Goal: Task Accomplishment & Management: Use online tool/utility

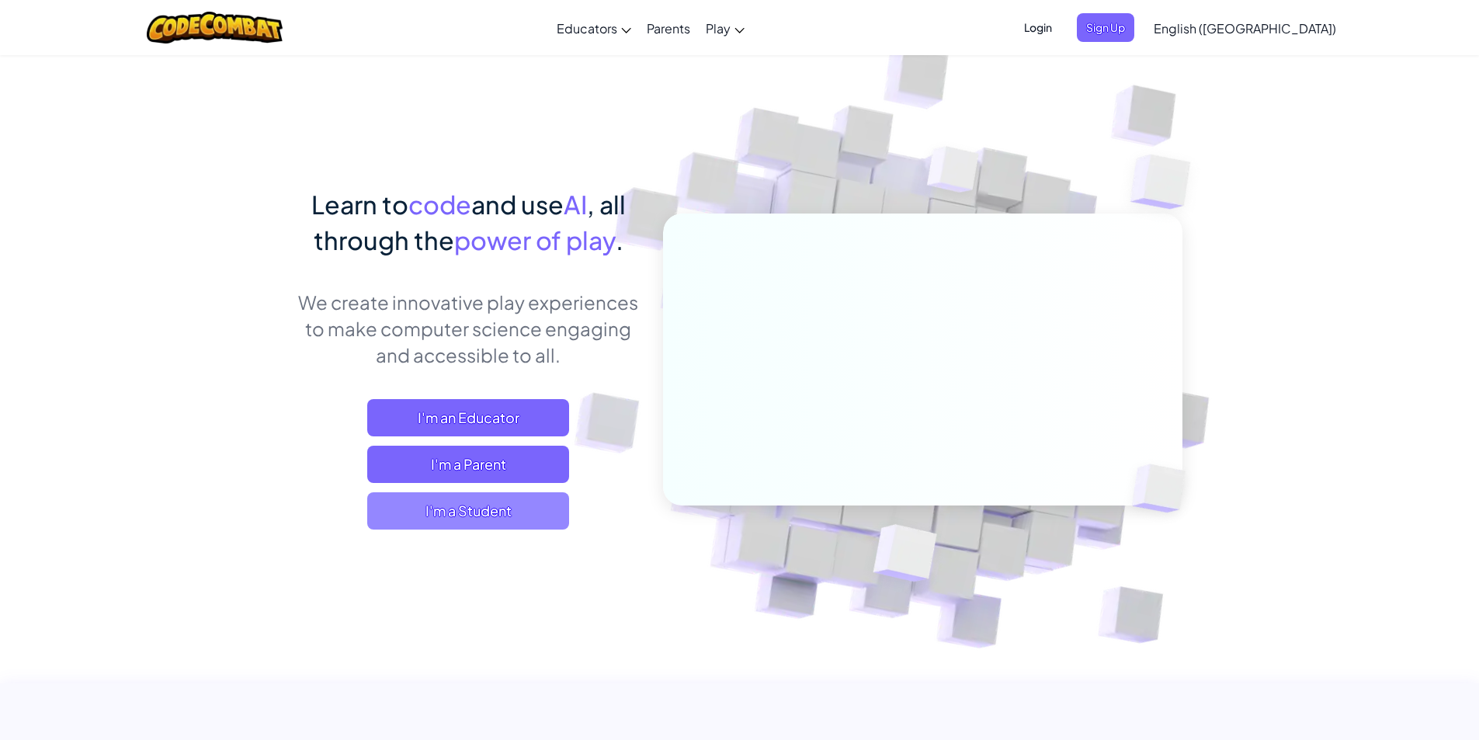
click at [517, 498] on span "I'm a Student" at bounding box center [468, 510] width 202 height 37
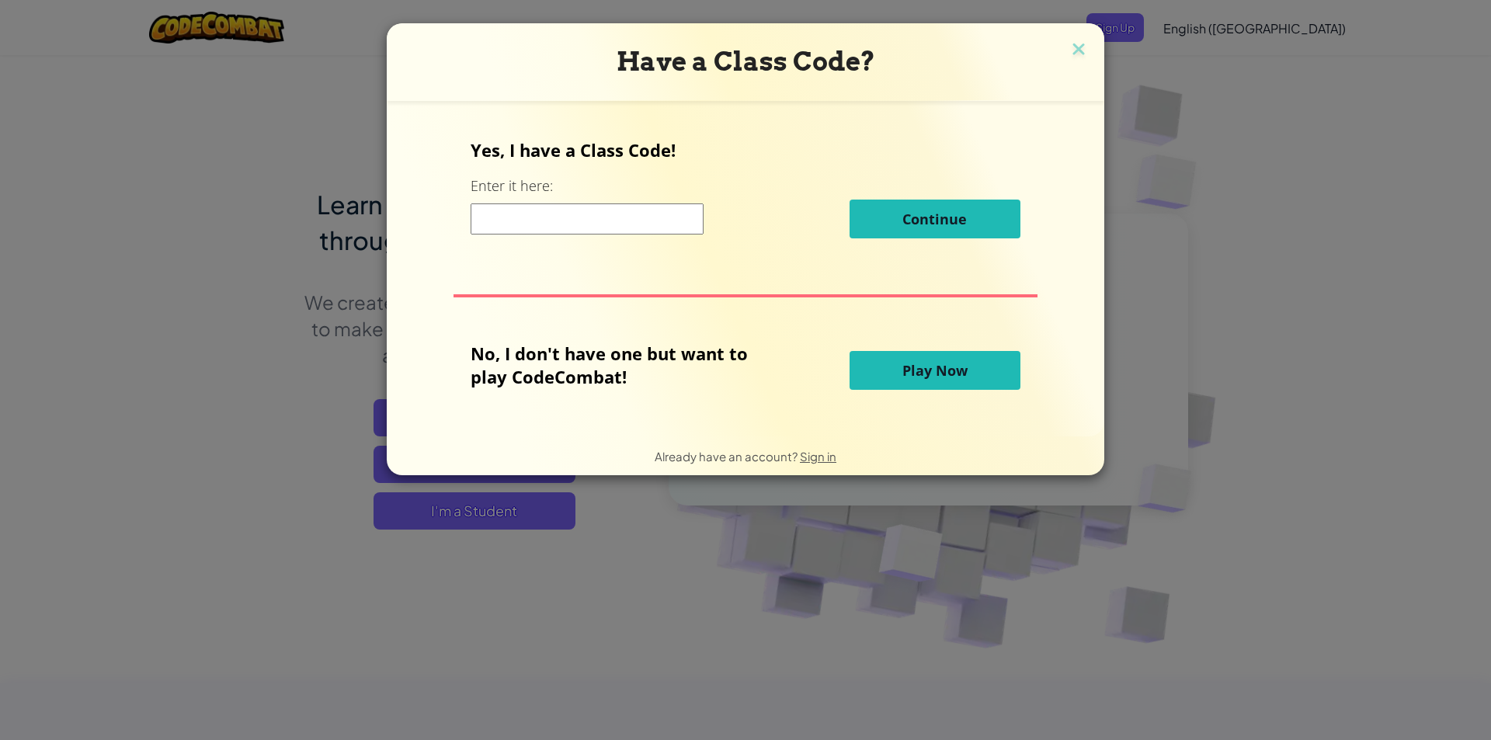
drag, startPoint x: 946, startPoint y: 361, endPoint x: 940, endPoint y: 368, distance: 9.3
click at [940, 368] on span "Play Now" at bounding box center [934, 370] width 65 height 19
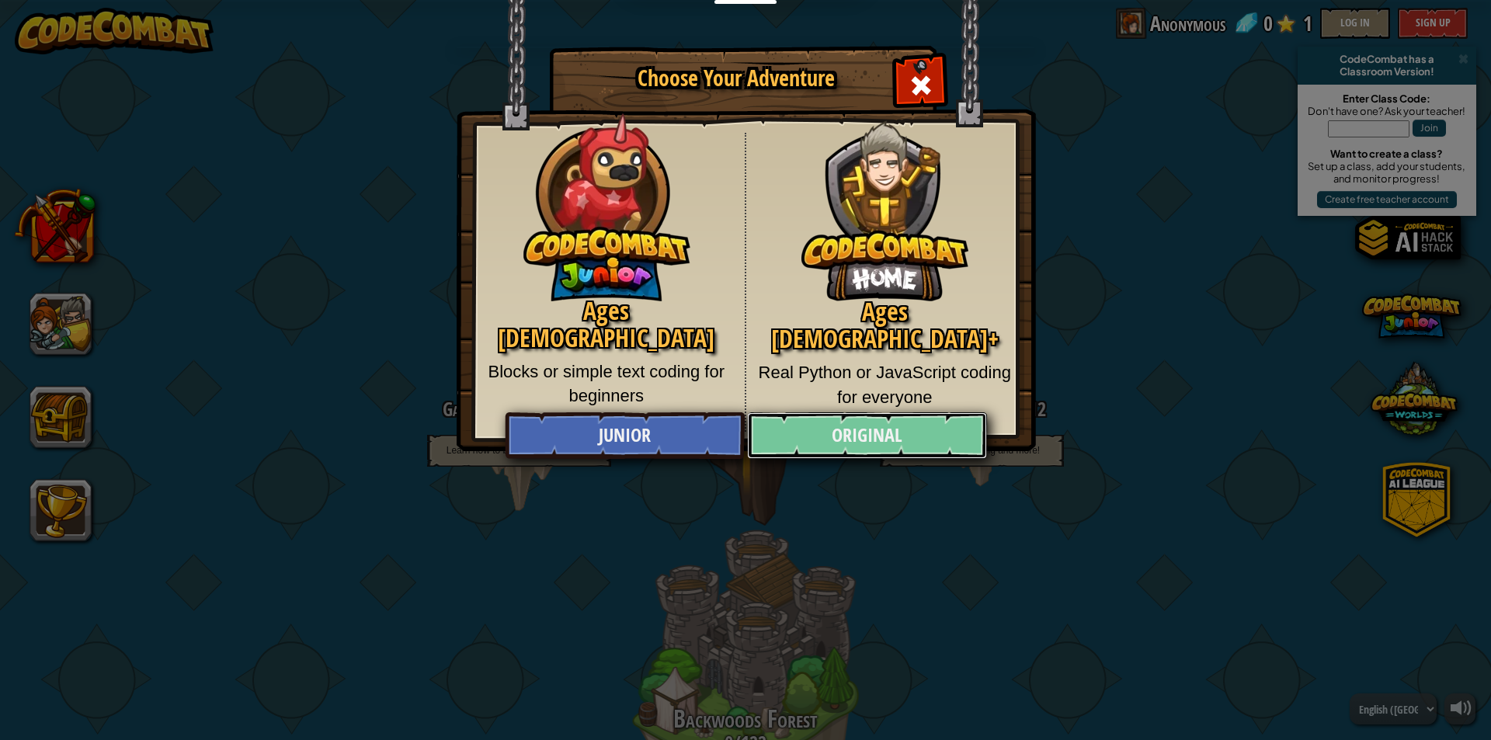
click at [818, 441] on link "Original" at bounding box center [866, 435] width 239 height 47
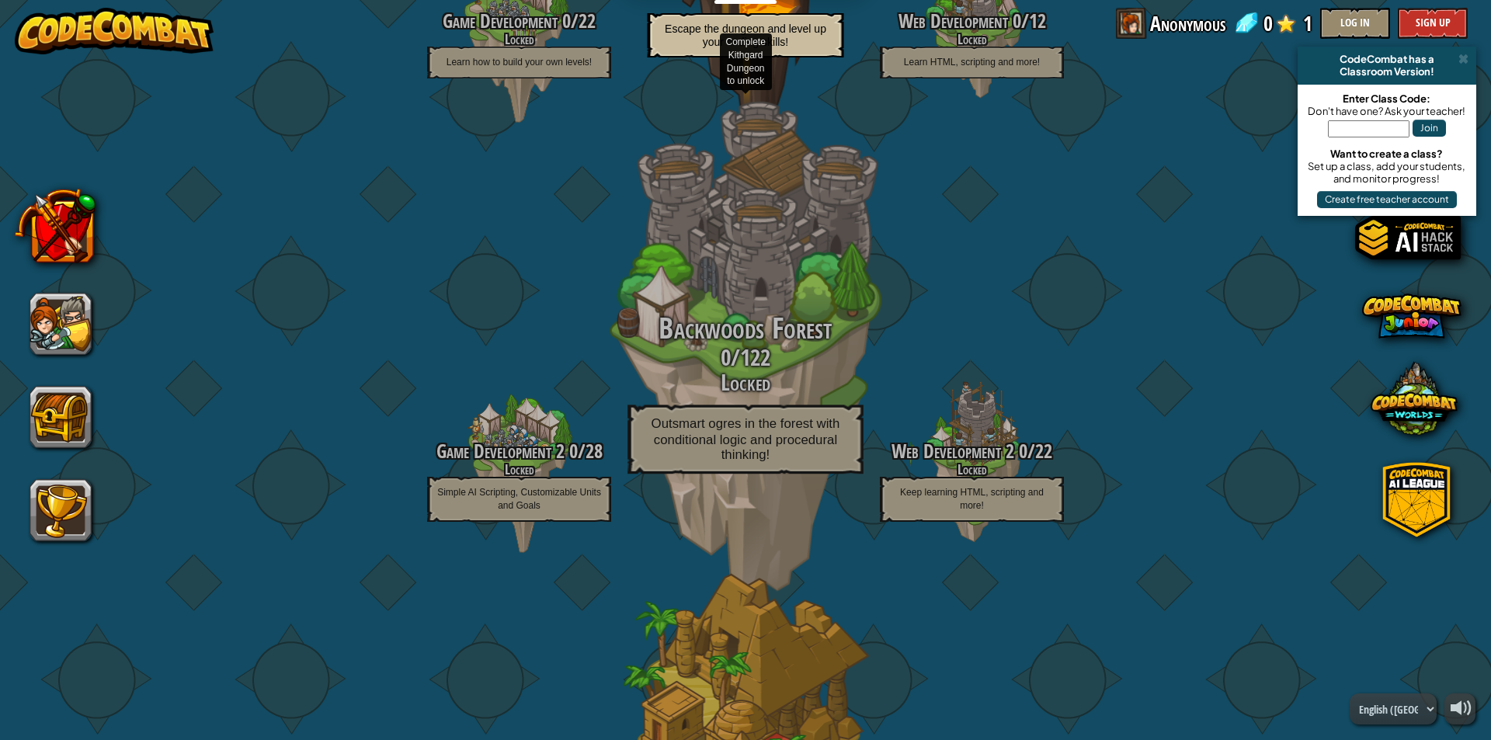
scroll to position [311, 0]
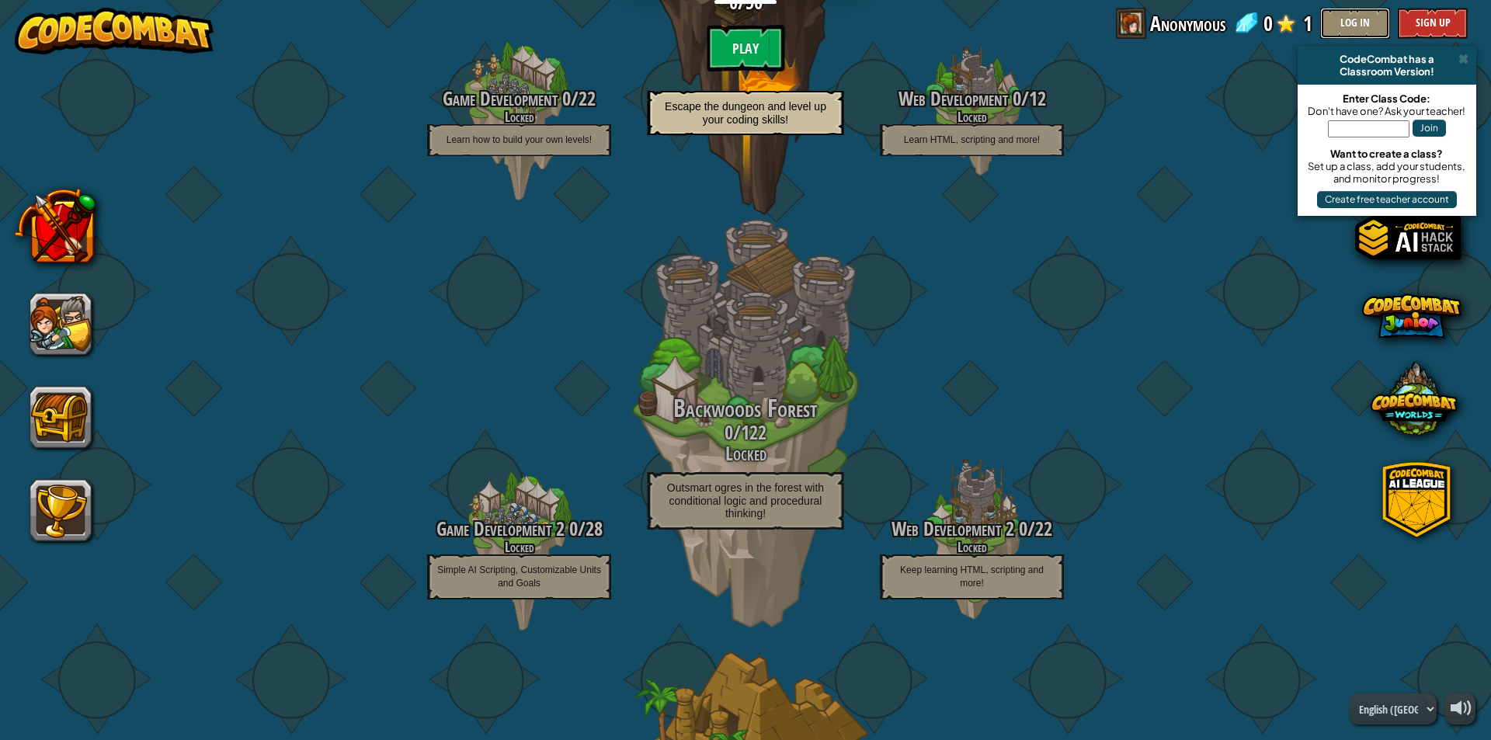
click at [1379, 29] on button "Log In" at bounding box center [1355, 23] width 70 height 31
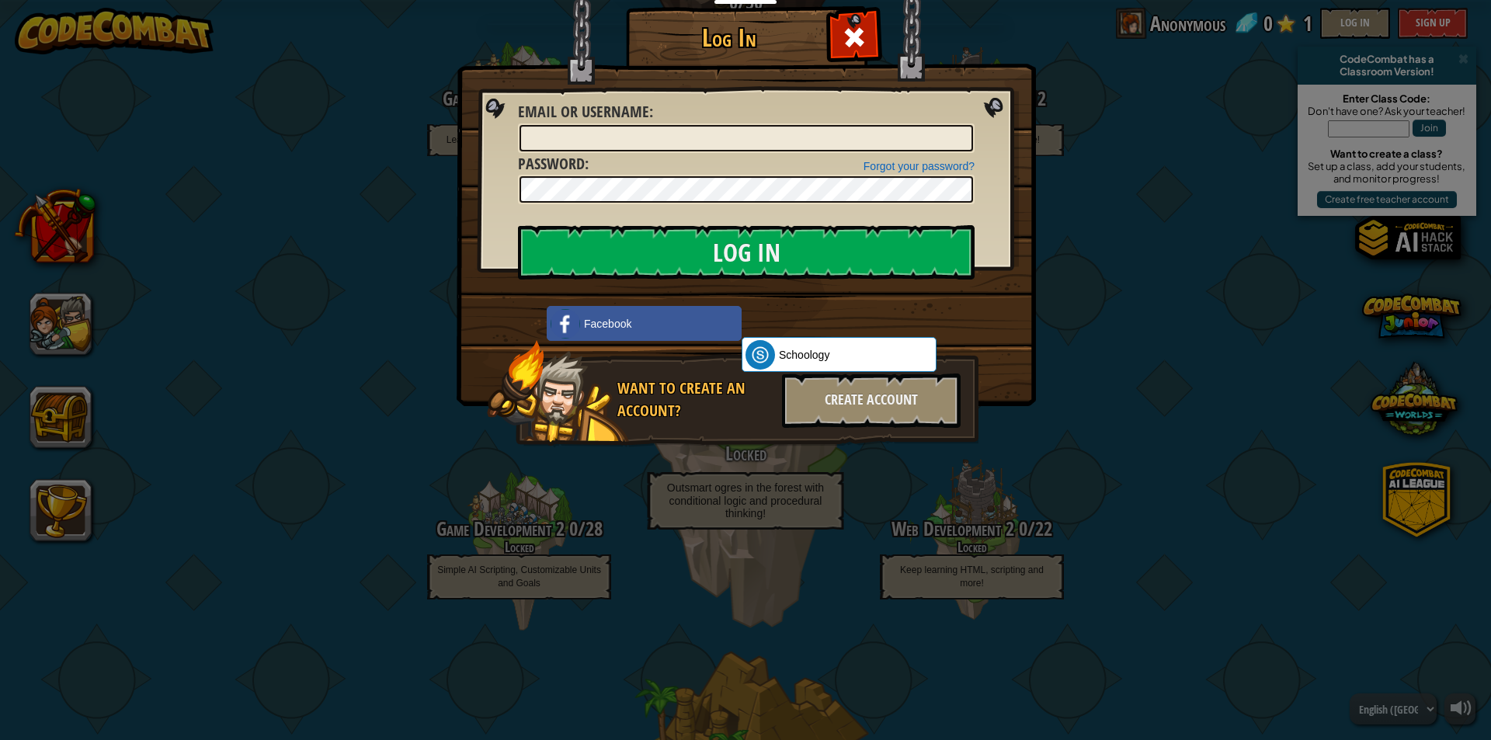
click at [1105, 143] on div "Log In Unknown Error Email or Username : Forgot your password? Password : Log I…" at bounding box center [745, 370] width 1491 height 740
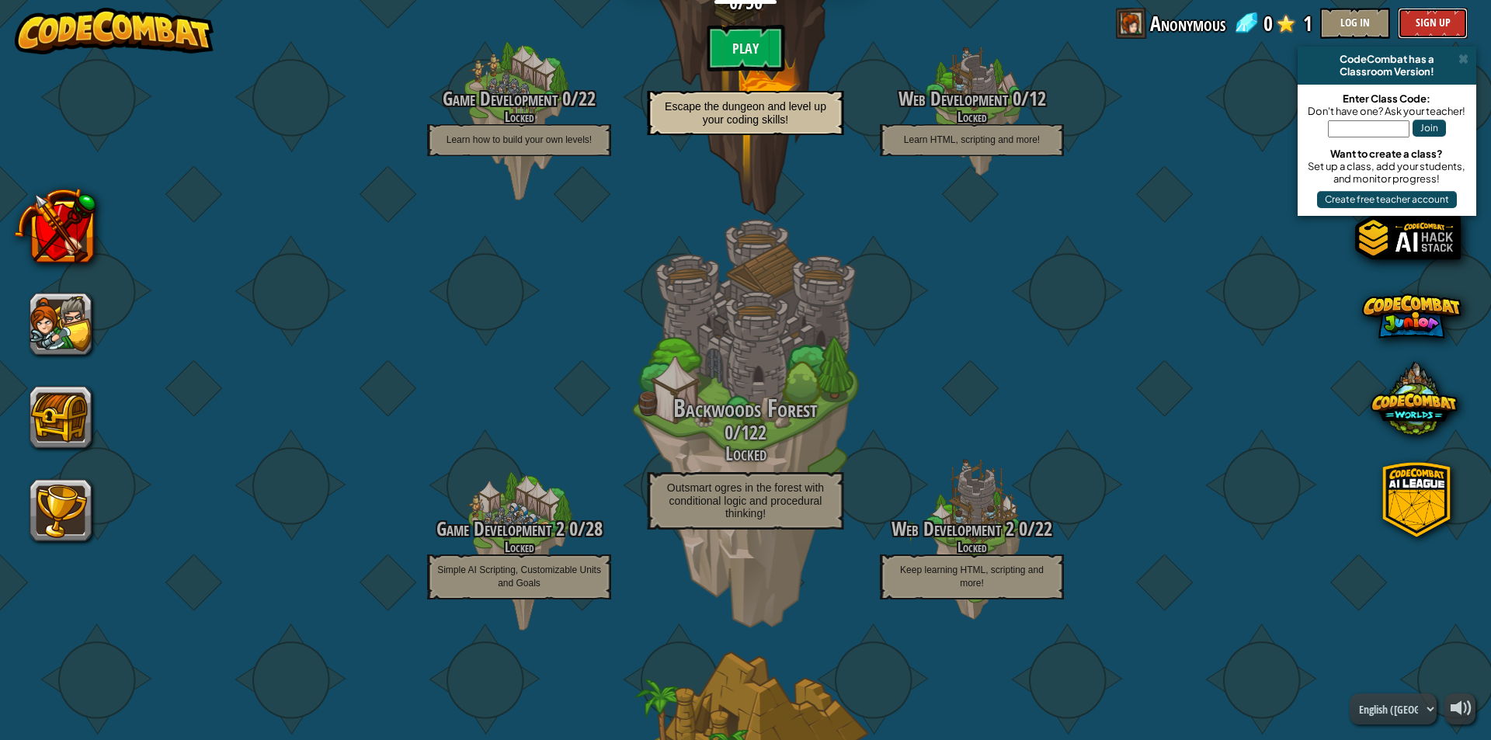
click at [1433, 23] on button "Sign Up" at bounding box center [1433, 23] width 70 height 31
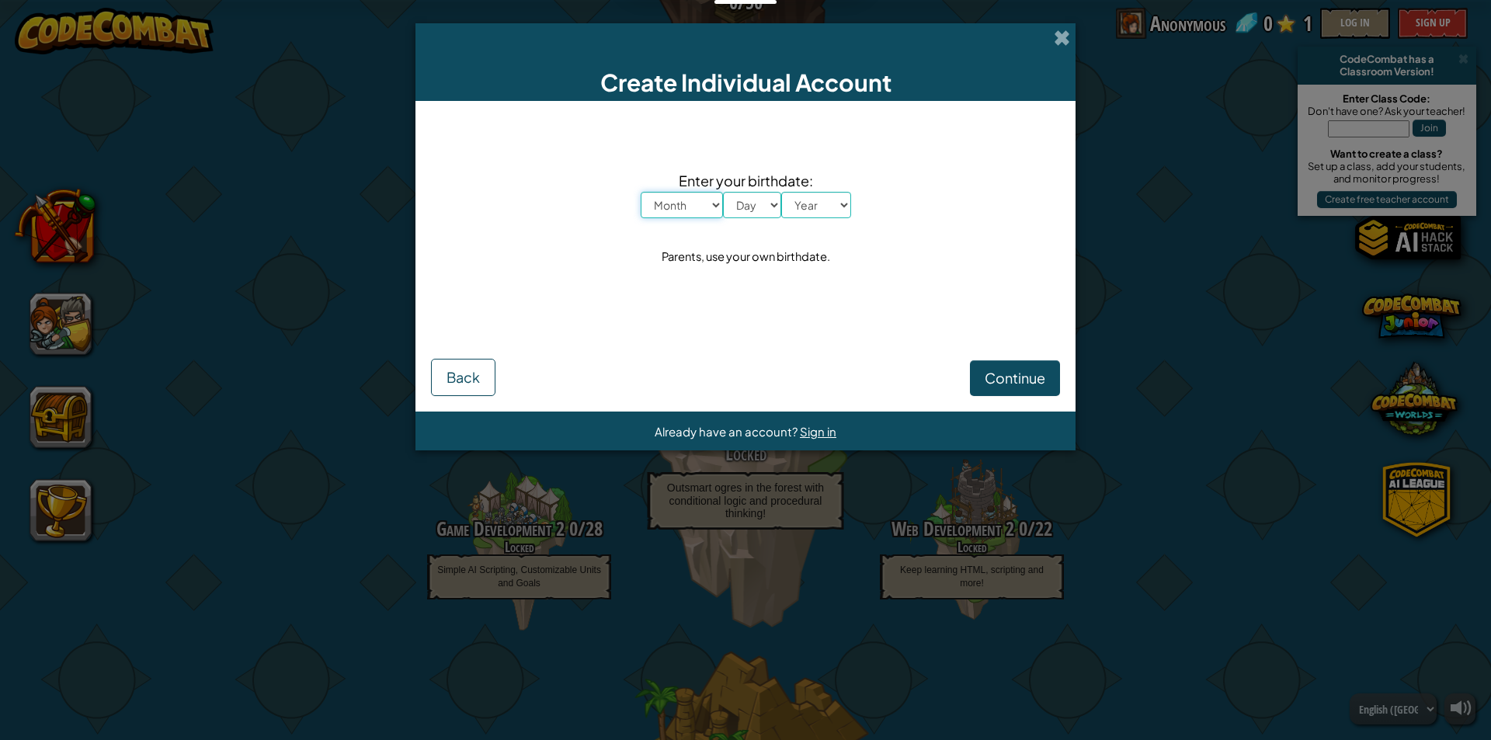
click at [693, 210] on select "Month January February March April May June July August September October Novem…" at bounding box center [682, 205] width 82 height 26
select select "1"
click at [641, 192] on select "Month January February March April May June July August September October Novem…" at bounding box center [682, 205] width 82 height 26
click at [751, 203] on select "Day 1 2 3 4 5 6 7 8 9 10 11 12 13 14 15 16 17 18 19 20 21 22 23 24 25 26 27 28 …" at bounding box center [752, 205] width 58 height 26
select select "8"
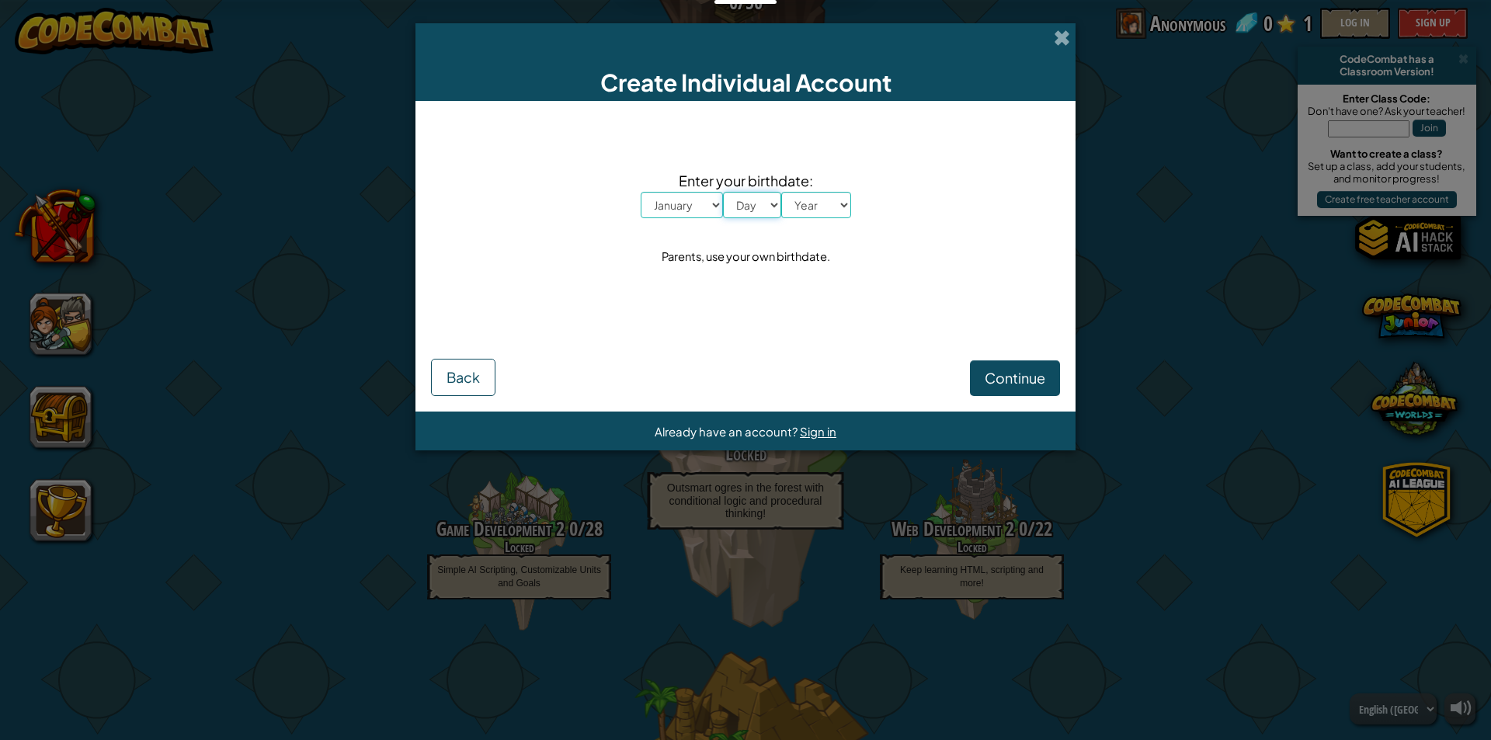
click at [723, 192] on select "Day 1 2 3 4 5 6 7 8 9 10 11 12 13 14 15 16 17 18 19 20 21 22 23 24 25 26 27 28 …" at bounding box center [752, 205] width 58 height 26
click at [813, 422] on div "Already have an account? Sign in" at bounding box center [746, 432] width 182 height 20
click at [1076, 43] on div "Create Individual Account Enter your birthdate: Month January February March Ap…" at bounding box center [745, 370] width 1491 height 740
drag, startPoint x: 1075, startPoint y: 43, endPoint x: 1066, endPoint y: 36, distance: 11.6
click at [1066, 36] on span at bounding box center [1062, 38] width 16 height 16
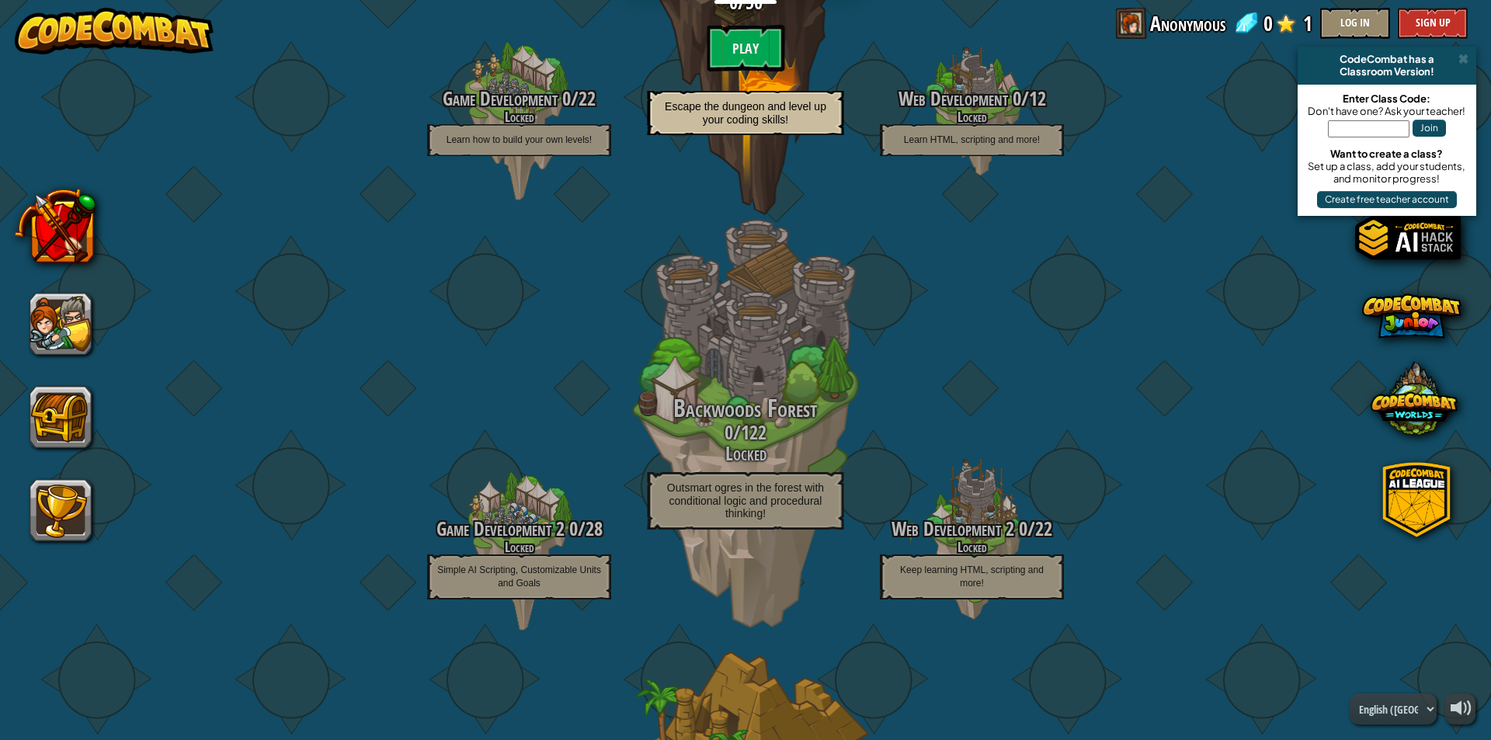
click at [1370, 134] on input "text" at bounding box center [1369, 128] width 82 height 17
type input "ArmGameShow"
click at [1419, 123] on button "Join" at bounding box center [1428, 128] width 33 height 17
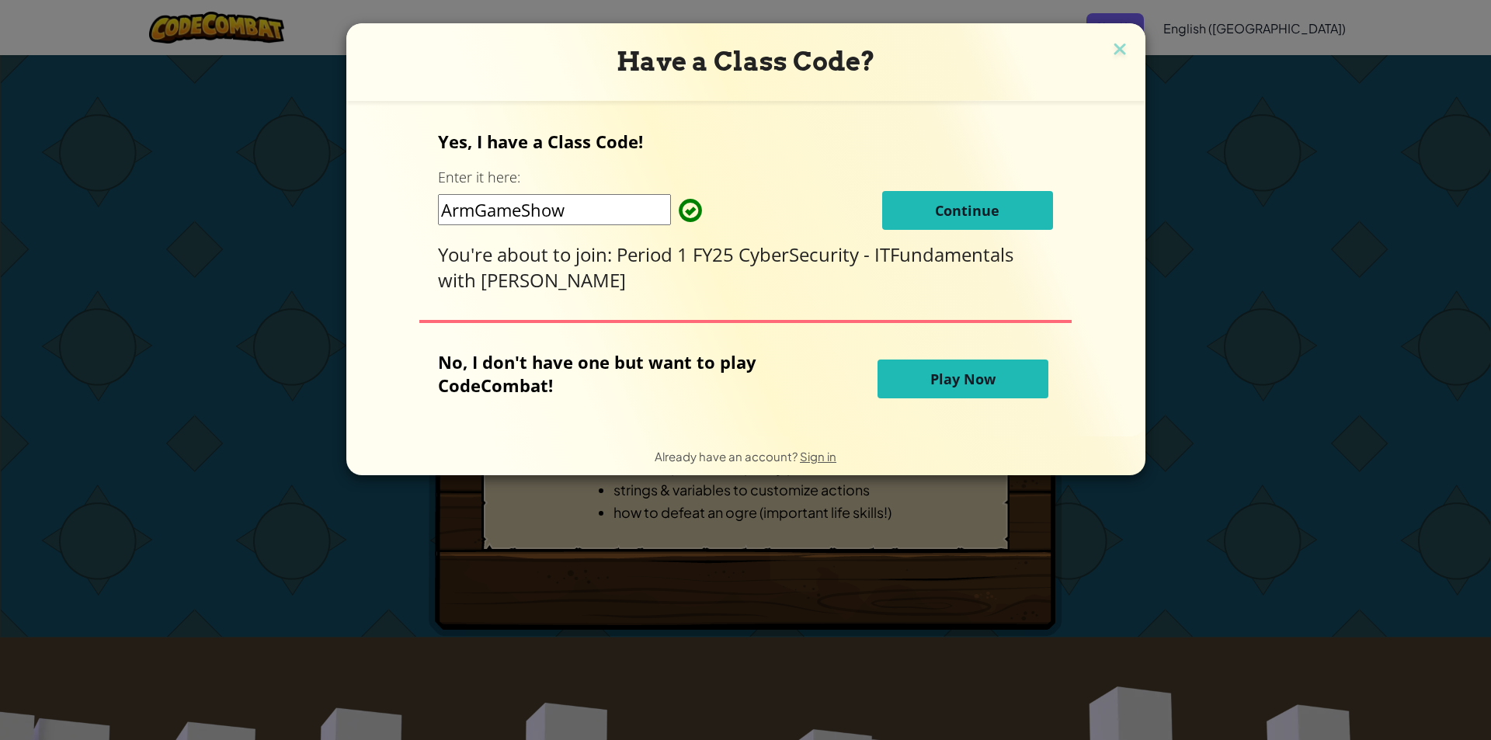
click at [935, 207] on span "Continue" at bounding box center [967, 210] width 64 height 19
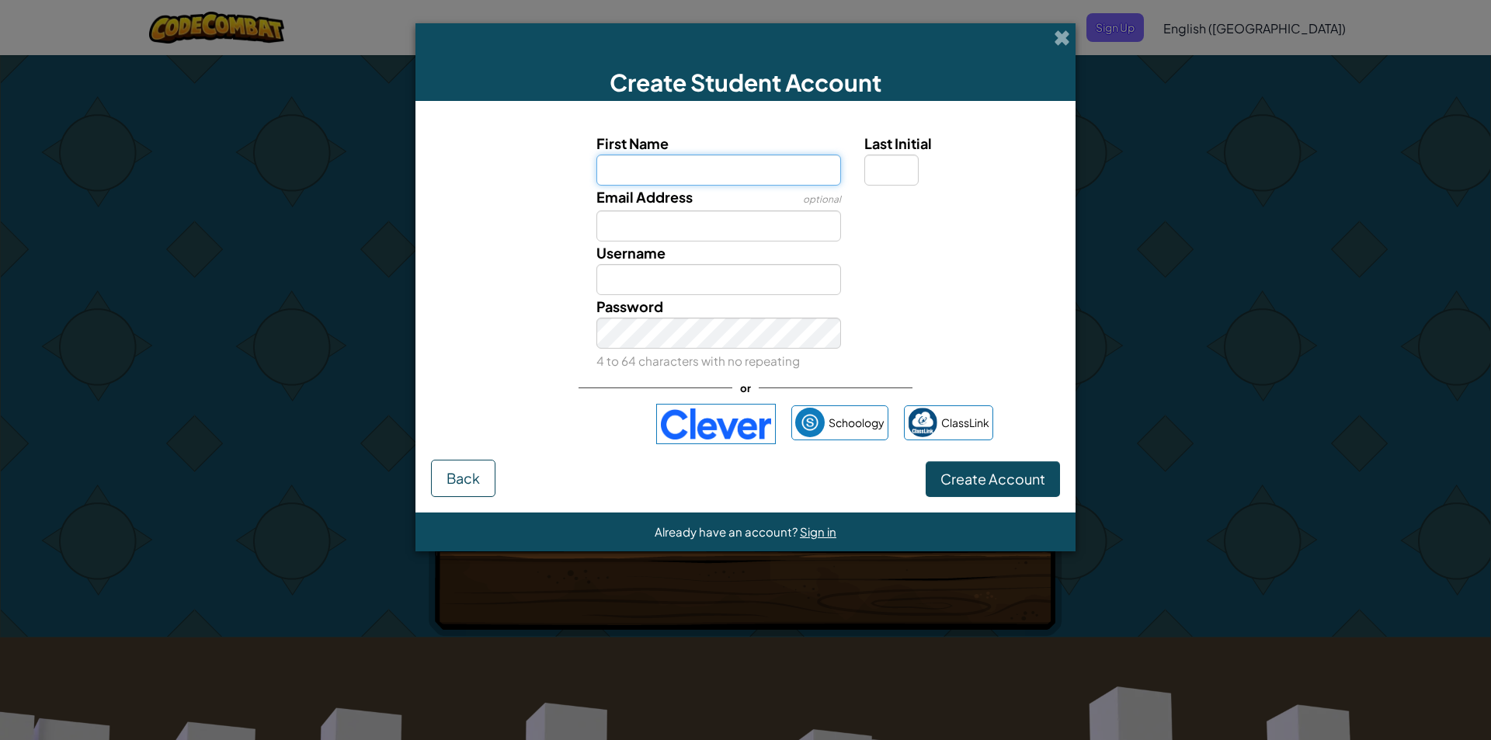
click at [766, 186] on div "First Name Last Initial Email Address optional Username Password 4 to 64 charac…" at bounding box center [745, 252] width 621 height 240
type input "Jalan"
click at [700, 225] on input "Email Address" at bounding box center [718, 225] width 245 height 31
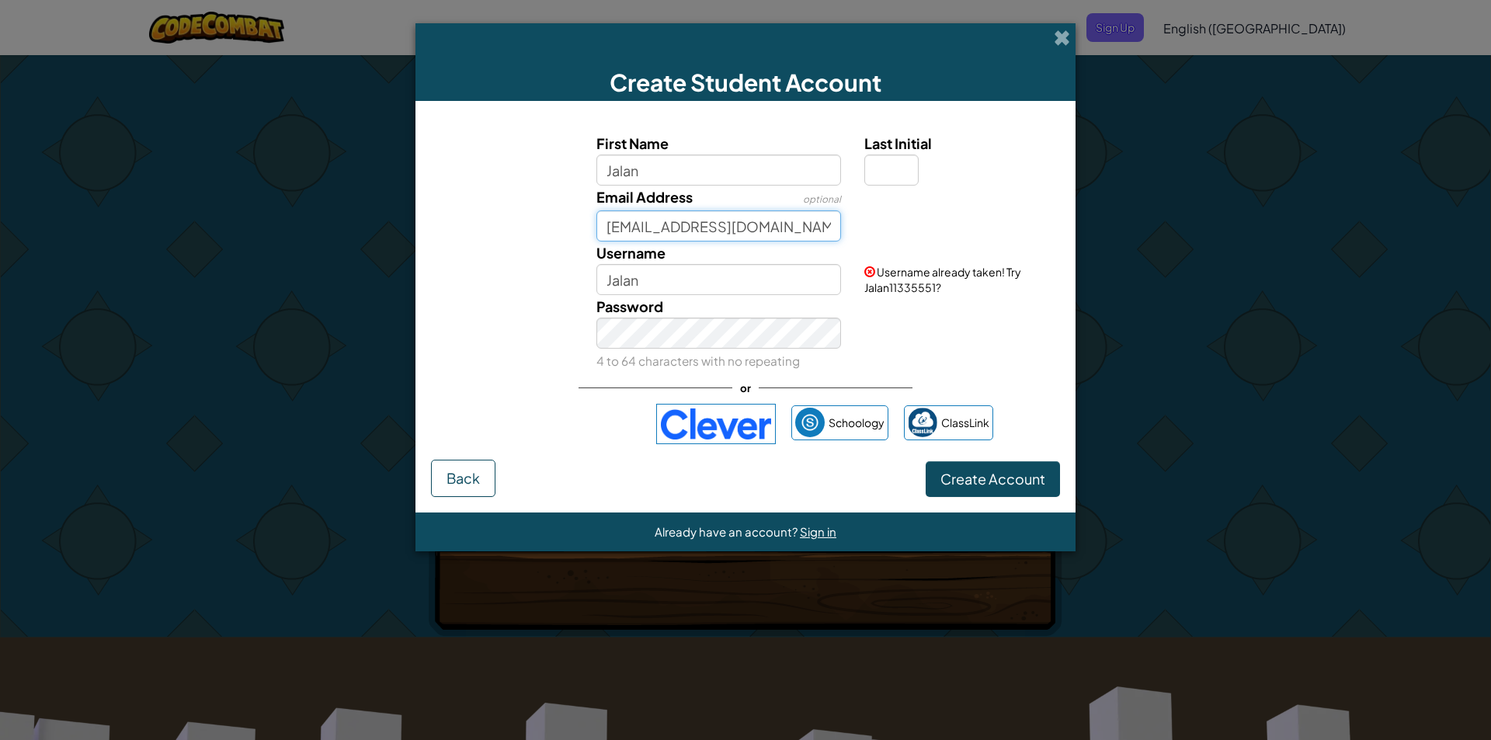
type input "jalan57382@gmail.com"
click at [681, 272] on input "Jalan" at bounding box center [718, 279] width 245 height 31
click at [707, 290] on input "Jalan" at bounding box center [718, 279] width 245 height 31
type input "Jalan1"
click at [966, 487] on span "Create Account" at bounding box center [992, 479] width 105 height 18
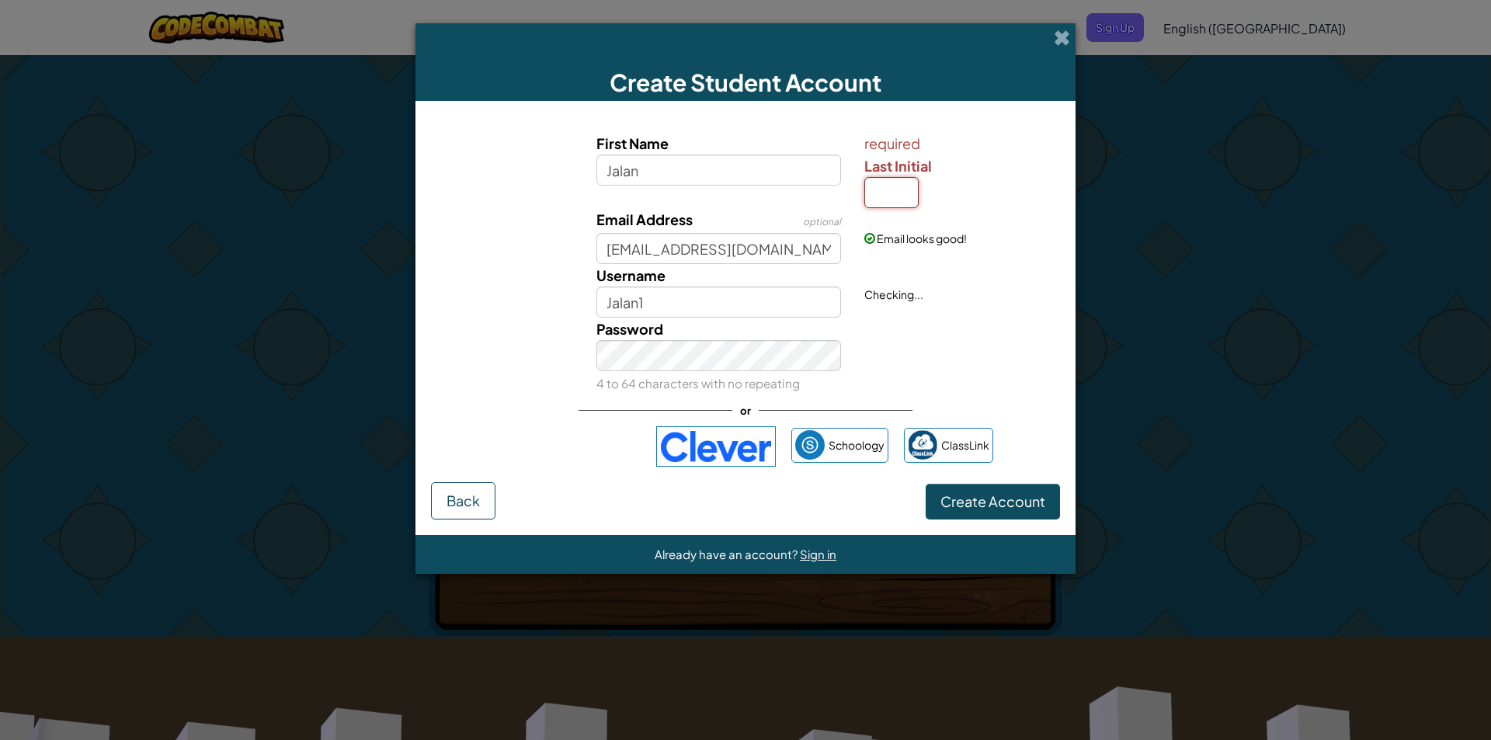
click at [902, 200] on input "Last Initial" at bounding box center [891, 192] width 54 height 31
type input "H"
click at [926, 484] on button "Create Account" at bounding box center [993, 502] width 134 height 36
type input "JalanH"
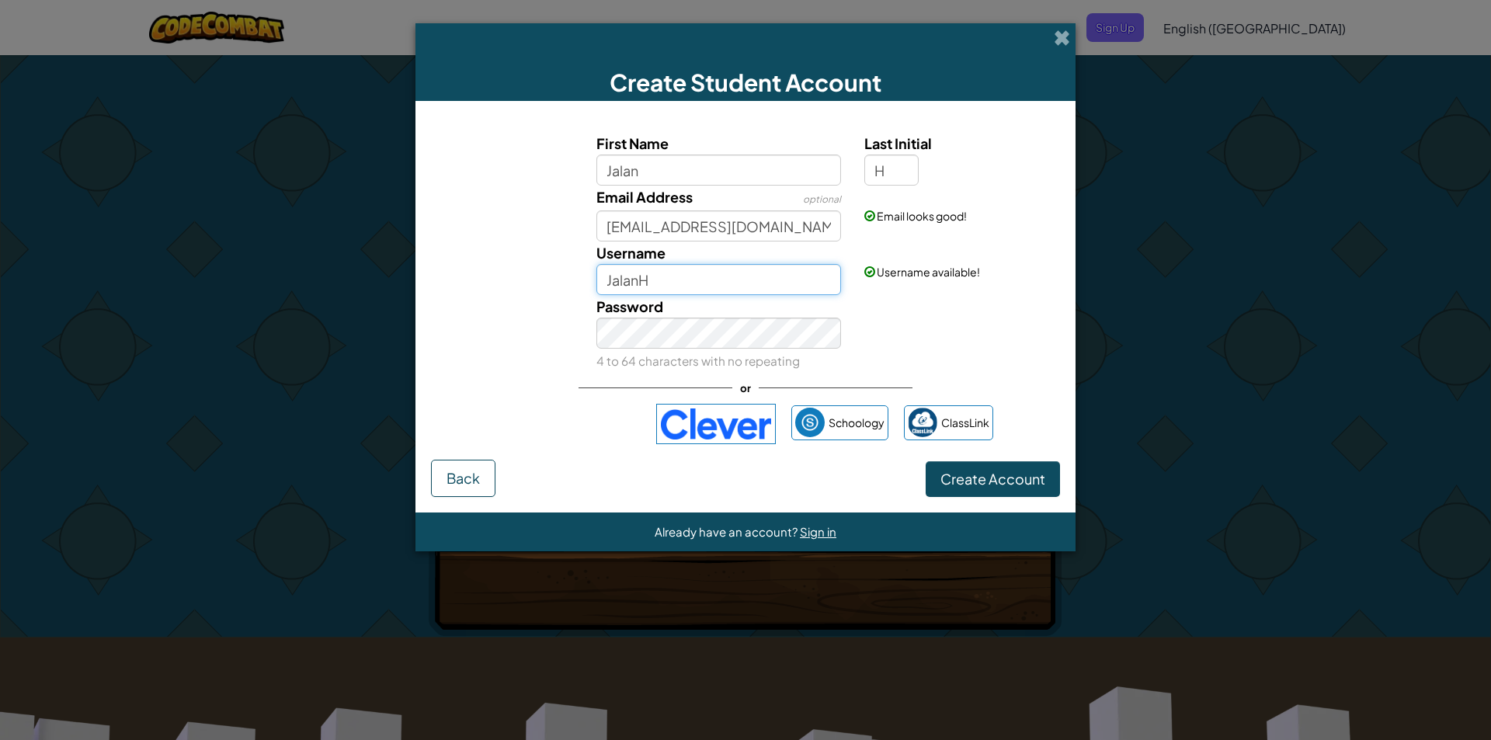
click at [756, 273] on input "JalanH" at bounding box center [718, 279] width 245 height 31
click at [954, 481] on button "Create Account" at bounding box center [993, 479] width 134 height 36
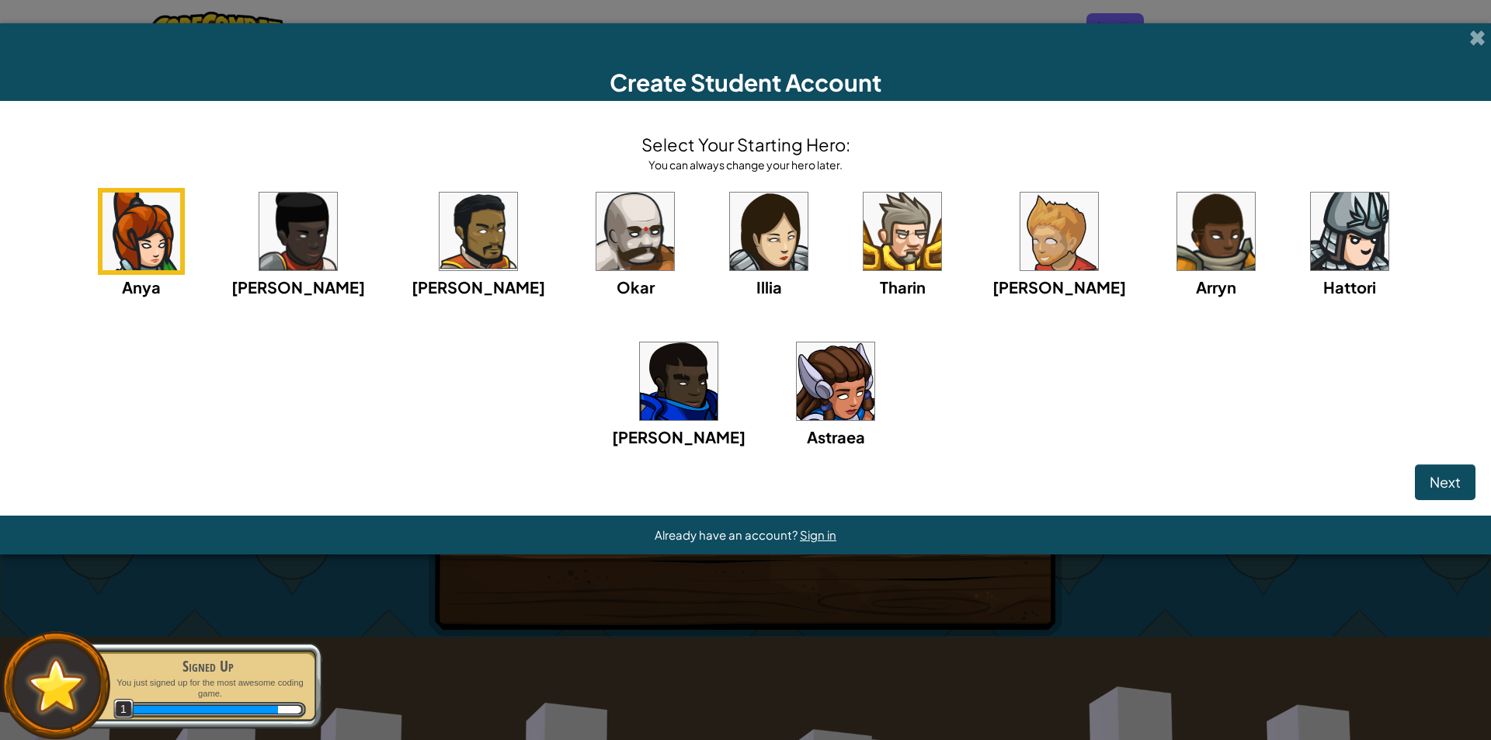
click at [596, 214] on img at bounding box center [635, 232] width 78 height 78
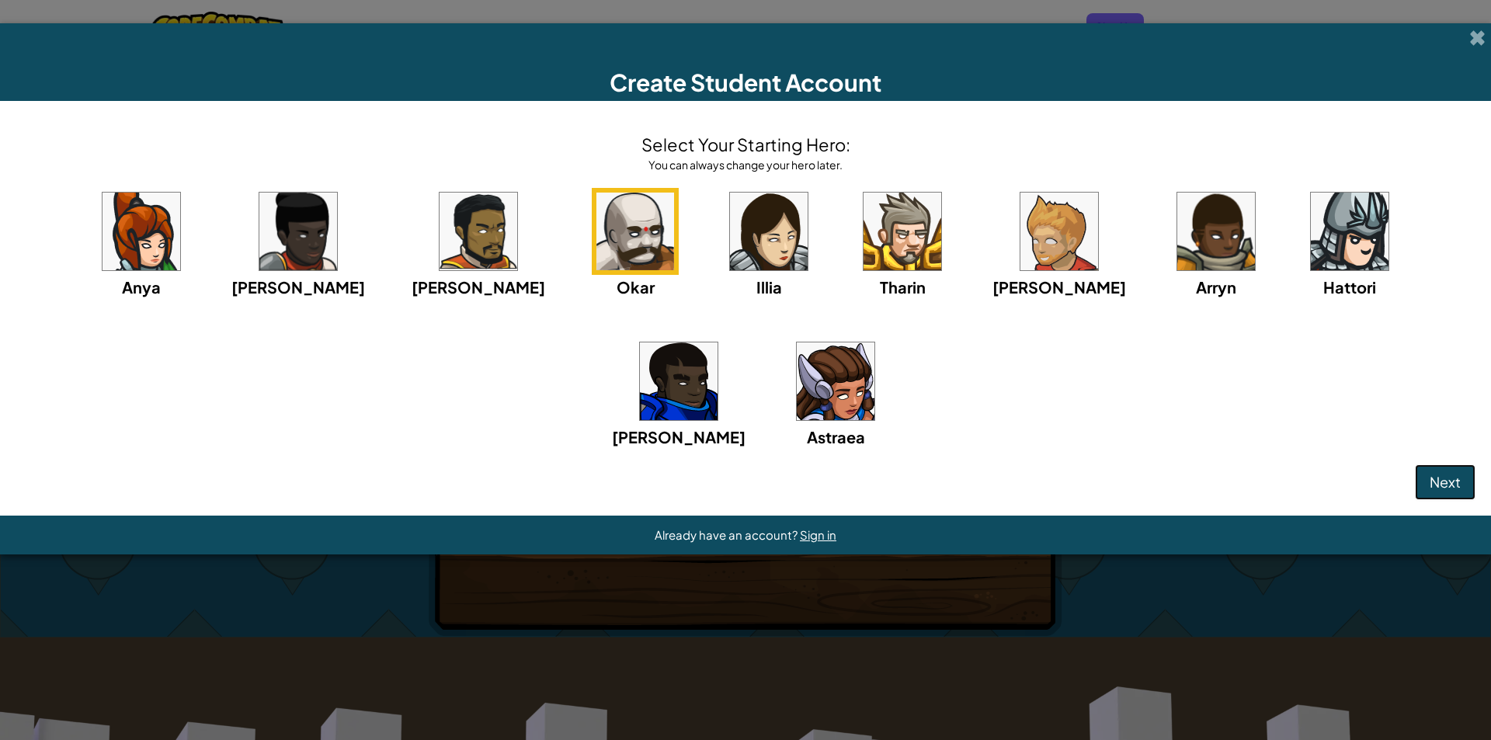
click at [1452, 488] on span "Next" at bounding box center [1444, 482] width 31 height 18
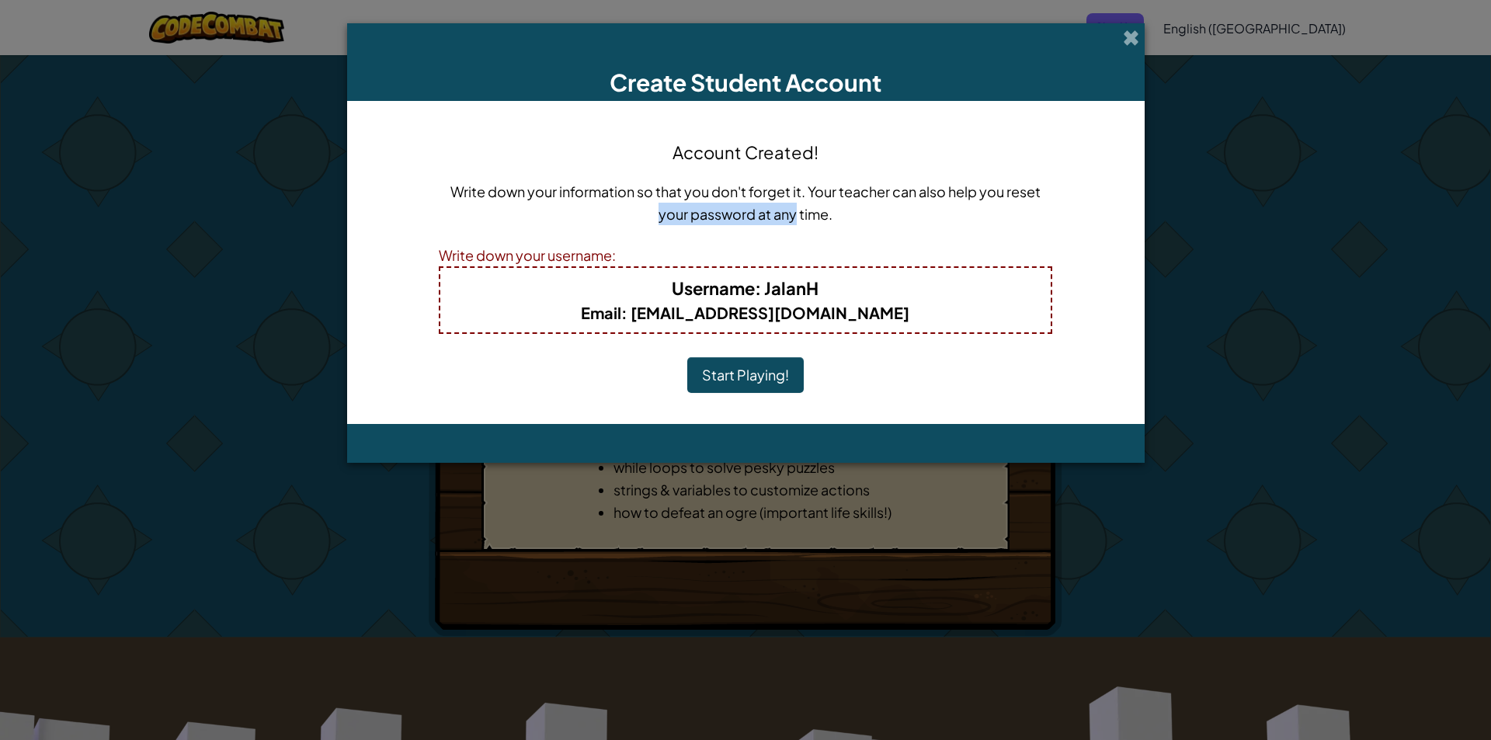
drag, startPoint x: 660, startPoint y: 227, endPoint x: 798, endPoint y: 229, distance: 138.2
click at [798, 229] on div "Write down your information so that you don't forget it. Your teacher can also …" at bounding box center [745, 208] width 613 height 56
drag, startPoint x: 794, startPoint y: 229, endPoint x: 769, endPoint y: 186, distance: 49.4
click at [769, 186] on div "Write down your information so that you don't forget it. Your teacher can also …" at bounding box center [745, 208] width 613 height 56
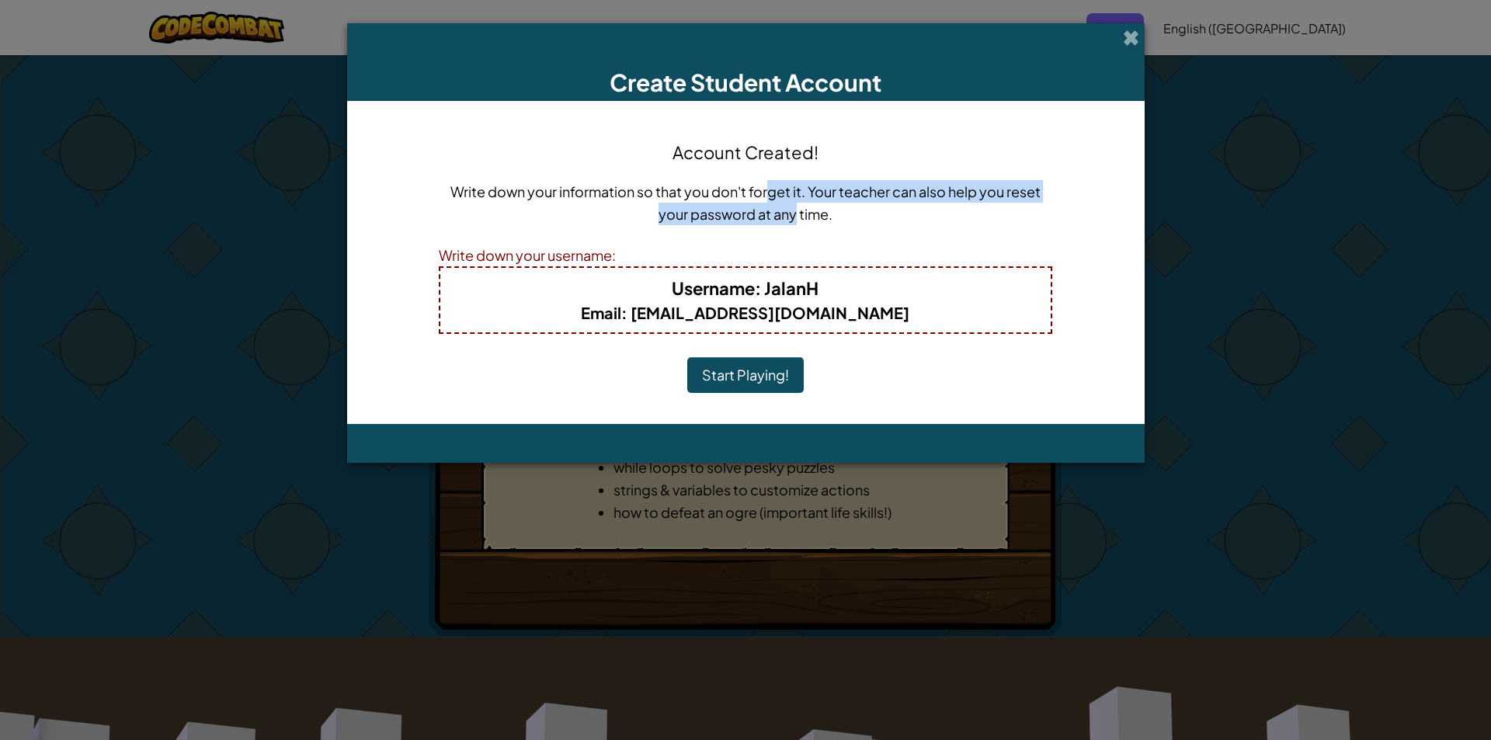
click at [769, 186] on p "Write down your information so that you don't forget it. Your teacher can also …" at bounding box center [745, 202] width 613 height 45
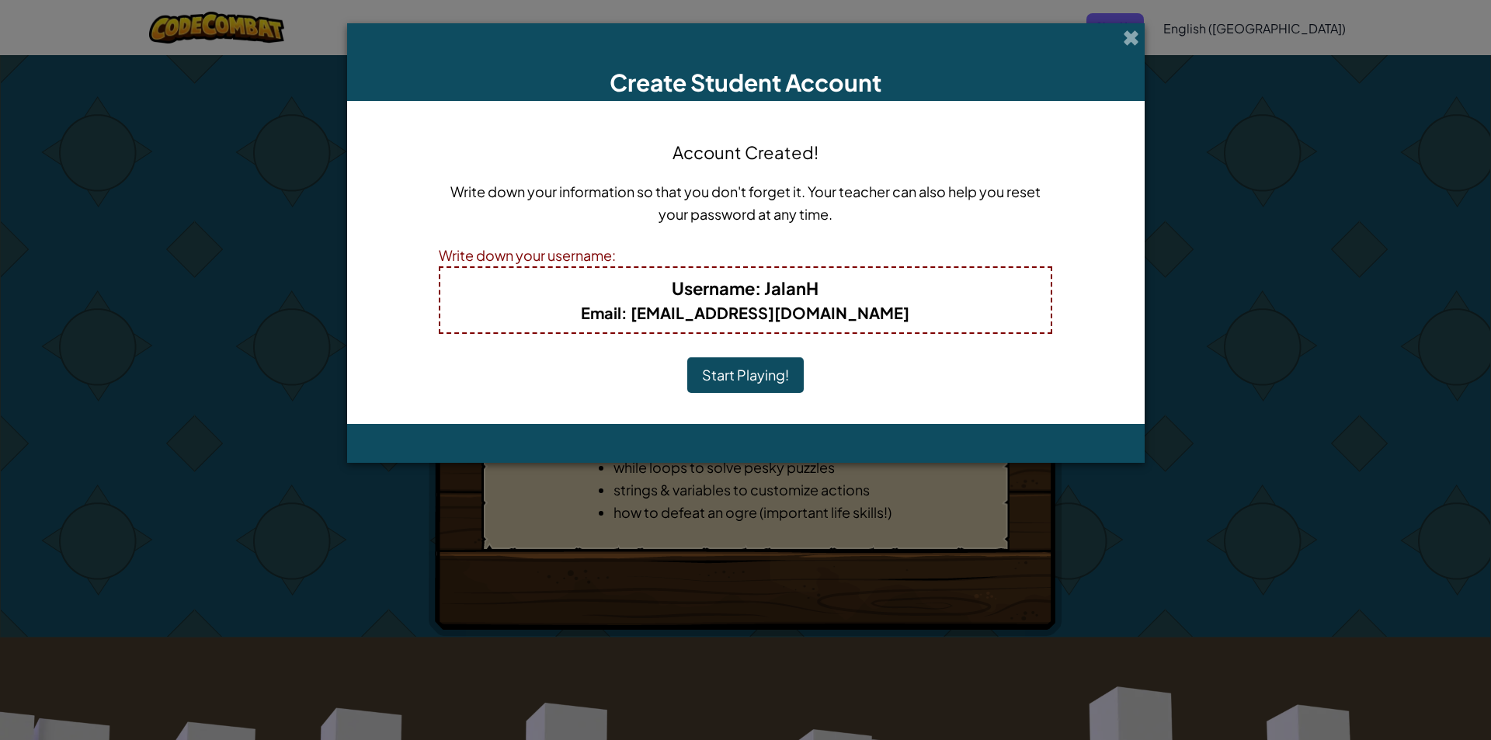
click at [690, 178] on div "Account Created! Write down your information so that you don't forget it. Your …" at bounding box center [745, 262] width 613 height 292
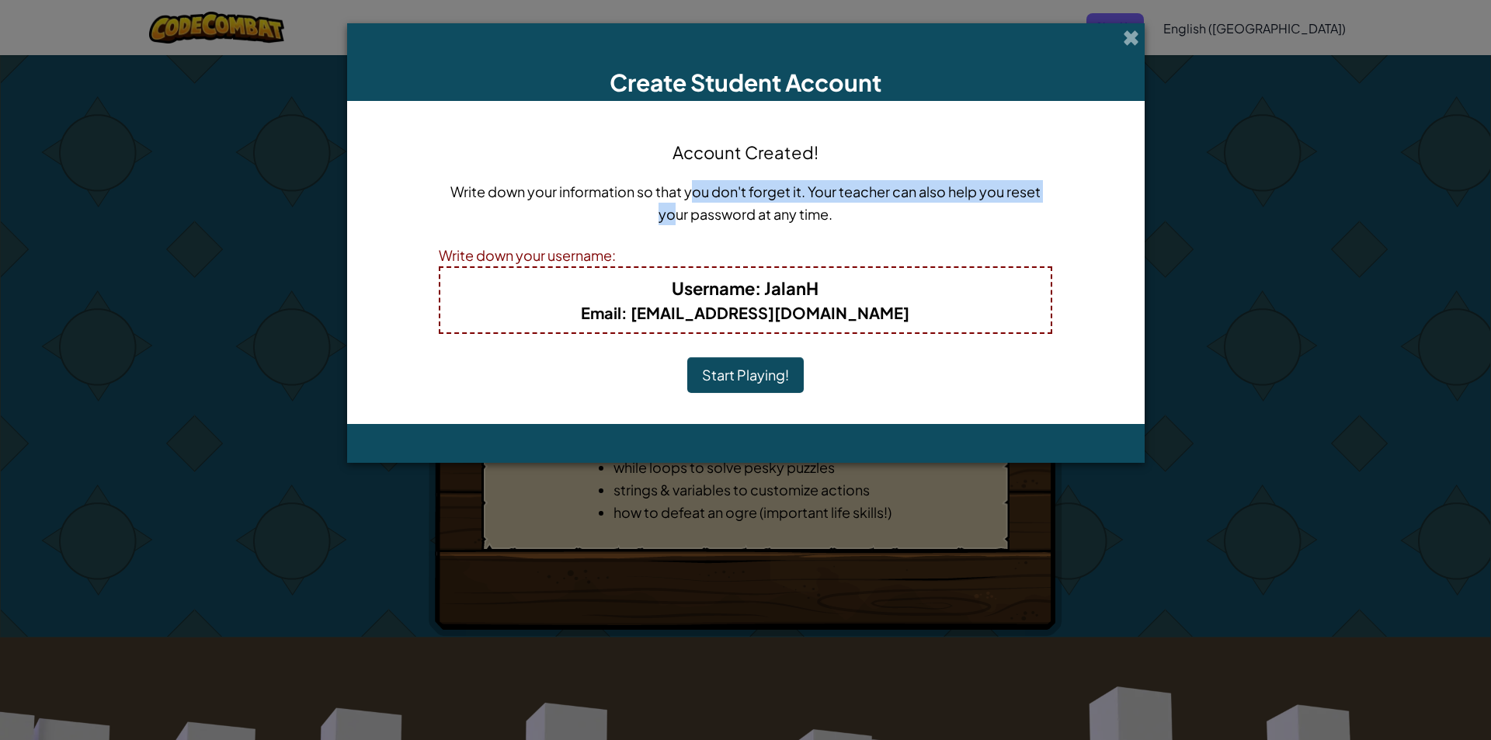
drag, startPoint x: 688, startPoint y: 182, endPoint x: 672, endPoint y: 215, distance: 36.5
click at [672, 215] on p "Write down your information so that you don't forget it. Your teacher can also …" at bounding box center [745, 202] width 613 height 45
click at [672, 217] on p "Write down your information so that you don't forget it. Your teacher can also …" at bounding box center [745, 202] width 613 height 45
click at [673, 227] on div "Write down your information so that you don't forget it. Your teacher can also …" at bounding box center [745, 208] width 613 height 56
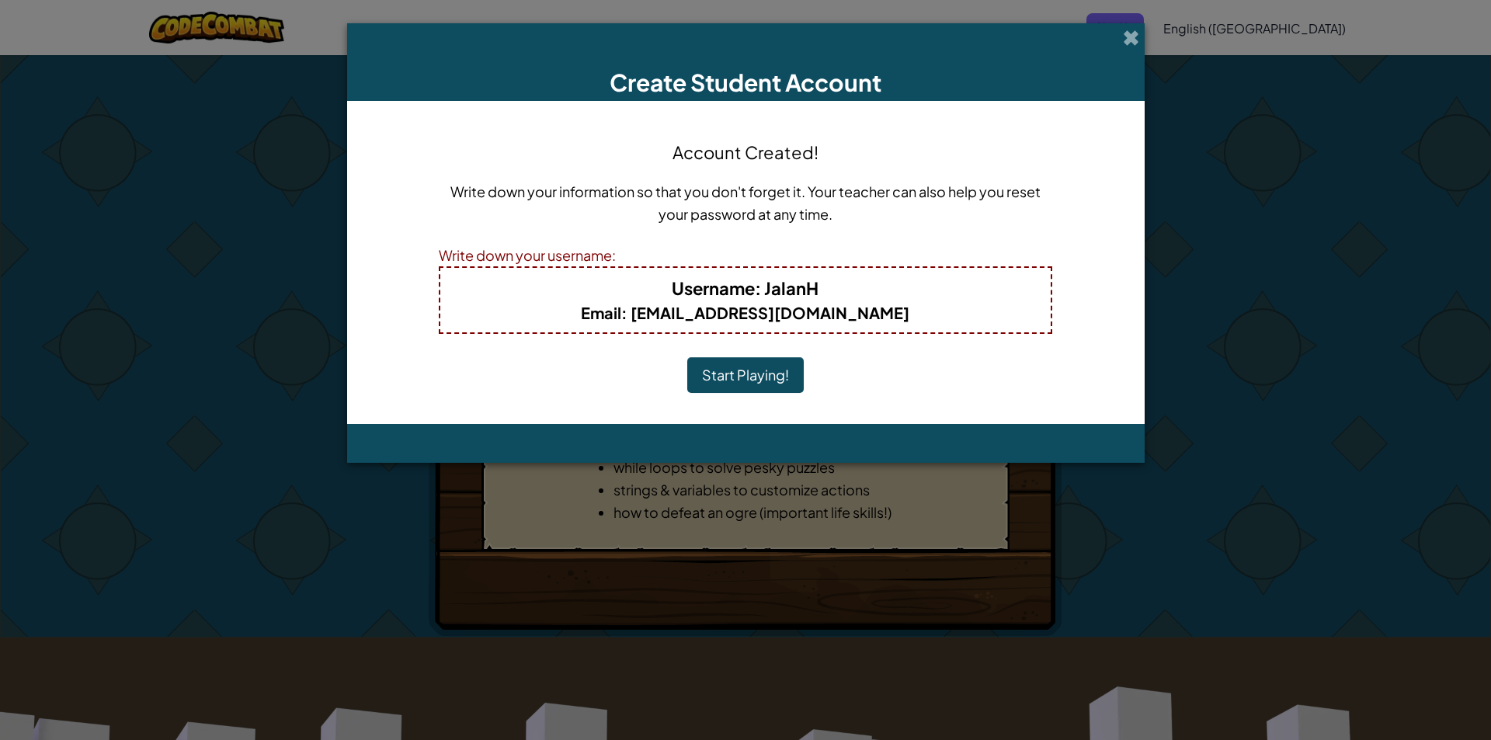
click at [544, 270] on div "Username : JalanH Email : jalan57382@gmail.com" at bounding box center [745, 300] width 613 height 68
drag, startPoint x: 544, startPoint y: 270, endPoint x: 529, endPoint y: 270, distance: 15.5
click at [529, 270] on div "Username : JalanH Email : jalan57382@gmail.com" at bounding box center [745, 300] width 613 height 68
click at [720, 378] on button "Start Playing!" at bounding box center [745, 375] width 116 height 36
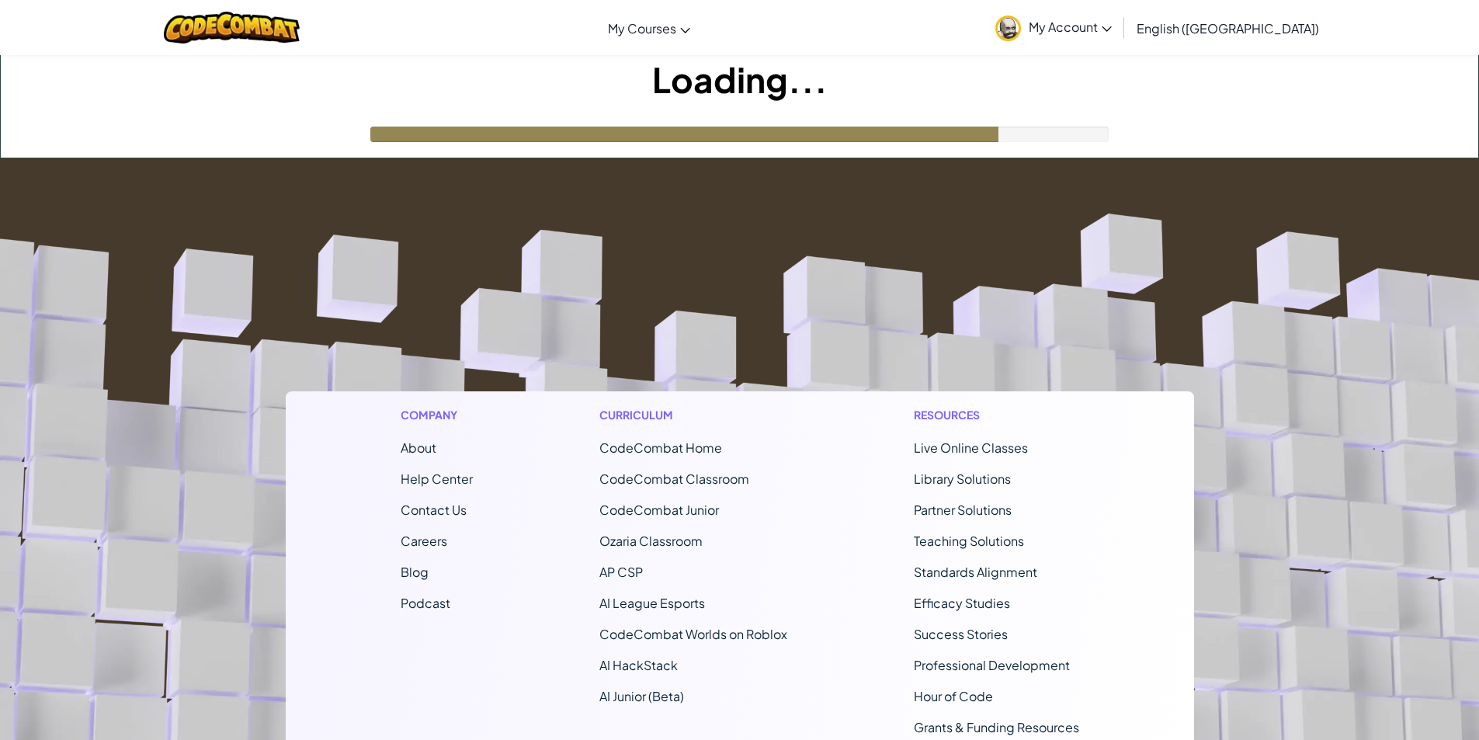
drag, startPoint x: 0, startPoint y: 0, endPoint x: 717, endPoint y: 378, distance: 810.3
drag, startPoint x: 717, startPoint y: 378, endPoint x: 703, endPoint y: 348, distance: 33.4
click at [703, 348] on footer "Company About Help Center Contact Us Careers Blog Podcast Curriculum CodeCombat…" at bounding box center [739, 578] width 1479 height 841
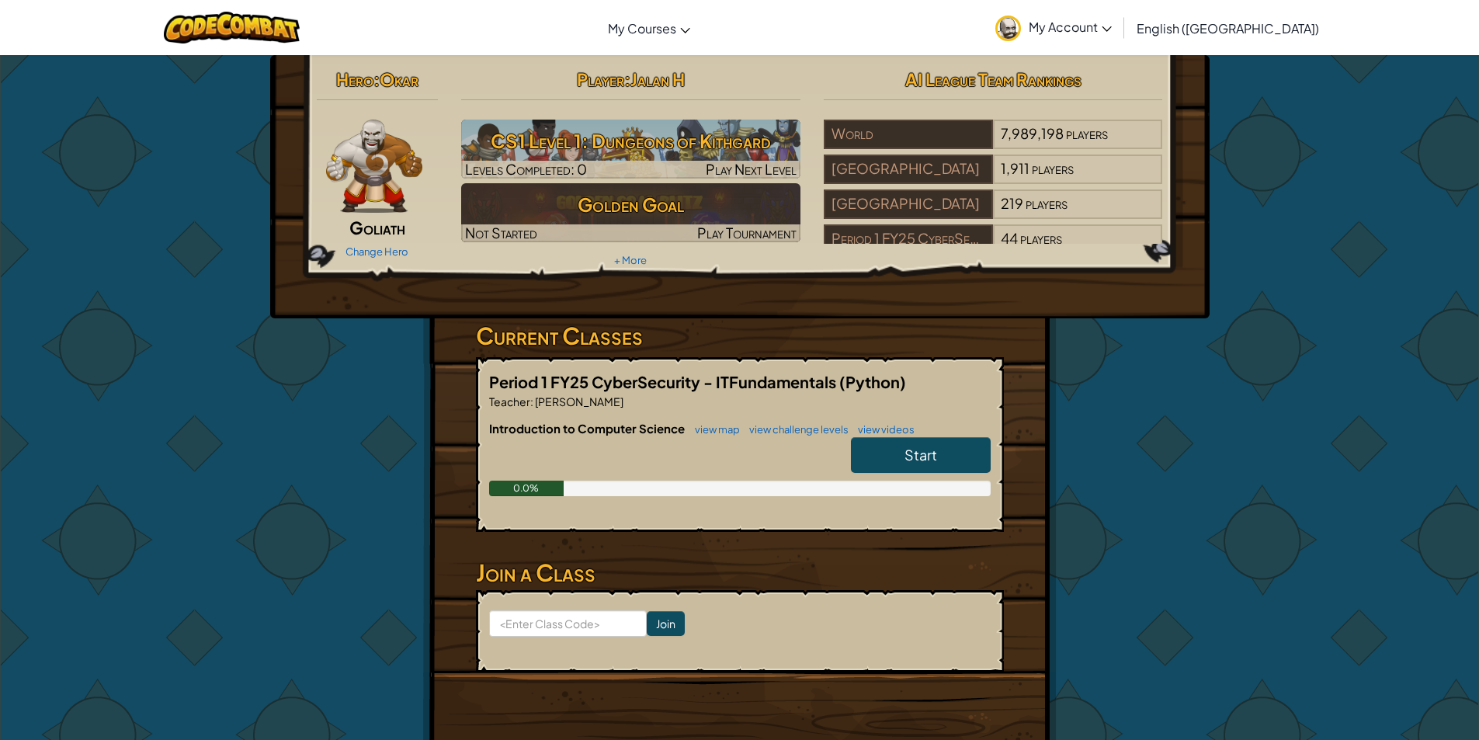
click at [907, 460] on span "Start" at bounding box center [921, 455] width 33 height 18
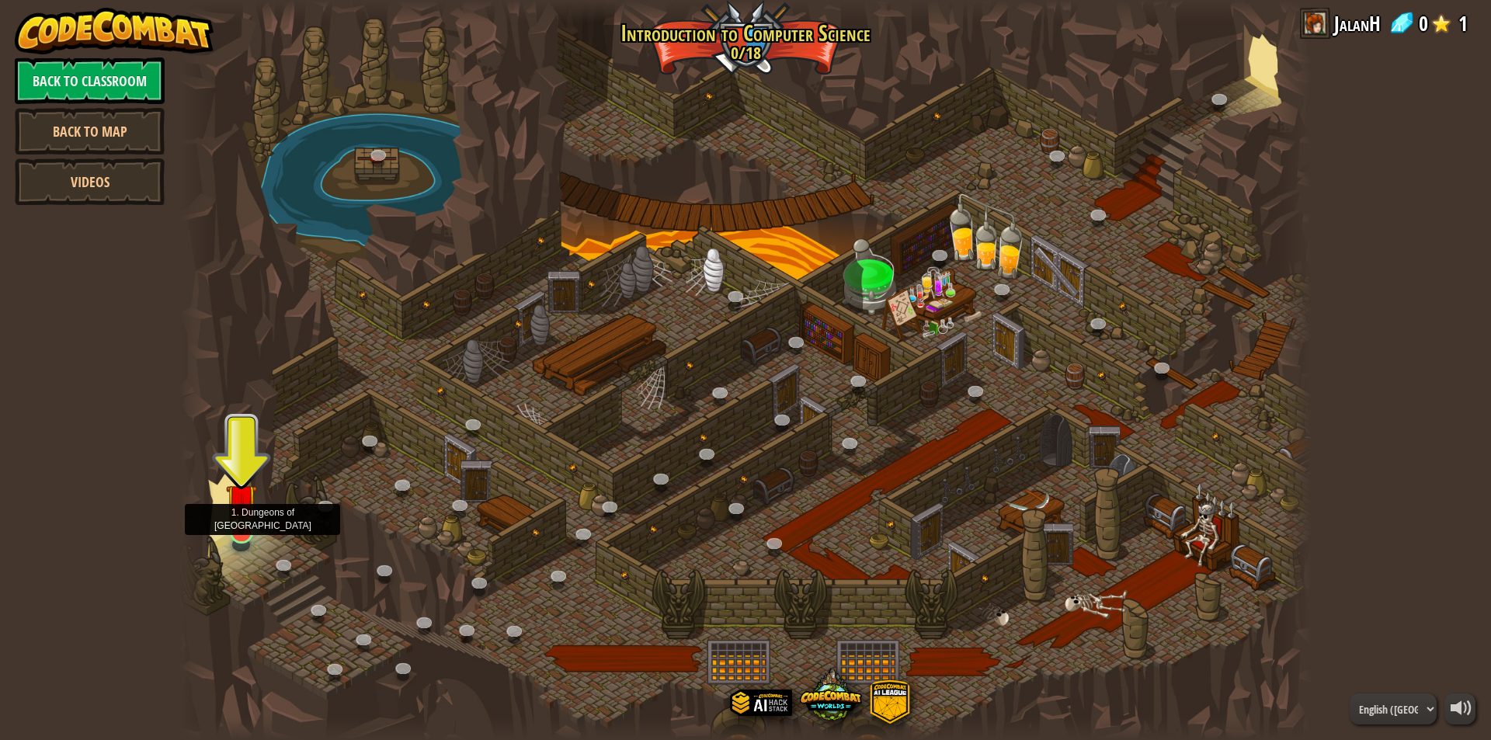
click at [248, 522] on img at bounding box center [241, 499] width 30 height 70
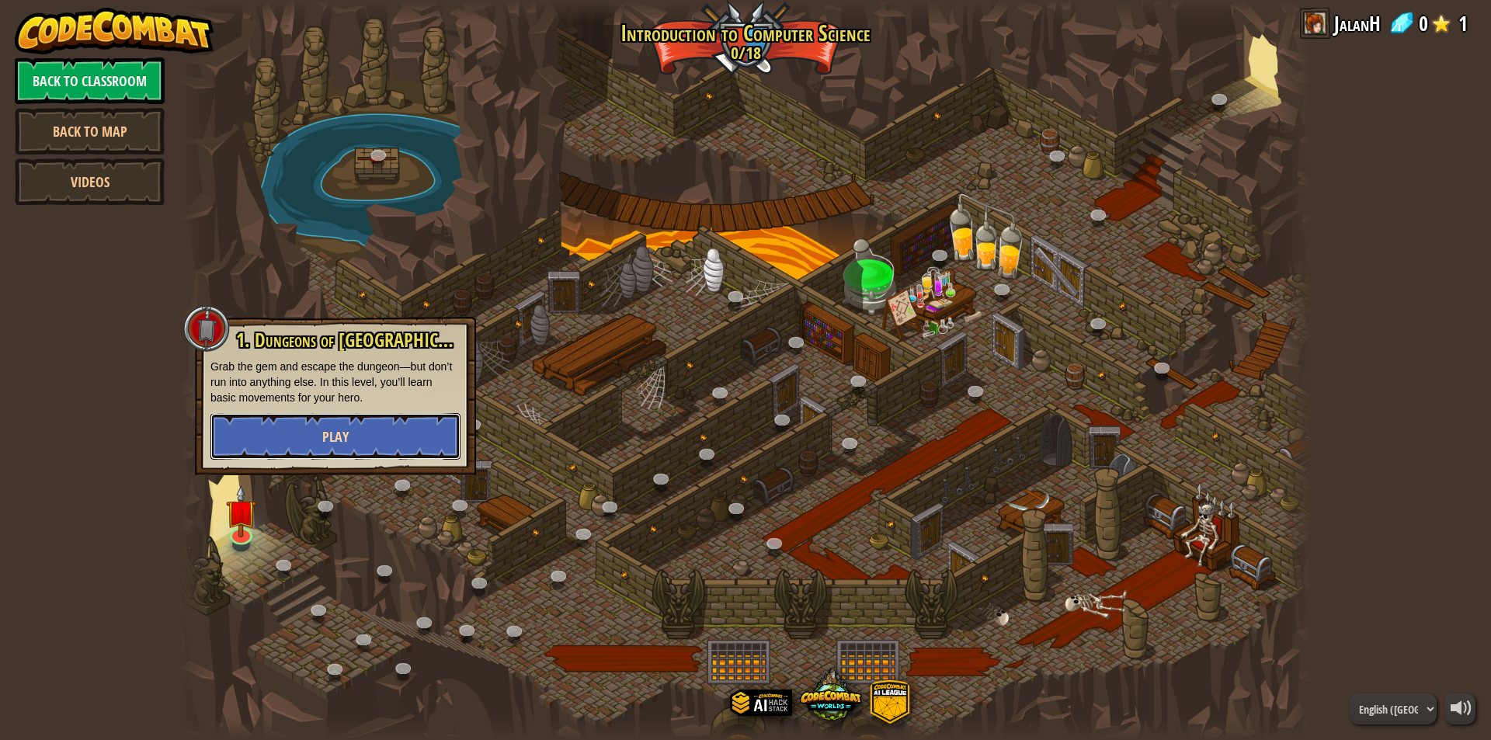
click at [271, 444] on button "Play" at bounding box center [335, 436] width 250 height 47
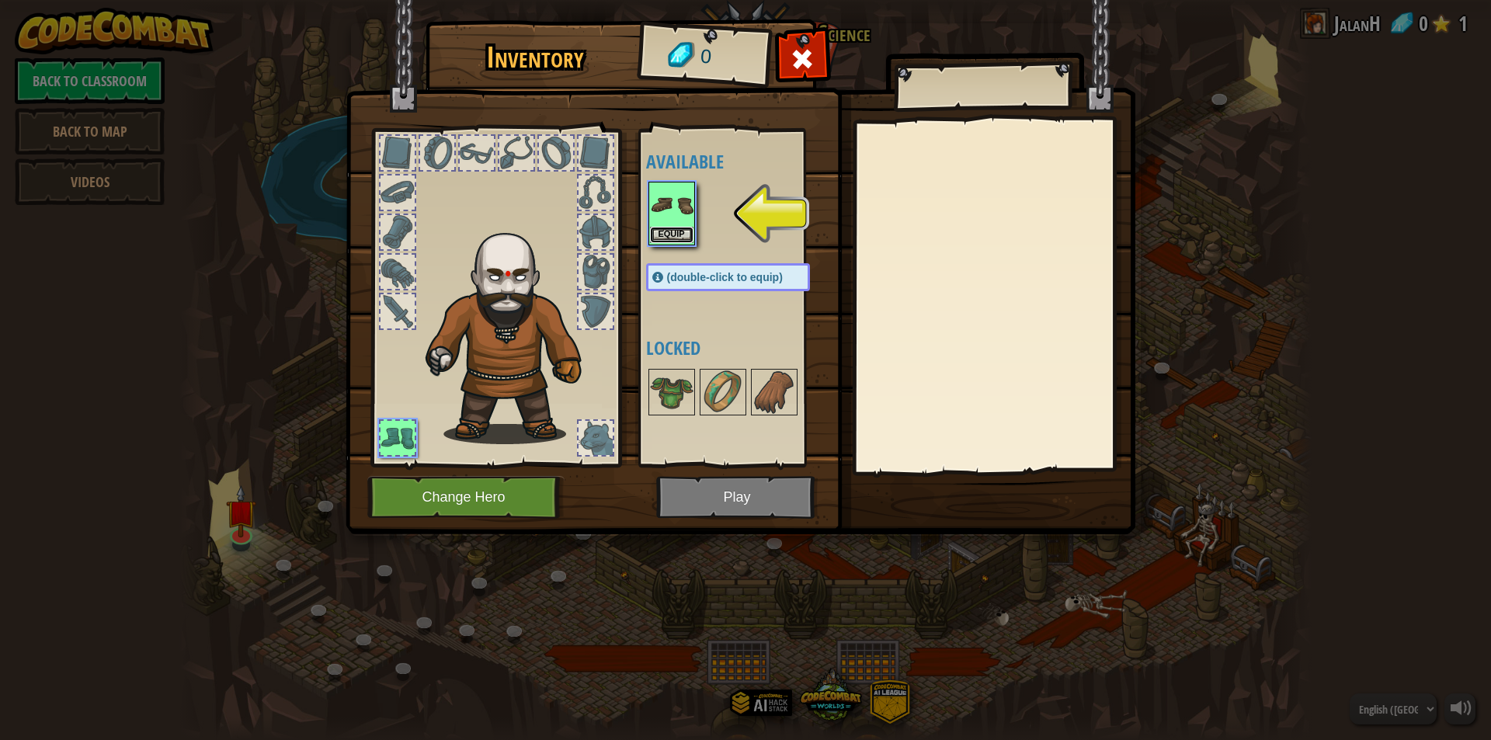
click at [658, 232] on button "Equip" at bounding box center [671, 235] width 43 height 16
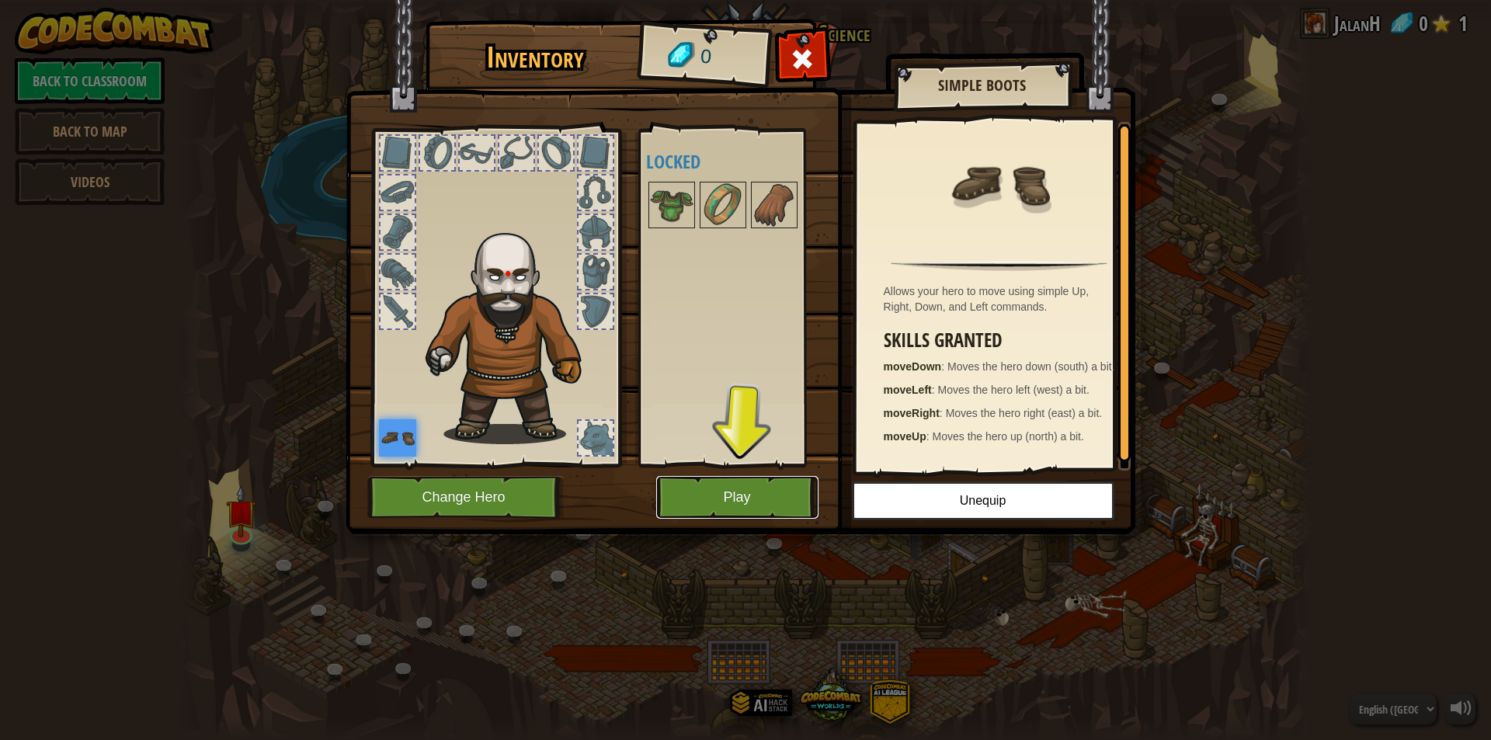
click at [690, 497] on button "Play" at bounding box center [737, 497] width 162 height 43
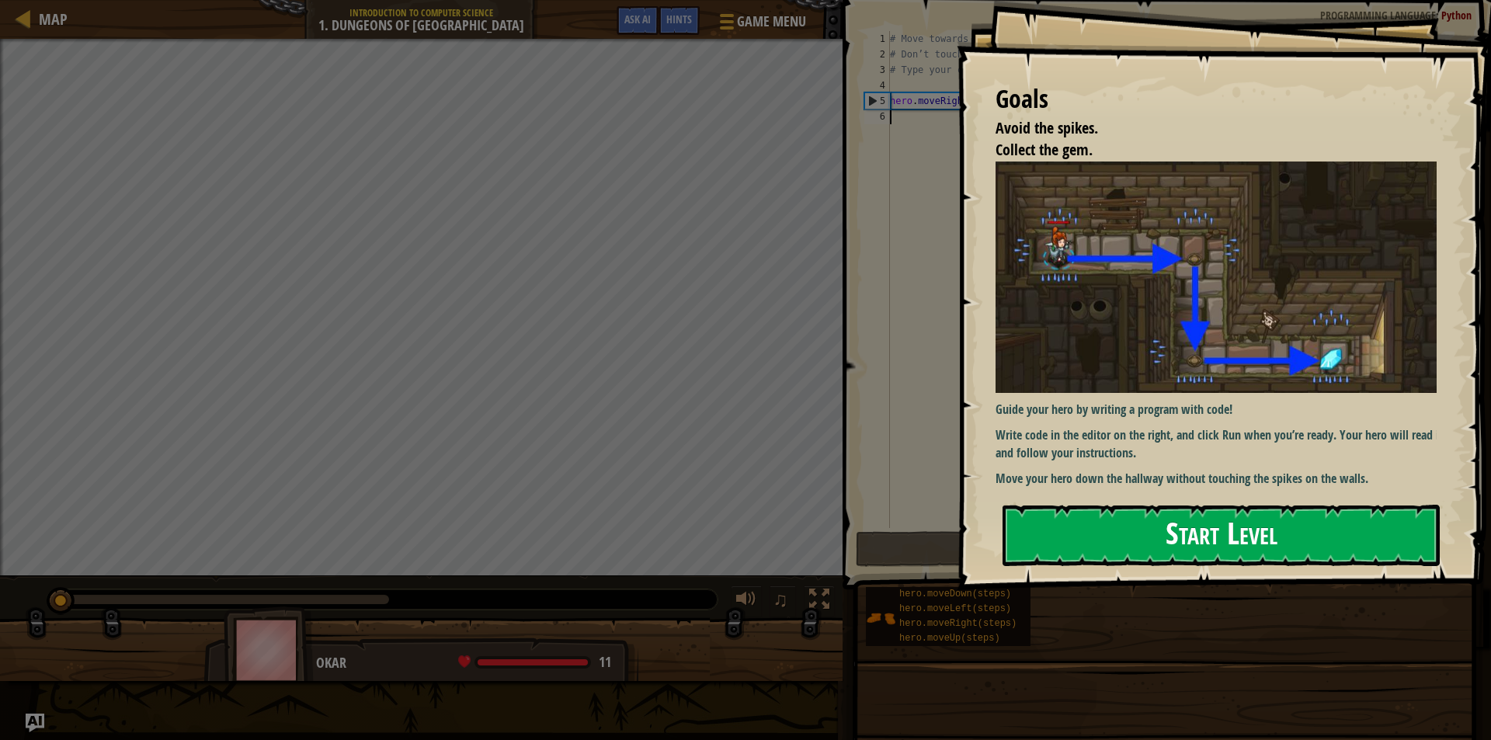
click at [1097, 539] on button "Start Level" at bounding box center [1220, 535] width 437 height 61
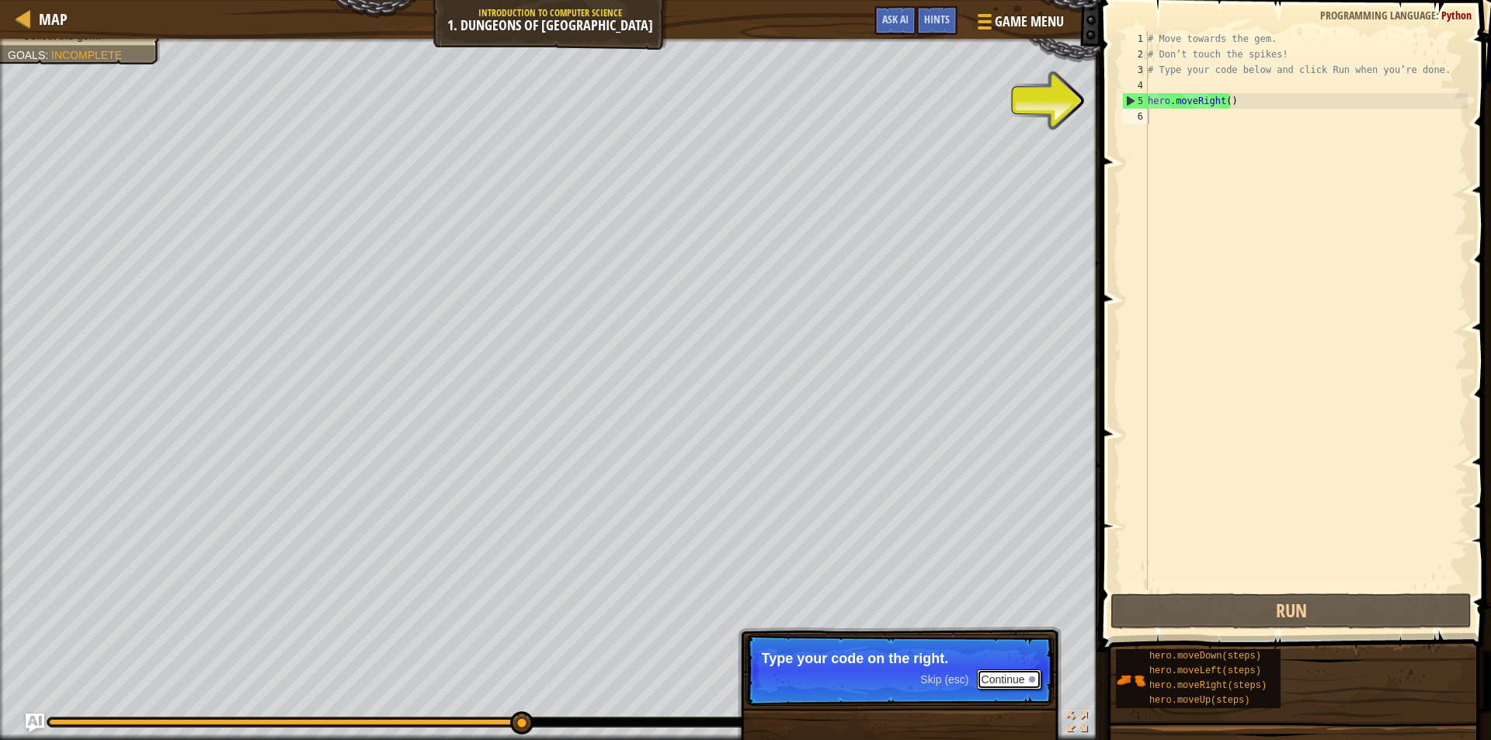
drag, startPoint x: 992, startPoint y: 669, endPoint x: 1008, endPoint y: 708, distance: 42.1
click at [1002, 702] on p "Skip (esc) Continue Type your code on the right." at bounding box center [899, 669] width 308 height 71
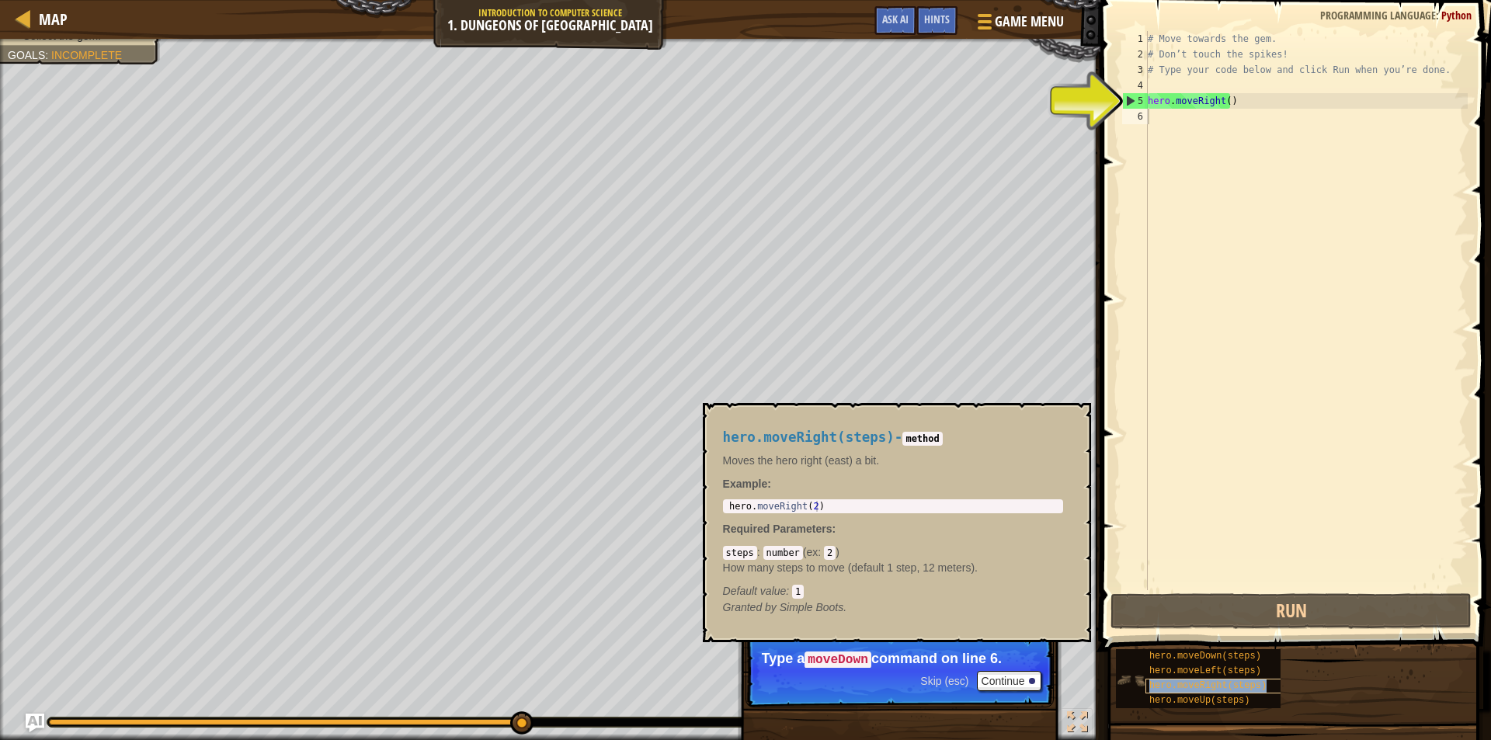
click at [1162, 685] on span "hero.moveRight(steps)" at bounding box center [1207, 685] width 117 height 11
click at [1282, 684] on div "hero.moveDown(steps) hero.moveLeft(steps) hero.moveRight(steps) hero.moveUp(ste…" at bounding box center [1297, 678] width 365 height 61
click at [1155, 99] on div "# Move towards the gem. # Don’t touch the spikes! # Type your code below and cl…" at bounding box center [1305, 326] width 323 height 590
click at [1222, 101] on div "# Move towards the gem. # Don’t touch the spikes! # Type your code below and cl…" at bounding box center [1305, 326] width 323 height 590
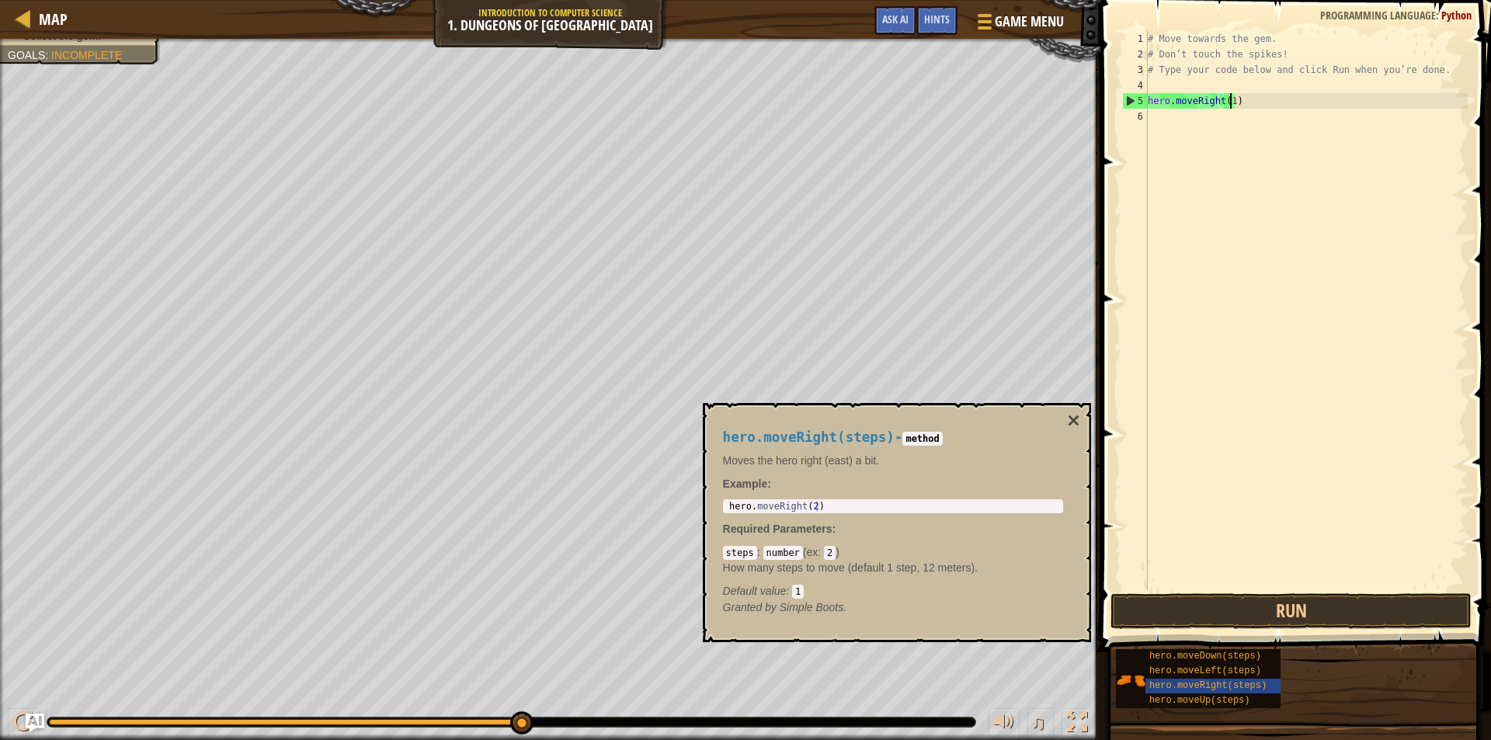
scroll to position [7, 6]
type textarea "hero.moveRight(1)"
click at [1071, 415] on button "×" at bounding box center [1073, 421] width 12 height 22
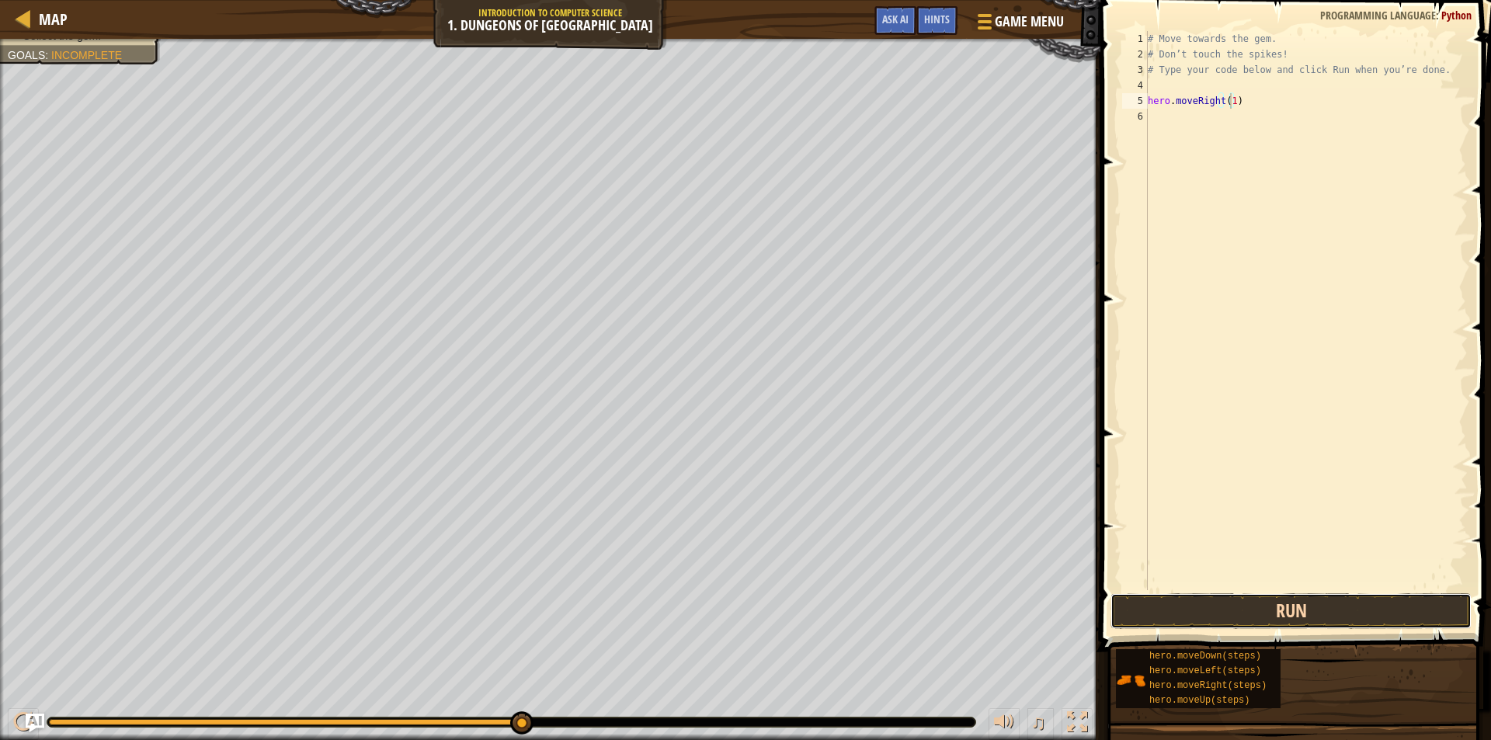
click at [1179, 609] on button "Run" at bounding box center [1290, 611] width 361 height 36
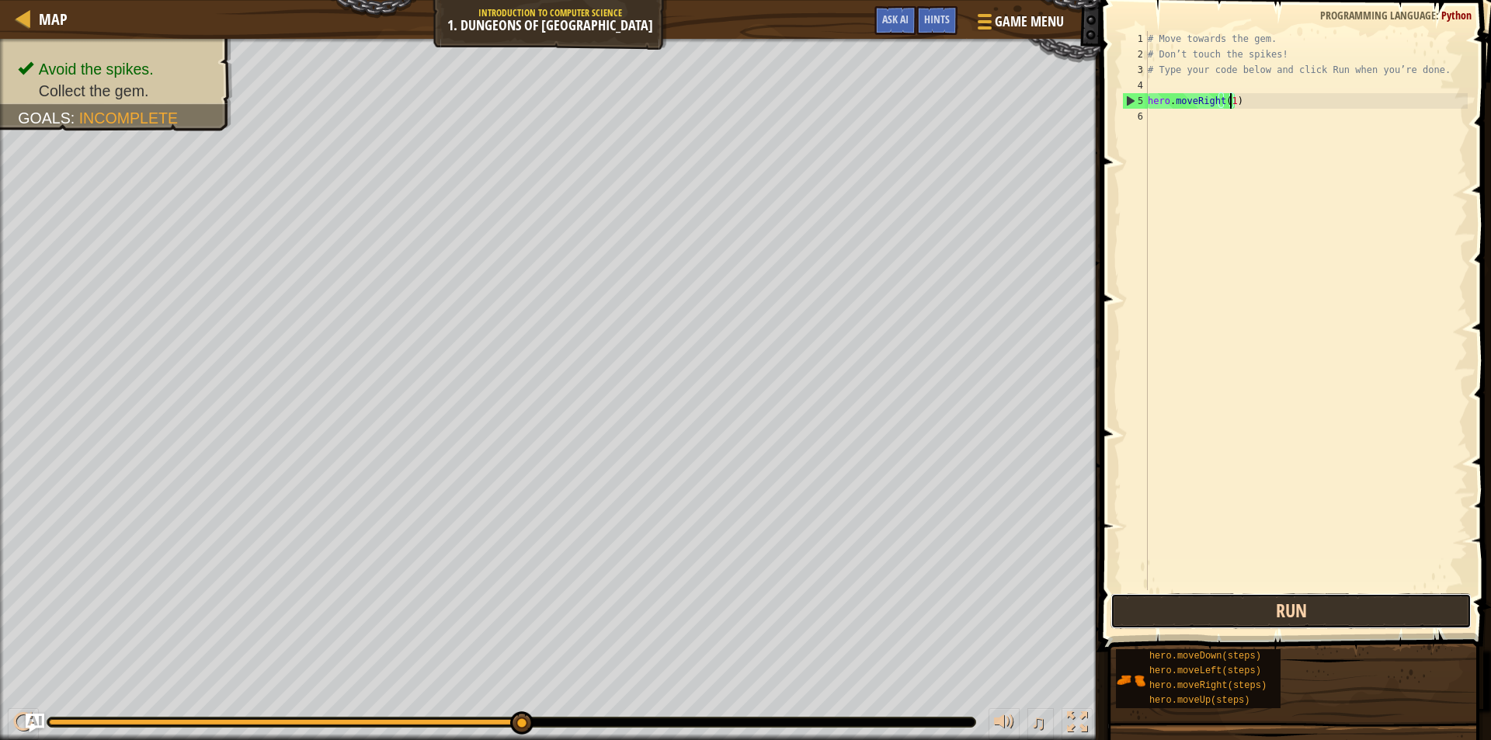
click at [1179, 610] on button "Run" at bounding box center [1290, 611] width 361 height 36
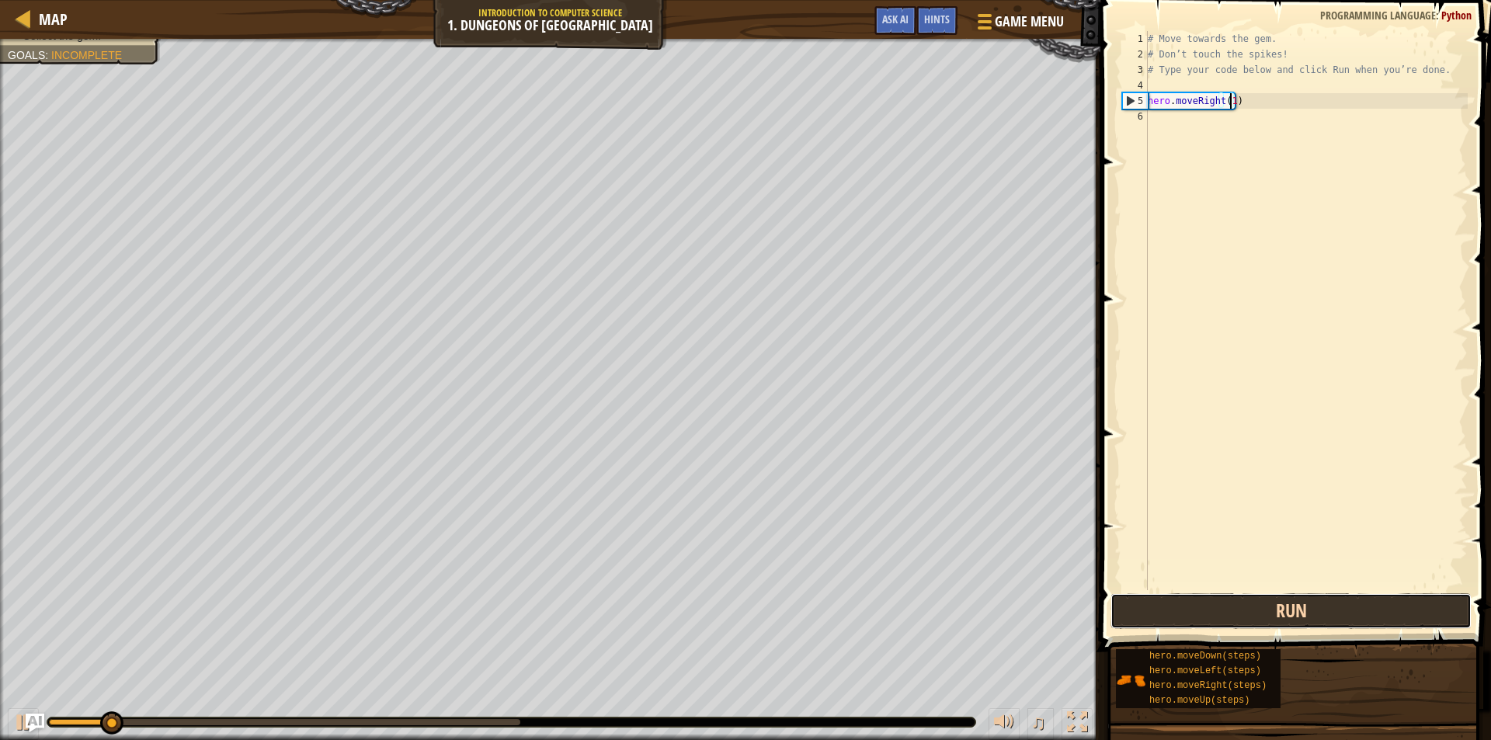
click at [1179, 610] on button "Run" at bounding box center [1290, 611] width 361 height 36
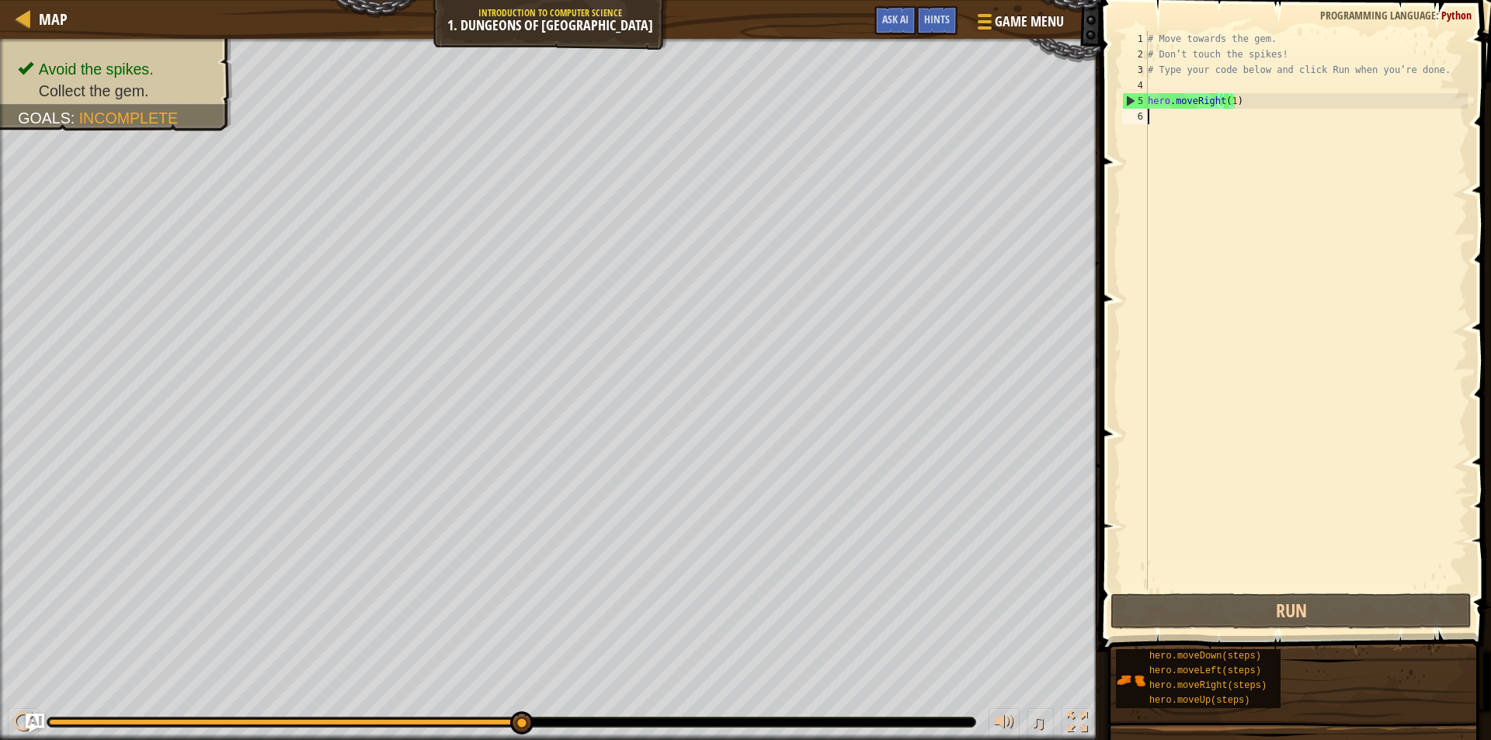
click at [1156, 112] on div "# Move towards the gem. # Don’t touch the spikes! # Type your code below and cl…" at bounding box center [1305, 326] width 323 height 590
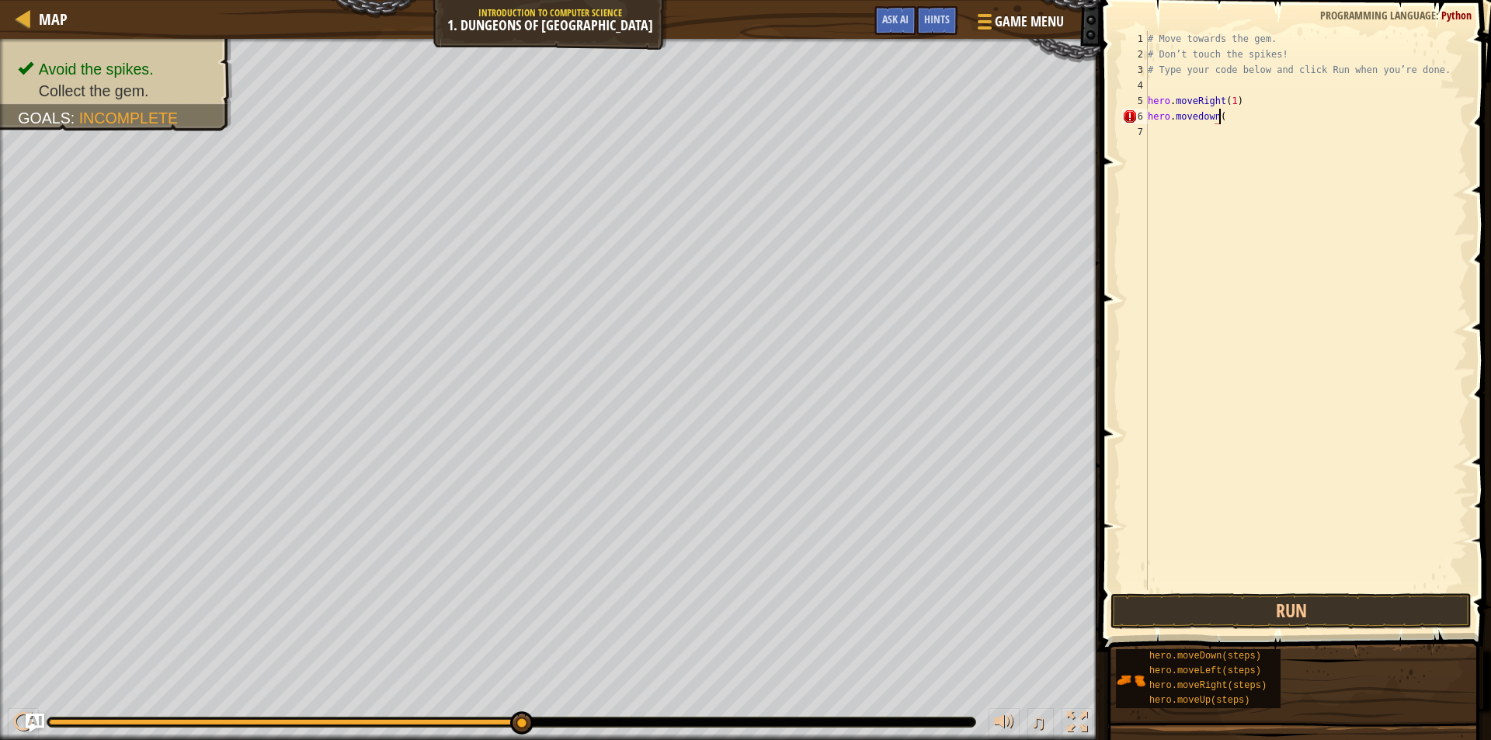
scroll to position [7, 5]
type textarea "hero.movedown(1)"
click at [1405, 207] on div "# Move towards the gem. # Don’t touch the spikes! # Type your code below and cl…" at bounding box center [1305, 326] width 323 height 590
click at [1294, 596] on button "Run" at bounding box center [1290, 611] width 361 height 36
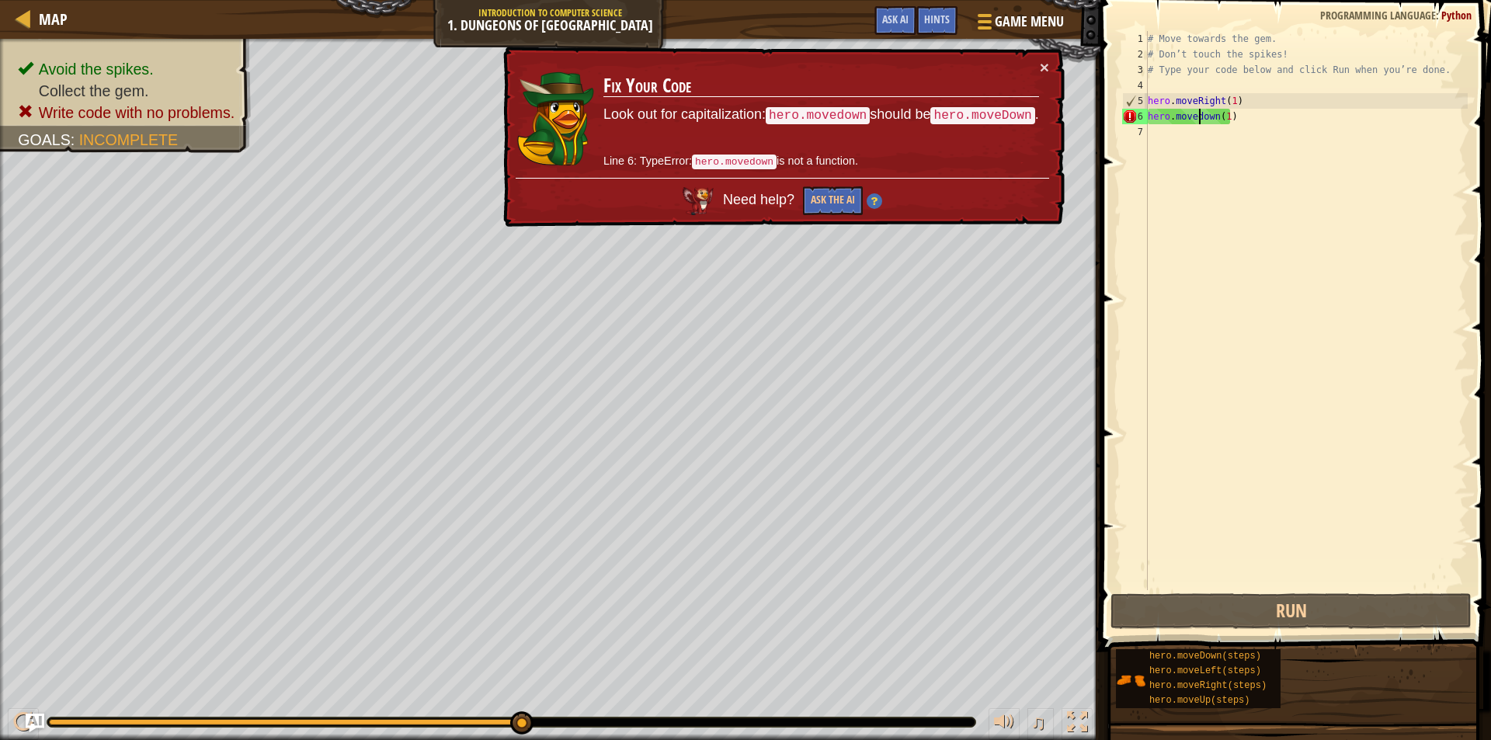
click at [1200, 117] on div "# Move towards the gem. # Don’t touch the spikes! # Type your code below and cl…" at bounding box center [1305, 326] width 323 height 590
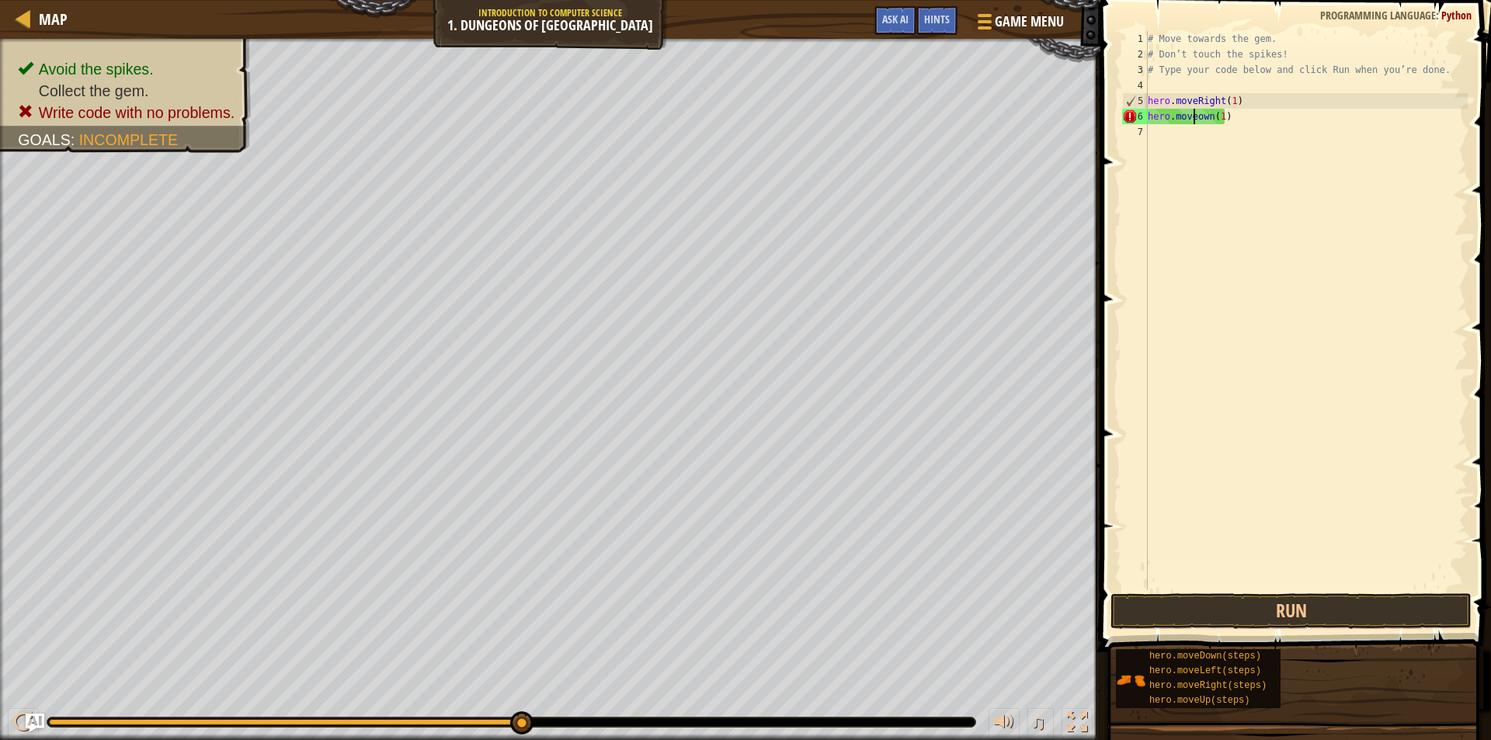
type textarea "hero.moveDown(1)"
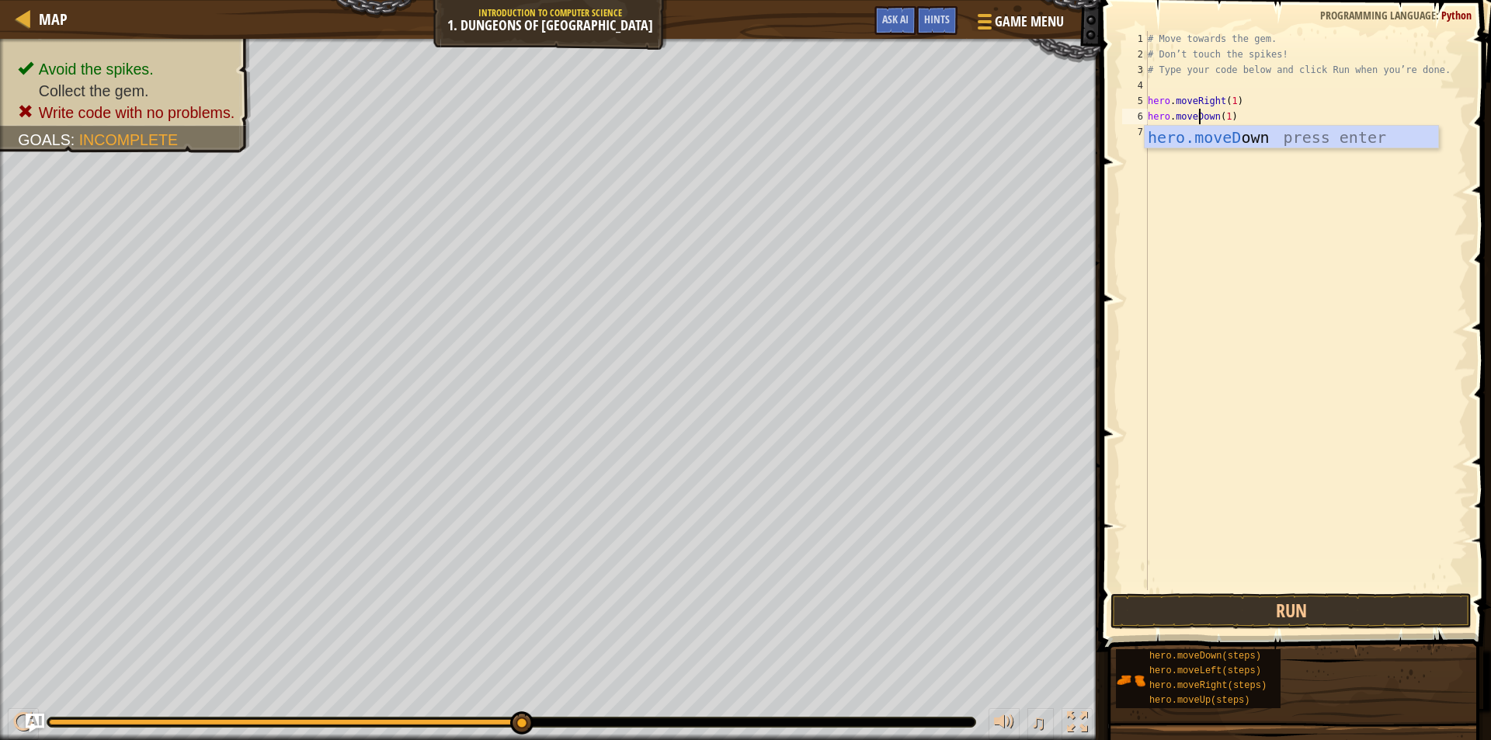
click at [1269, 219] on div "# Move towards the gem. # Don’t touch the spikes! # Type your code below and cl…" at bounding box center [1305, 326] width 323 height 590
click at [1149, 615] on button "Run" at bounding box center [1290, 611] width 361 height 36
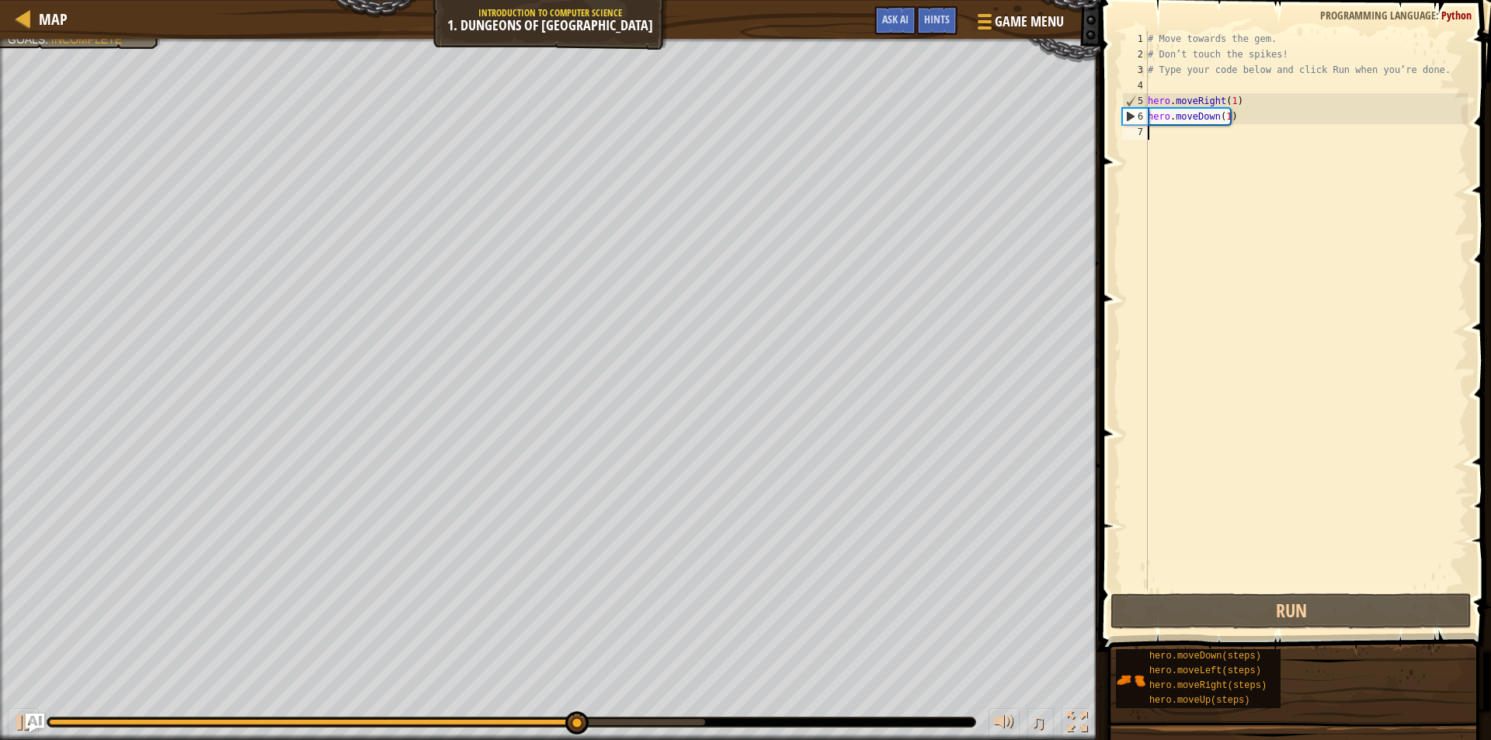
click at [1156, 132] on div "# Move towards the gem. # Don’t touch the spikes! # Type your code below and cl…" at bounding box center [1305, 326] width 323 height 590
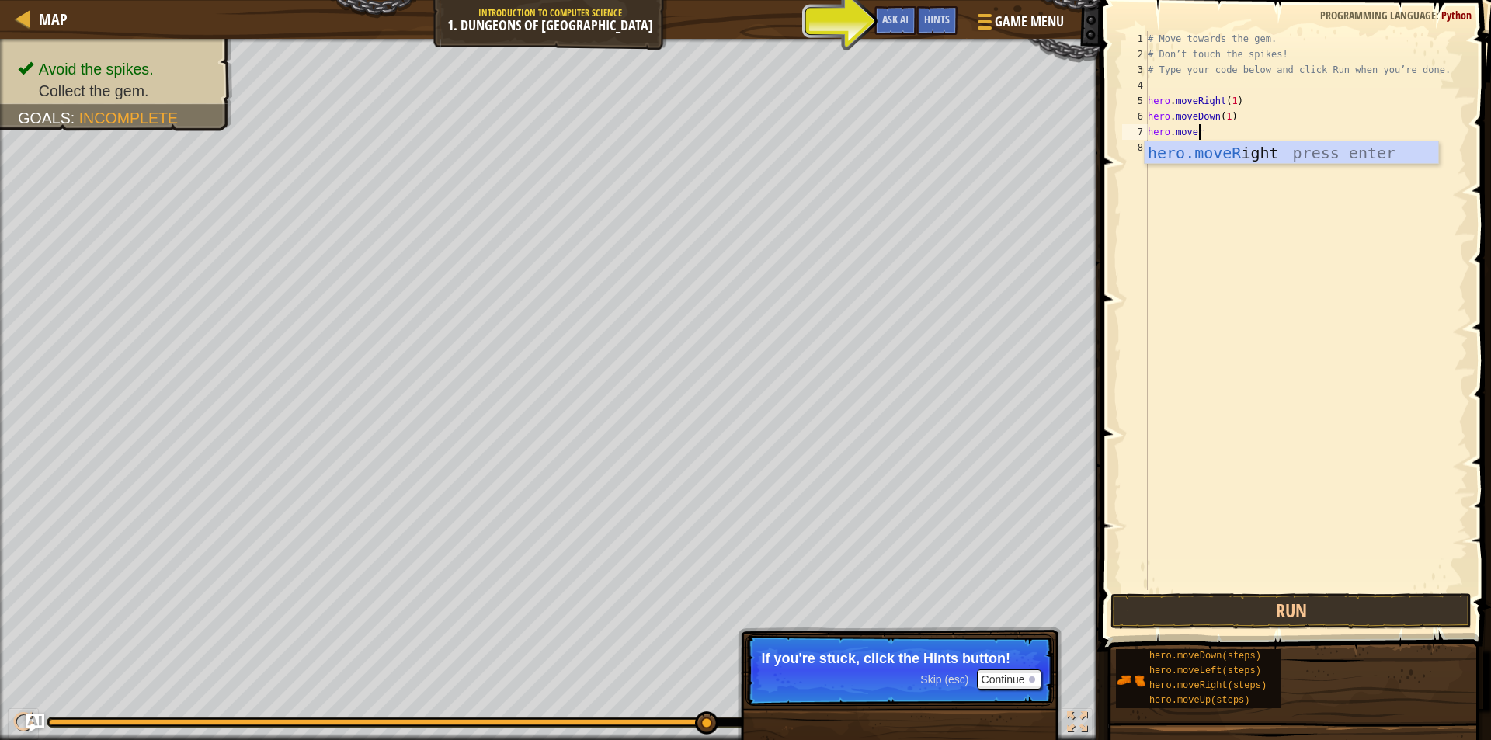
scroll to position [7, 3]
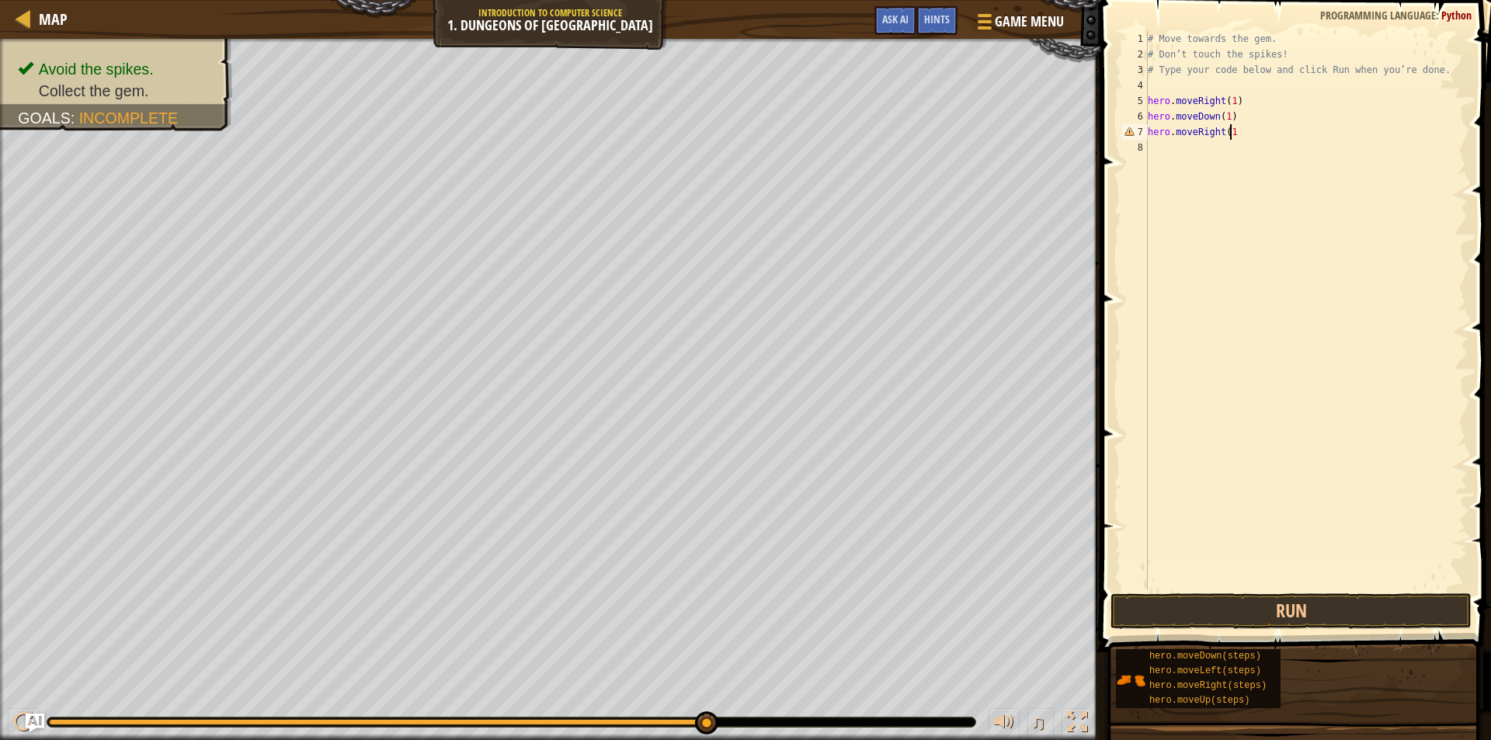
type textarea "hero.moveRight(1)"
click at [1170, 266] on div "# Move towards the gem. # Don’t touch the spikes! # Type your code below and cl…" at bounding box center [1305, 326] width 323 height 590
click at [1207, 542] on div "# Move towards the gem. # Don’t touch the spikes! # Type your code below and cl…" at bounding box center [1305, 326] width 323 height 590
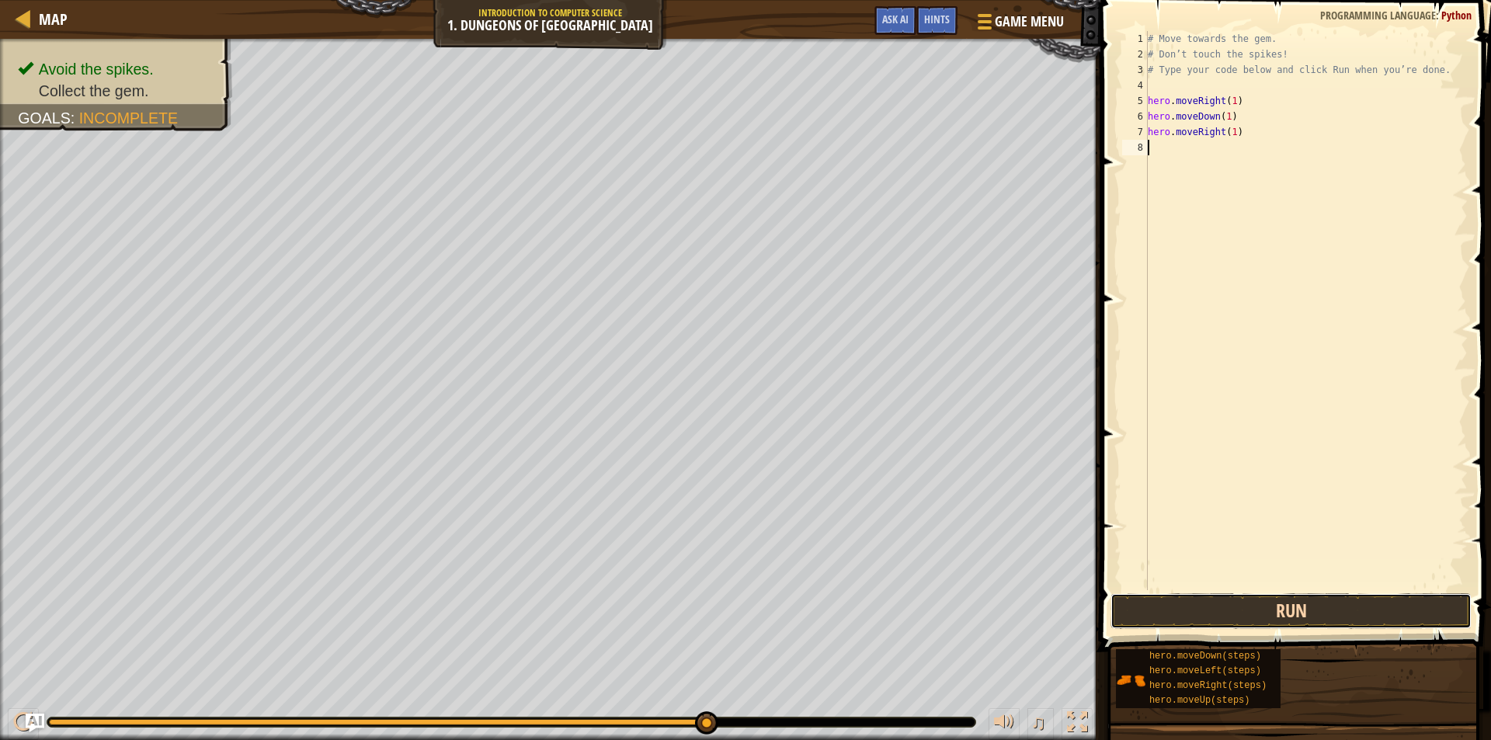
click at [1214, 612] on button "Run" at bounding box center [1290, 611] width 361 height 36
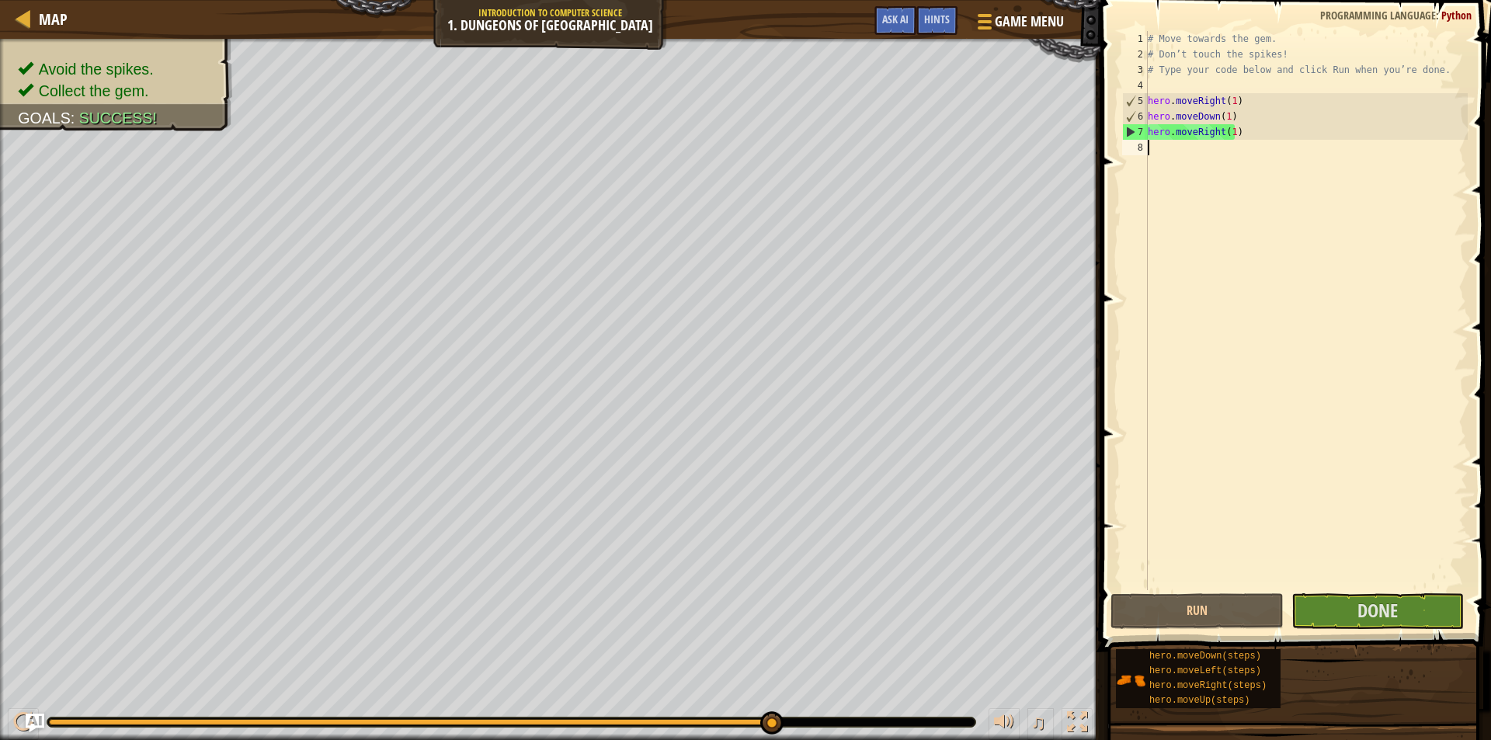
drag, startPoint x: 1325, startPoint y: 612, endPoint x: 1307, endPoint y: 453, distance: 160.3
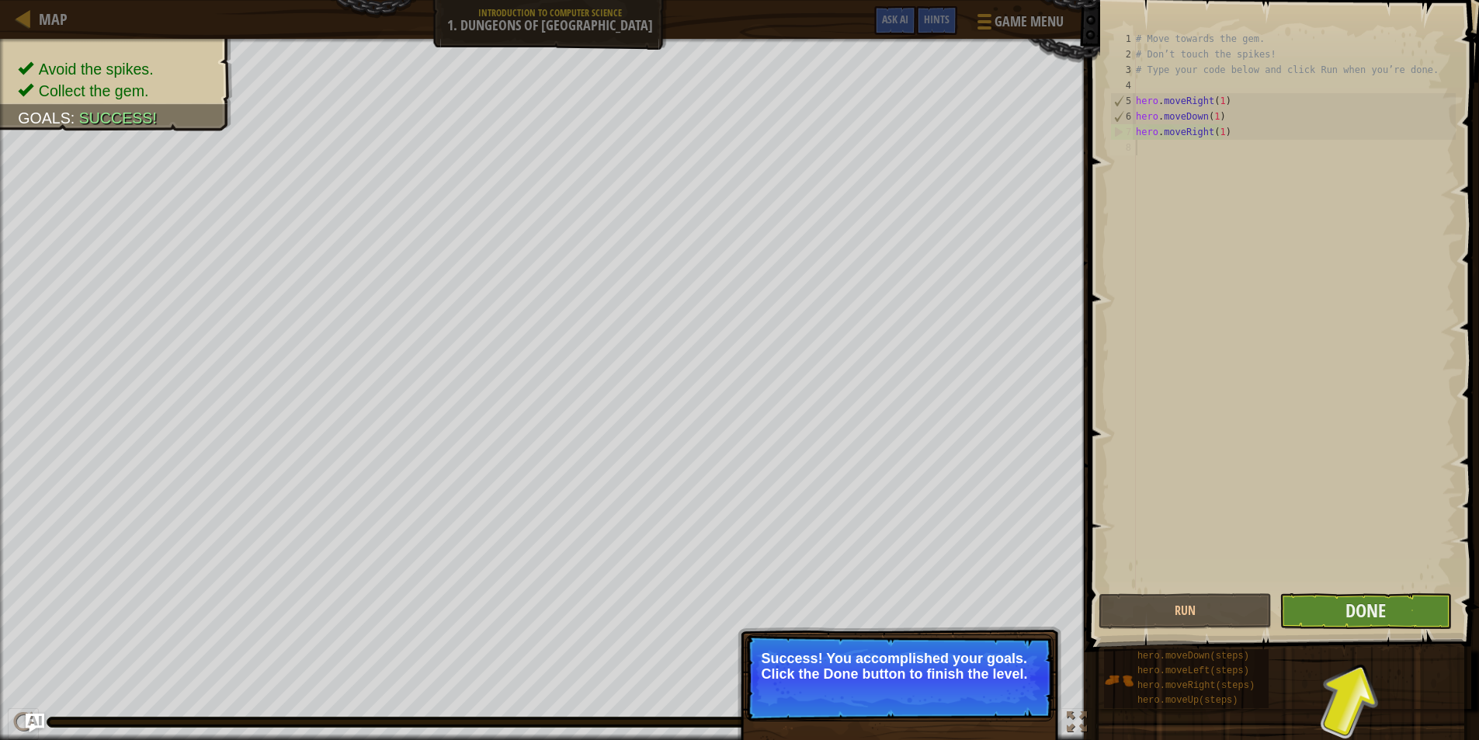
drag, startPoint x: 1307, startPoint y: 453, endPoint x: 1336, endPoint y: 610, distance: 160.4
drag, startPoint x: 1336, startPoint y: 610, endPoint x: 1359, endPoint y: 610, distance: 22.5
click at [1359, 610] on span "Done" at bounding box center [1366, 610] width 40 height 25
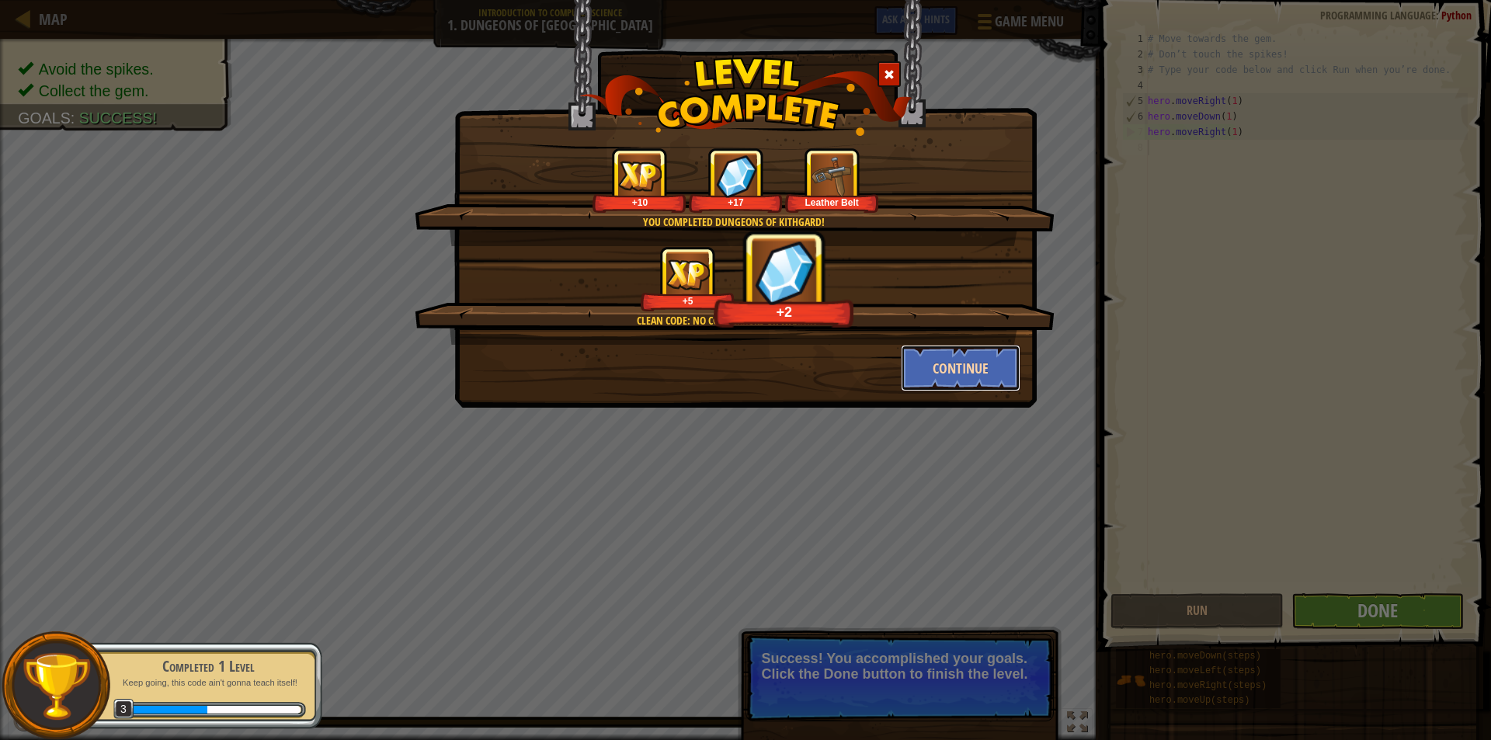
click at [996, 366] on button "Continue" at bounding box center [961, 368] width 120 height 47
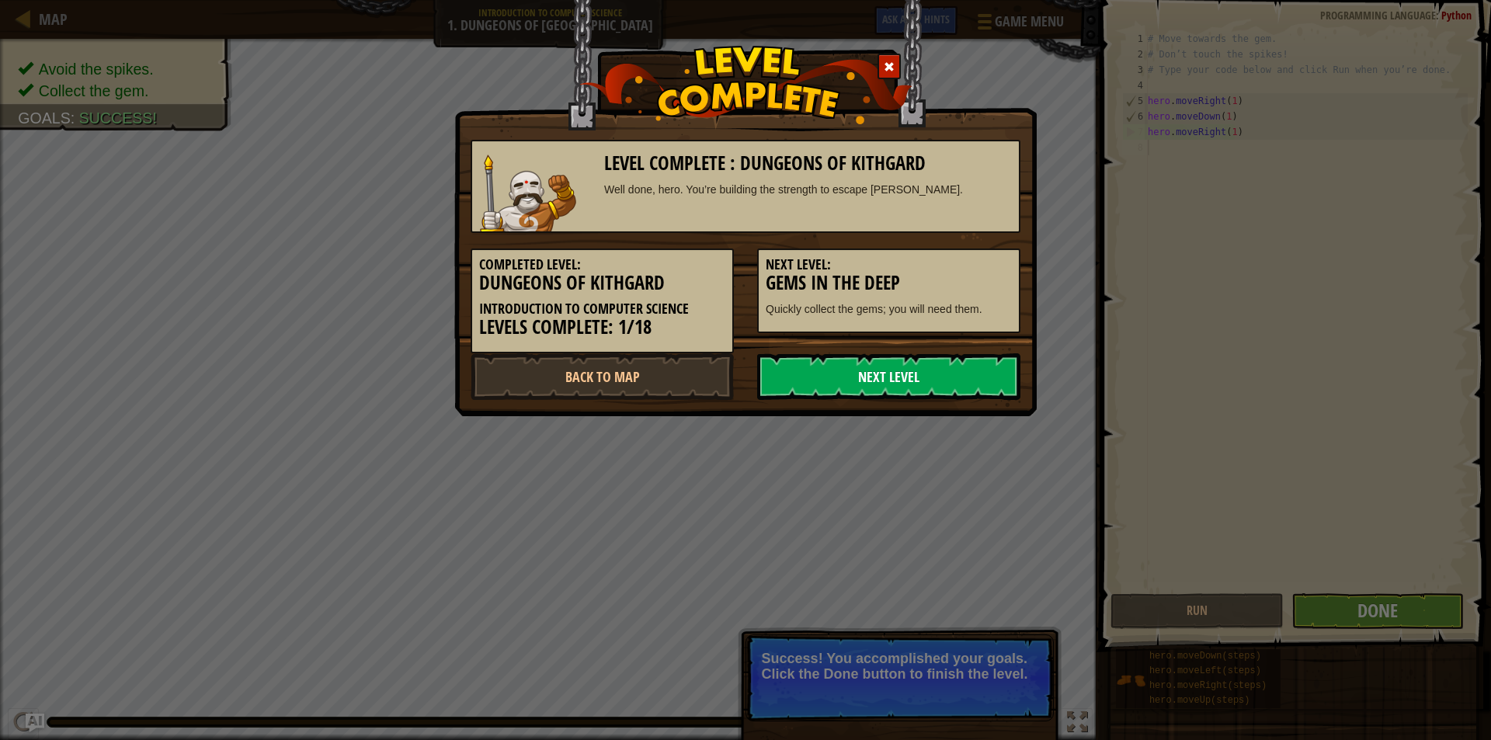
click at [926, 380] on link "Next Level" at bounding box center [888, 376] width 263 height 47
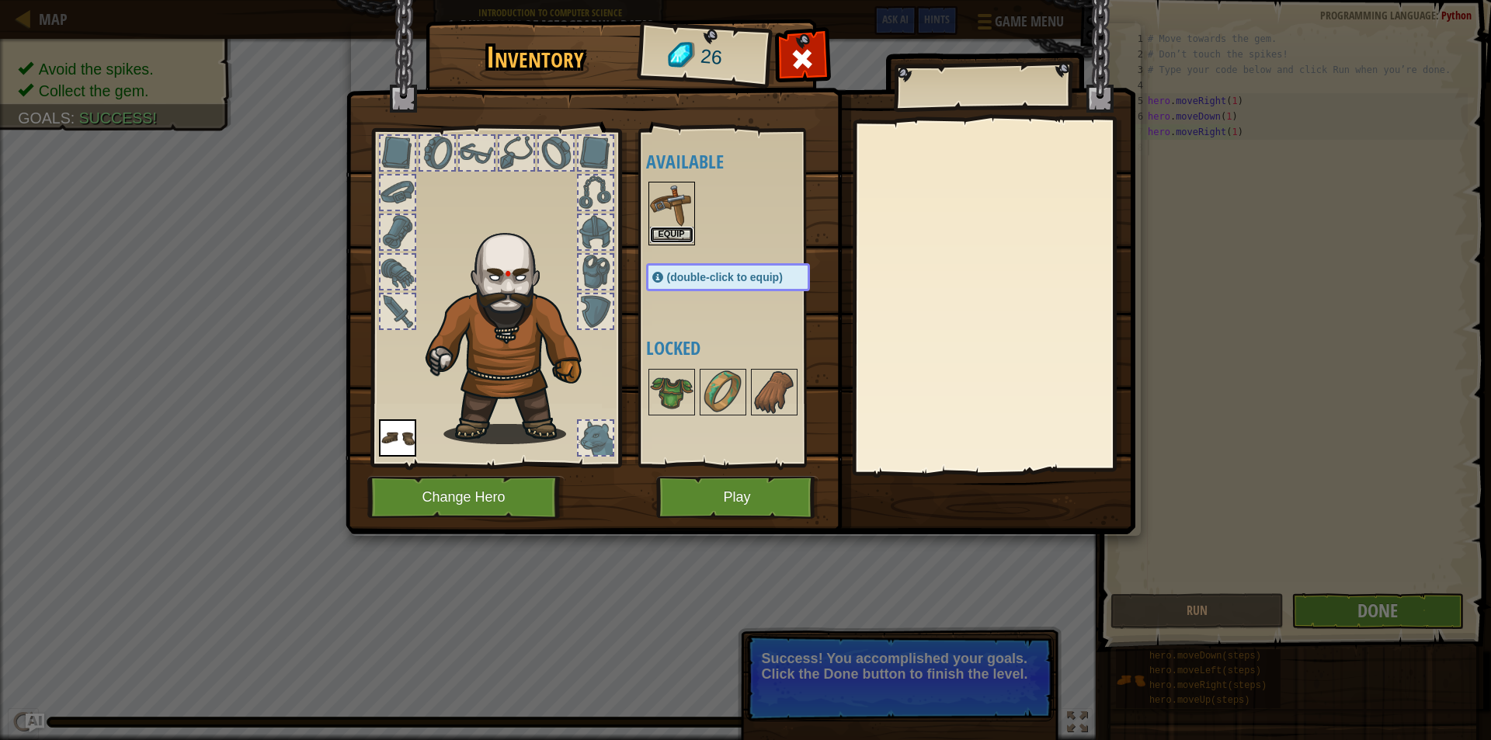
click at [675, 234] on button "Equip" at bounding box center [671, 235] width 43 height 16
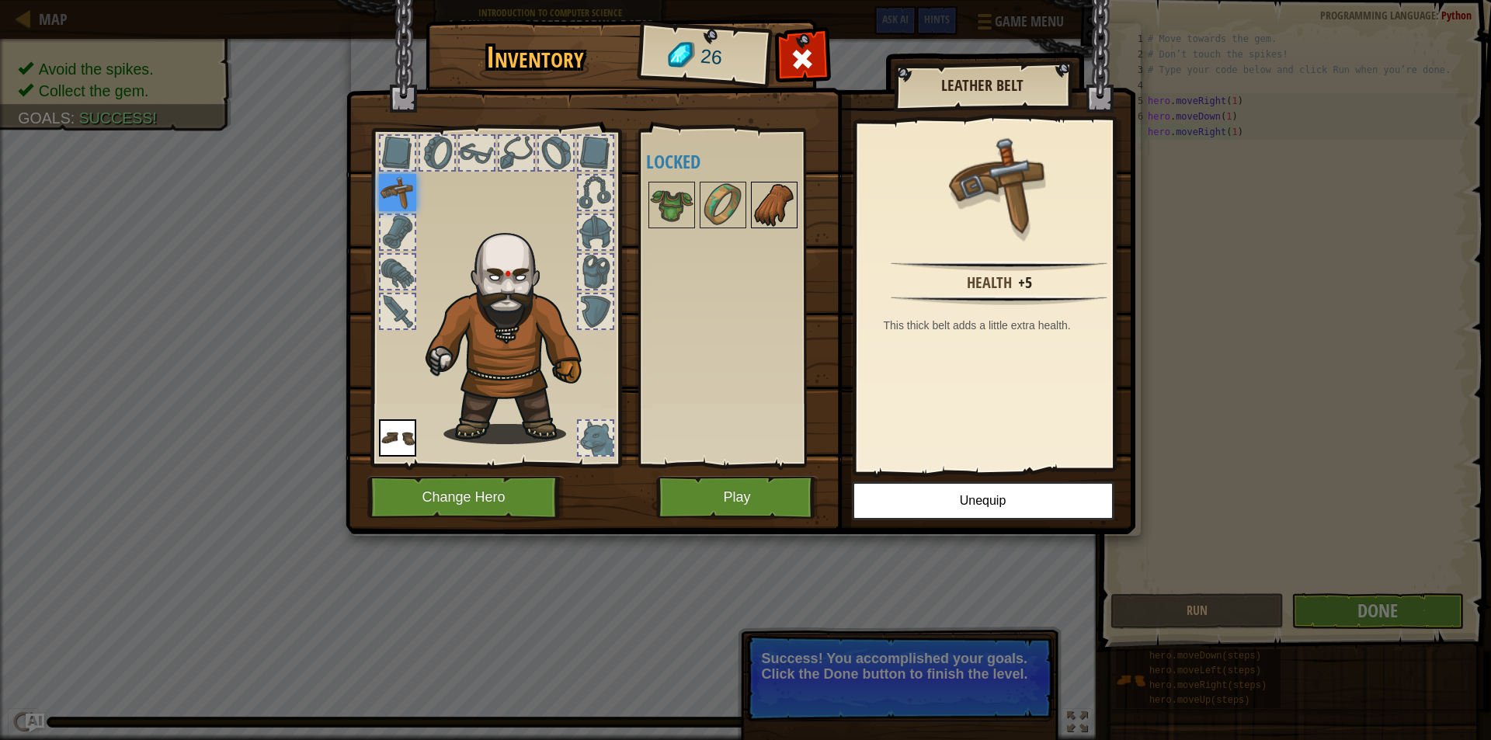
click at [770, 218] on img at bounding box center [773, 204] width 43 height 43
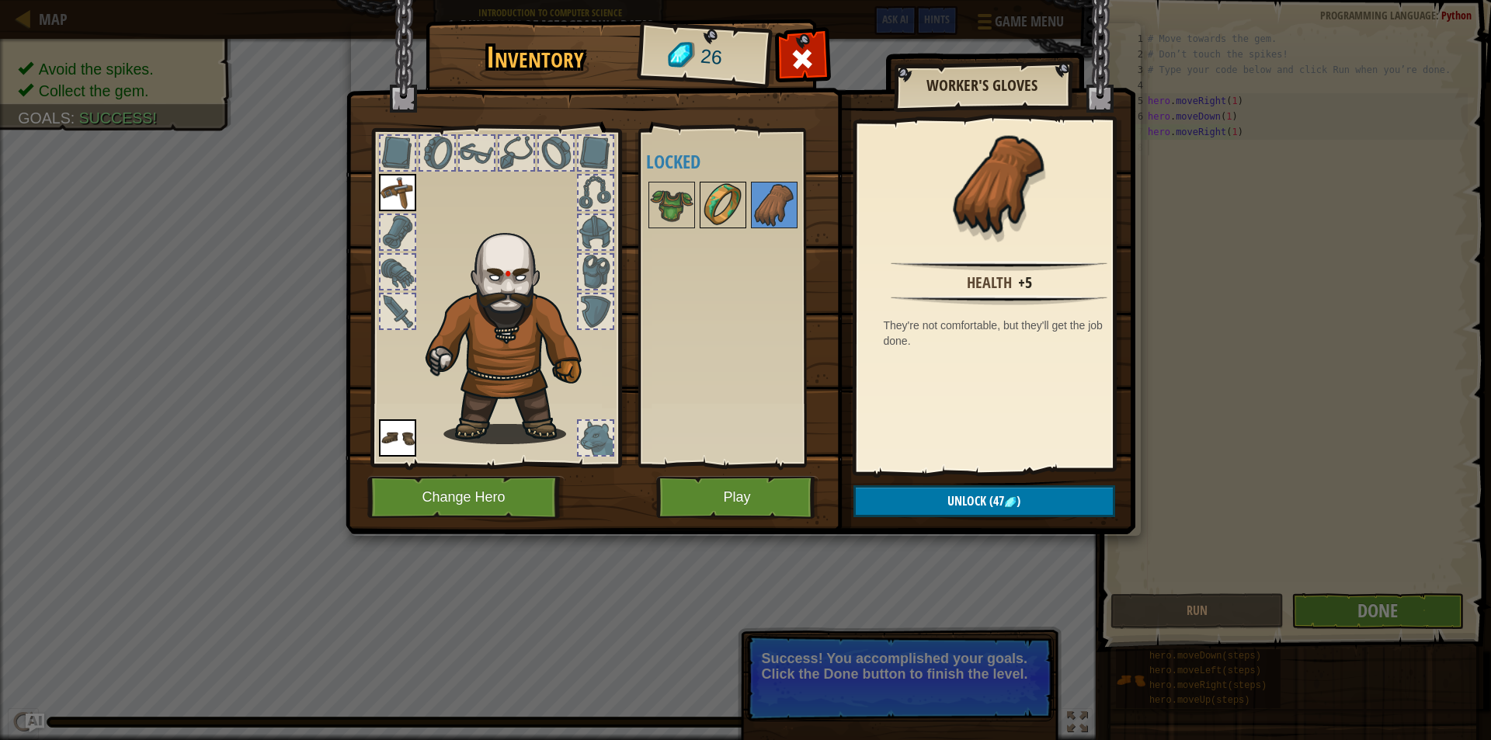
click at [732, 214] on img at bounding box center [722, 204] width 43 height 43
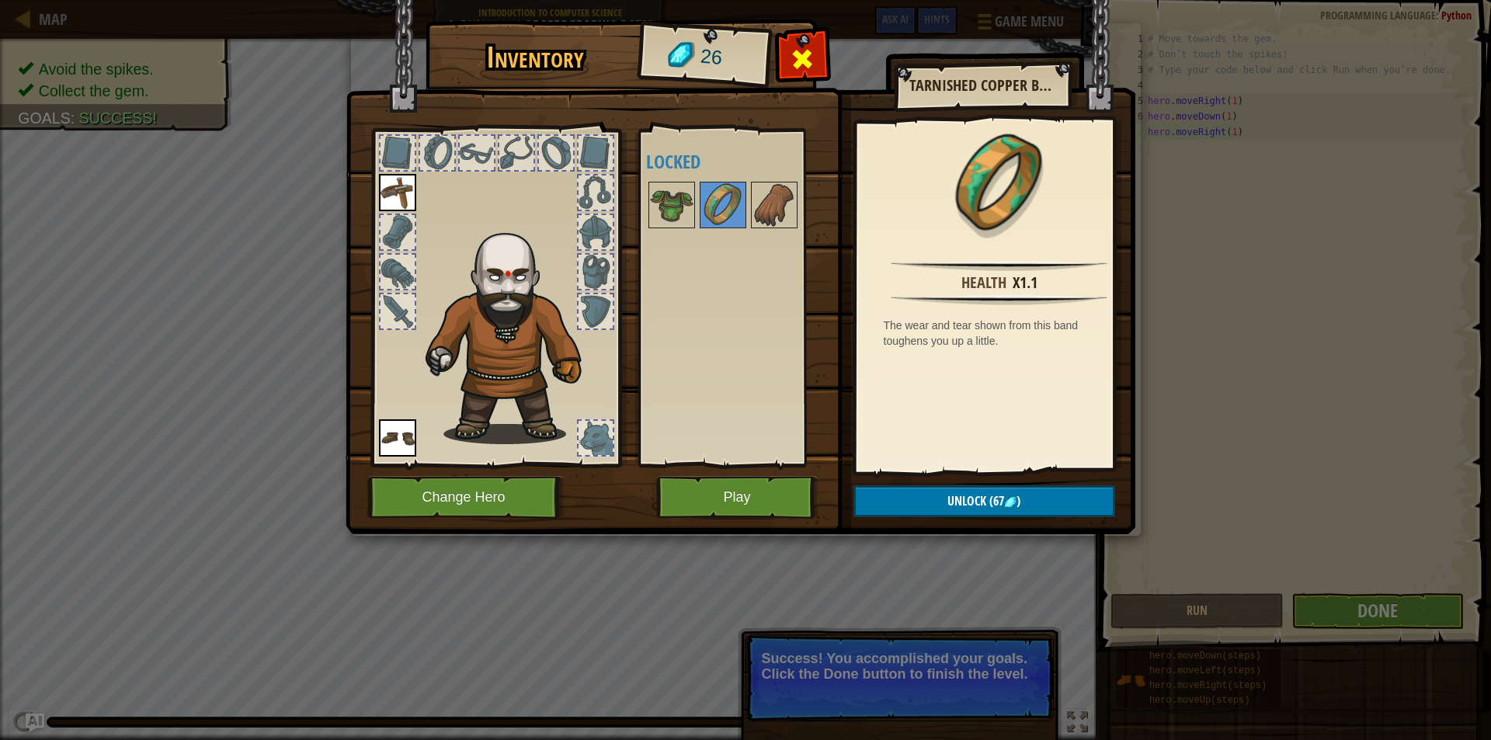
click at [811, 57] on span at bounding box center [802, 59] width 25 height 25
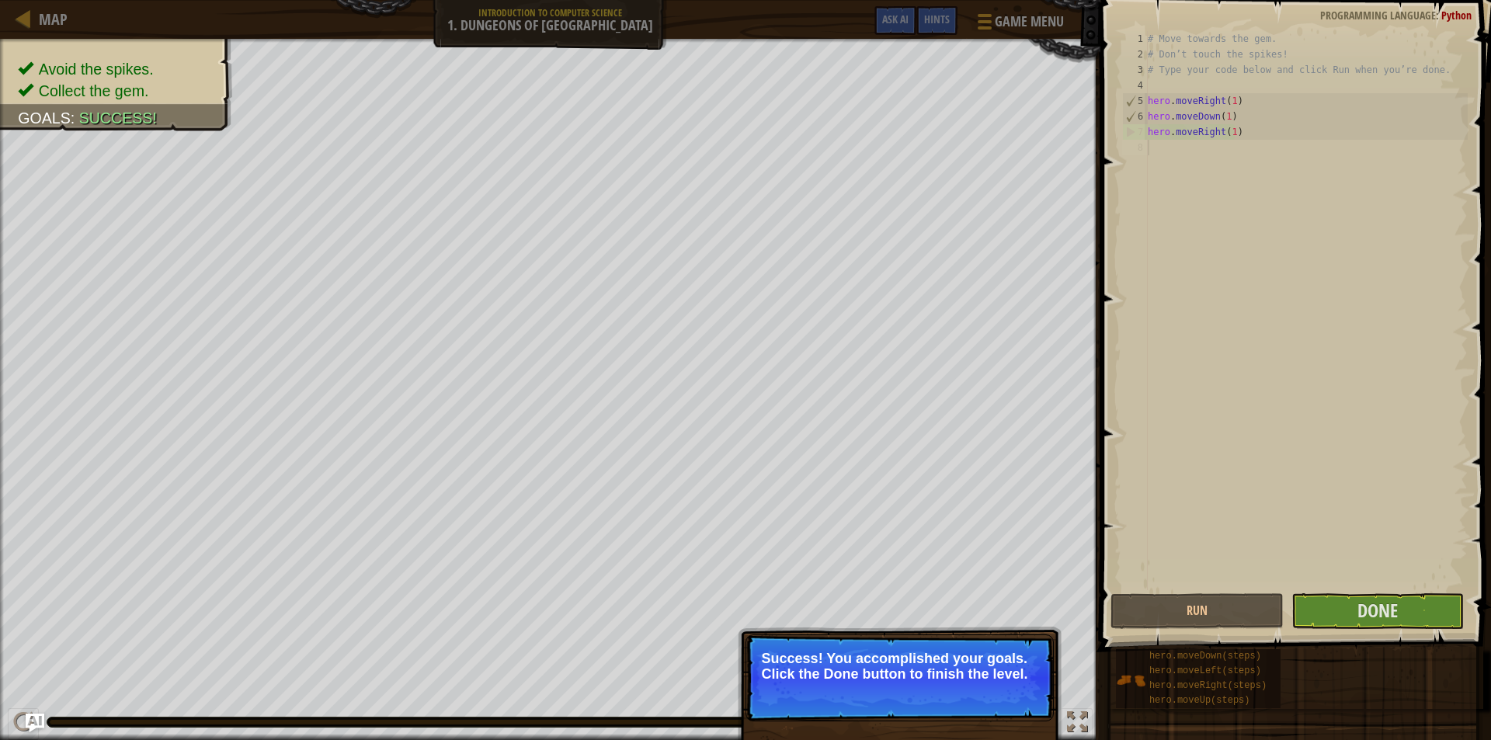
drag, startPoint x: 934, startPoint y: 637, endPoint x: 948, endPoint y: 650, distance: 18.7
click at [934, 642] on p "Success! You accomplished your goals. Click the Done button to finish the level." at bounding box center [899, 677] width 308 height 87
drag, startPoint x: 1031, startPoint y: 649, endPoint x: 1120, endPoint y: 648, distance: 88.5
drag, startPoint x: 1120, startPoint y: 648, endPoint x: 1399, endPoint y: 613, distance: 281.7
click at [1399, 613] on button "Done" at bounding box center [1377, 611] width 173 height 36
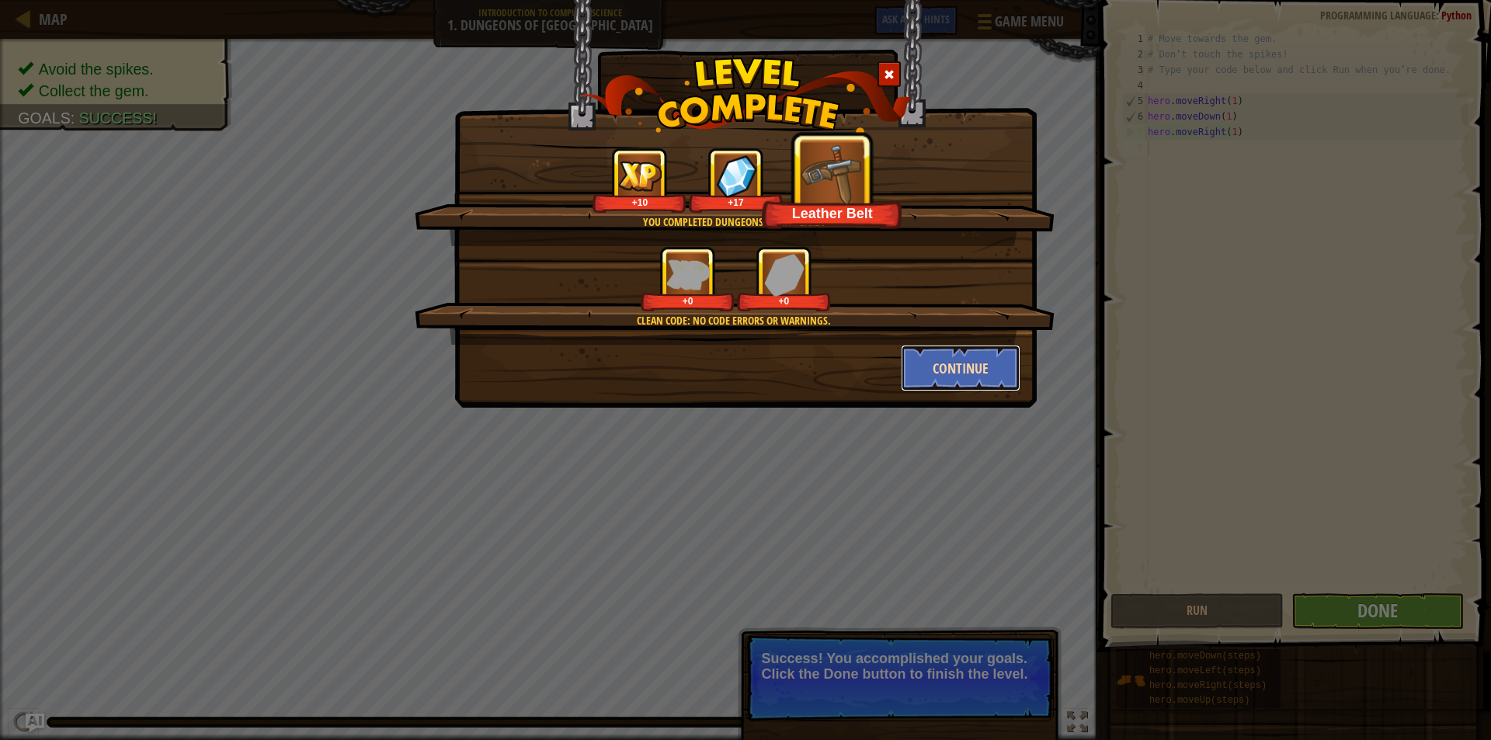
click at [926, 374] on button "Continue" at bounding box center [961, 368] width 120 height 47
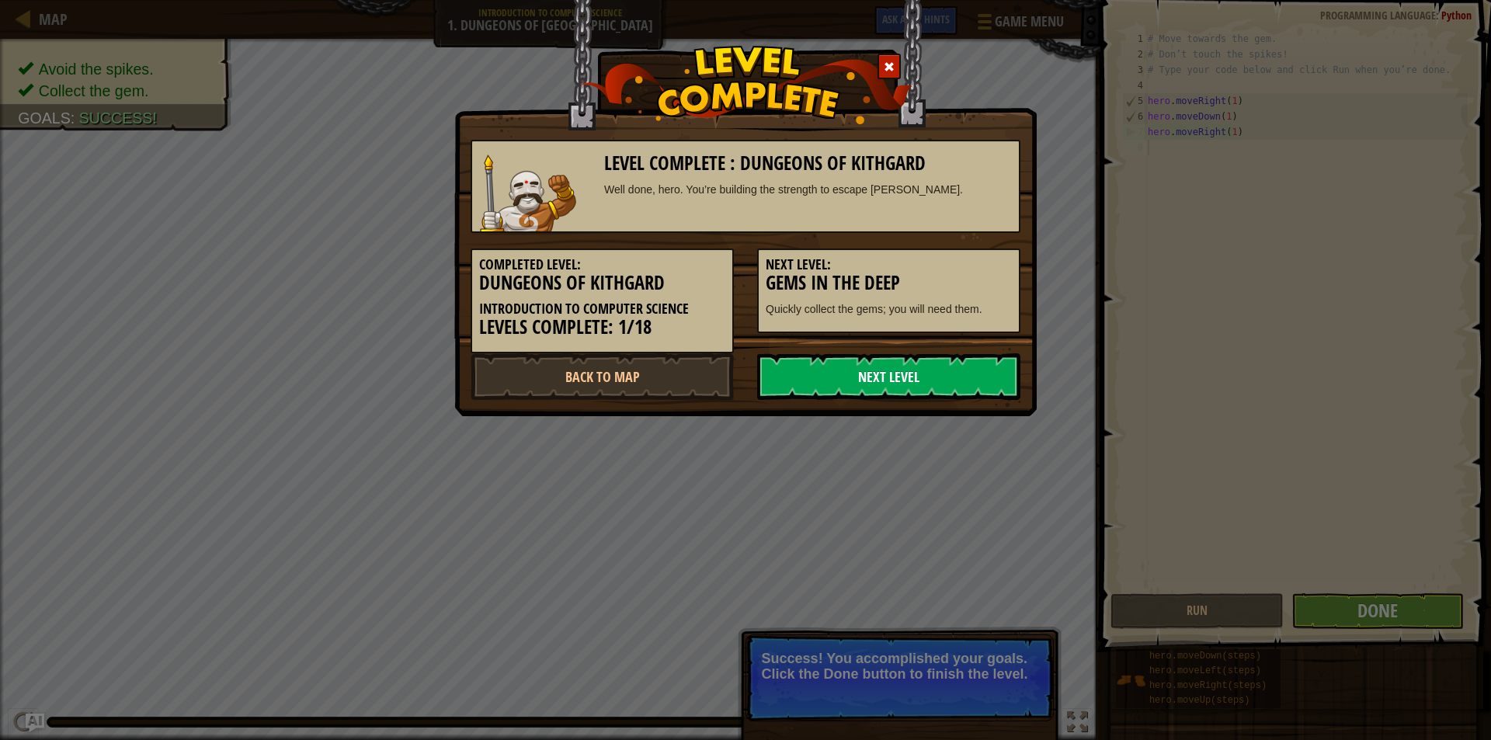
click at [836, 371] on link "Next Level" at bounding box center [888, 376] width 263 height 47
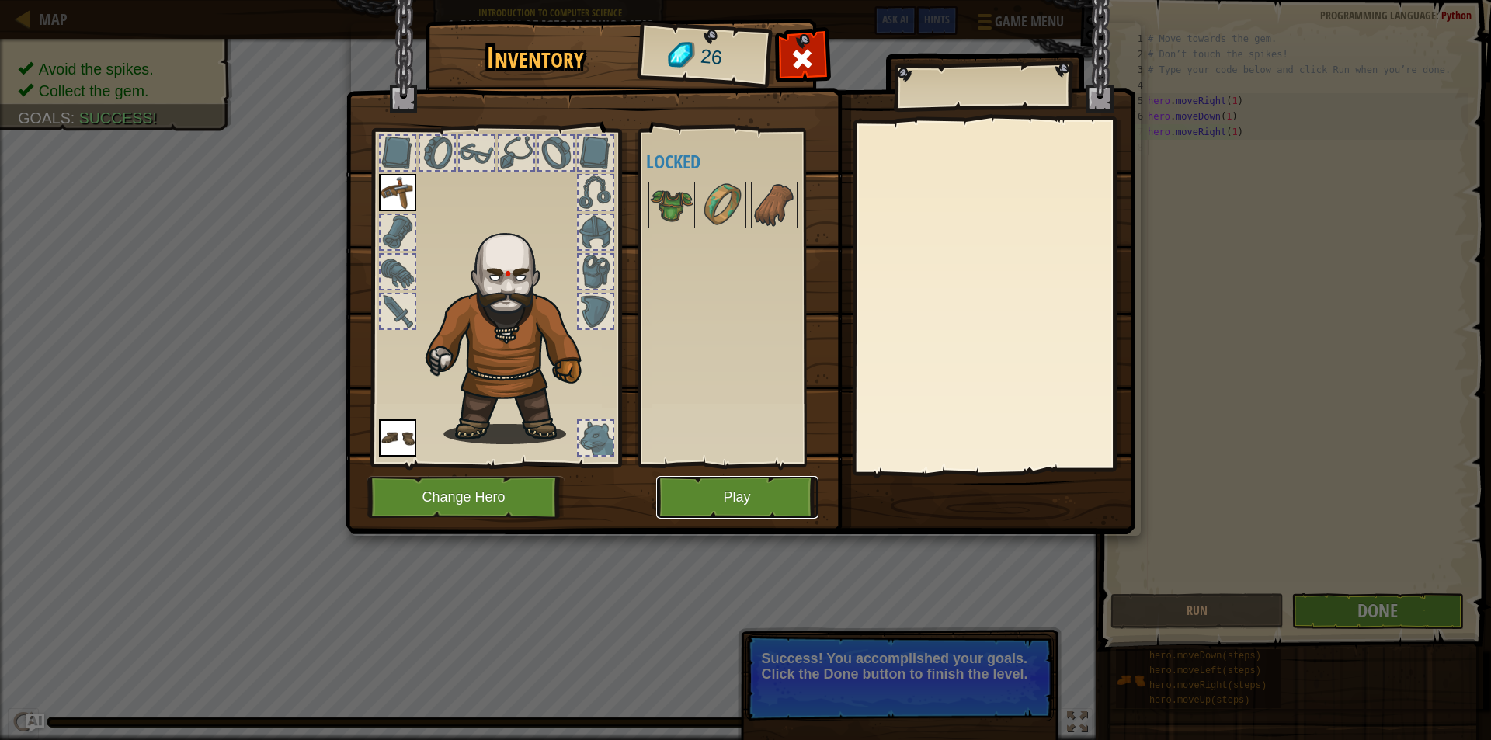
click at [793, 481] on button "Play" at bounding box center [737, 497] width 162 height 43
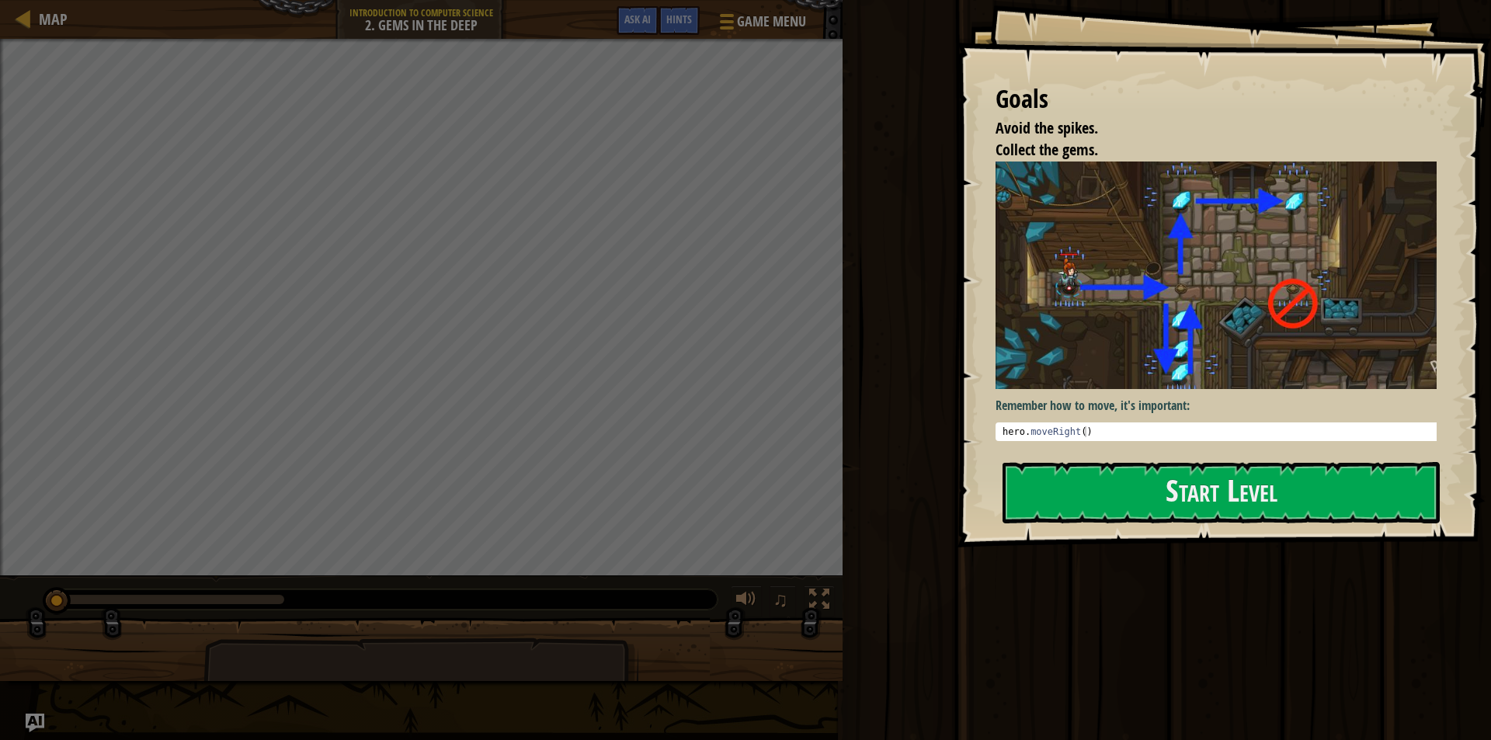
type textarea "hero.moveRight()"
click at [1130, 426] on div "hero . moveRight ( )" at bounding box center [1221, 442] width 445 height 33
drag, startPoint x: 1135, startPoint y: 446, endPoint x: 1033, endPoint y: 453, distance: 102.0
click at [1033, 453] on div "Goals Avoid the spikes. Collect the gems. Remember how to move, it's important:…" at bounding box center [1224, 273] width 534 height 547
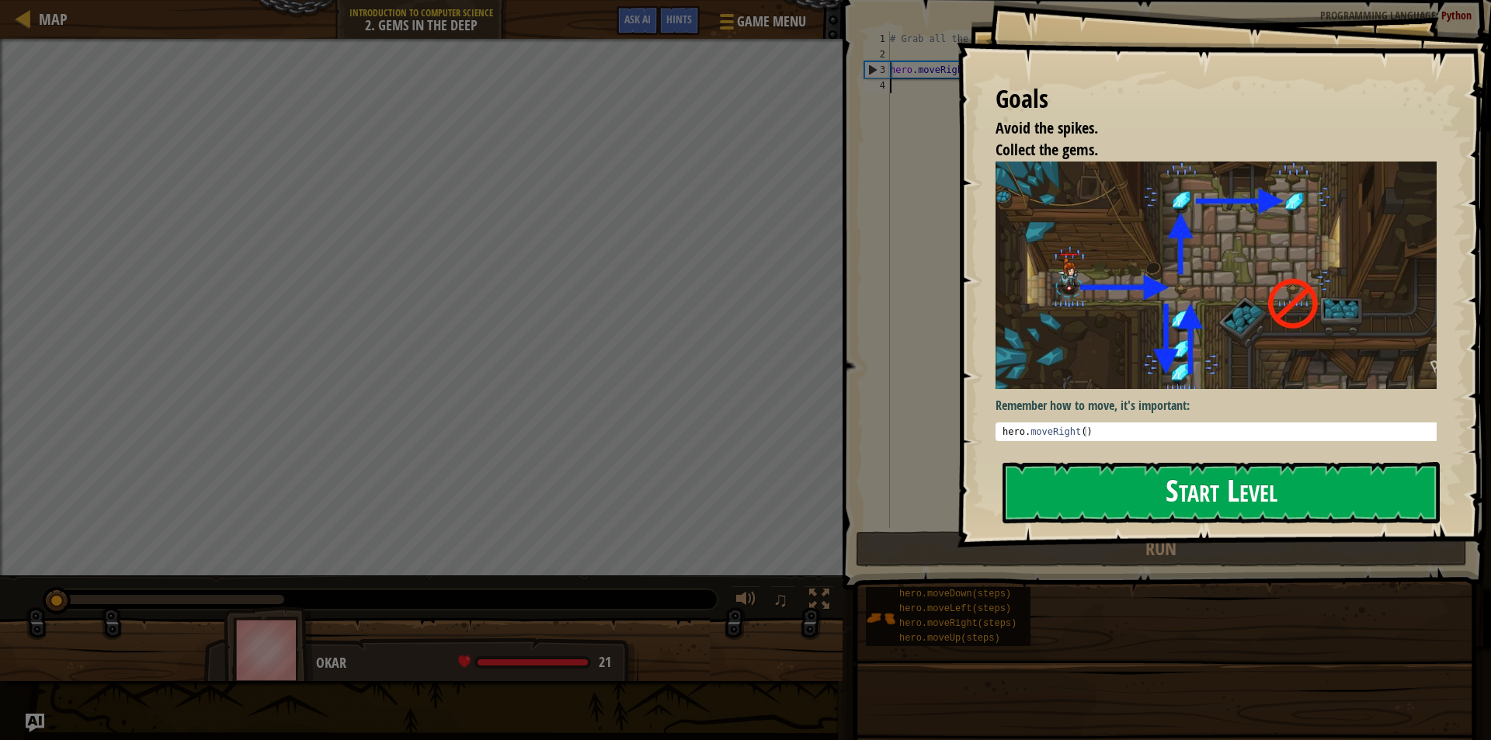
click at [1122, 488] on button "Start Level" at bounding box center [1220, 492] width 437 height 61
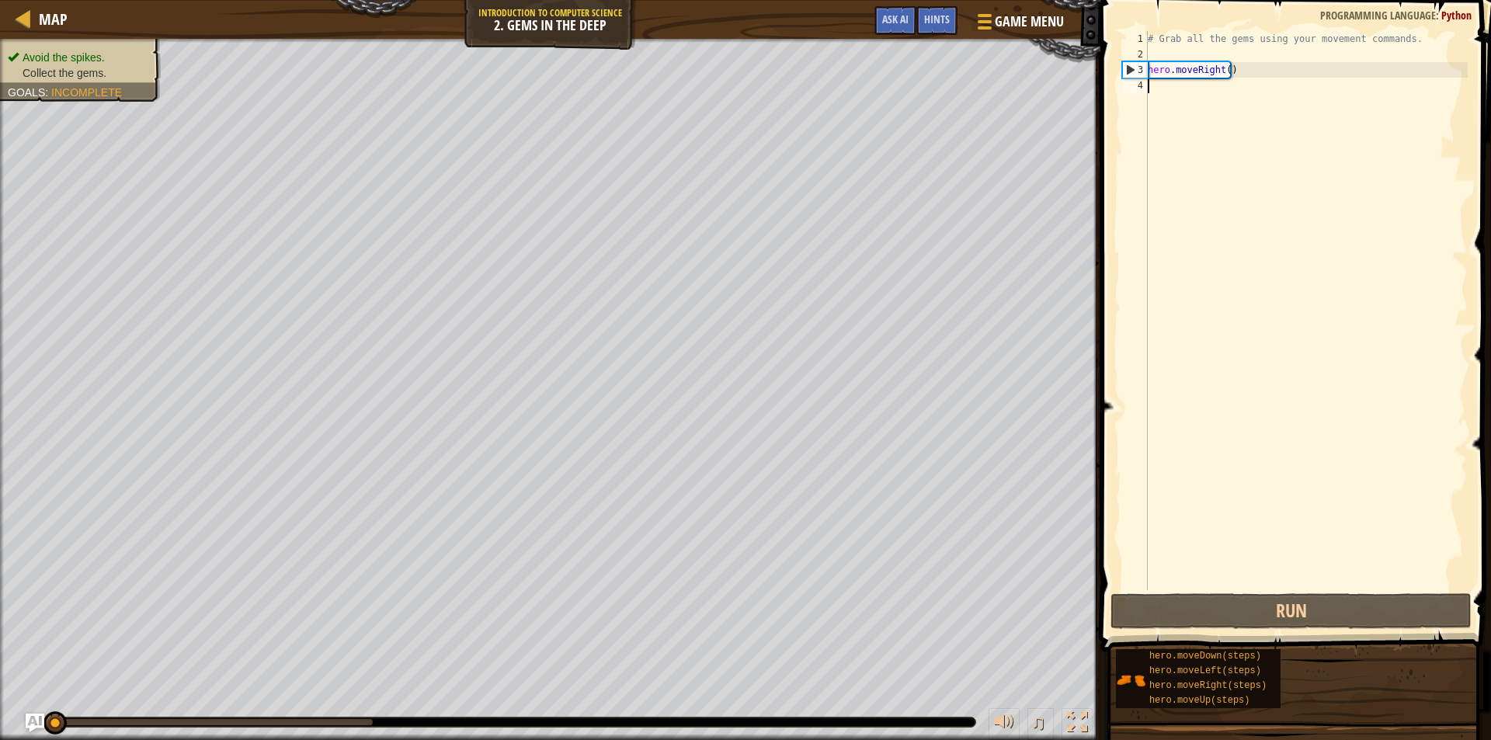
click at [1221, 71] on div "# Grab all the gems using your movement commands. hero . moveRight ( )" at bounding box center [1305, 326] width 323 height 590
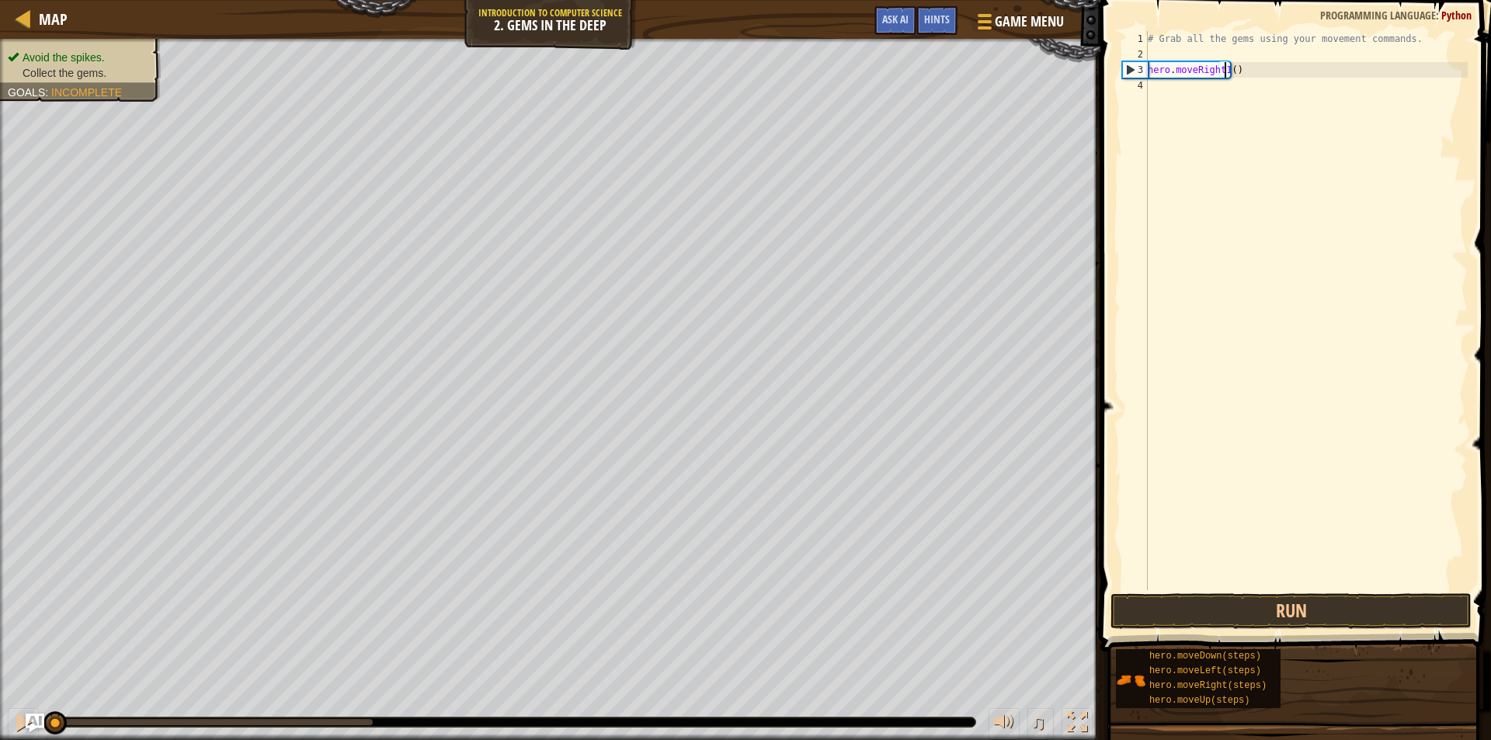
scroll to position [7, 6]
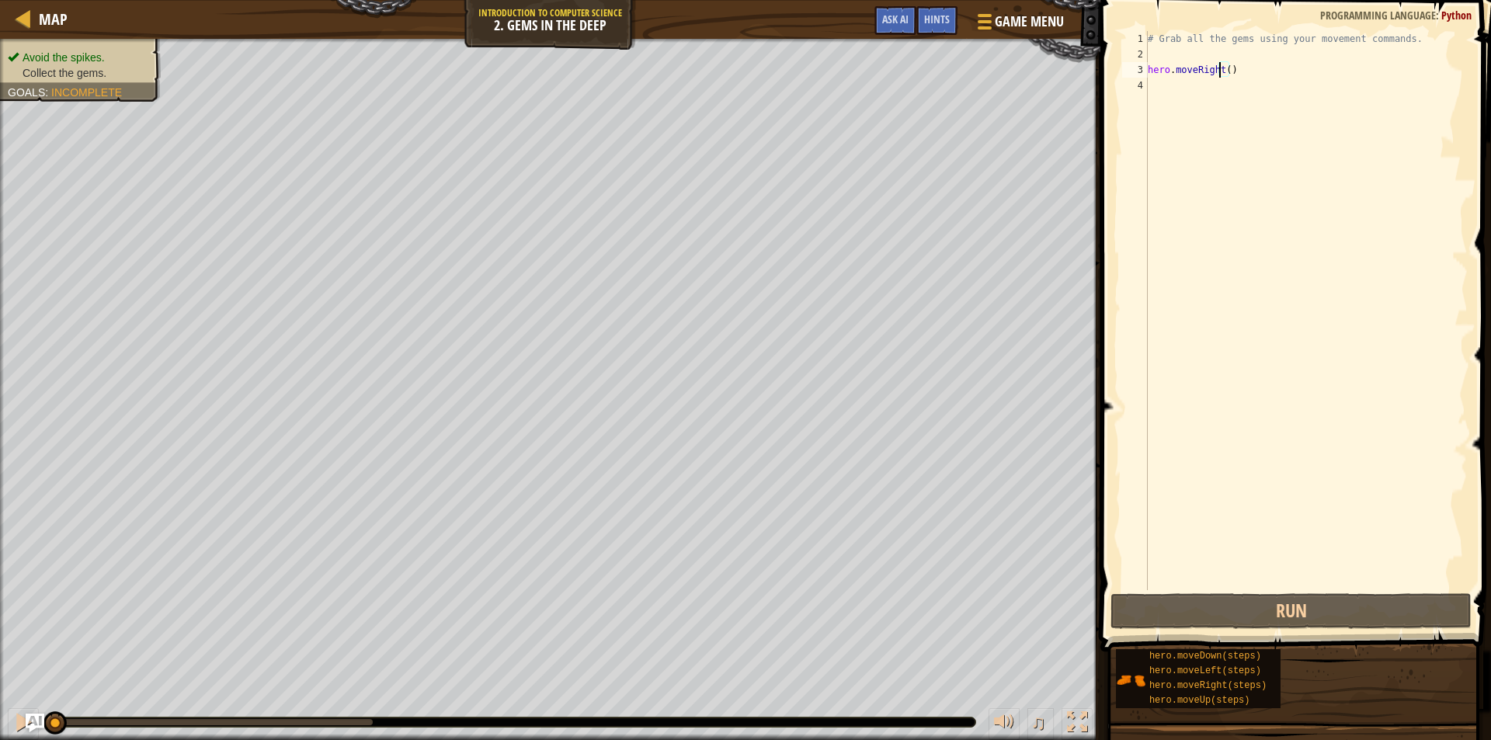
type textarea "hero.moveRight(1)"
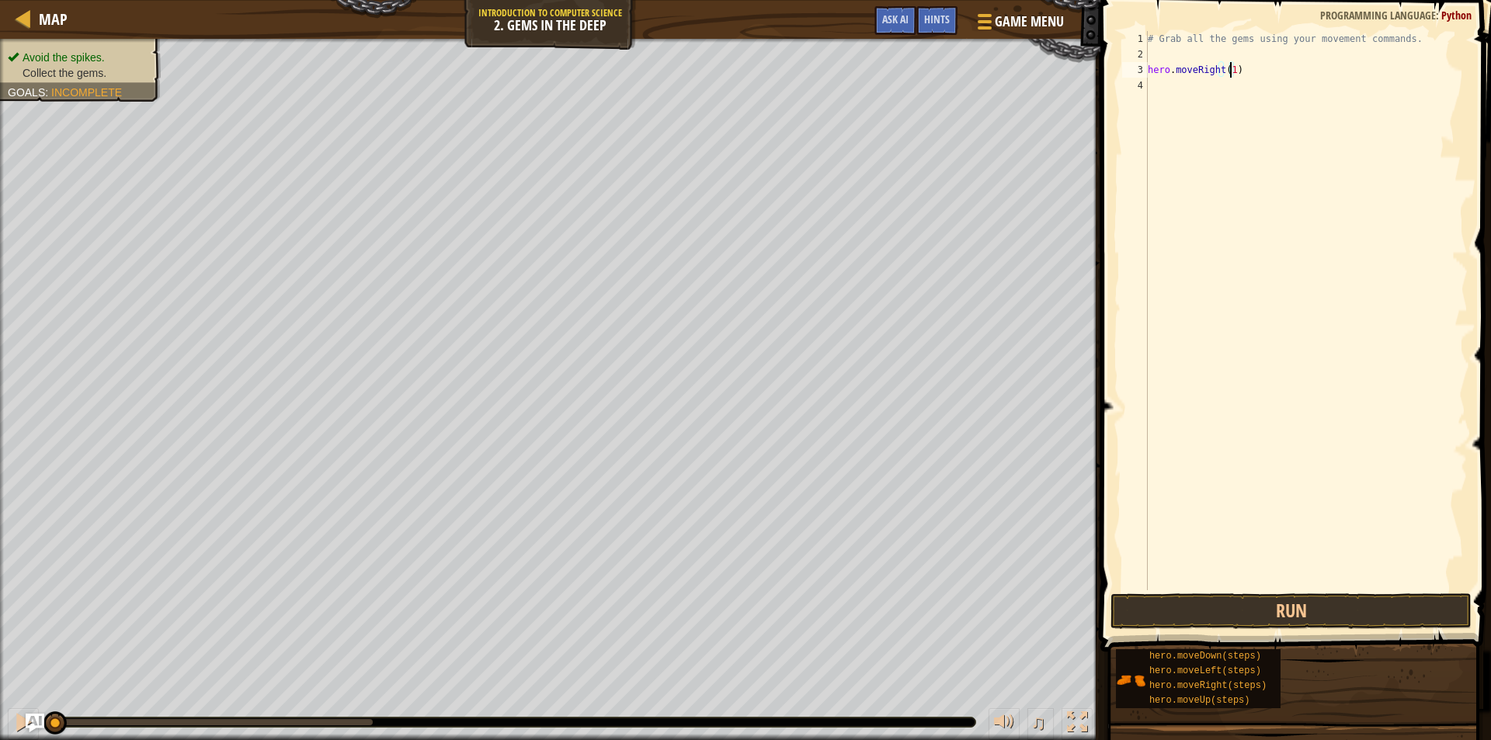
click at [1190, 85] on div "# Grab all the gems using your movement commands. hero . moveRight ( 1 )" at bounding box center [1305, 326] width 323 height 590
type textarea "hero.movedown(1)"
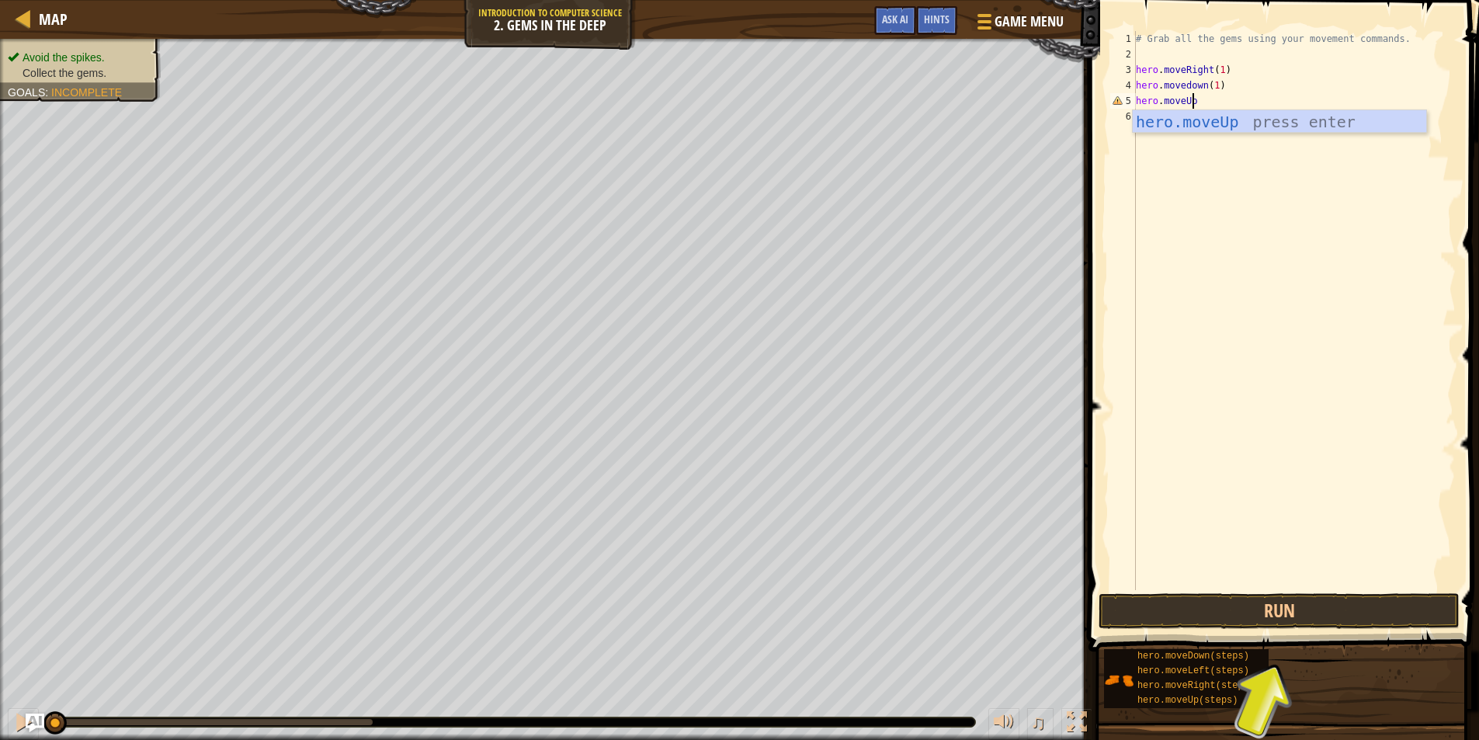
scroll to position [7, 4]
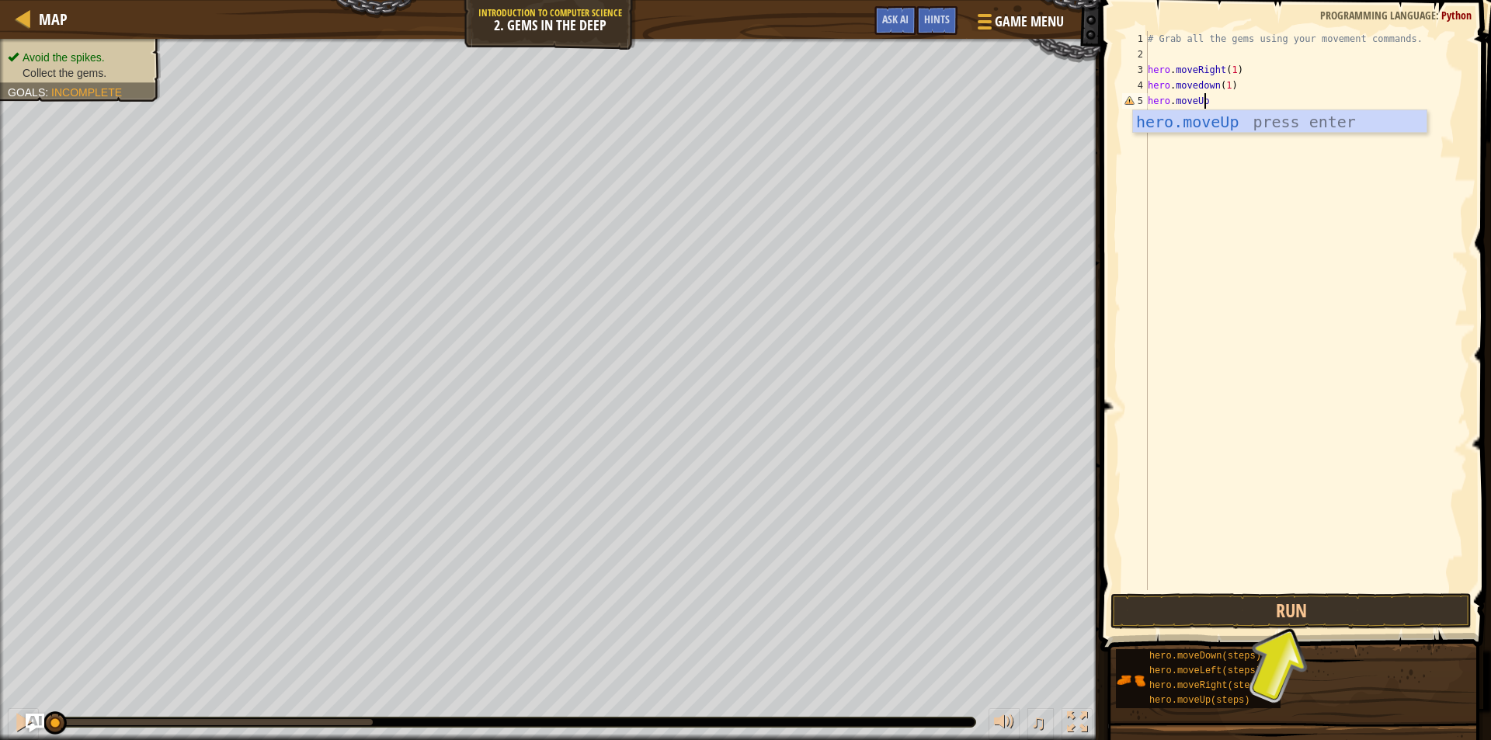
drag, startPoint x: 1190, startPoint y: 85, endPoint x: 1202, endPoint y: 85, distance: 12.4
click at [1190, 85] on div "# Grab all the gems using your movement commands. hero . moveRight ( 1 ) hero .…" at bounding box center [1305, 326] width 323 height 590
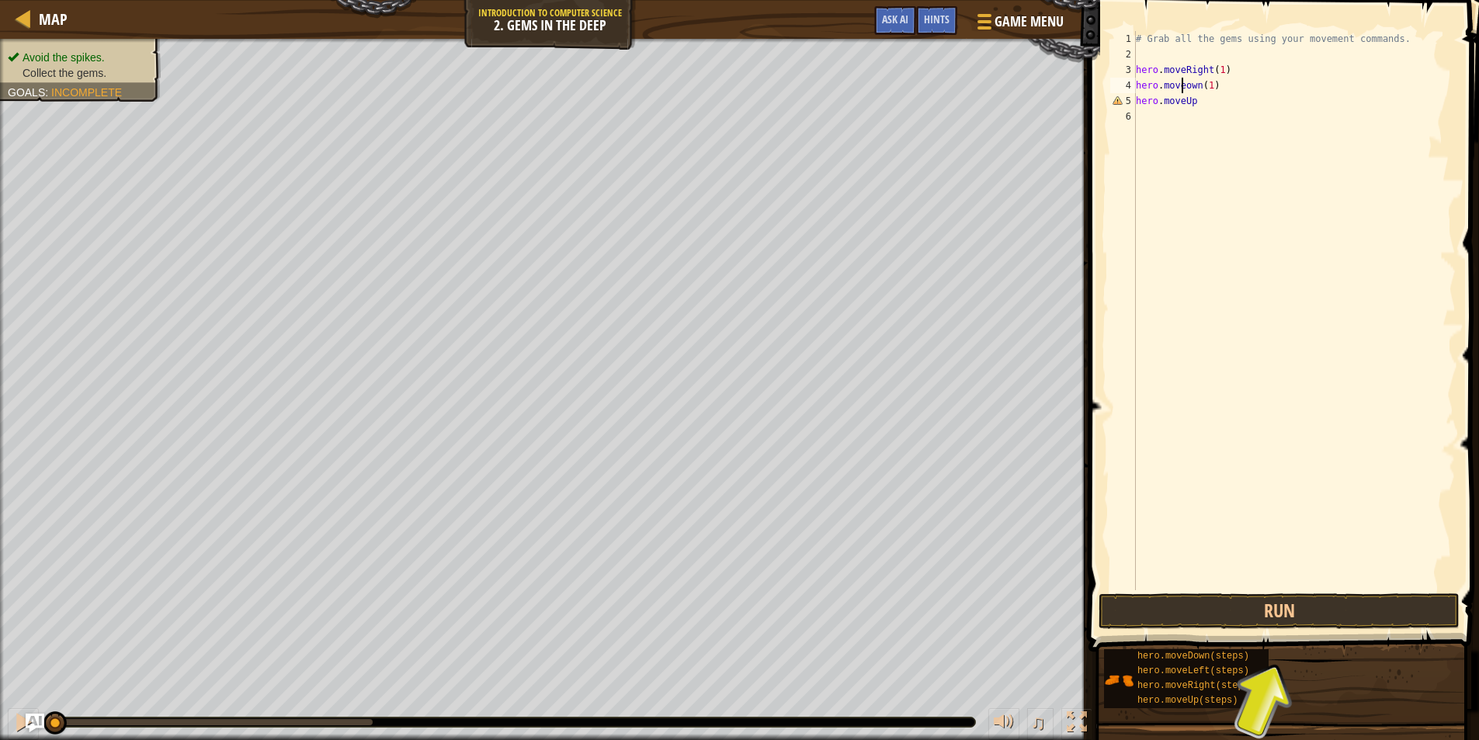
type textarea "hero.moveDown(1)"
click at [1210, 133] on div "# Grab all the gems using your movement commands. hero . moveRight ( 1 ) hero .…" at bounding box center [1294, 326] width 323 height 590
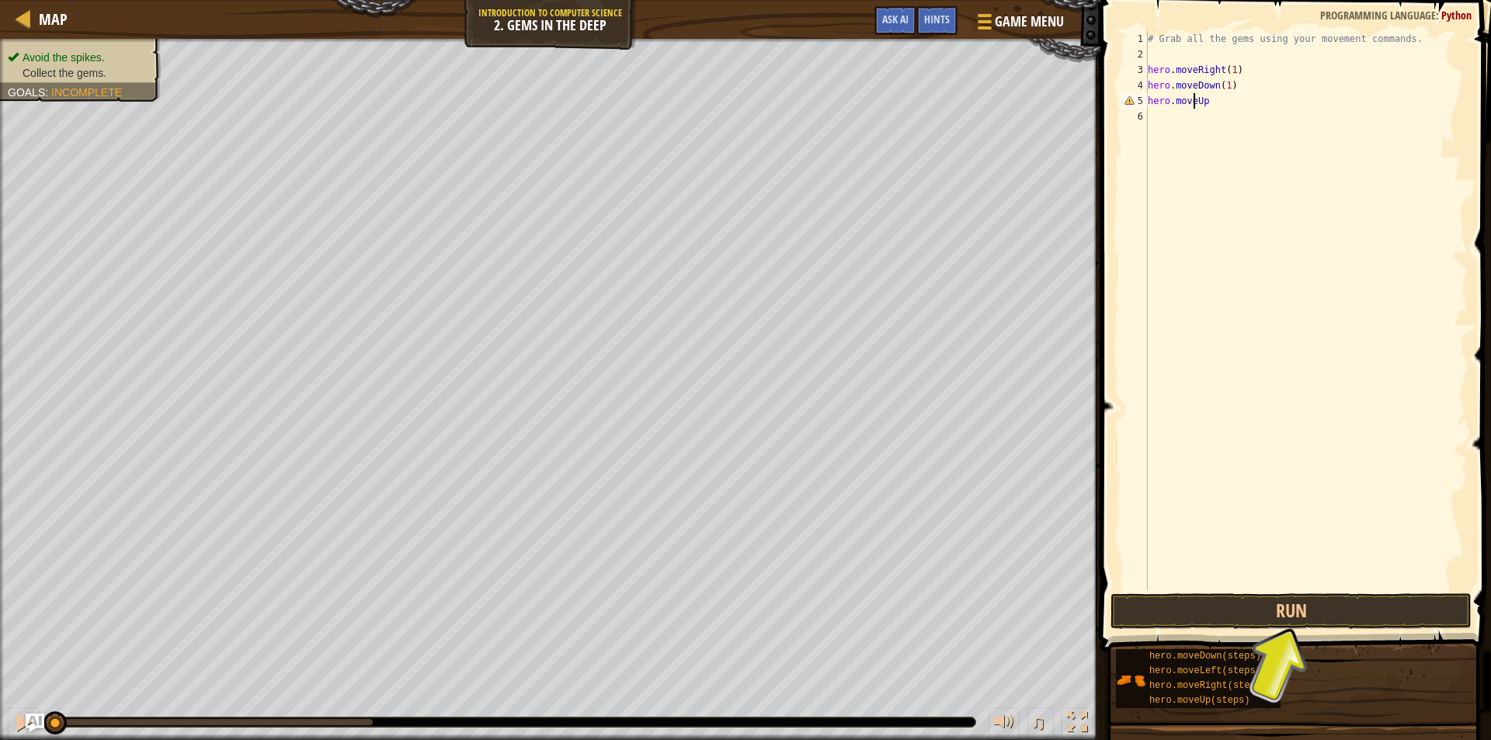
click at [1194, 106] on div "# Grab all the gems using your movement commands. hero . moveRight ( 1 ) hero .…" at bounding box center [1305, 326] width 323 height 590
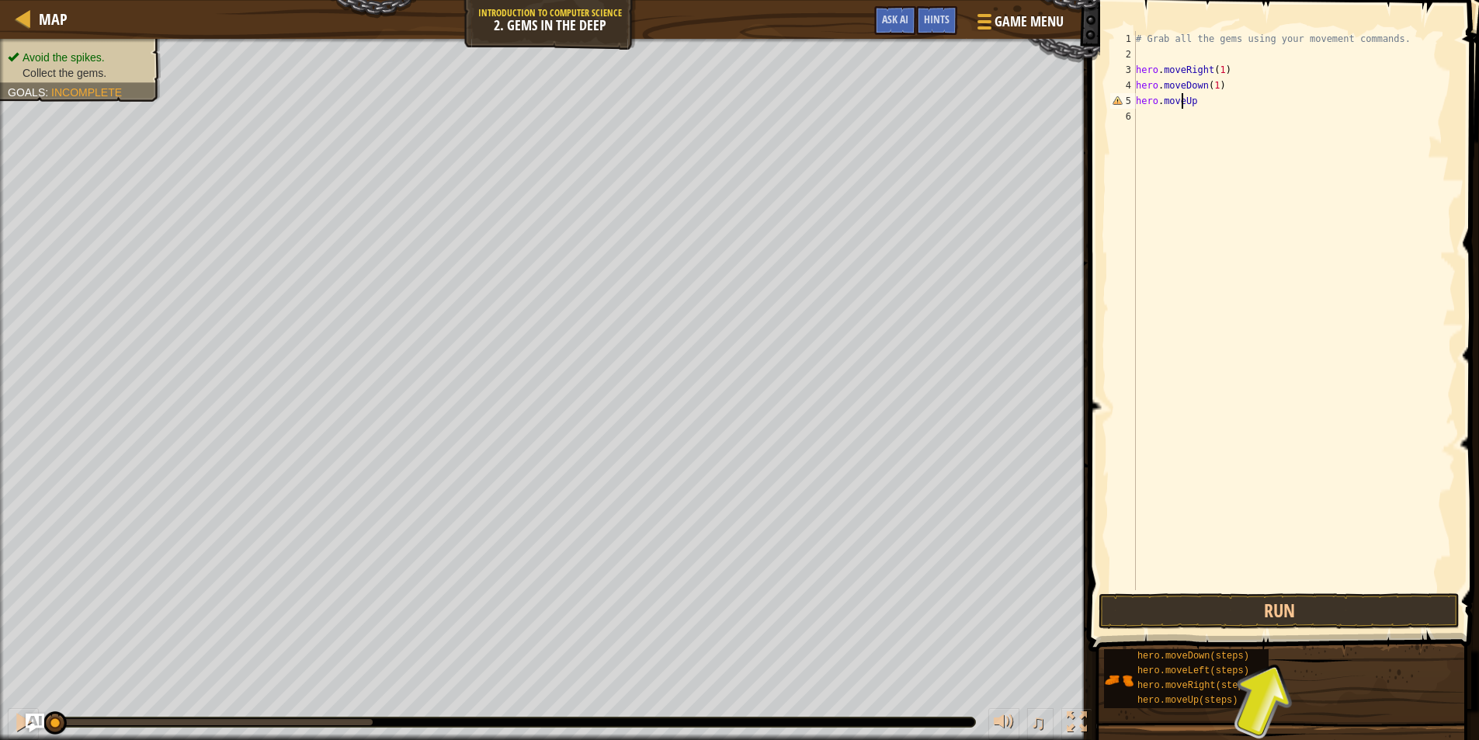
click at [1205, 104] on div "# Grab all the gems using your movement commands. hero . moveRight ( 1 ) hero .…" at bounding box center [1294, 326] width 323 height 590
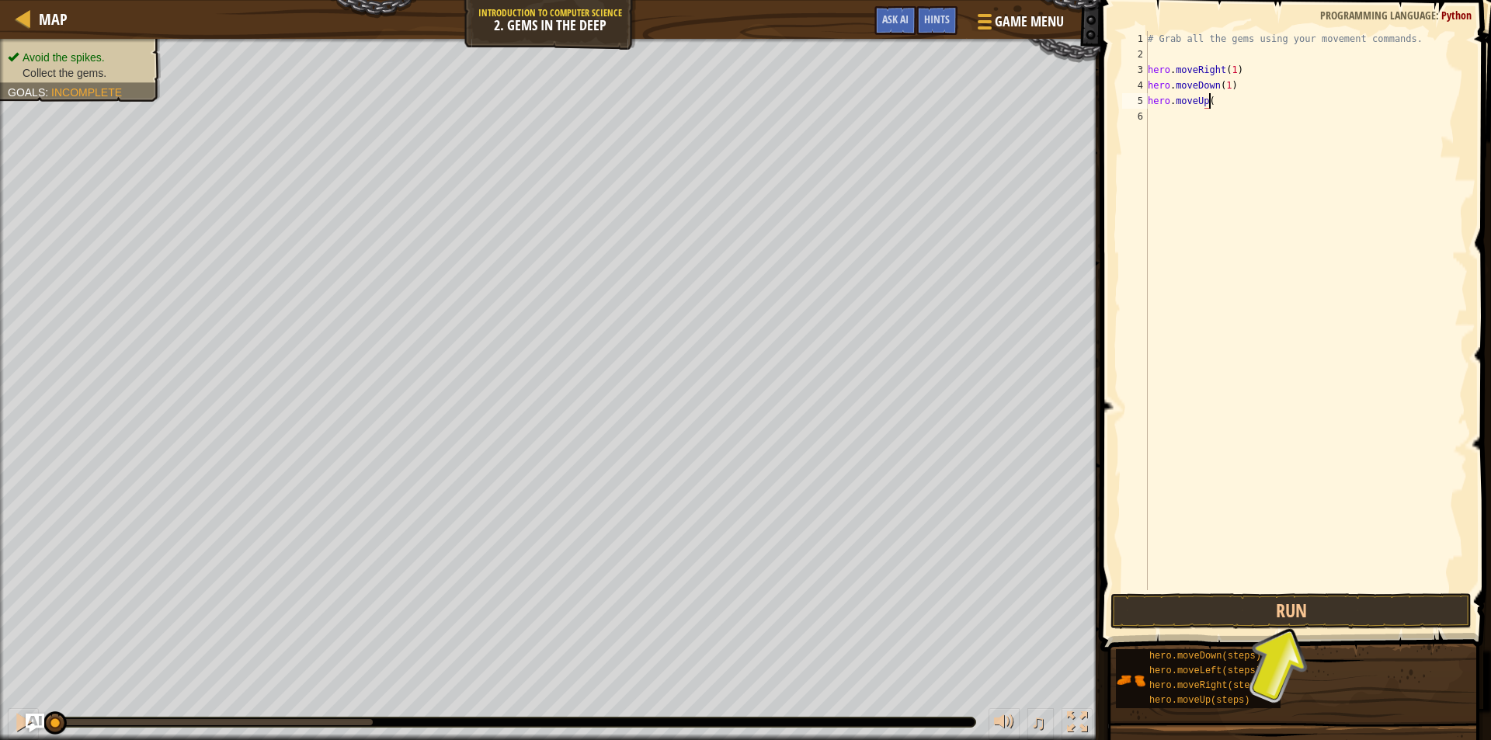
scroll to position [7, 5]
type textarea "hero.moveUp(1)"
click at [1201, 120] on div "# Grab all the gems using your movement commands. hero . moveRight ( 1 ) hero .…" at bounding box center [1305, 326] width 323 height 590
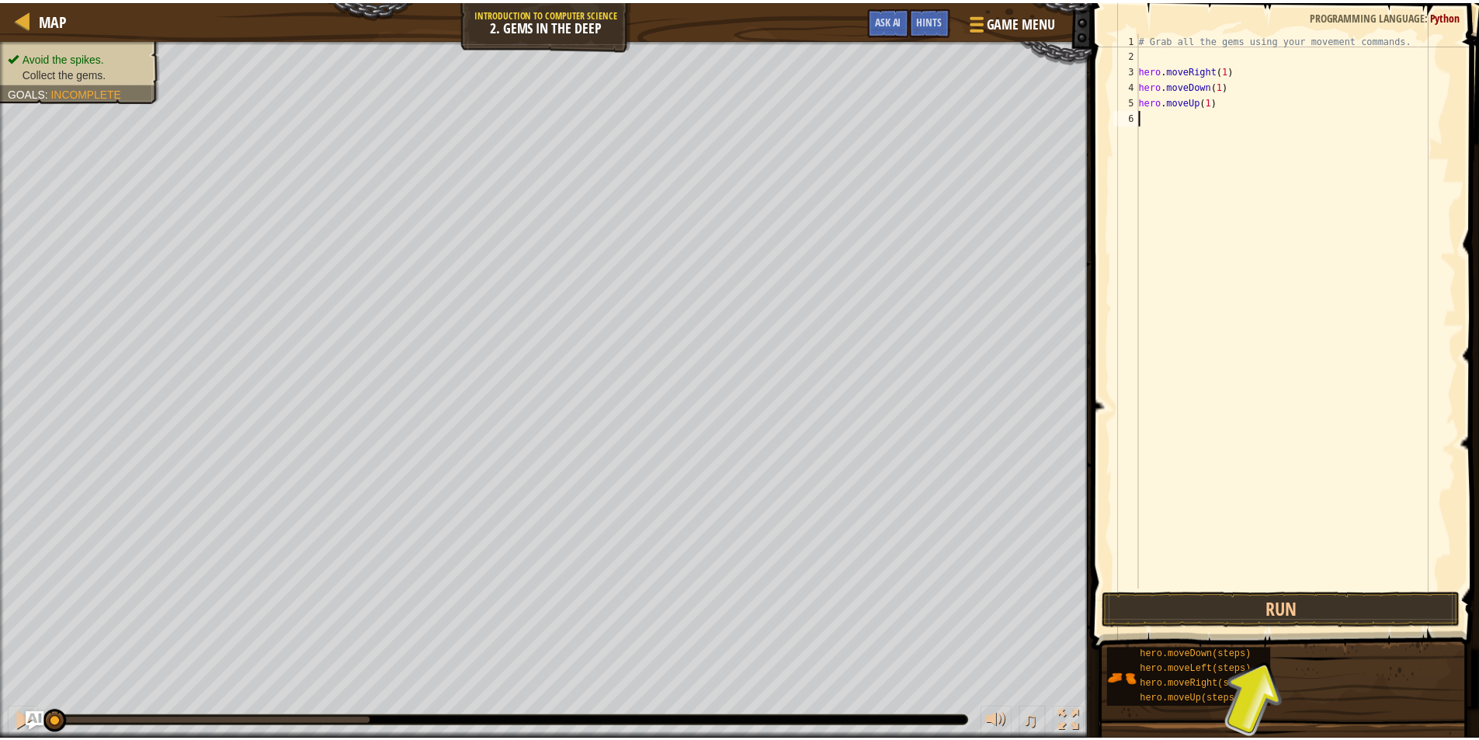
scroll to position [7, 0]
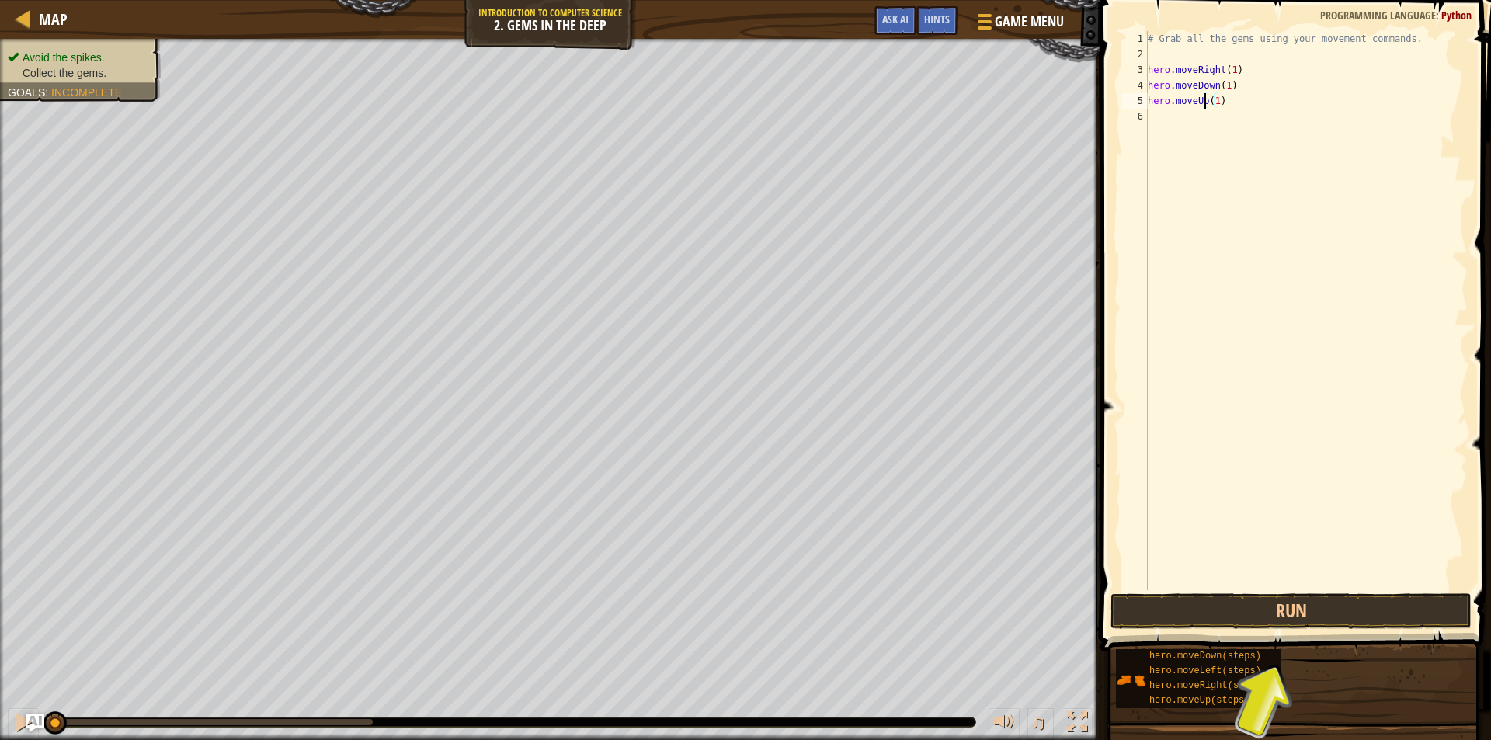
click at [1201, 98] on div "# Grab all the gems using your movement commands. hero . moveRight ( 1 ) hero .…" at bounding box center [1305, 326] width 323 height 590
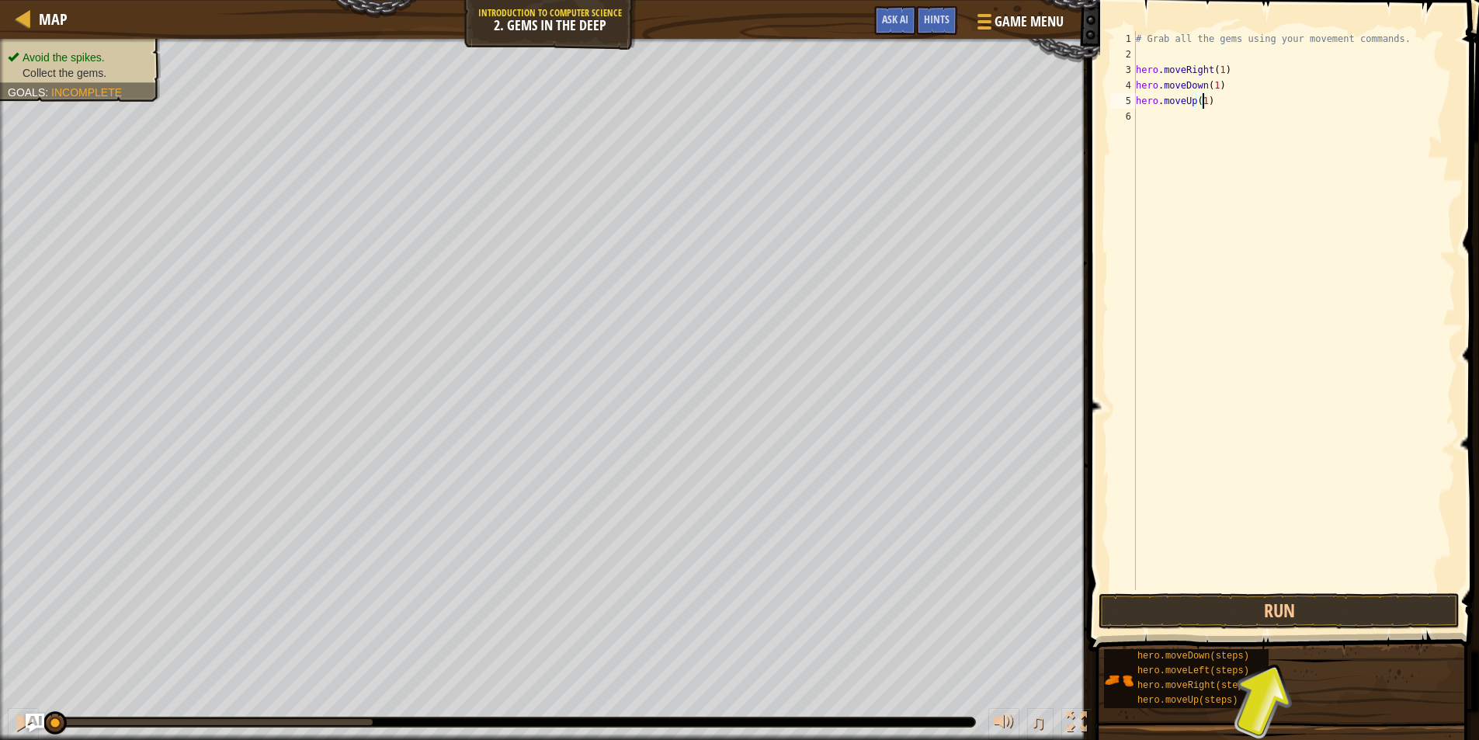
type textarea "hero.moveUp(2)"
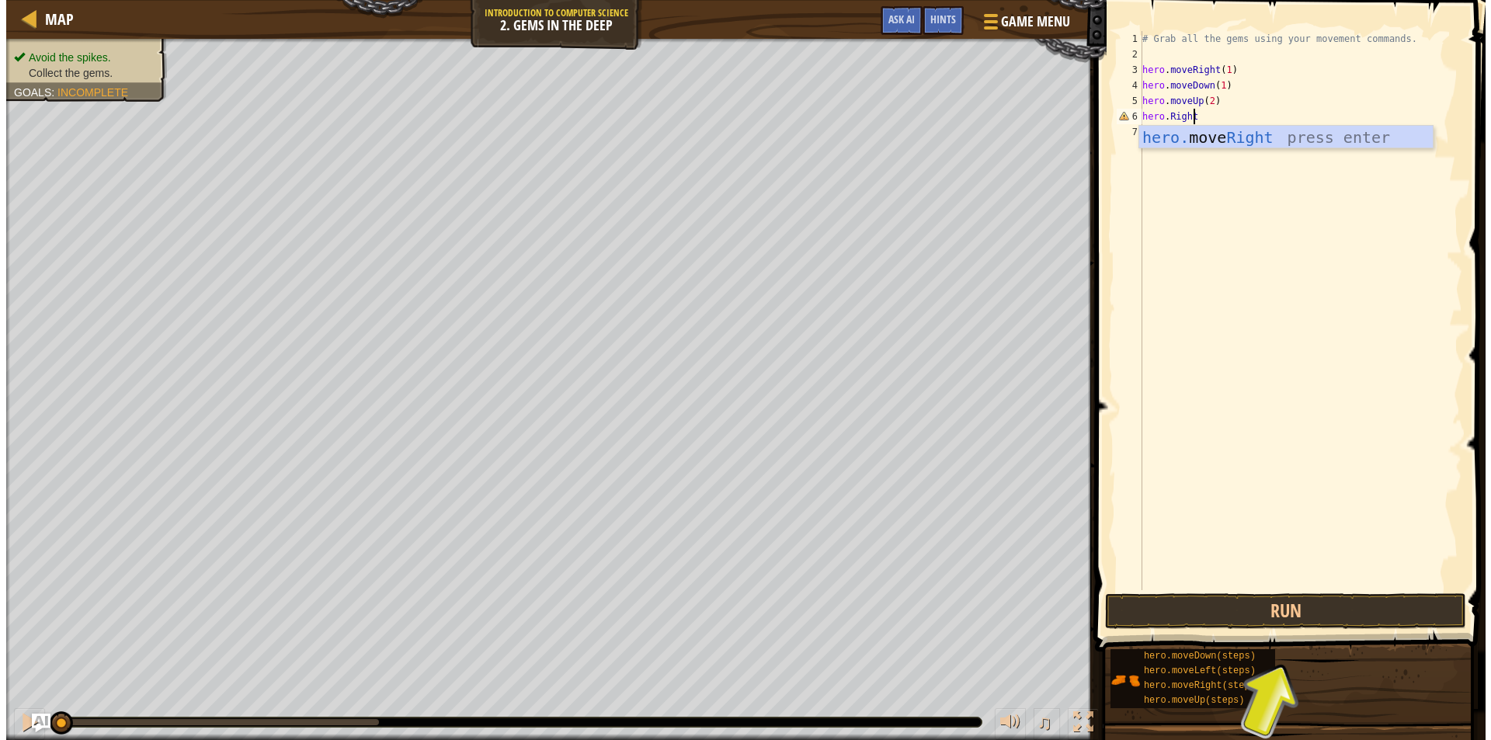
scroll to position [7, 4]
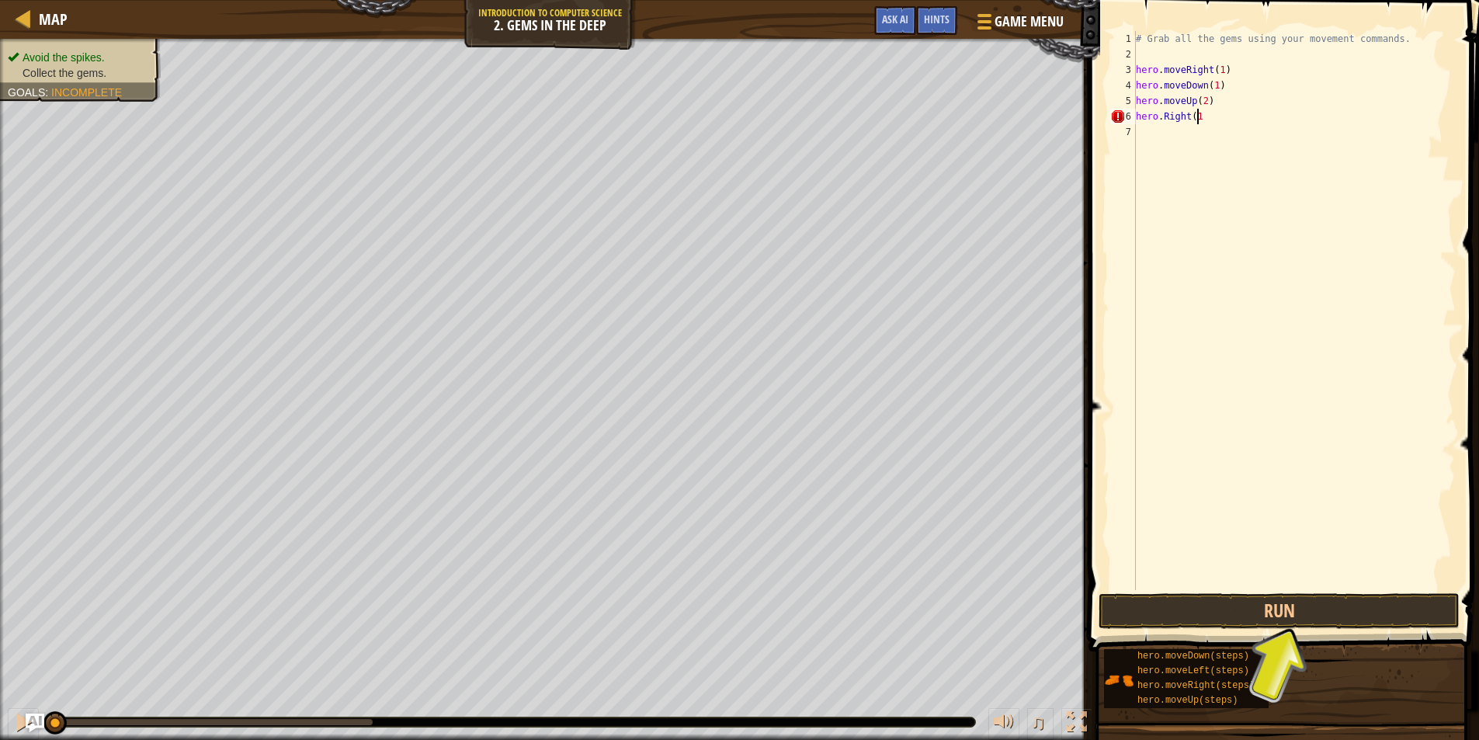
type textarea "hero.Right(1)"
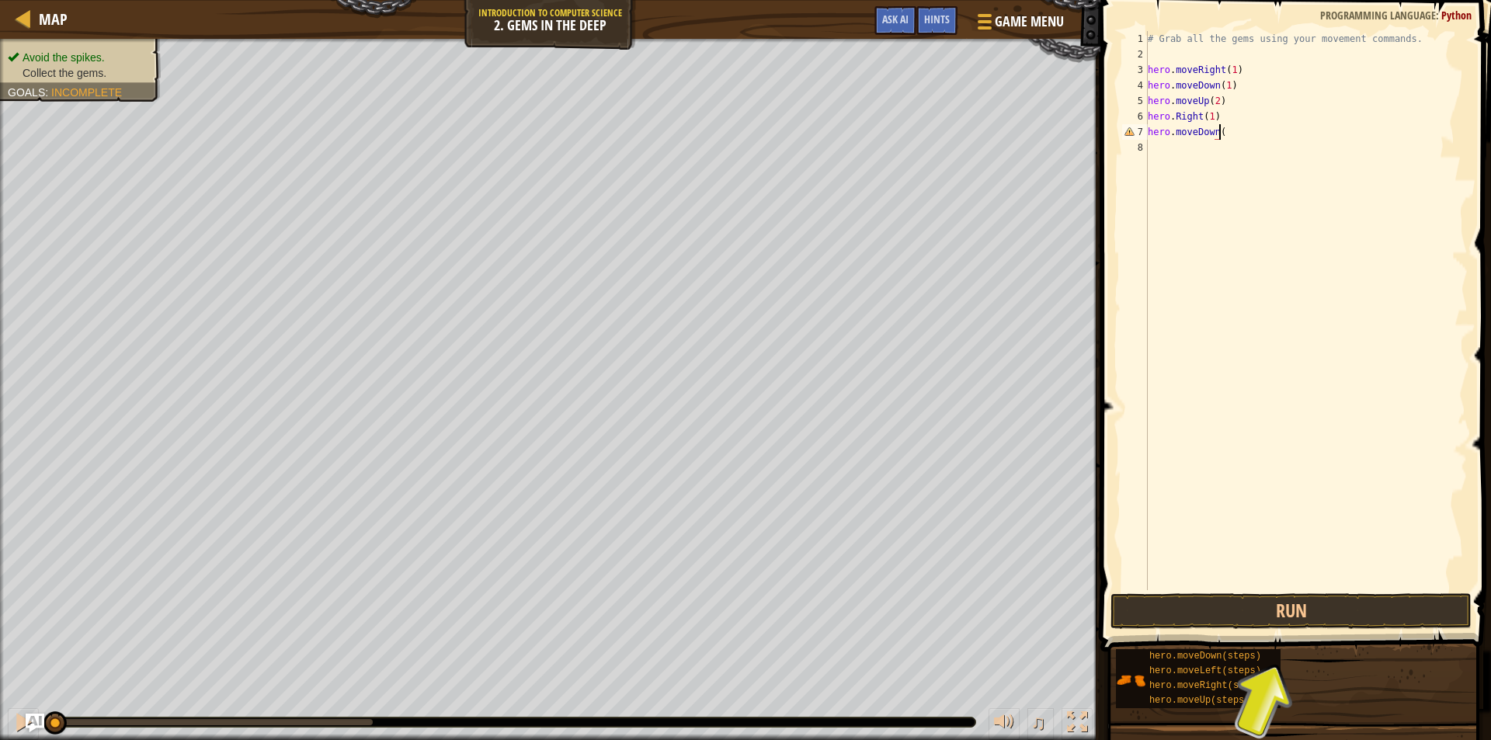
scroll to position [7, 5]
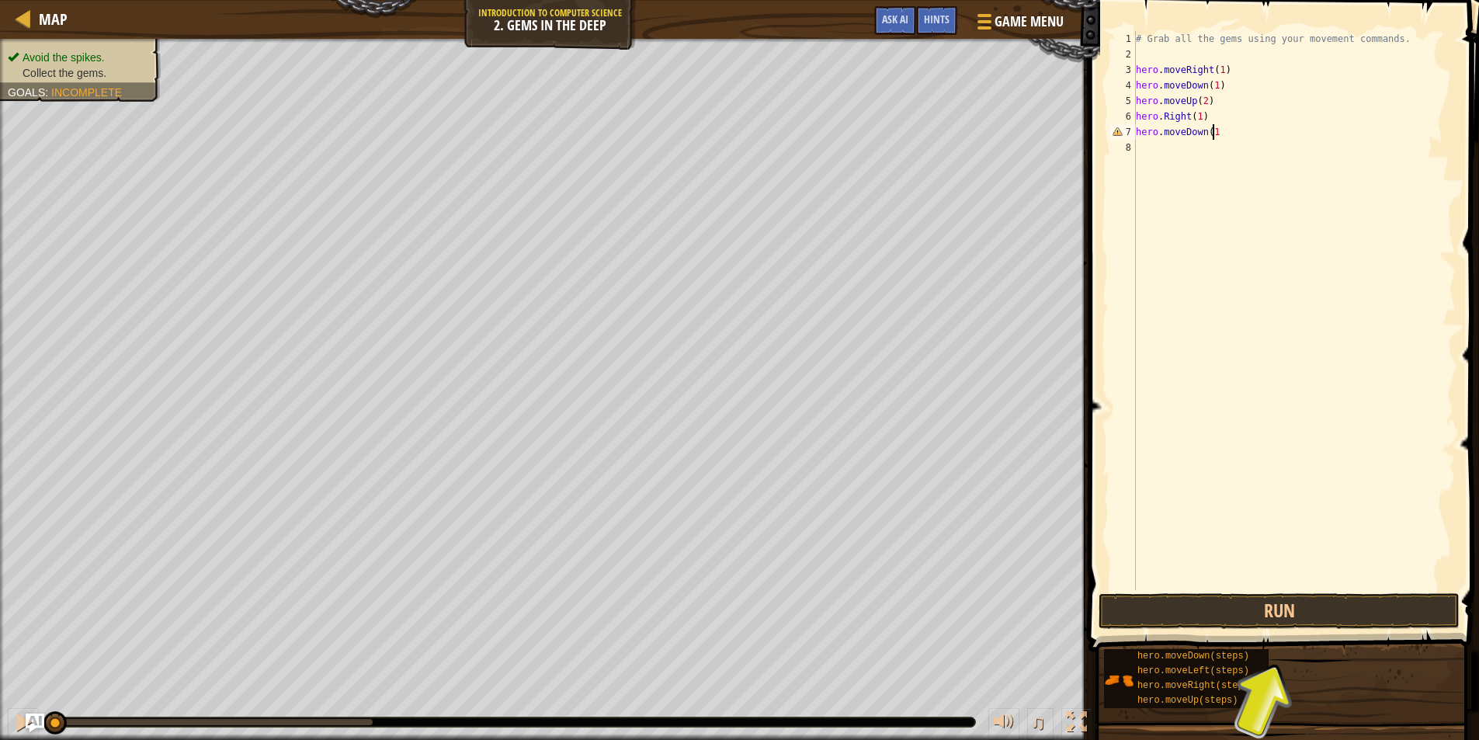
type textarea "hero.moveDown(1)"
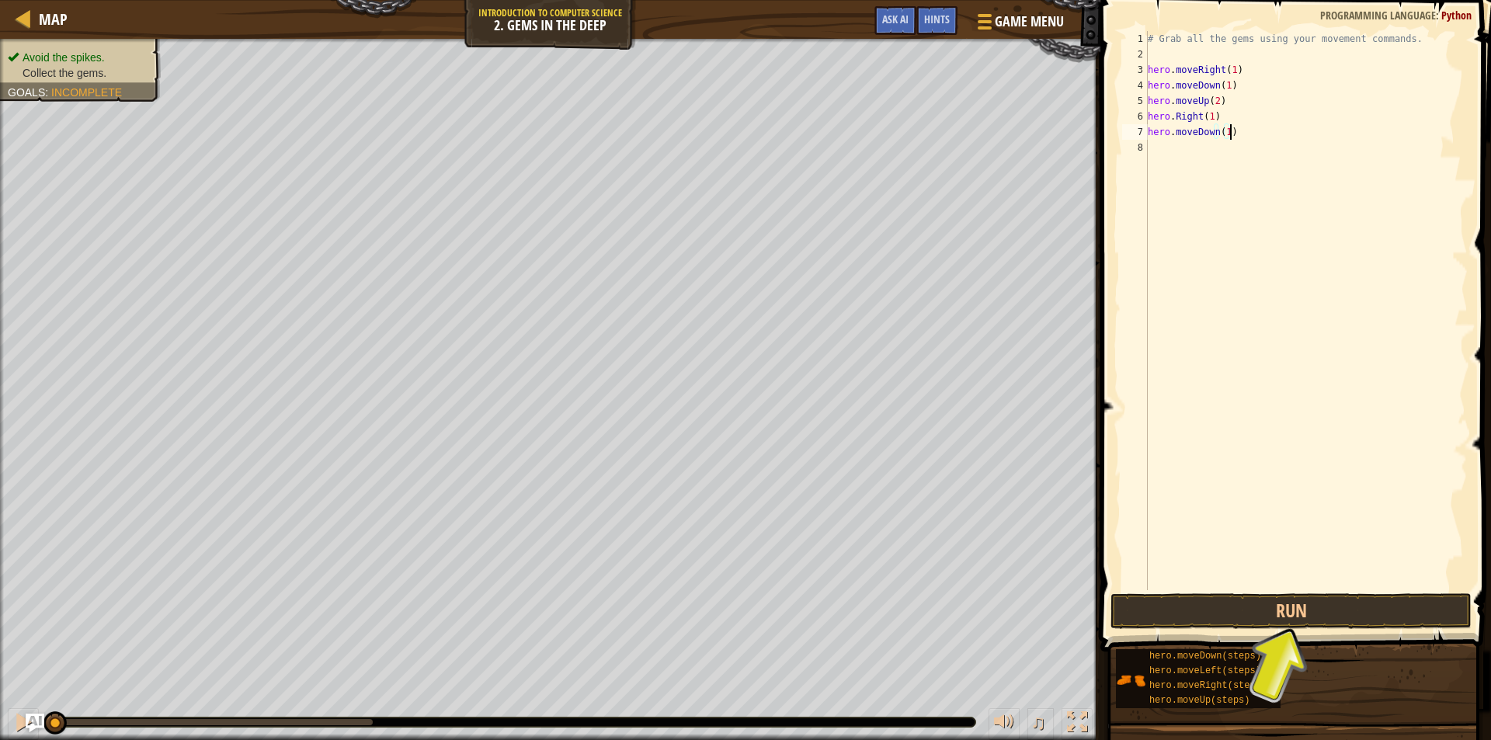
scroll to position [7, 0]
click at [1320, 606] on button "Run" at bounding box center [1290, 611] width 361 height 36
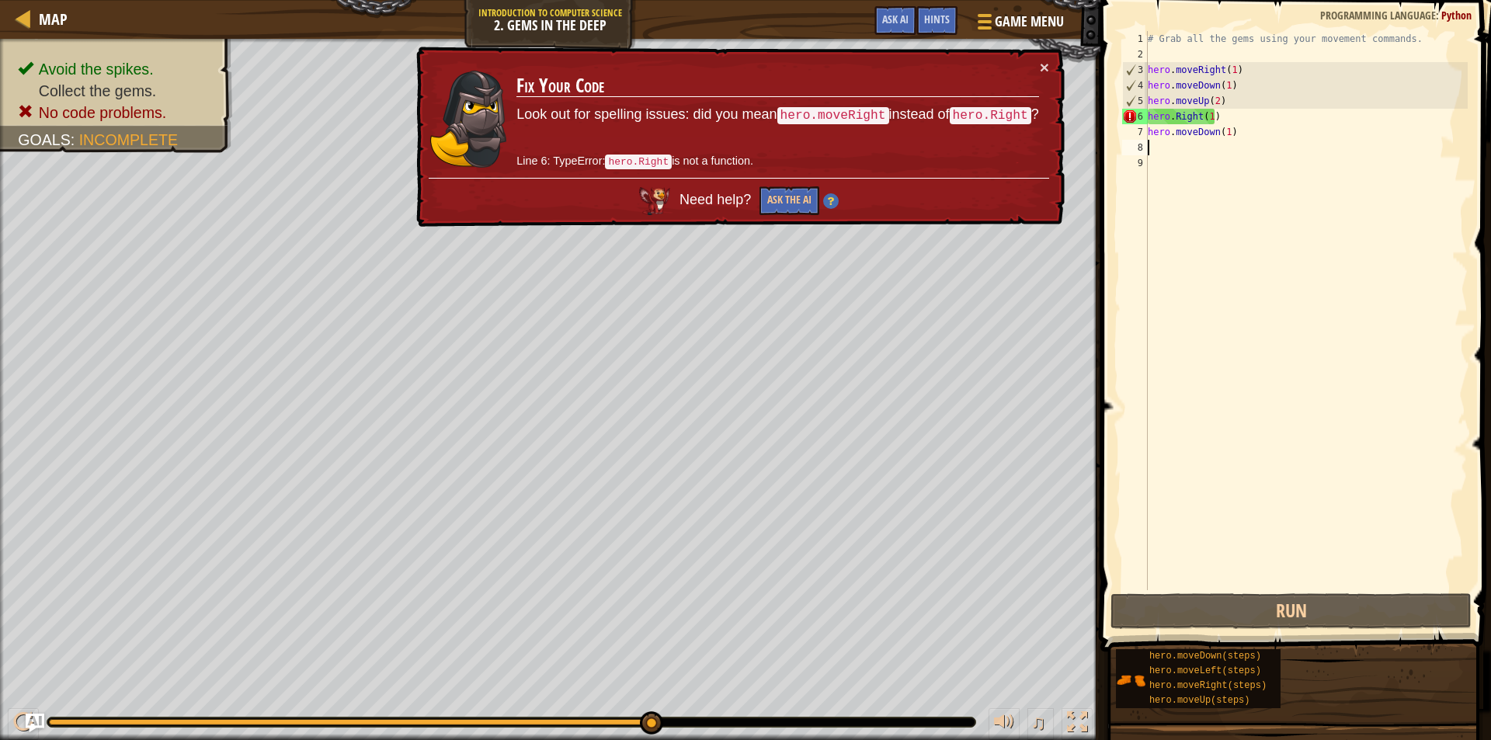
click at [1222, 116] on div "# Grab all the gems using your movement commands. hero . moveRight ( 1 ) hero .…" at bounding box center [1305, 326] width 323 height 590
click at [1172, 118] on div "# Grab all the gems using your movement commands. hero . moveRight ( 1 ) hero .…" at bounding box center [1305, 326] width 323 height 590
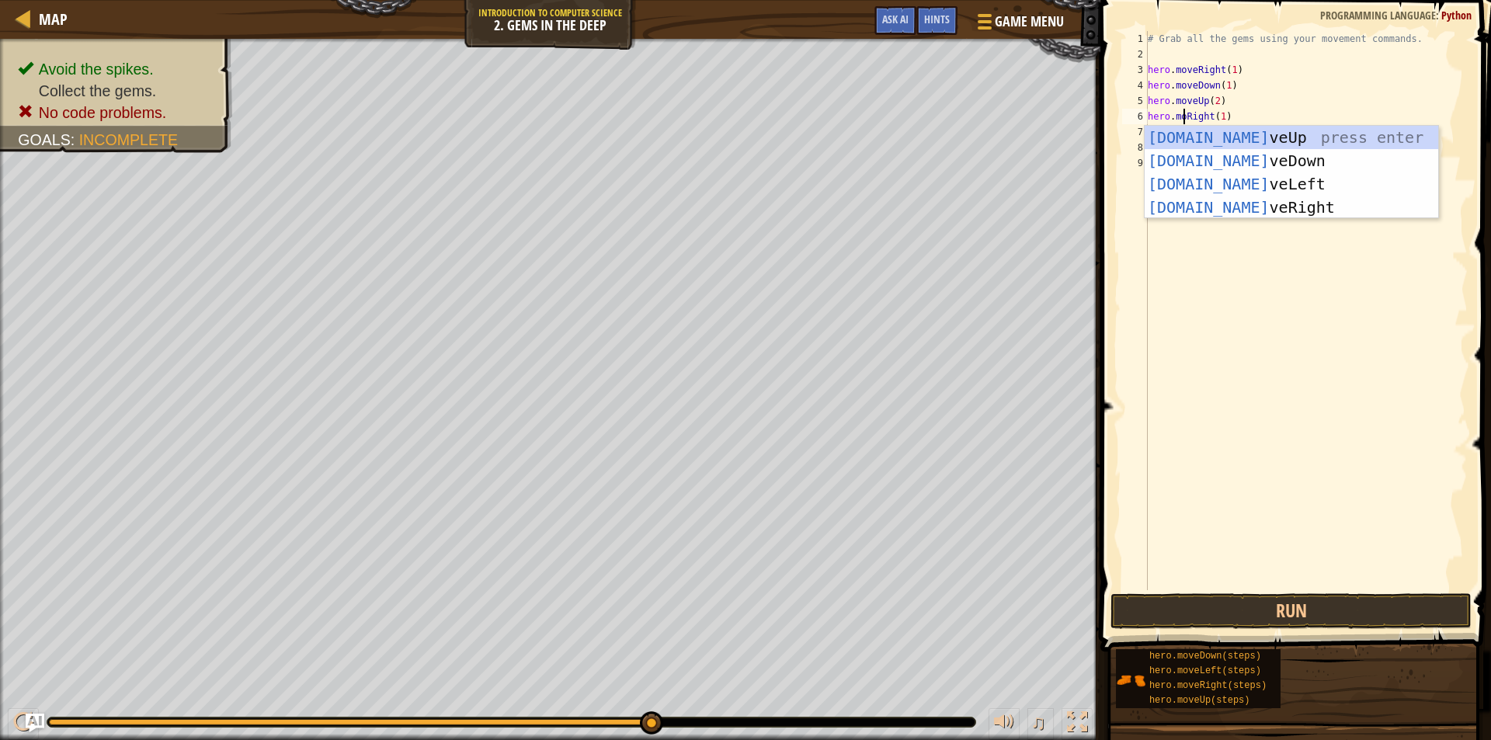
scroll to position [7, 3]
type textarea "hero.moveRight(1)"
click at [1270, 612] on button "Run" at bounding box center [1290, 611] width 361 height 36
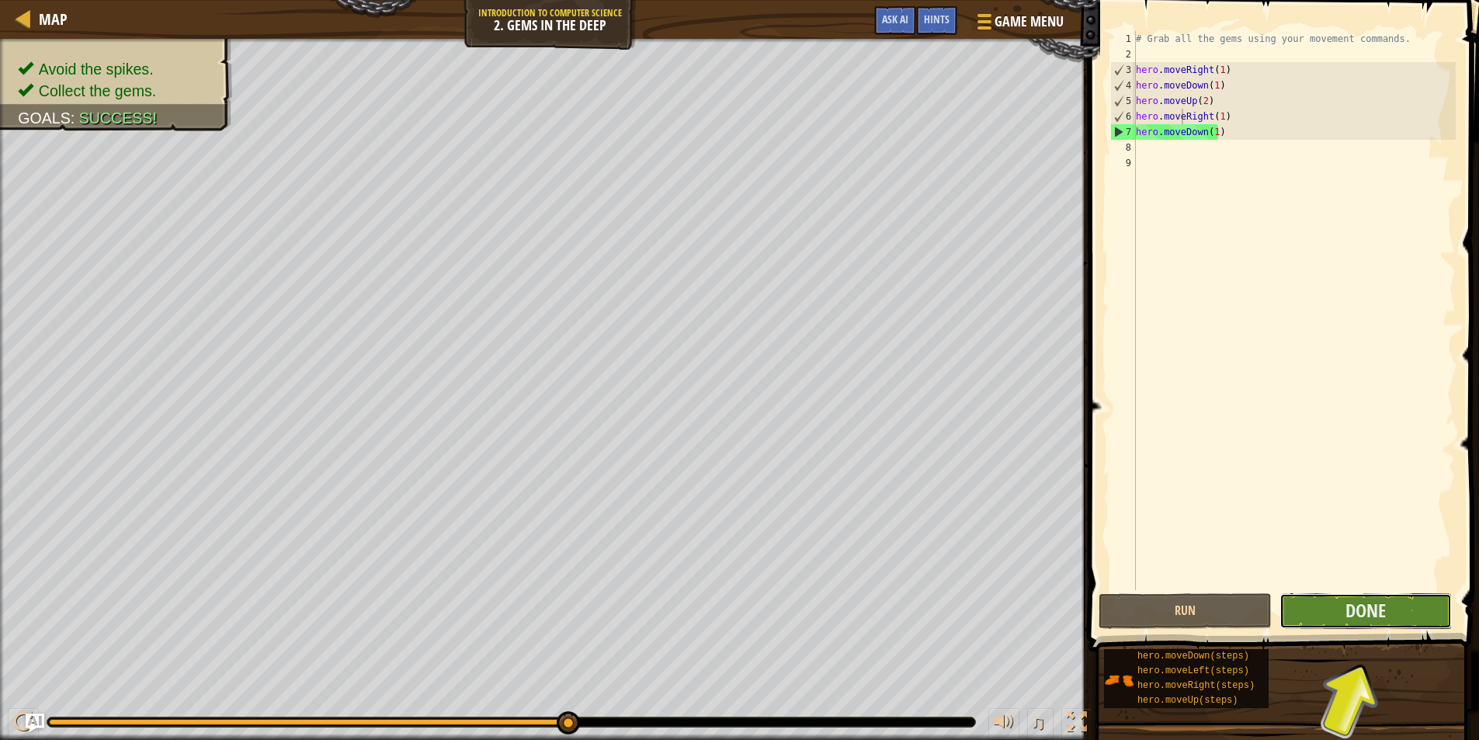
click at [1322, 610] on button "Done" at bounding box center [1366, 611] width 173 height 36
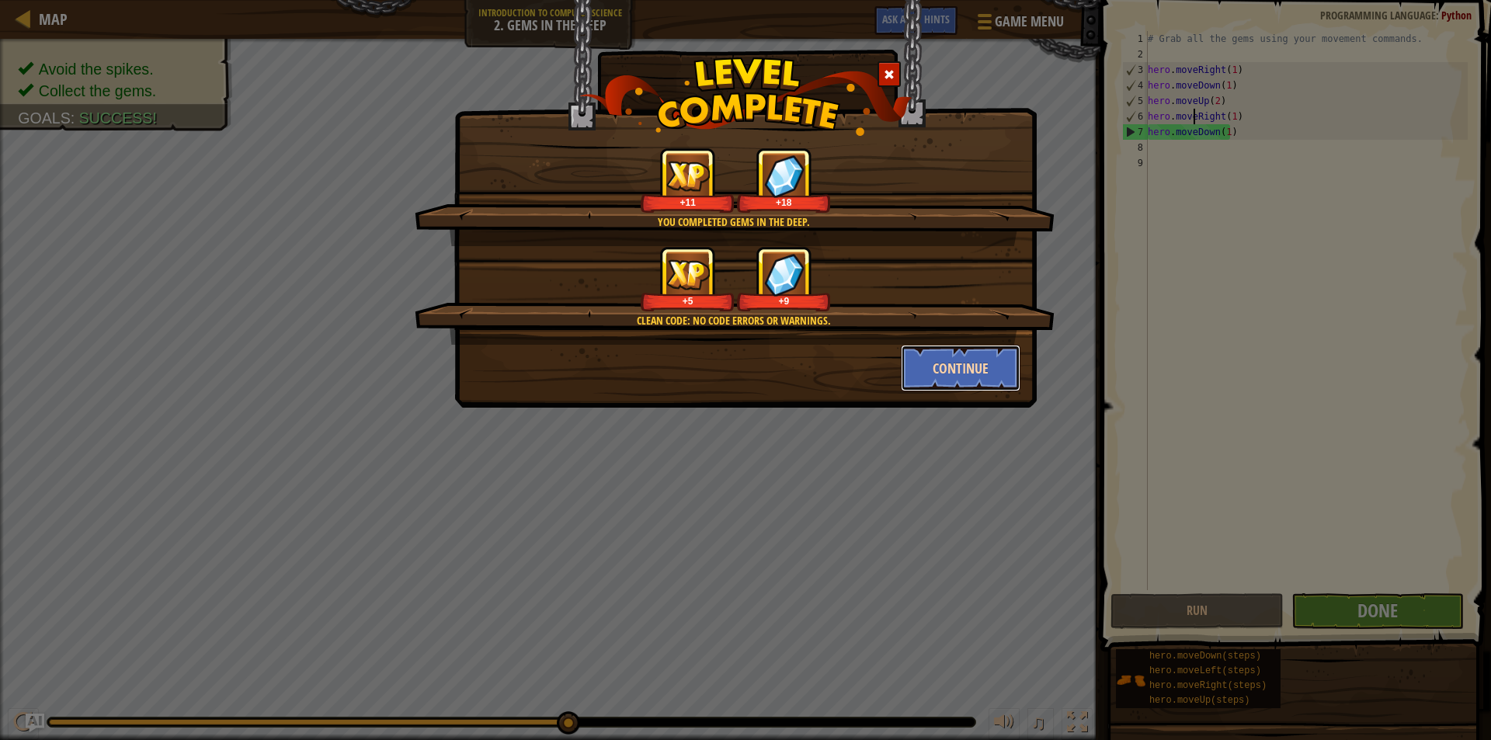
click at [919, 349] on button "Continue" at bounding box center [961, 368] width 120 height 47
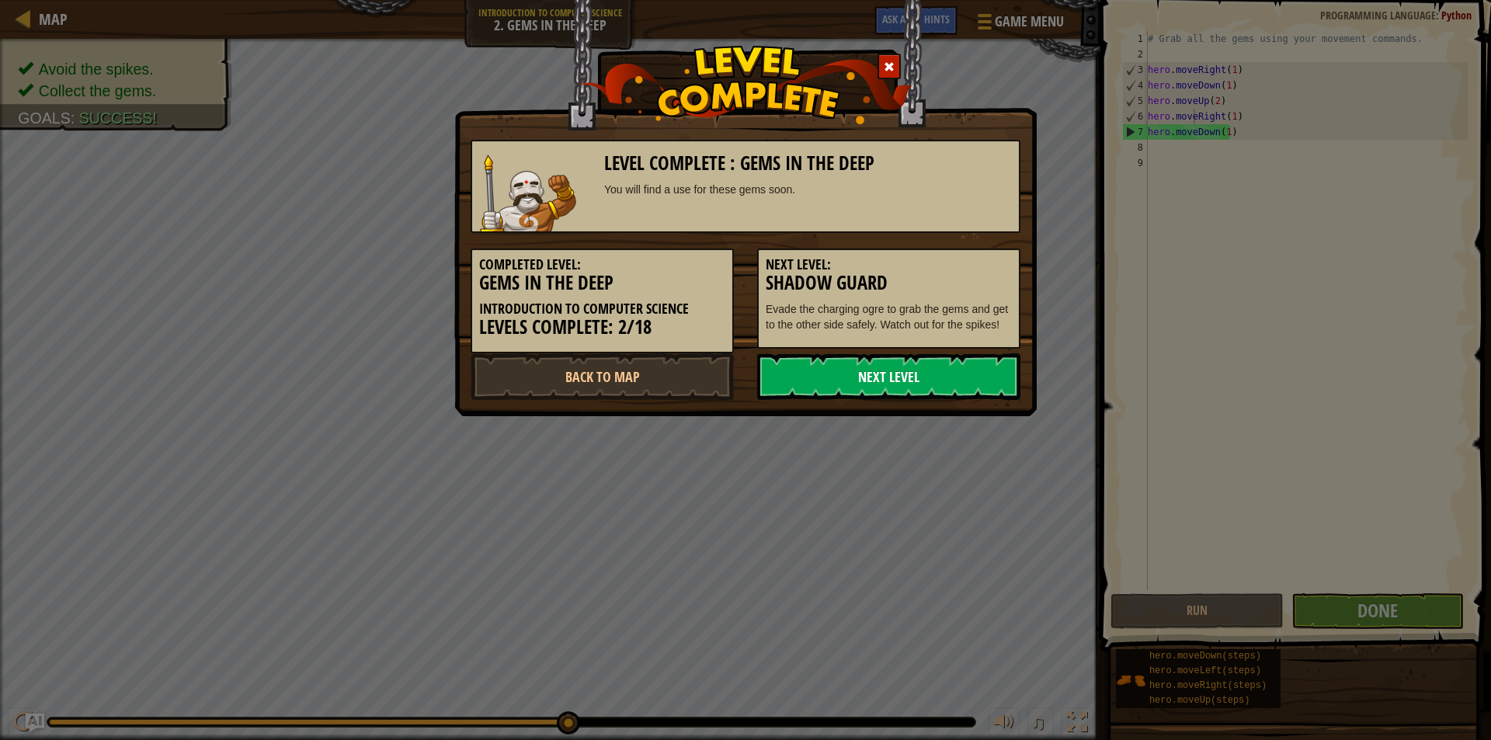
click at [915, 380] on link "Next Level" at bounding box center [888, 376] width 263 height 47
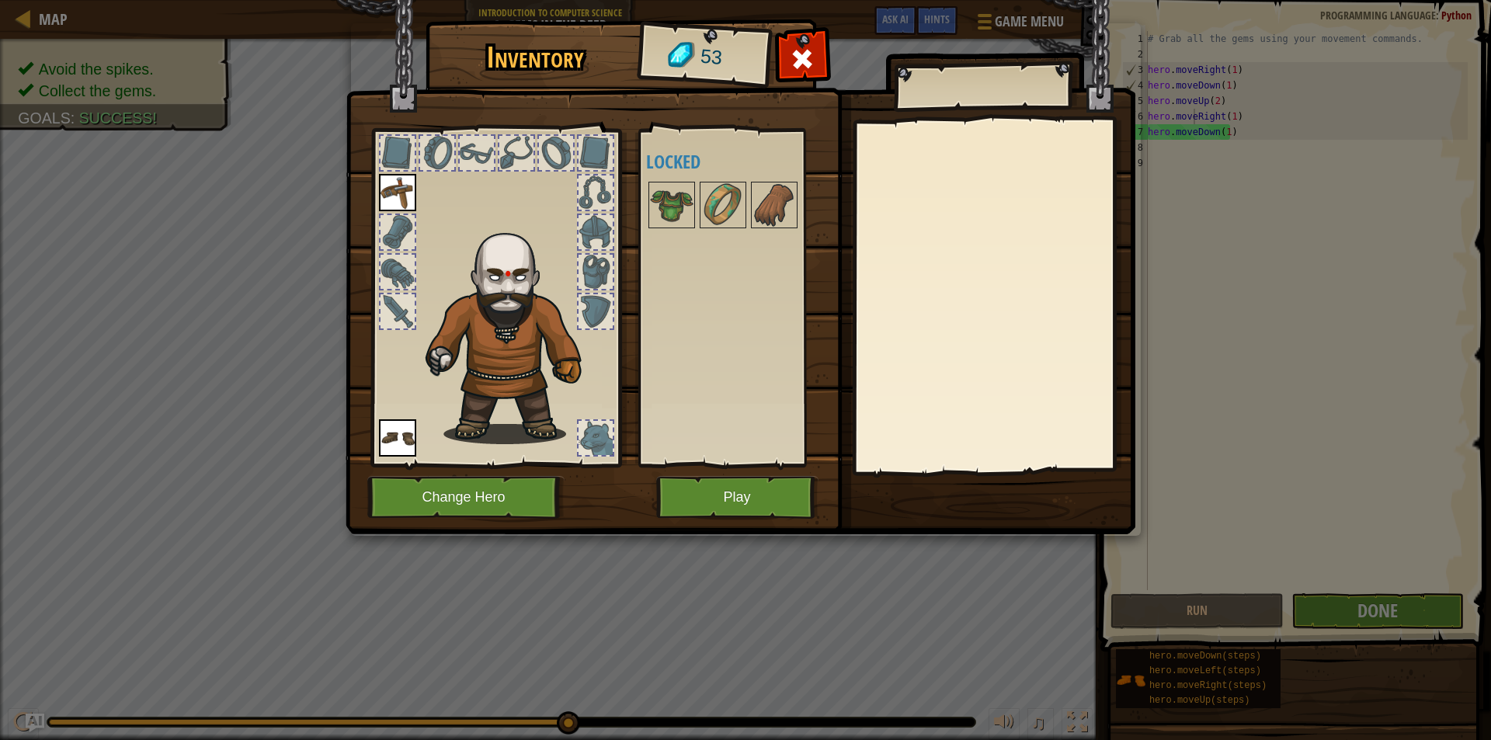
drag, startPoint x: 710, startPoint y: 446, endPoint x: 714, endPoint y: 474, distance: 27.5
click at [710, 466] on div "Available Equip Equip (double-click to equip) Locked" at bounding box center [734, 298] width 190 height 338
click at [716, 497] on button "Play" at bounding box center [737, 497] width 162 height 43
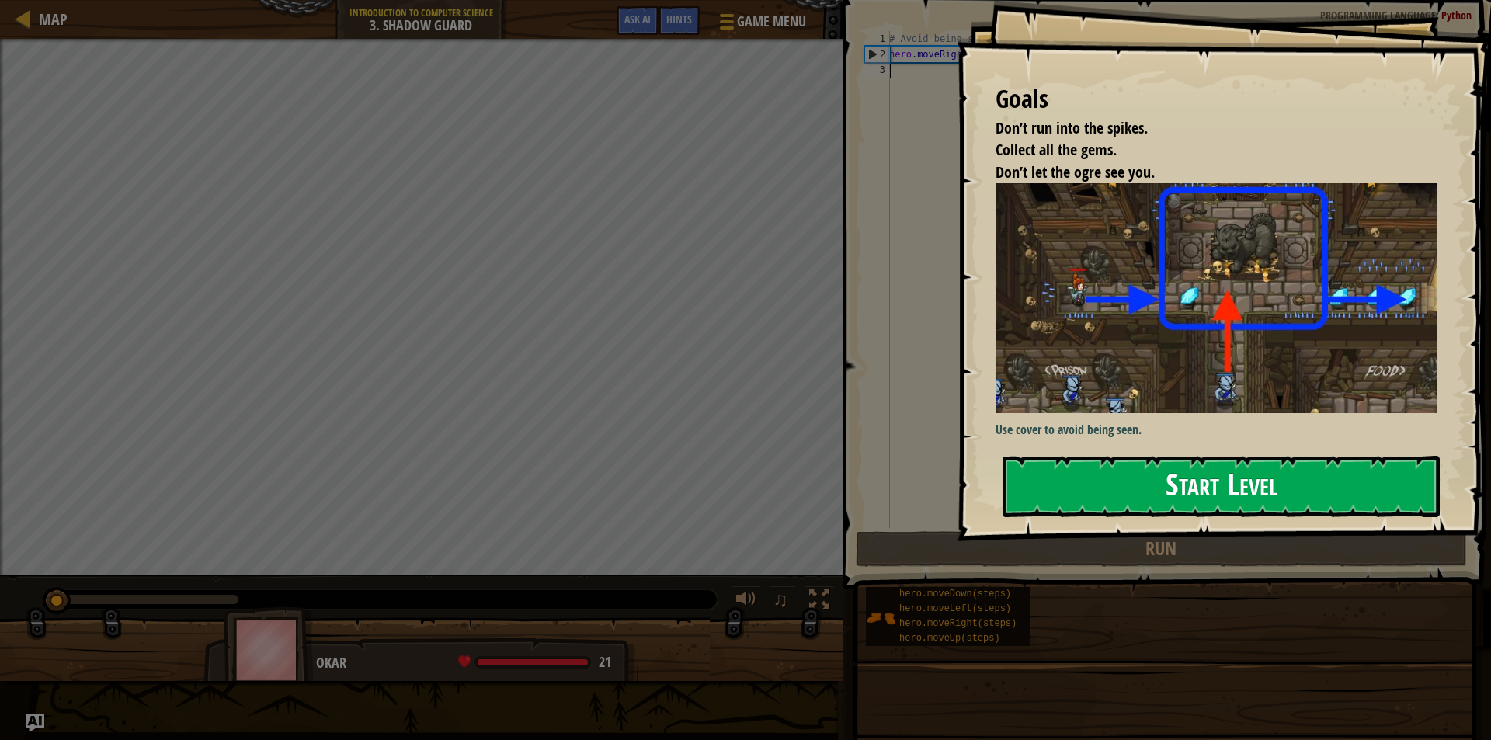
click at [1184, 488] on button "Start Level" at bounding box center [1220, 486] width 437 height 61
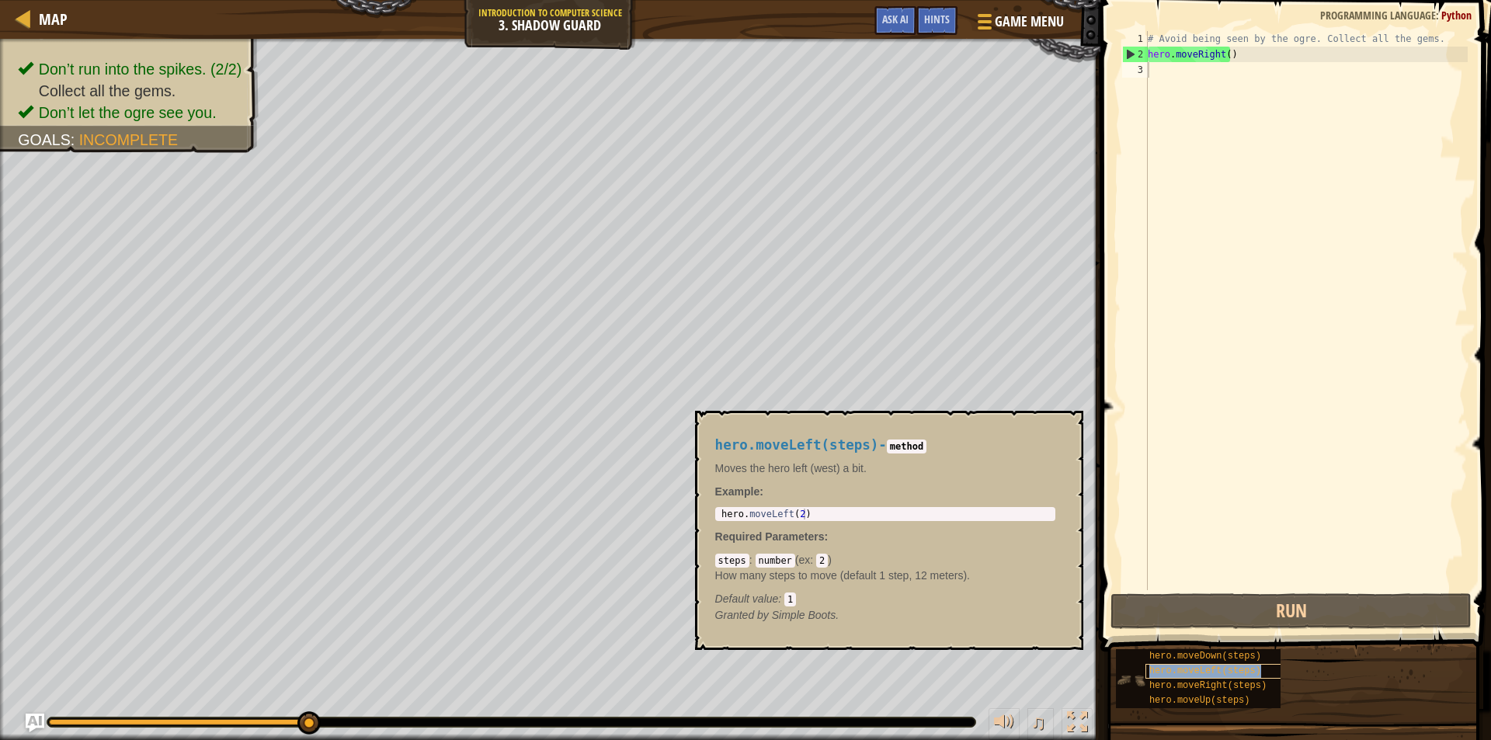
copy span "hero.moveLeft(steps)"
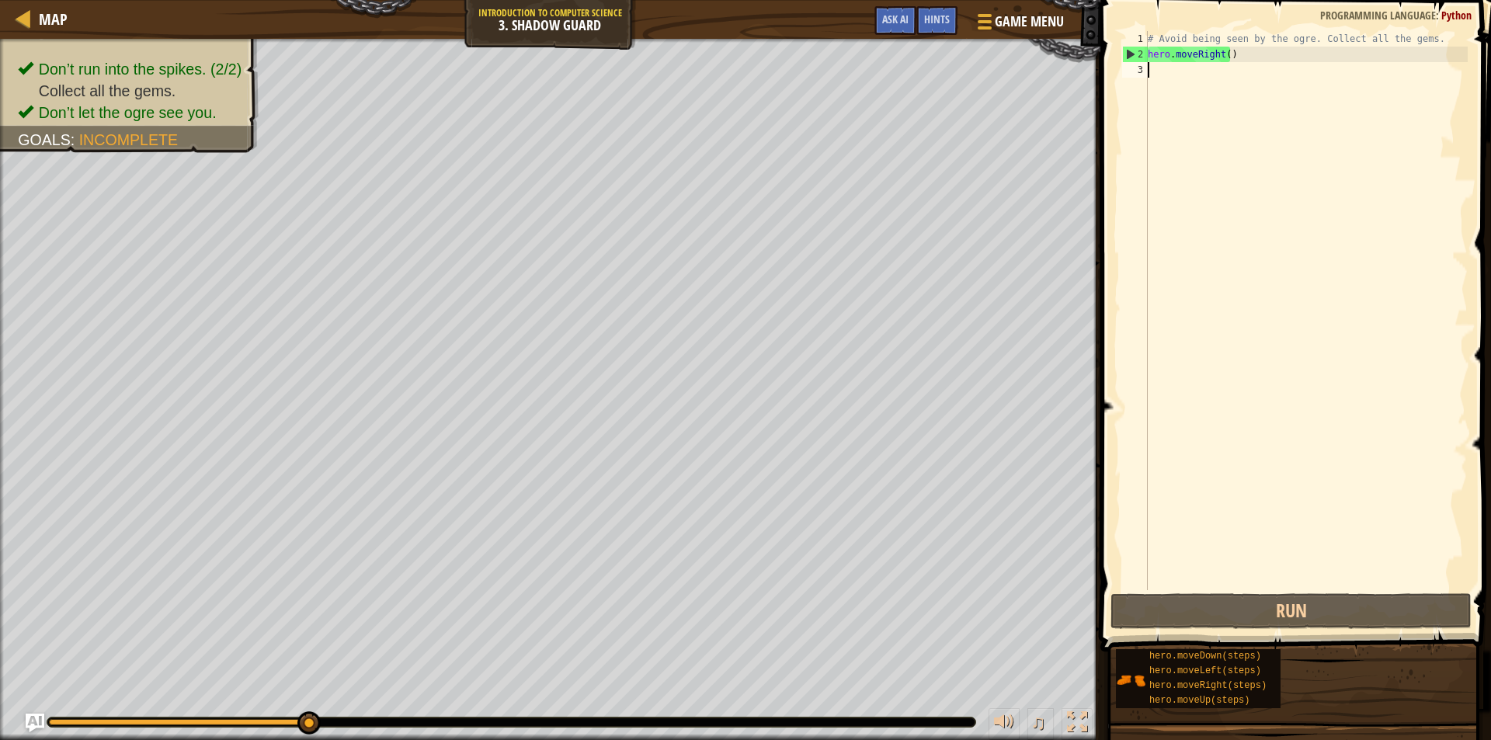
paste textarea "hero.moveLeft(steps)"
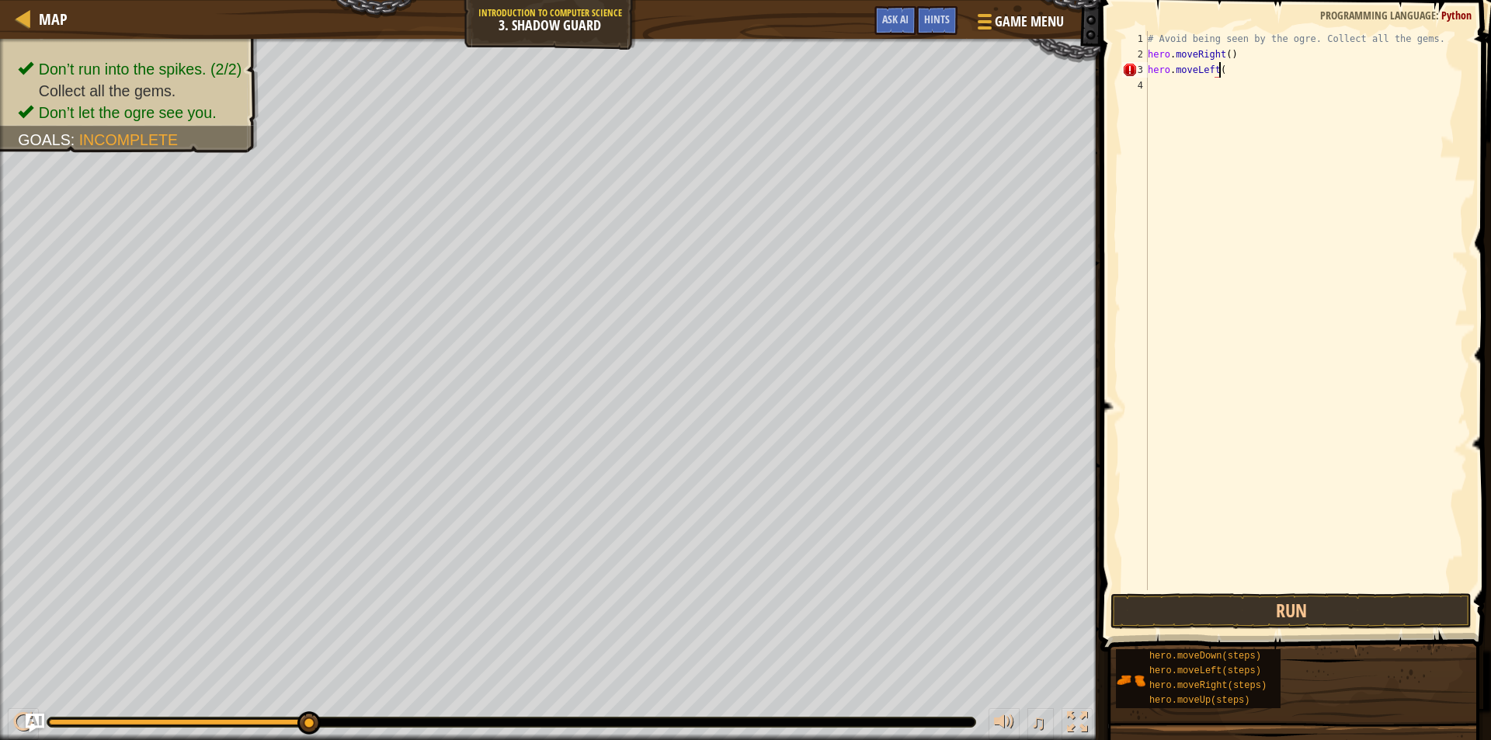
type textarea "hero.moveLeft"
click at [1237, 609] on button "Run" at bounding box center [1290, 611] width 361 height 36
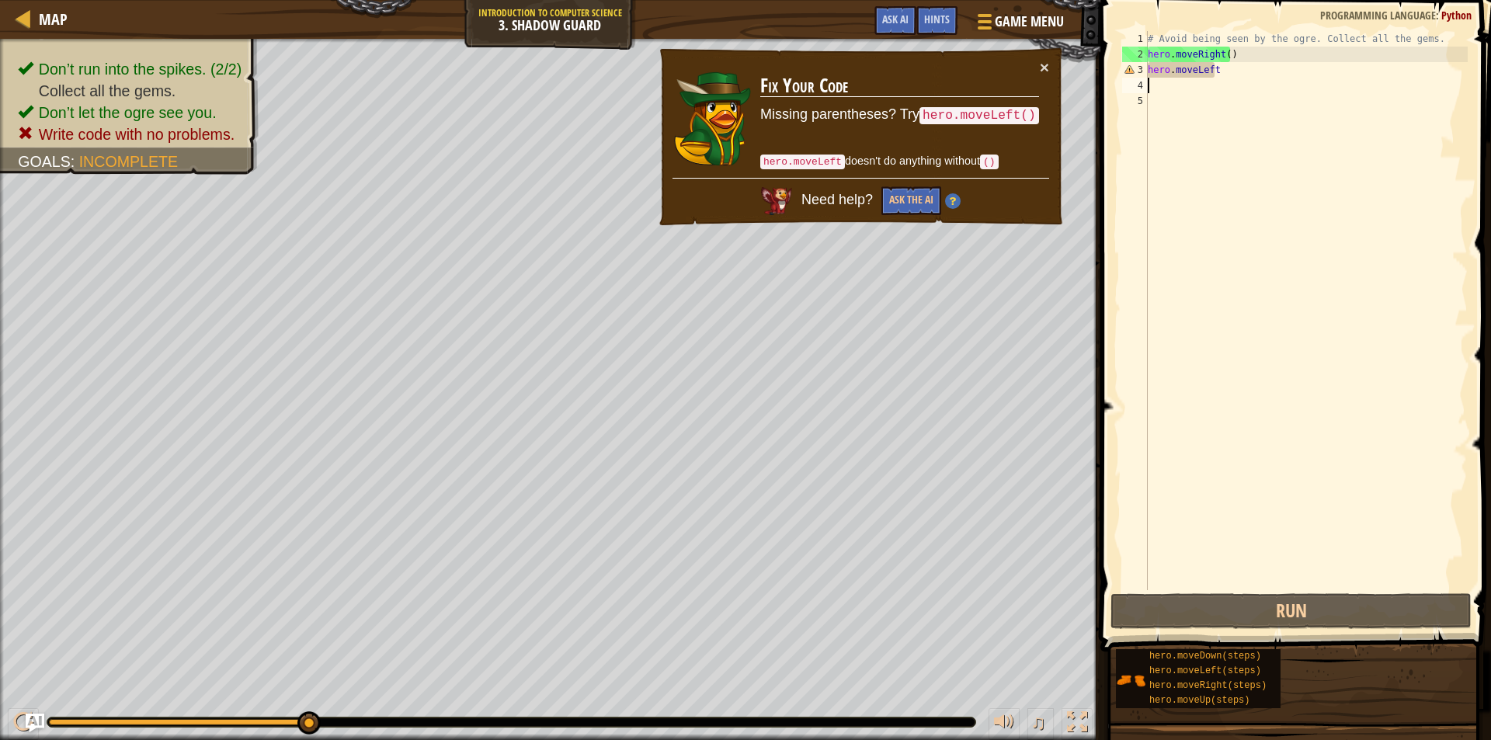
click at [1199, 79] on div "# Avoid being seen by the ogre. Collect all the gems. hero . moveRight ( ) hero…" at bounding box center [1305, 326] width 323 height 590
click at [1214, 74] on div "# Avoid being seen by the ogre. Collect all the gems. hero . moveRight ( ) hero…" at bounding box center [1305, 326] width 323 height 590
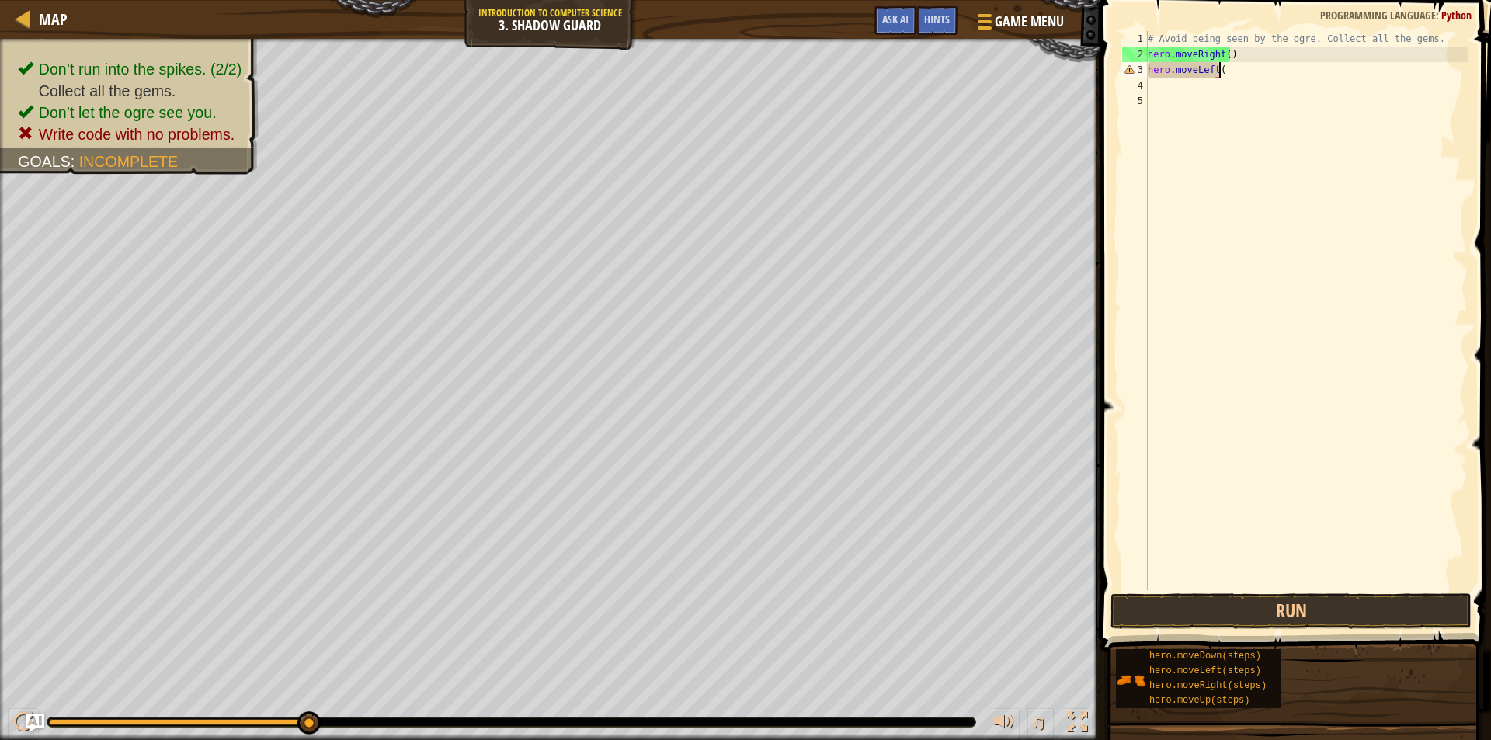
type textarea "hero.moveLeft()"
click at [1339, 599] on button "Run" at bounding box center [1290, 611] width 361 height 36
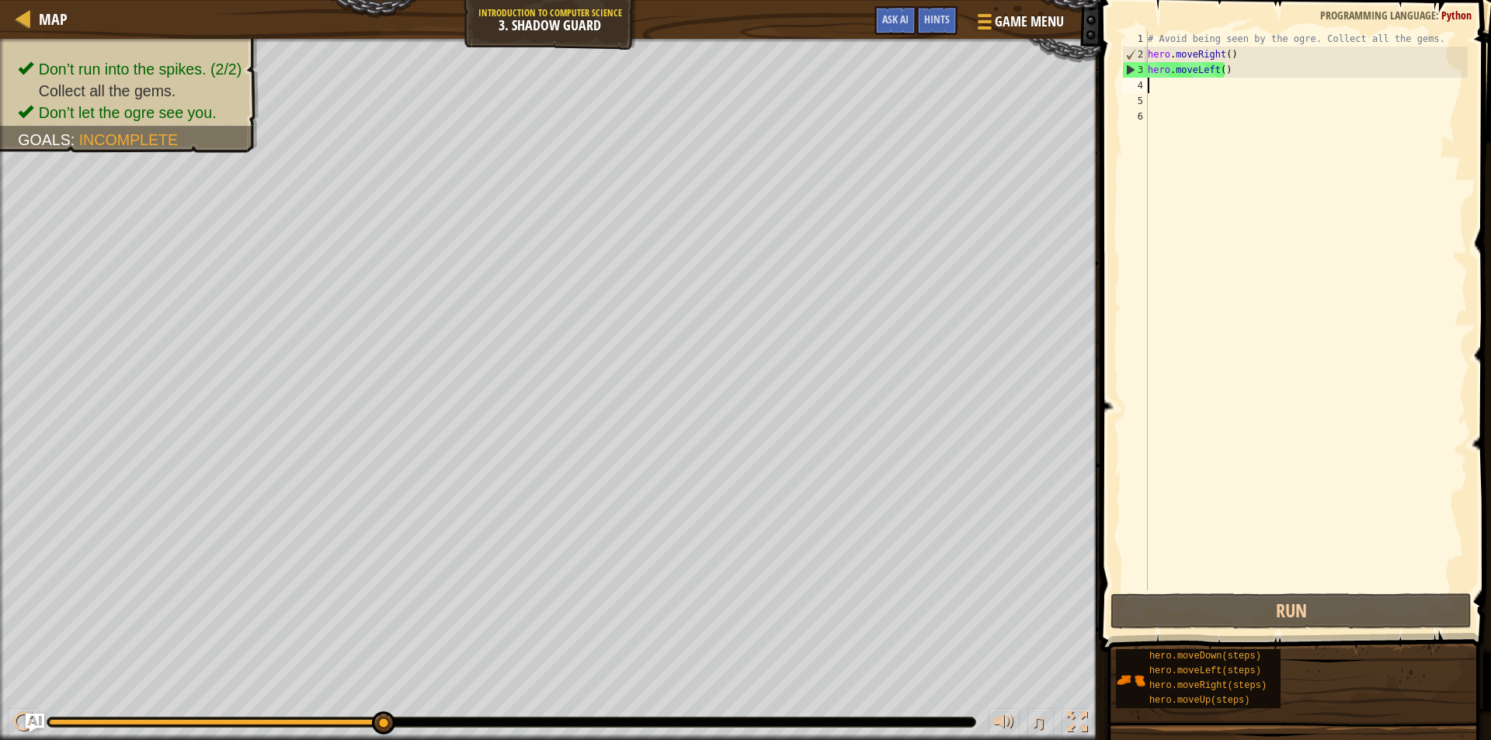
click at [1238, 75] on div "# Avoid being seen by the ogre. Collect all the gems. hero . moveRight ( ) hero…" at bounding box center [1305, 326] width 323 height 590
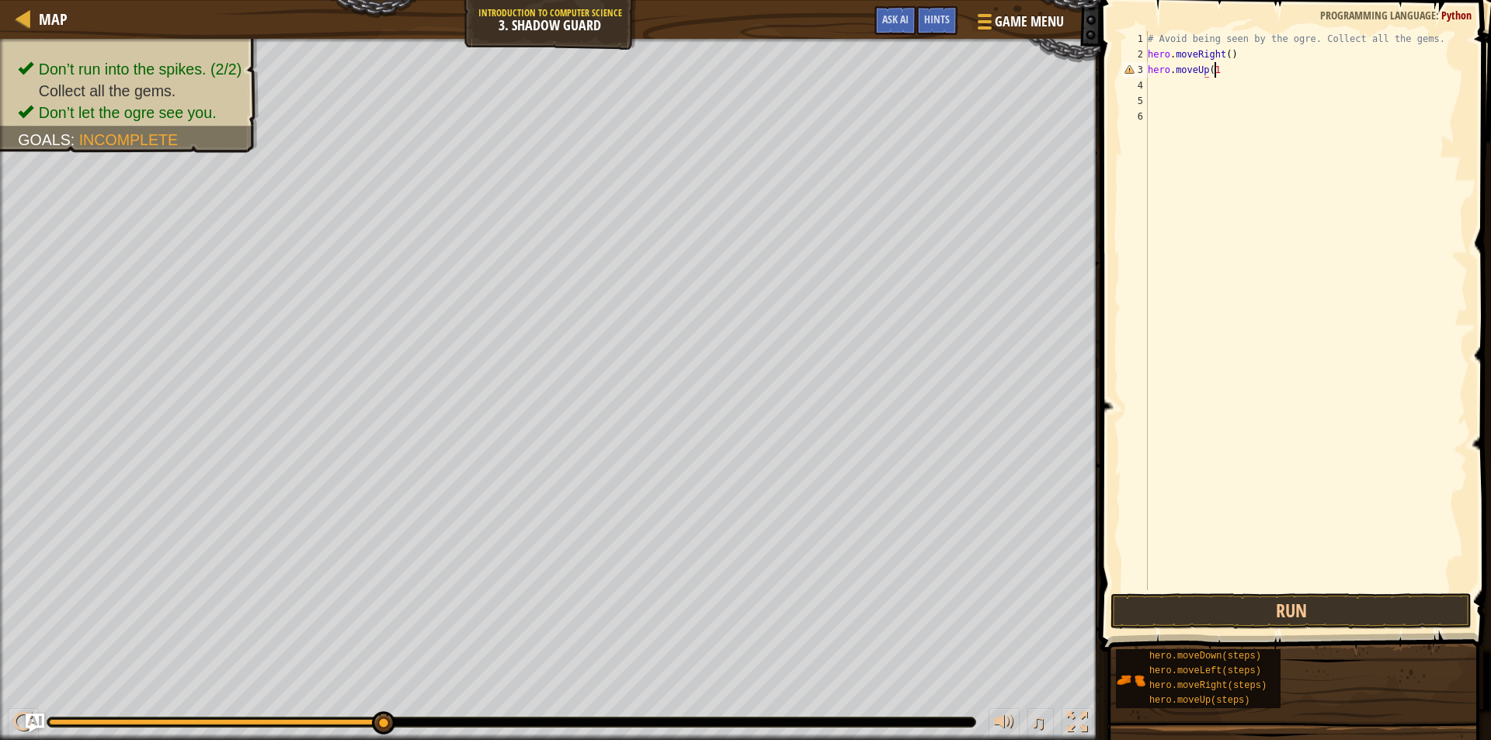
scroll to position [7, 5]
type textarea "hero.moveUp(1)"
click at [1159, 86] on div "# Avoid being seen by the ogre. Collect all the gems. hero . moveRight ( ) hero…" at bounding box center [1305, 326] width 323 height 590
type textarea "hero.moveRight(1)"
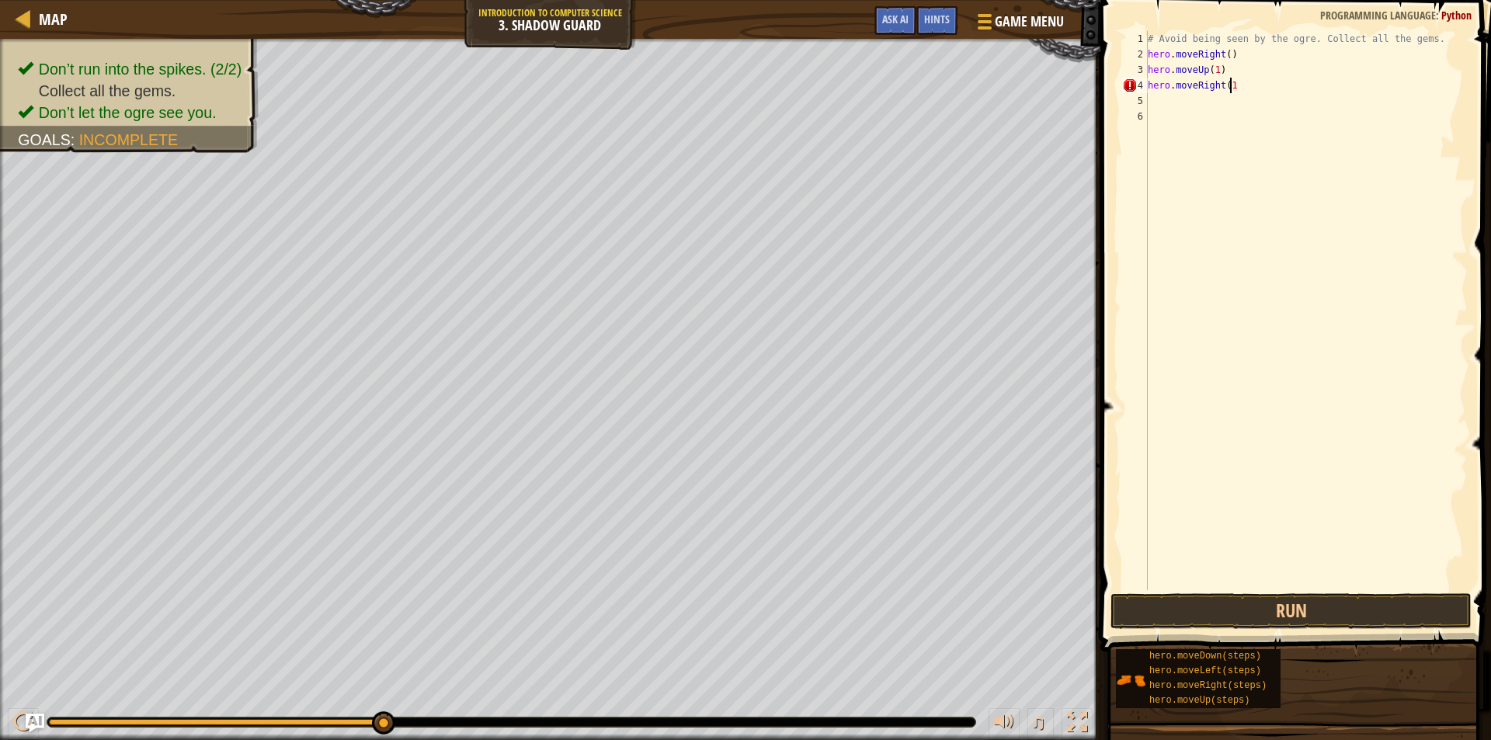
scroll to position [7, 6]
click at [1158, 101] on div "# Avoid being seen by the ogre. Collect all the gems. hero . moveRight ( ) hero…" at bounding box center [1305, 326] width 323 height 590
type textarea "hero.moveDown(1)"
click at [1153, 111] on div "# Avoid being seen by the ogre. Collect all the gems. hero . moveRight ( ) hero…" at bounding box center [1305, 326] width 323 height 590
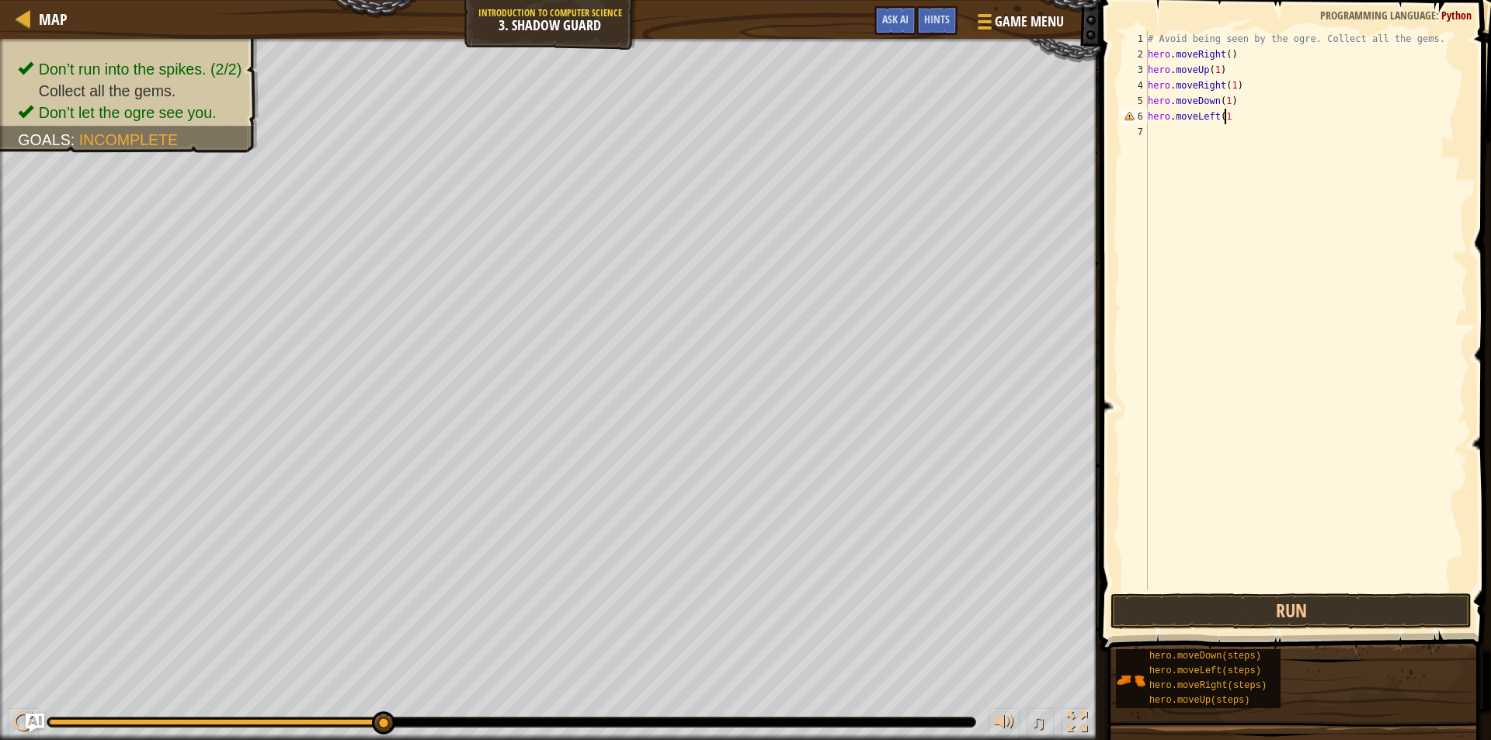
type textarea "hero.moveLeft(1)"
click at [1333, 603] on button "Run" at bounding box center [1290, 611] width 361 height 36
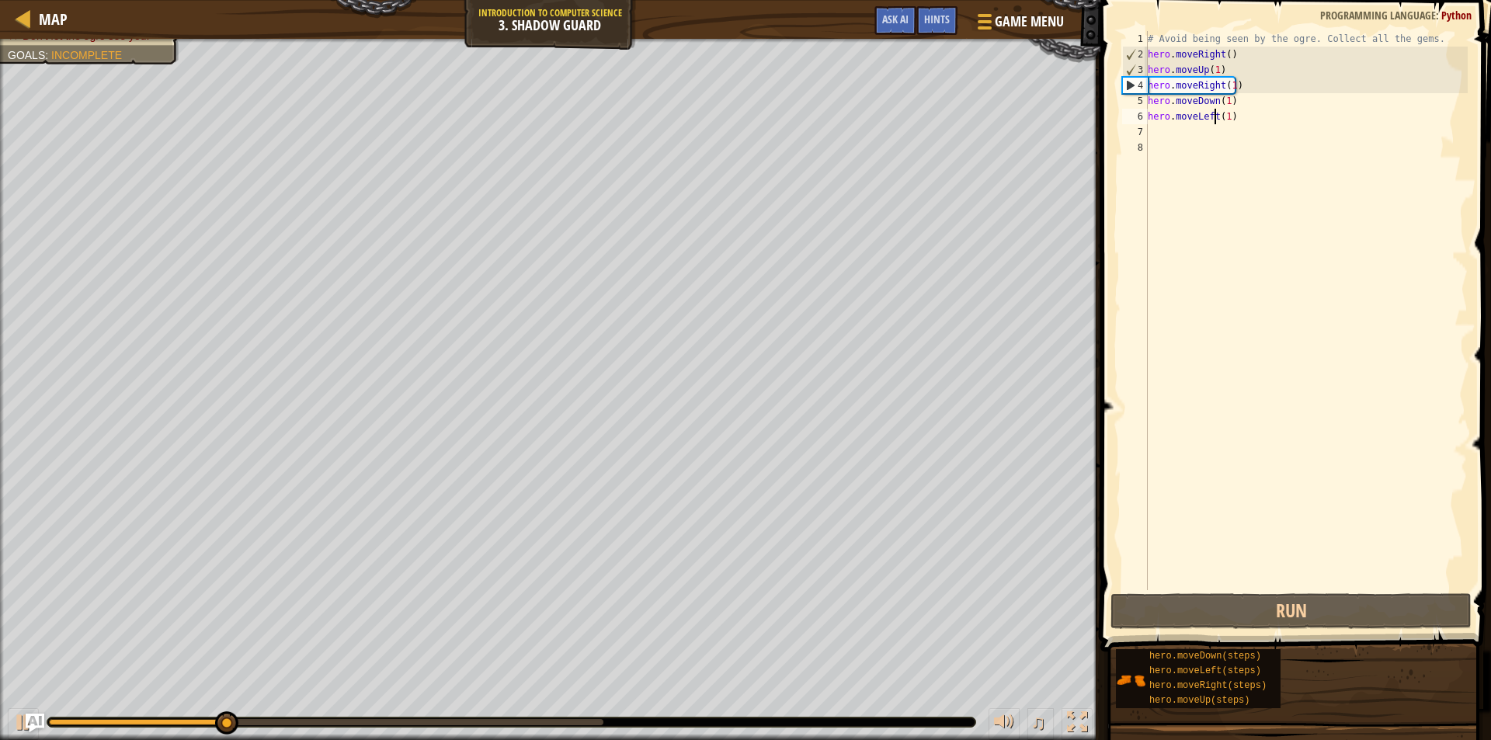
click at [1216, 116] on div "# Avoid being seen by the ogre. Collect all the gems. hero . moveRight ( ) hero…" at bounding box center [1305, 326] width 323 height 590
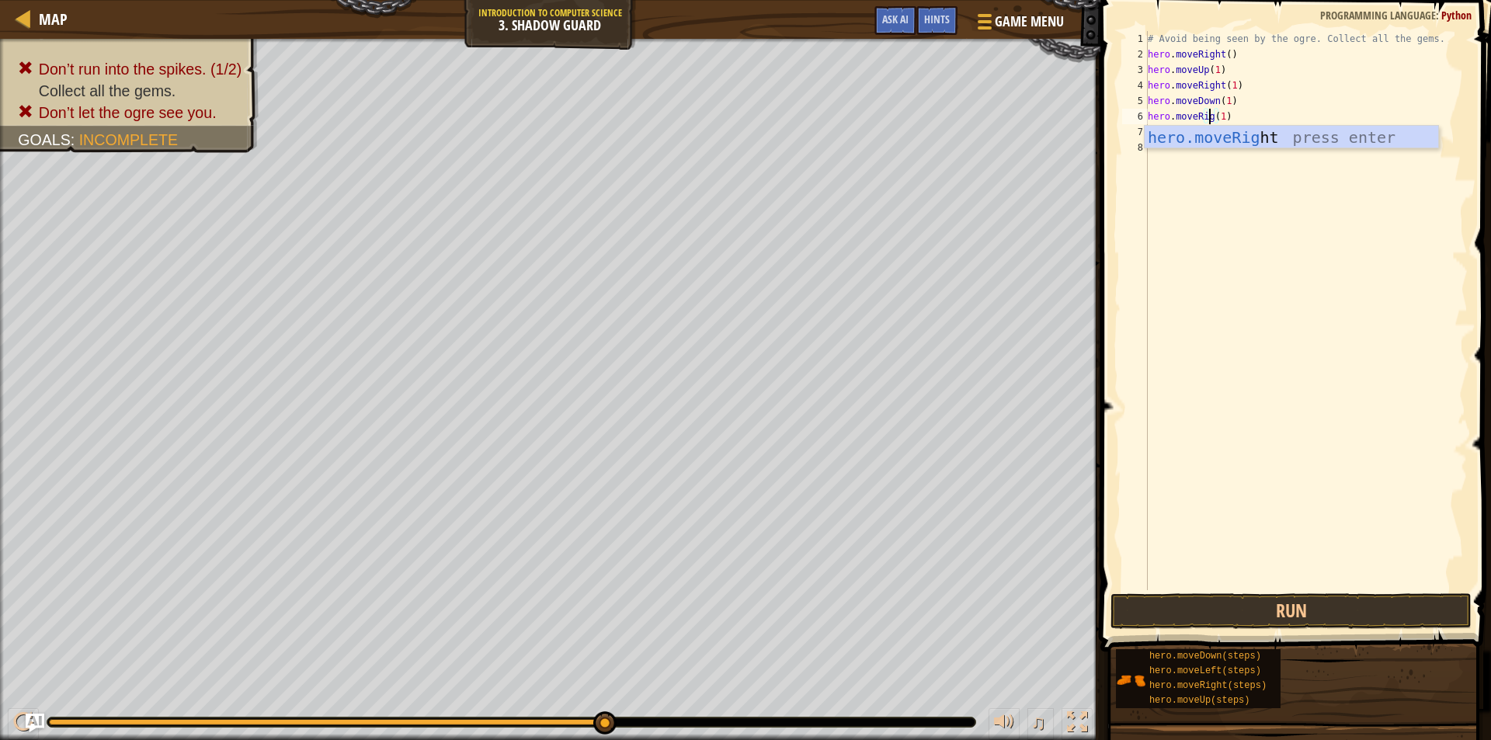
scroll to position [7, 5]
type textarea "hero.moveRight(1)"
click at [1349, 610] on button "Run" at bounding box center [1290, 611] width 361 height 36
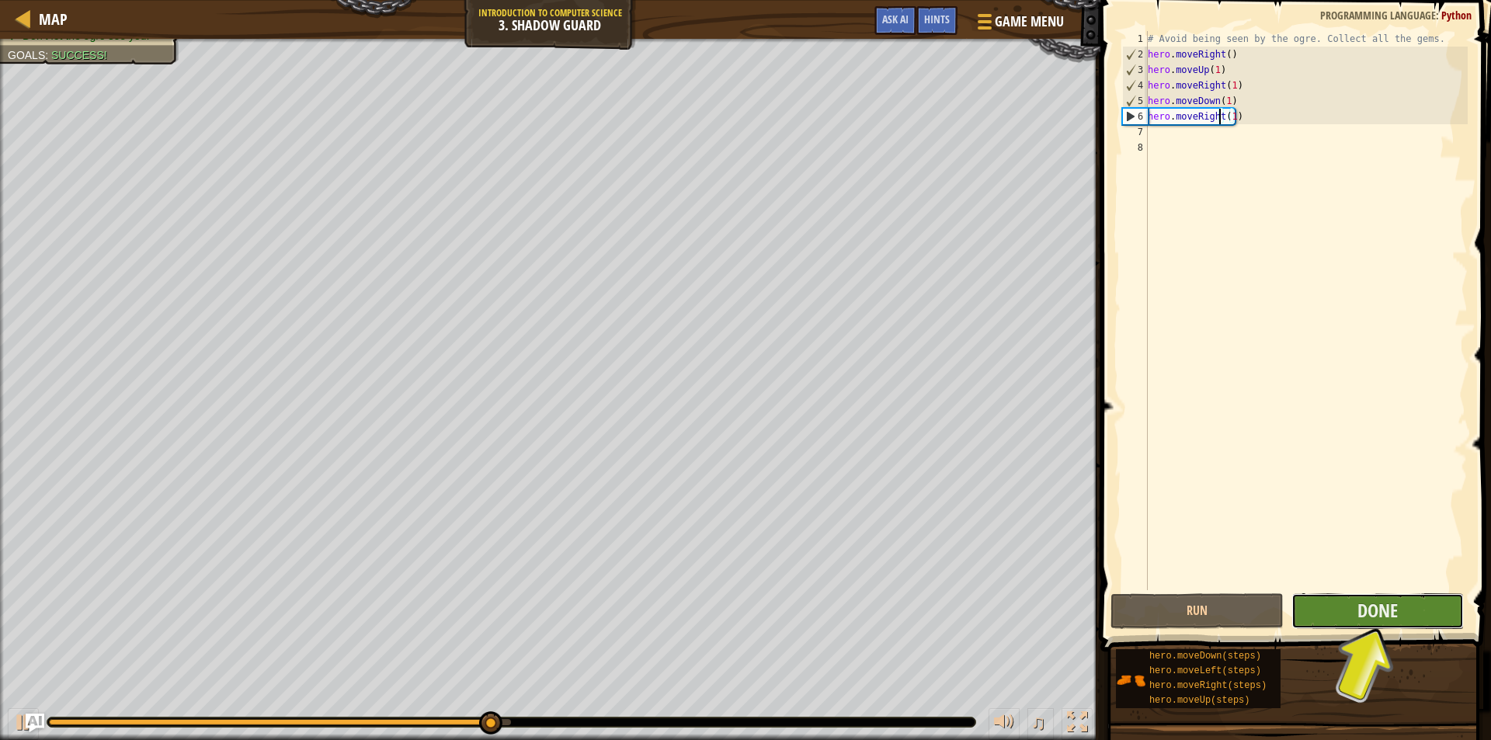
click at [1336, 606] on button "Done" at bounding box center [1377, 611] width 173 height 36
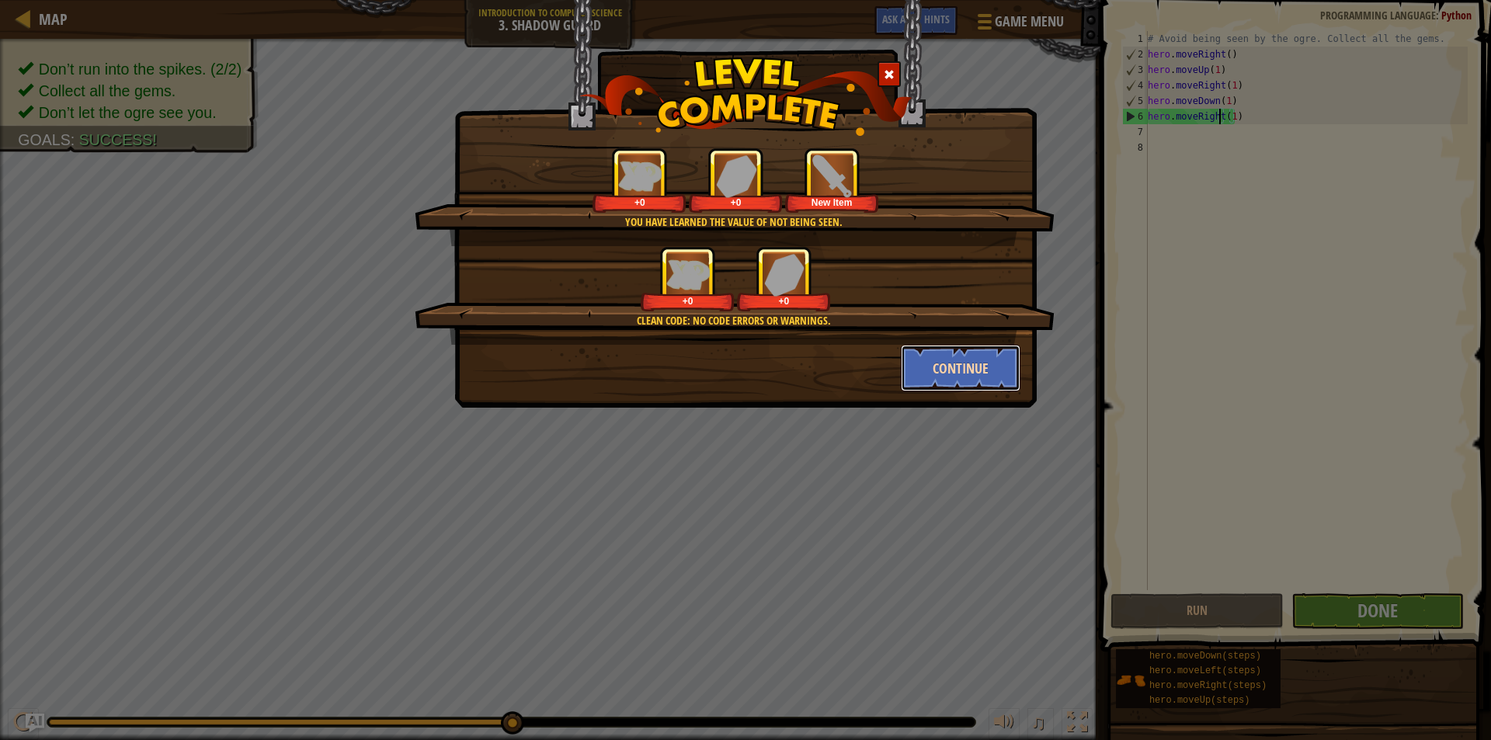
click at [967, 353] on button "Continue" at bounding box center [961, 368] width 120 height 47
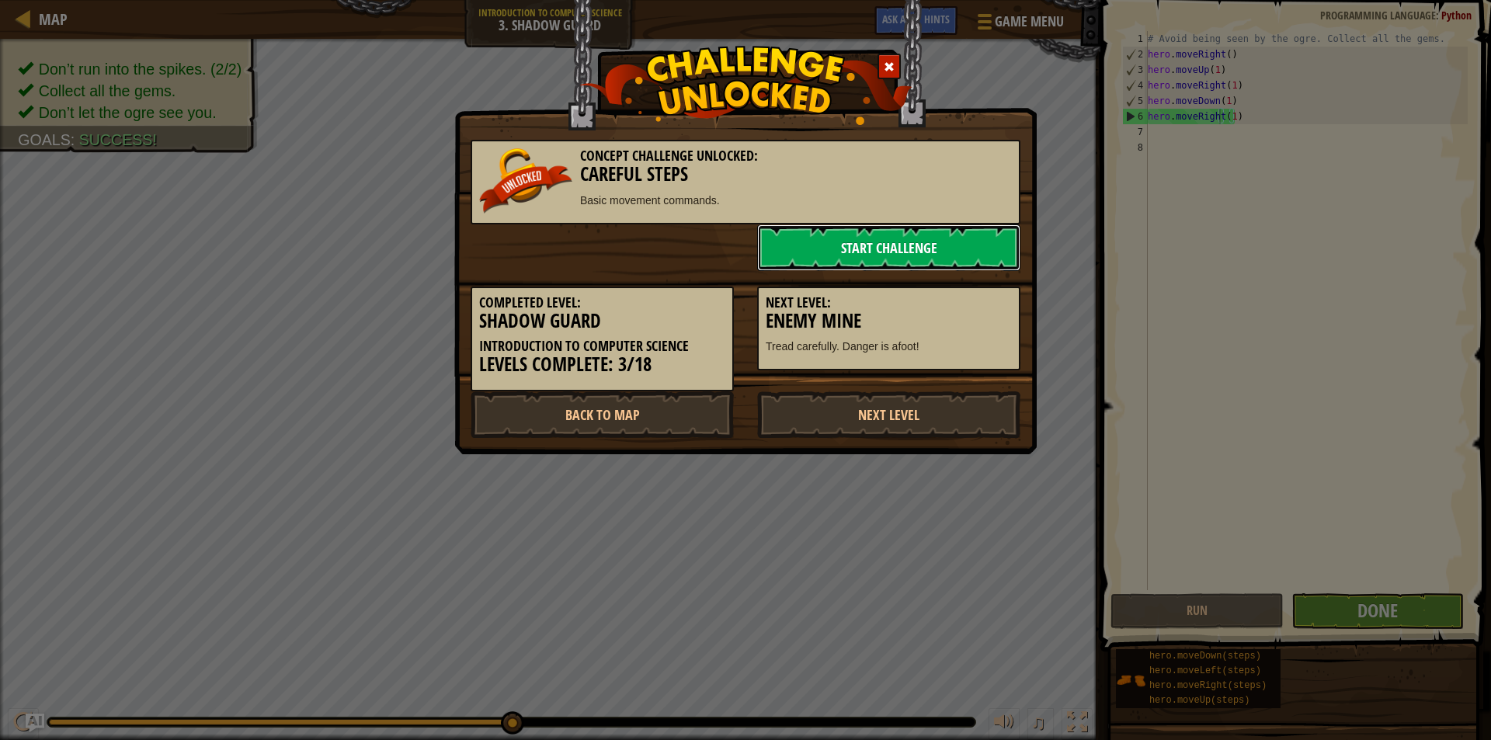
click at [960, 249] on link "Start Challenge" at bounding box center [888, 247] width 263 height 47
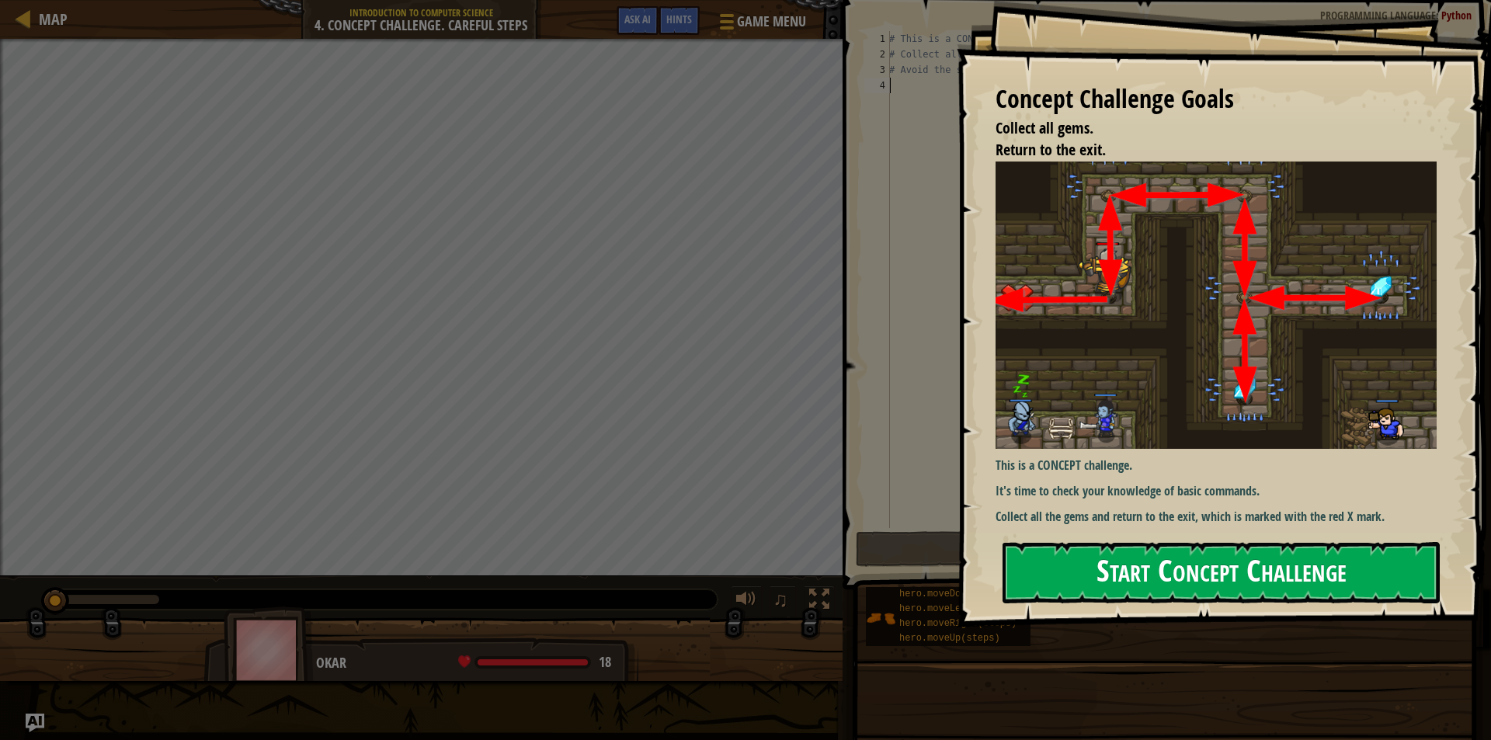
click at [1304, 561] on button "Start Concept Challenge" at bounding box center [1220, 572] width 437 height 61
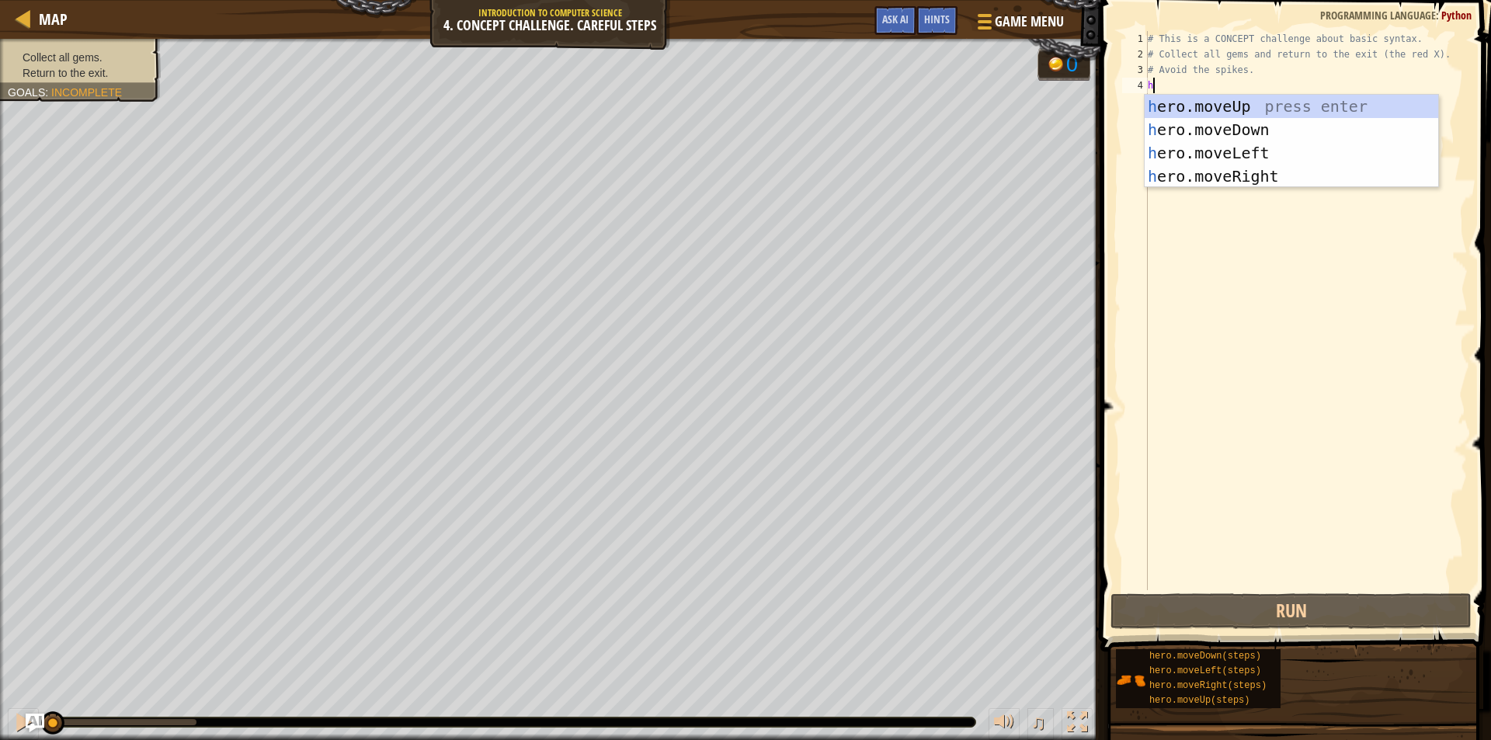
scroll to position [7, 0]
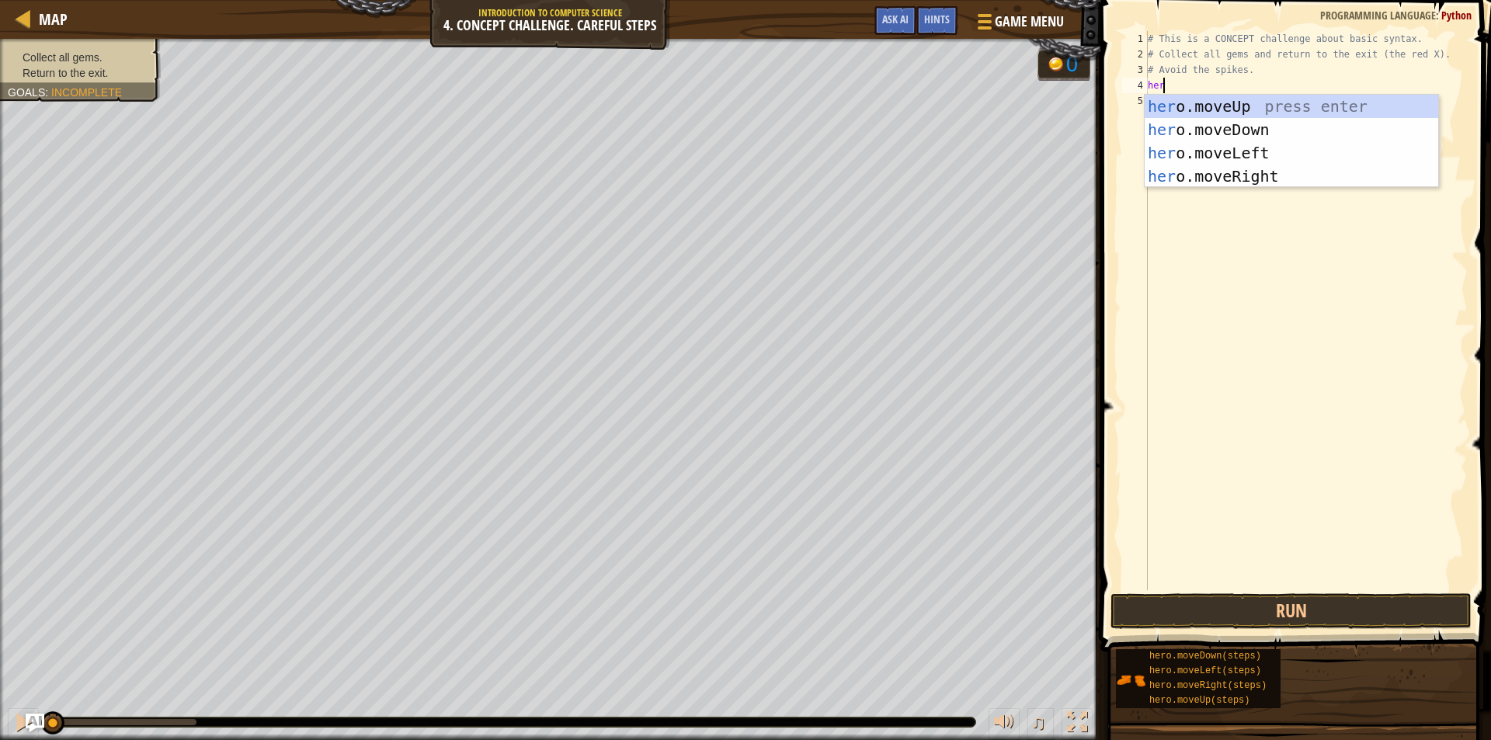
type textarea "hero"
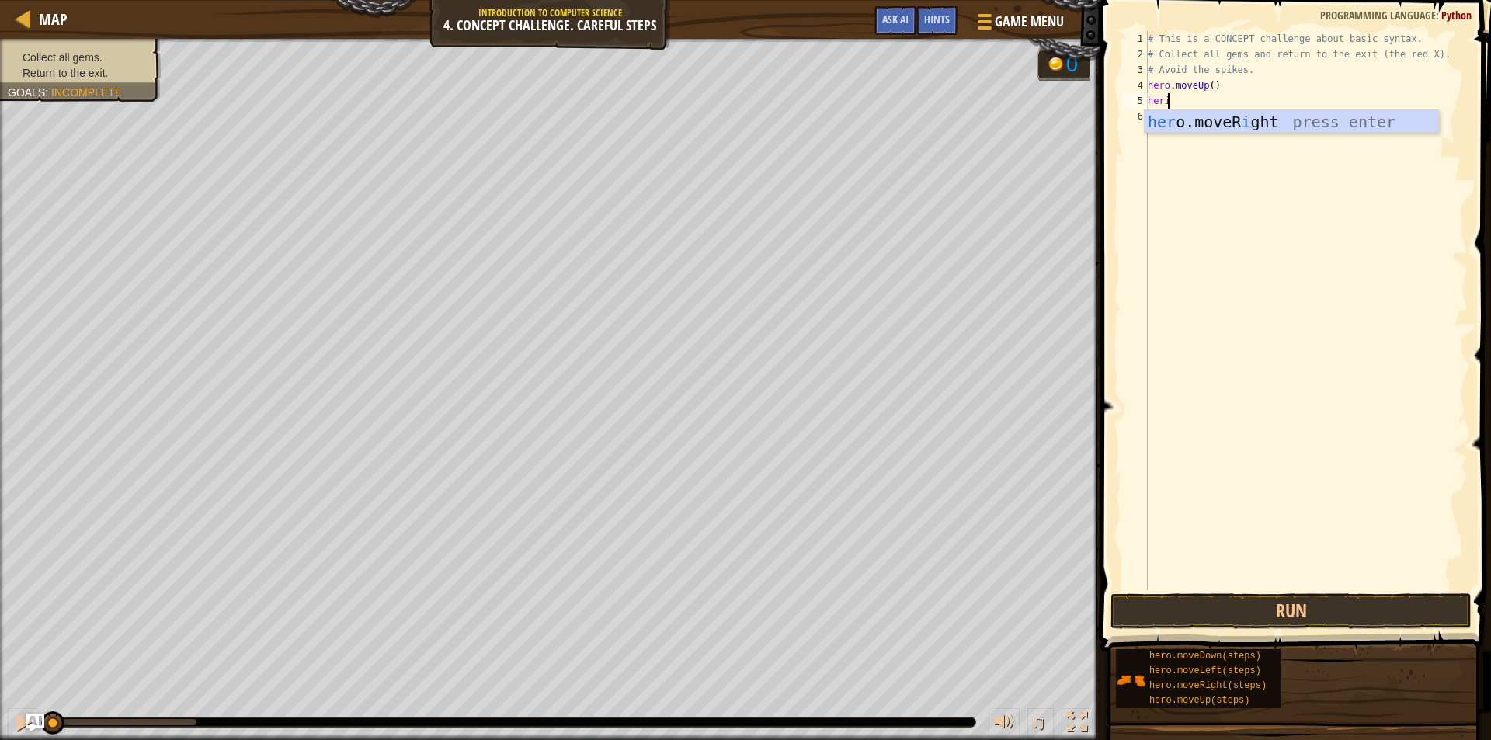
scroll to position [7, 1]
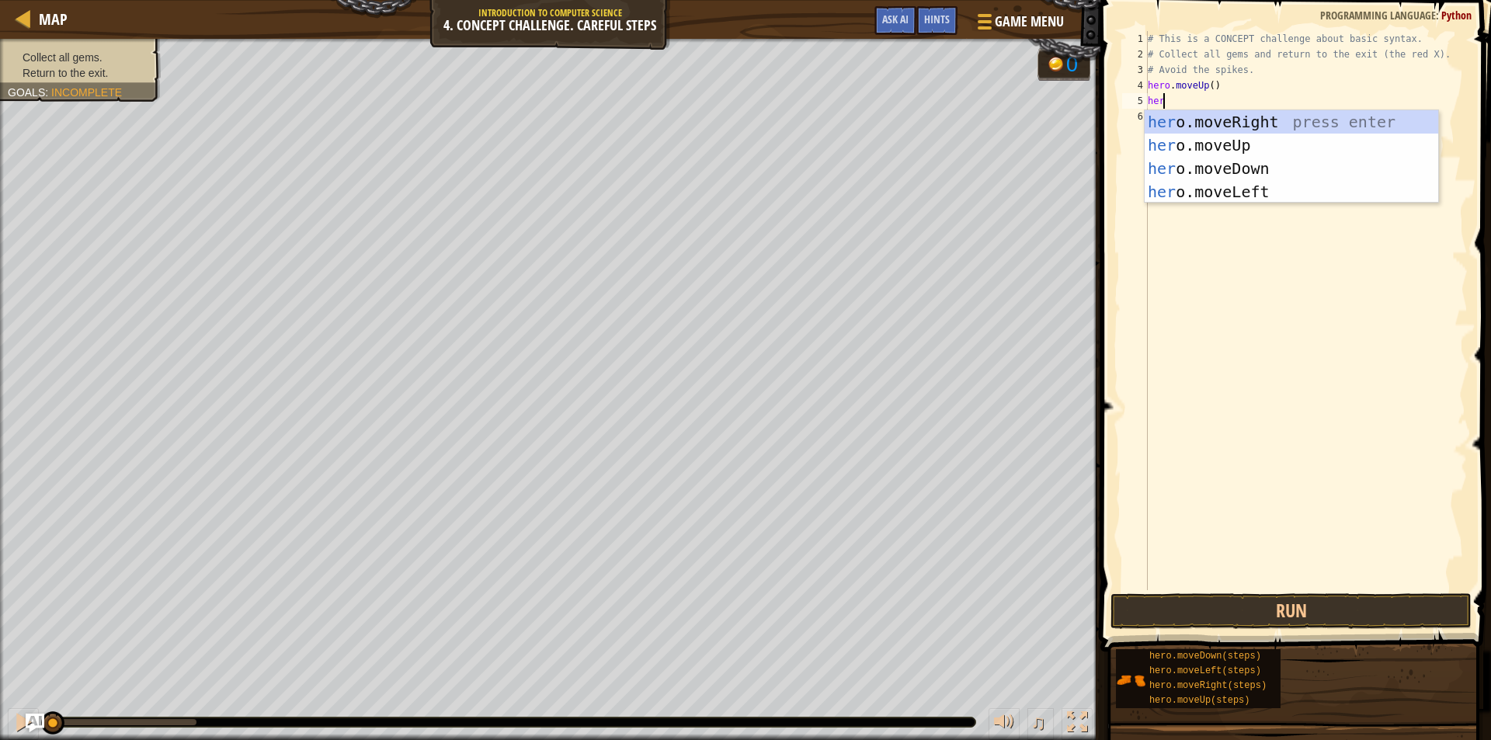
type textarea "hero"
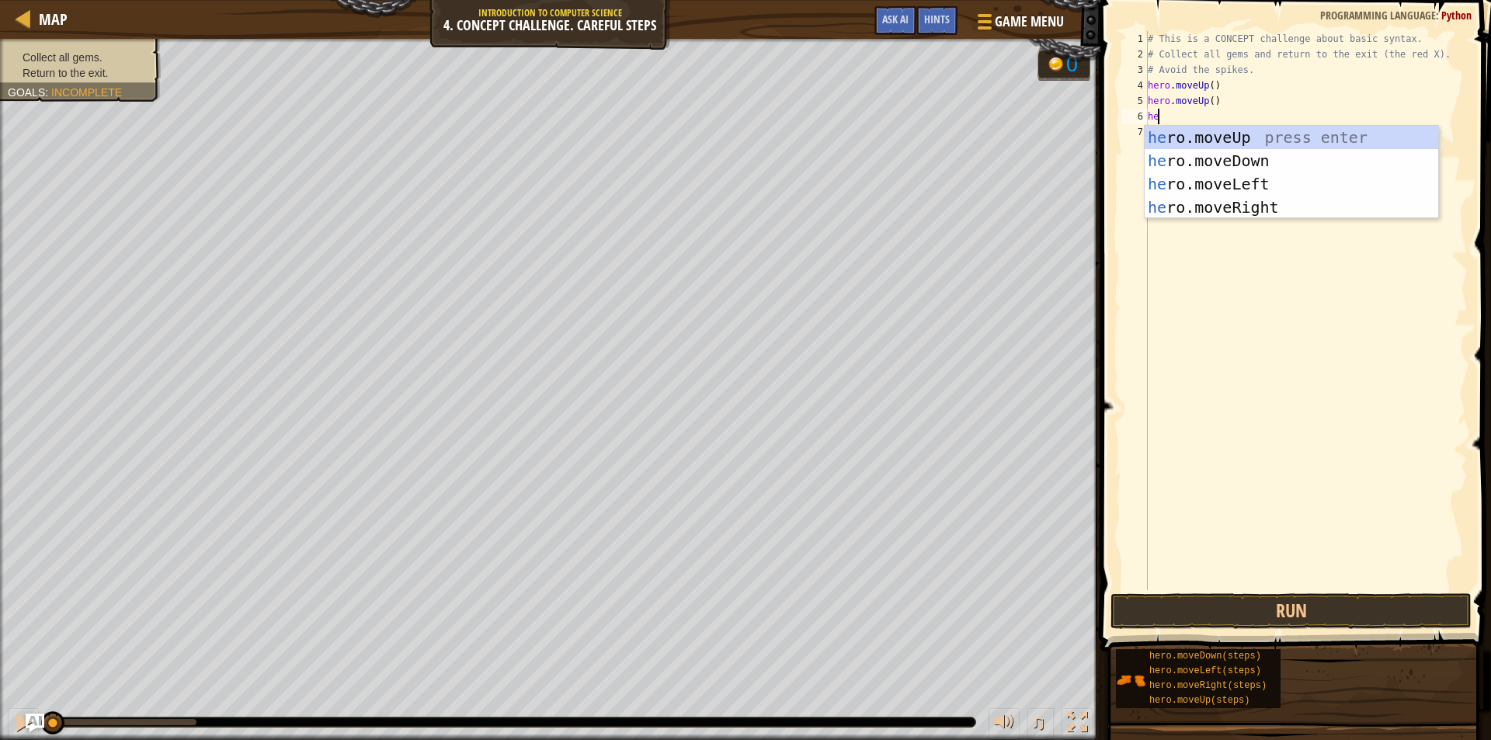
type textarea "hero"
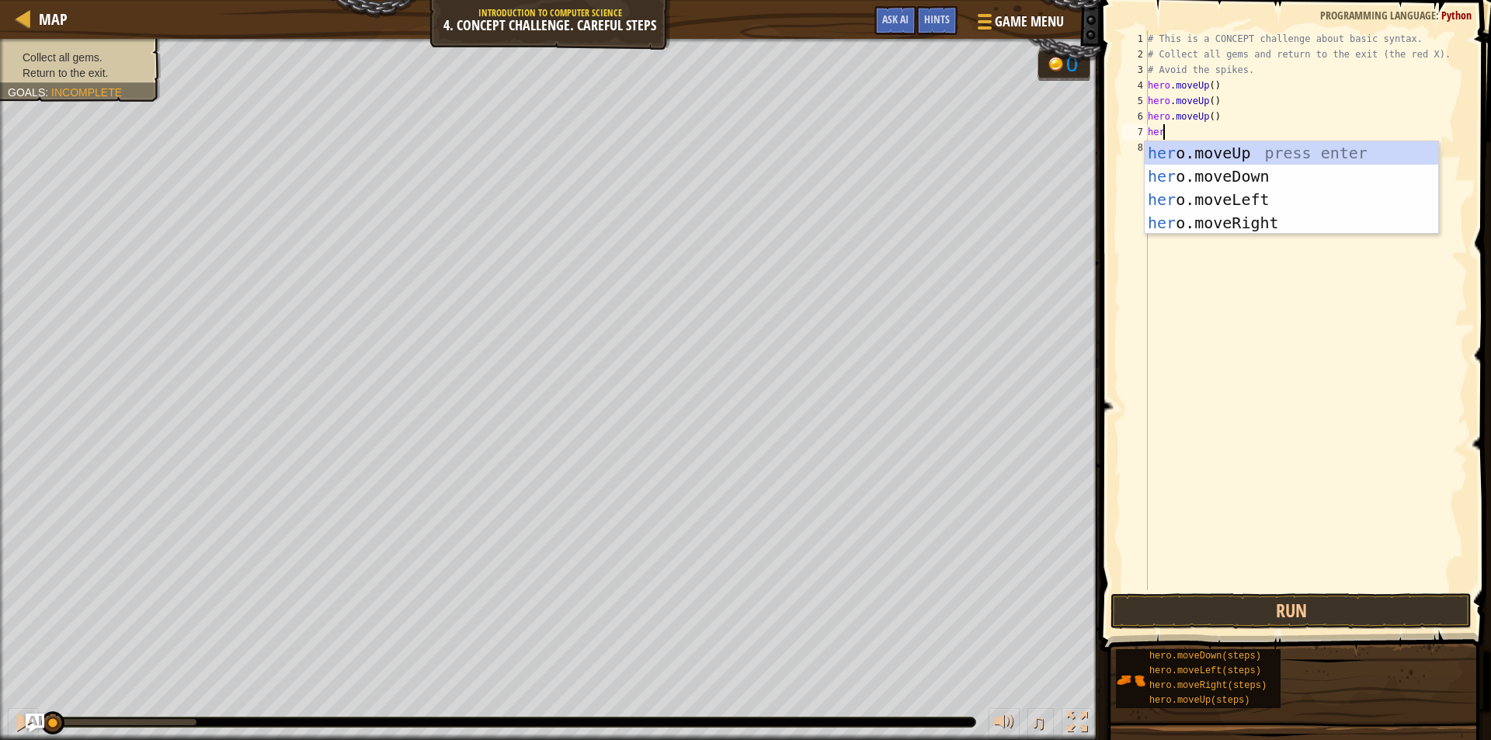
scroll to position [7, 1]
click at [1207, 84] on div "# This is a CONCEPT challenge about basic syntax. # Collect all gems and return…" at bounding box center [1305, 326] width 323 height 590
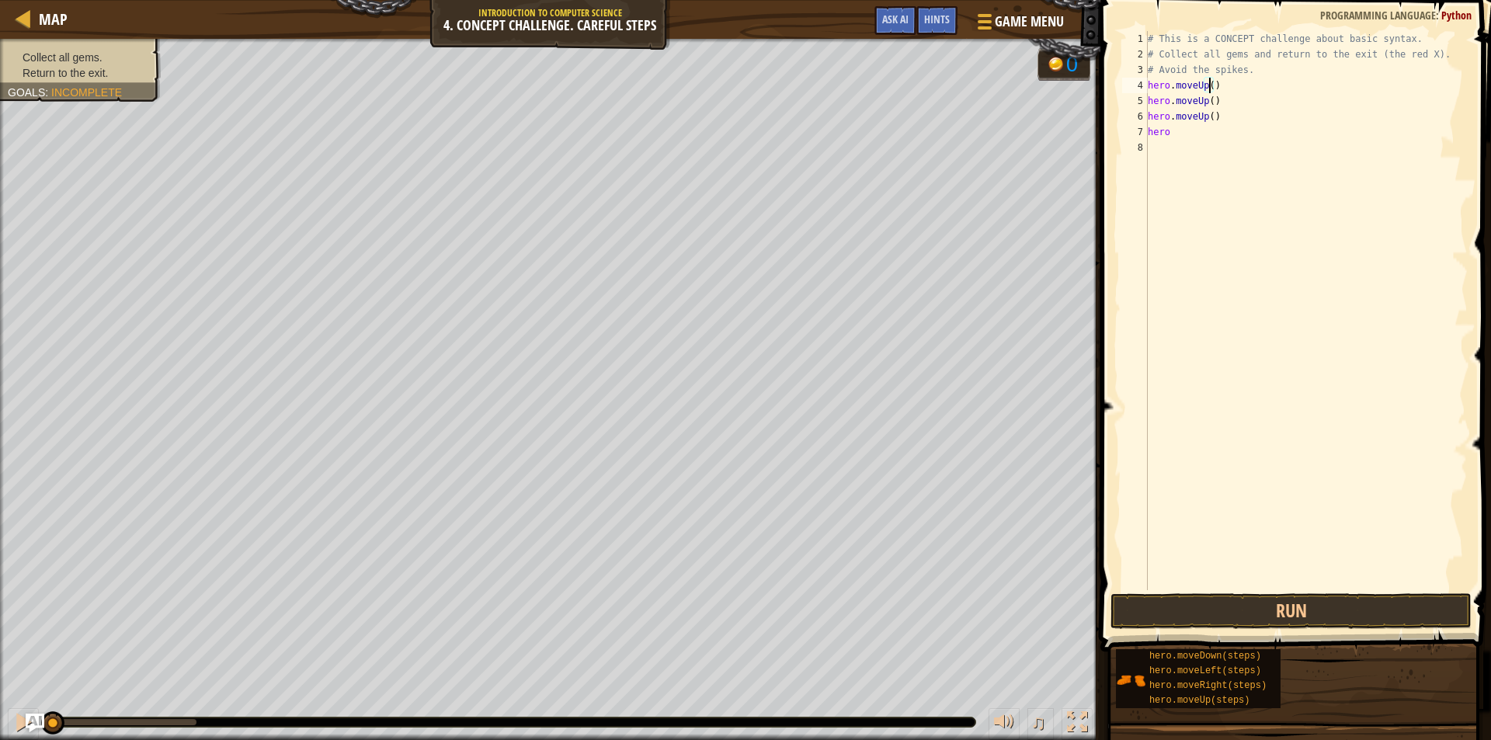
scroll to position [7, 5]
click at [1202, 85] on div "# This is a CONCEPT challenge about basic syntax. # Collect all gems and return…" at bounding box center [1305, 326] width 323 height 590
click at [1205, 101] on div "# This is a CONCEPT challenge about basic syntax. # Collect all gems and return…" at bounding box center [1305, 326] width 323 height 590
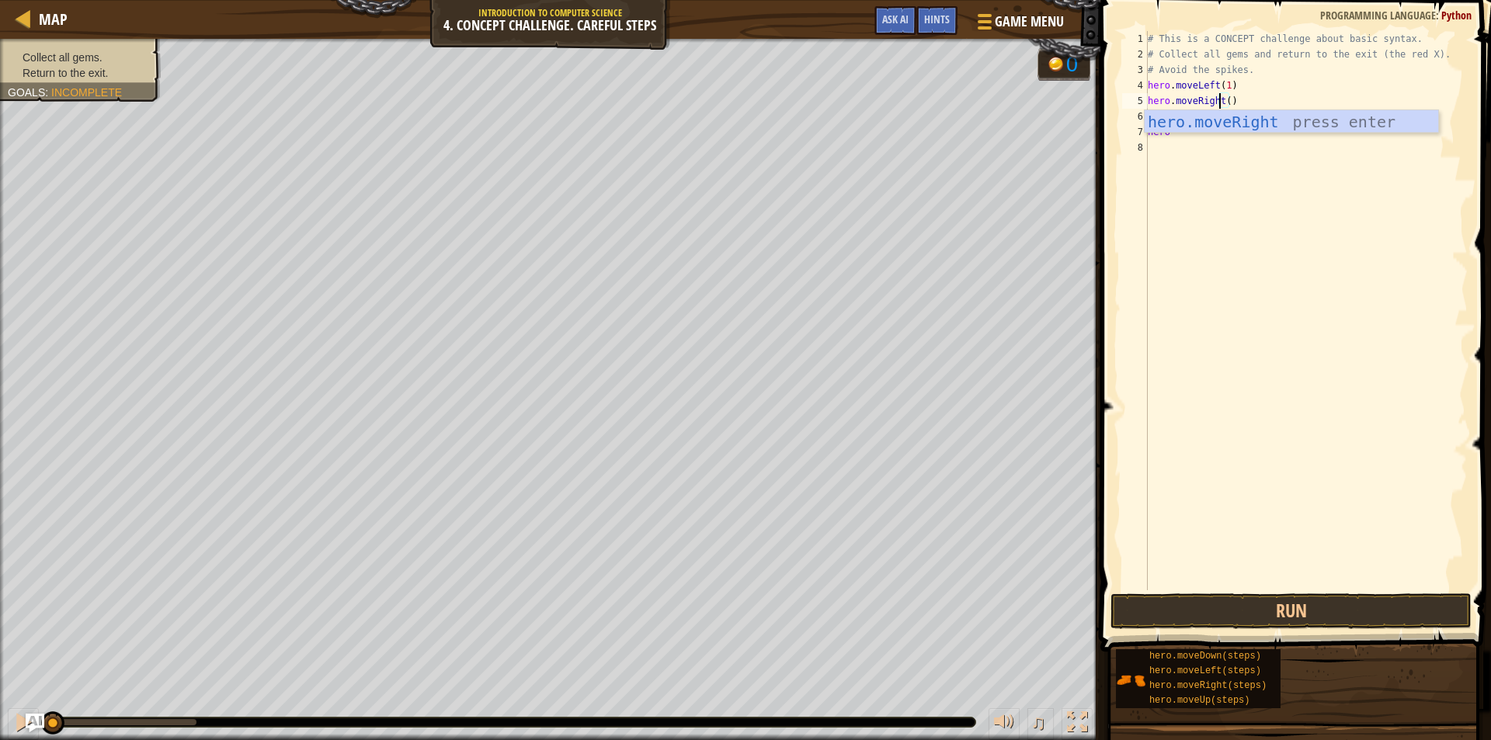
drag, startPoint x: 1224, startPoint y: 100, endPoint x: 1235, endPoint y: 98, distance: 10.4
click at [1224, 99] on div "# This is a CONCEPT challenge about basic syntax. # Collect all gems and return…" at bounding box center [1305, 326] width 323 height 590
click at [1210, 114] on div "# This is a CONCEPT challenge about basic syntax. # Collect all gems and return…" at bounding box center [1305, 326] width 323 height 590
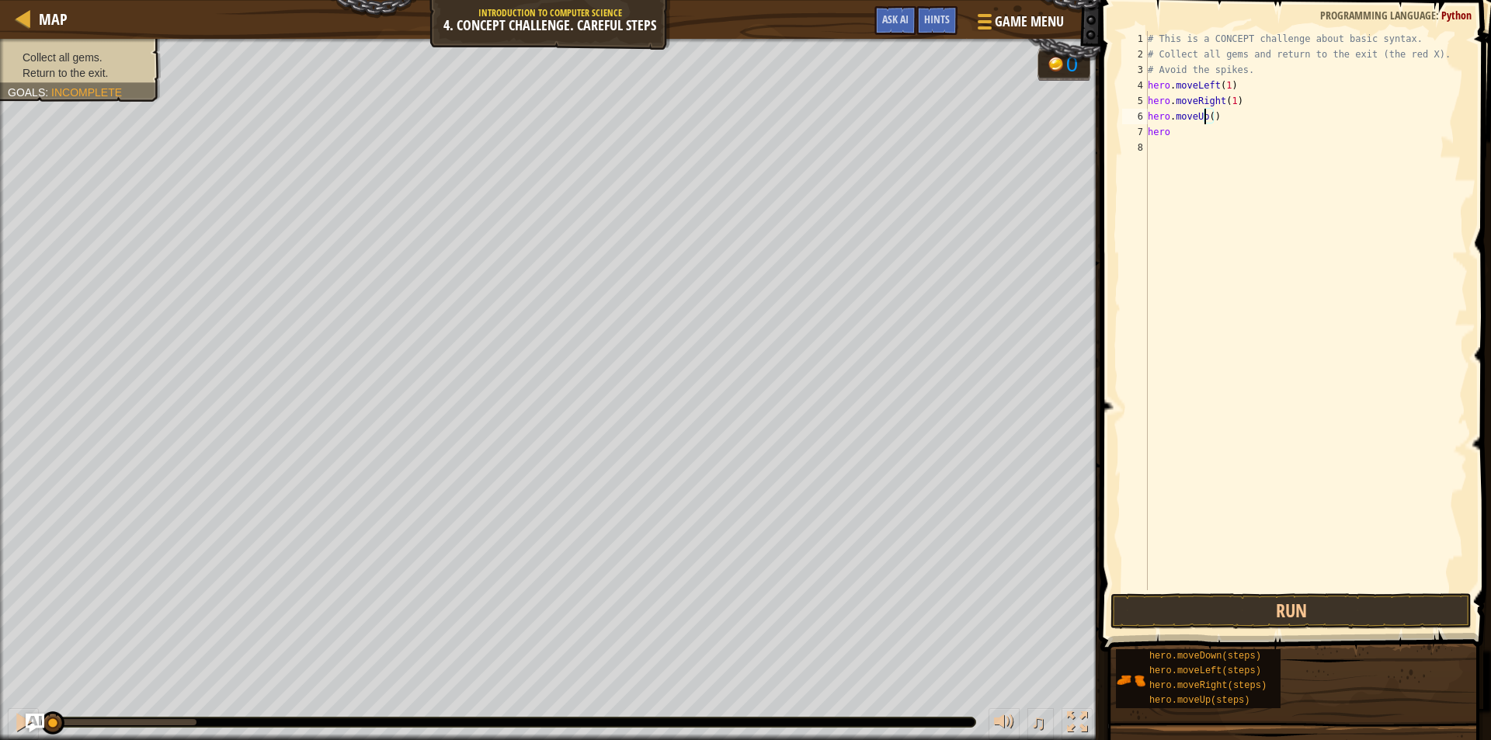
click at [1204, 115] on div "# This is a CONCEPT challenge about basic syntax. # Collect all gems and return…" at bounding box center [1305, 326] width 323 height 590
click at [1219, 115] on div "# This is a CONCEPT challenge about basic syntax. # Collect all gems and return…" at bounding box center [1305, 326] width 323 height 590
click at [1193, 130] on div "# This is a CONCEPT challenge about basic syntax. # Collect all gems and return…" at bounding box center [1305, 326] width 323 height 590
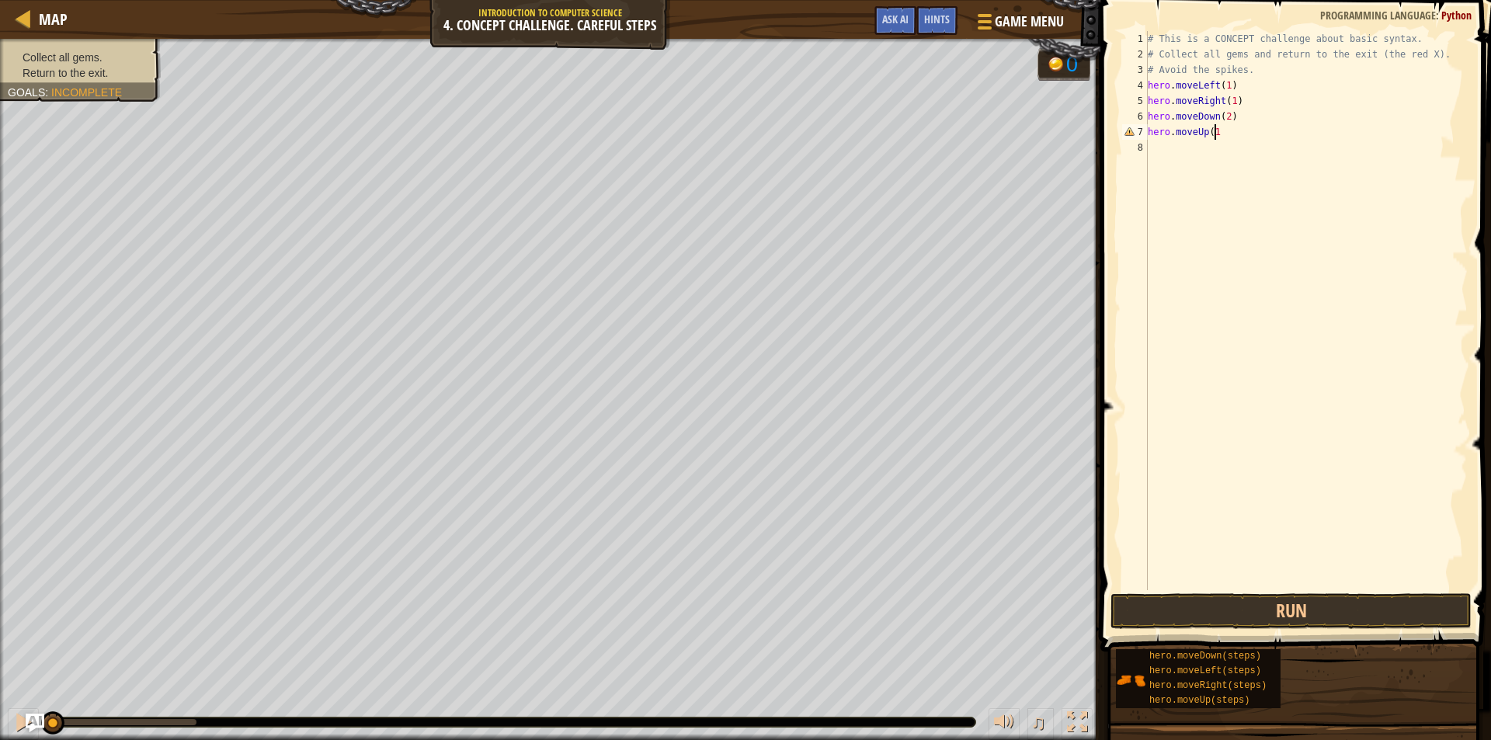
type textarea "hero.moveUp(1)"
click at [1214, 151] on div "# This is a CONCEPT challenge about basic syntax. # Collect all gems and return…" at bounding box center [1305, 326] width 323 height 590
type textarea "hero.moveRight(1)"
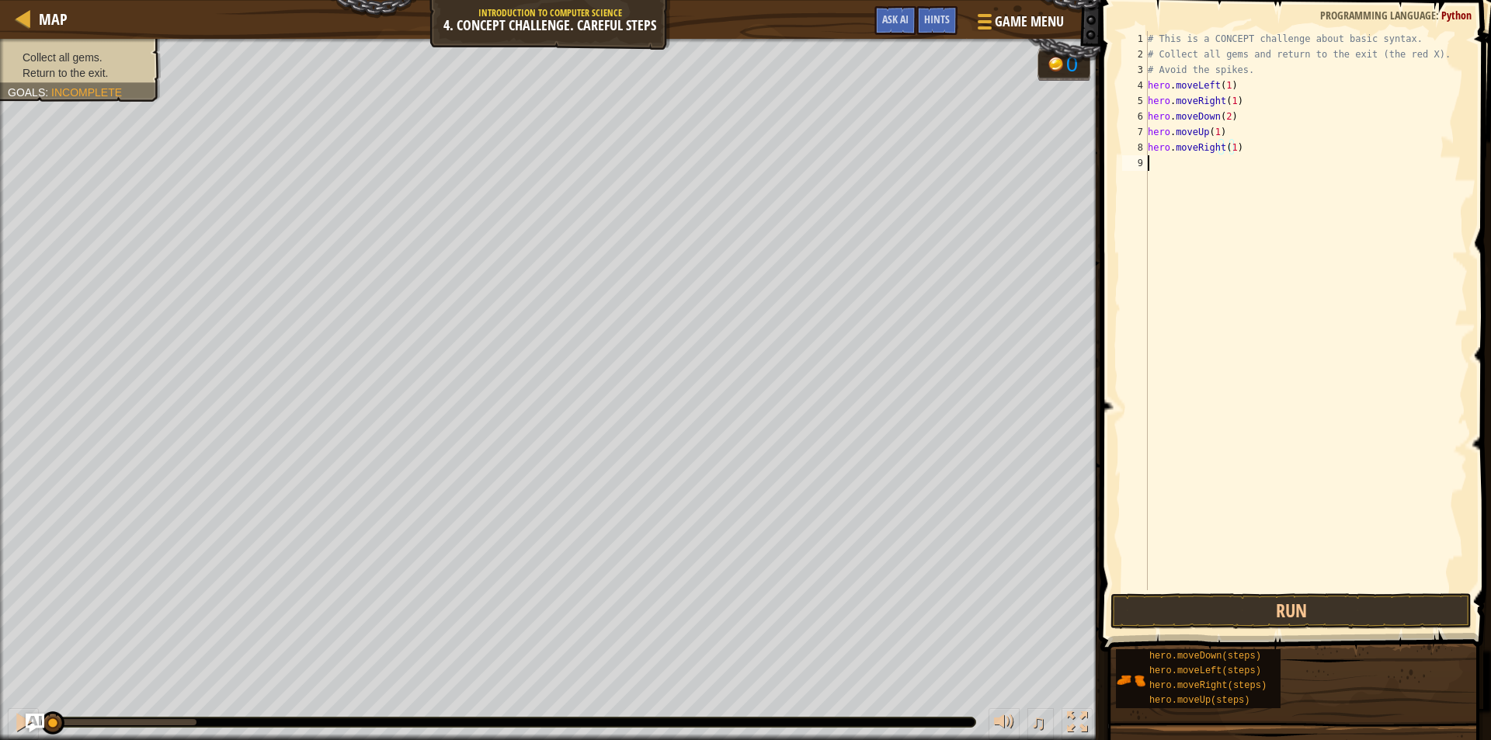
click at [1173, 160] on div "# This is a CONCEPT challenge about basic syntax. # Collect all gems and return…" at bounding box center [1305, 326] width 323 height 590
type textarea "hero.moveLeft(1)"
type textarea "hero.moveUp(1)"
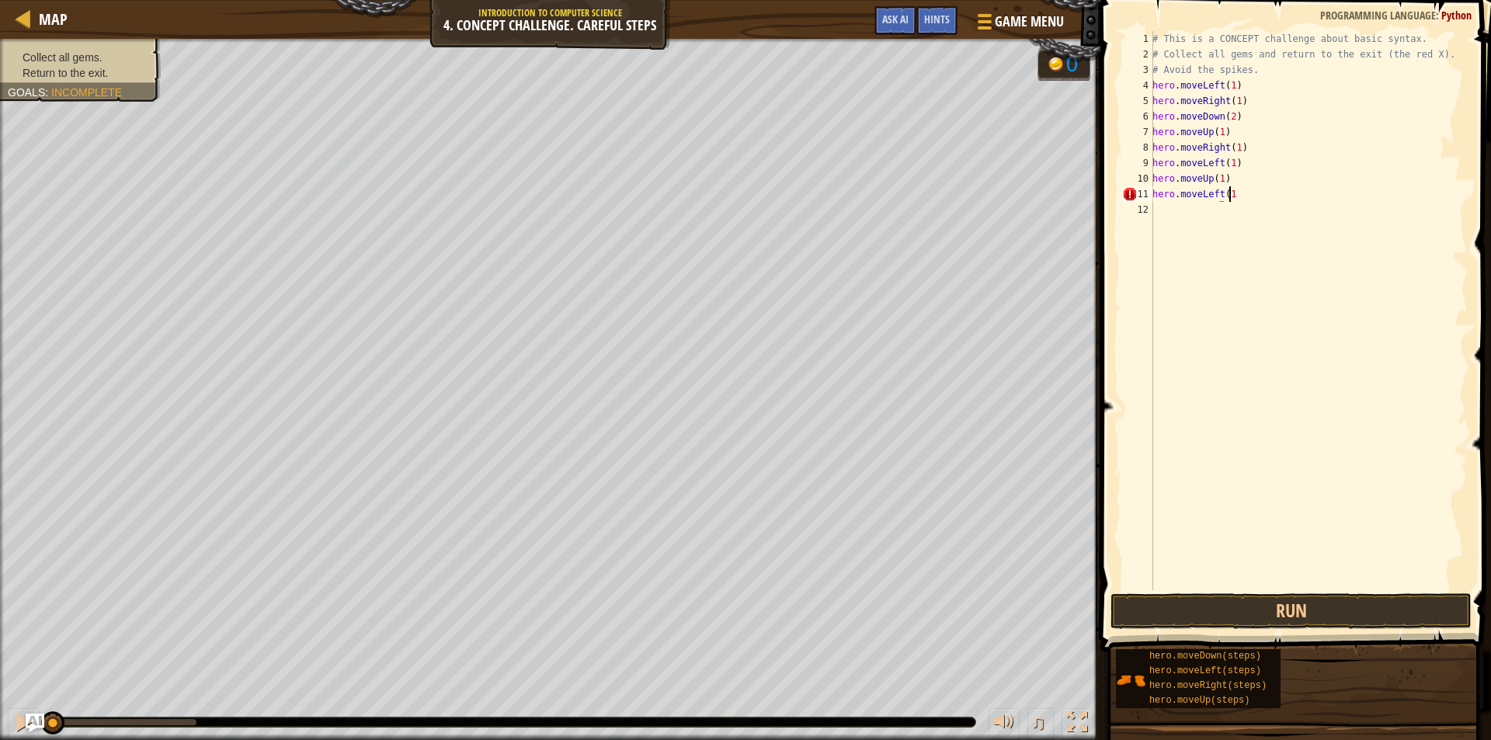
scroll to position [7, 5]
type textarea "hero.moveLeft(1)"
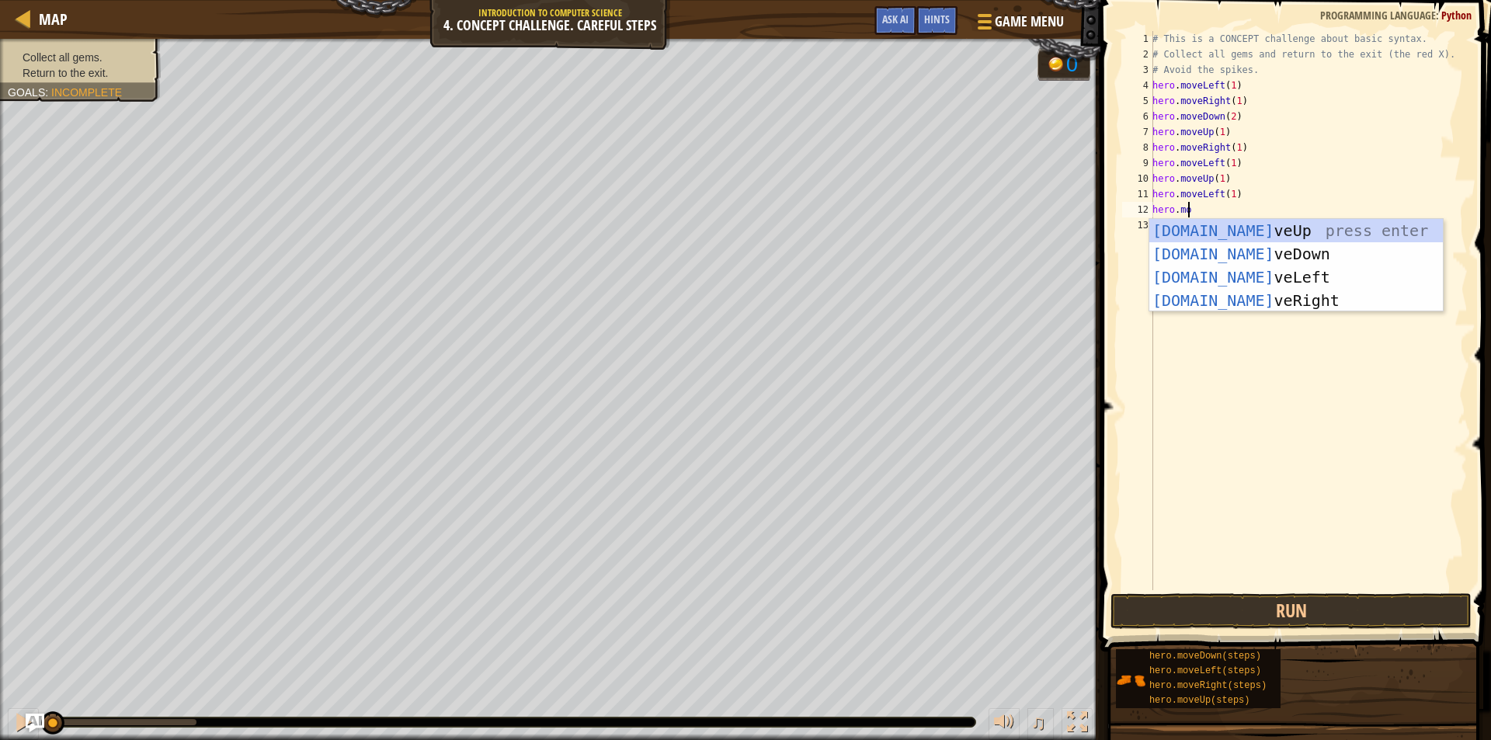
type textarea "hero.move"
click at [1231, 252] on div "hero.move Up press enter hero.move Down press enter hero.move Left press enter …" at bounding box center [1295, 289] width 293 height 140
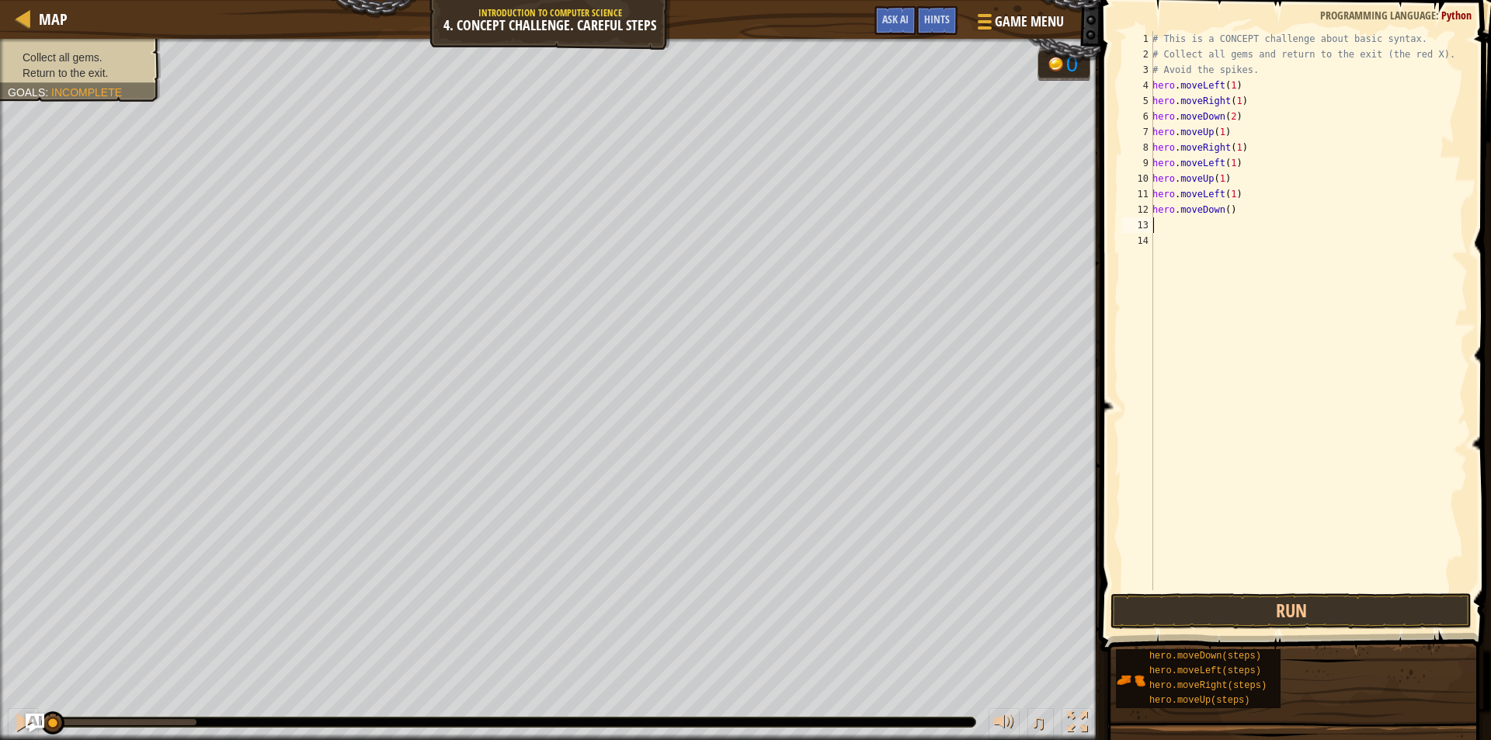
scroll to position [7, 0]
click at [1223, 208] on div "# This is a CONCEPT challenge about basic syntax. # Collect all gems and return…" at bounding box center [1308, 326] width 318 height 590
type textarea "hero.moveDown(1)"
click at [1169, 226] on div "# This is a CONCEPT challenge about basic syntax. # Collect all gems and return…" at bounding box center [1308, 326] width 318 height 590
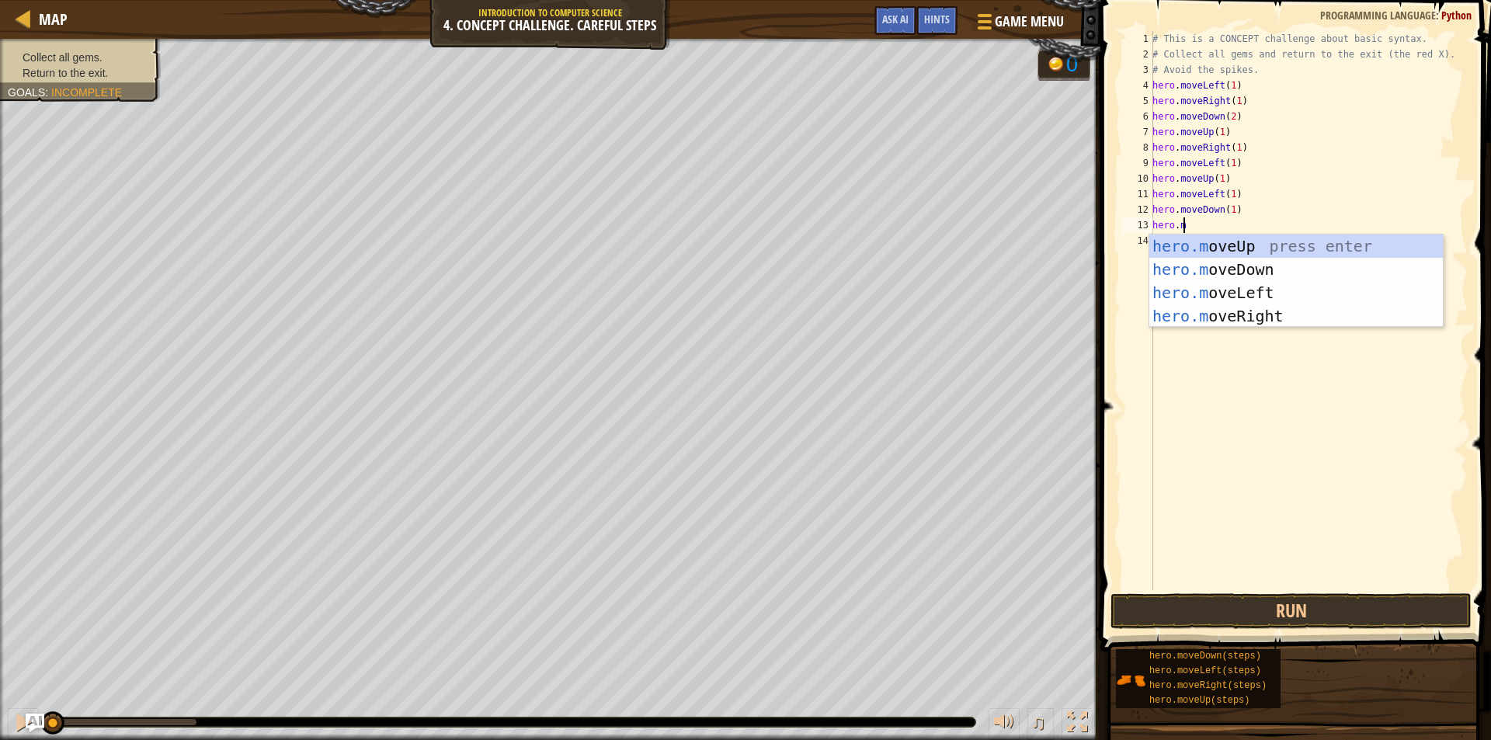
scroll to position [7, 2]
type textarea "hero.move"
drag, startPoint x: 1229, startPoint y: 314, endPoint x: 1228, endPoint y: 307, distance: 7.9
click at [1229, 315] on div "hero.move Up press enter hero.move Down press enter hero.move Left press enter …" at bounding box center [1295, 304] width 293 height 140
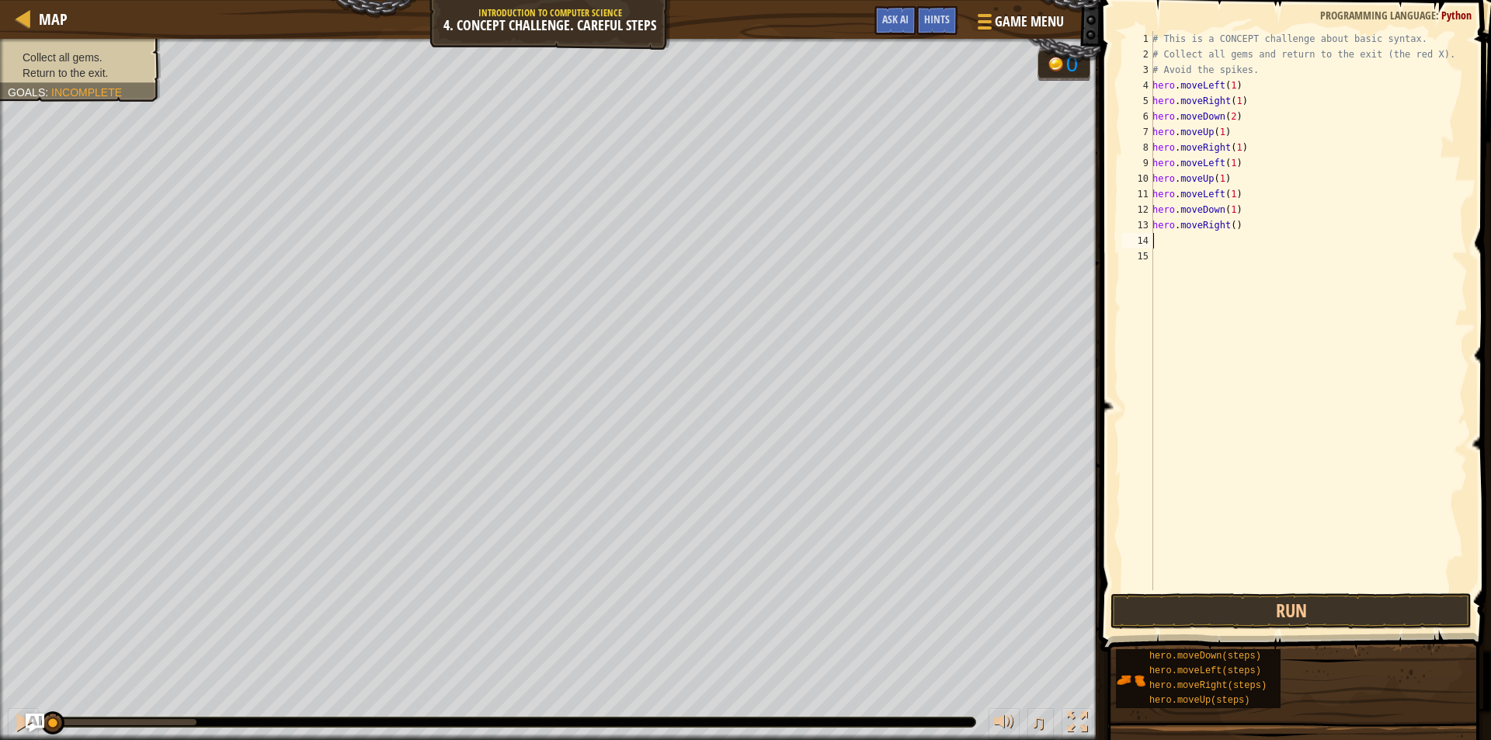
scroll to position [7, 0]
click at [1226, 224] on div "# This is a CONCEPT challenge about basic syntax. # Collect all gems and return…" at bounding box center [1308, 326] width 318 height 590
click at [1230, 226] on div "# This is a CONCEPT challenge about basic syntax. # Collect all gems and return…" at bounding box center [1308, 326] width 318 height 590
click at [1214, 600] on button "Run" at bounding box center [1290, 611] width 361 height 36
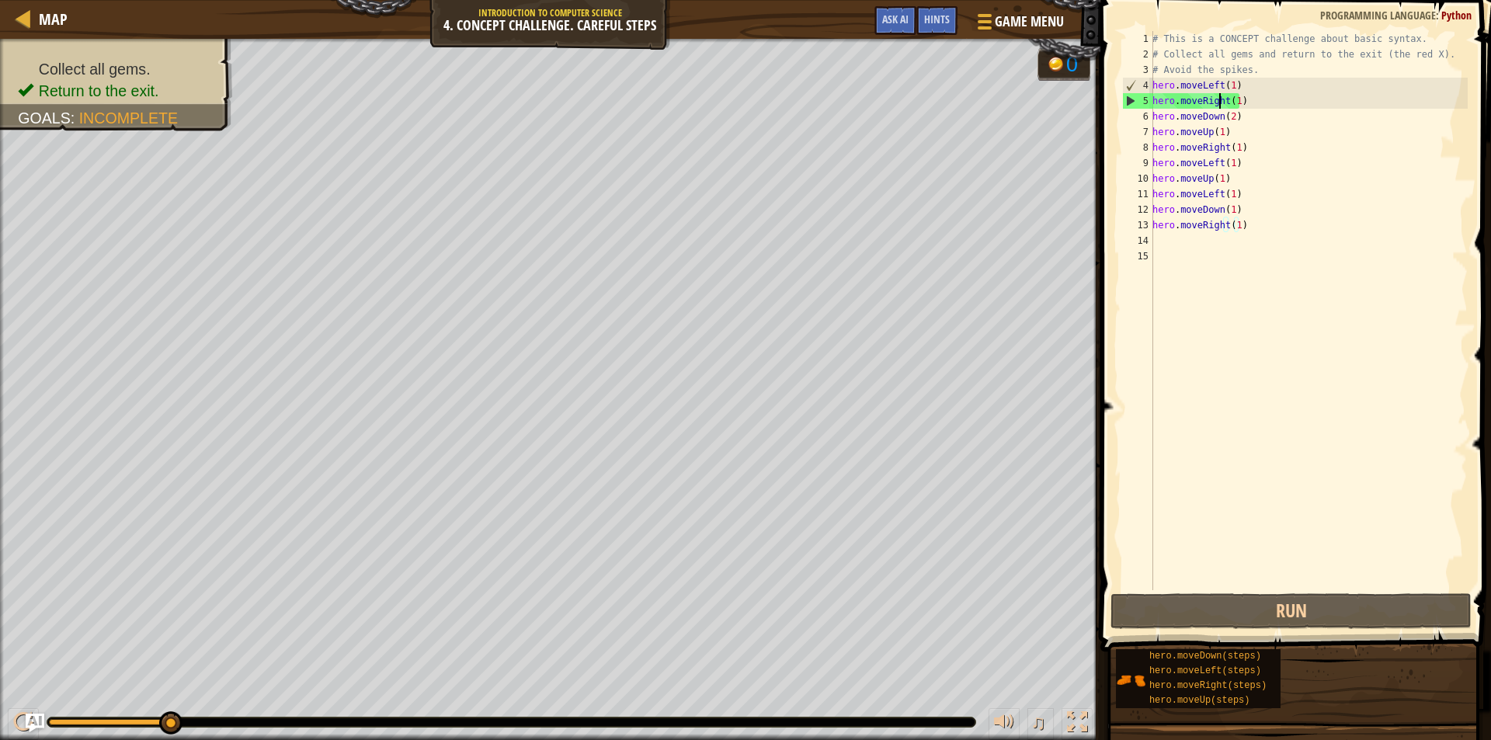
click at [1220, 100] on div "# This is a CONCEPT challenge about basic syntax. # Collect all gems and return…" at bounding box center [1308, 326] width 318 height 590
click at [1224, 98] on div "# This is a CONCEPT challenge about basic syntax. # Collect all gems and return…" at bounding box center [1308, 326] width 318 height 590
click at [1217, 87] on div "# This is a CONCEPT challenge about basic syntax. # Collect all gems and return…" at bounding box center [1308, 326] width 318 height 590
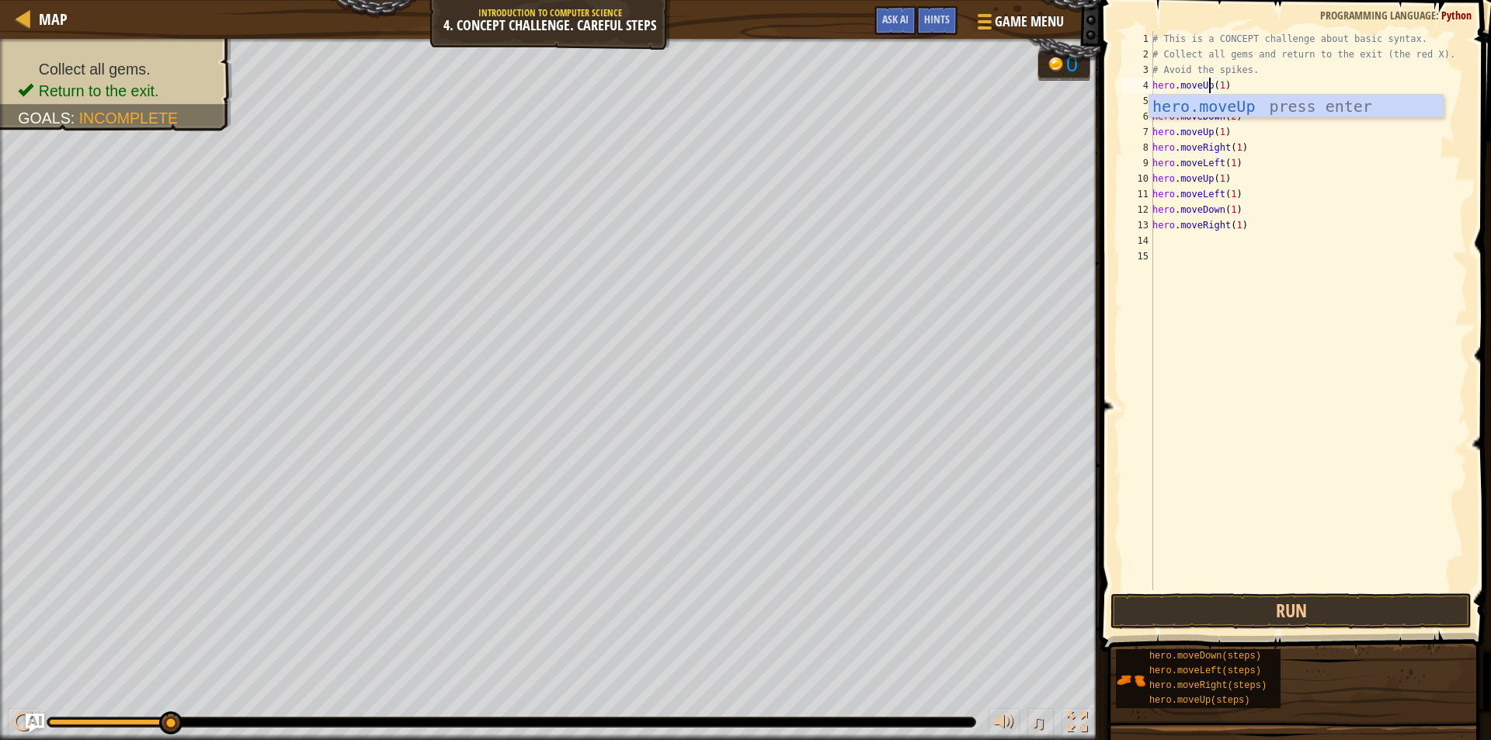
scroll to position [7, 5]
click at [1259, 610] on button "Run" at bounding box center [1290, 611] width 361 height 36
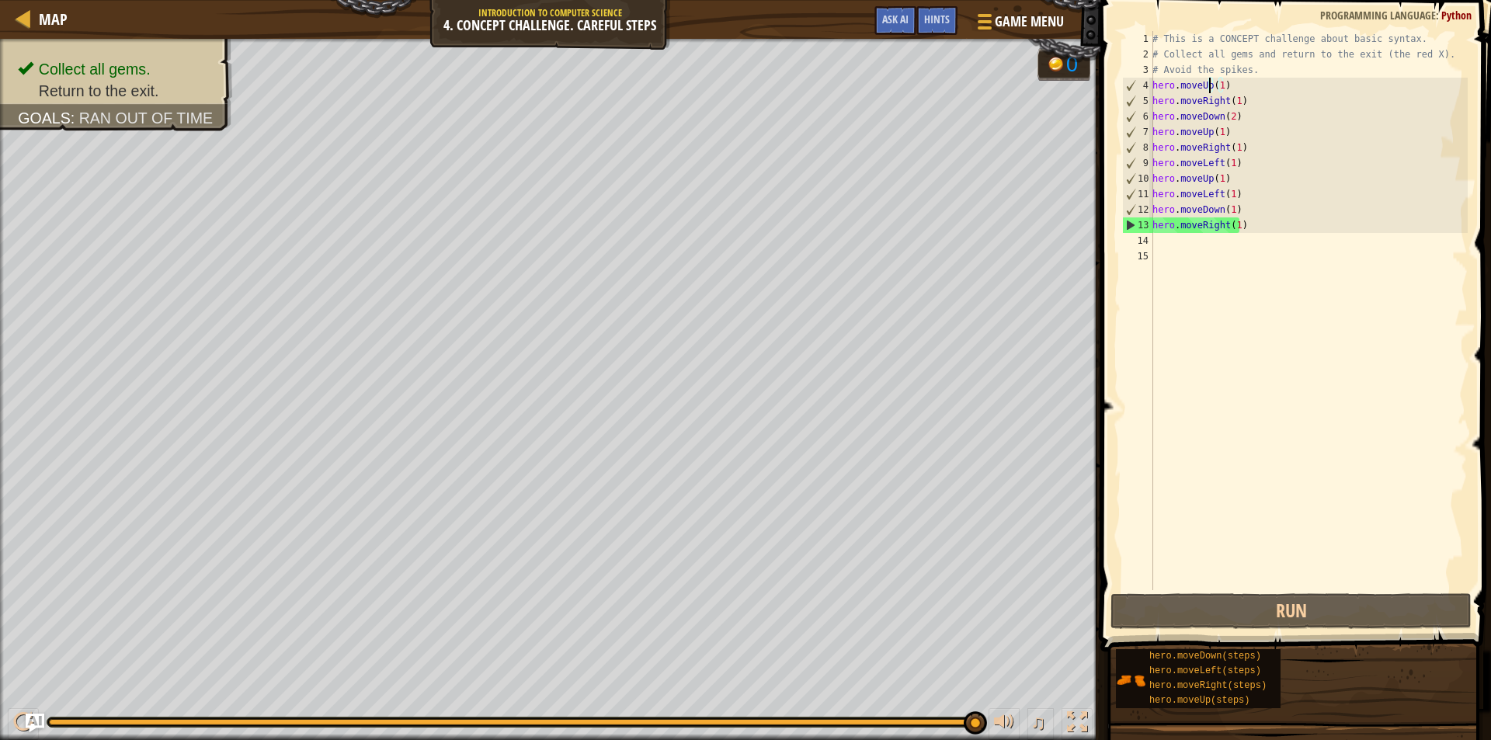
click at [1221, 225] on div "# This is a CONCEPT challenge about basic syntax. # Collect all gems and return…" at bounding box center [1308, 326] width 318 height 590
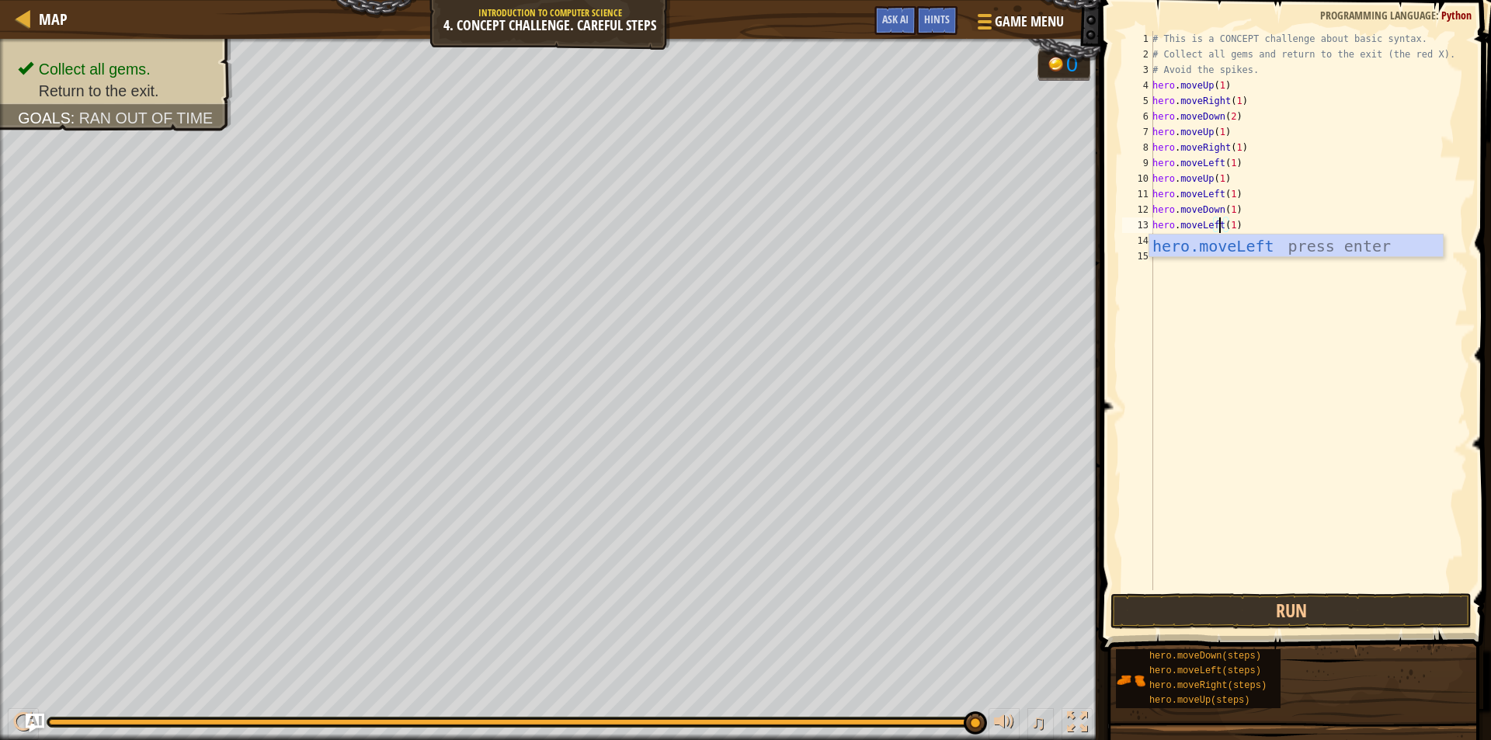
scroll to position [7, 5]
type textarea "hero.moveLeft(1)"
click at [1290, 616] on button "Run" at bounding box center [1290, 611] width 361 height 36
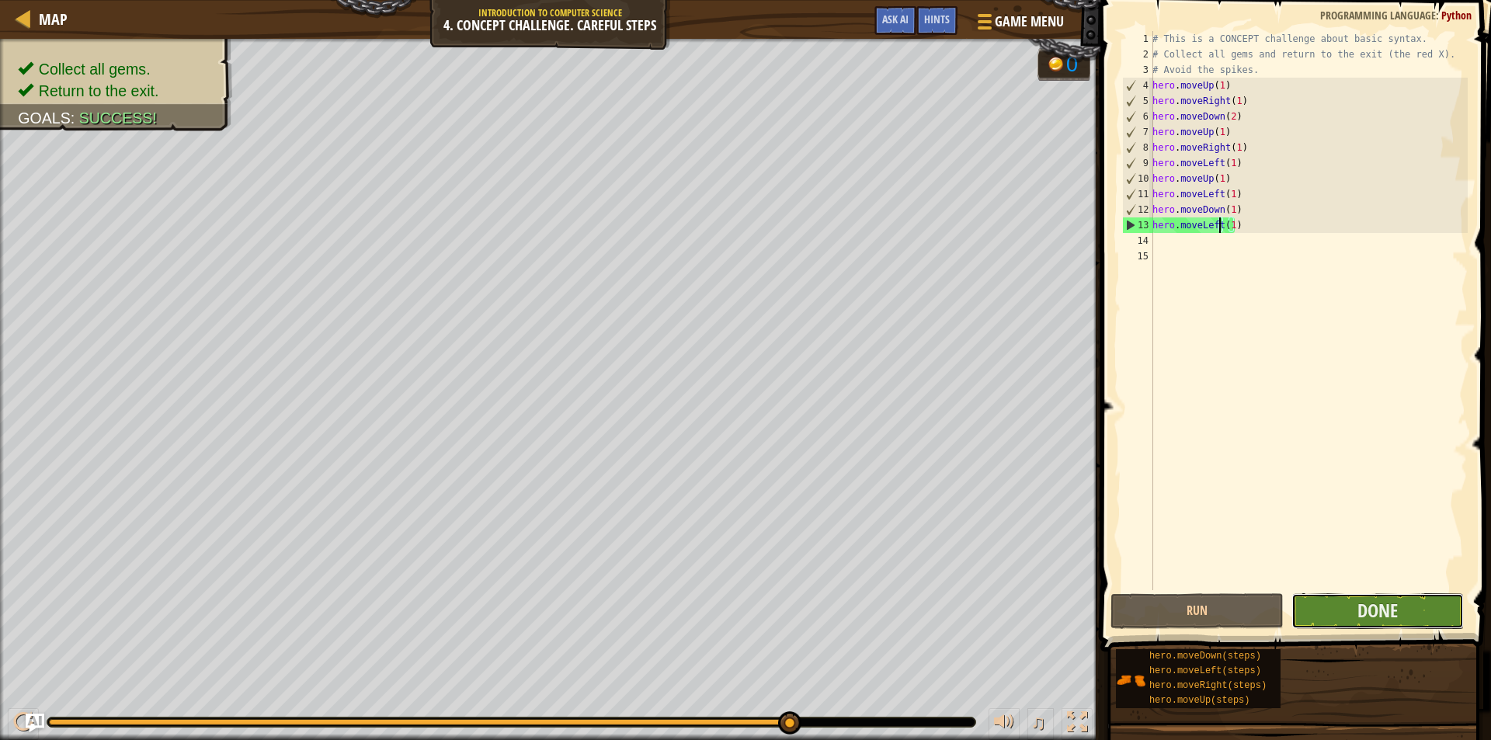
click at [1319, 596] on button "Done" at bounding box center [1377, 611] width 173 height 36
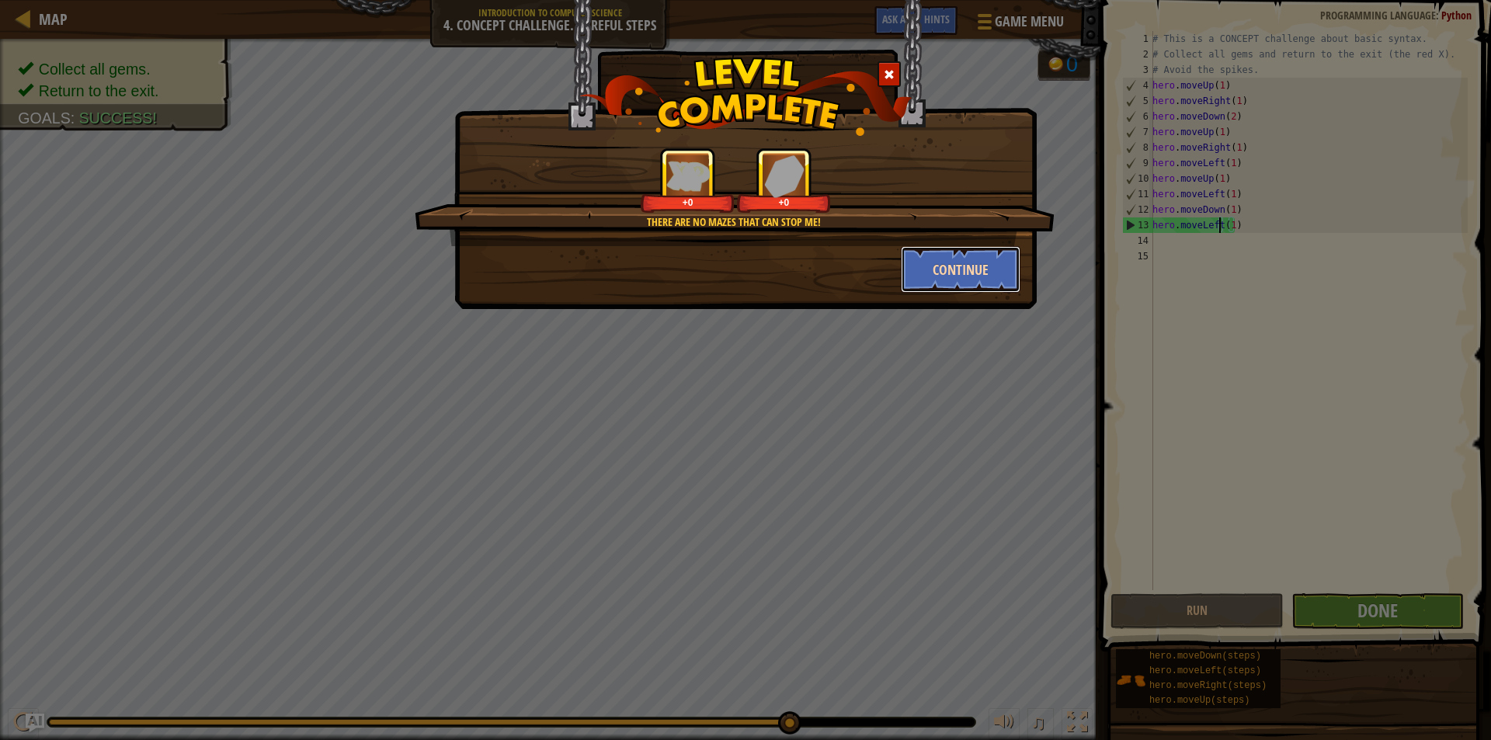
click at [958, 279] on button "Continue" at bounding box center [961, 269] width 120 height 47
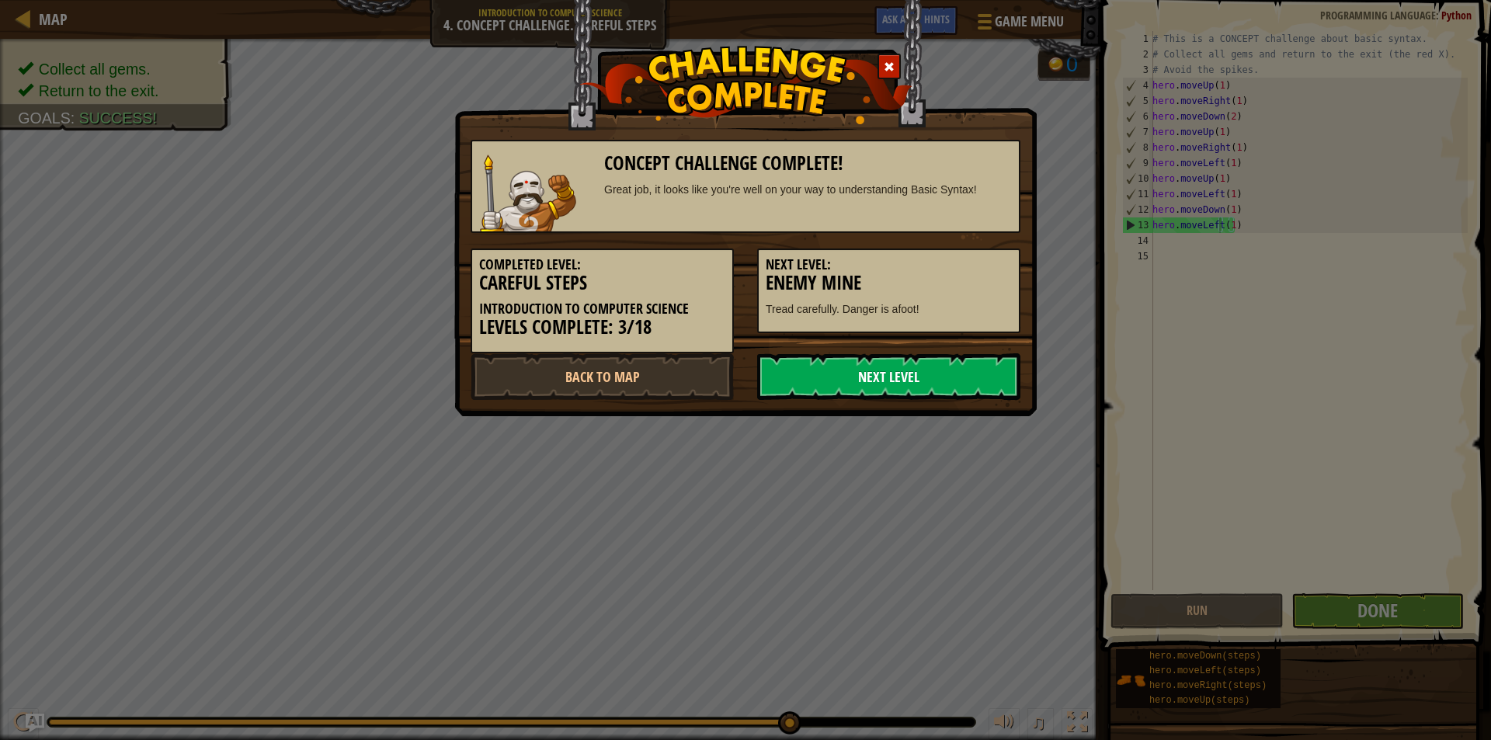
click at [927, 394] on link "Next Level" at bounding box center [888, 376] width 263 height 47
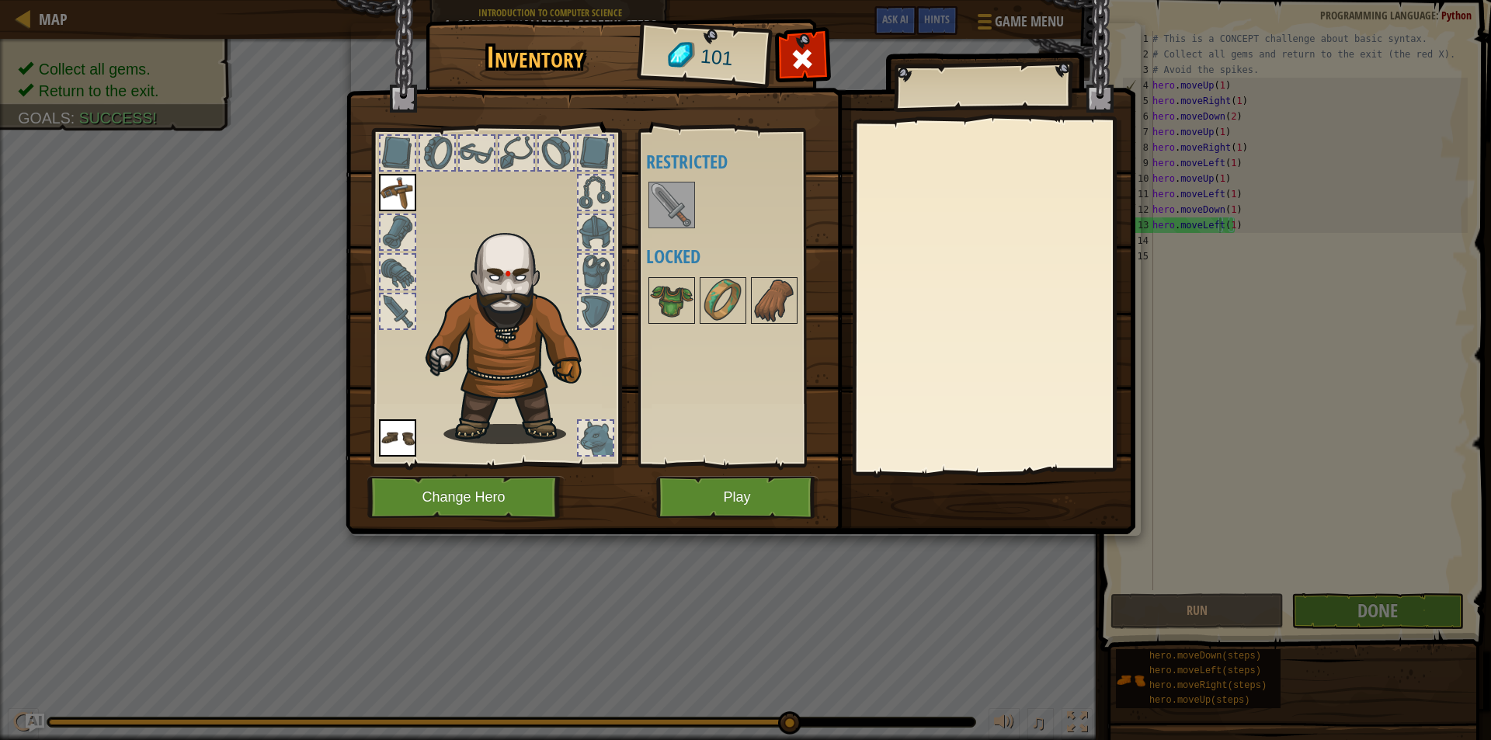
click at [662, 199] on img at bounding box center [671, 204] width 43 height 43
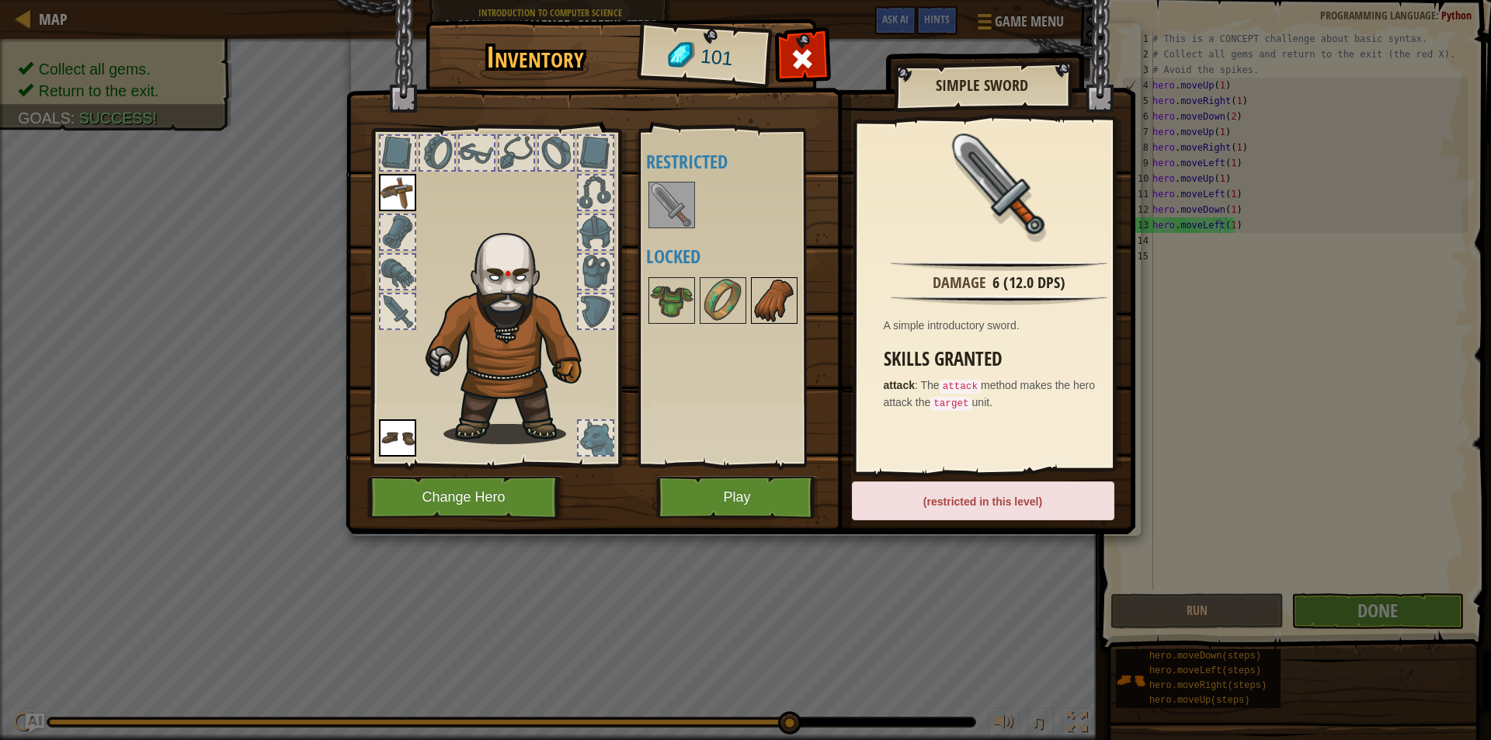
click at [757, 301] on img at bounding box center [773, 300] width 43 height 43
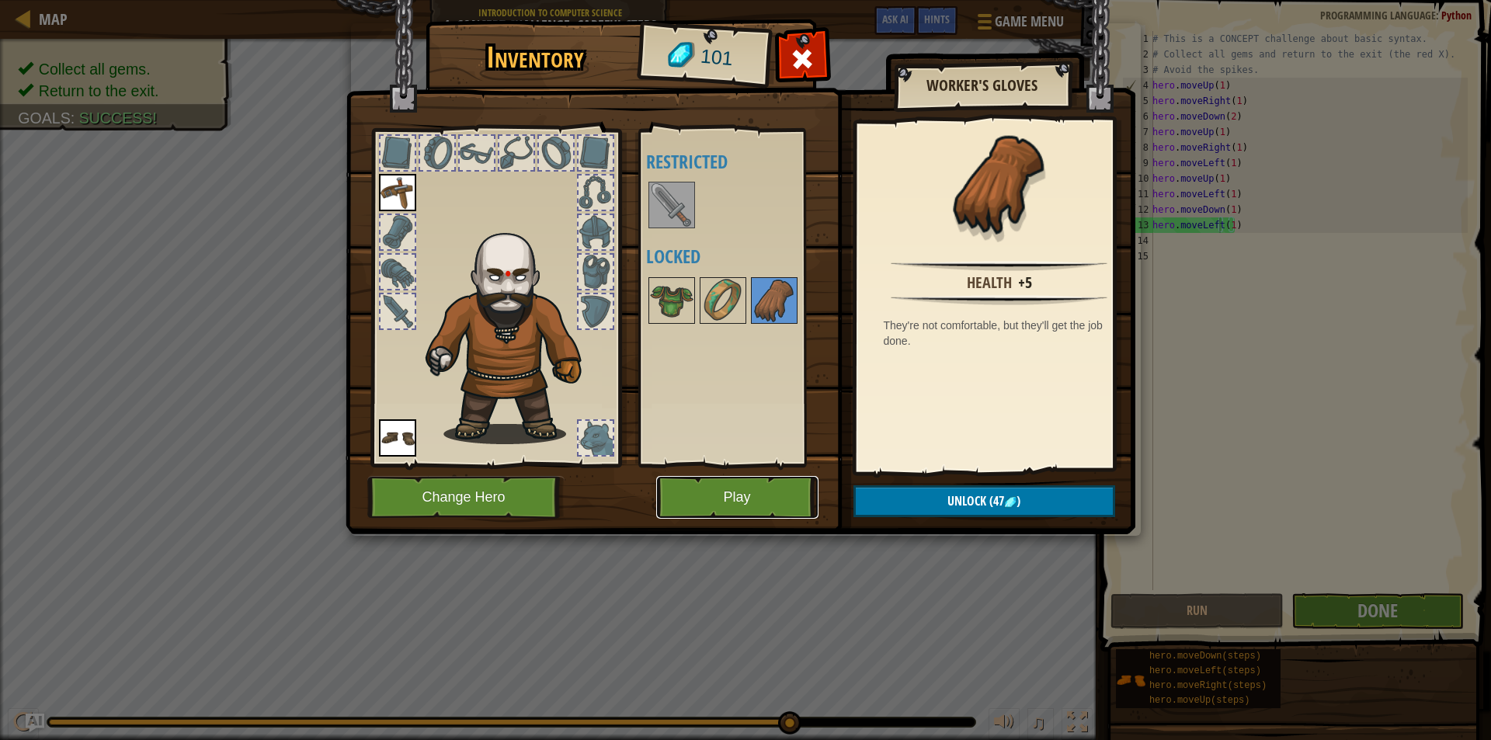
click at [766, 478] on button "Play" at bounding box center [737, 497] width 162 height 43
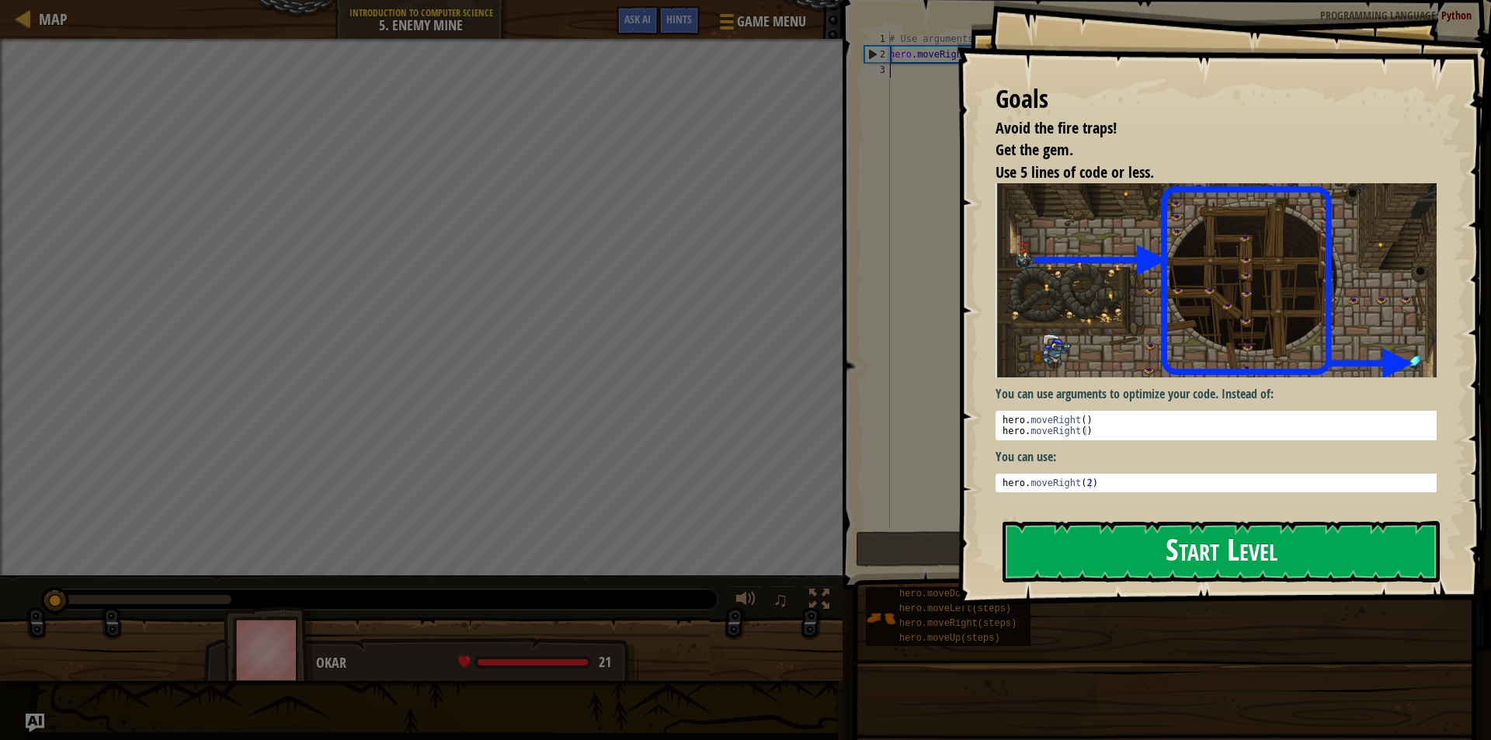
click at [1088, 547] on button "Start Level" at bounding box center [1220, 551] width 437 height 61
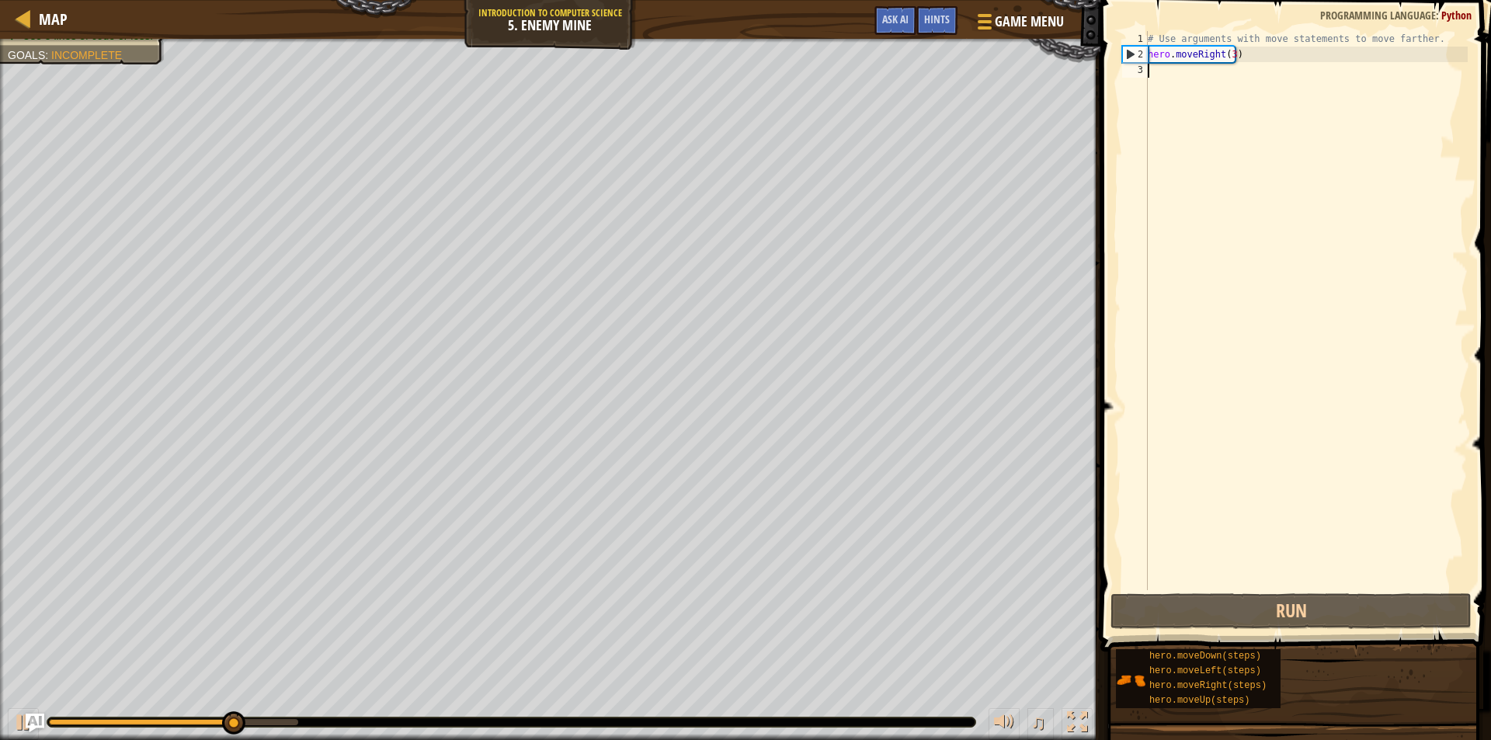
drag, startPoint x: 1256, startPoint y: 99, endPoint x: 1240, endPoint y: 111, distance: 20.5
click at [1240, 111] on div "# Use arguments with move statements to move farther. hero . moveRight ( 3 )" at bounding box center [1305, 326] width 323 height 590
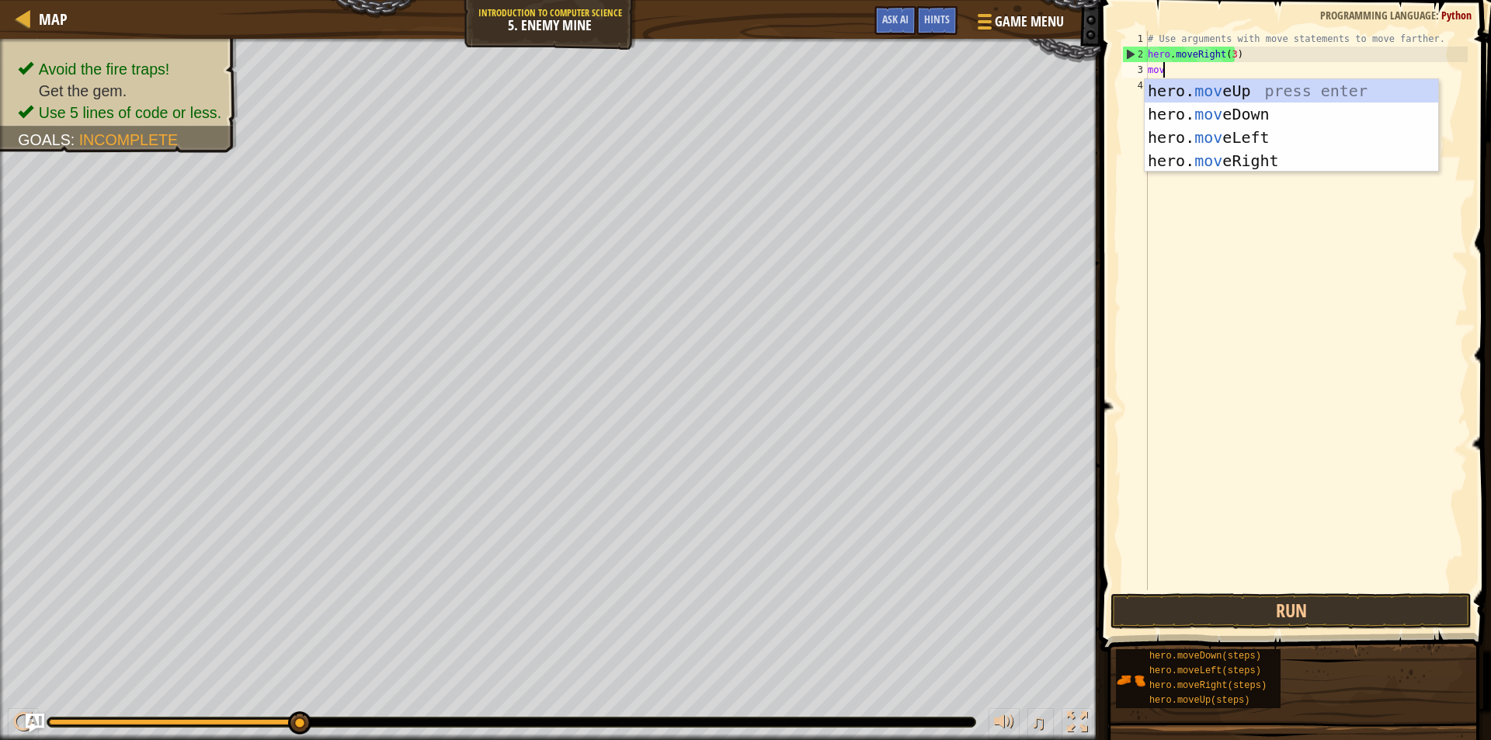
scroll to position [7, 0]
type textarea "m"
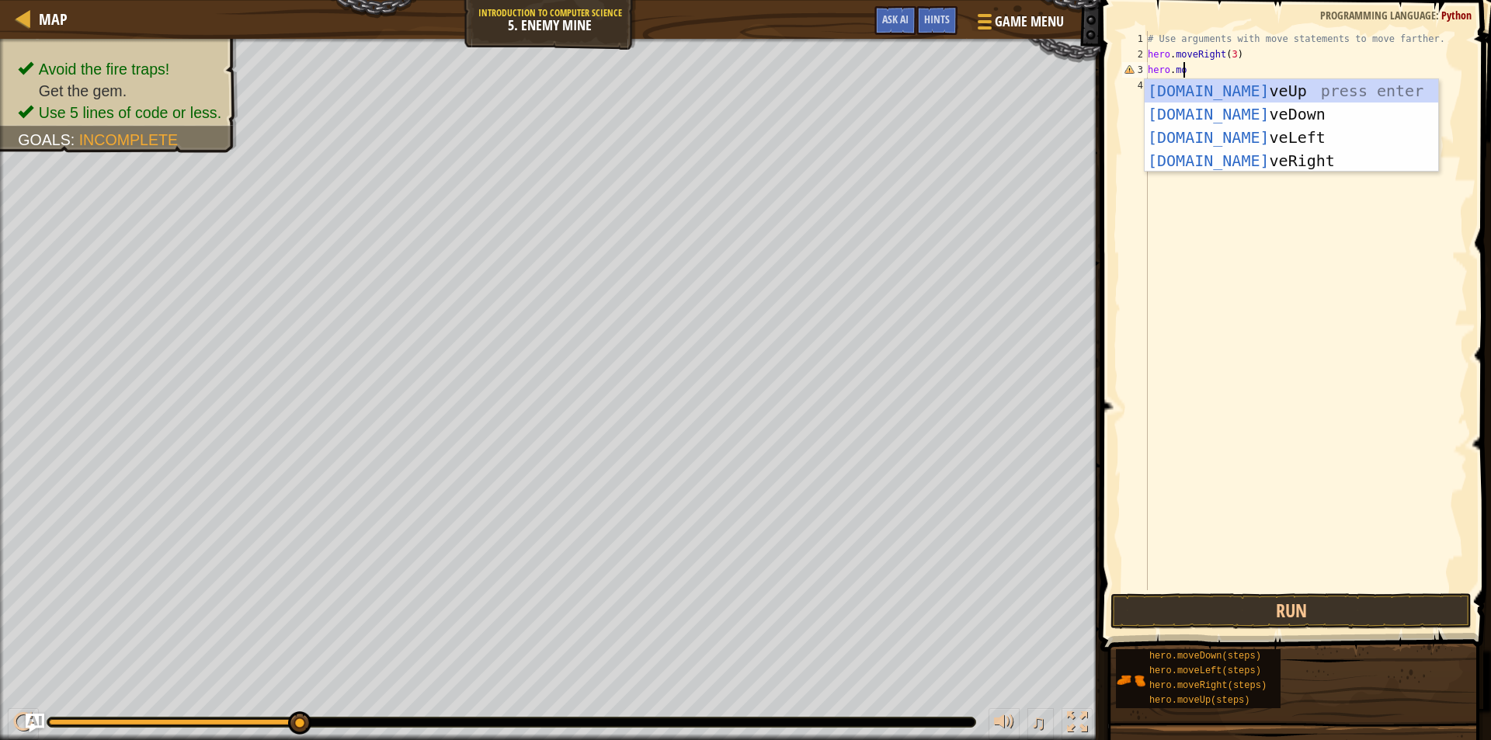
type textarea "hero.mov"
click at [1221, 89] on div "hero.mov eUp press enter hero.mov eDown press enter hero.mov eLeft press enter …" at bounding box center [1290, 149] width 293 height 140
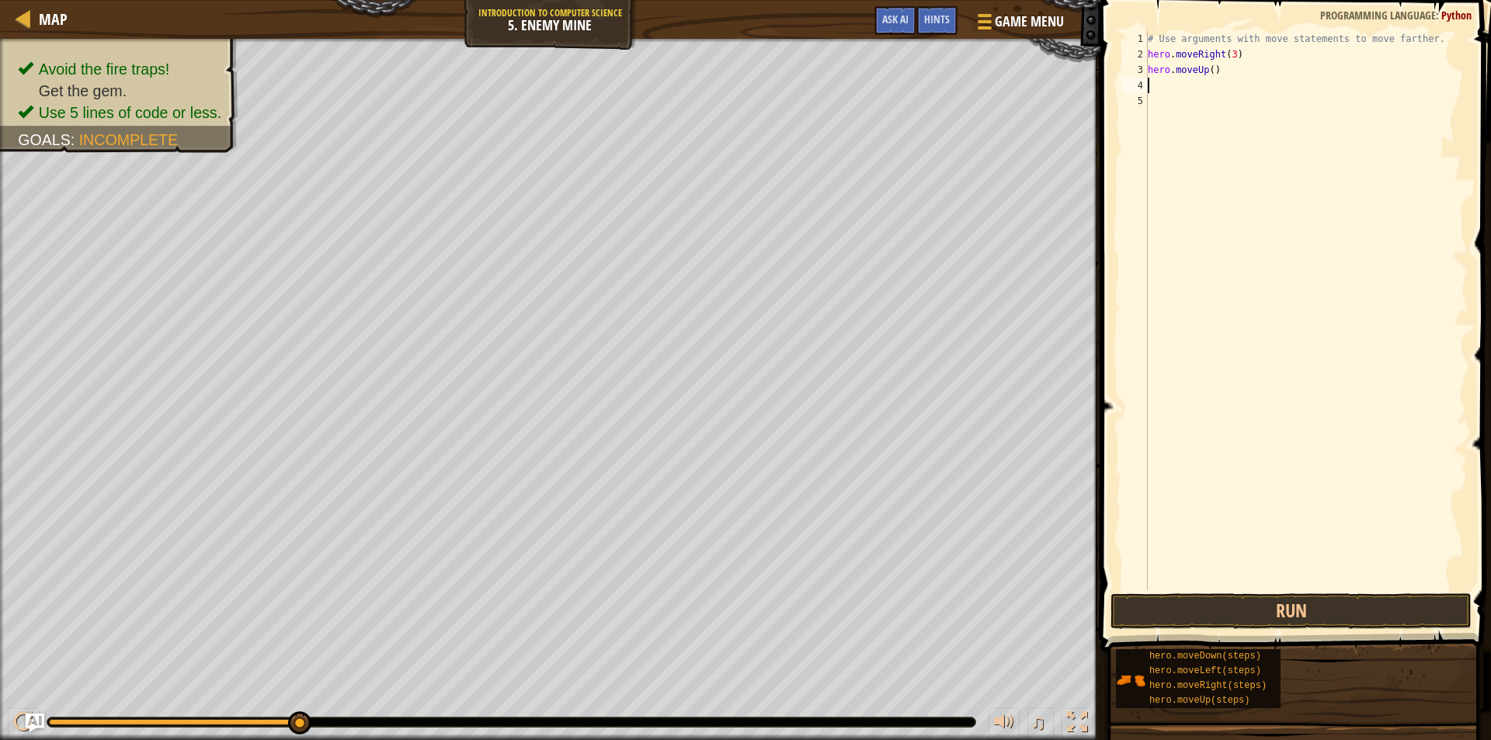
scroll to position [7, 0]
click at [1205, 71] on div "# Use arguments with move statements to move farther. hero . moveRight ( 3 ) he…" at bounding box center [1305, 326] width 323 height 590
click at [1205, 69] on div "# Use arguments with move statements to move farther. hero . moveRight ( 3 ) he…" at bounding box center [1305, 326] width 323 height 590
click at [1207, 71] on div "# Use arguments with move statements to move farther. hero . moveRight ( 3 ) he…" at bounding box center [1305, 326] width 323 height 590
click at [1208, 71] on div "# Use arguments with move statements to move farther. hero . moveRight ( 3 ) he…" at bounding box center [1305, 310] width 323 height 559
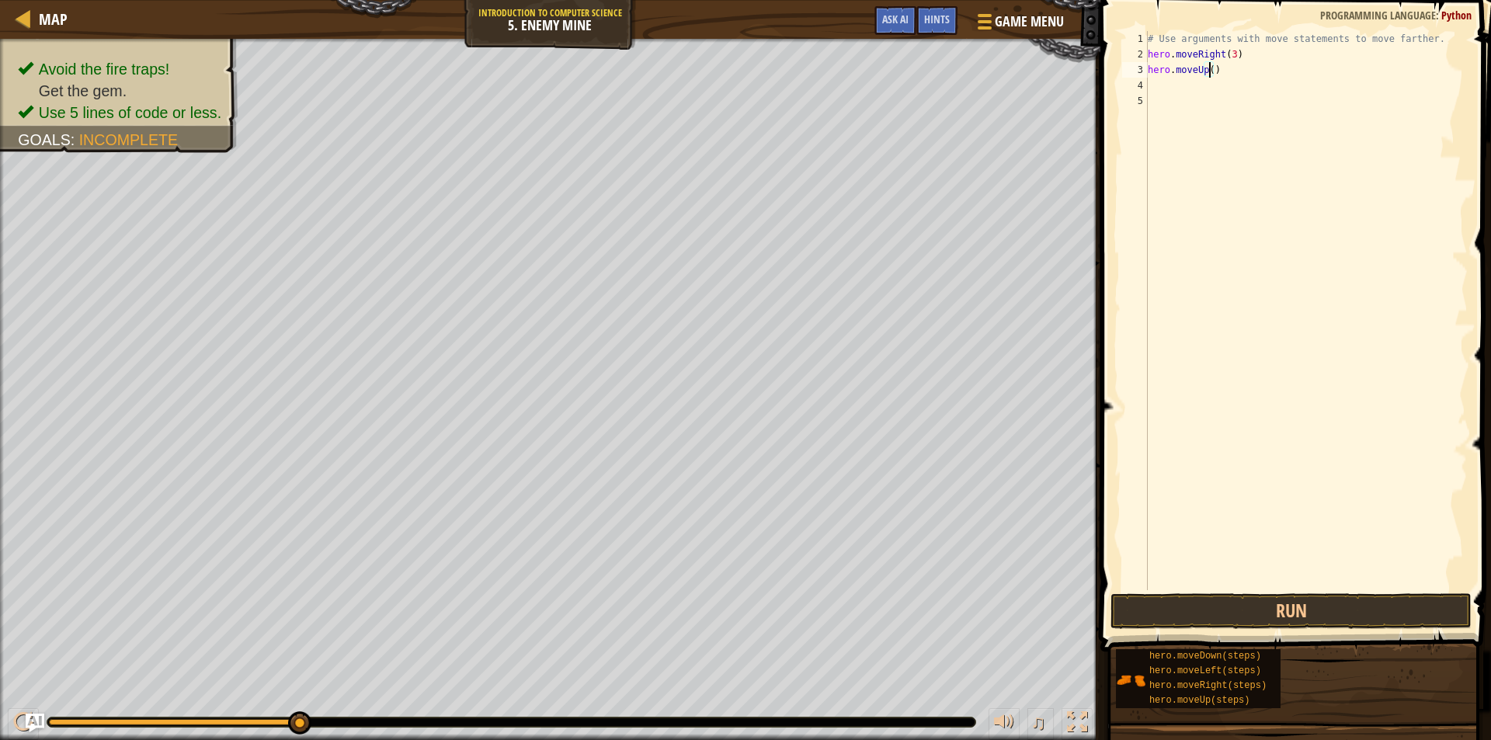
type textarea "hero.moveUp(1)"
click at [1169, 81] on div "# Use arguments with move statements to move farther. hero . moveRight ( 3 ) he…" at bounding box center [1305, 326] width 323 height 590
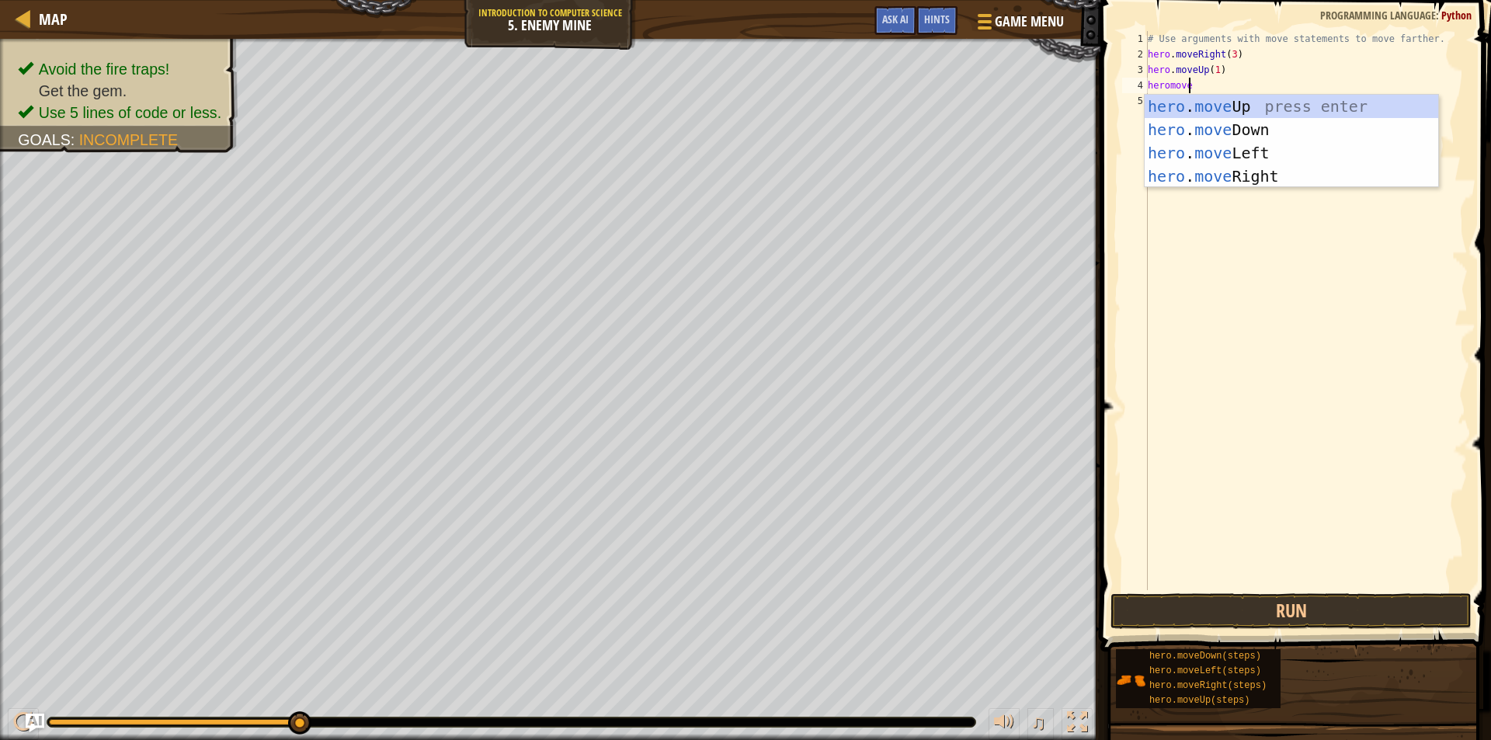
scroll to position [7, 2]
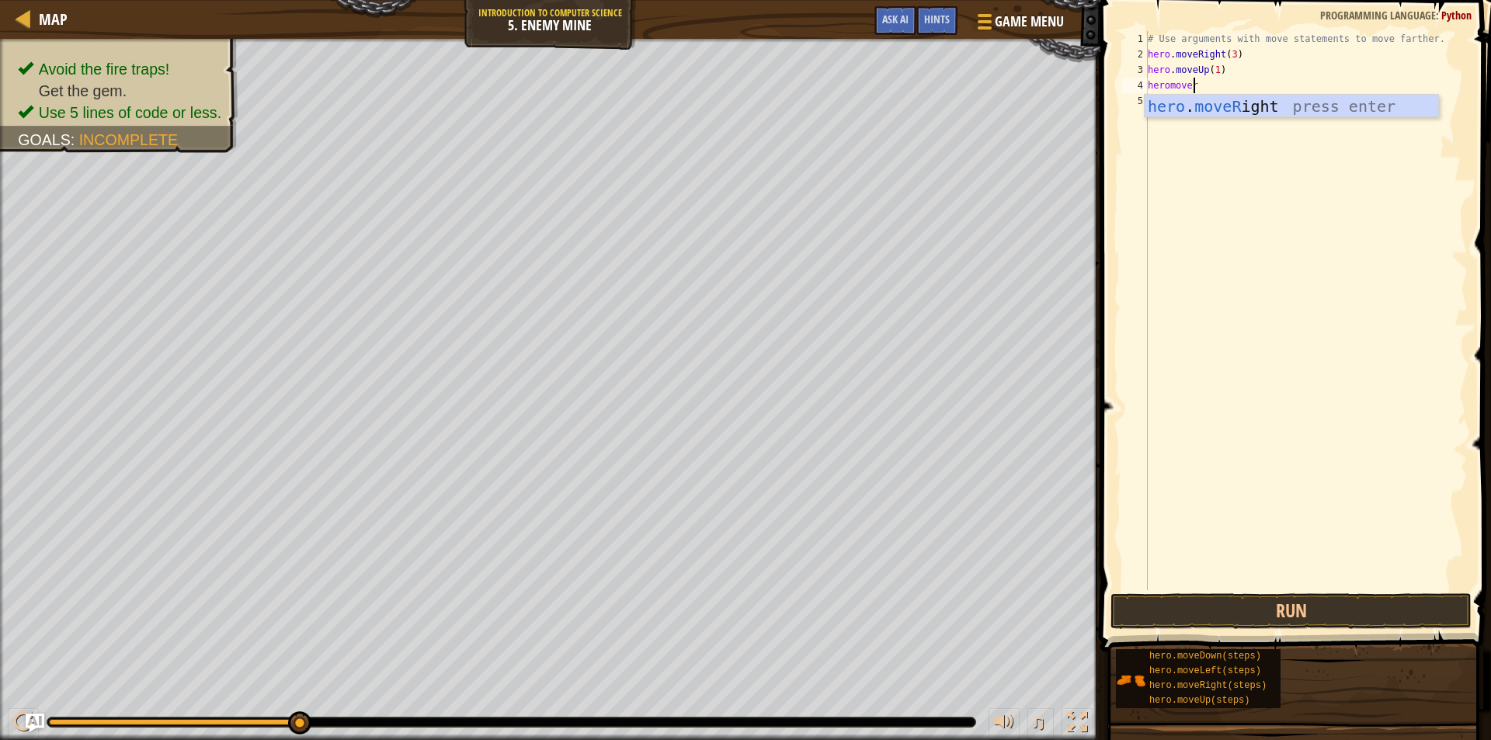
type textarea "heromove"
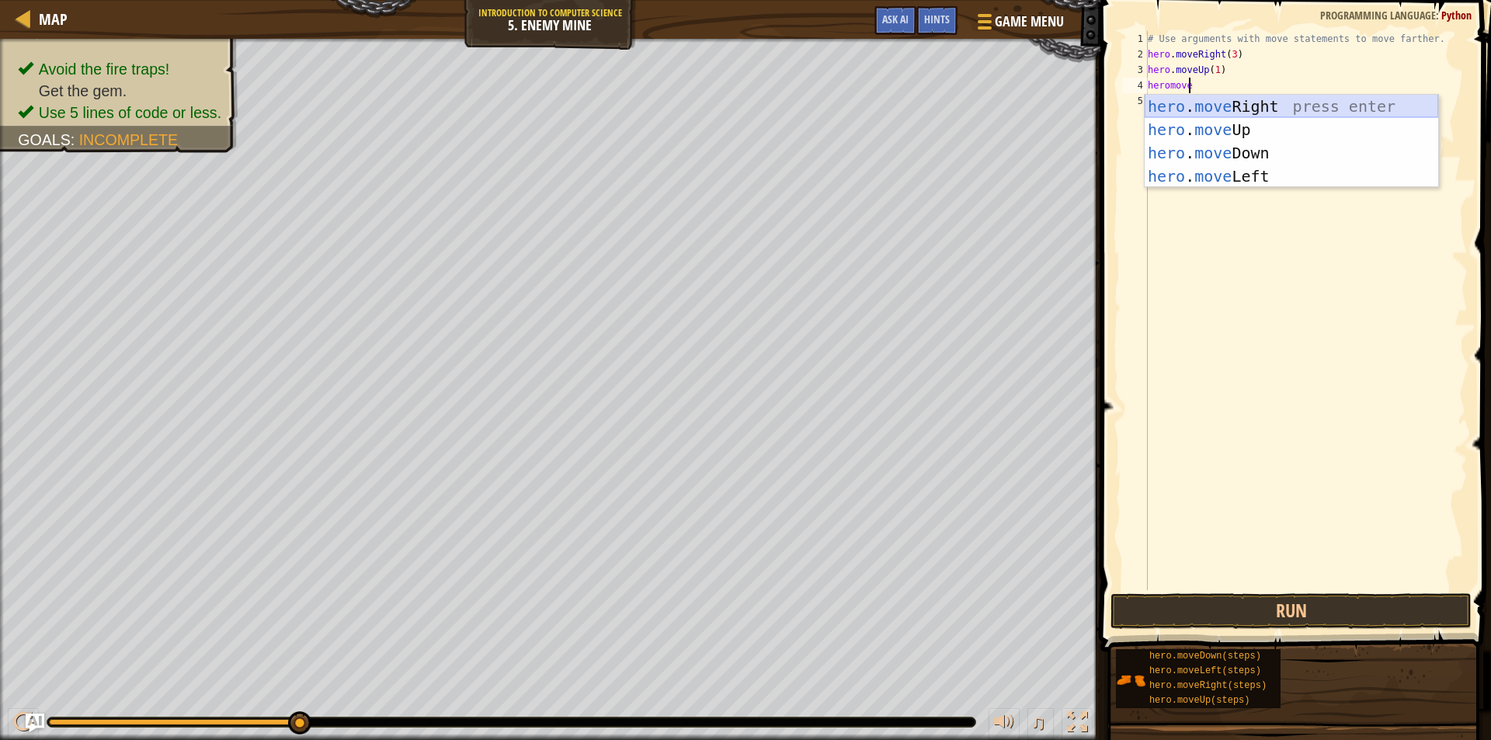
click at [1273, 110] on div "hero . move Right press enter hero . move Up press enter hero . move Down press…" at bounding box center [1290, 165] width 293 height 140
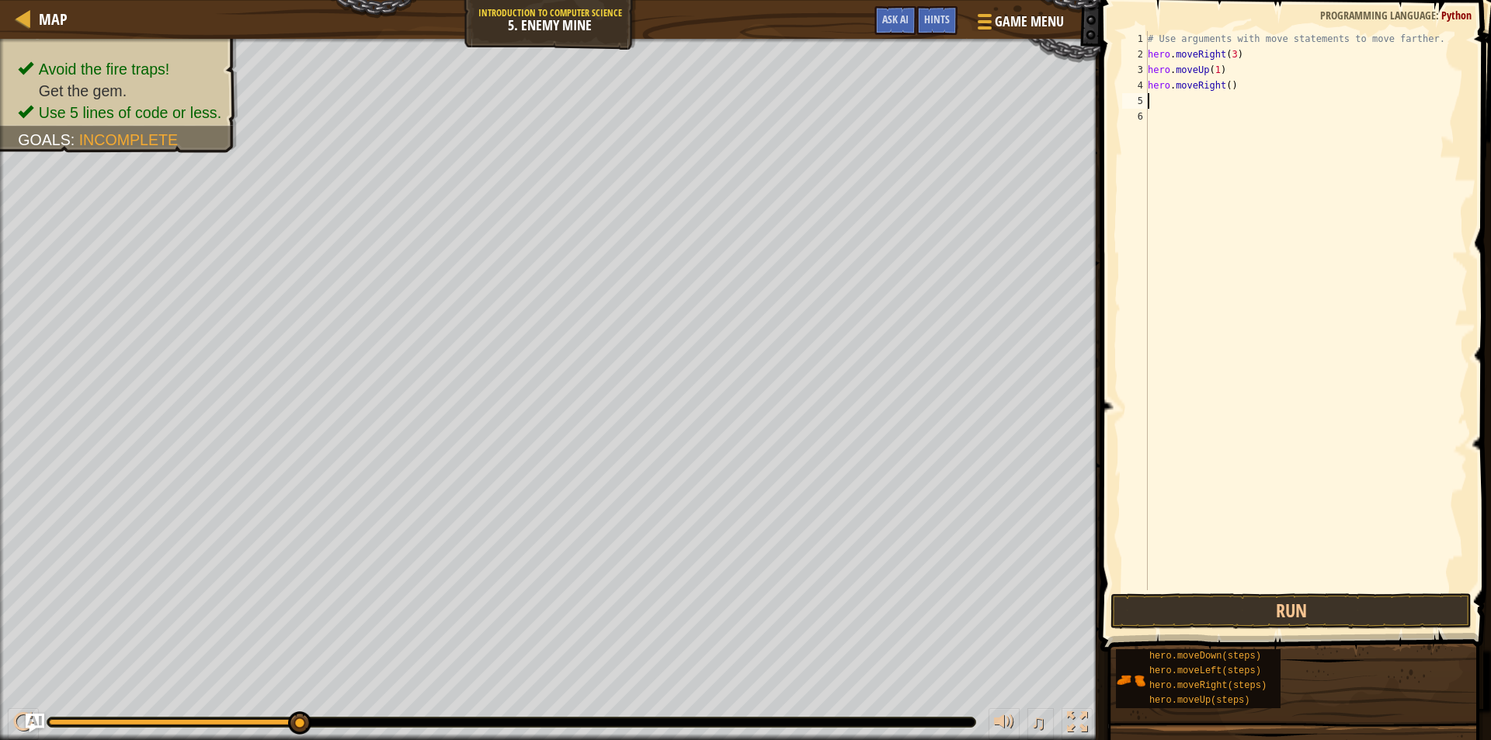
scroll to position [7, 0]
click at [1222, 85] on div "# Use arguments with move statements to move farther. hero . moveRight ( 3 ) he…" at bounding box center [1305, 326] width 323 height 590
type textarea "hero.moveRight(1)"
click at [1167, 99] on div "# Use arguments with move statements to move farther. hero . moveRight ( 3 ) he…" at bounding box center [1305, 326] width 323 height 590
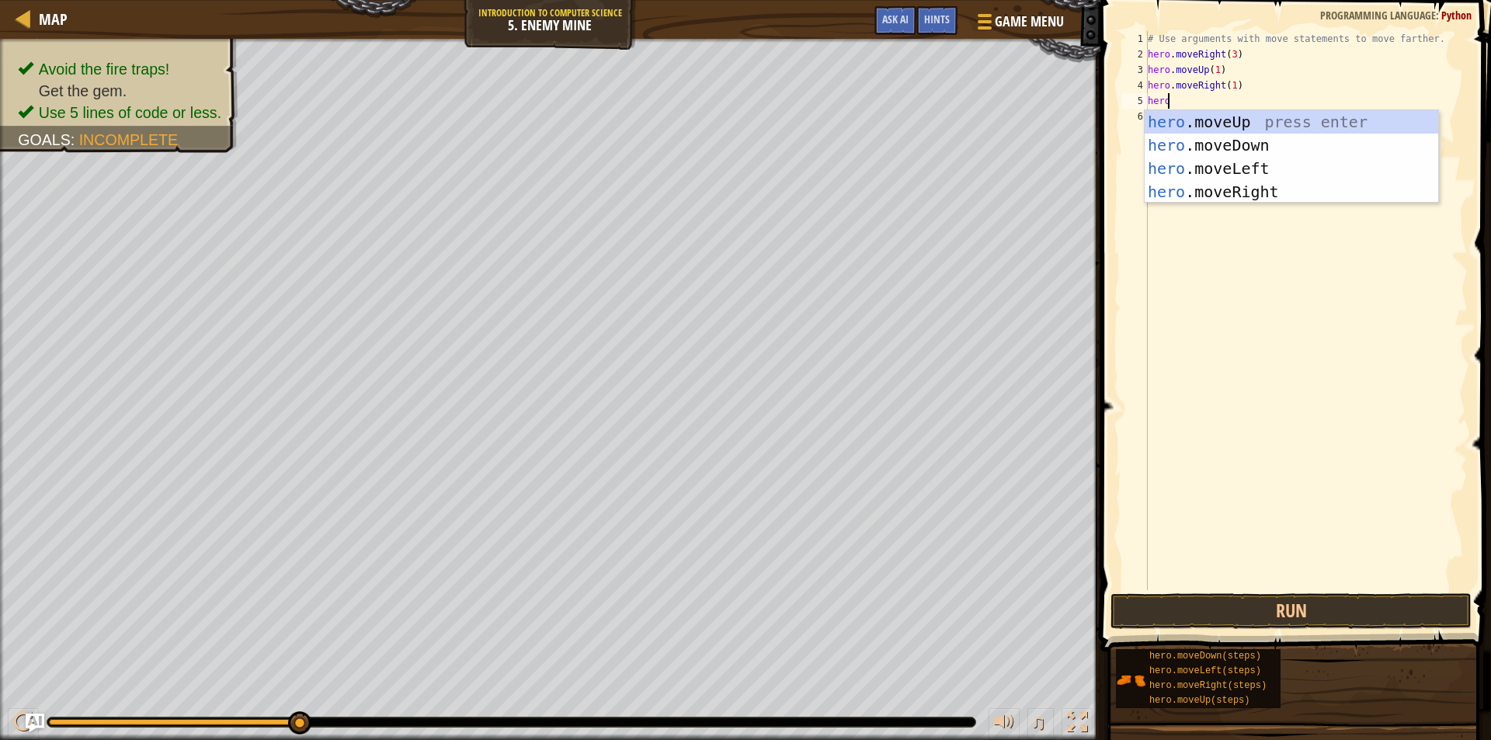
scroll to position [7, 1]
type textarea "heromove"
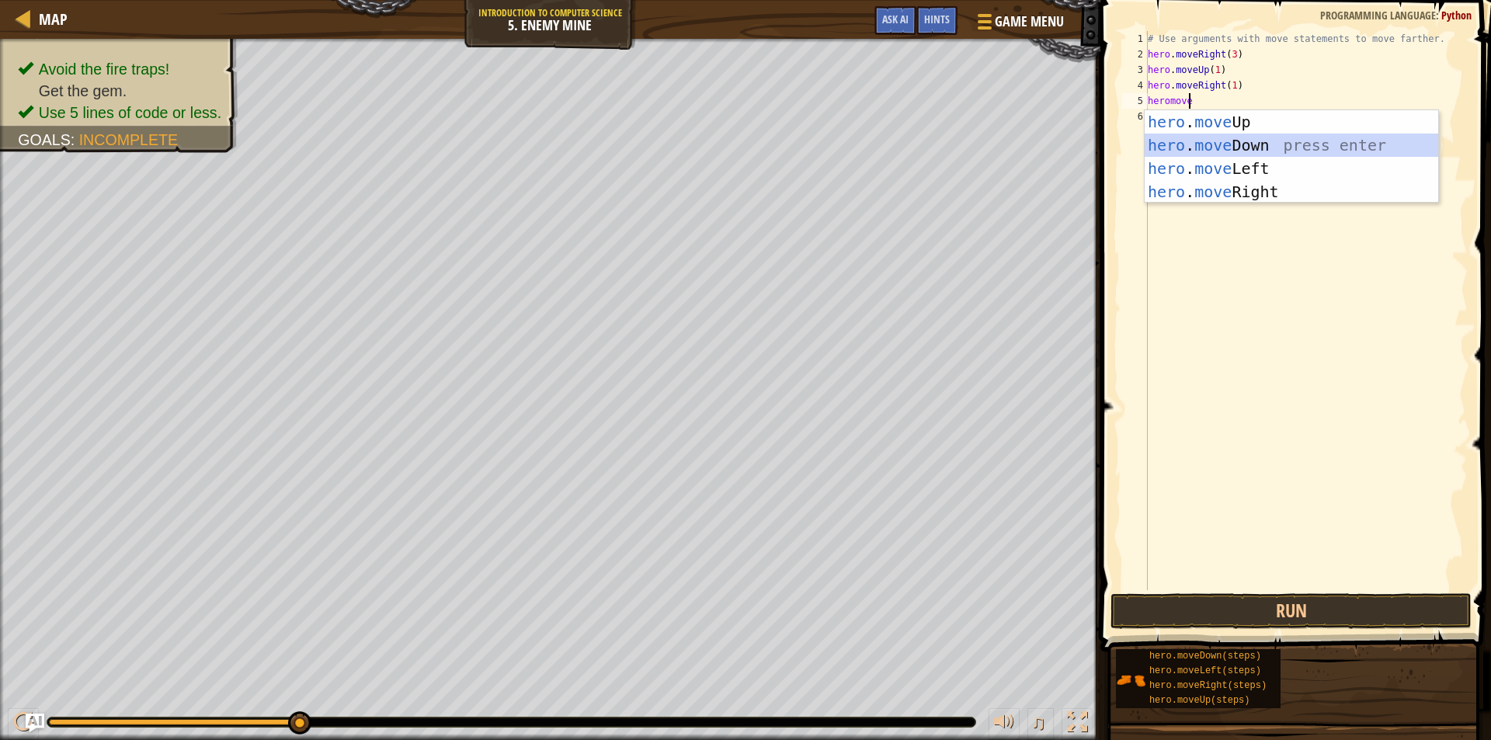
click at [1242, 147] on div "hero . move Up press enter hero . move Down press enter hero . move Left press …" at bounding box center [1290, 180] width 293 height 140
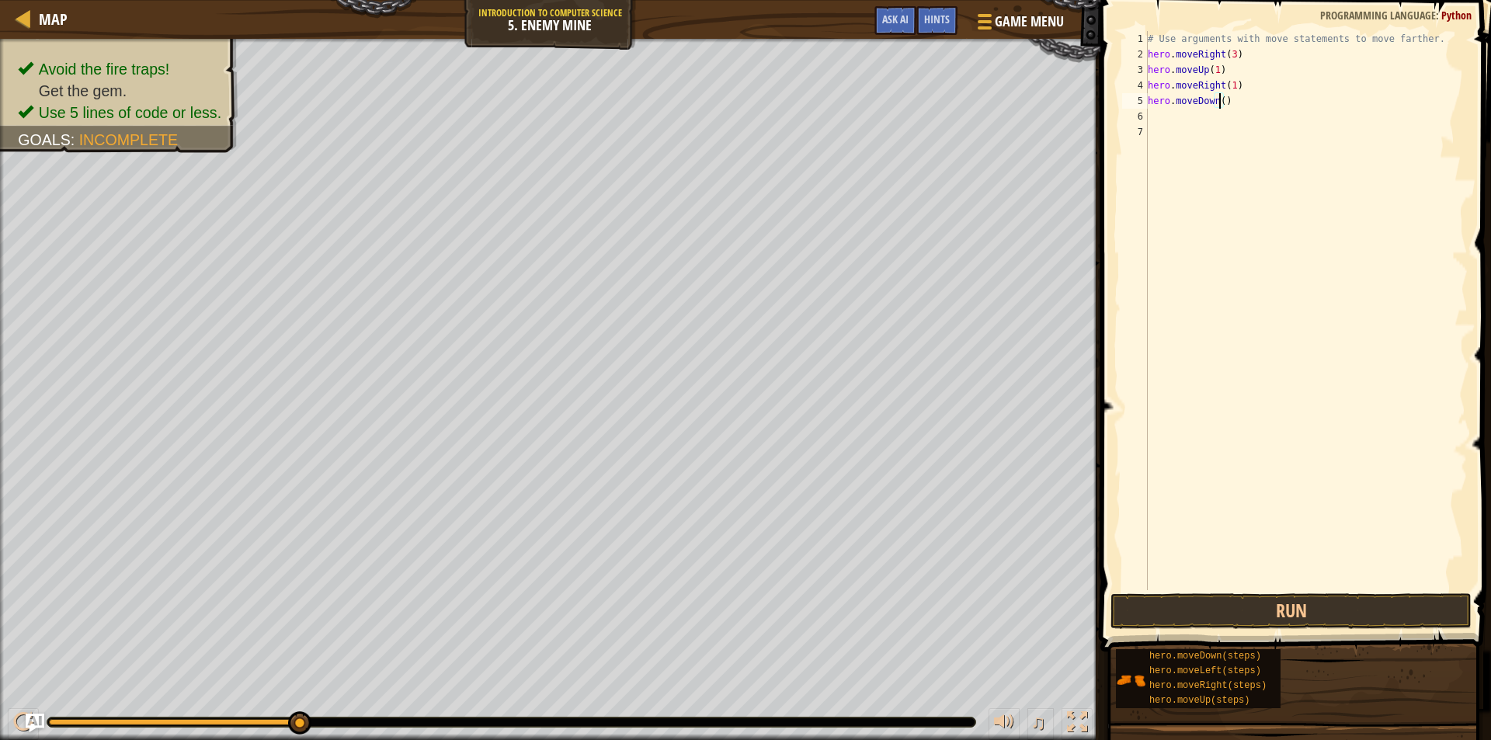
click at [1221, 103] on div "# Use arguments with move statements to move farther. hero . moveRight ( 3 ) he…" at bounding box center [1305, 326] width 323 height 590
type textarea "hero.moveDown(4)"
click at [1173, 119] on div "# Use arguments with move statements to move farther. hero . moveRight ( 3 ) he…" at bounding box center [1305, 326] width 323 height 590
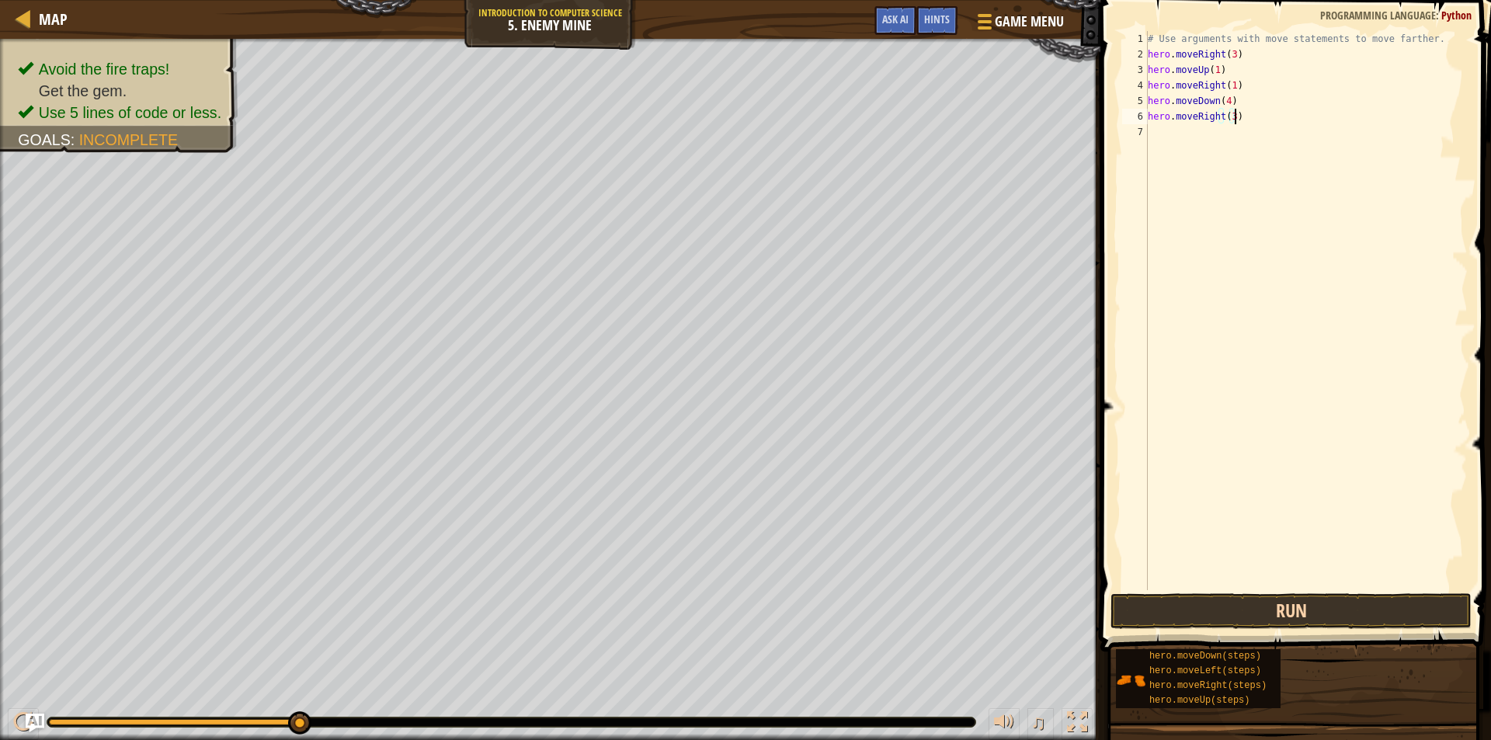
type textarea "hero.moveRight(3)"
click at [1315, 616] on button "Run" at bounding box center [1290, 611] width 361 height 36
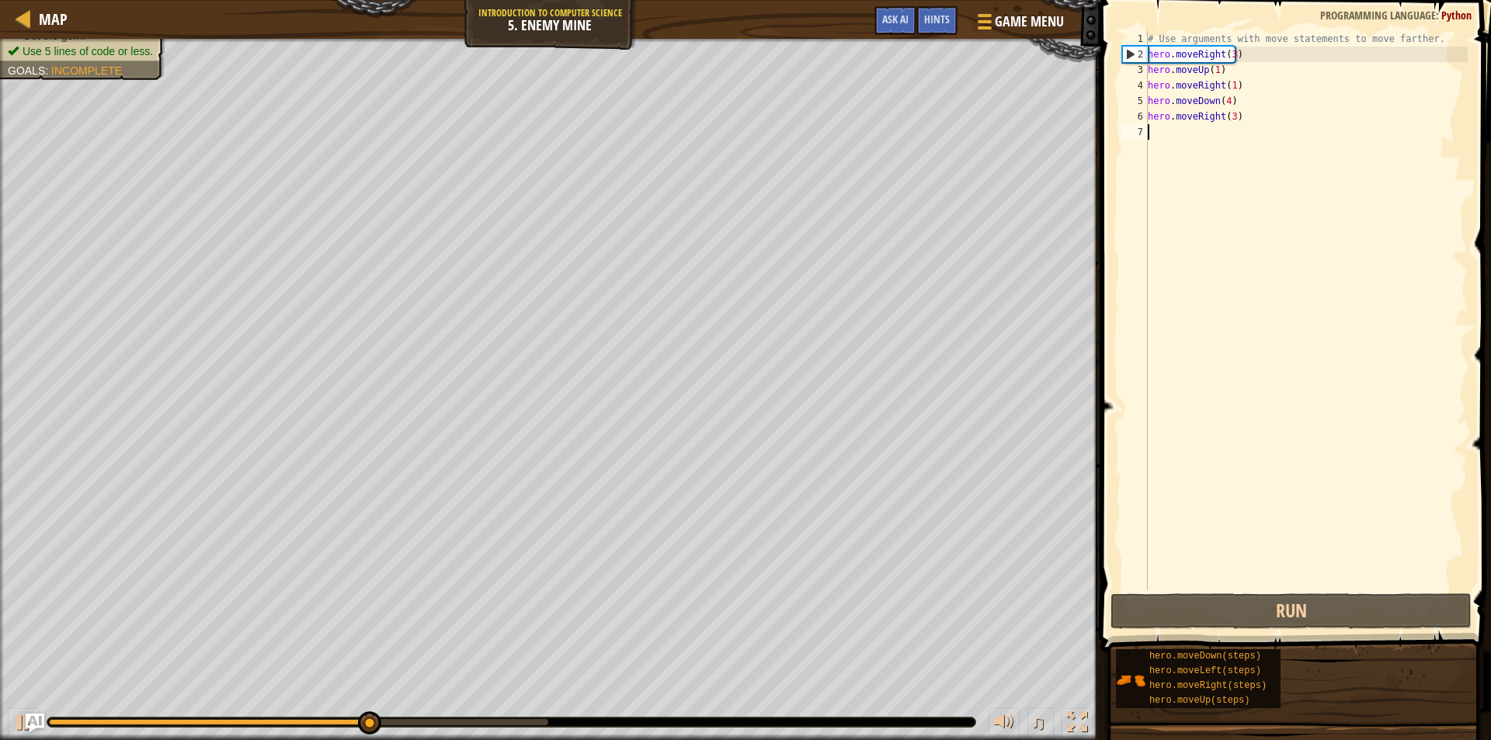
drag, startPoint x: 1137, startPoint y: 581, endPoint x: 1092, endPoint y: 578, distance: 45.1
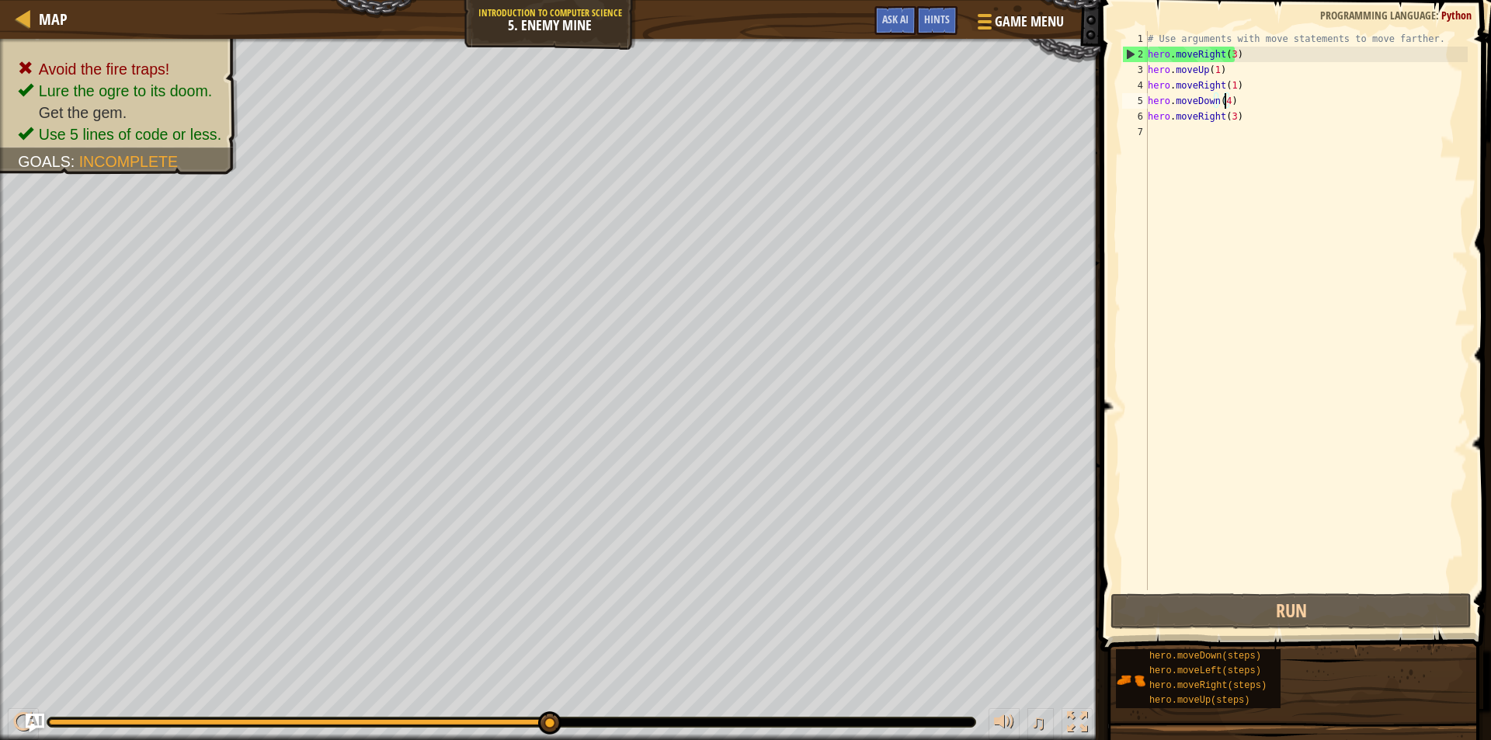
click at [1224, 99] on div "# Use arguments with move statements to move farther. hero . moveRight ( 3 ) he…" at bounding box center [1305, 326] width 323 height 590
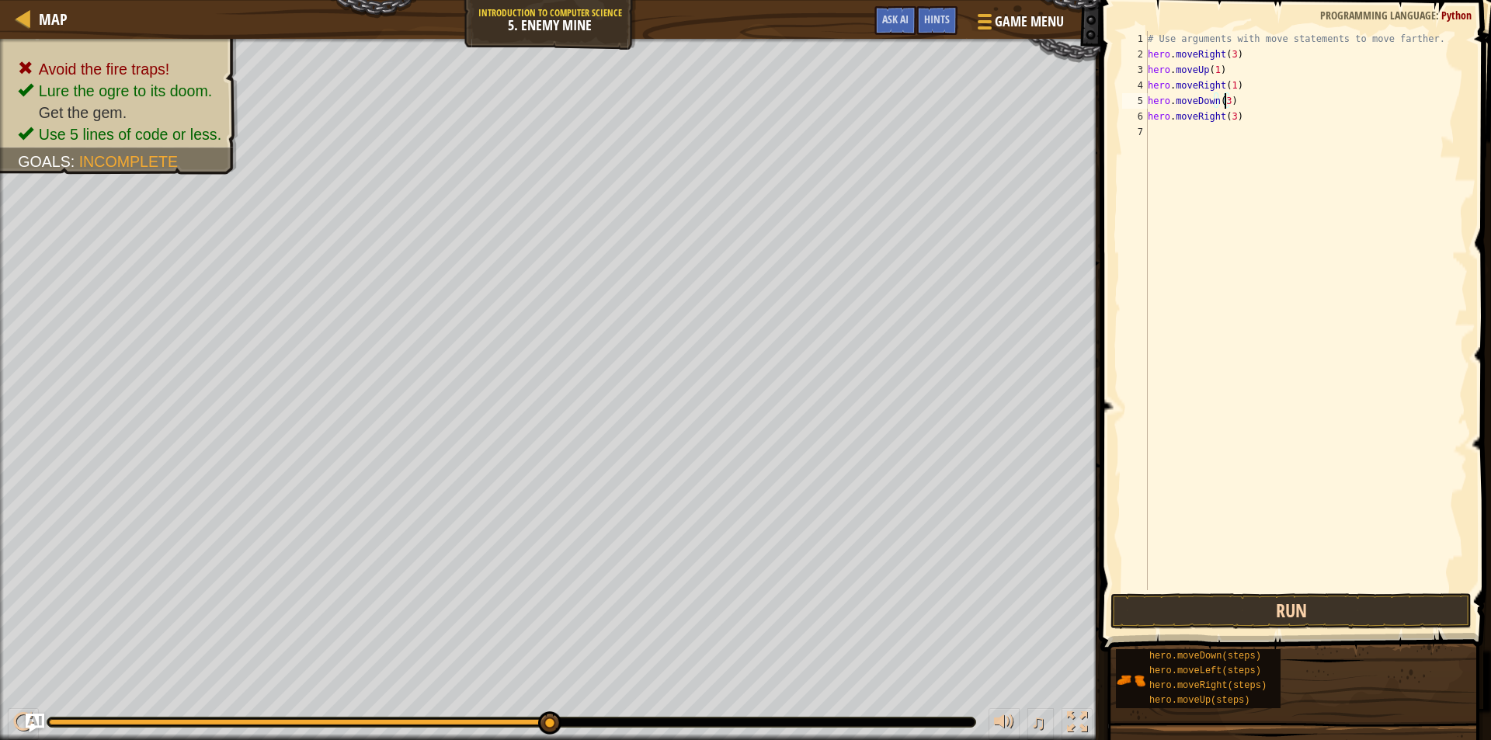
type textarea "hero.moveDown(3)"
click at [1235, 620] on button "Run" at bounding box center [1290, 611] width 361 height 36
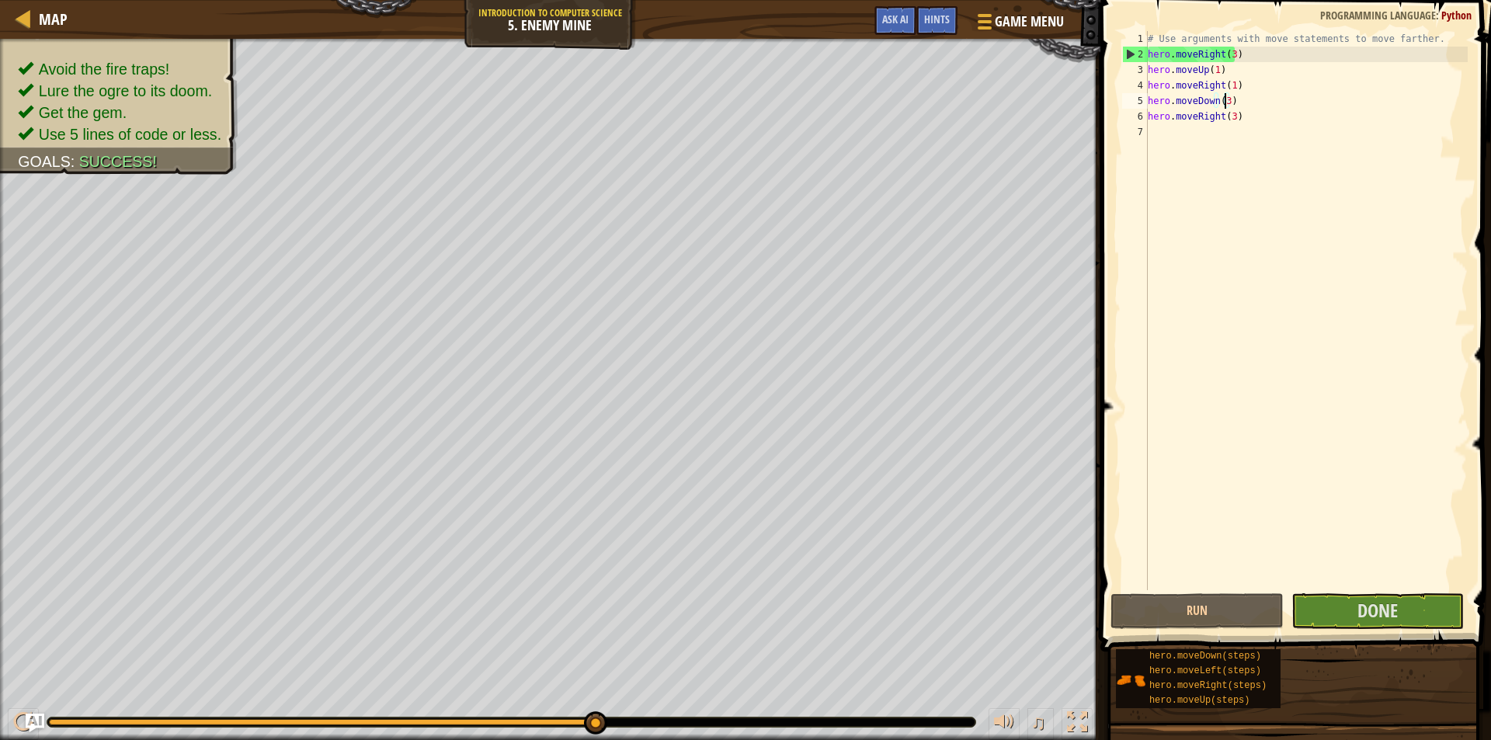
scroll to position [7, 0]
drag, startPoint x: 1241, startPoint y: 554, endPoint x: 1349, endPoint y: 605, distance: 119.8
click at [1349, 605] on button "Done" at bounding box center [1377, 611] width 173 height 36
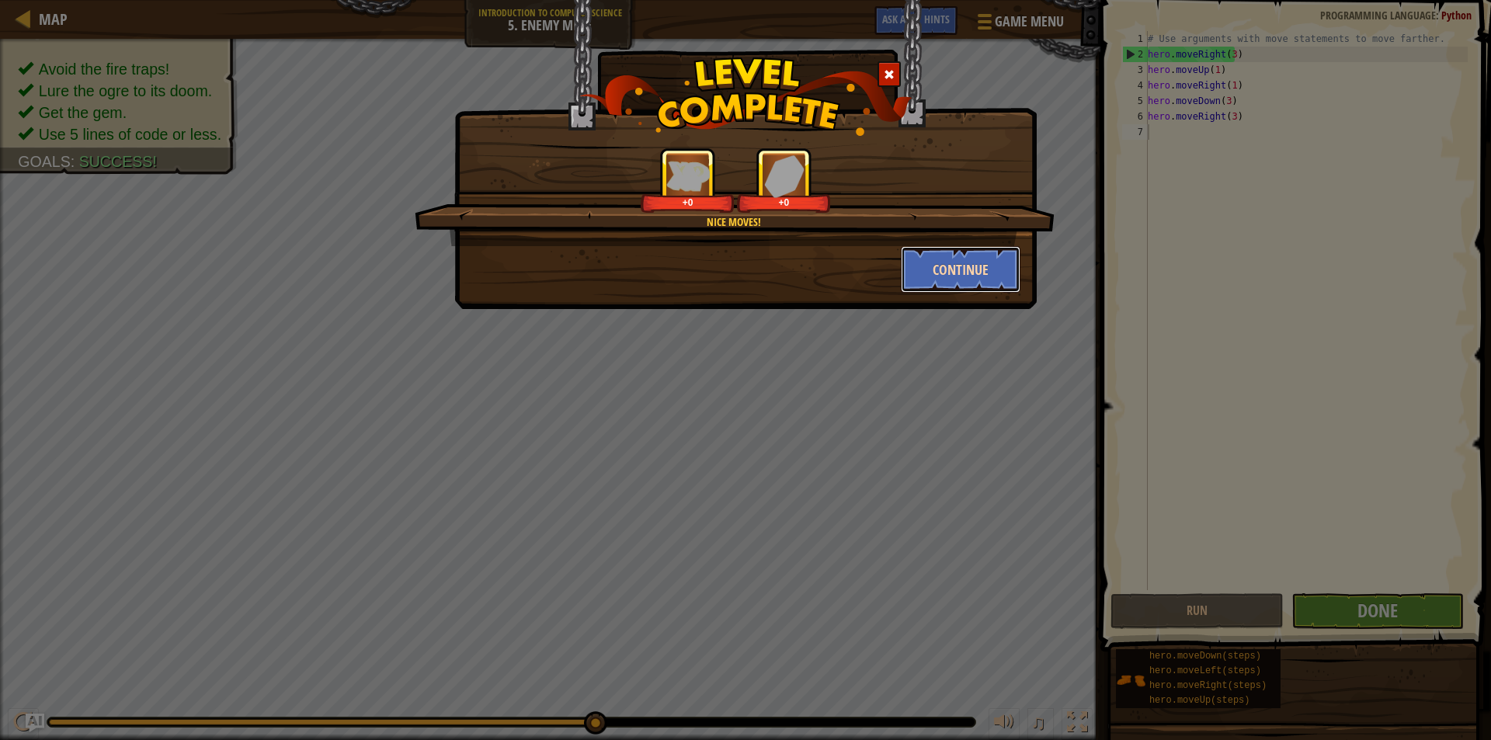
click at [935, 283] on button "Continue" at bounding box center [961, 269] width 120 height 47
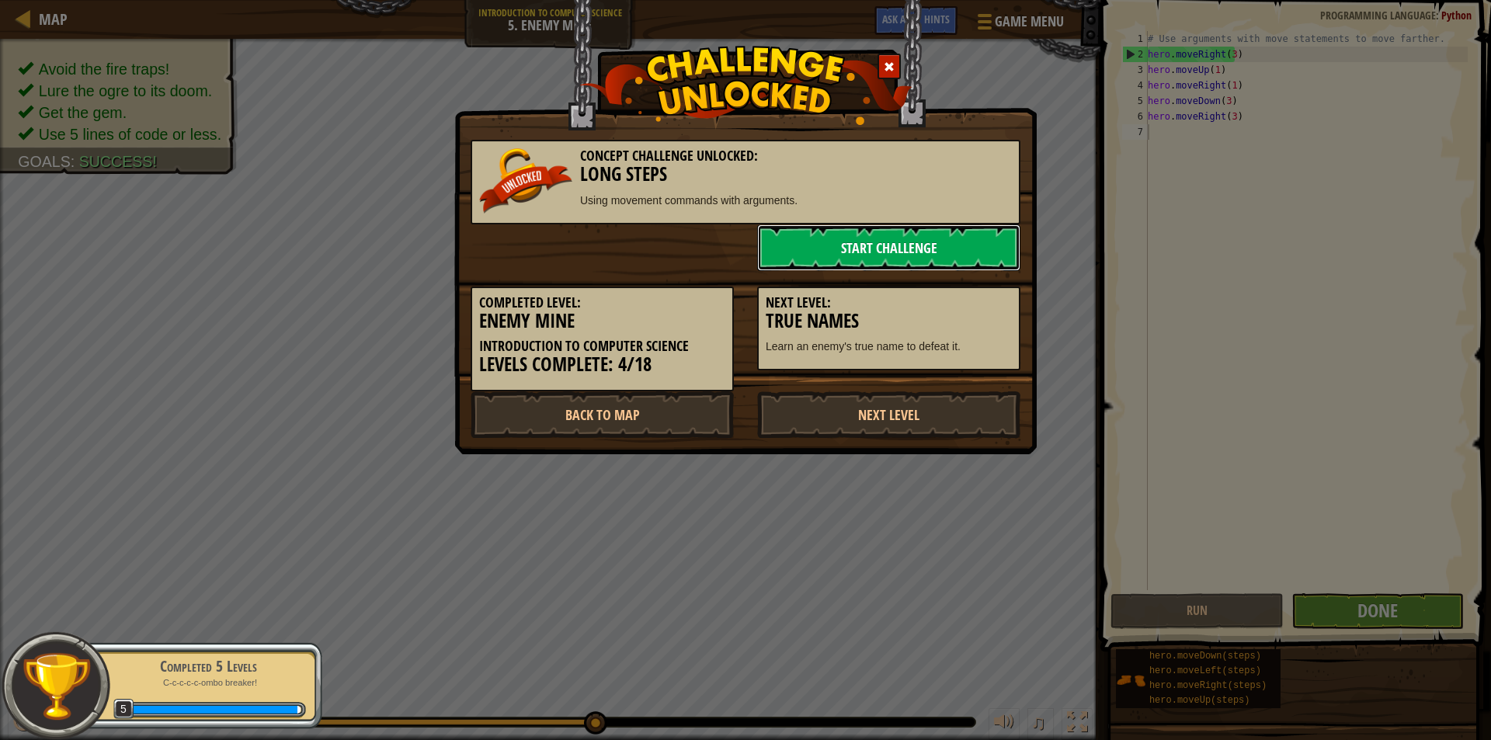
click at [876, 245] on link "Start Challenge" at bounding box center [888, 247] width 263 height 47
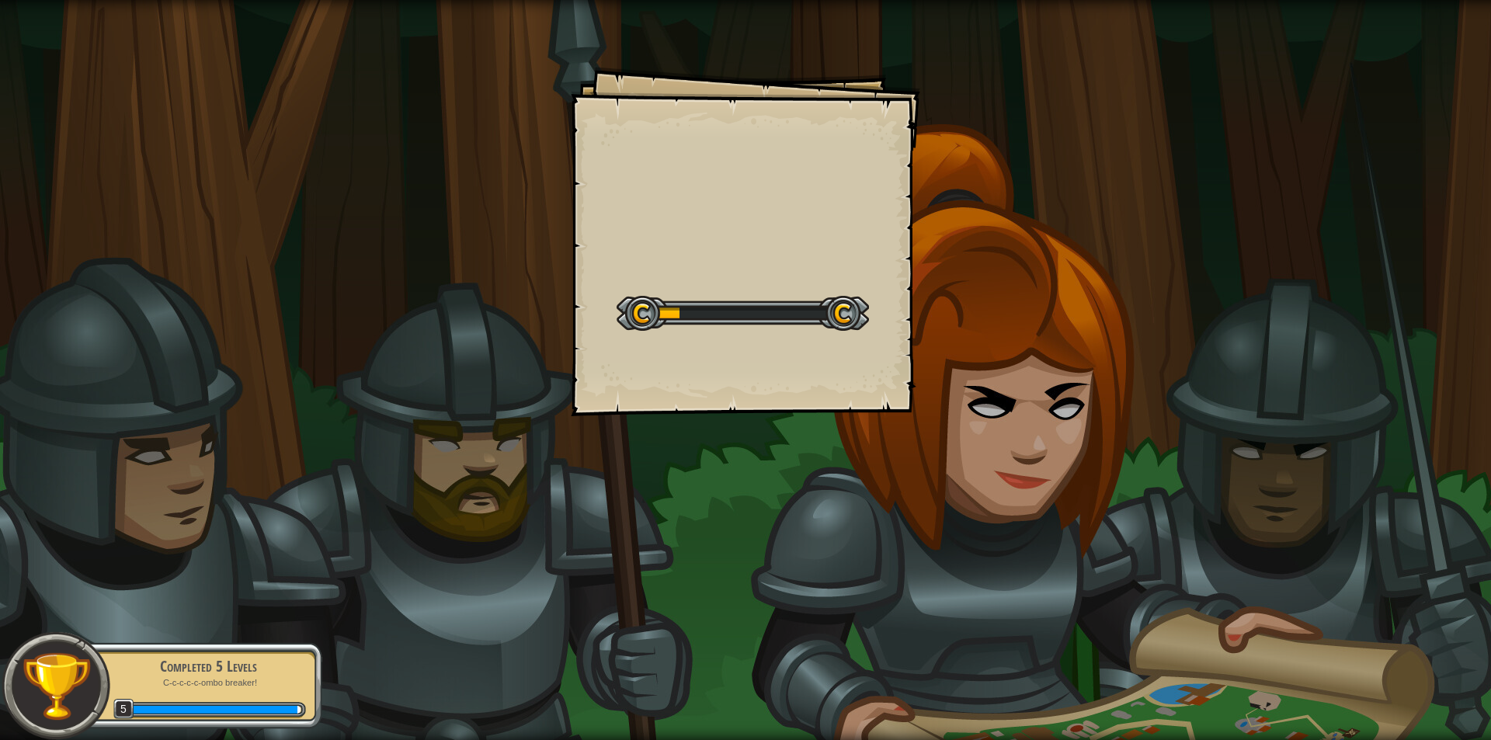
drag, startPoint x: 544, startPoint y: 513, endPoint x: 520, endPoint y: 537, distance: 32.9
click at [520, 537] on div "Goals Start Level Error loading from server. Try refreshing the page. You'll ne…" at bounding box center [745, 370] width 1491 height 740
drag, startPoint x: 520, startPoint y: 537, endPoint x: 651, endPoint y: 635, distance: 163.5
click at [651, 635] on div "Goals Start Level Error loading from server. Try refreshing the page. You'll ne…" at bounding box center [745, 370] width 1491 height 740
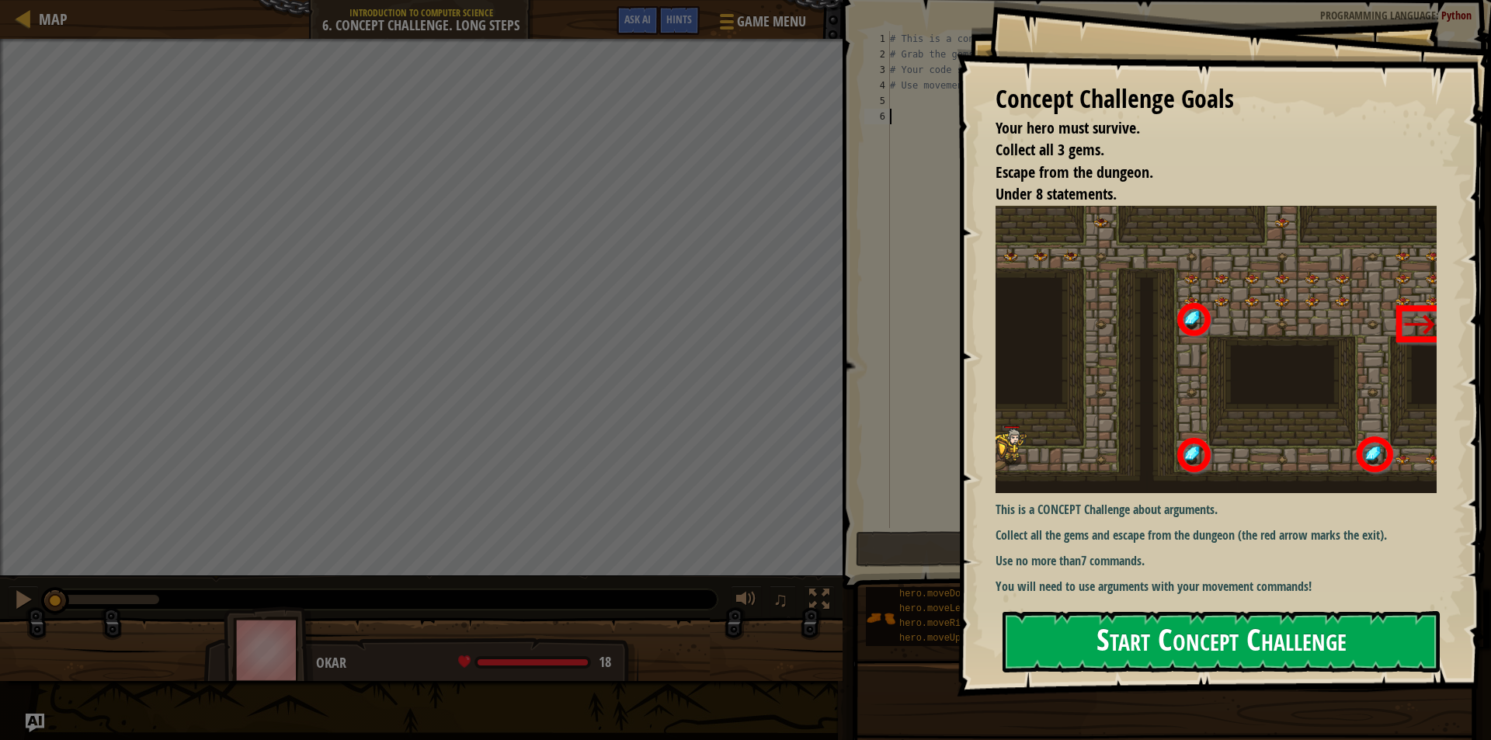
click at [1176, 659] on button "Start Concept Challenge" at bounding box center [1220, 641] width 437 height 61
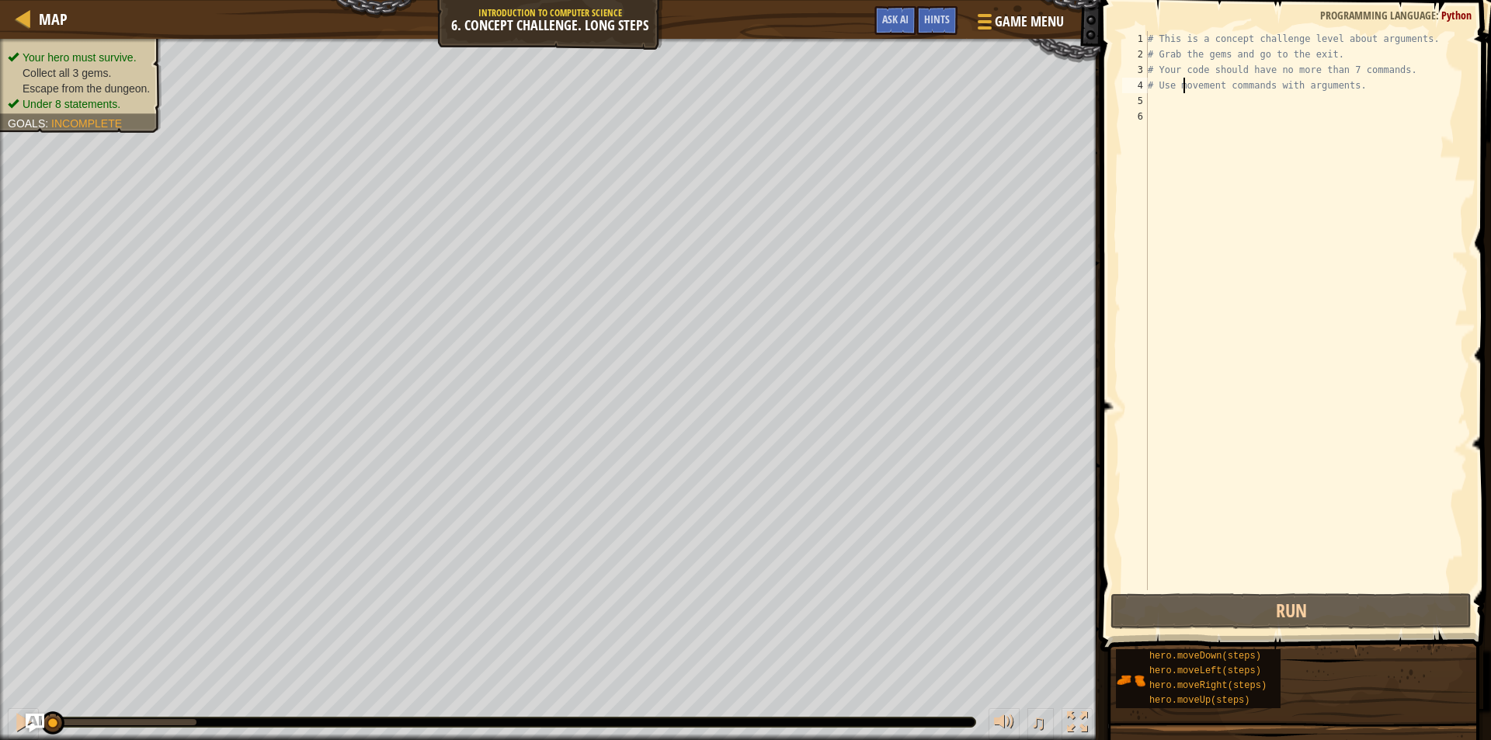
click at [1185, 87] on div "# This is a concept challenge level about arguments. # Grab the gems and go to …" at bounding box center [1305, 326] width 323 height 590
type textarea "# Use movement commands with arguments."
click at [1183, 118] on div "# This is a concept challenge level about arguments. # Grab the gems and go to …" at bounding box center [1305, 326] width 323 height 590
click at [1185, 103] on div "# This is a concept challenge level about arguments. # Grab the gems and go to …" at bounding box center [1305, 326] width 323 height 590
click at [1283, 51] on div "# This is a concept challenge level about arguments. # Grab the gems and go to …" at bounding box center [1305, 326] width 323 height 590
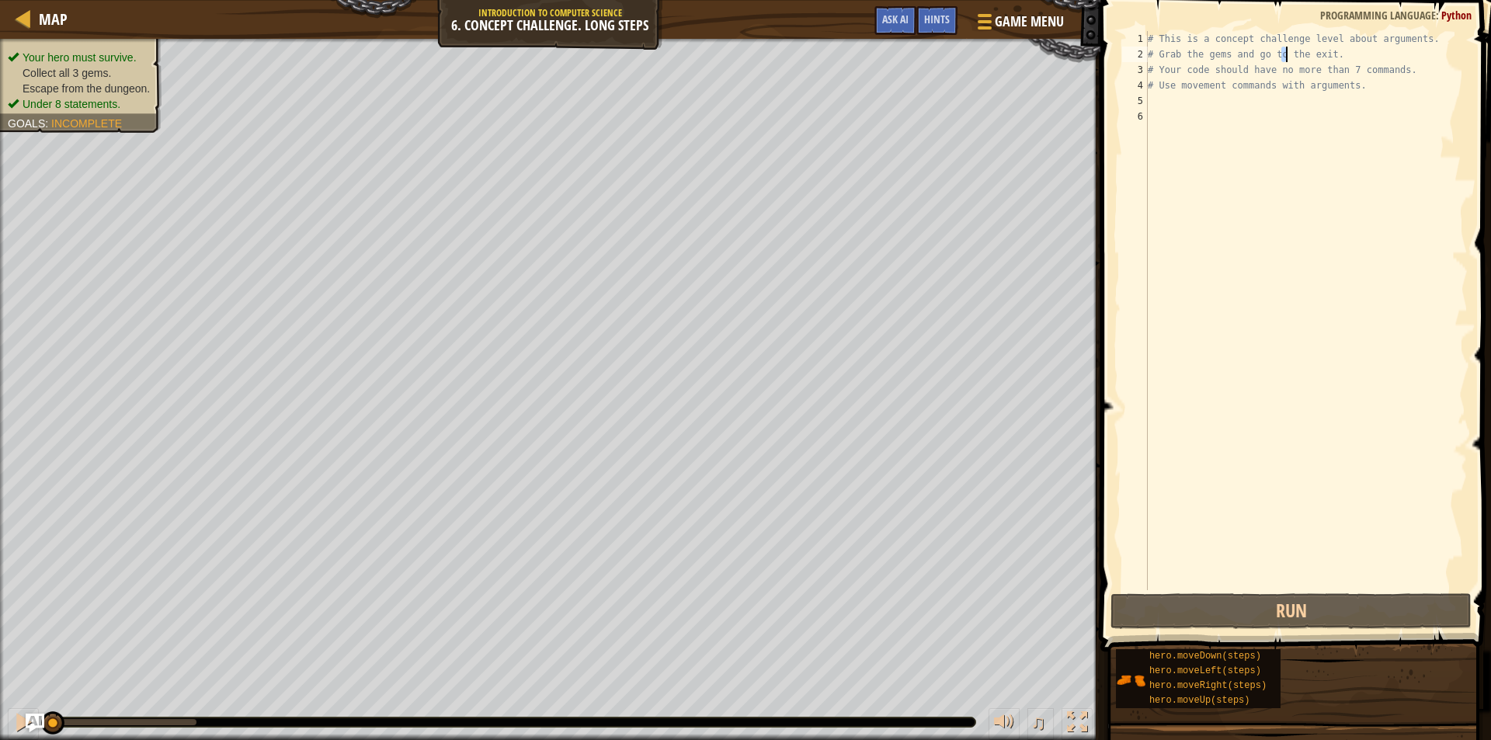
click at [1292, 51] on div "# This is a concept challenge level about arguments. # Grab the gems and go to …" at bounding box center [1305, 326] width 323 height 590
click at [1325, 50] on div "# This is a concept challenge level about arguments. # Grab the gems and go to …" at bounding box center [1305, 326] width 323 height 590
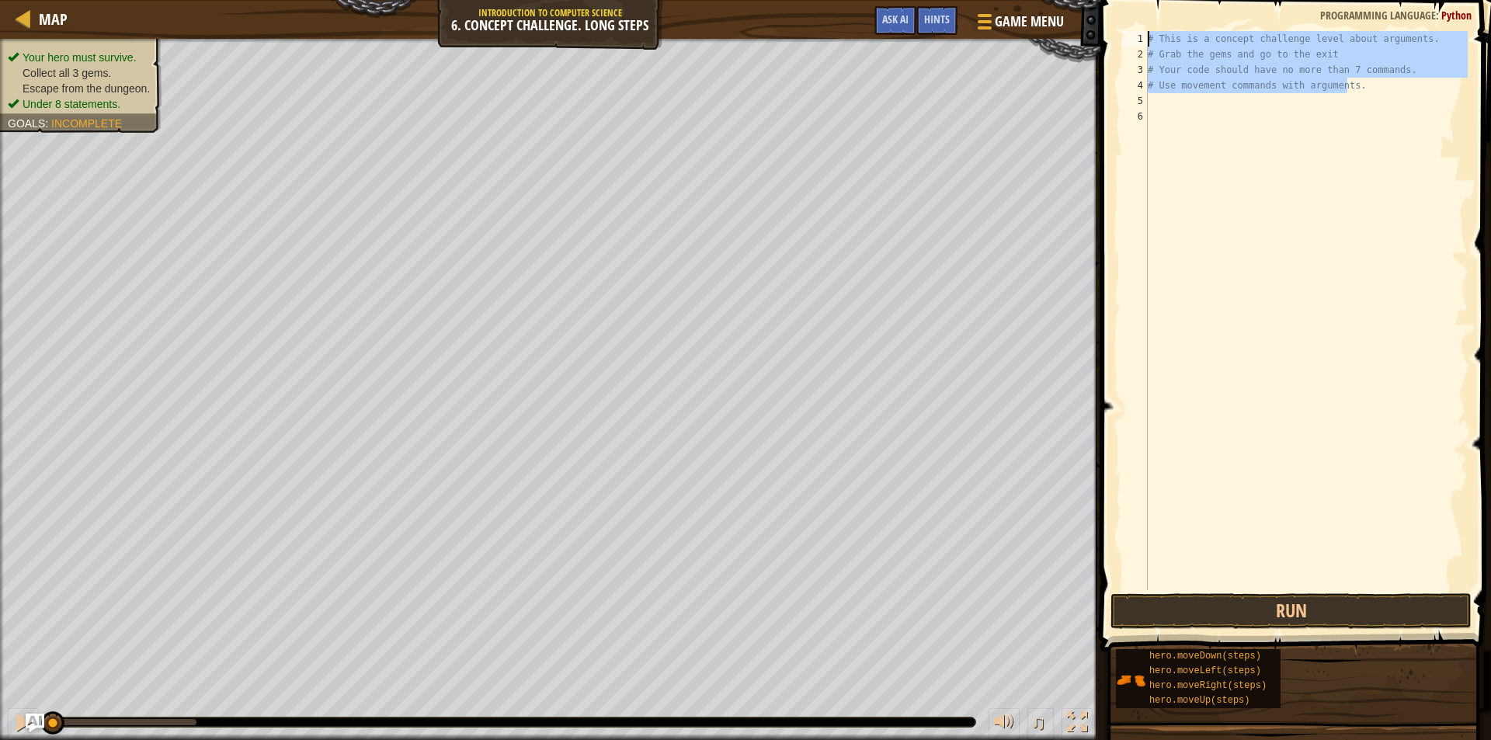
drag, startPoint x: 1370, startPoint y: 89, endPoint x: 1137, endPoint y: 36, distance: 238.8
click at [1137, 36] on div "# Grab the gems and go to the exit 1 2 3 4 5 6 # This is a concept challenge le…" at bounding box center [1293, 310] width 349 height 559
type textarea "# This is a concept challenge level about arguments. # Grab the gems and go to …"
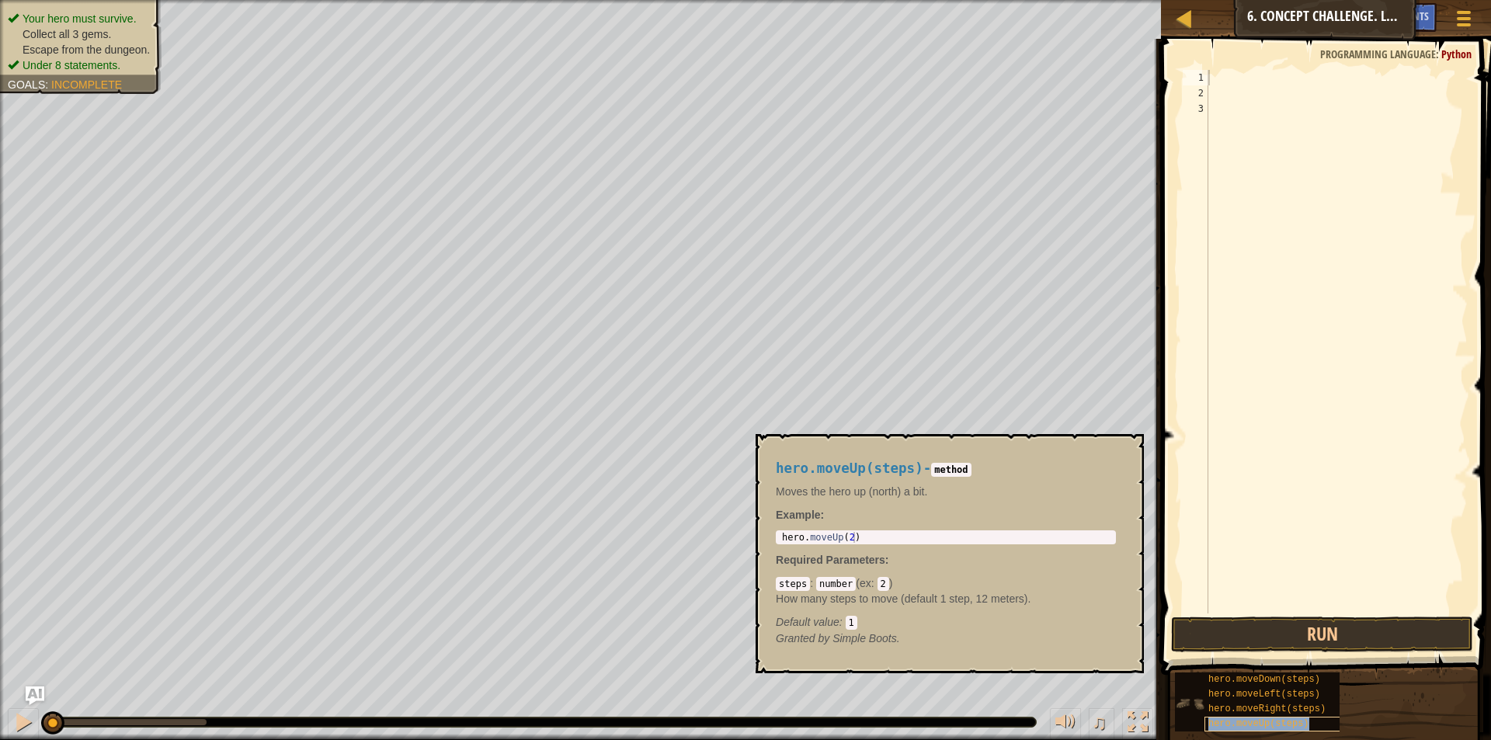
copy span "hero.moveUp(steps)"
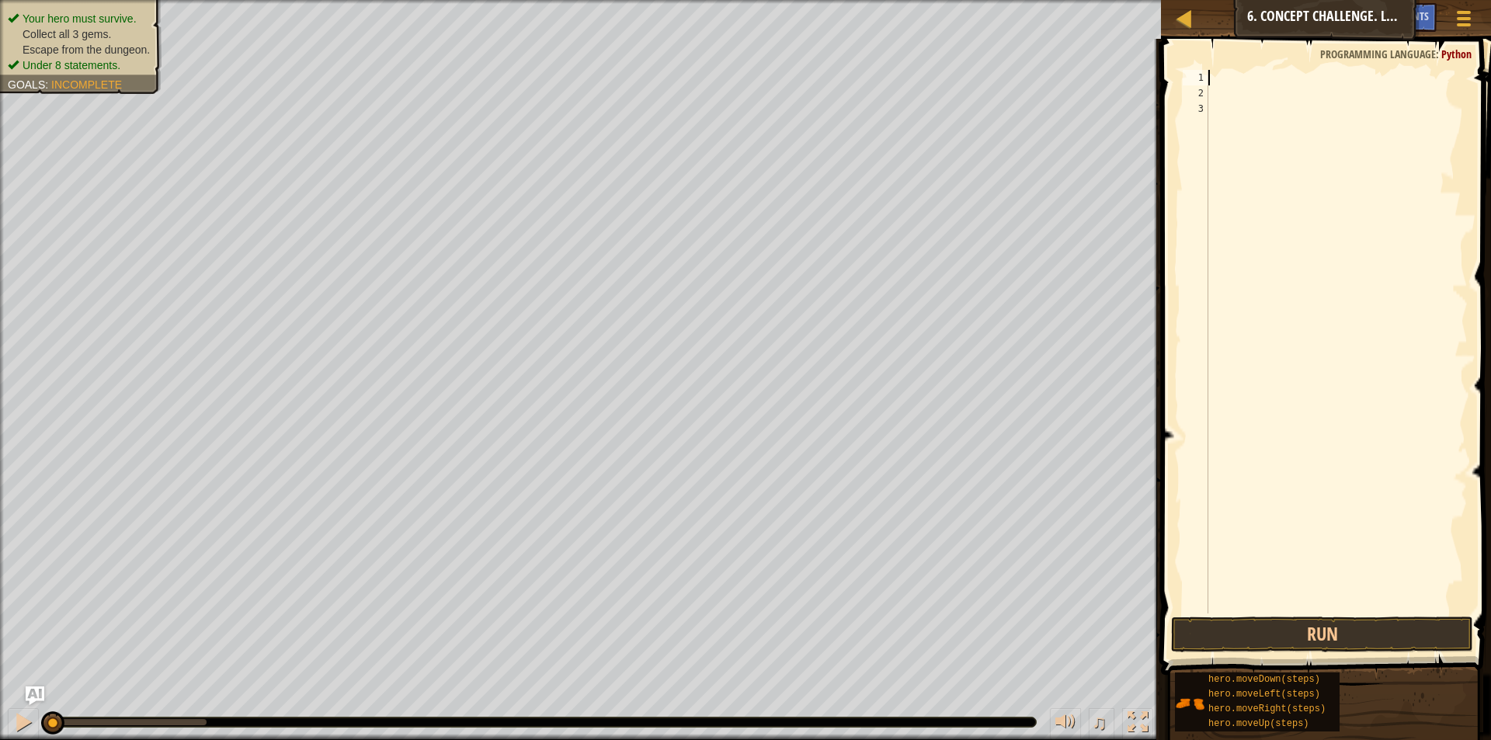
paste textarea "hero.moveUp(steps)"
type textarea "hero.moveUp(1)"
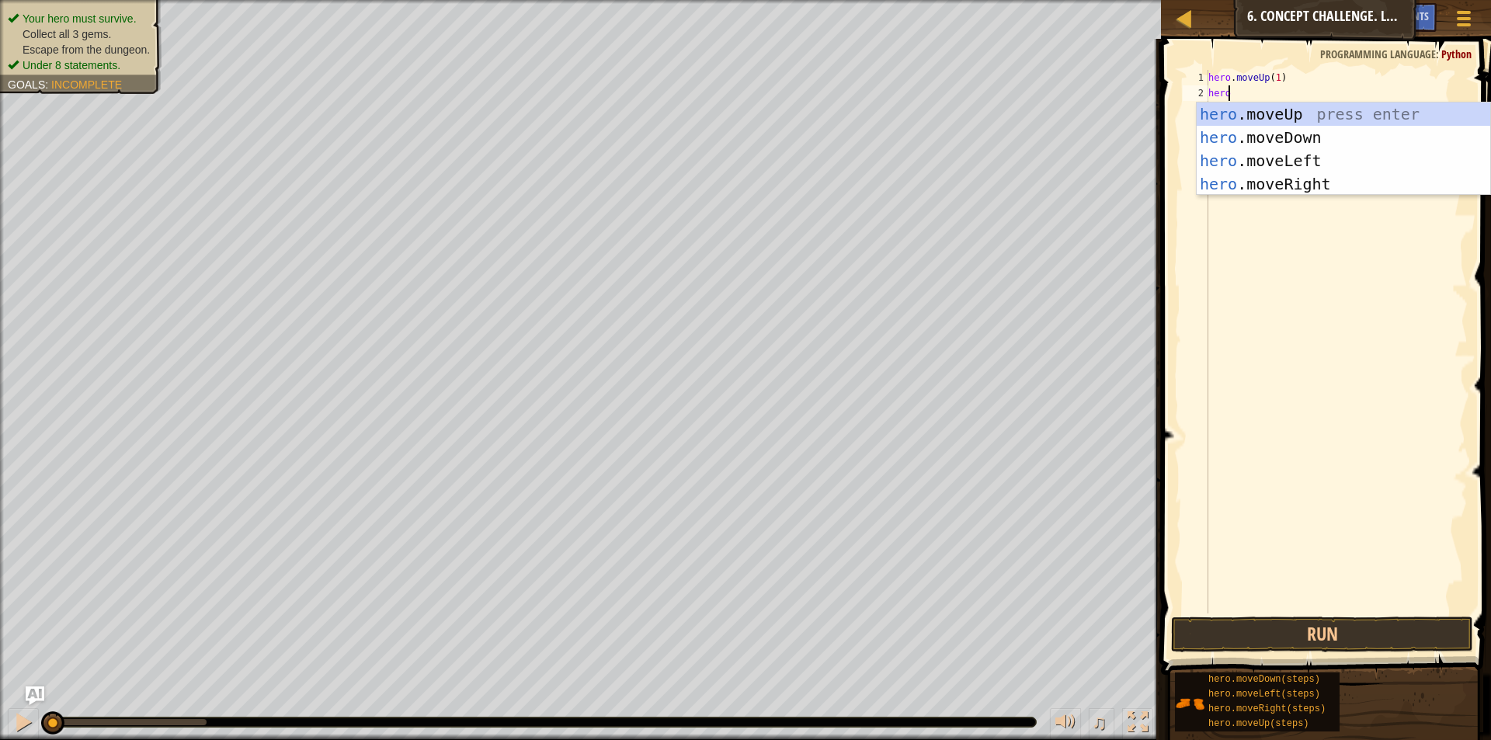
type textarea "hero."
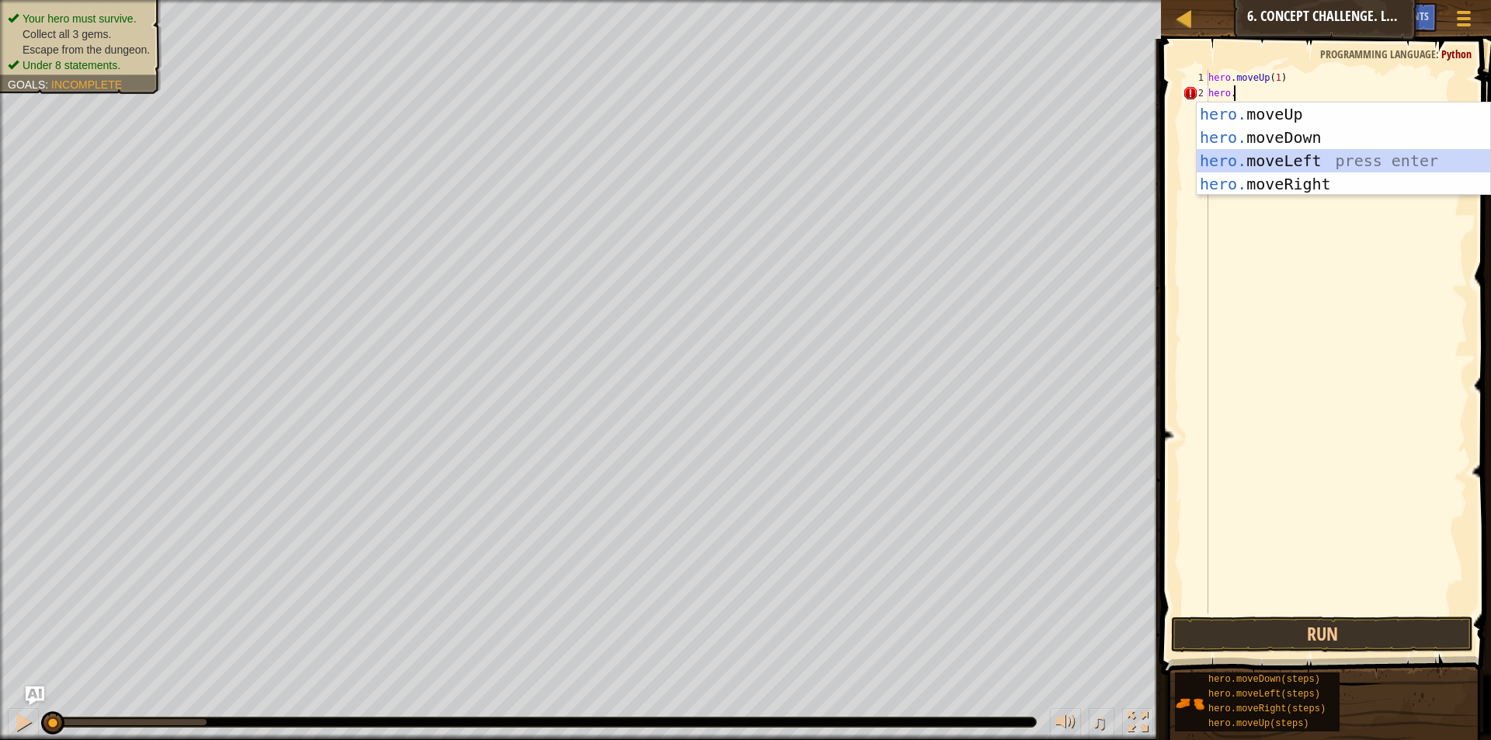
click at [1271, 161] on div "hero. moveUp press enter hero. moveDown press enter hero. moveLeft press enter …" at bounding box center [1342, 172] width 293 height 140
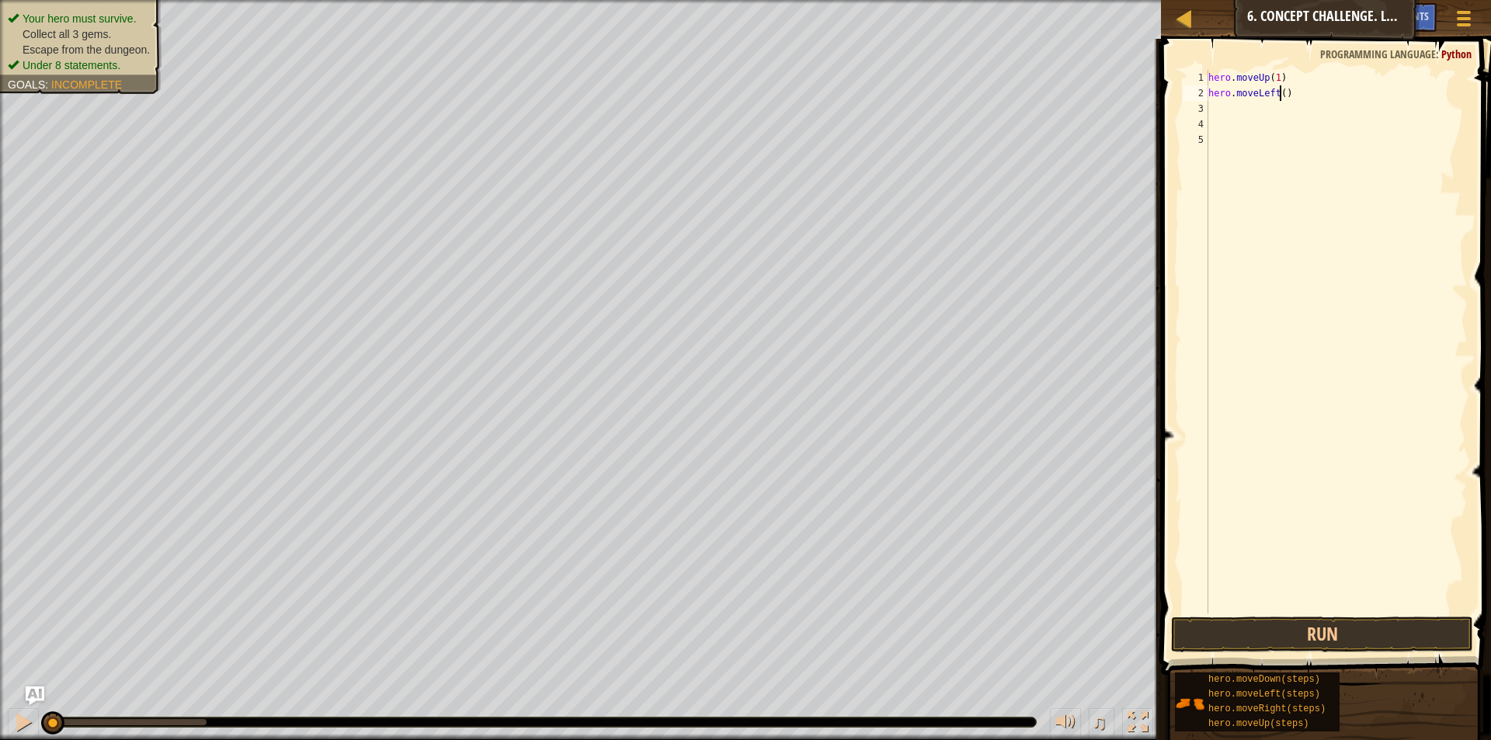
click at [1281, 92] on div "hero . moveUp ( 1 ) hero . moveLeft ( )" at bounding box center [1336, 357] width 262 height 575
type textarea "hero.moveLeft(3)"
click at [1223, 105] on div "hero . moveUp ( 1 ) hero . moveLeft ( 3 )" at bounding box center [1336, 357] width 262 height 575
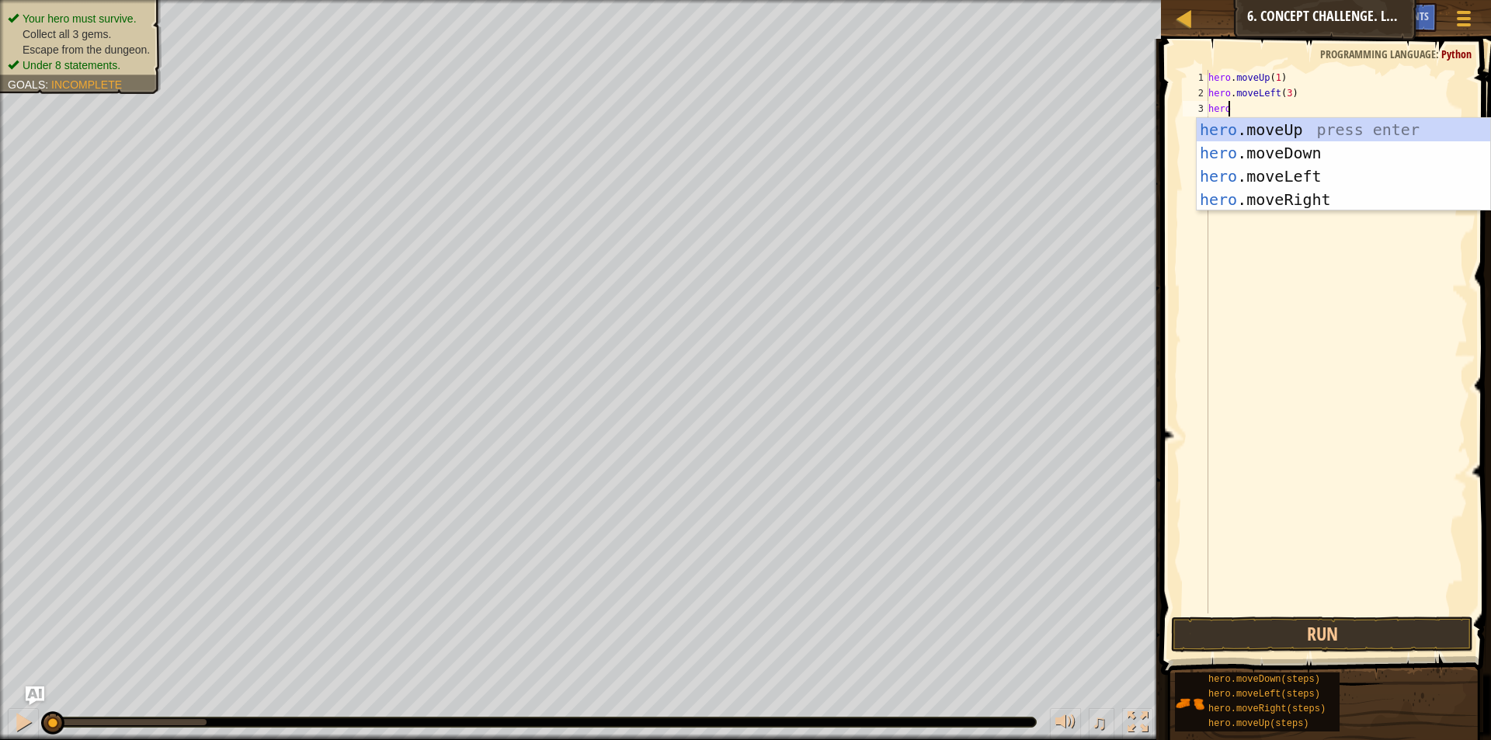
type textarea "hero."
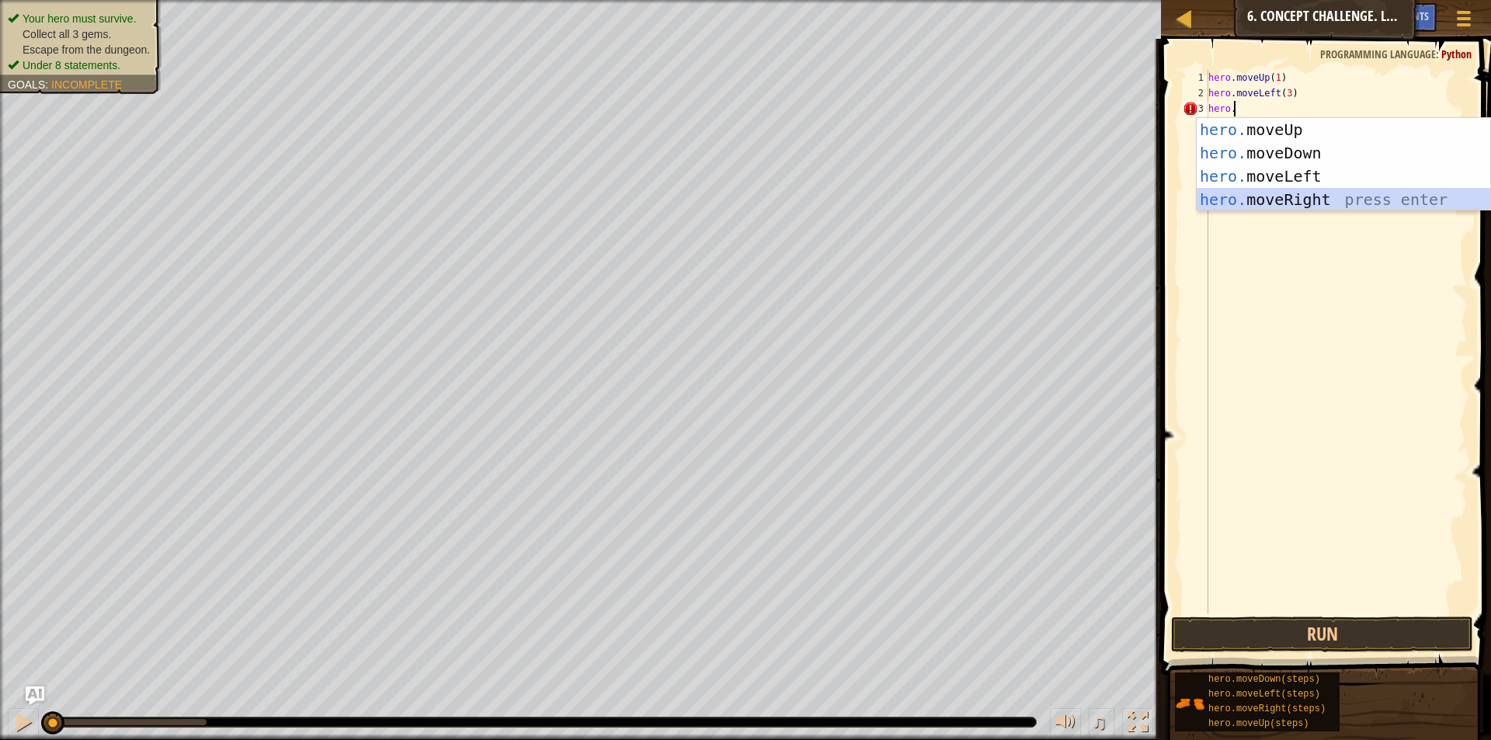
click at [1297, 199] on div "hero. moveUp press enter hero. moveDown press enter hero. moveLeft press enter …" at bounding box center [1342, 188] width 293 height 140
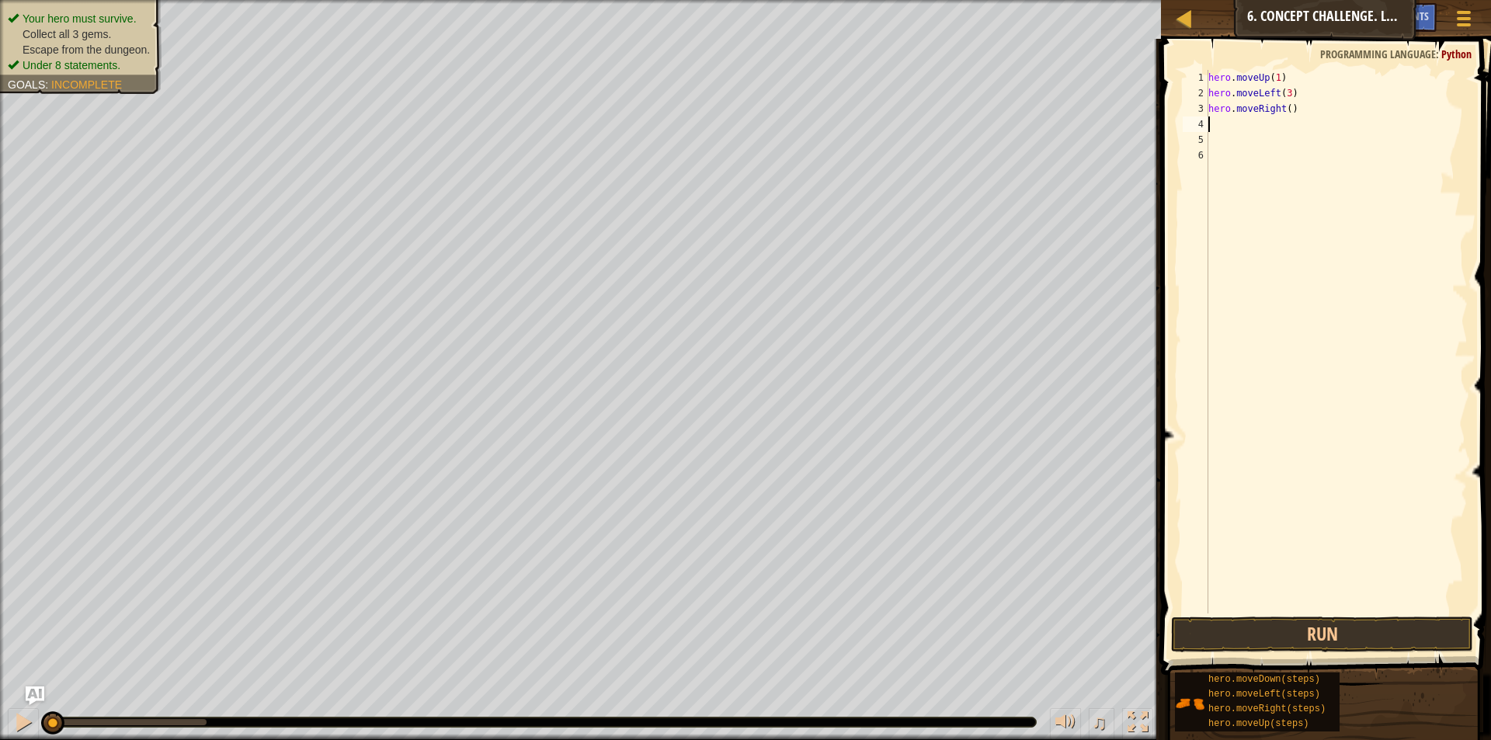
click at [1283, 110] on div "hero . moveUp ( 1 ) hero . moveLeft ( 3 ) hero . moveRight ( )" at bounding box center [1336, 357] width 262 height 575
type textarea "hero.moveRight(2)"
click at [1260, 124] on div "hero . moveUp ( 1 ) hero . moveLeft ( 3 ) hero . moveRight ( 2 )" at bounding box center [1336, 357] width 262 height 575
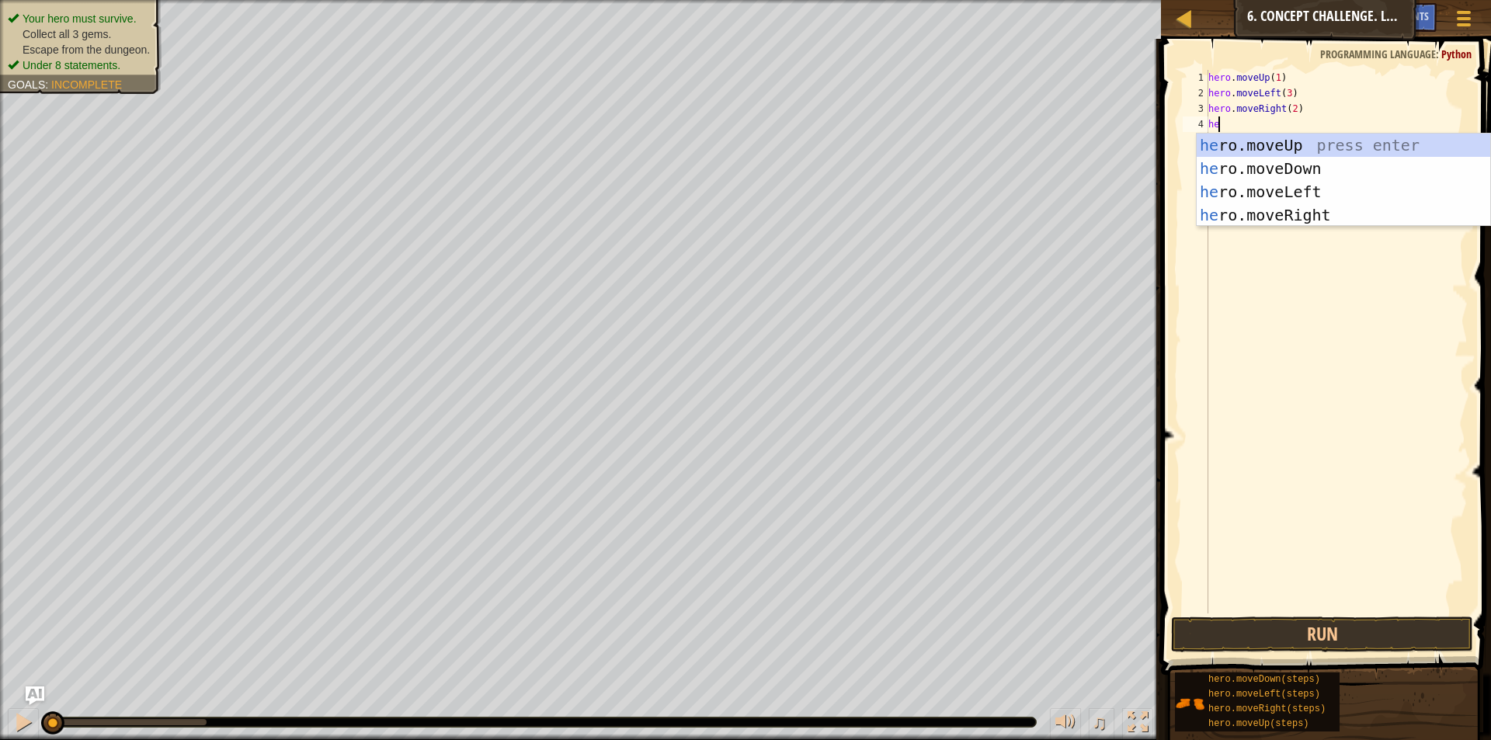
scroll to position [7, 1]
type textarea "hero"
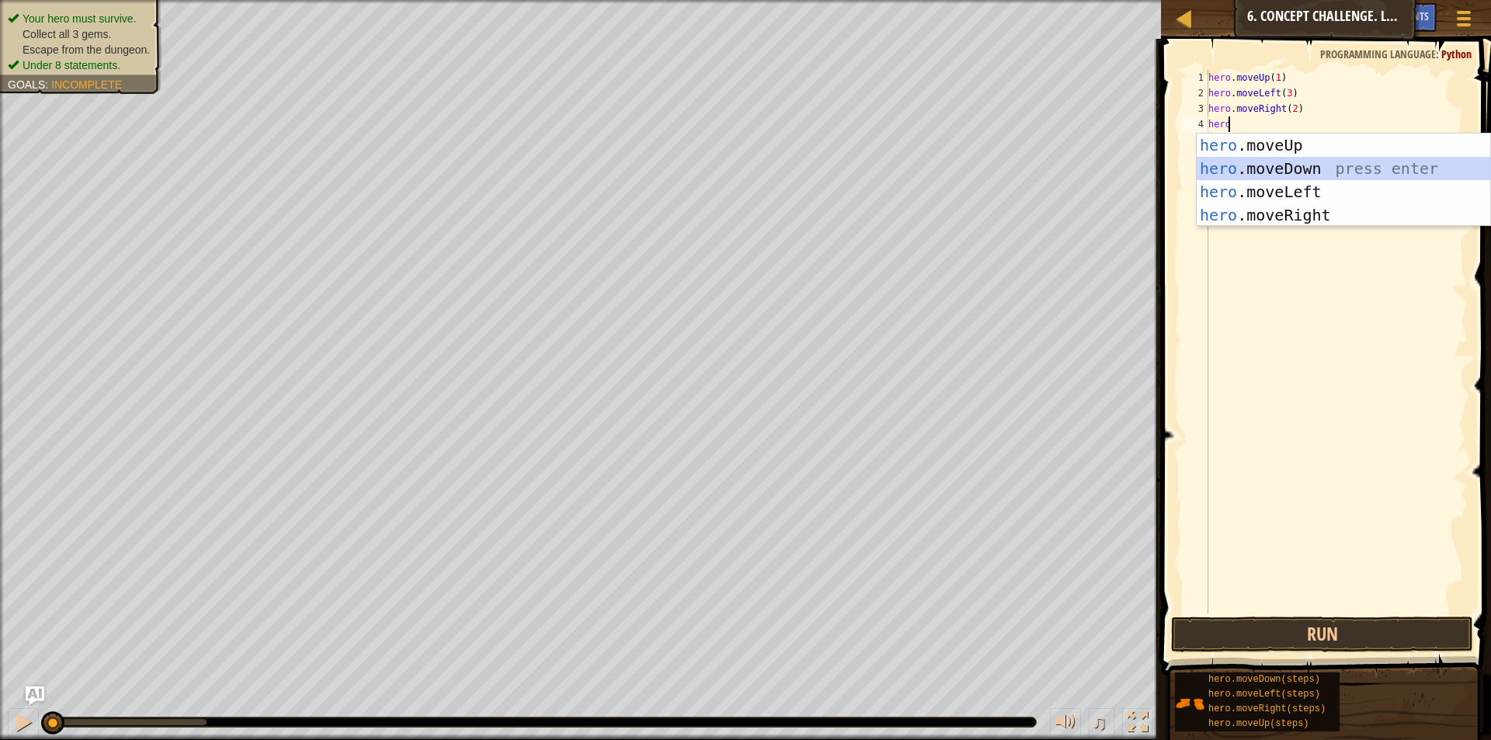
click at [1266, 160] on div "hero .moveUp press enter hero .moveDown press enter hero .moveLeft press enter …" at bounding box center [1342, 204] width 293 height 140
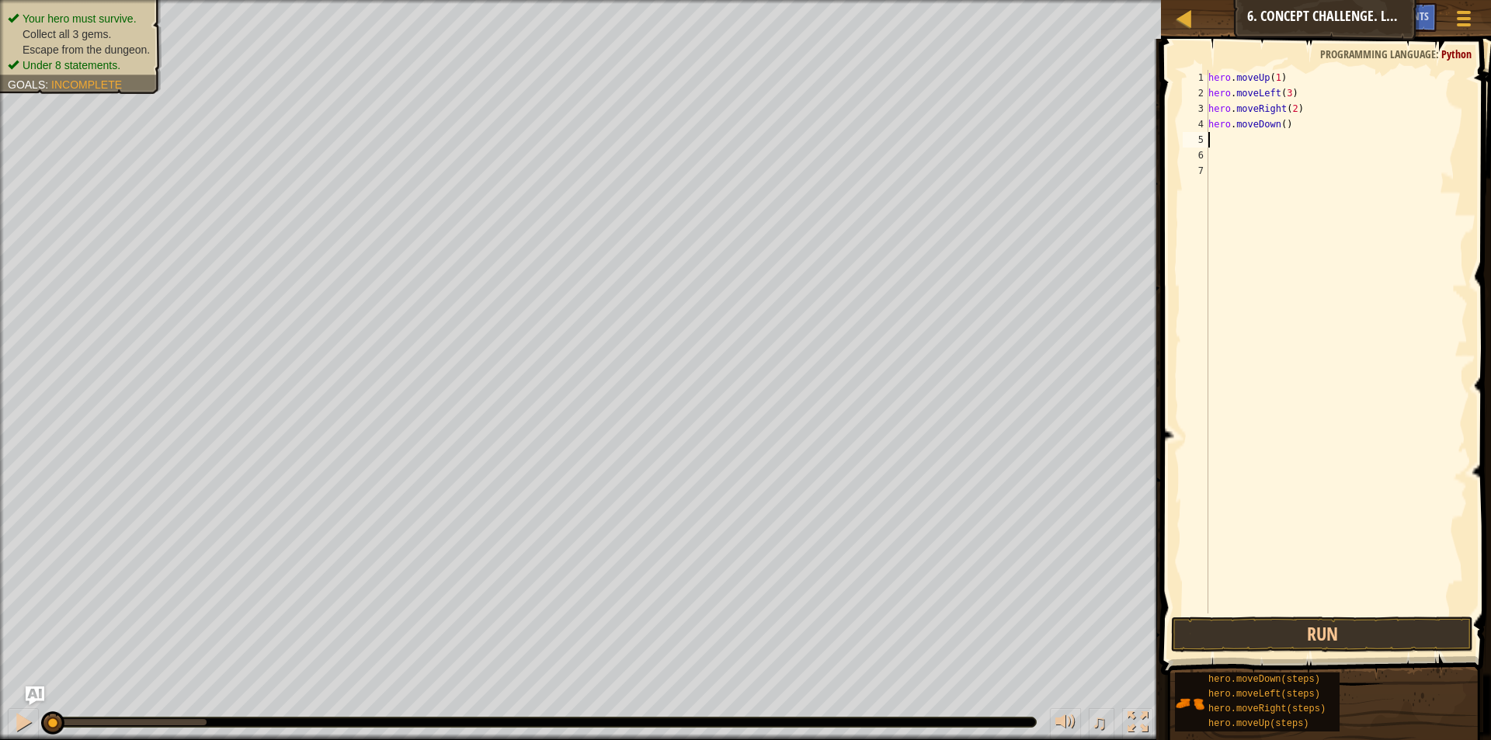
click at [1278, 124] on div "hero.moveDown() 1 2 3 4 5 6 7 hero . moveUp ( 1 ) hero . moveLeft ( 3 ) hero . …" at bounding box center [1323, 342] width 288 height 544
click at [1279, 124] on div "hero . moveUp ( 1 ) hero . moveLeft ( 3 ) hero . moveRight ( 2 ) hero . moveDow…" at bounding box center [1336, 357] width 262 height 575
type textarea "hero.moveDown(3)"
click at [1241, 141] on div "hero . moveUp ( 1 ) hero . moveLeft ( 3 ) hero . moveRight ( 2 ) hero . moveDow…" at bounding box center [1336, 357] width 262 height 575
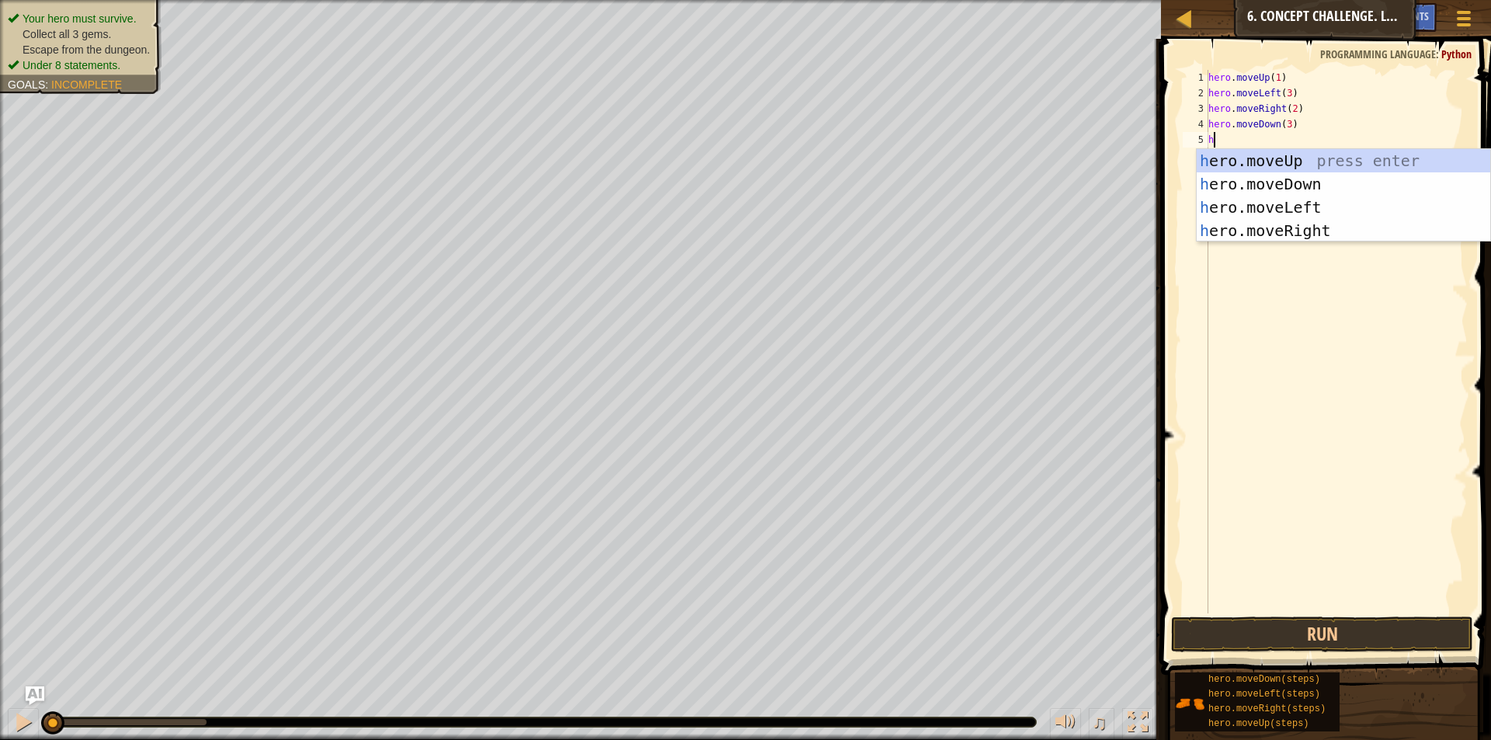
scroll to position [7, 1]
type textarea "hero."
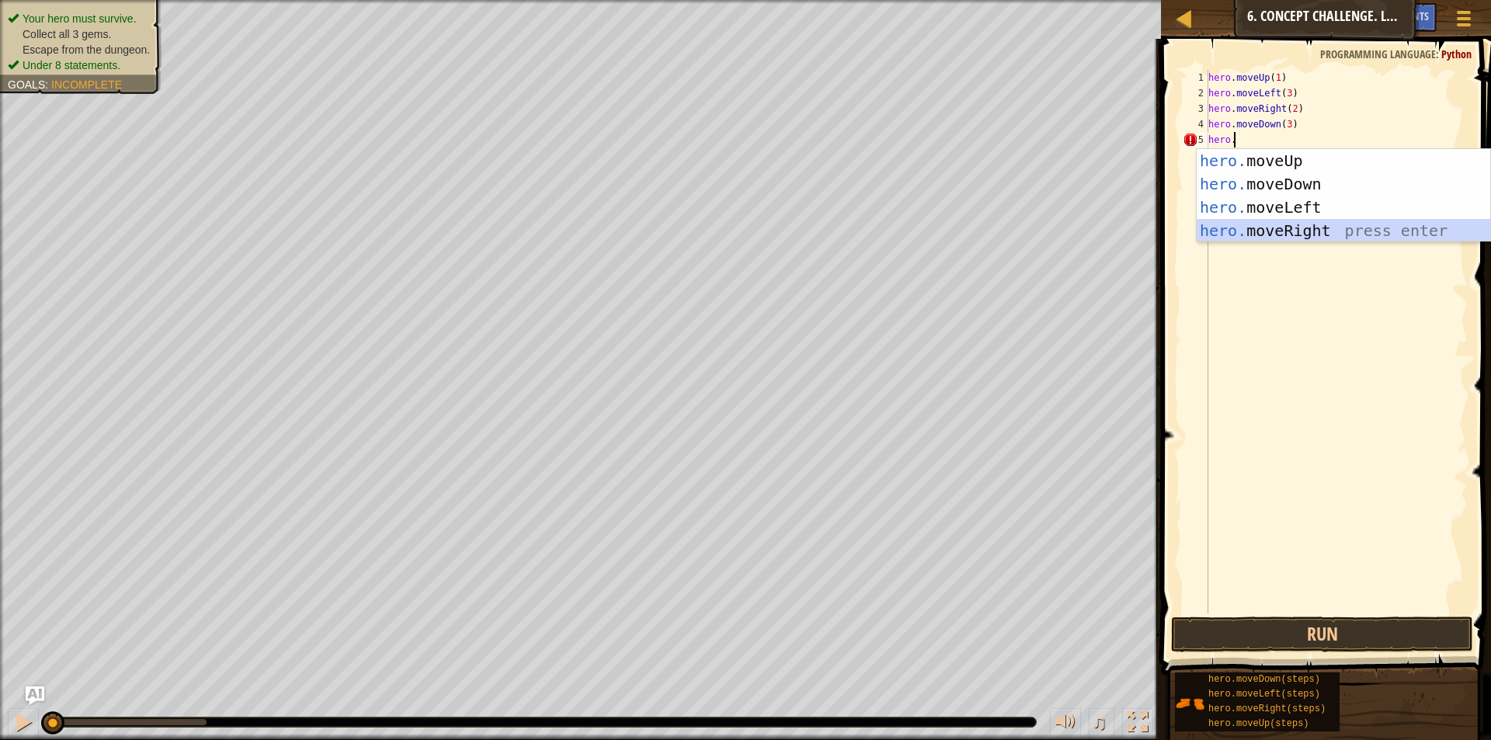
click at [1292, 227] on div "hero. moveUp press enter hero. moveDown press enter hero. moveLeft press enter …" at bounding box center [1342, 219] width 293 height 140
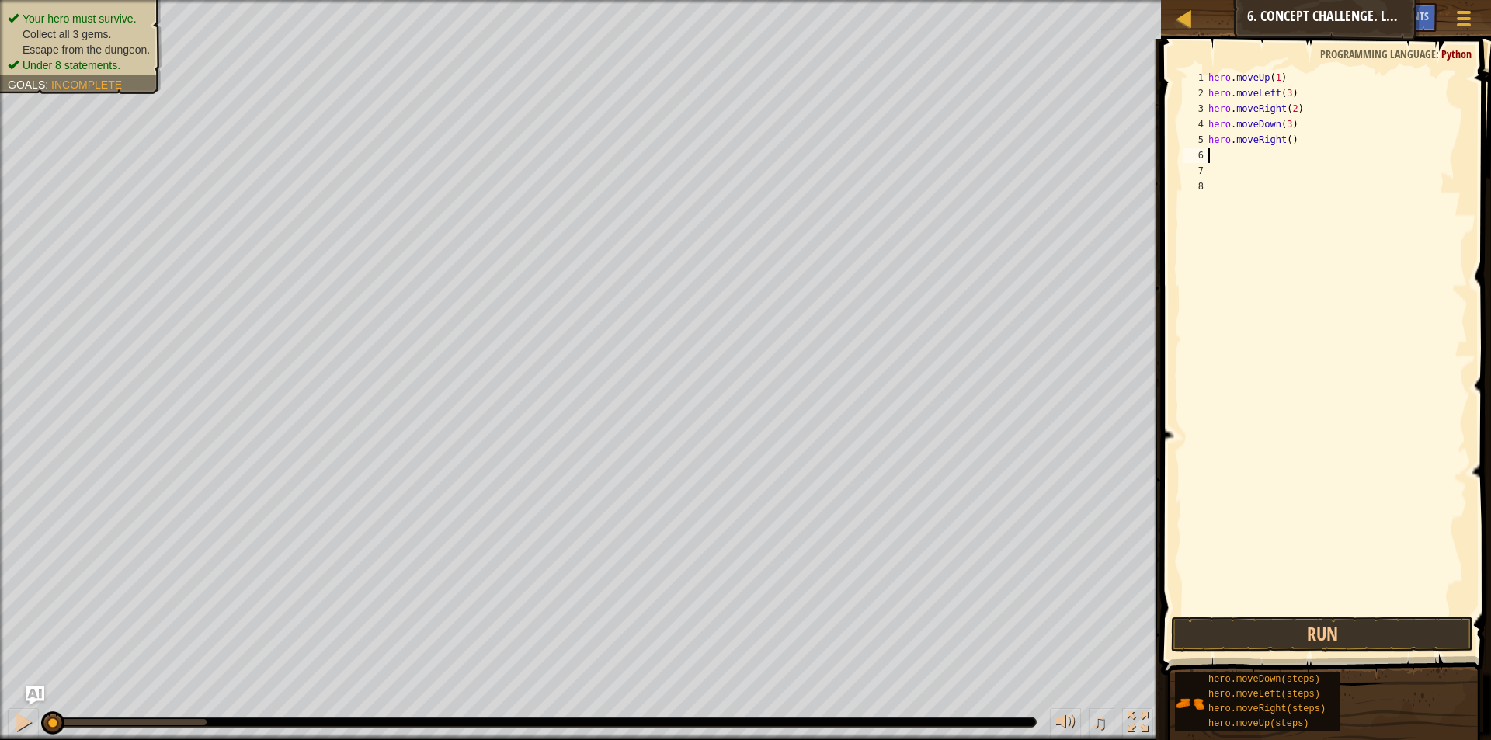
click at [1285, 138] on div "hero . moveUp ( 1 ) hero . moveLeft ( 3 ) hero . moveRight ( 2 ) hero . moveDow…" at bounding box center [1336, 357] width 262 height 575
type textarea "hero.moveRight(1)"
click at [1256, 156] on div "hero . moveUp ( 1 ) hero . moveLeft ( 3 ) hero . moveRight ( 2 ) hero . moveDow…" at bounding box center [1336, 357] width 262 height 575
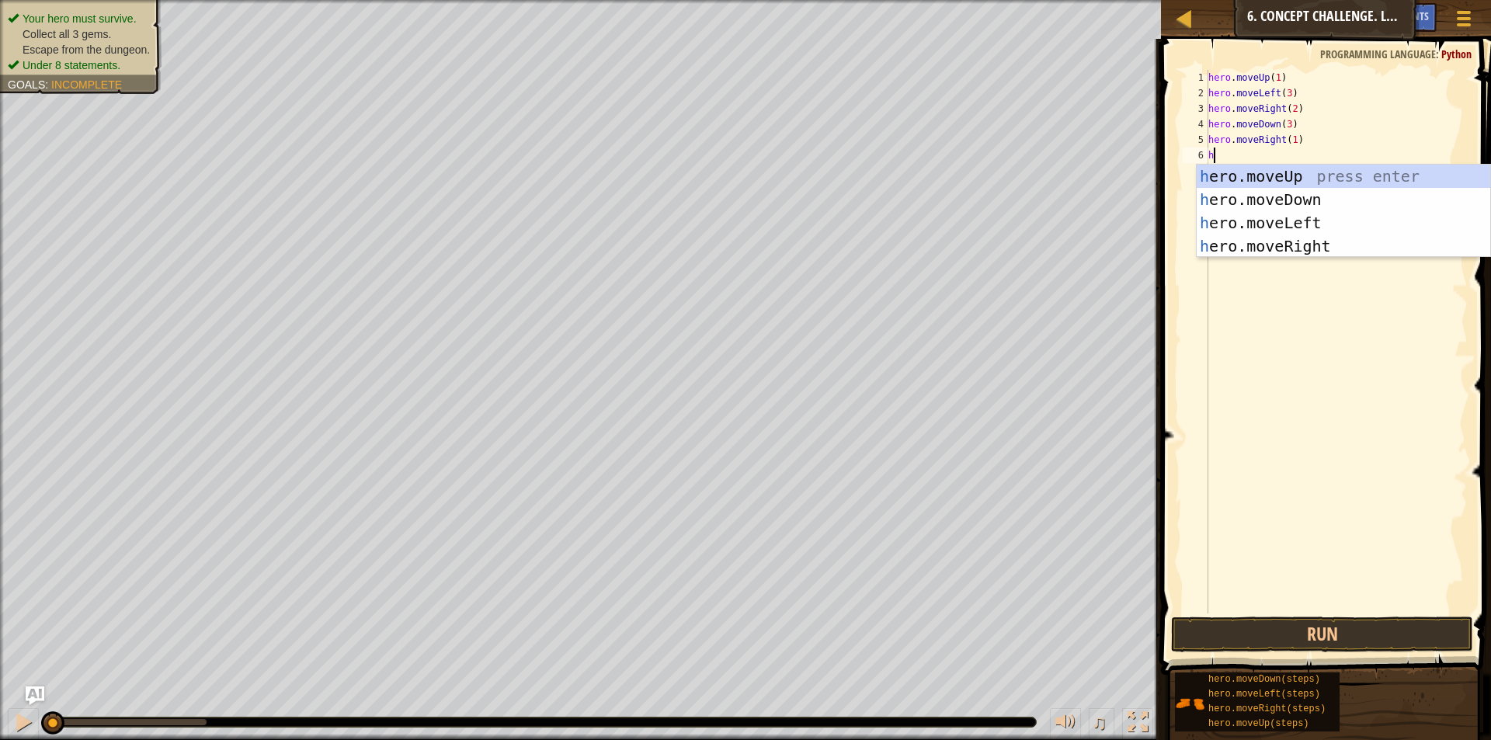
scroll to position [7, 1]
type textarea "hero"
click at [1273, 181] on div "hero .moveUp press enter hero .moveDown press enter hero .moveLeft press enter …" at bounding box center [1342, 235] width 293 height 140
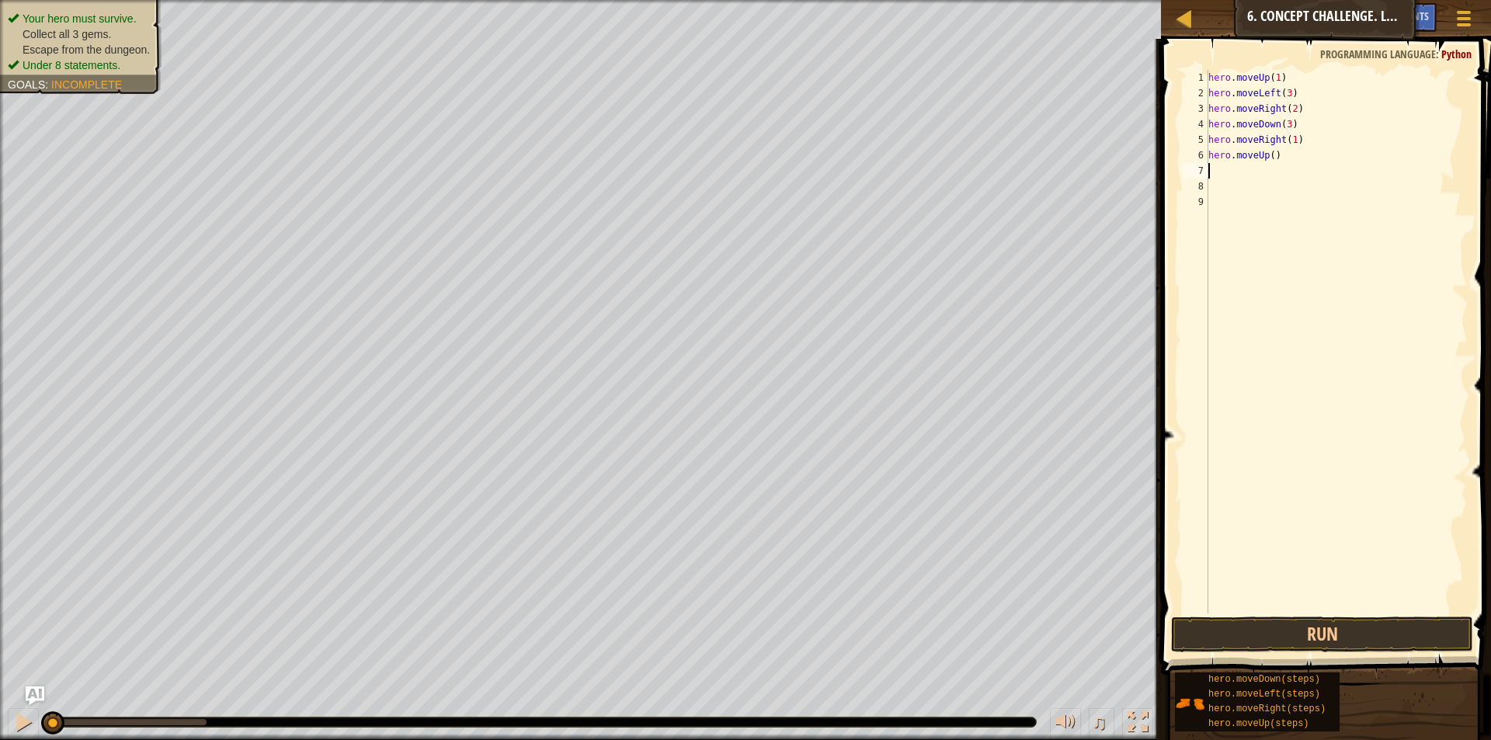
scroll to position [7, 0]
click at [1270, 157] on div "hero . moveUp ( 1 ) hero . moveLeft ( 3 ) hero . moveRight ( 2 ) hero . moveDow…" at bounding box center [1336, 357] width 262 height 575
type textarea "hero.moveUp(2)"
click at [1221, 168] on div "hero . moveUp ( 1 ) hero . moveLeft ( 3 ) hero . moveRight ( 2 ) hero . moveDow…" at bounding box center [1336, 357] width 262 height 575
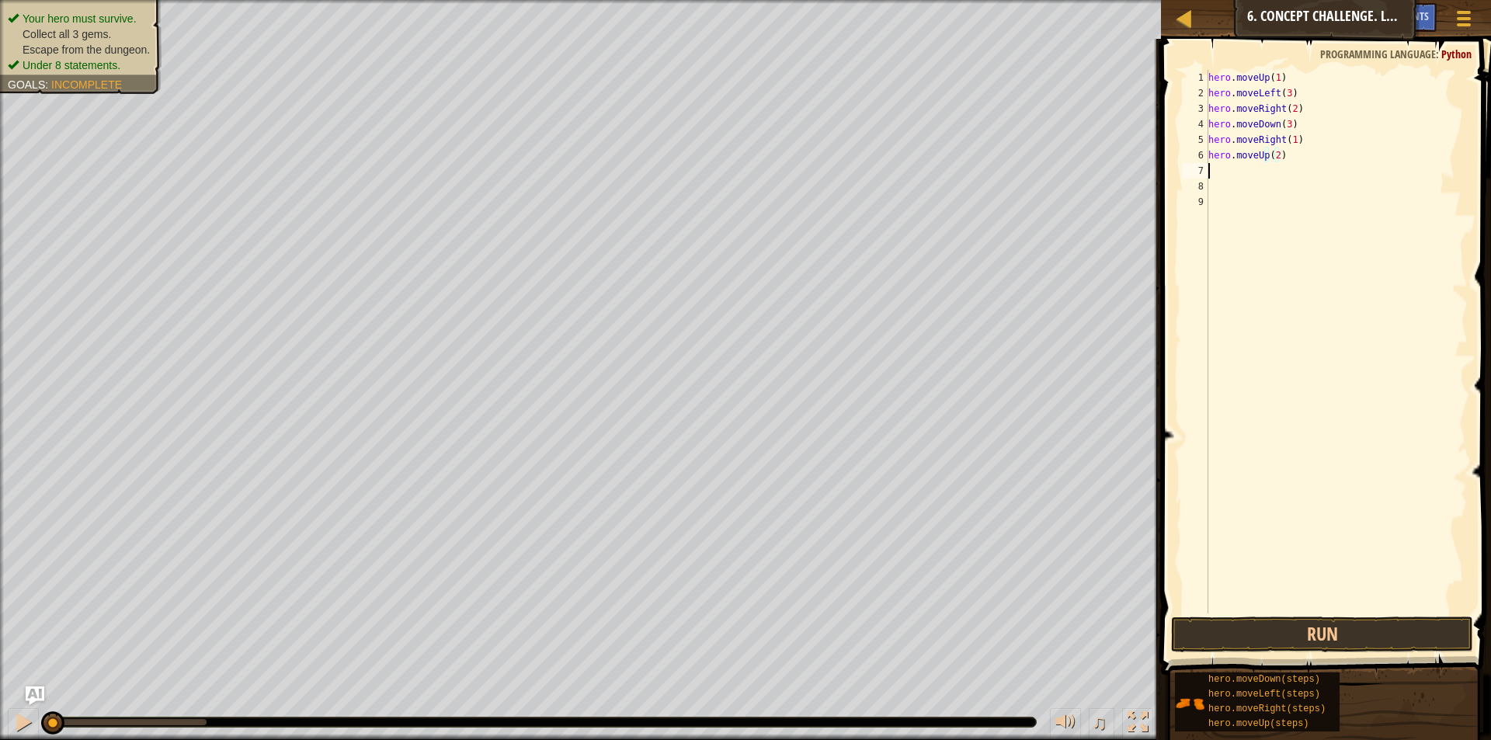
scroll to position [7, 0]
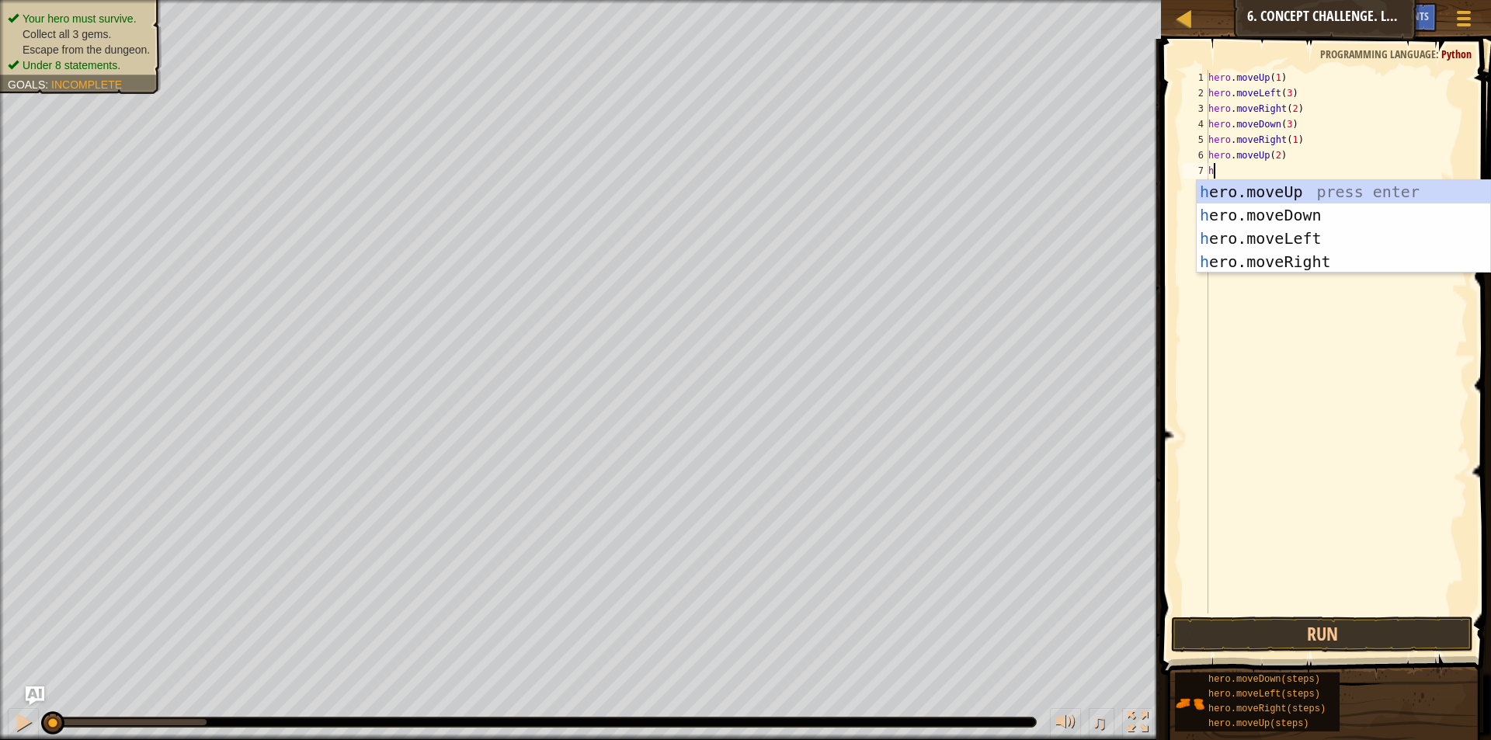
type textarea "her"
click at [1248, 259] on div "her o.moveUp press enter her o.moveDown press enter her o.moveLeft press enter …" at bounding box center [1342, 250] width 293 height 140
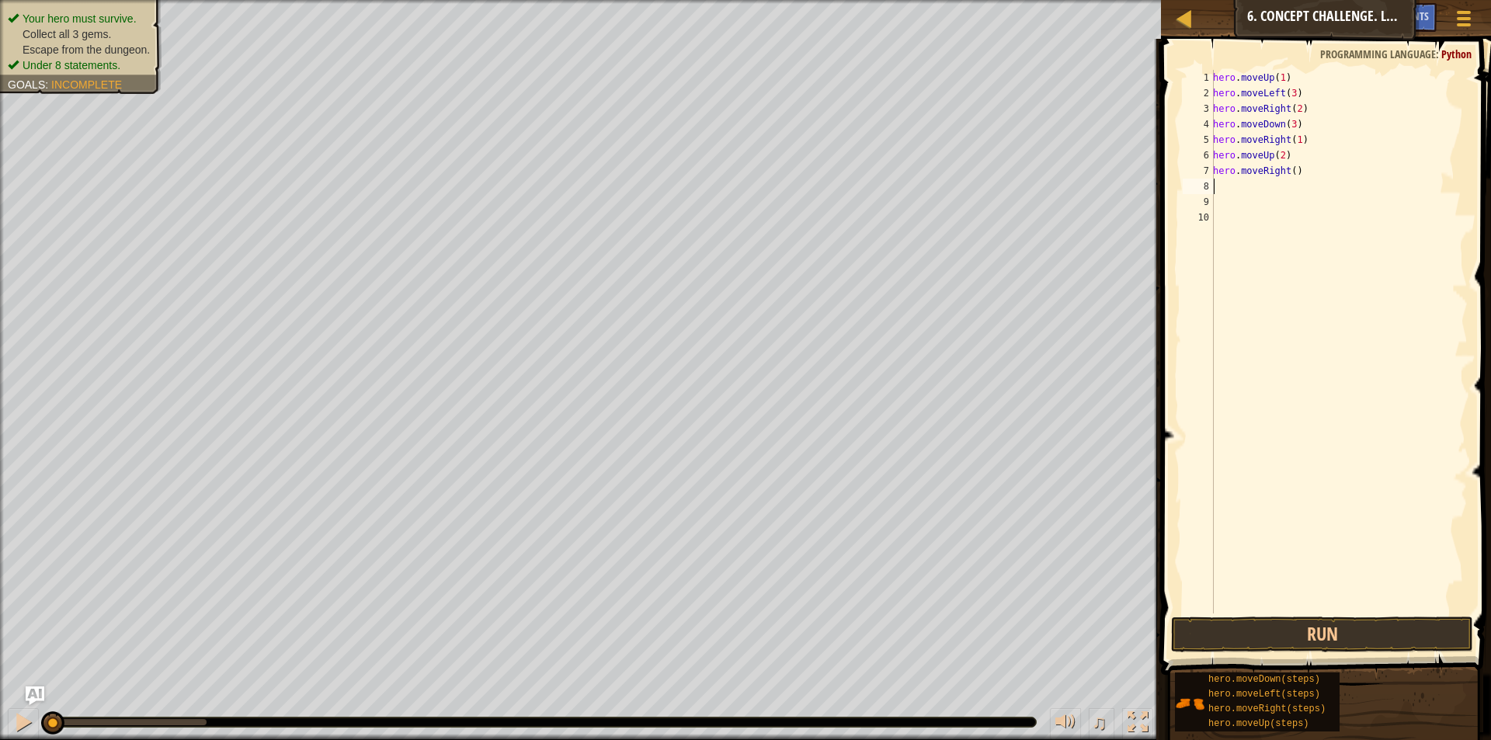
scroll to position [7, 0]
click at [1290, 167] on div "hero . moveUp ( 1 ) hero . moveLeft ( 3 ) hero . moveRight ( 2 ) hero . moveDow…" at bounding box center [1339, 357] width 258 height 575
click at [1280, 627] on button "Run" at bounding box center [1322, 634] width 302 height 36
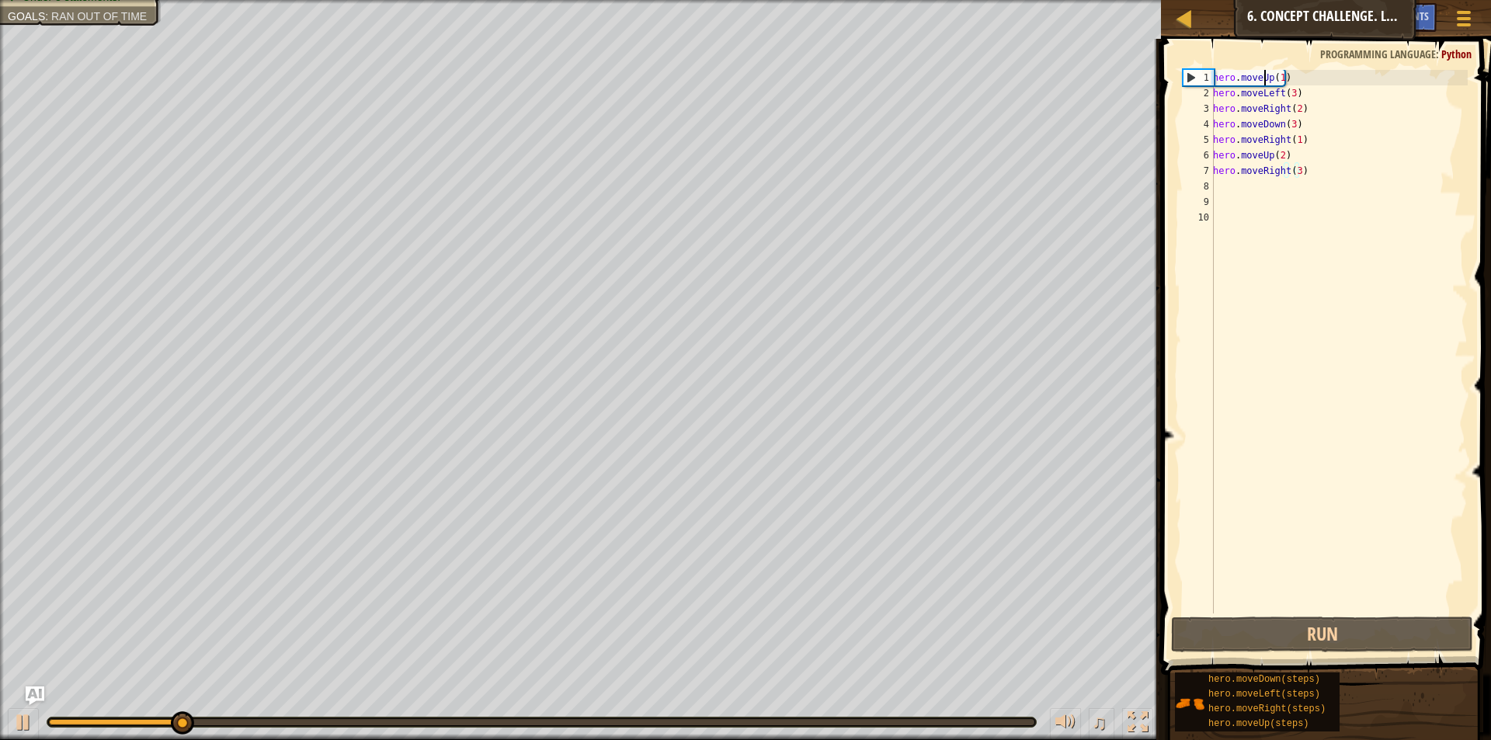
click at [1265, 75] on div "hero . moveUp ( 1 ) hero . moveLeft ( 3 ) hero . moveRight ( 2 ) hero . moveDow…" at bounding box center [1339, 357] width 258 height 575
click at [1269, 76] on div "hero . moveUp ( 1 ) hero . moveLeft ( 3 ) hero . moveRight ( 2 ) hero . moveDow…" at bounding box center [1339, 357] width 258 height 575
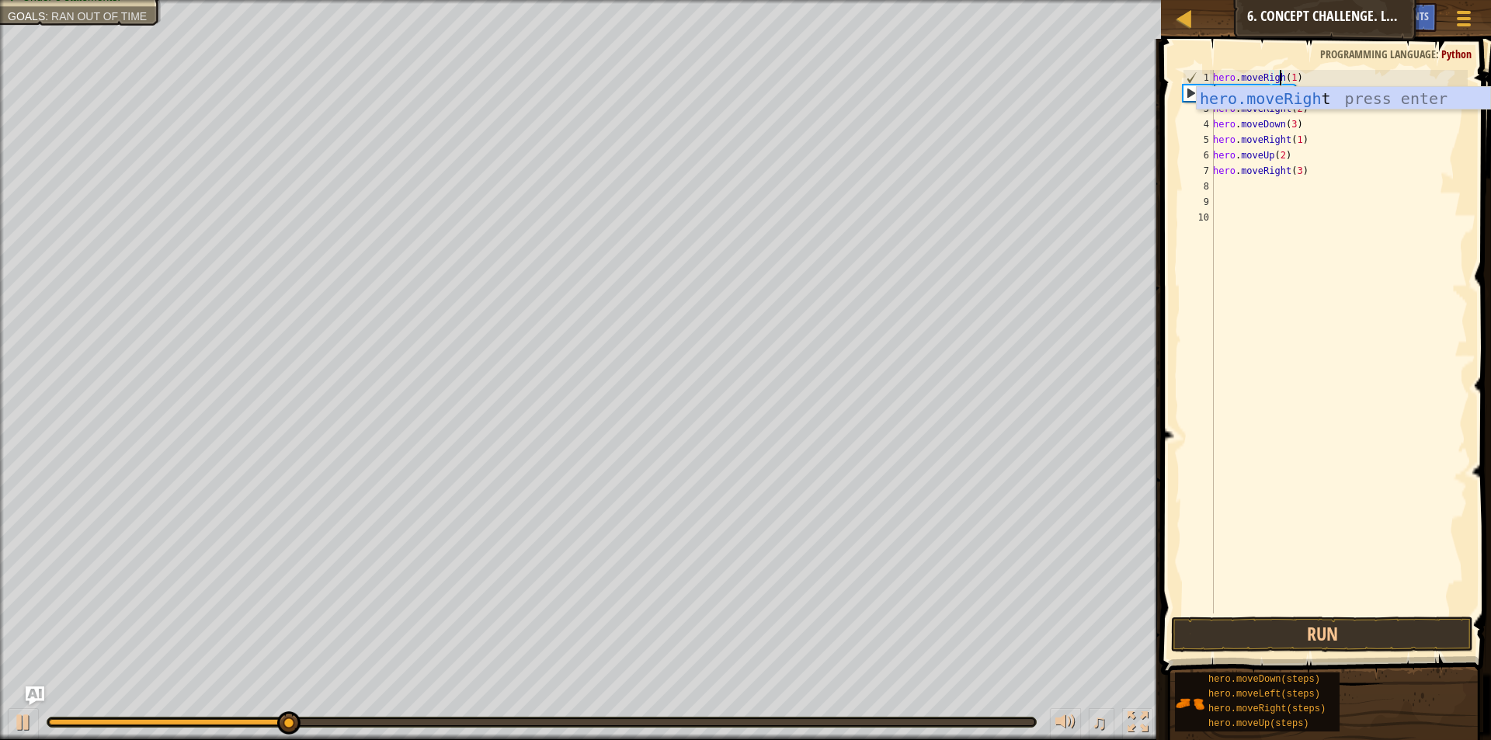
scroll to position [7, 6]
click at [1294, 626] on button "Run" at bounding box center [1322, 634] width 302 height 36
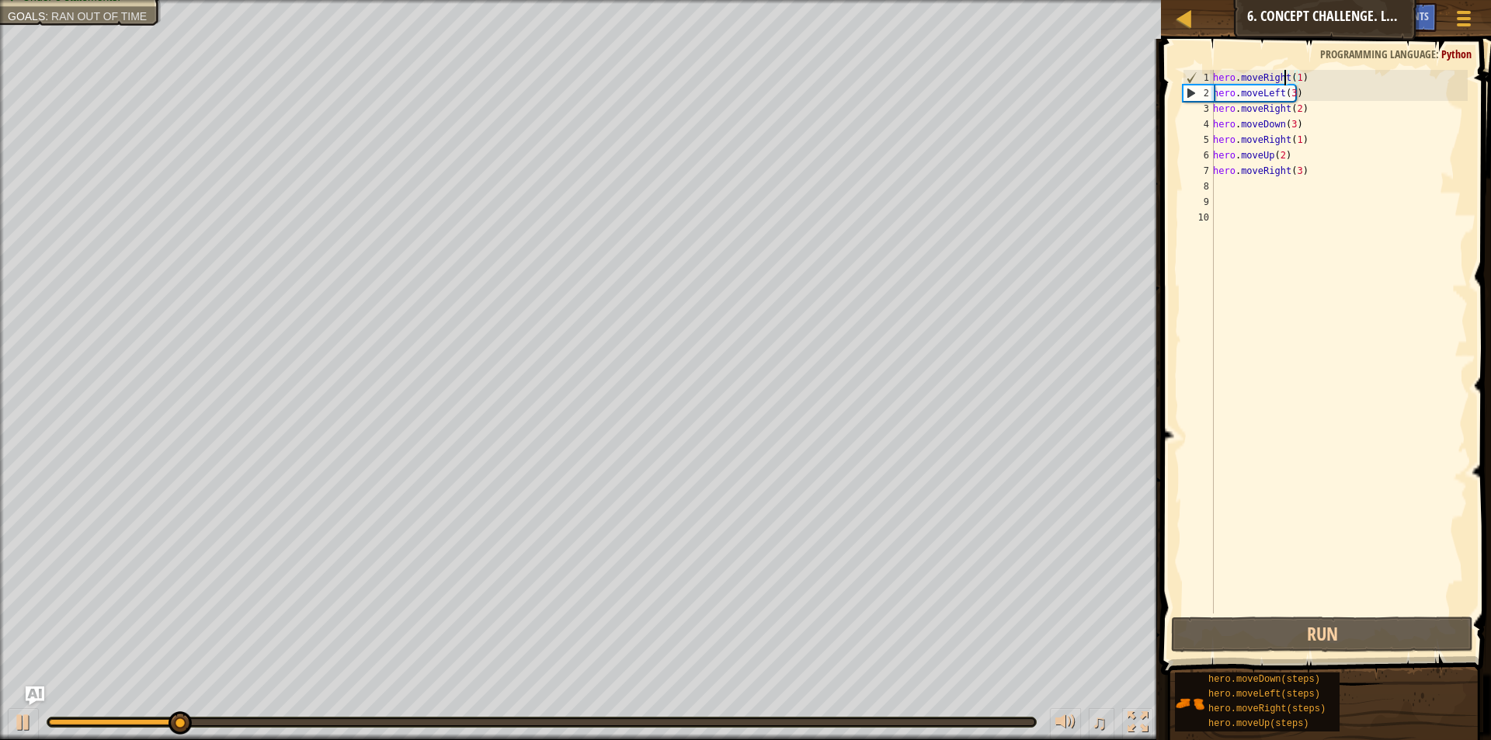
click at [1279, 97] on div "hero . moveRight ( 1 ) hero . moveLeft ( 3 ) hero . moveRight ( 2 ) hero . move…" at bounding box center [1339, 357] width 258 height 575
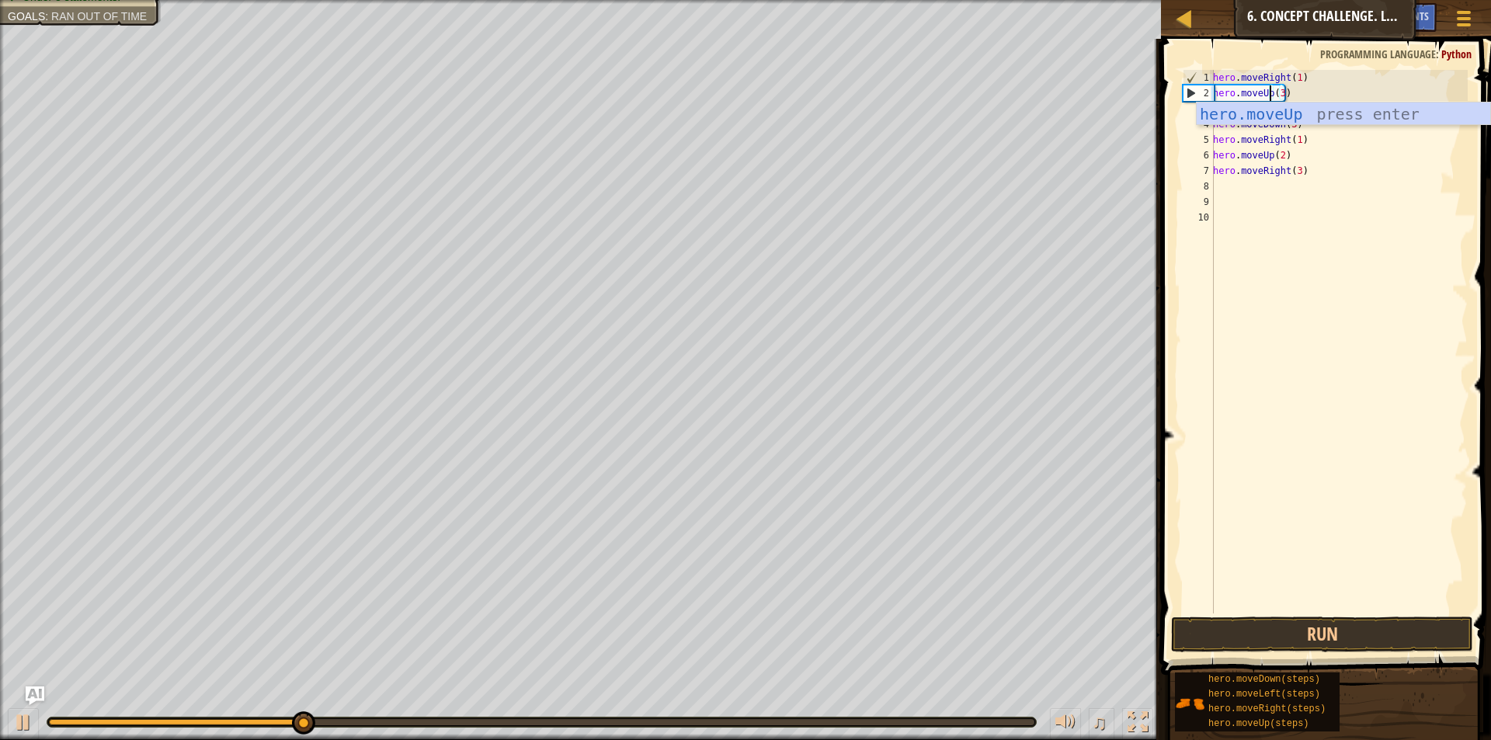
scroll to position [7, 5]
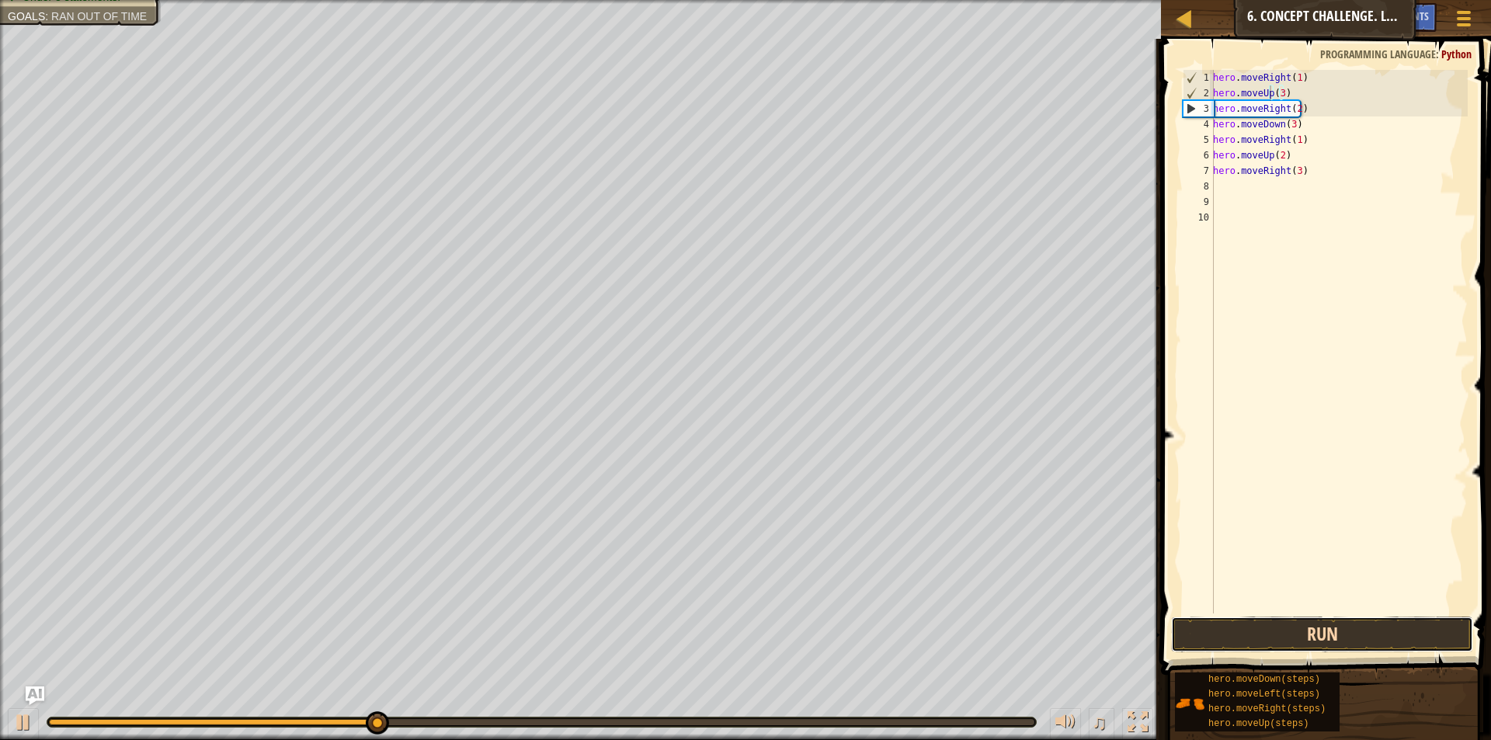
click at [1293, 636] on button "Run" at bounding box center [1322, 634] width 302 height 36
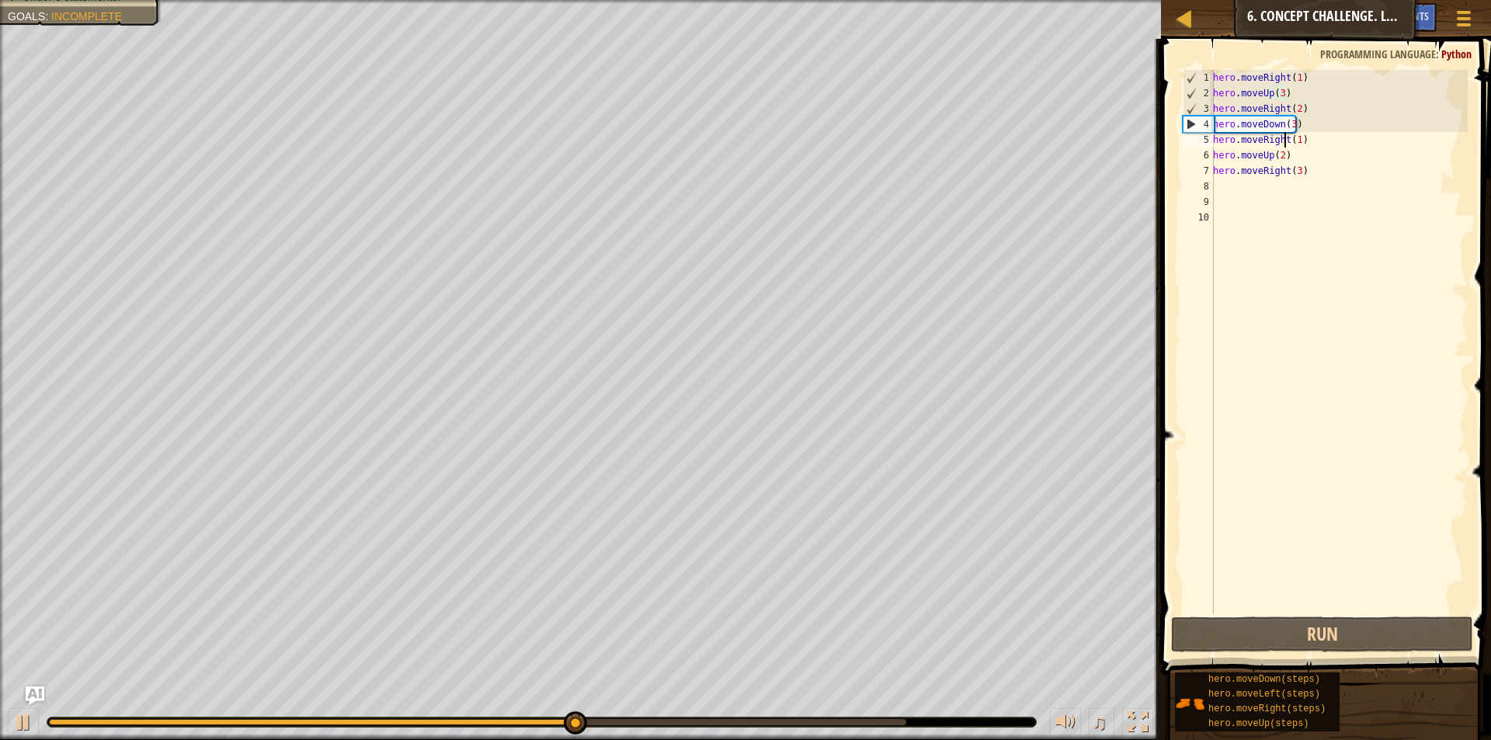
click at [1283, 141] on div "hero . moveRight ( 1 ) hero . moveUp ( 3 ) hero . moveRight ( 2 ) hero . moveDo…" at bounding box center [1339, 357] width 258 height 575
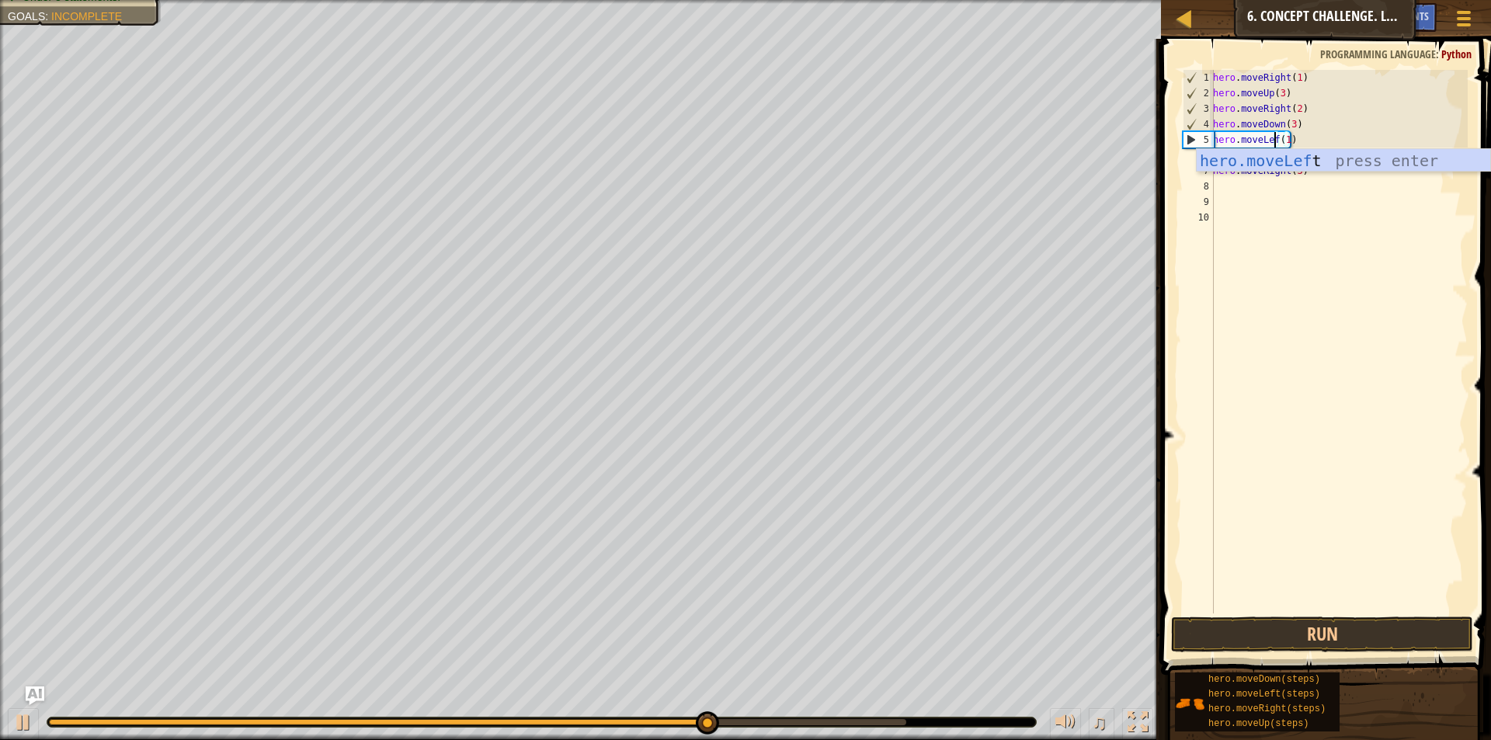
scroll to position [7, 6]
type textarea "hero.moveLeft(1)"
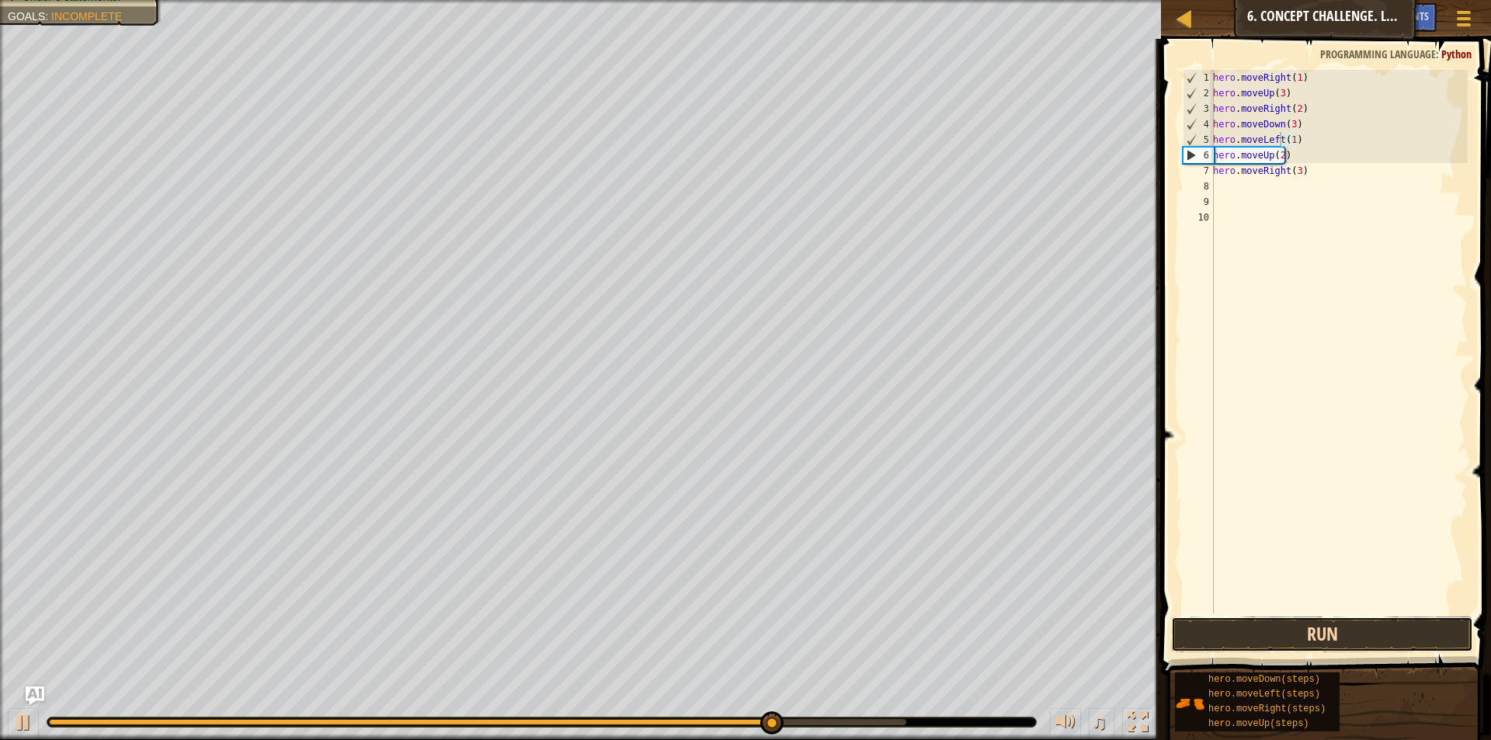
click at [1298, 627] on button "Run" at bounding box center [1322, 634] width 302 height 36
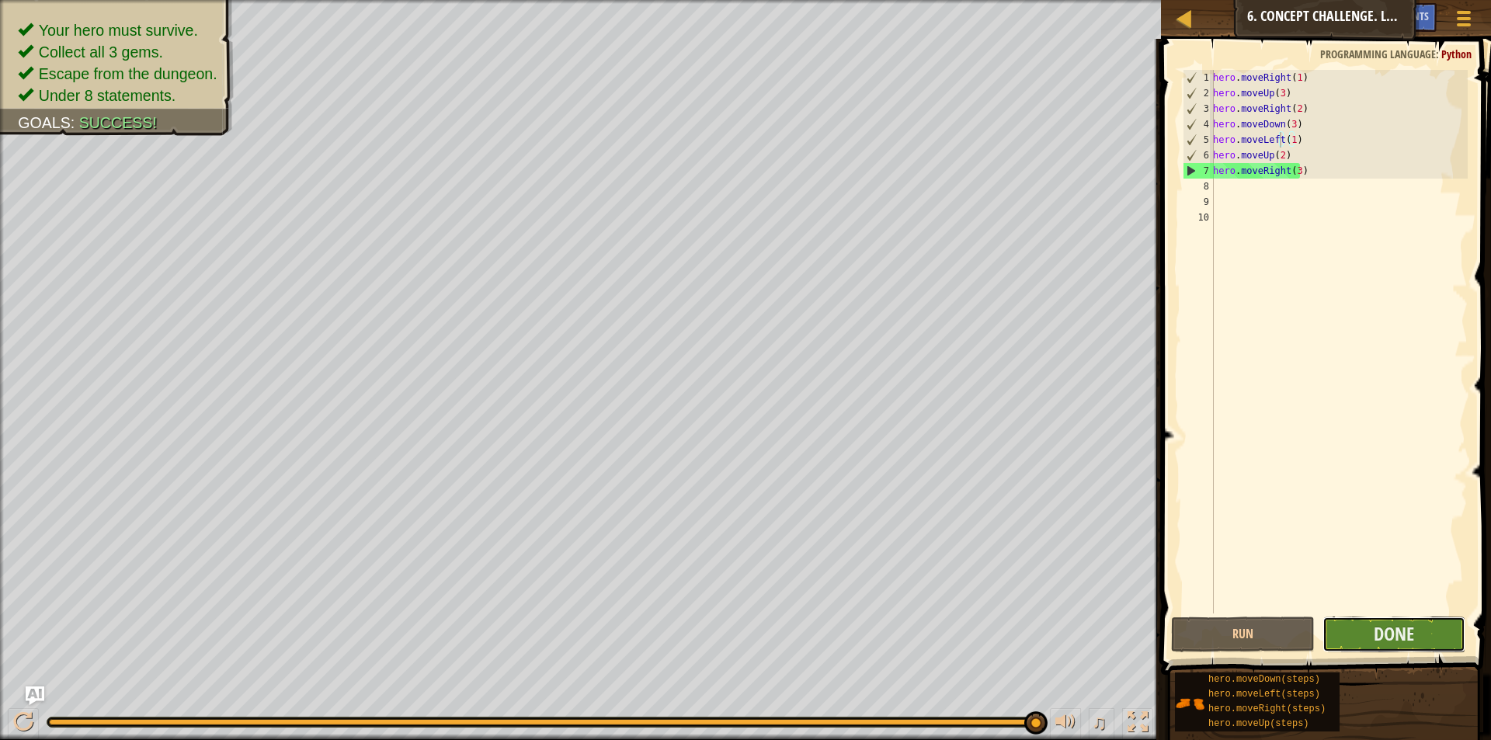
click at [1370, 622] on button "Done" at bounding box center [1393, 634] width 143 height 36
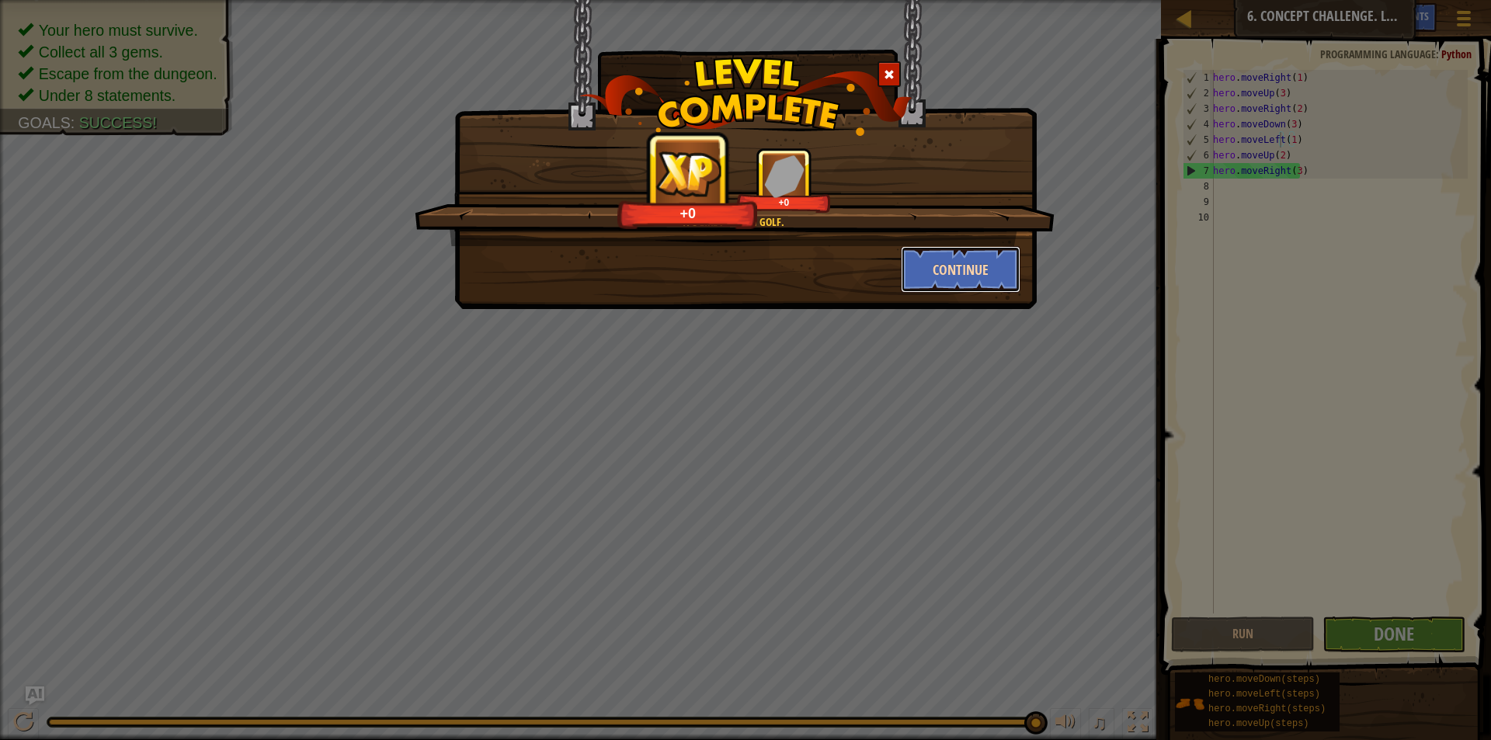
click at [936, 262] on button "Continue" at bounding box center [961, 269] width 120 height 47
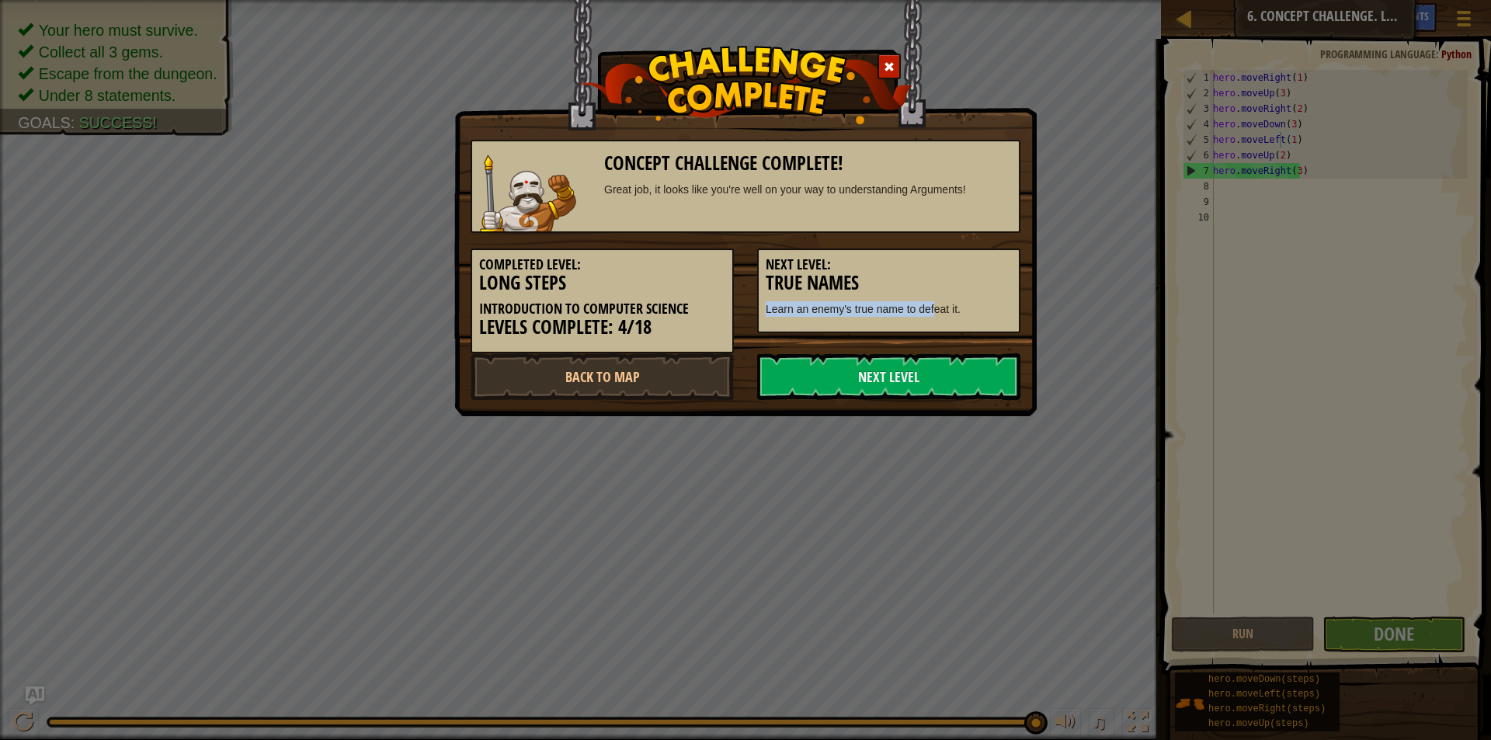
click at [933, 293] on div "Next Level: True Names Learn an enemy's true name to defeat it." at bounding box center [888, 290] width 263 height 85
click at [928, 312] on p "Learn an enemy's true name to defeat it." at bounding box center [889, 309] width 246 height 16
drag, startPoint x: 945, startPoint y: 355, endPoint x: 950, endPoint y: 332, distance: 23.2
click at [950, 338] on div "Concept Challenge Complete! Great job, it looks like you're well on your way to…" at bounding box center [746, 262] width 550 height 276
click at [953, 508] on div "Concept Challenge Complete! Great job, it looks like you're well on your way to…" at bounding box center [745, 370] width 1491 height 740
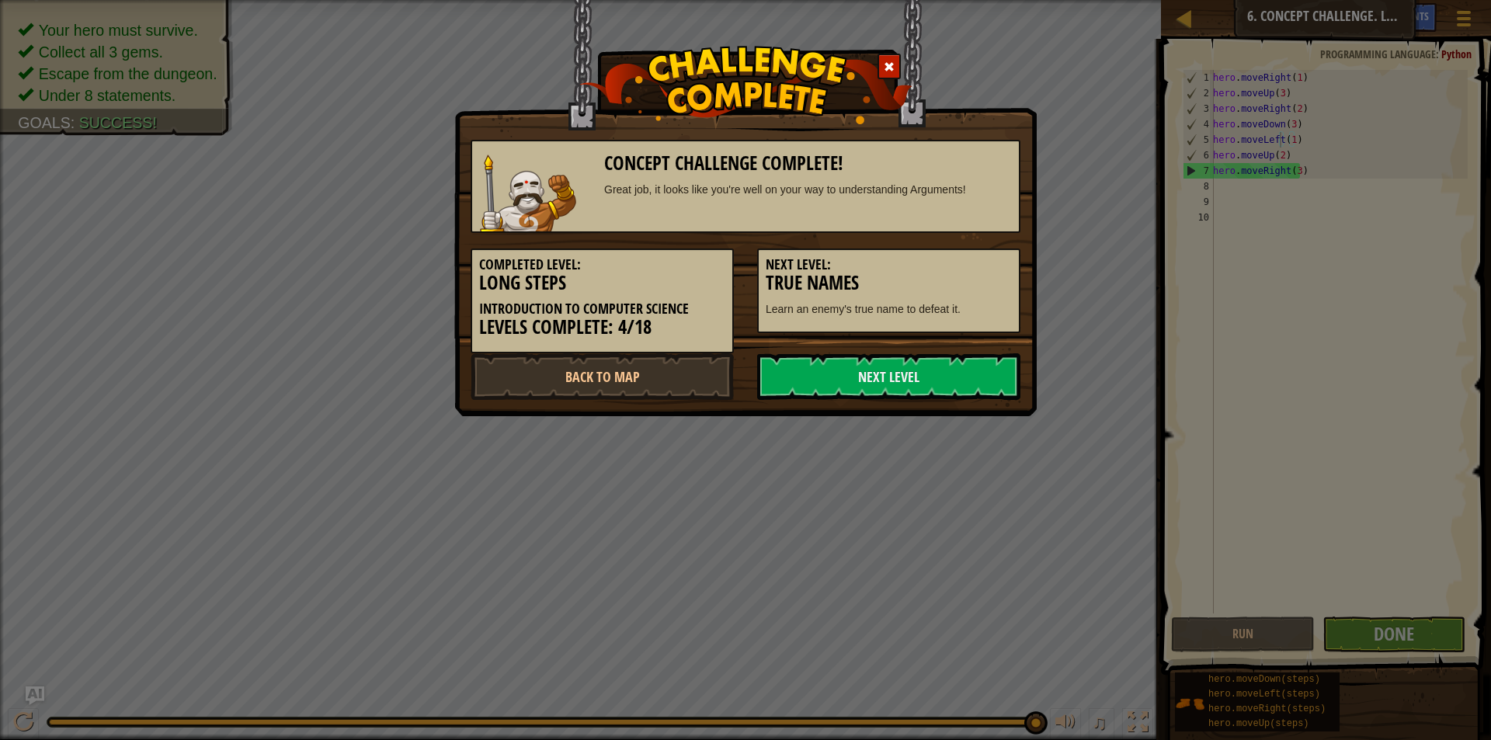
click at [953, 454] on div "Concept Challenge Complete! Great job, it looks like you're well on your way to…" at bounding box center [745, 370] width 1491 height 740
click at [921, 383] on link "Next Level" at bounding box center [888, 376] width 263 height 47
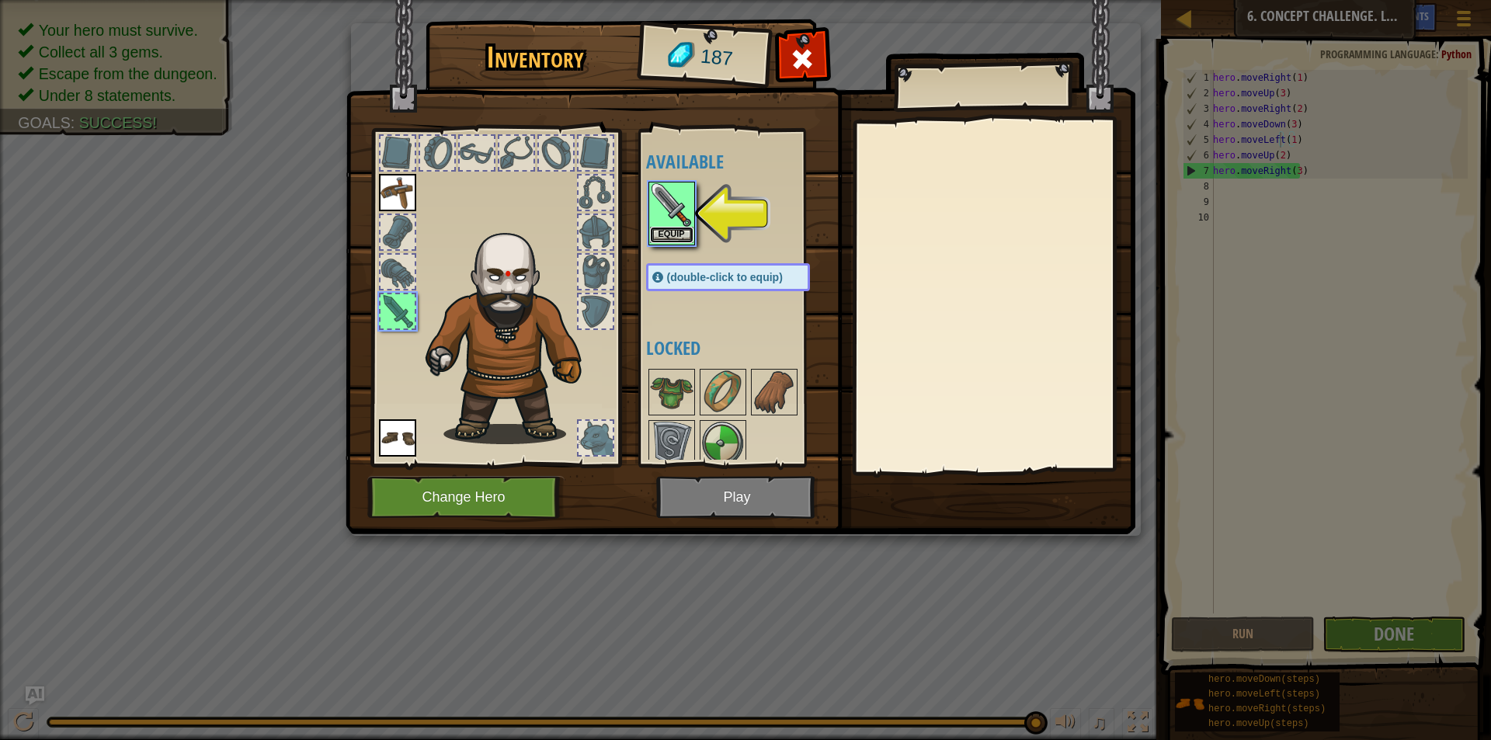
click at [675, 239] on button "Equip" at bounding box center [671, 235] width 43 height 16
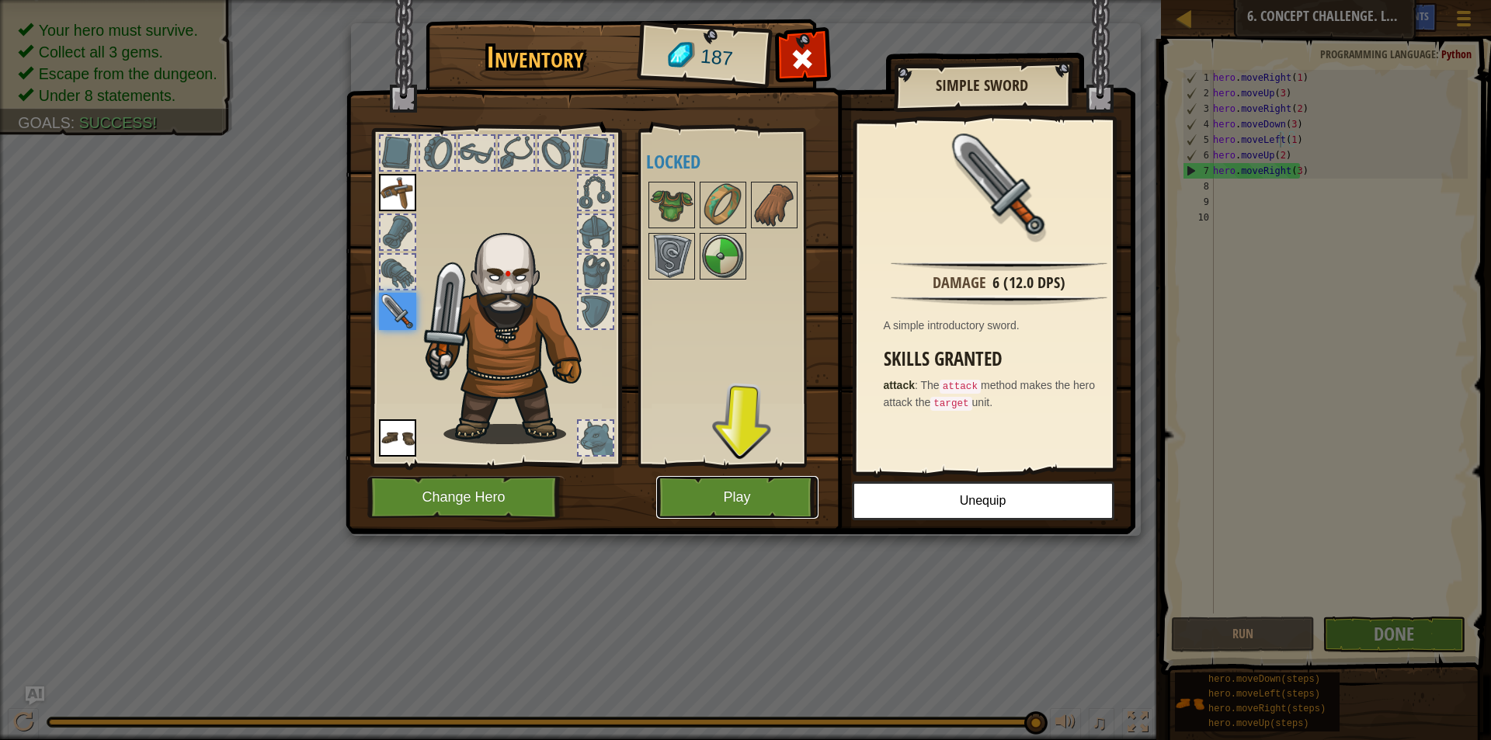
click at [708, 501] on button "Play" at bounding box center [737, 497] width 162 height 43
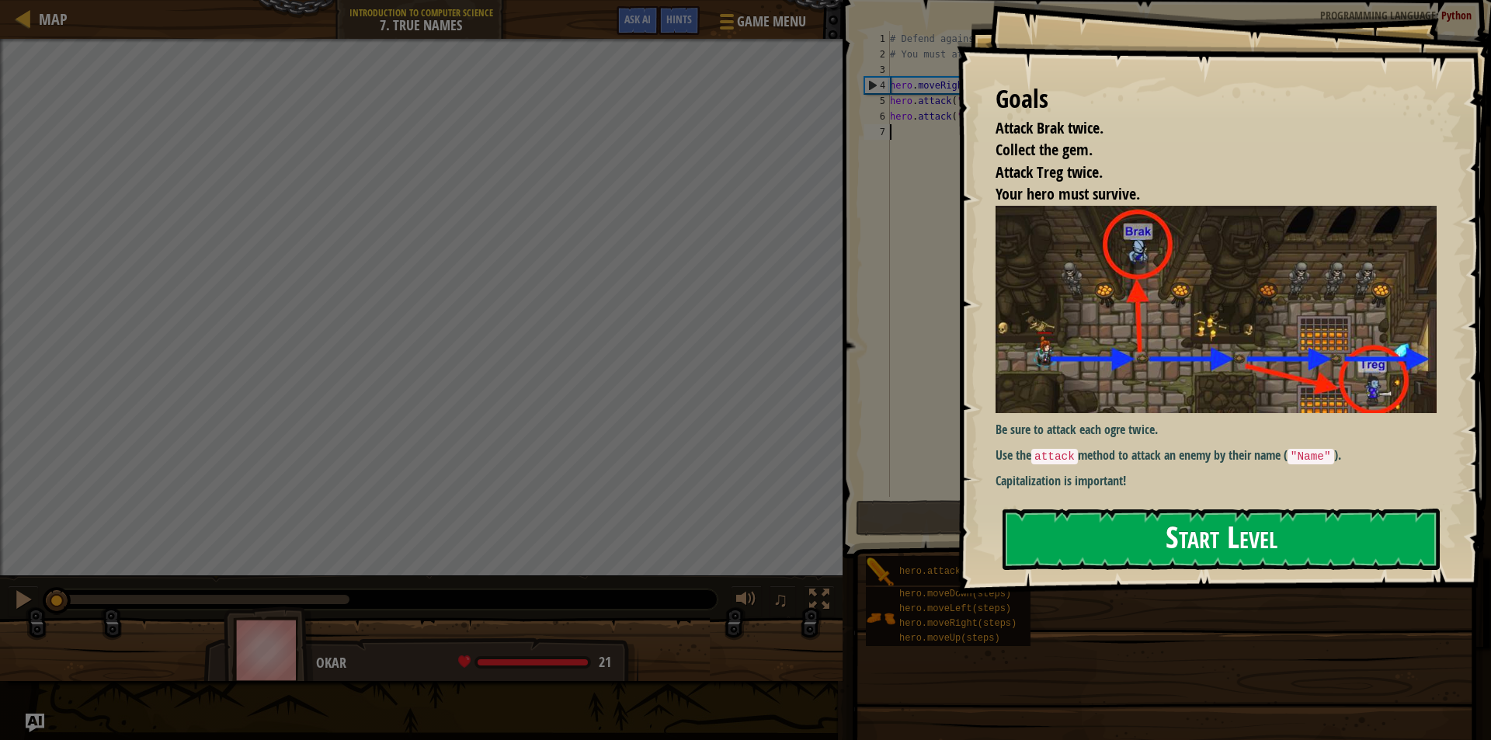
click at [1287, 518] on button "Start Level" at bounding box center [1220, 539] width 437 height 61
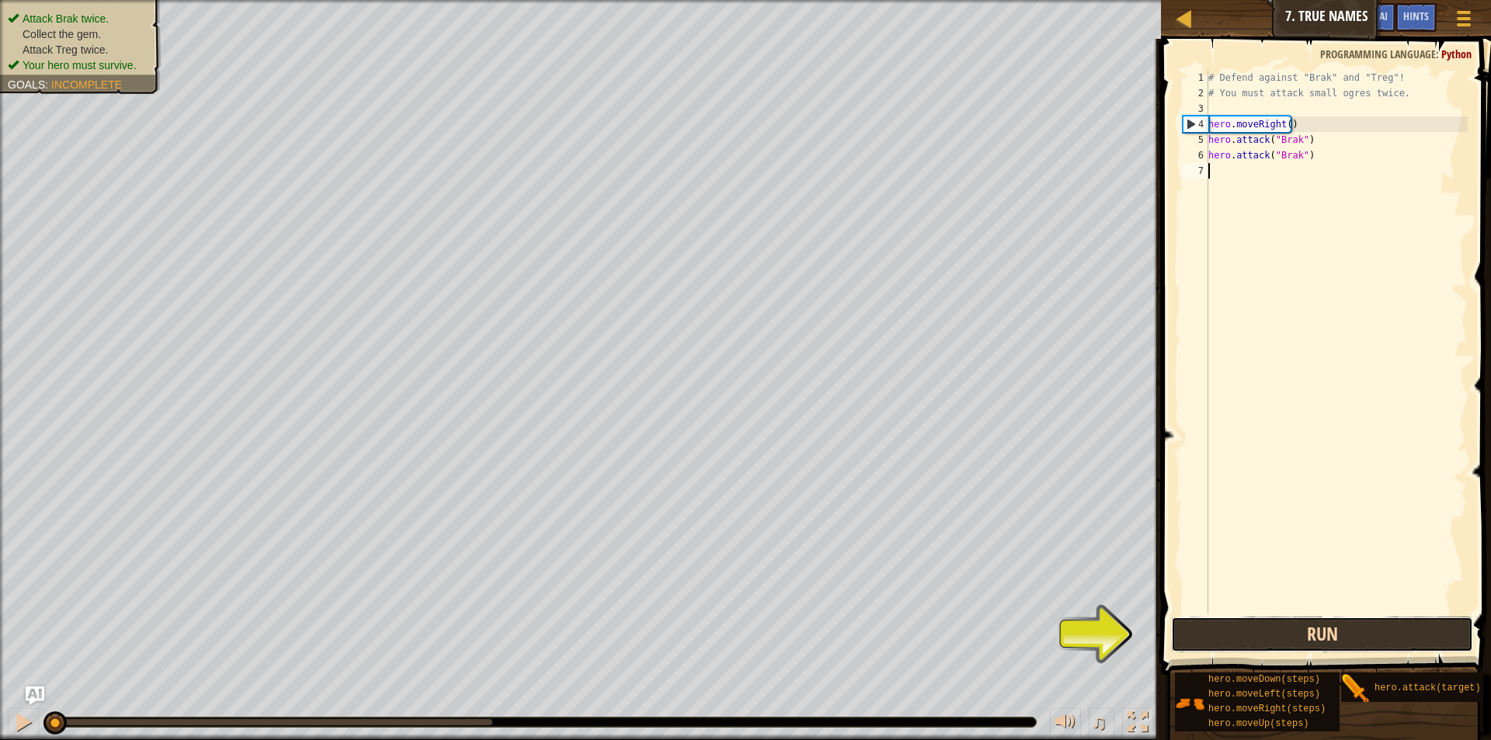
click at [1236, 642] on button "Run" at bounding box center [1322, 634] width 302 height 36
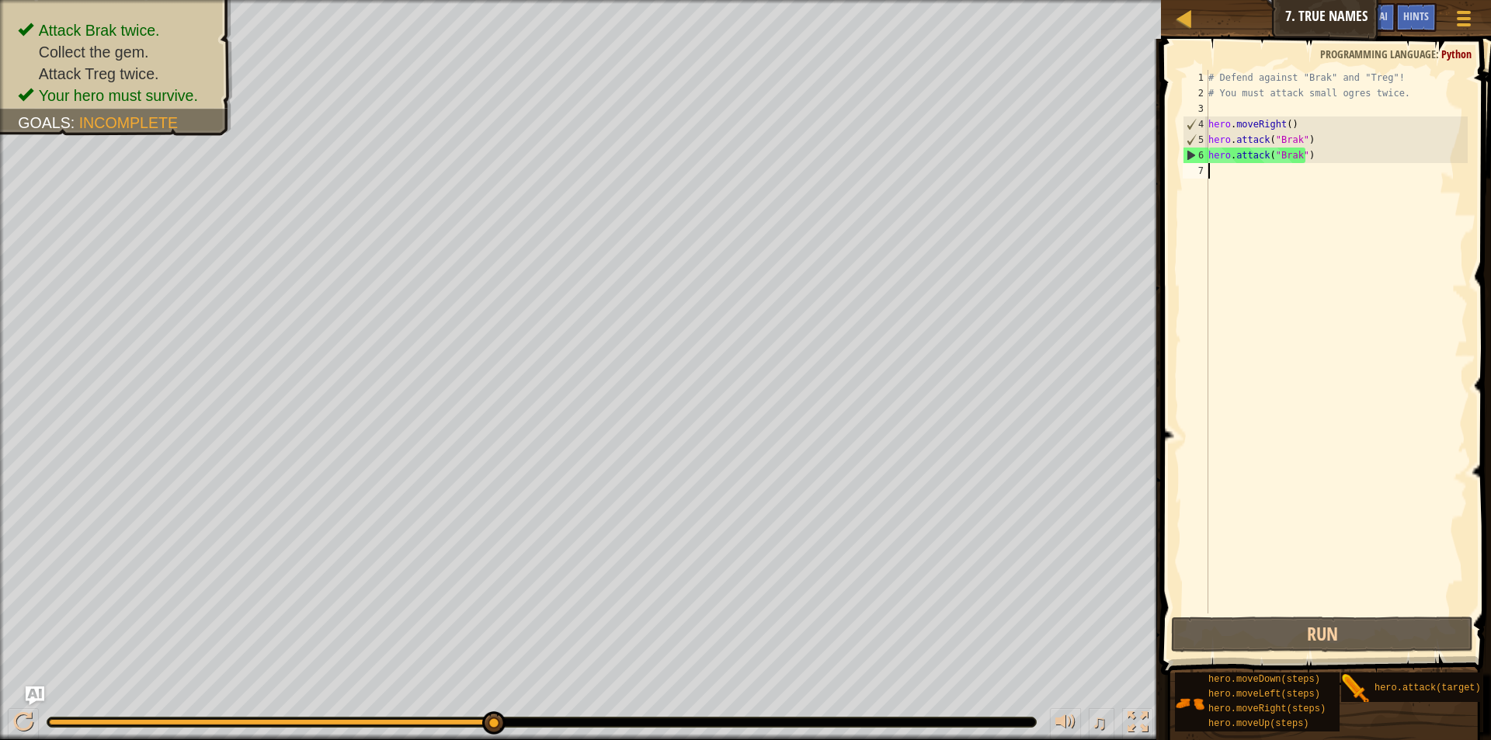
drag, startPoint x: 1270, startPoint y: 184, endPoint x: 1245, endPoint y: 177, distance: 26.6
click at [1245, 177] on div "# Defend against "Brak" and "Treg"! # You must attack small ogres twice. hero .…" at bounding box center [1336, 357] width 262 height 575
click at [1345, 634] on button "Run" at bounding box center [1322, 634] width 302 height 36
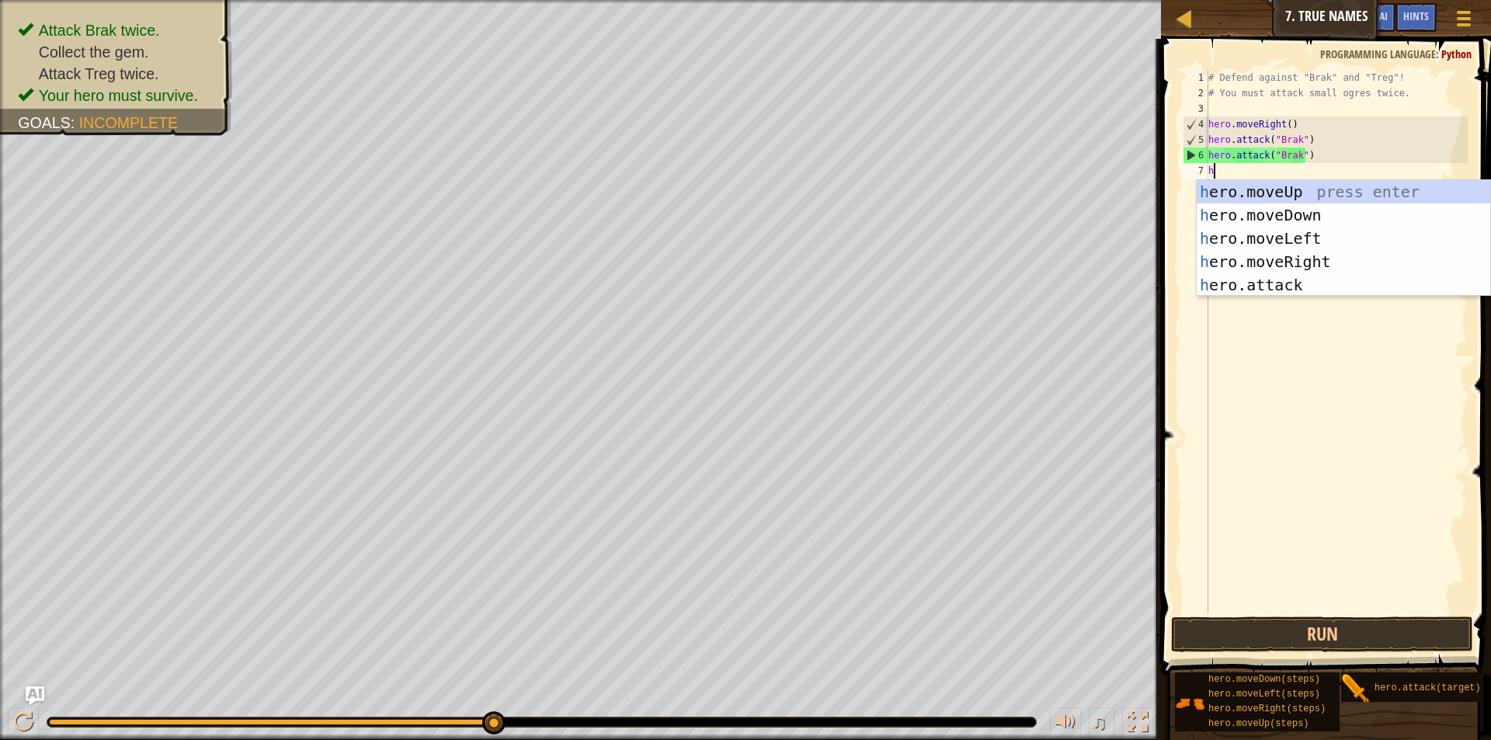
scroll to position [7, 0]
type textarea "hero"
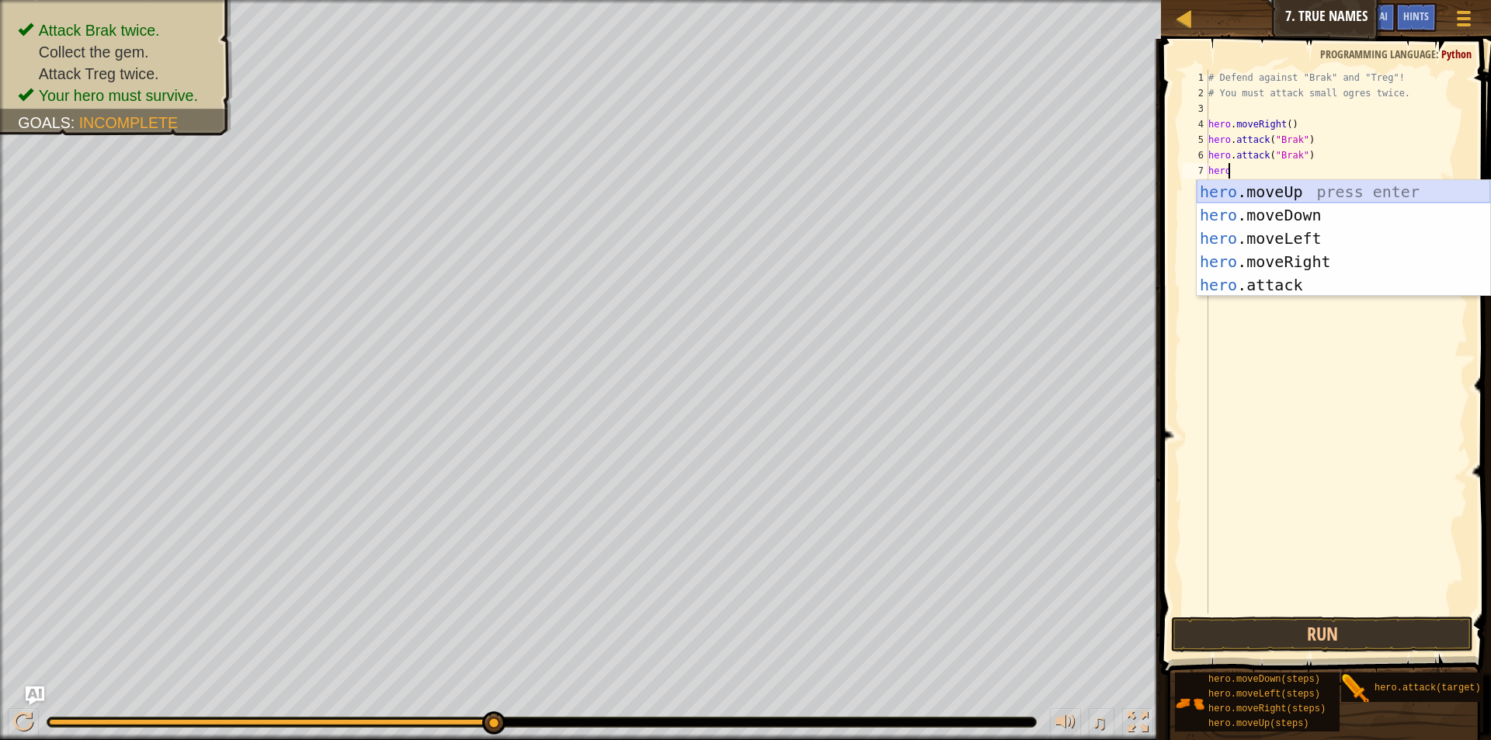
click at [1277, 195] on div "hero .moveUp press enter hero .moveDown press enter hero .moveLeft press enter …" at bounding box center [1342, 261] width 293 height 163
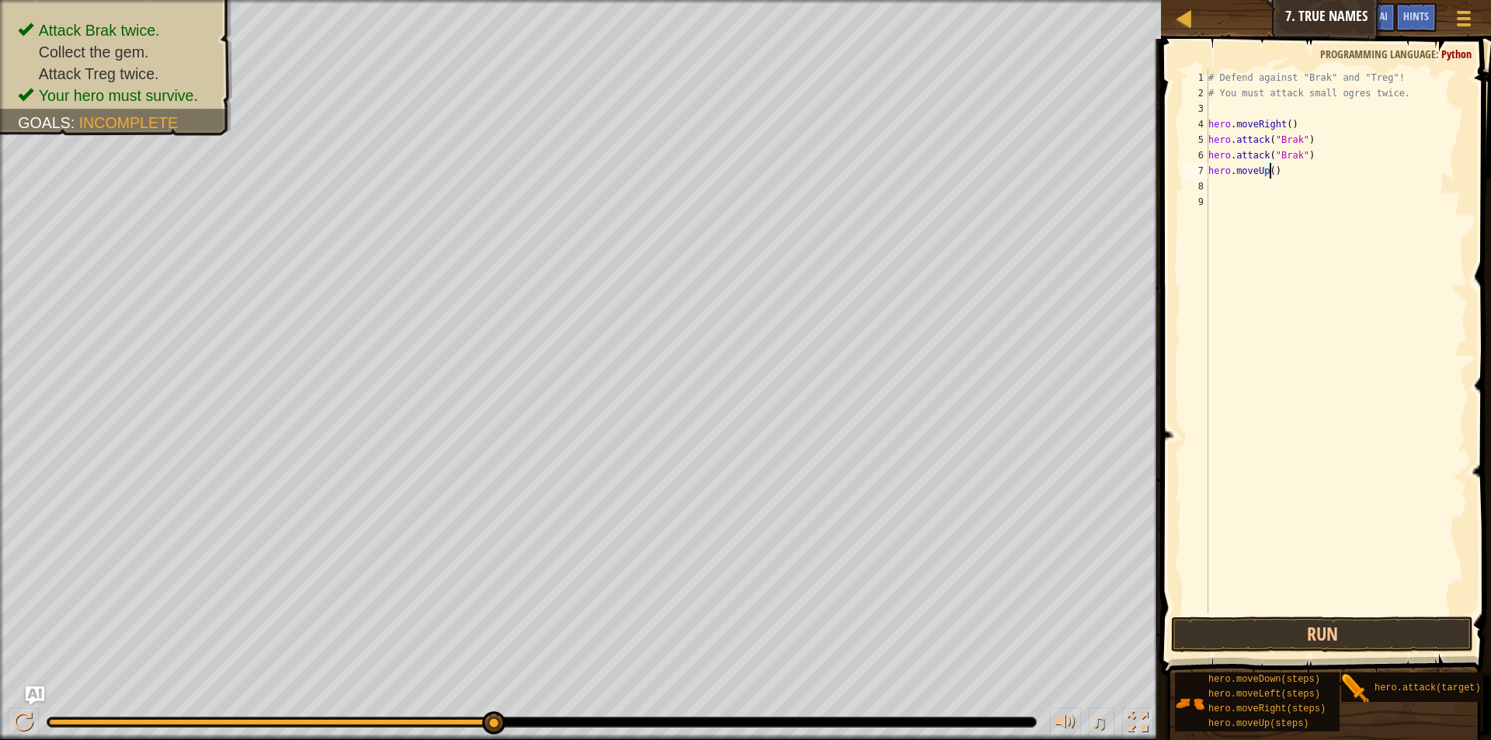
click at [1271, 173] on div "# Defend against "Brak" and "Treg"! # You must attack small ogres twice. hero .…" at bounding box center [1336, 357] width 262 height 575
type textarea "hero.moveUp(1)"
click at [1263, 195] on div "# Defend against "Brak" and "Treg"! # You must attack small ogres twice. hero .…" at bounding box center [1336, 357] width 262 height 575
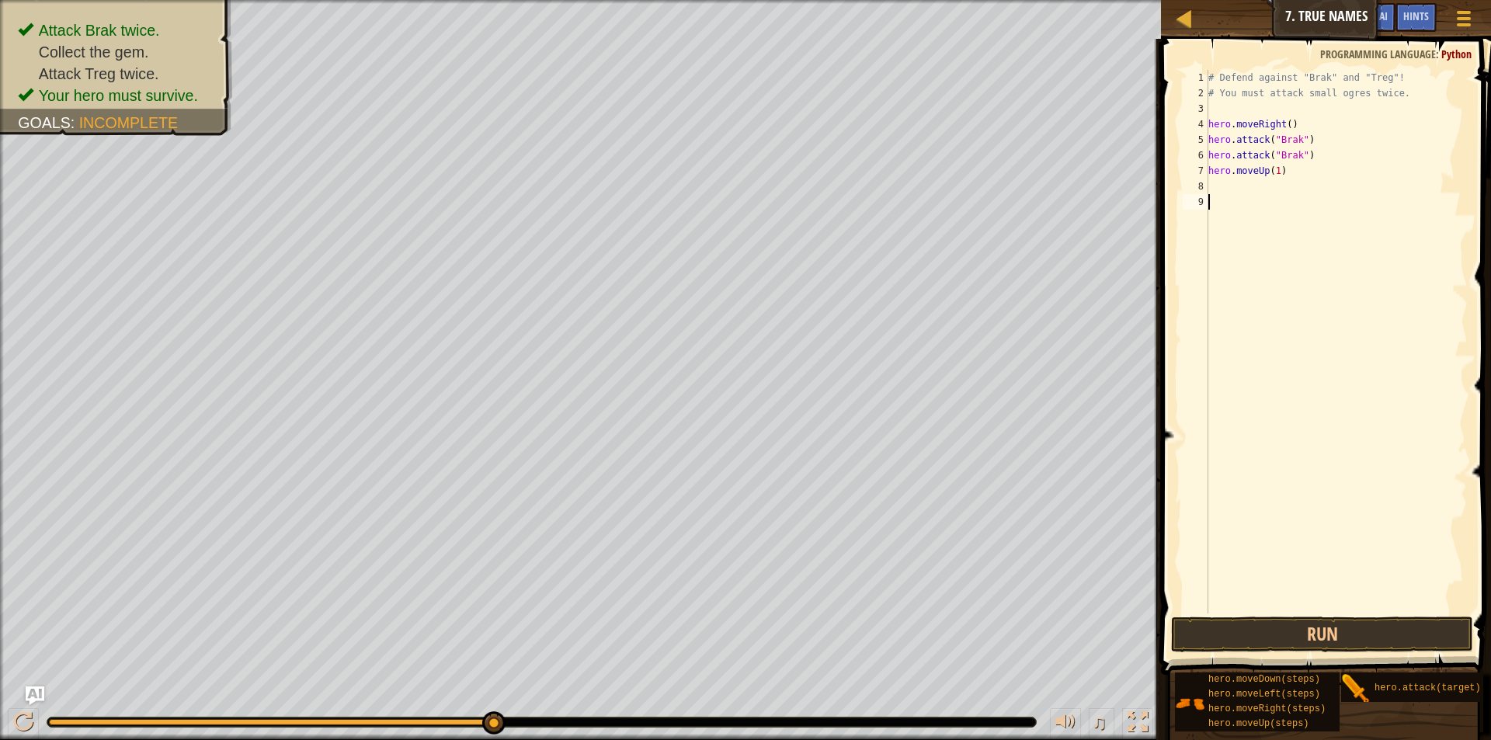
click at [1263, 186] on div "# Defend against "Brak" and "Treg"! # You must attack small ogres twice. hero .…" at bounding box center [1336, 357] width 262 height 575
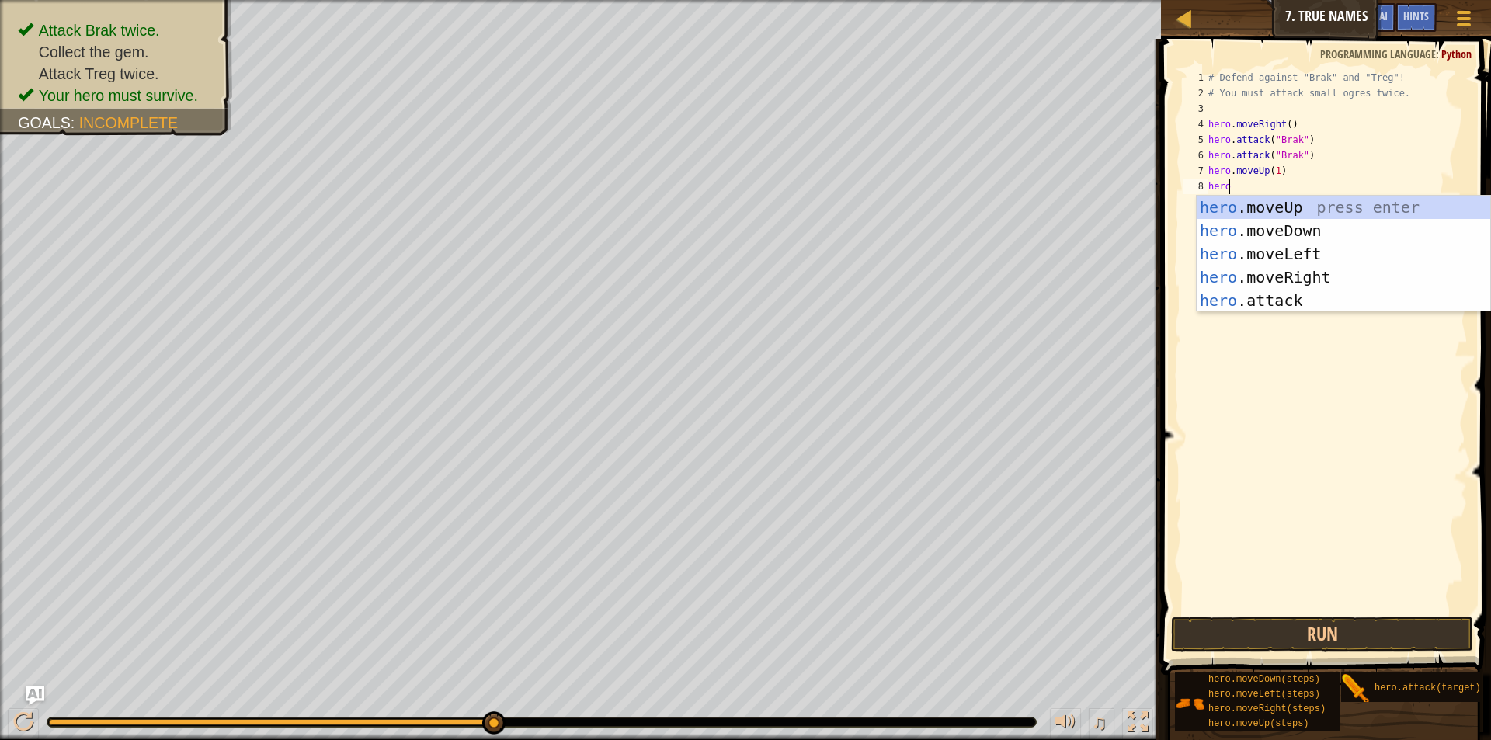
scroll to position [7, 2]
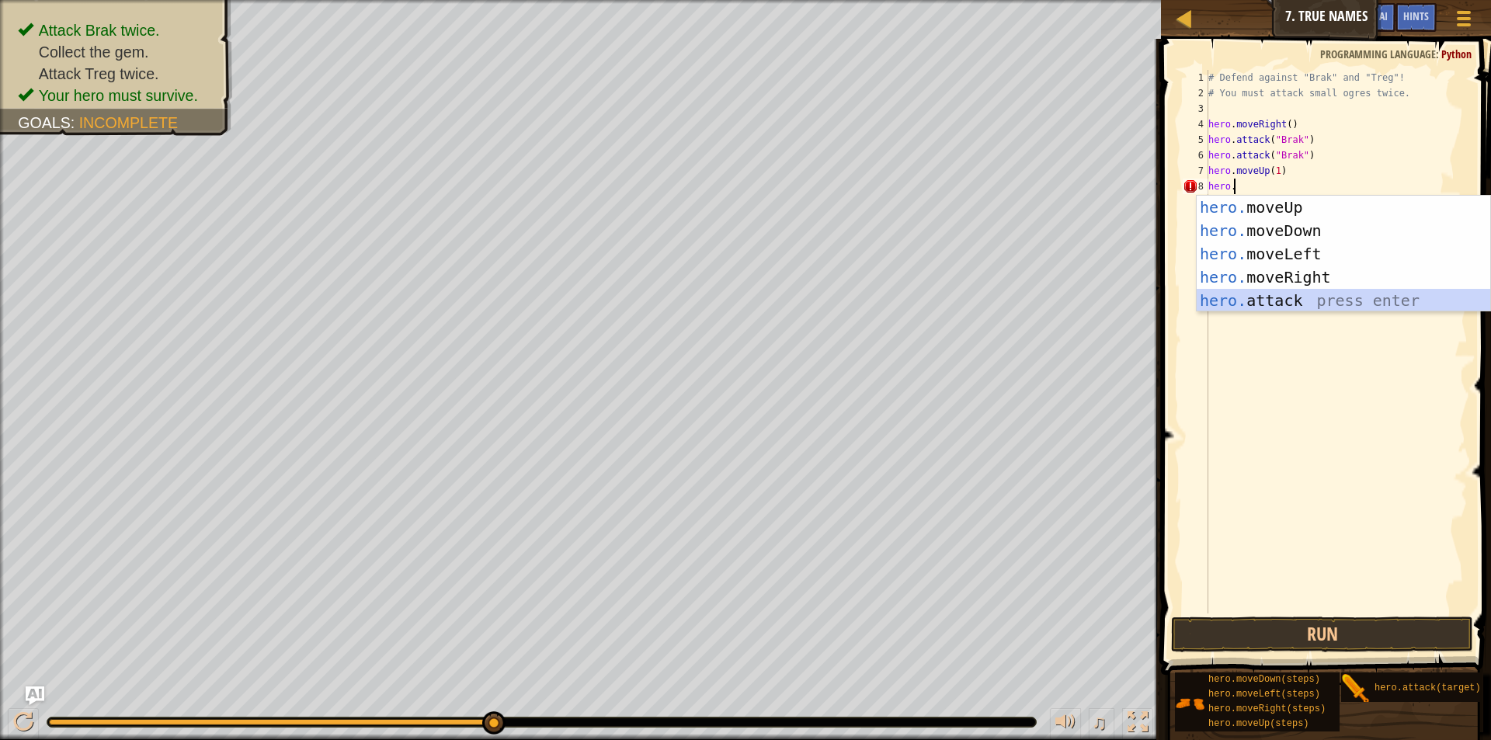
click at [1296, 294] on div "hero. moveUp press enter hero. moveDown press enter hero. moveLeft press enter …" at bounding box center [1342, 277] width 293 height 163
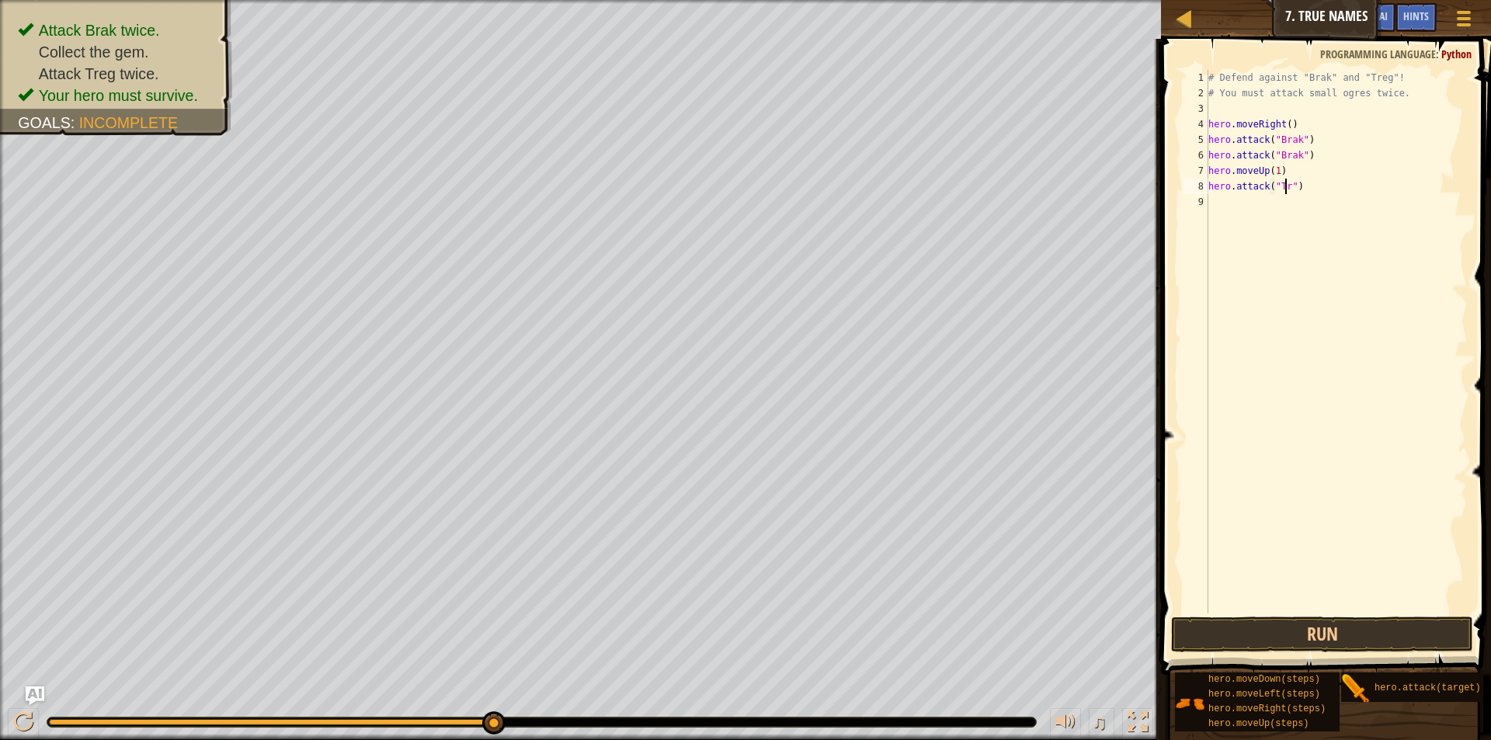
scroll to position [7, 7]
type textarea "hero.attack("Treg")"
drag, startPoint x: 1308, startPoint y: 190, endPoint x: 1207, endPoint y: 192, distance: 101.7
click at [1207, 192] on div "hero.attack("Treg") 1 2 3 4 5 6 7 8 9 # Defend against "Brak" and "Treg"! # You…" at bounding box center [1323, 342] width 288 height 544
paste textarea
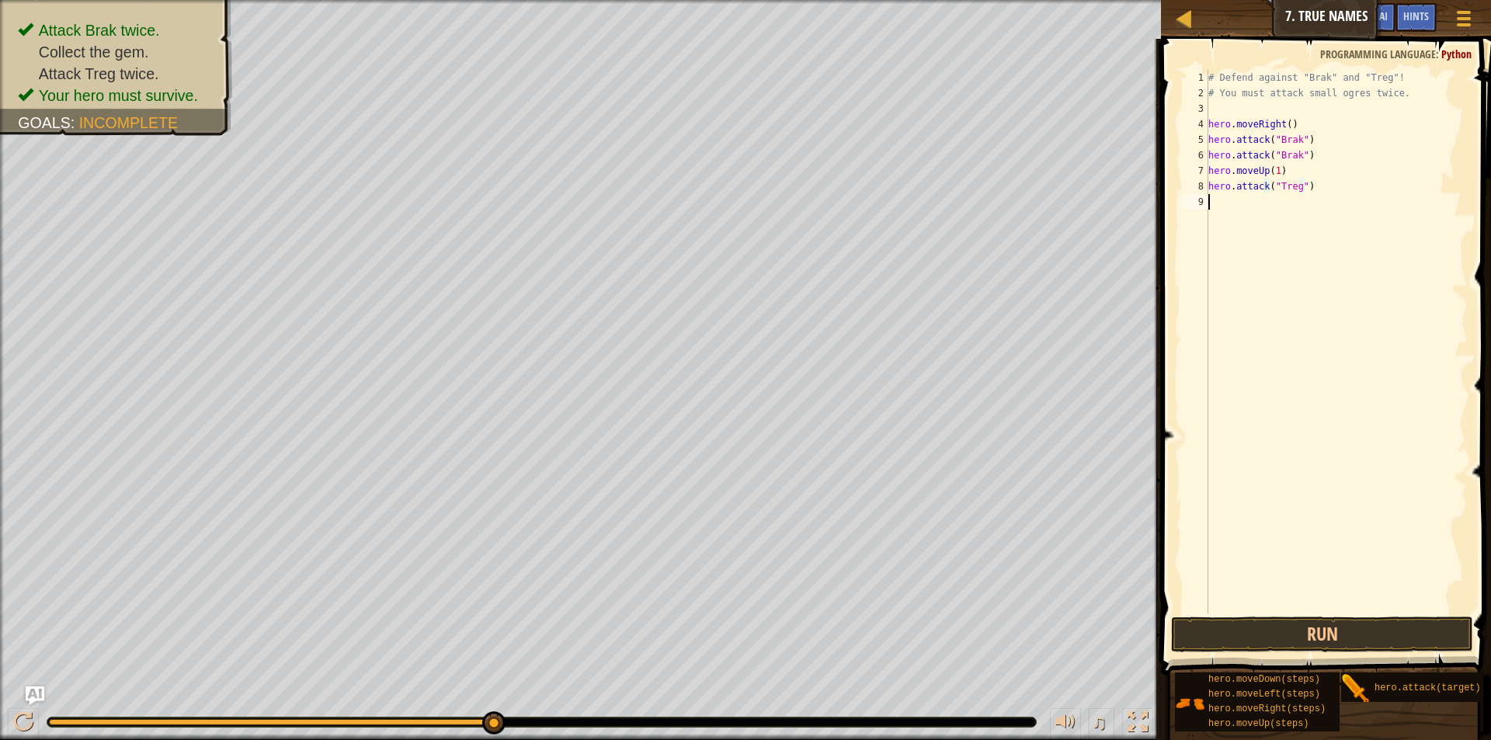
click at [1235, 200] on div "# Defend against "Brak" and "Treg"! # You must attack small ogres twice. hero .…" at bounding box center [1336, 357] width 262 height 575
paste textarea "hero.attack("Treg")"
type textarea "hero.attack("Treg")"
click at [1257, 354] on div "# Defend against "Brak" and "Treg"! # You must attack small ogres twice. hero .…" at bounding box center [1339, 357] width 258 height 575
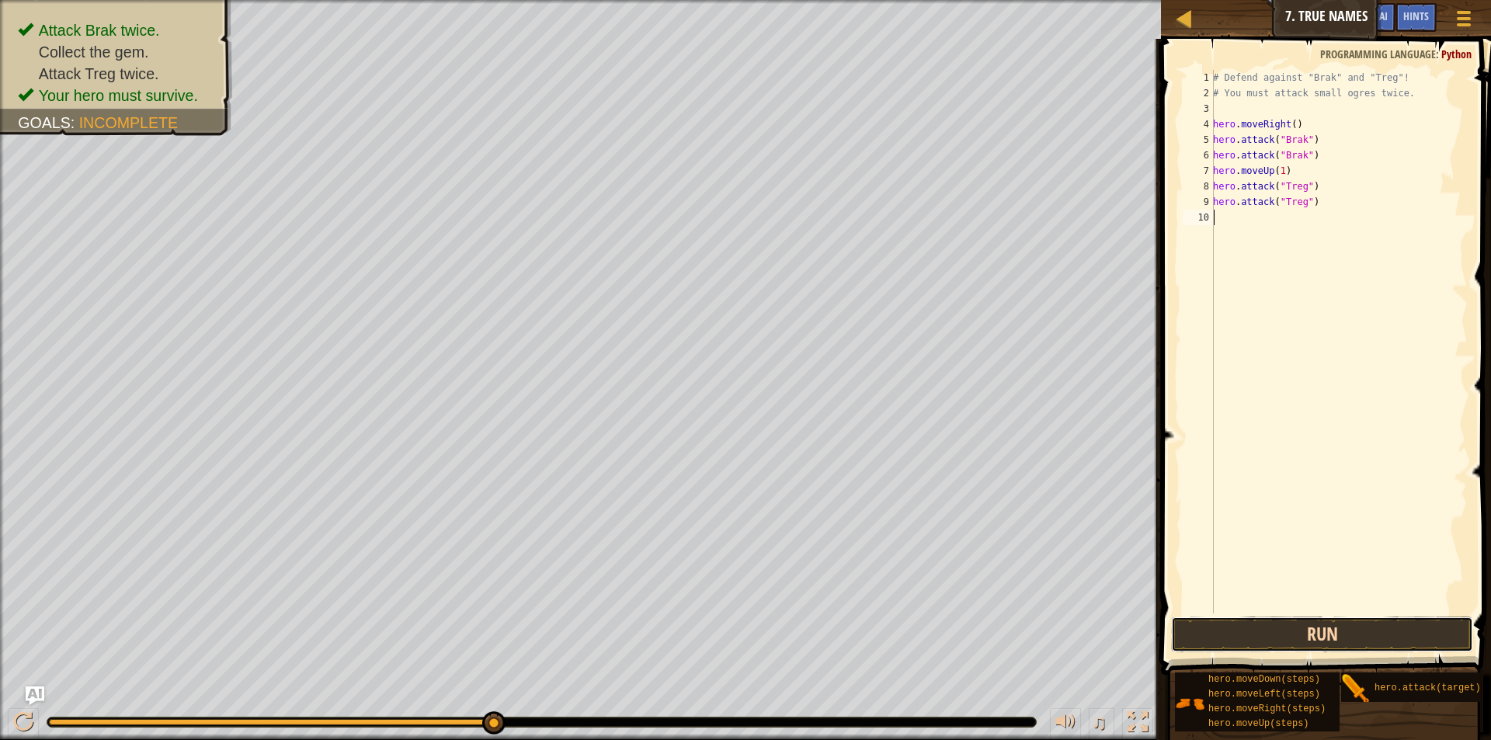
click at [1304, 644] on button "Run" at bounding box center [1322, 634] width 302 height 36
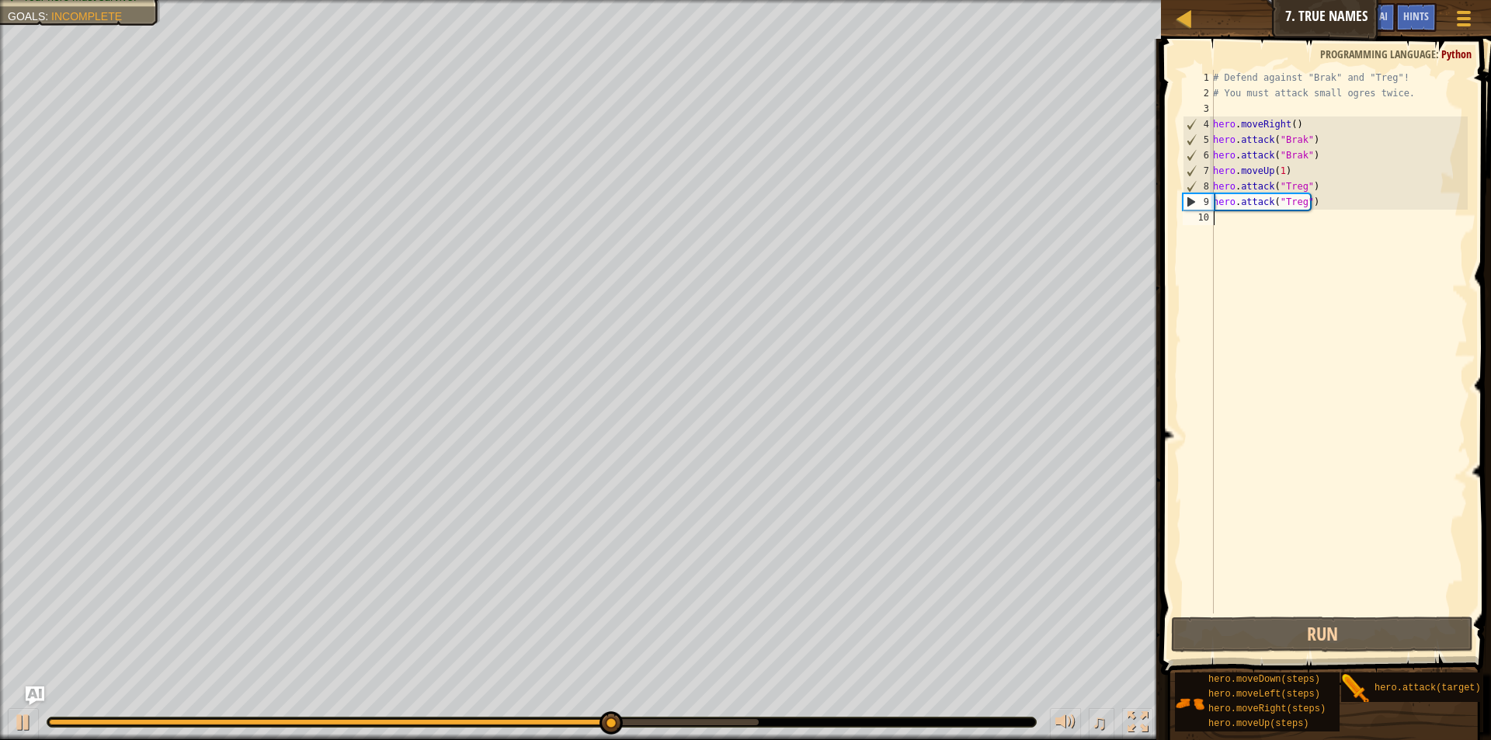
click at [1267, 171] on div "# Defend against "Brak" and "Treg"! # You must attack small ogres twice. hero .…" at bounding box center [1339, 357] width 258 height 575
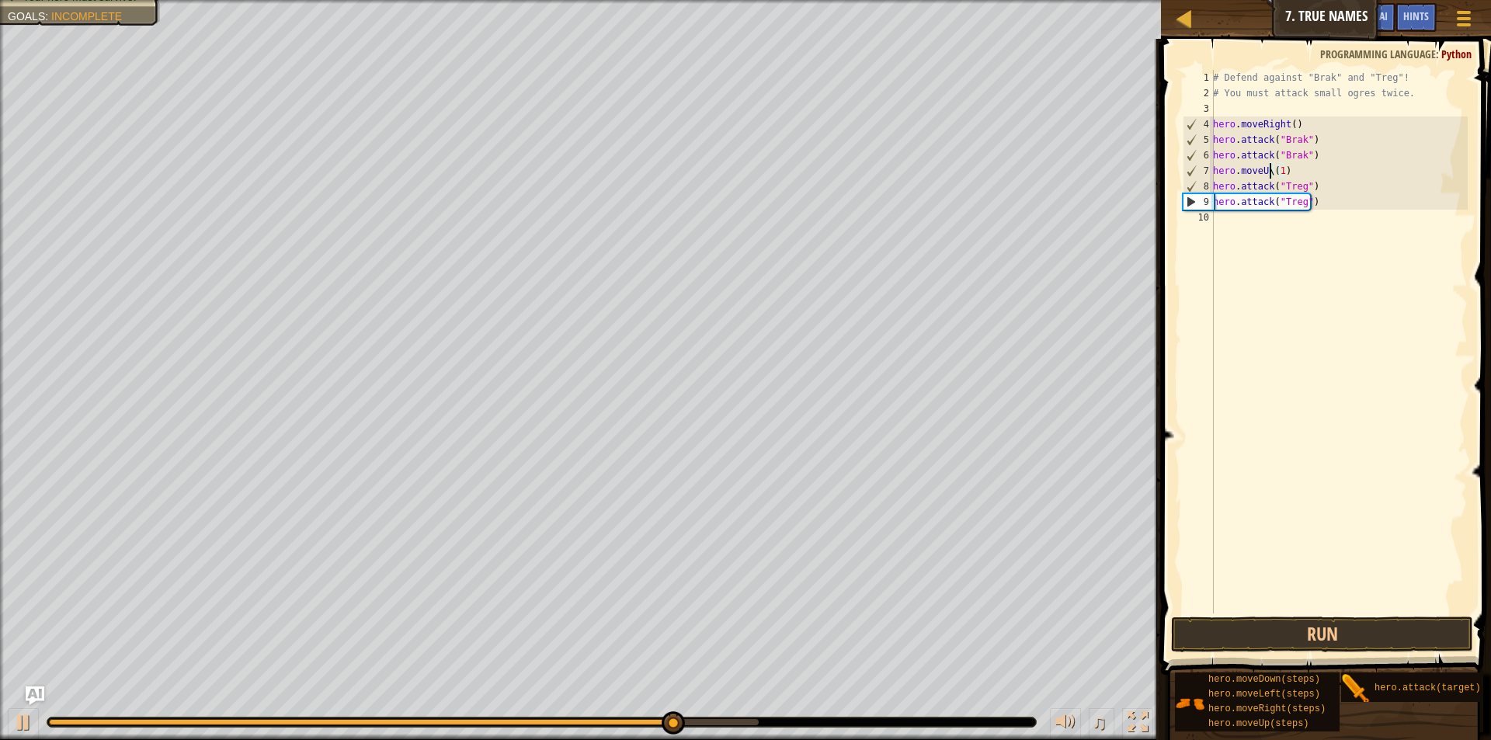
scroll to position [7, 5]
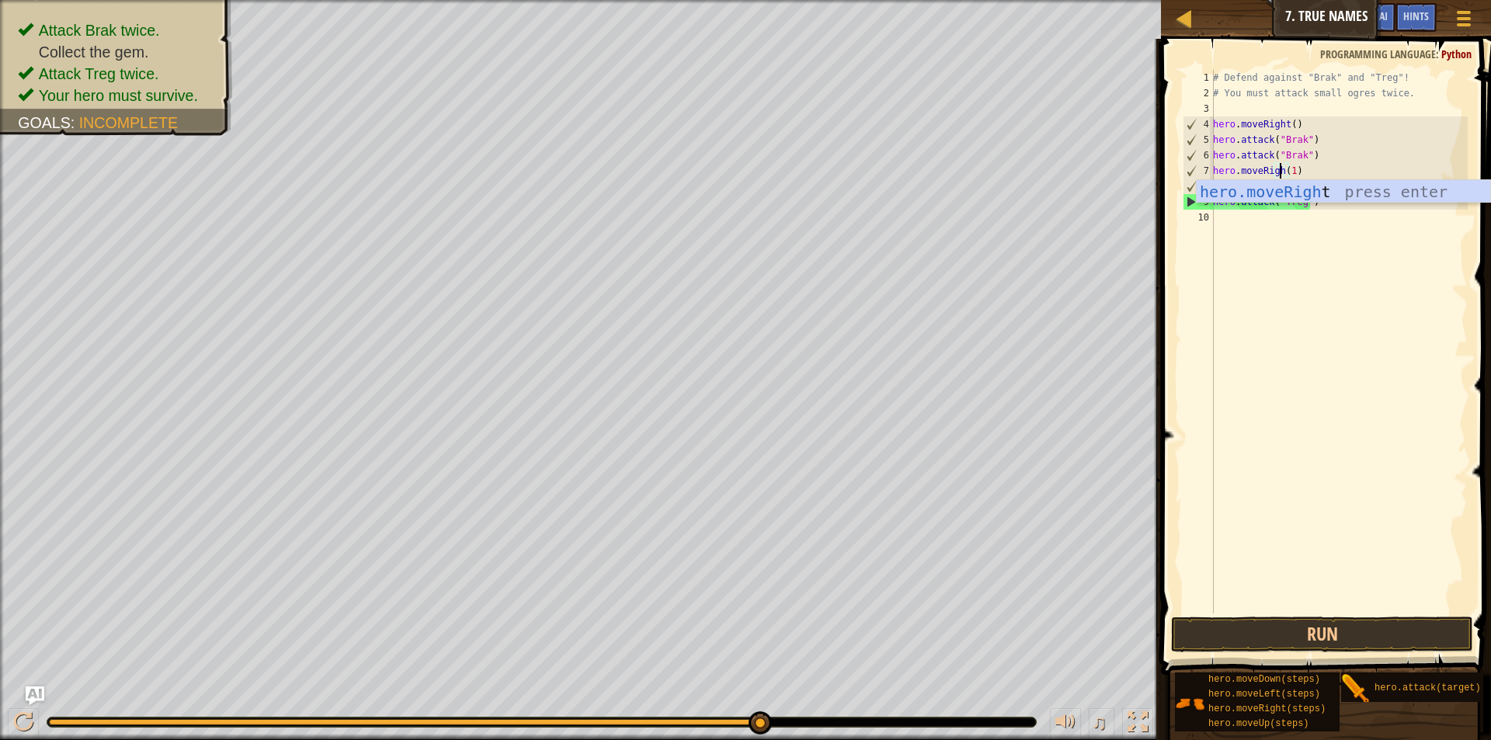
type textarea "hero.moveRight(1)"
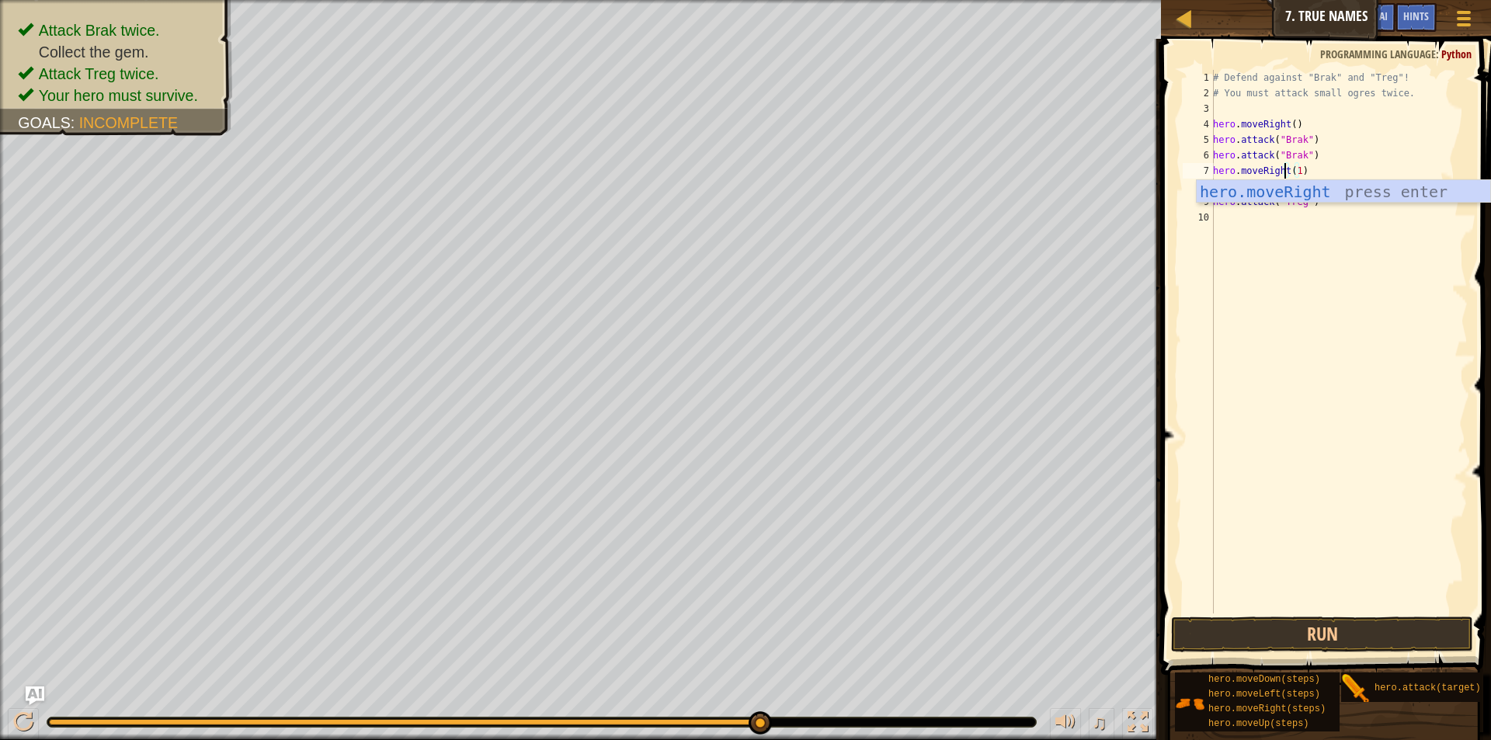
click at [1352, 374] on div "# Defend against "Brak" and "Treg"! # You must attack small ogres twice. hero .…" at bounding box center [1339, 357] width 258 height 575
click at [1338, 623] on button "Run" at bounding box center [1322, 634] width 302 height 36
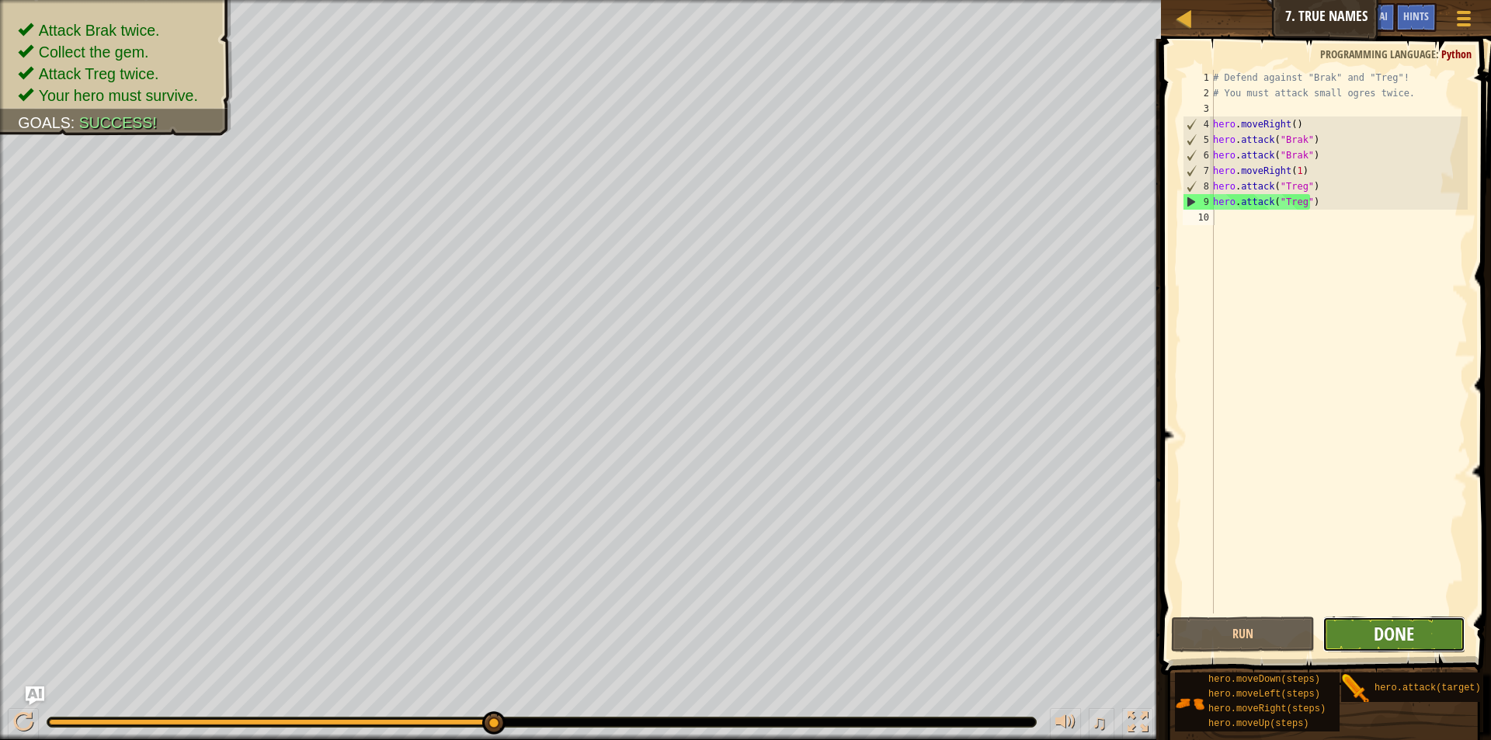
click at [1382, 630] on span "Done" at bounding box center [1394, 633] width 40 height 25
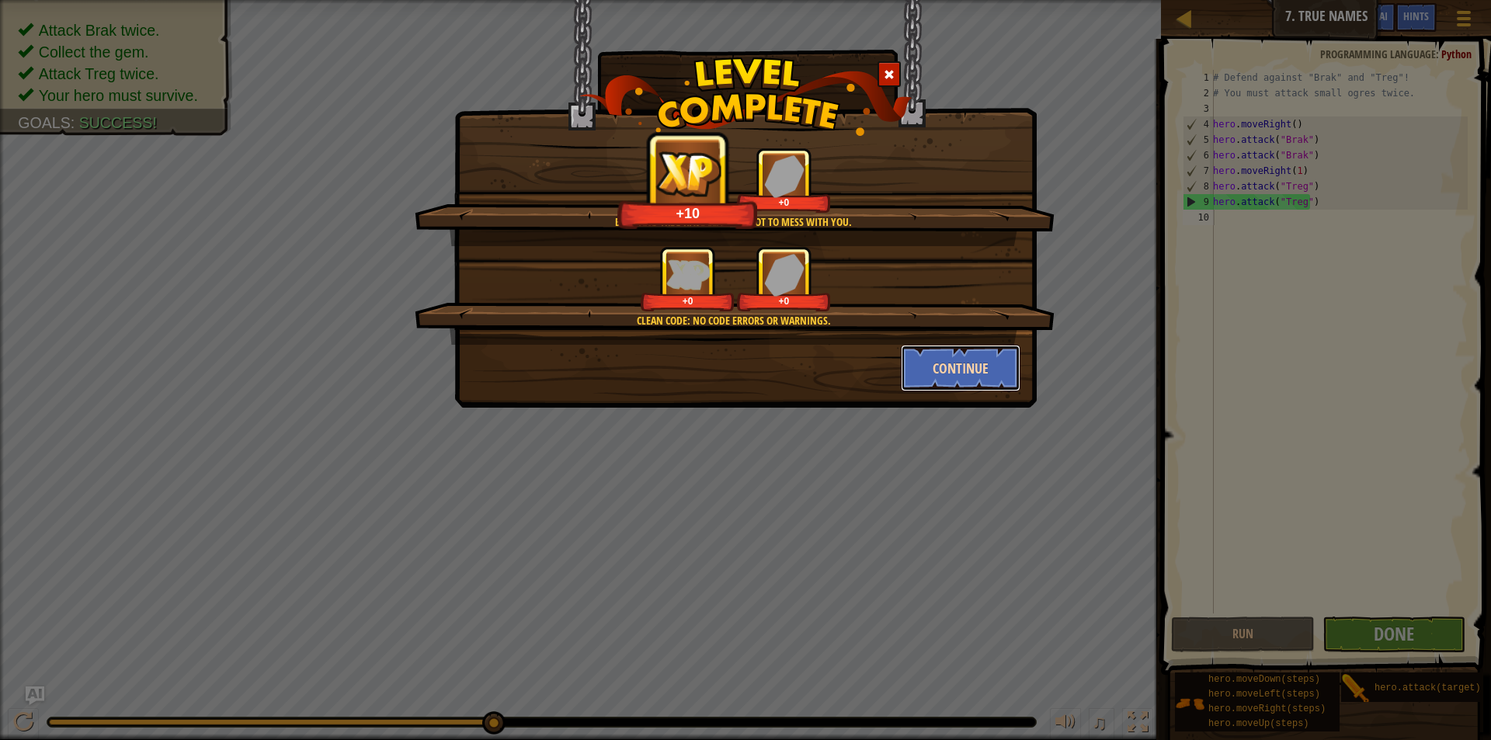
click at [979, 359] on button "Continue" at bounding box center [961, 368] width 120 height 47
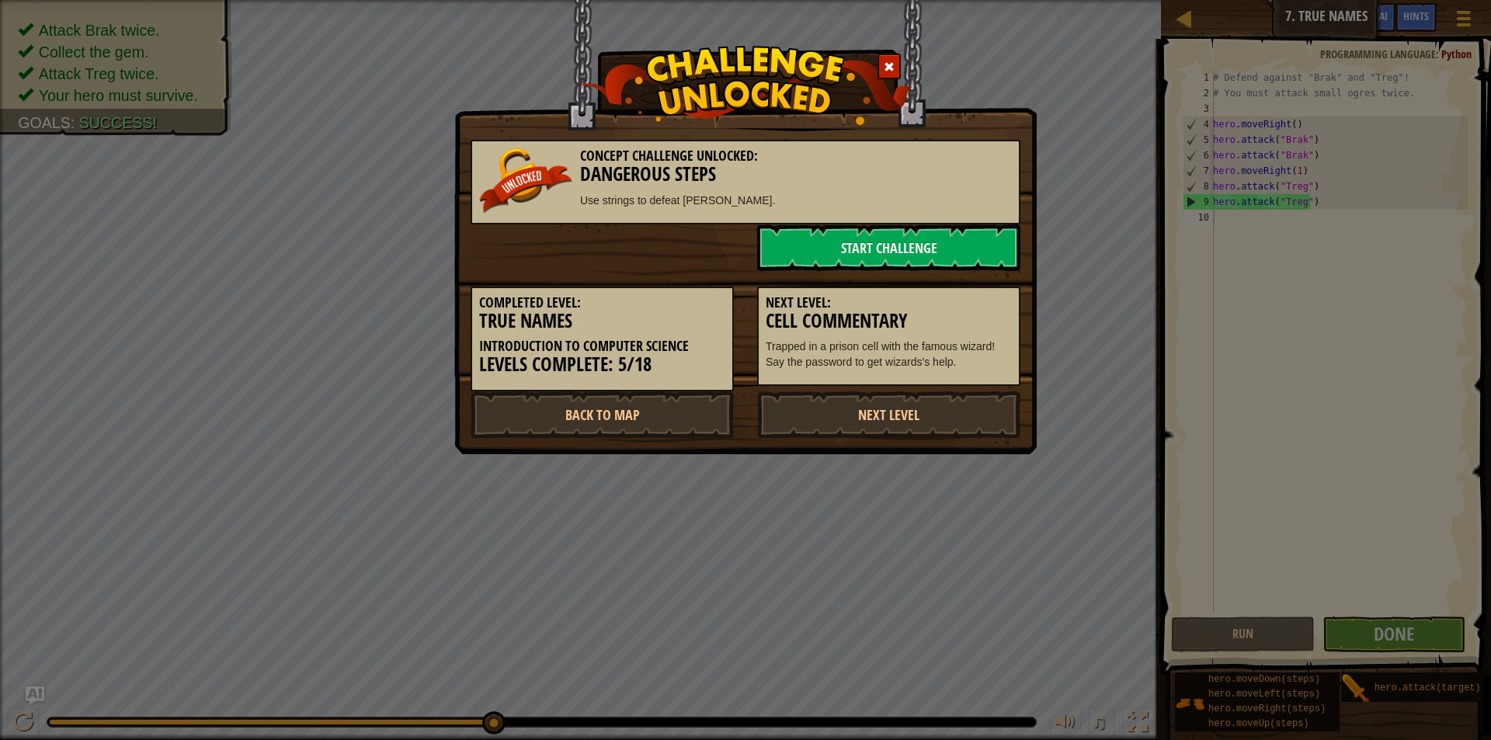
click at [962, 348] on p "Trapped in a prison cell with the famous wizard! Say the password to get wizard…" at bounding box center [889, 354] width 246 height 31
click at [863, 232] on link "Start Challenge" at bounding box center [888, 247] width 263 height 47
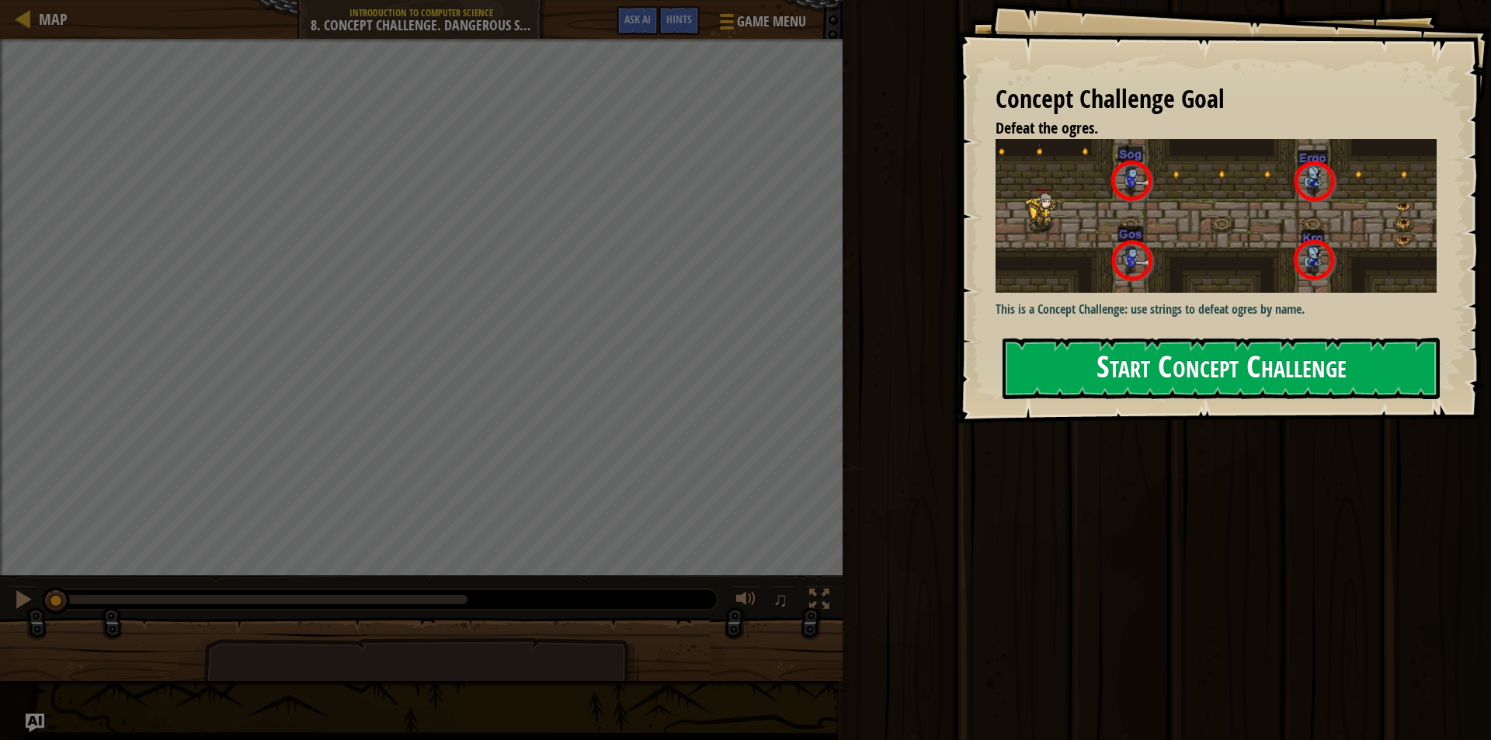
click at [1152, 317] on div "Concept Challenge Goal Defeat the ogres. This is a Concept Challenge: use strin…" at bounding box center [1224, 211] width 534 height 423
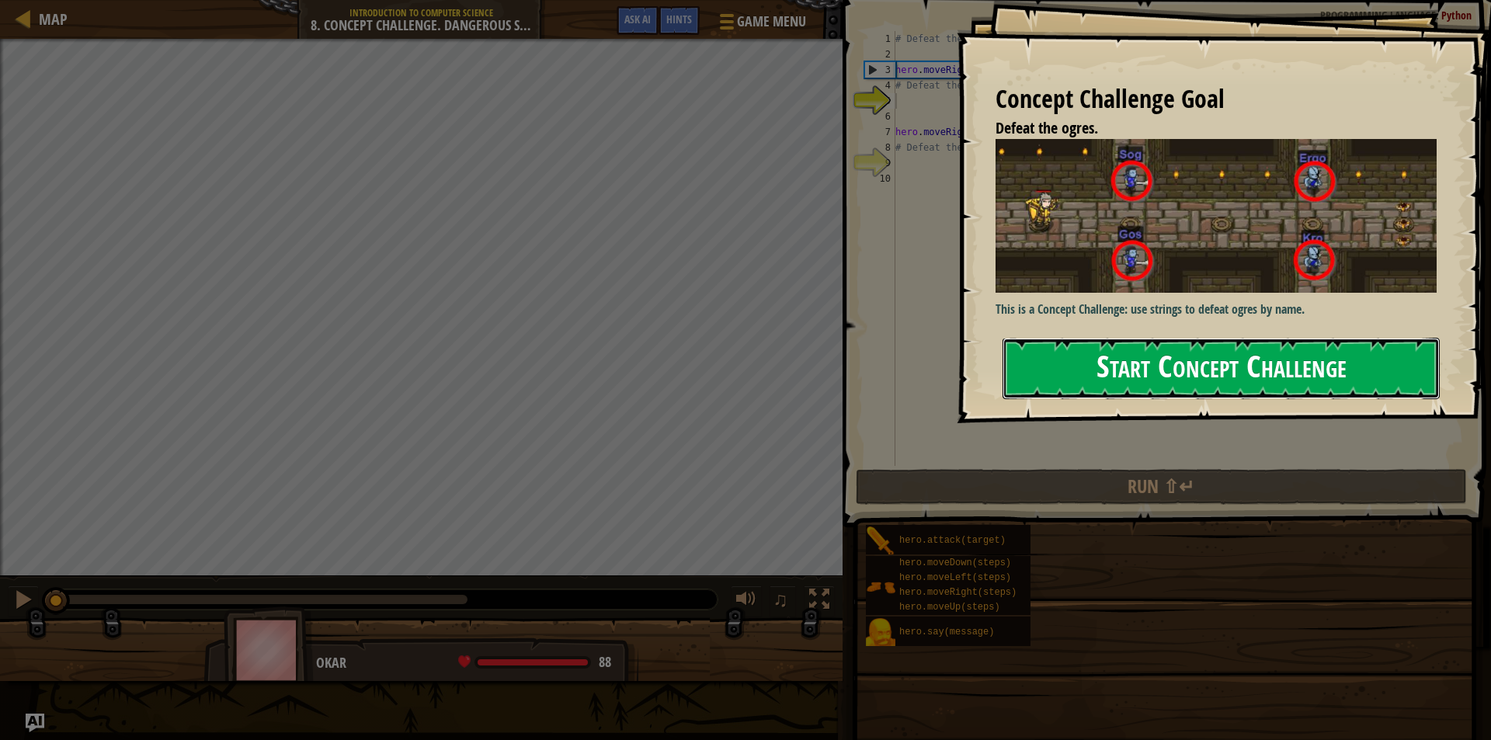
click at [1142, 353] on button "Start Concept Challenge" at bounding box center [1220, 368] width 437 height 61
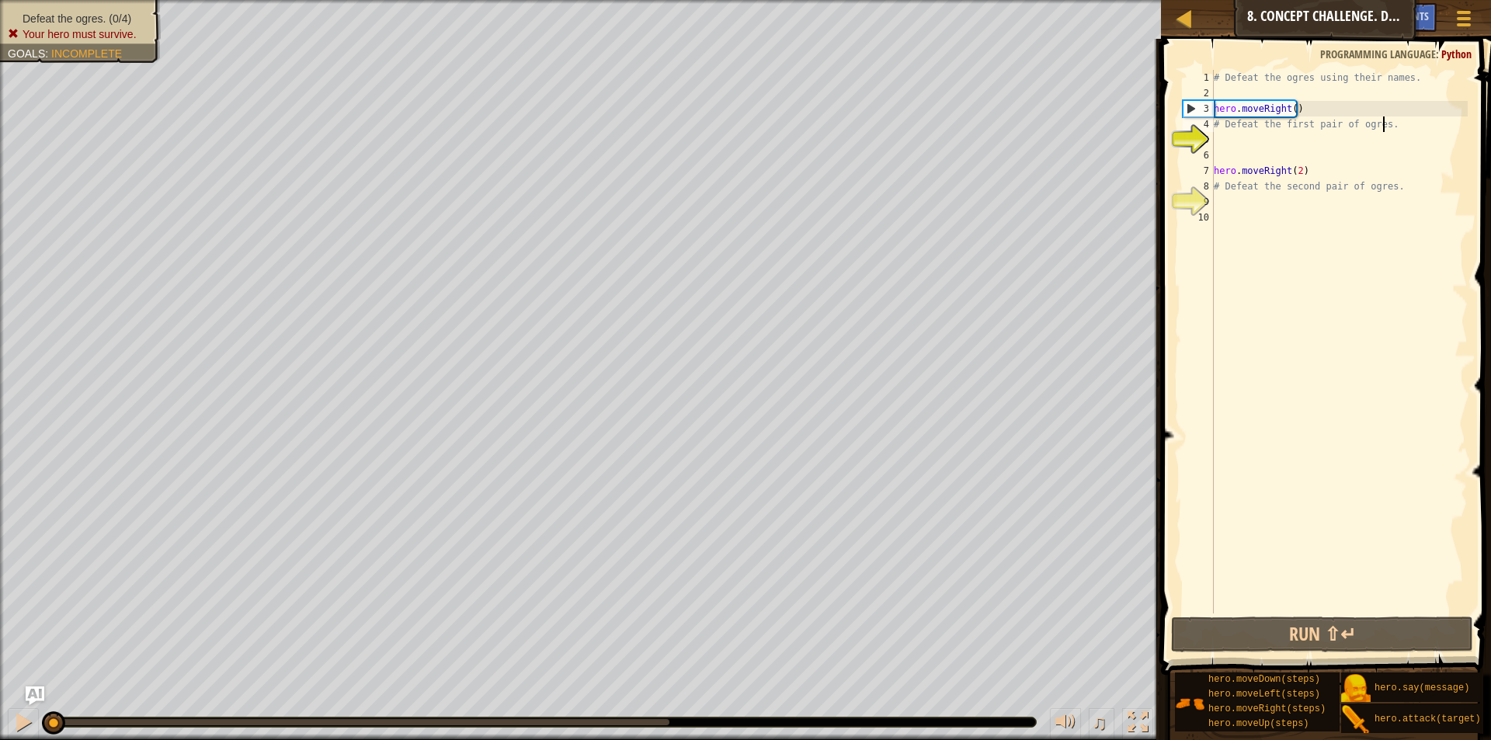
click at [1387, 125] on div "# Defeat the ogres using their names. hero . moveRight ( ) # Defeat the first p…" at bounding box center [1338, 357] width 257 height 575
click at [1410, 78] on div "# Defeat the ogres using their names. hero . moveRight ( ) # Defeat the first p…" at bounding box center [1338, 357] width 257 height 575
type textarea "#"
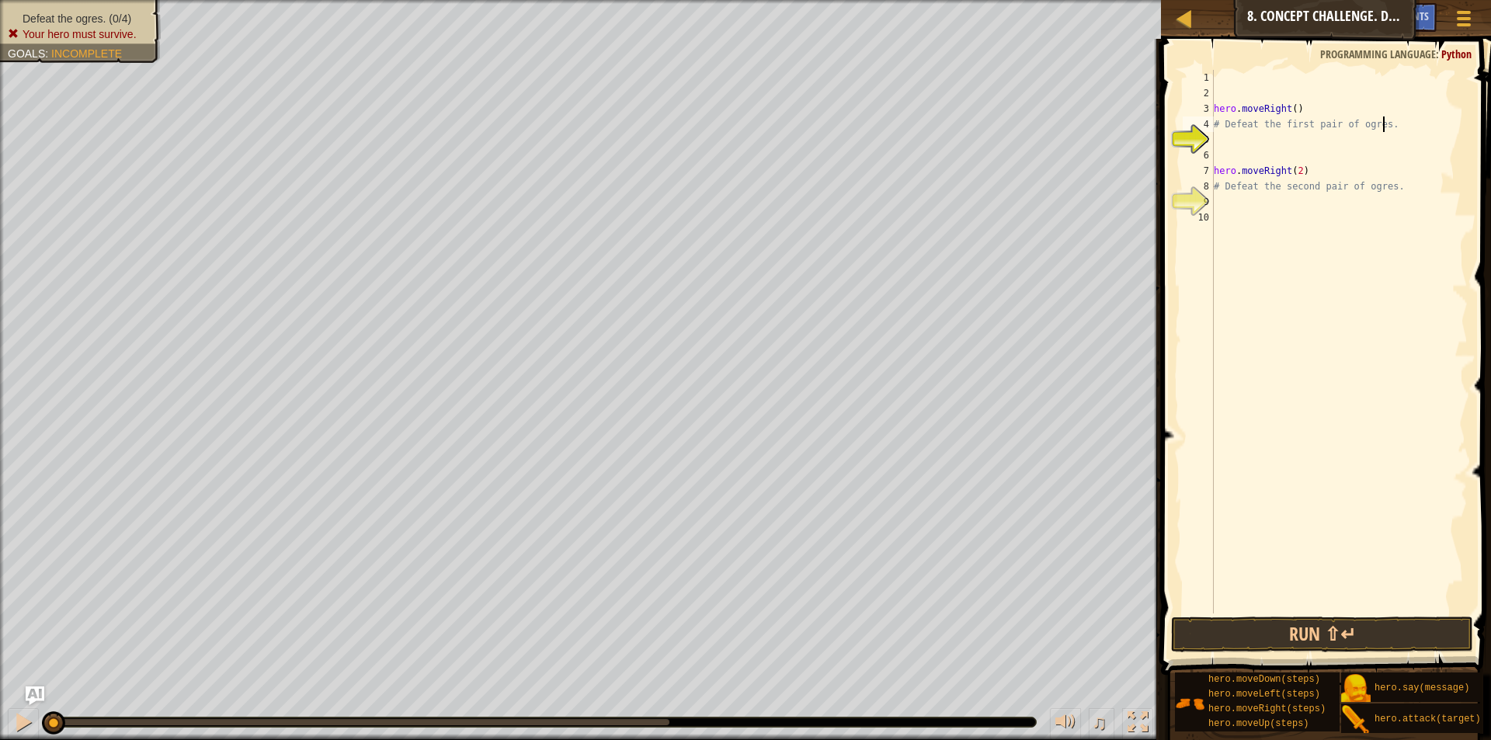
click at [1400, 131] on div "hero . moveRight ( ) # Defeat the first pair of ogres. hero . moveRight ( 2 ) #…" at bounding box center [1338, 357] width 257 height 575
click at [1390, 189] on div "hero . moveRight ( ) # Defeat the hero . moveRight ( 2 ) # Defeat the second pa…" at bounding box center [1338, 357] width 257 height 575
type textarea "#"
click at [1307, 127] on div "hero . moveRight ( ) # Defeat th hero . moveRight" at bounding box center [1336, 357] width 262 height 575
type textarea "#"
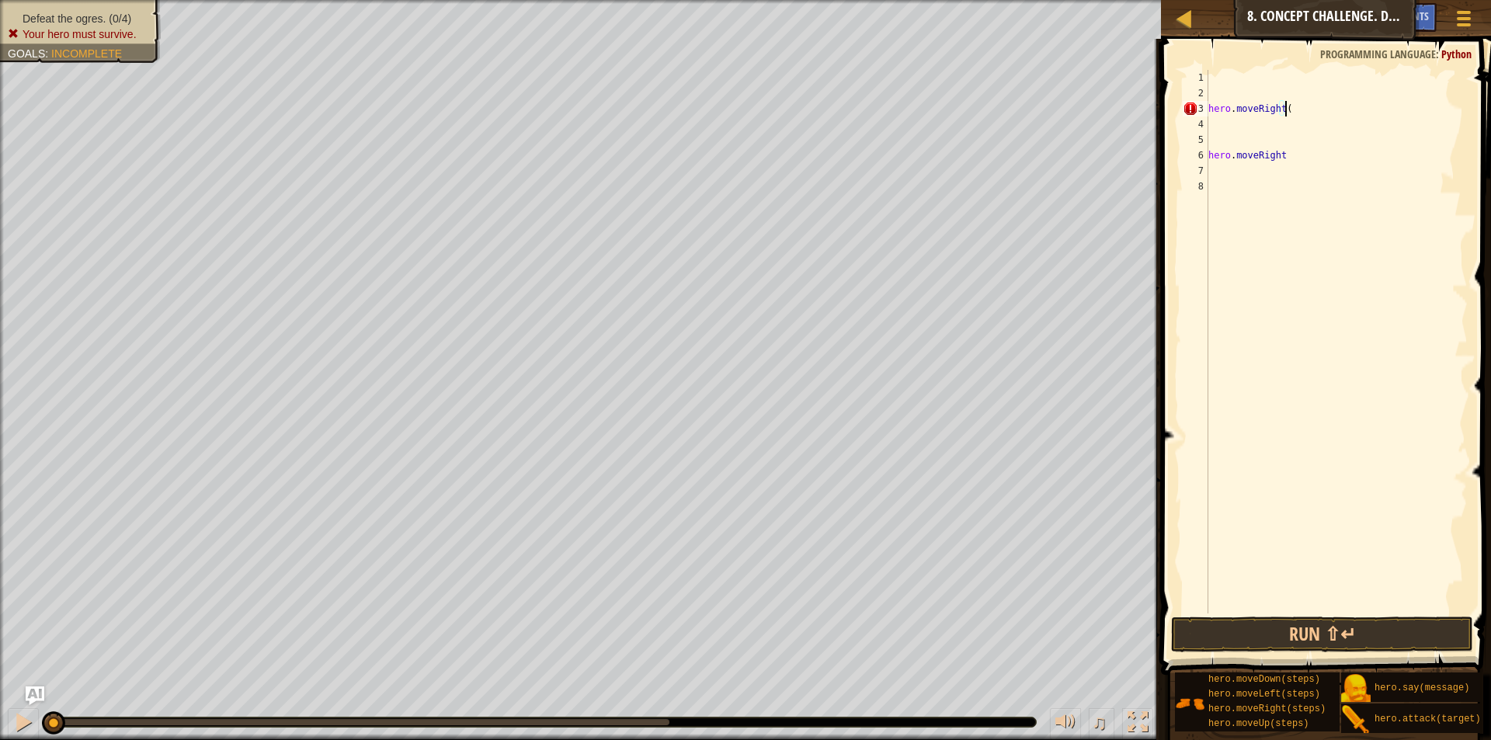
scroll to position [7, 6]
type textarea "hero.moveRight(1)"
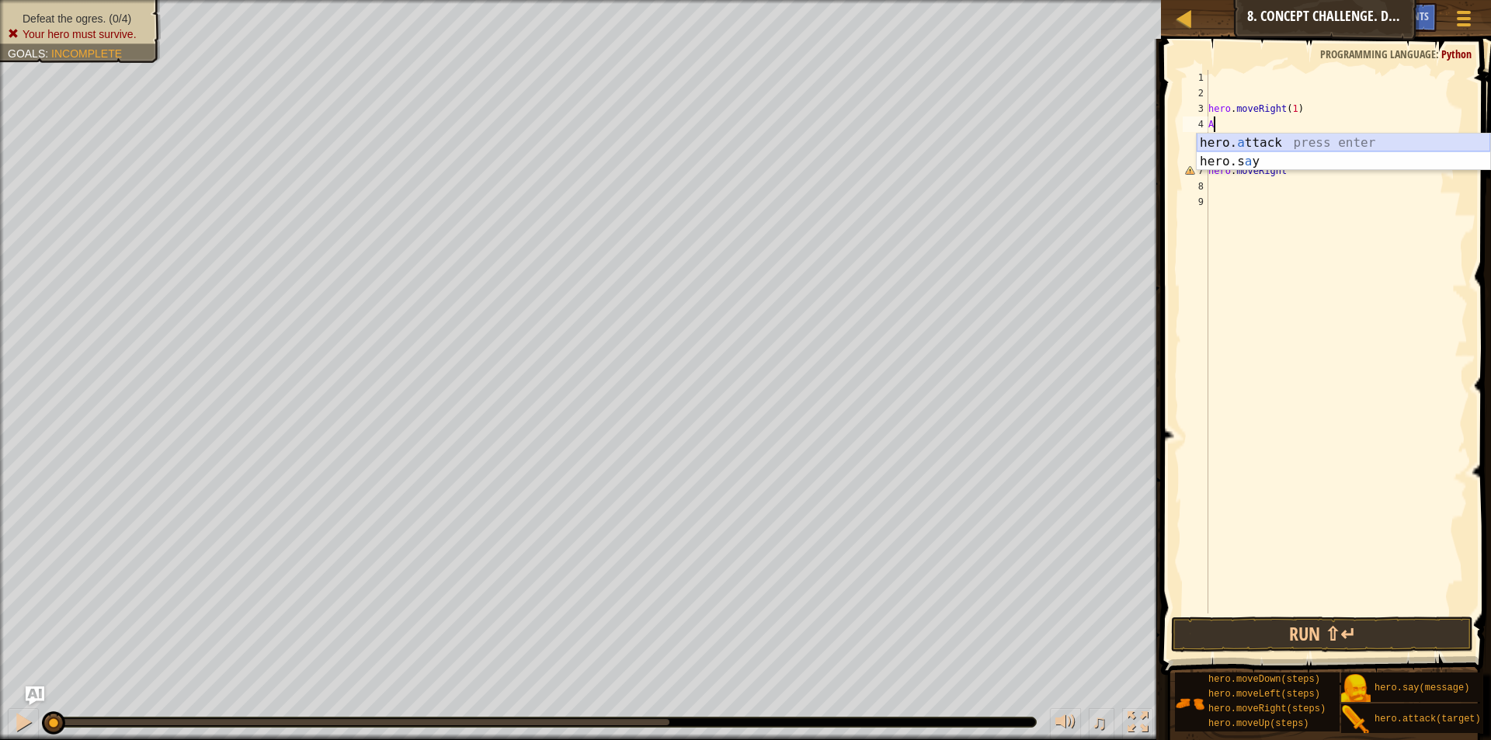
click at [1273, 142] on div "hero. a ttack press enter hero.s a y press enter" at bounding box center [1342, 171] width 293 height 75
drag, startPoint x: 1294, startPoint y: 122, endPoint x: 1318, endPoint y: 115, distance: 25.1
drag, startPoint x: 1318, startPoint y: 115, endPoint x: 1209, endPoint y: 126, distance: 110.0
click at [1209, 126] on div "hero . moveRight ( 1 ) hero . attack ( "Sog" ) hero . moveRight" at bounding box center [1336, 357] width 262 height 575
type textarea "hero.attack("Sog")"
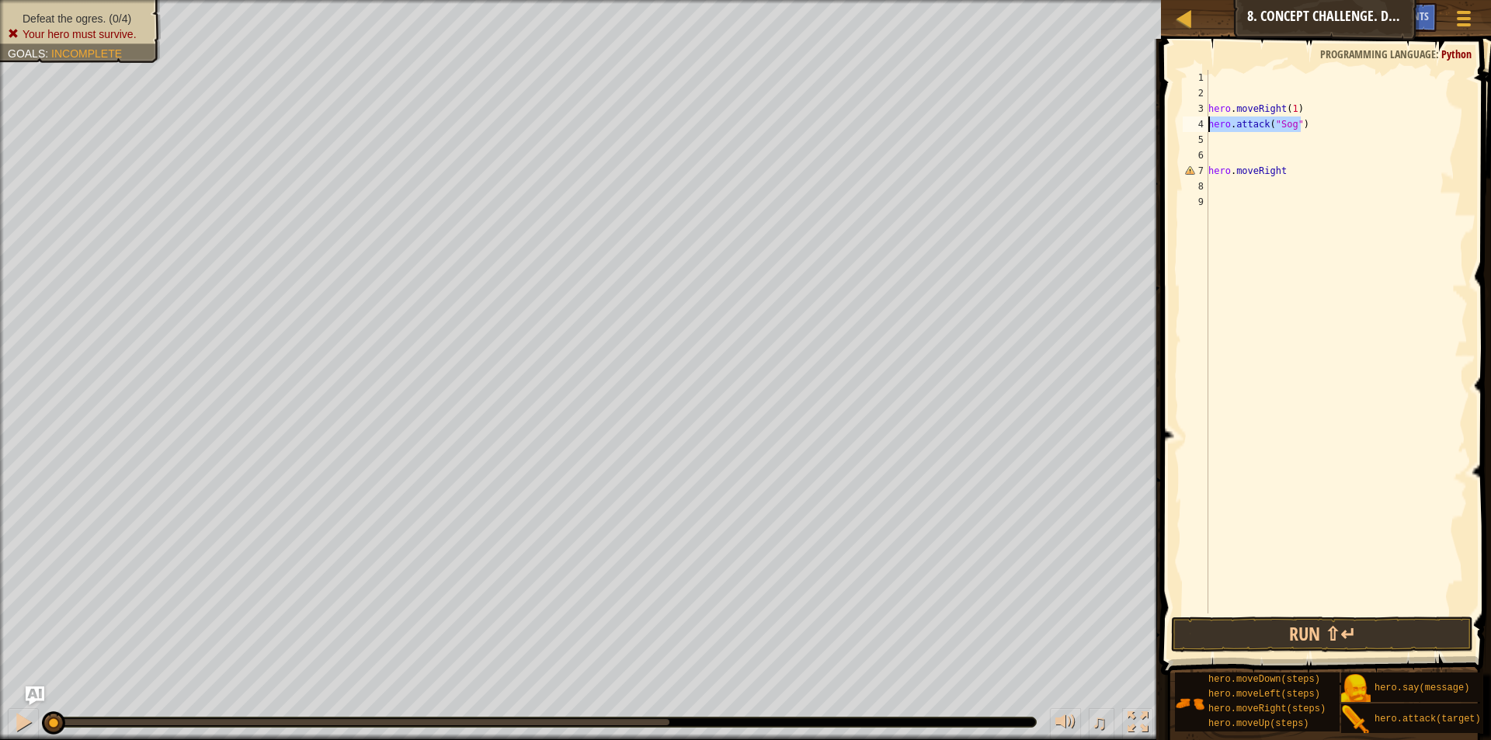
click at [1221, 138] on div "hero . moveRight ( 1 ) hero . attack ( "Sog" ) hero . moveRight" at bounding box center [1336, 357] width 262 height 575
paste textarea "hero.attack("Sog")"
type textarea "hero.attack("Sog")"
click at [1244, 154] on div "hero . moveRight ( 1 ) hero . attack ( "Sog" ) hero . attack ( "Sog" ) hero . m…" at bounding box center [1336, 357] width 262 height 575
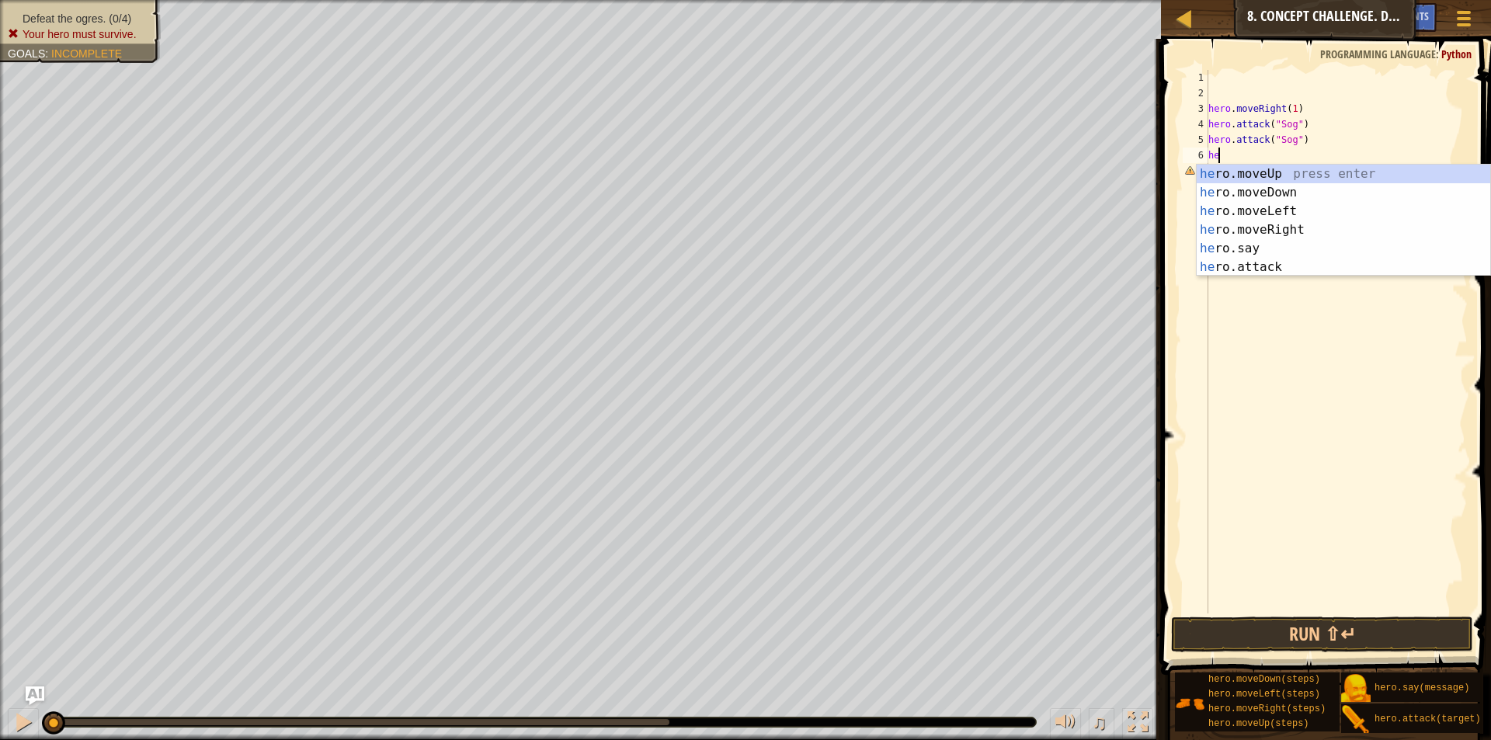
scroll to position [7, 1]
click at [1256, 247] on div "hero .moveUp press enter hero .moveDown press enter hero .moveLeft press enter …" at bounding box center [1342, 239] width 293 height 149
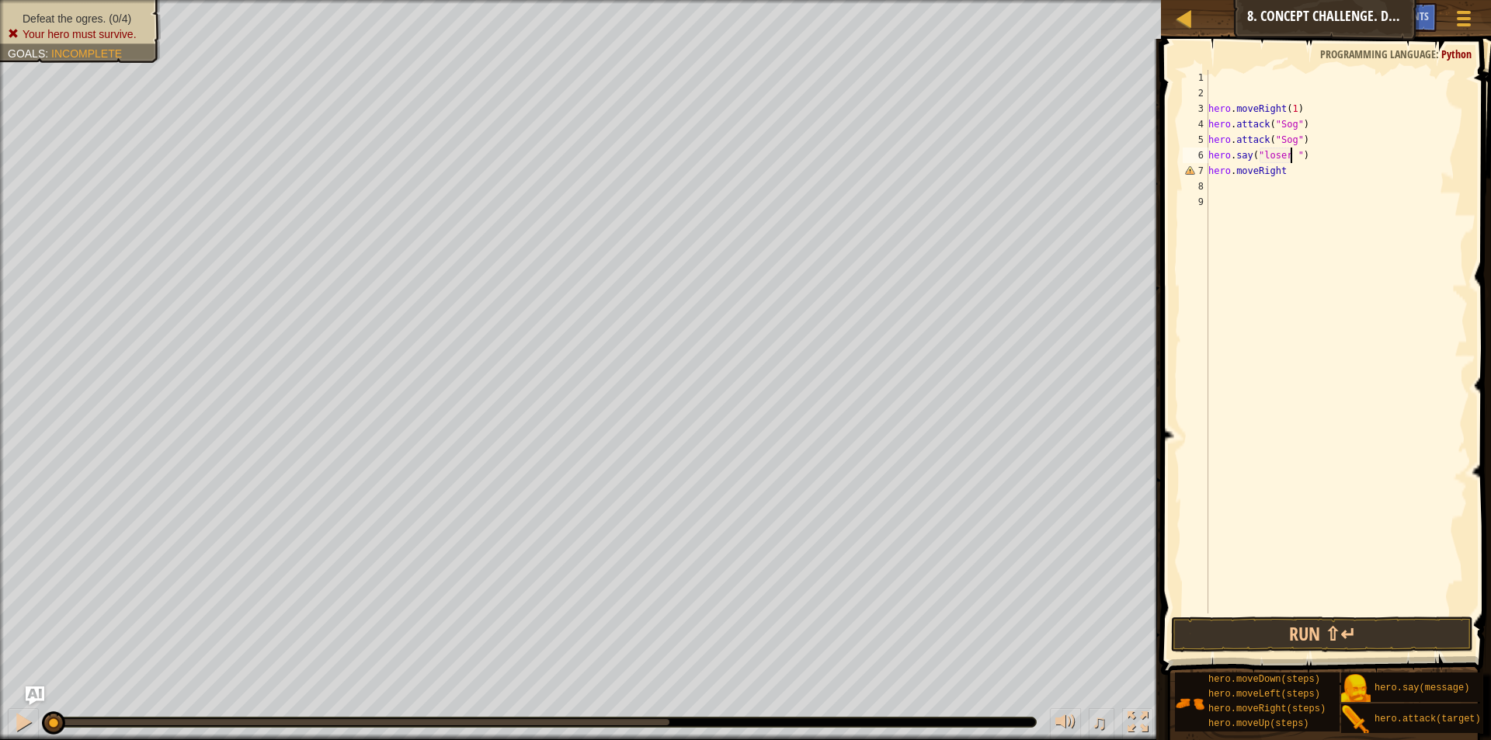
scroll to position [7, 6]
drag, startPoint x: 1304, startPoint y: 175, endPoint x: 1297, endPoint y: 181, distance: 8.3
click at [1303, 175] on div "hero . moveRight ( 1 ) hero . attack ( "Sog" ) hero . attack ( "Sog" ) hero . s…" at bounding box center [1336, 357] width 262 height 575
click at [1296, 155] on div "hero . moveRight ( 1 ) hero . attack ( "Sog" ) hero . attack ( "Sog" ) hero . s…" at bounding box center [1336, 357] width 262 height 575
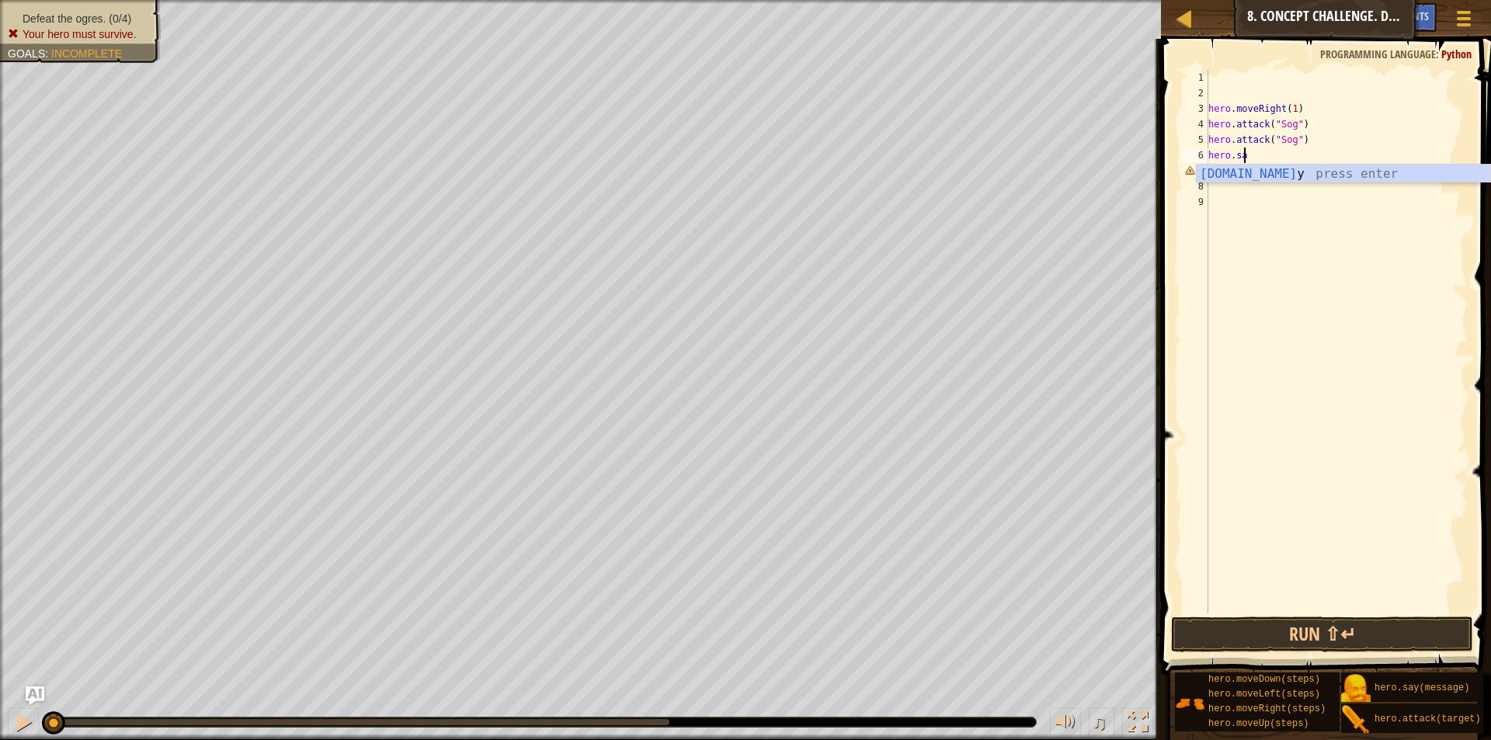
scroll to position [7, 2]
type textarea "h"
click at [1315, 140] on div "hero . moveRight ( 1 ) hero . attack ( "Sog" ) hero . attack ( "Sog" ) hero . m…" at bounding box center [1336, 357] width 262 height 575
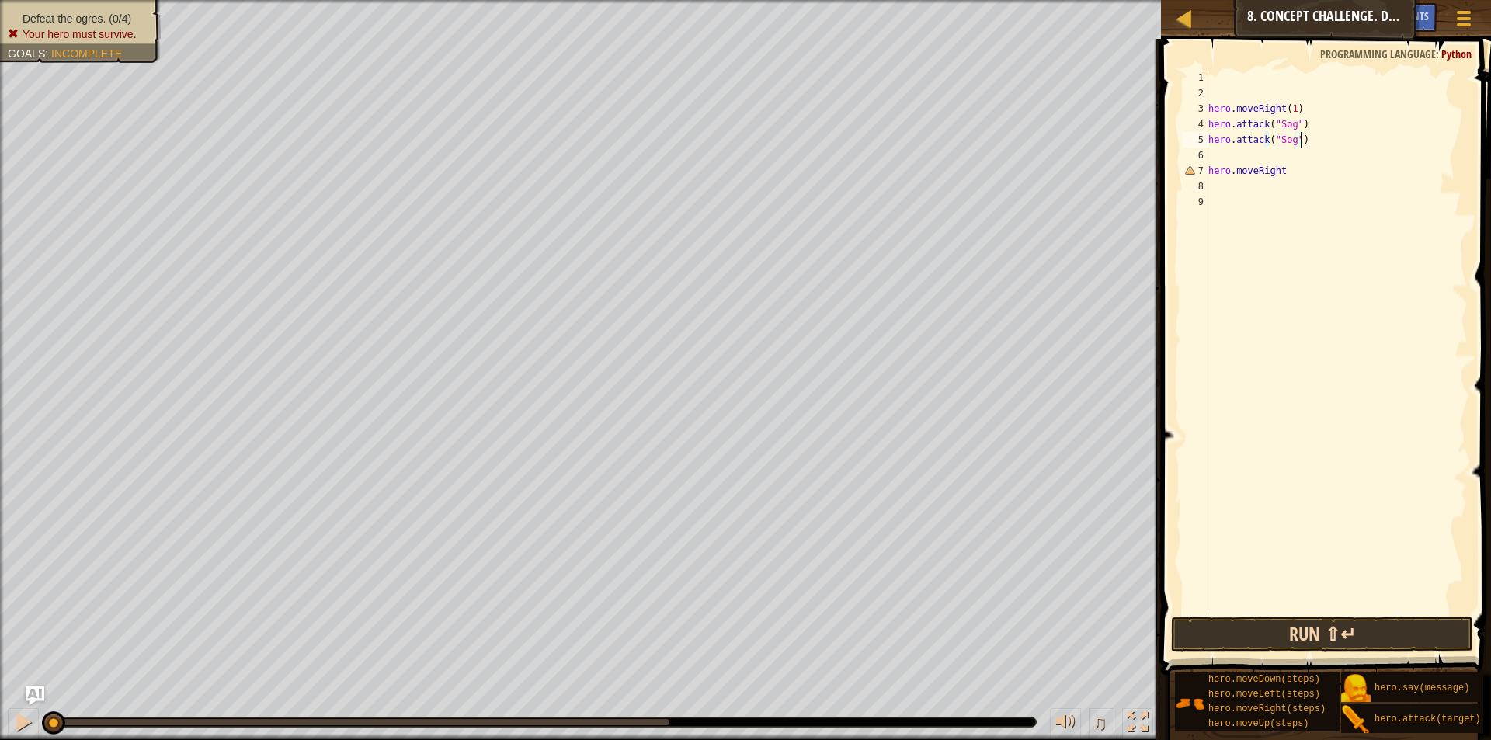
type textarea "hero.attack("Sog")"
click at [1308, 641] on button "Run ⇧↵" at bounding box center [1322, 634] width 302 height 36
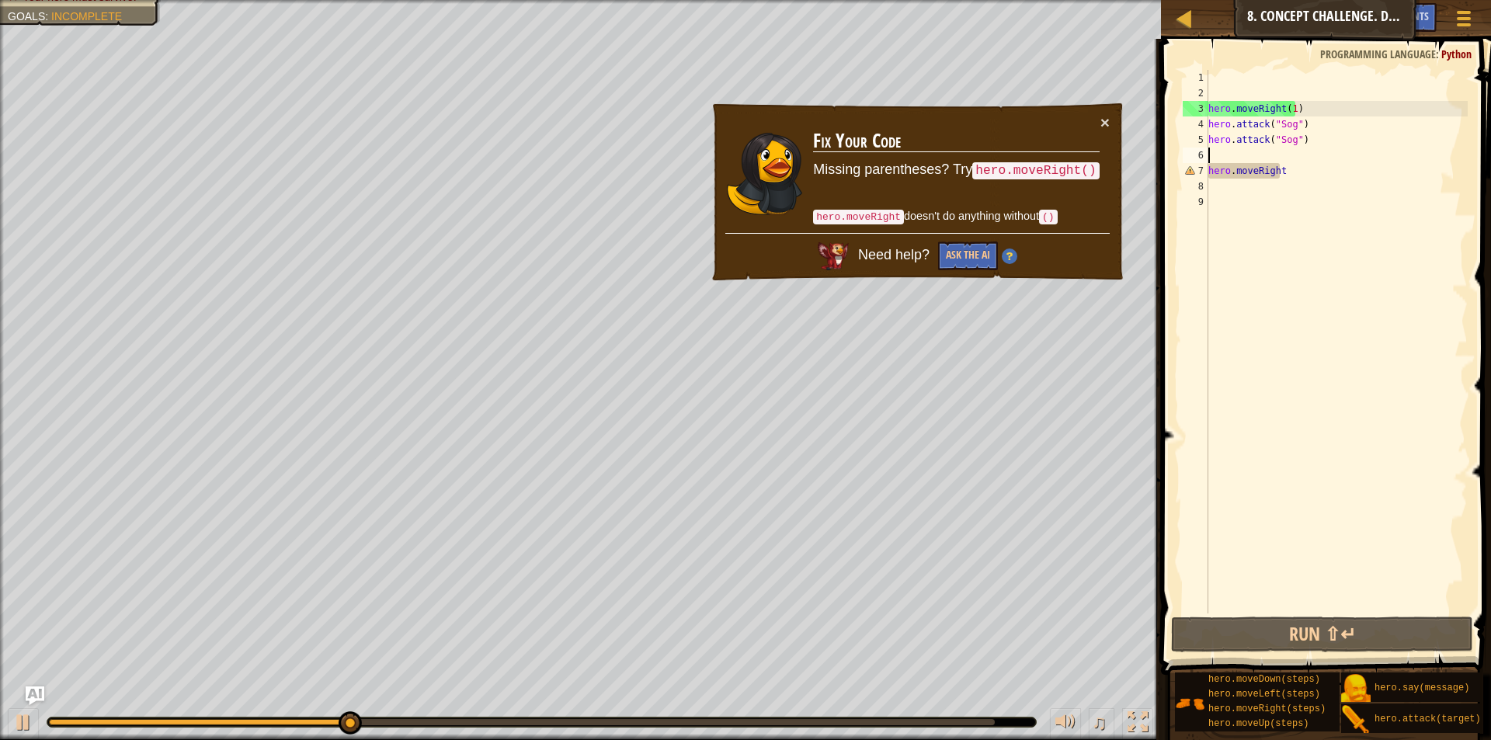
click at [1288, 152] on div "hero . moveRight ( 1 ) hero . attack ( "Sog" ) hero . attack ( "Sog" ) hero . m…" at bounding box center [1336, 357] width 262 height 575
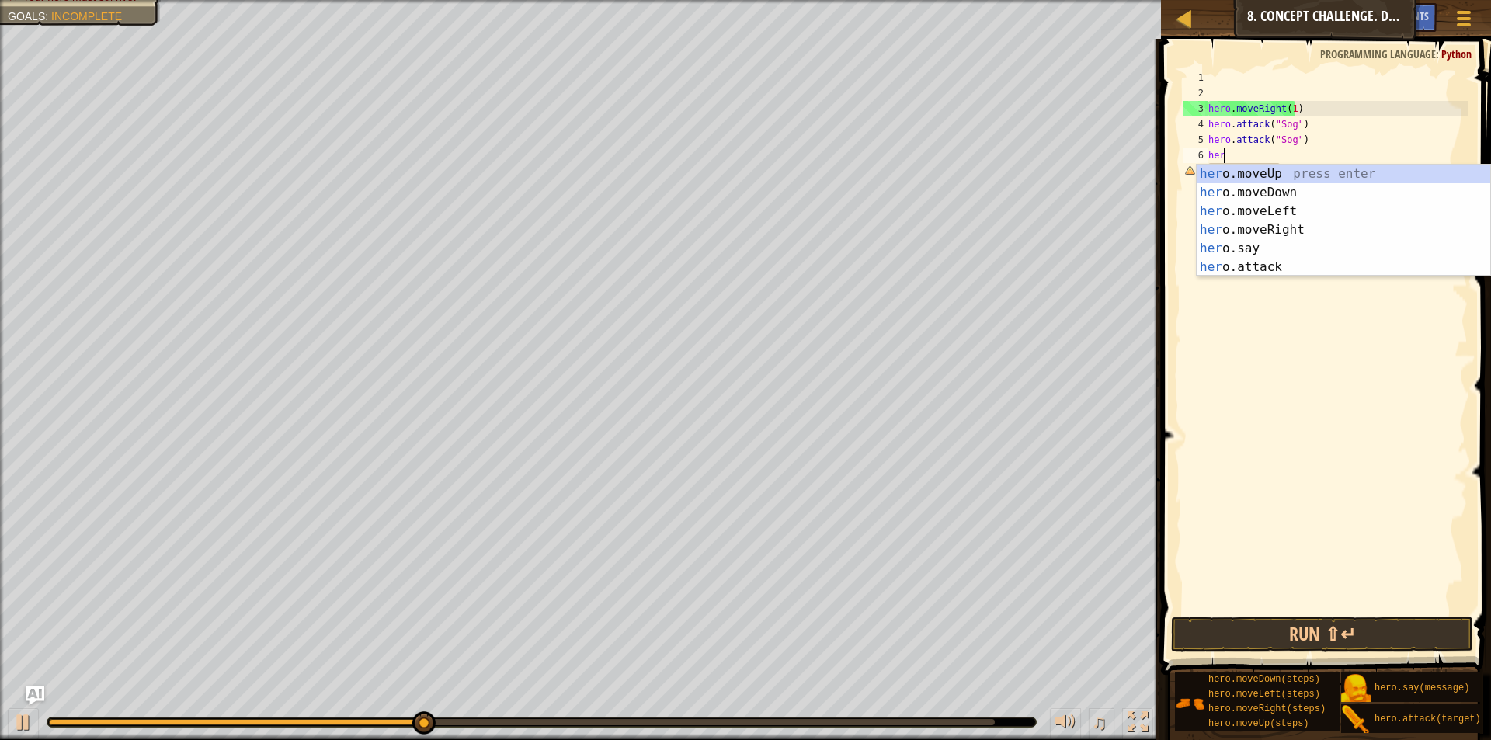
scroll to position [7, 1]
click at [1276, 267] on div "her o.moveUp press enter her o.moveDown press enter her o.moveLeft press enter …" at bounding box center [1342, 239] width 293 height 149
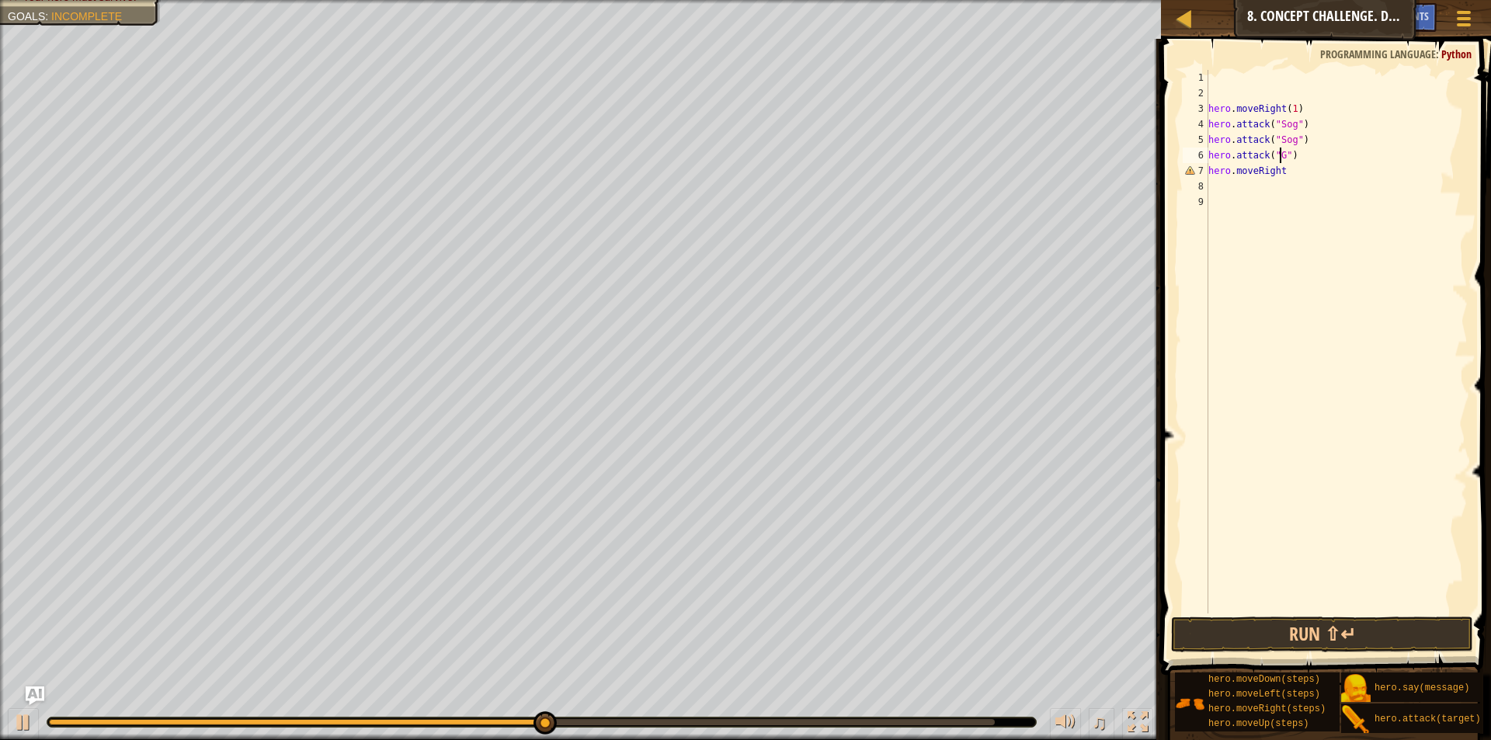
type textarea "hero.attack("Gos")"
drag, startPoint x: 1319, startPoint y: 180, endPoint x: 1229, endPoint y: 179, distance: 90.1
click at [1226, 179] on div "hero . moveRight ( 1 ) hero . attack ( "Sog" ) hero . attack ( "Sog" ) hero . a…" at bounding box center [1336, 357] width 262 height 575
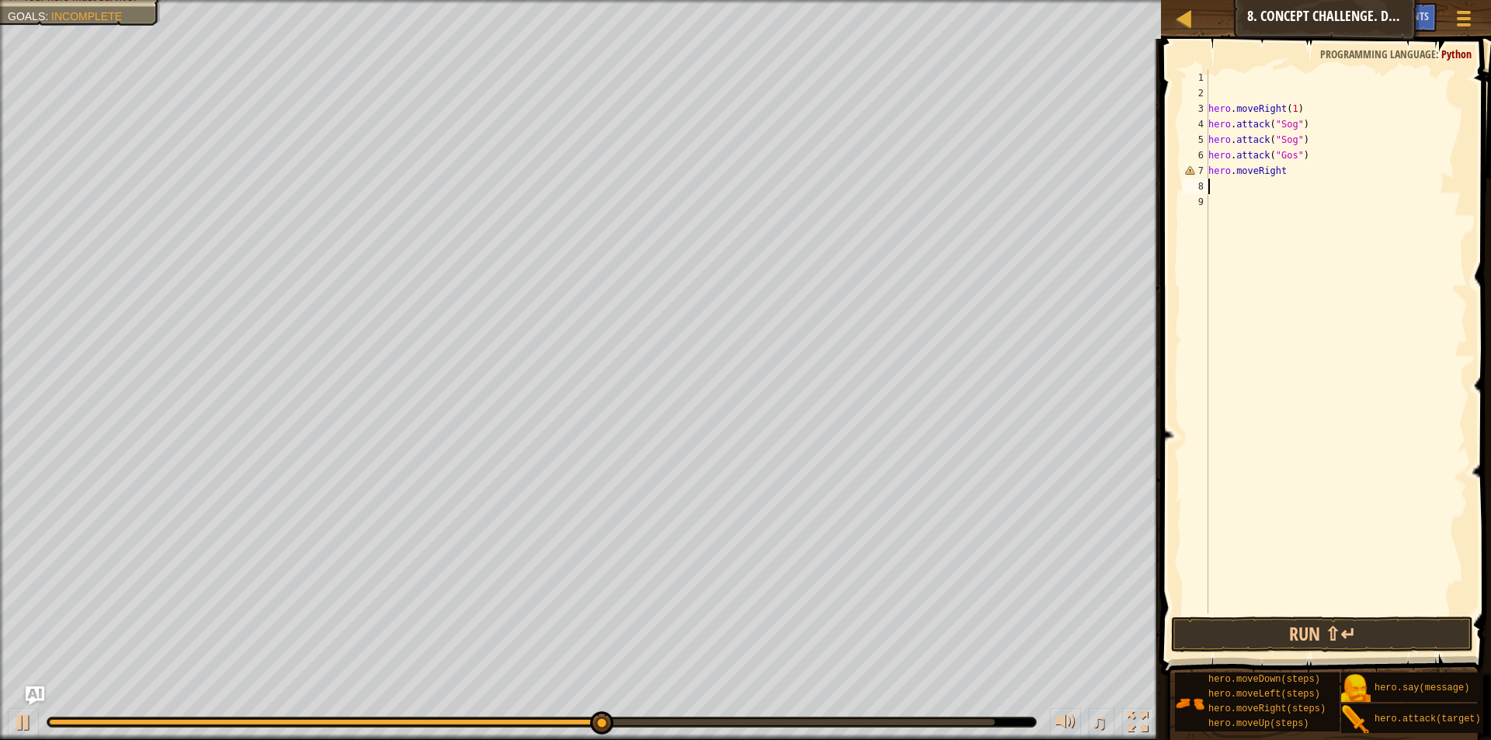
click at [1293, 172] on div "hero . moveRight ( 1 ) hero . attack ( "Sog" ) hero . attack ( "Sog" ) hero . a…" at bounding box center [1336, 357] width 262 height 575
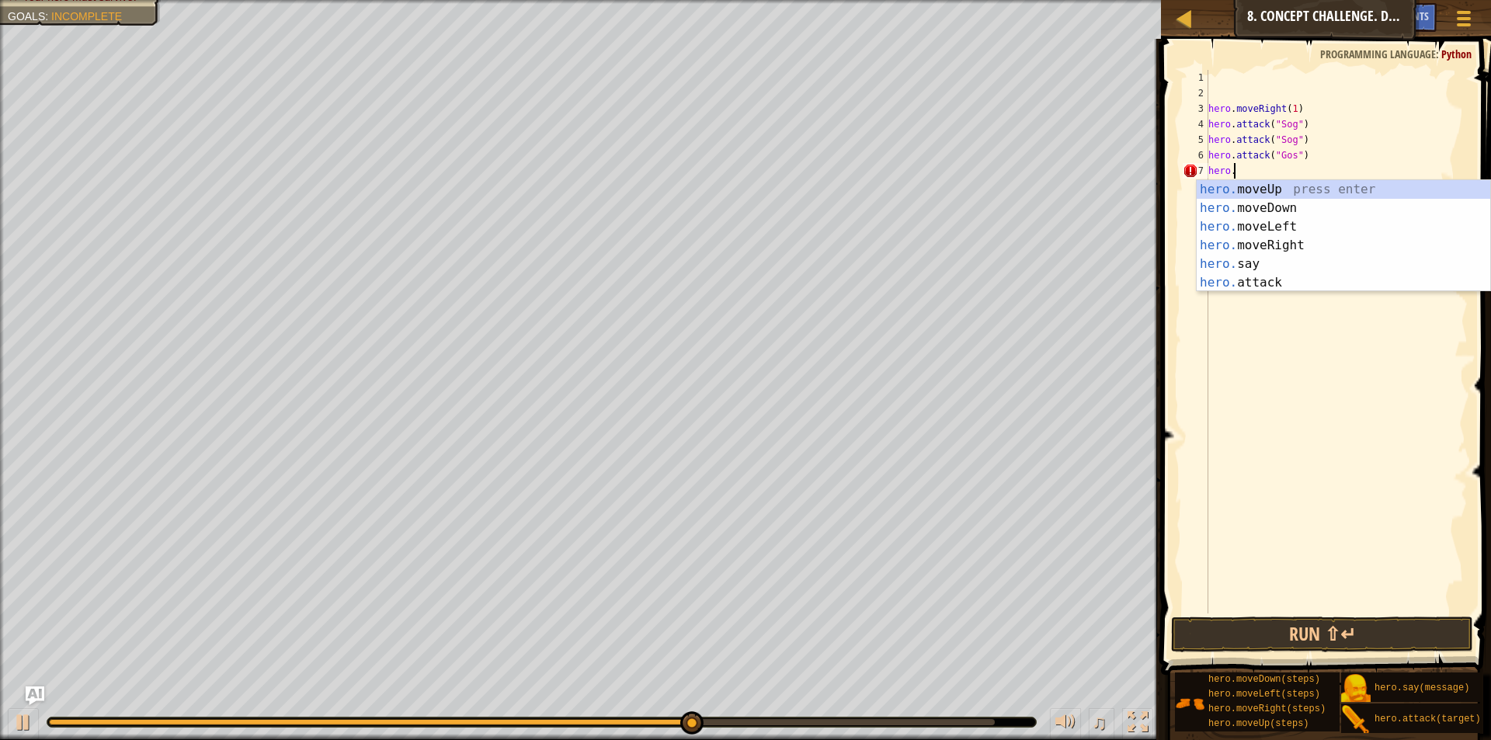
scroll to position [7, 2]
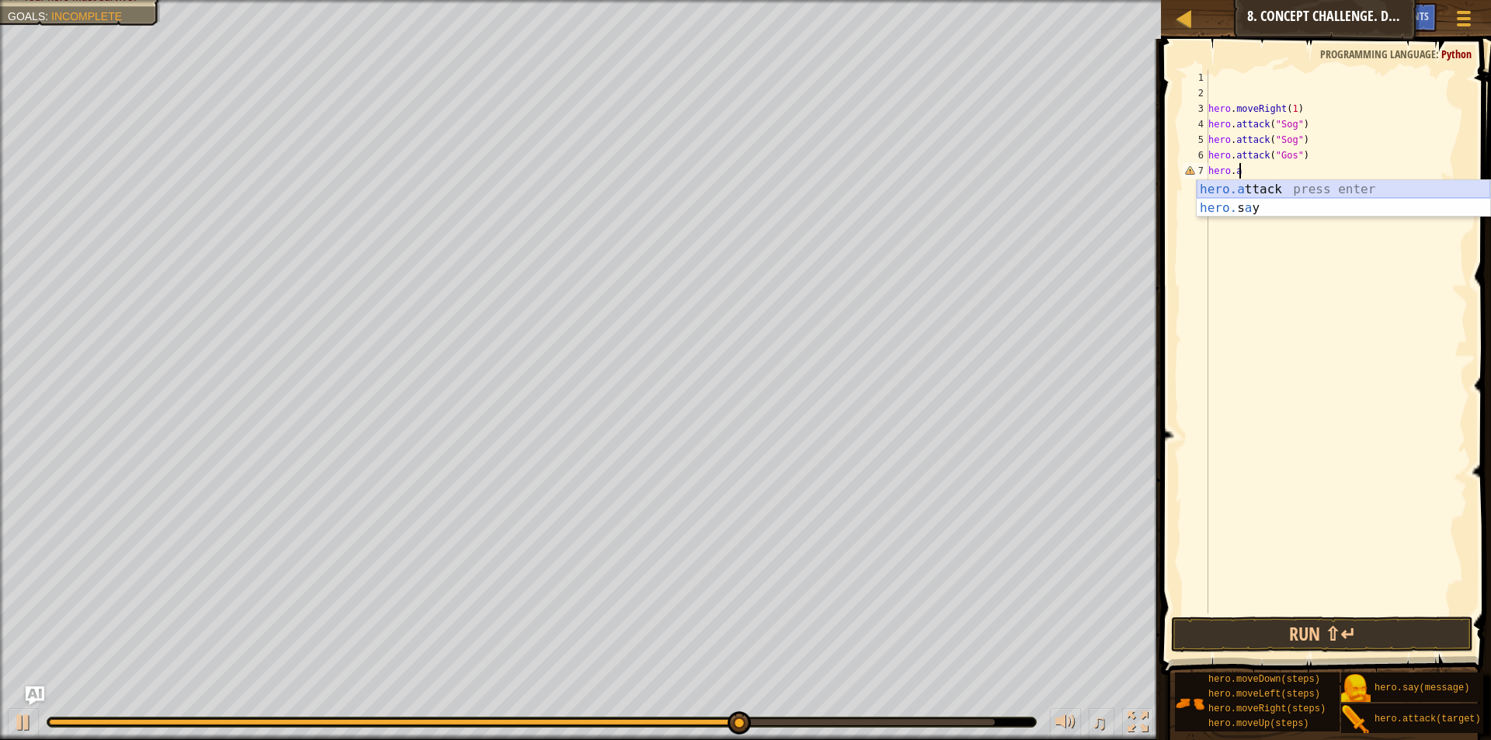
click at [1286, 191] on div "hero.a ttack press enter hero. s a y press enter" at bounding box center [1342, 217] width 293 height 75
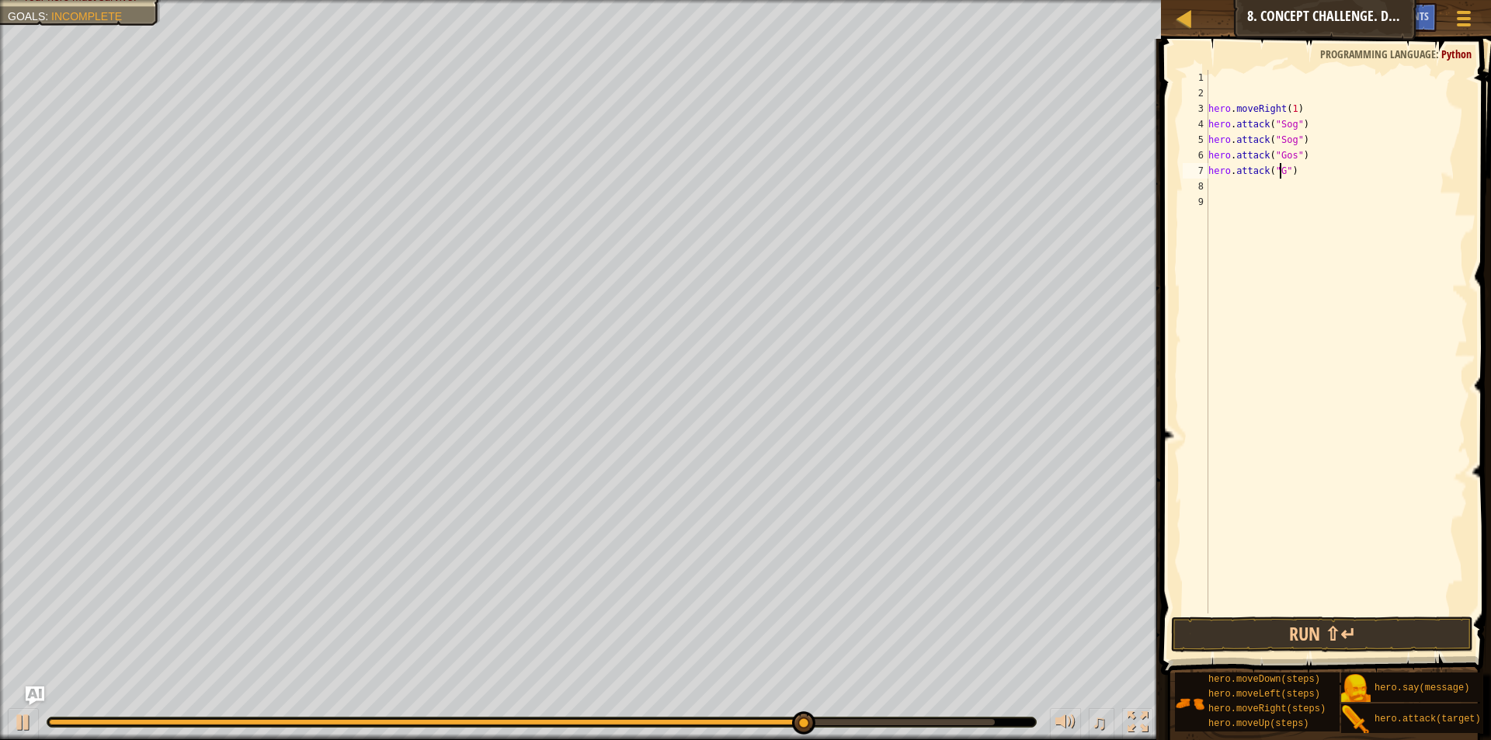
type textarea "hero.attack("Gos")"
click at [1342, 195] on div "hero . moveRight ( 1 ) hero . attack ( "Sog" ) hero . attack ( "Sog" ) hero . a…" at bounding box center [1336, 357] width 262 height 575
click at [1337, 192] on div "hero . moveRight ( 1 ) hero . attack ( "Sog" ) hero . attack ( "Sog" ) hero . a…" at bounding box center [1336, 357] width 262 height 575
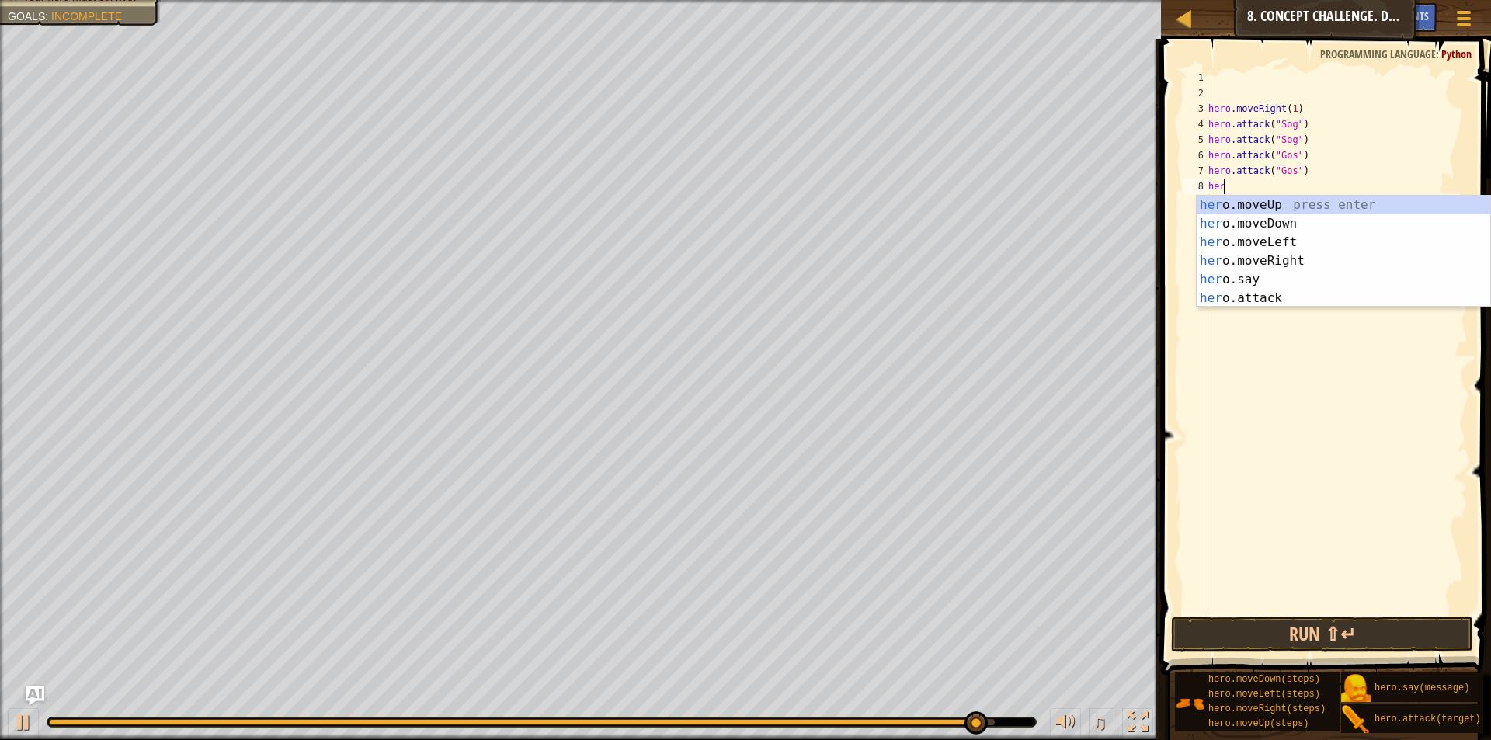
scroll to position [7, 1]
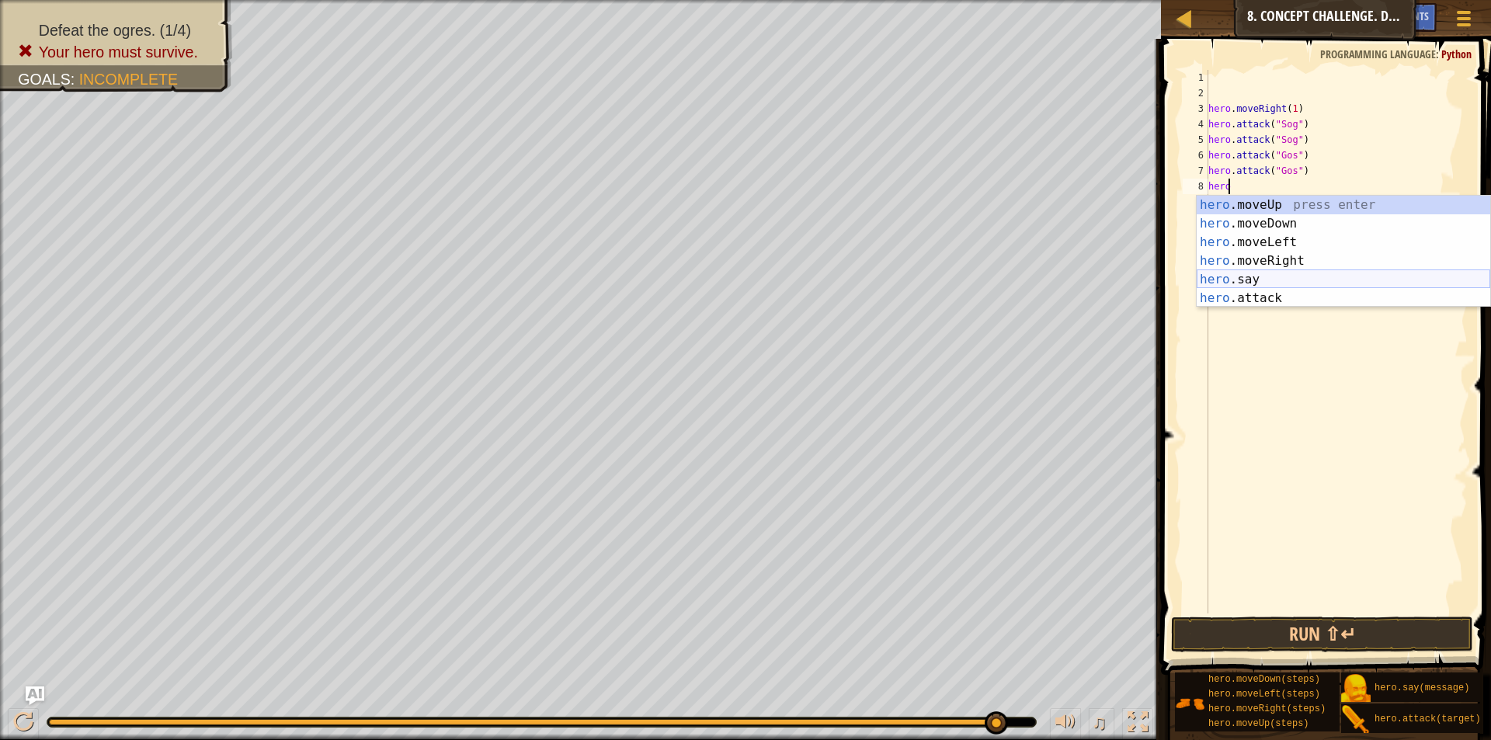
click at [1251, 278] on div "hero .moveUp press enter hero .moveDown press enter hero .moveLeft press enter …" at bounding box center [1342, 270] width 293 height 149
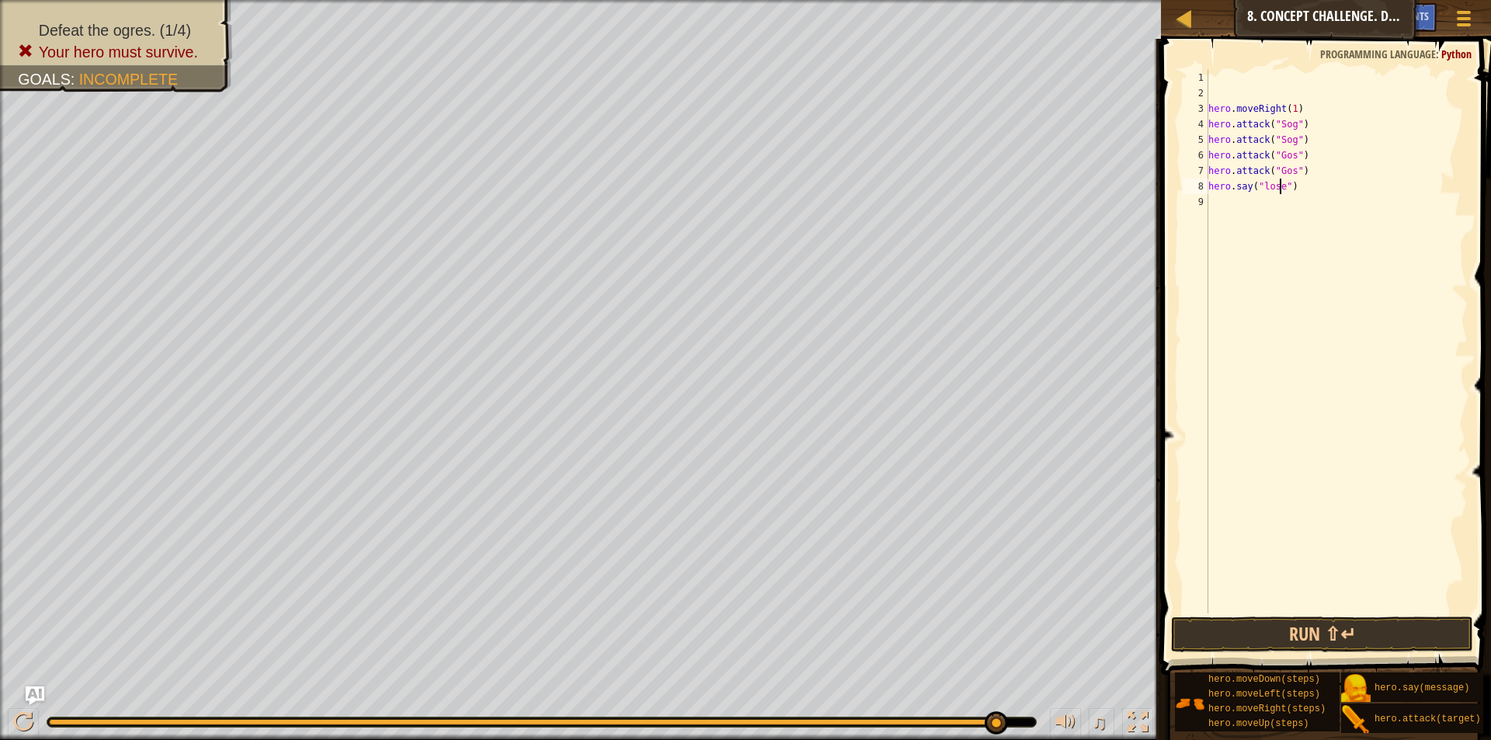
scroll to position [7, 6]
type textarea "hero.say("loser")"
click at [1302, 211] on div "hero . moveRight ( 1 ) hero . attack ( "Sog" ) hero . attack ( "Sog" ) hero . a…" at bounding box center [1336, 357] width 262 height 575
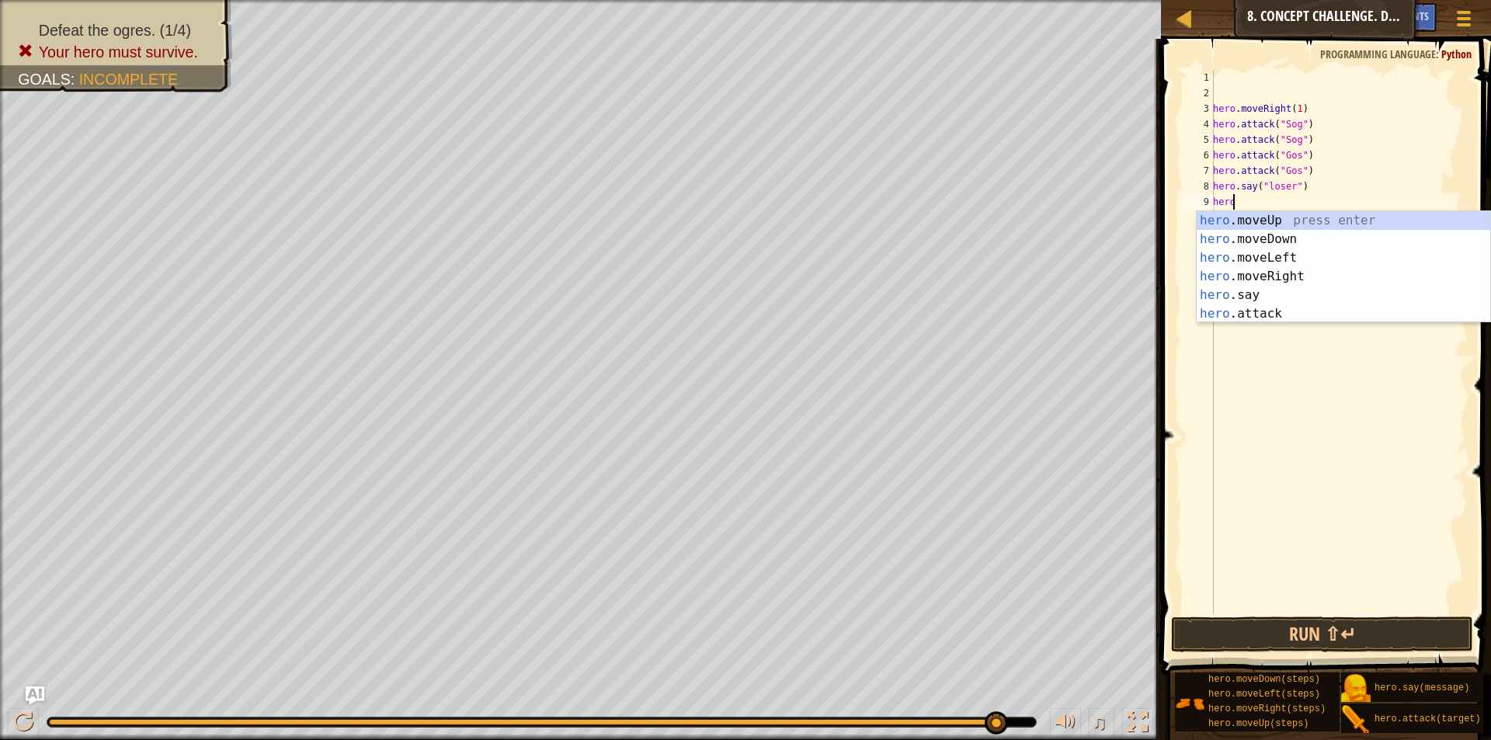
type textarea "hero."
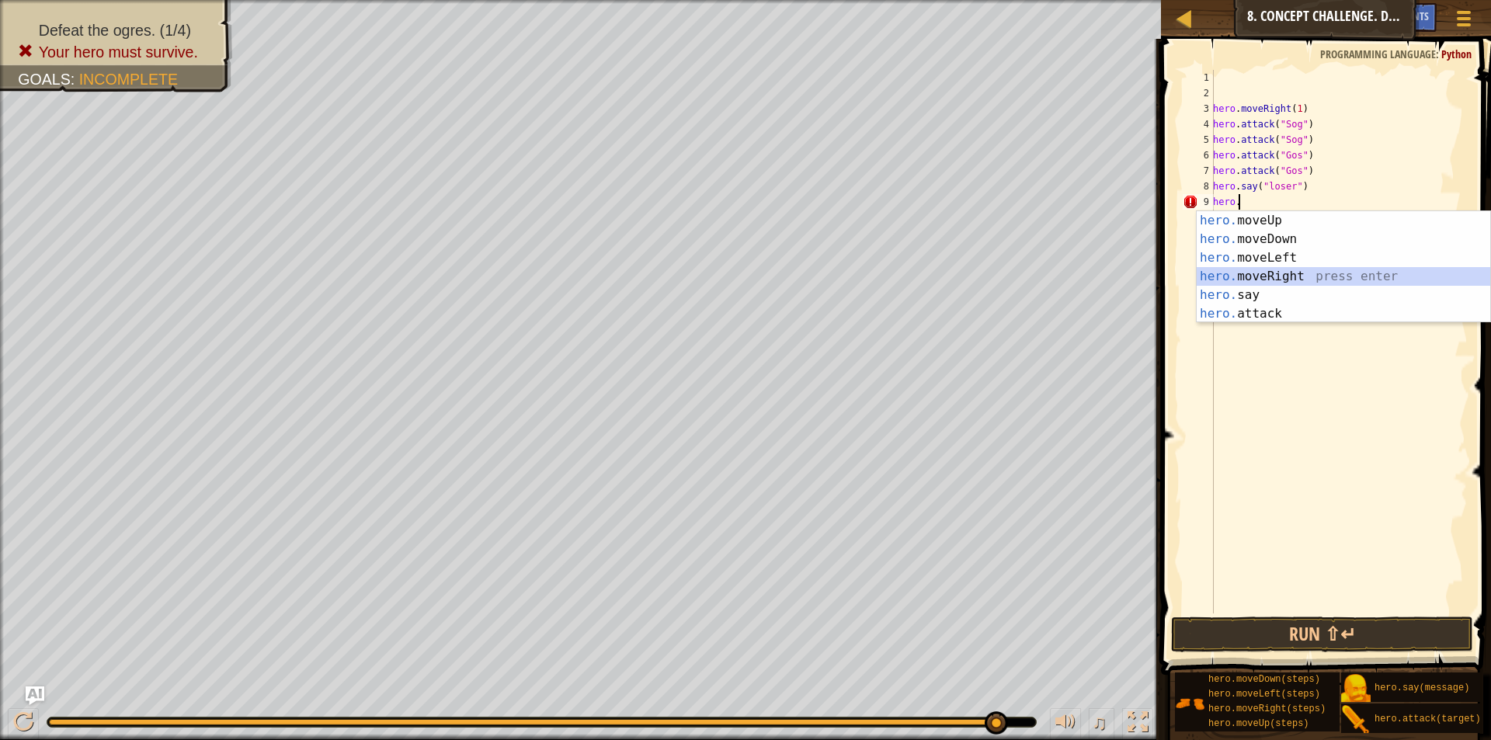
click at [1290, 271] on div "hero. moveUp press enter hero. moveDown press enter hero. moveLeft press enter …" at bounding box center [1342, 285] width 293 height 149
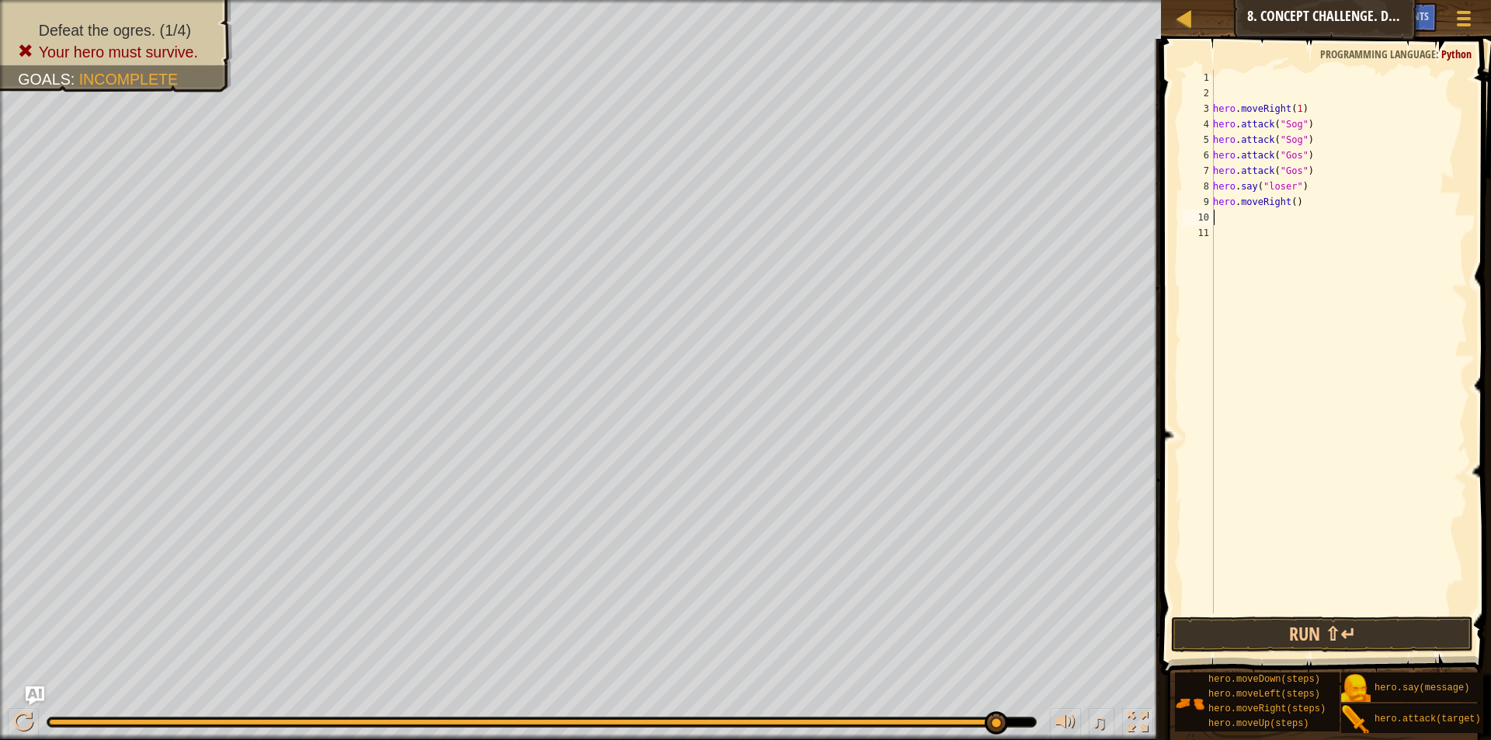
click at [1289, 202] on div "hero . moveRight ( 1 ) hero . attack ( "Sog" ) hero . attack ( "Sog" ) hero . a…" at bounding box center [1339, 357] width 258 height 575
type textarea "hero.moveRight(2)"
click at [1283, 211] on div "hero . moveRight ( 1 ) hero . attack ( "Sog" ) hero . attack ( "Sog" ) hero . a…" at bounding box center [1339, 357] width 258 height 575
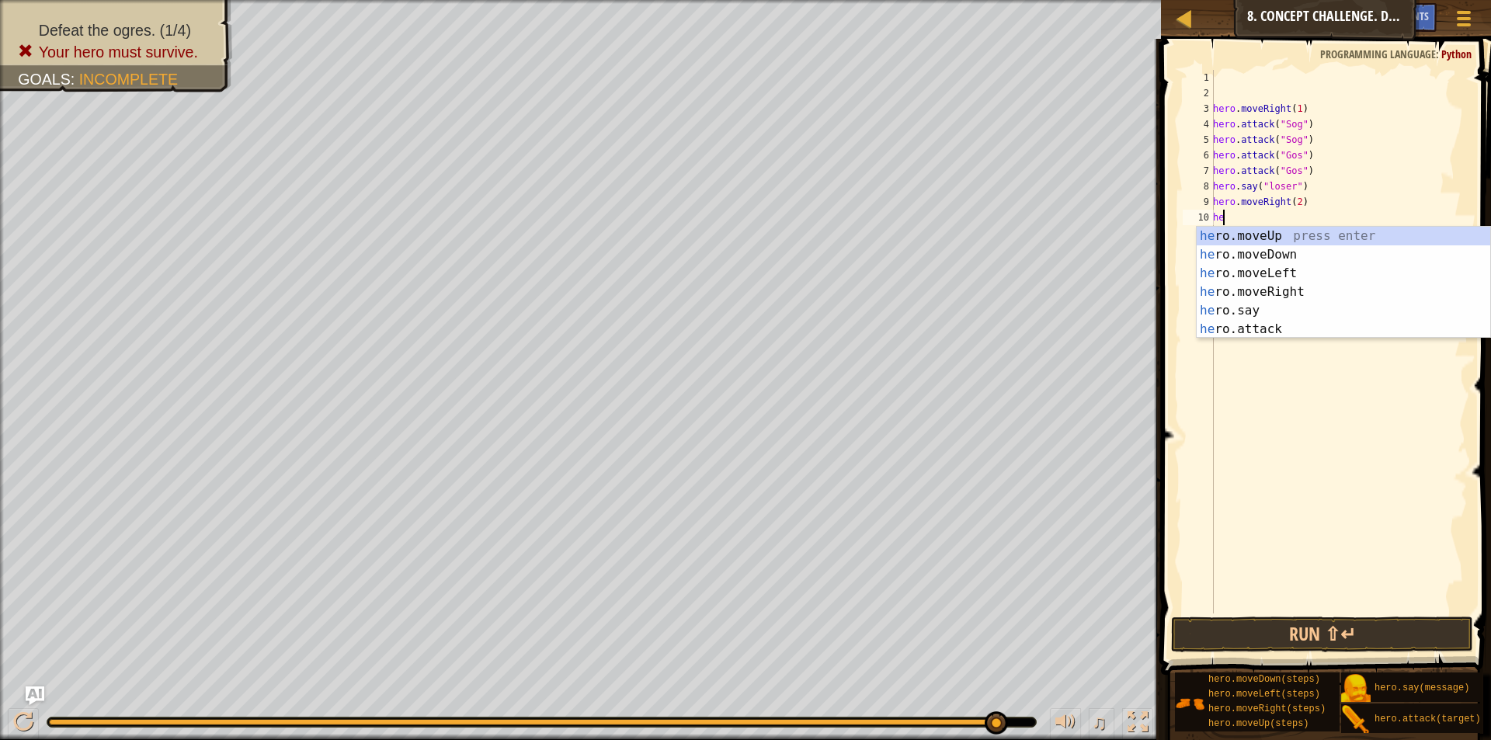
scroll to position [7, 1]
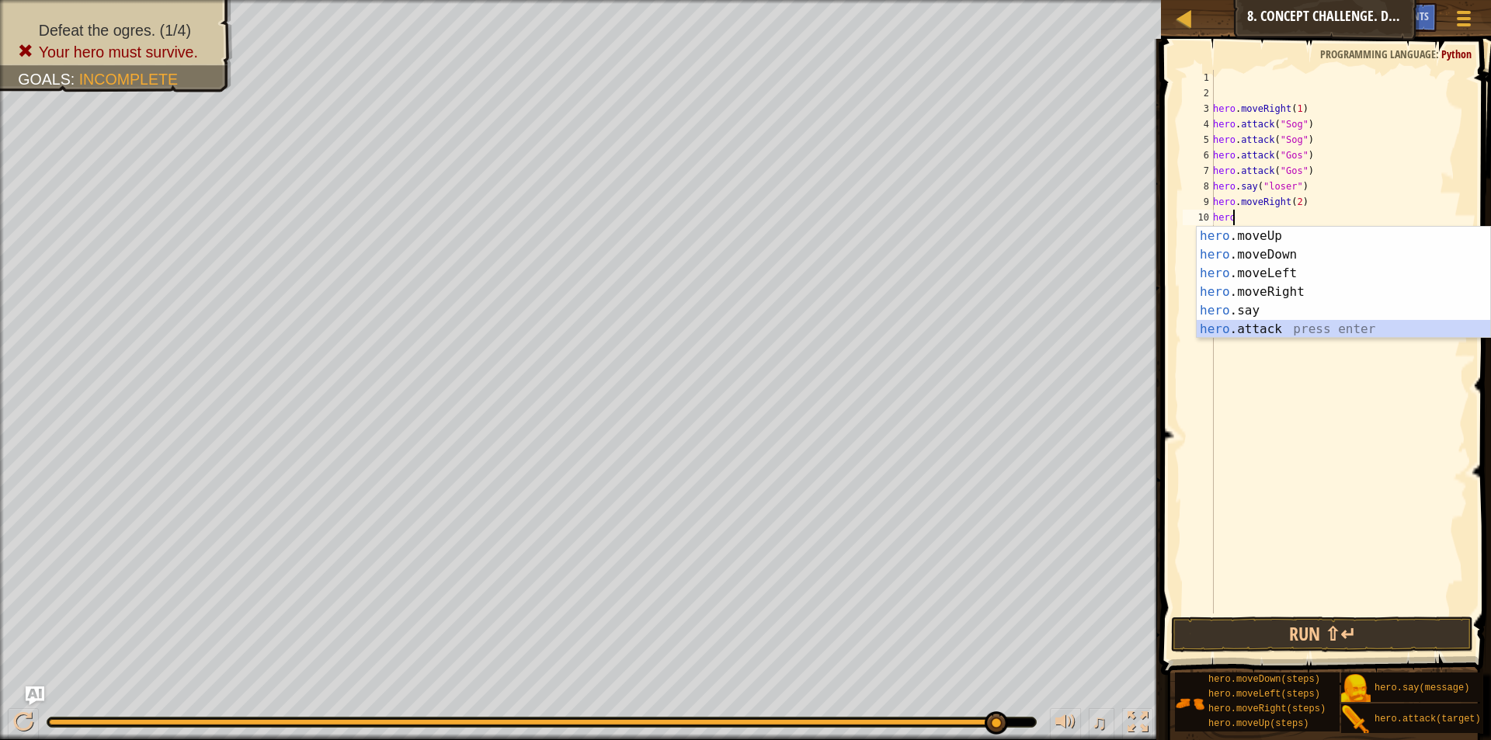
click at [1261, 331] on div "hero .moveUp press enter hero .moveDown press enter hero .moveLeft press enter …" at bounding box center [1342, 301] width 293 height 149
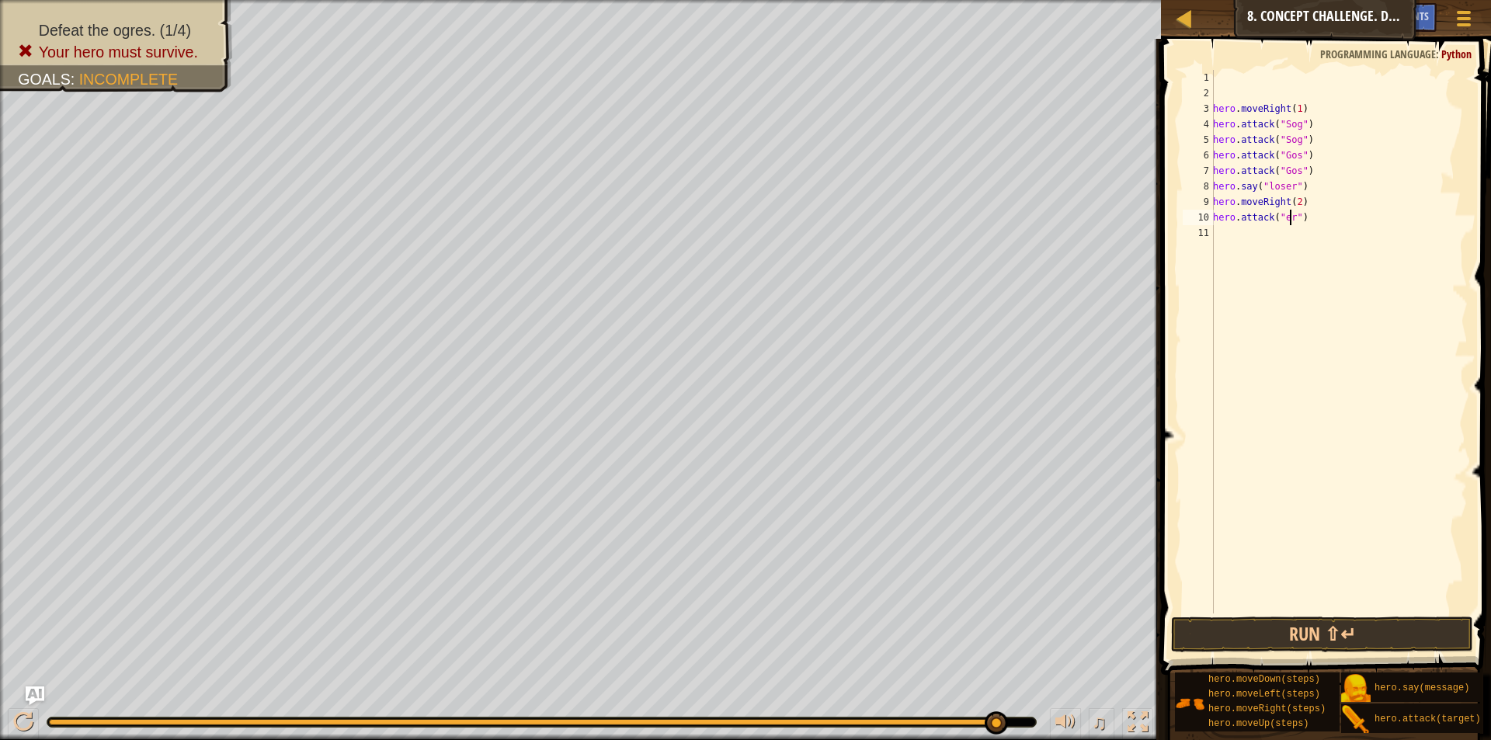
scroll to position [7, 7]
drag, startPoint x: 1334, startPoint y: 228, endPoint x: 1269, endPoint y: 221, distance: 65.7
click at [1267, 221] on div "hero . moveRight ( 1 ) hero . attack ( "Sog" ) hero . attack ( "Sog" ) hero . a…" at bounding box center [1339, 357] width 258 height 575
click at [1308, 218] on div "hero . moveRight ( 1 ) hero . attack ( "Sog" ) hero . attack ( "Sog" ) hero . a…" at bounding box center [1339, 342] width 258 height 544
click at [1284, 218] on div "hero . moveRight ( 1 ) hero . attack ( "Sog" ) hero . attack ( "Sog" ) hero . a…" at bounding box center [1339, 357] width 258 height 575
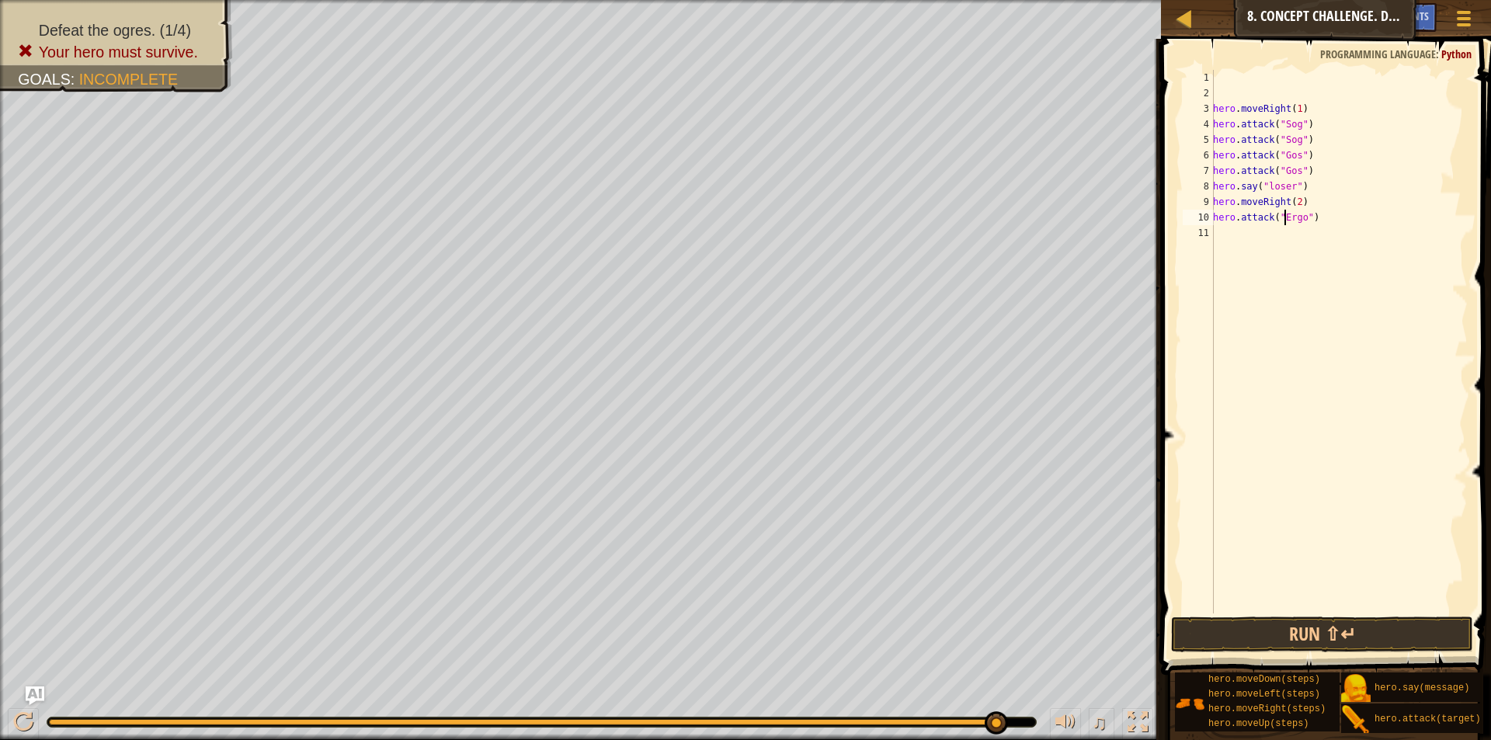
scroll to position [7, 6]
drag, startPoint x: 1332, startPoint y: 213, endPoint x: 1222, endPoint y: 220, distance: 110.5
click at [1222, 220] on div "hero . moveRight ( 1 ) hero . attack ( "Sog" ) hero . attack ( "Sog" ) hero . a…" at bounding box center [1339, 357] width 258 height 575
drag, startPoint x: 1220, startPoint y: 220, endPoint x: 1211, endPoint y: 218, distance: 8.7
click at [1210, 218] on div "hero.attack("Ergo") 1 2 3 4 5 6 7 8 9 10 11 hero . moveRight ( 1 ) hero . attac…" at bounding box center [1323, 342] width 288 height 544
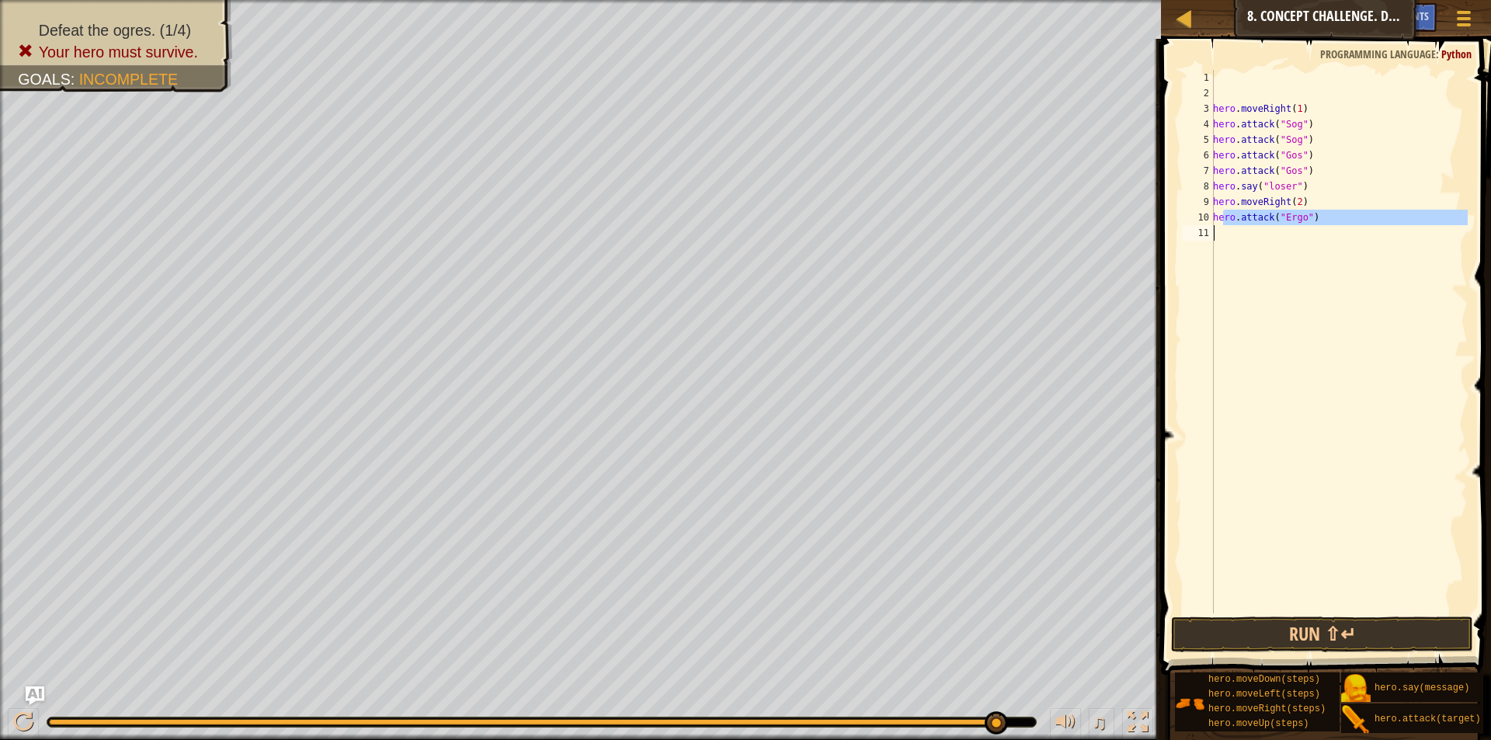
click at [1242, 234] on div "hero . moveRight ( 1 ) hero . attack ( "Sog" ) hero . attack ( "Sog" ) hero . a…" at bounding box center [1339, 357] width 258 height 575
click at [1215, 222] on div "hero.attack("Ergo") 1 2 3 4 5 6 7 8 9 10 11 hero . moveRight ( 1 ) hero . attac…" at bounding box center [1323, 342] width 288 height 544
type textarea "hero.attack("Ergo")"
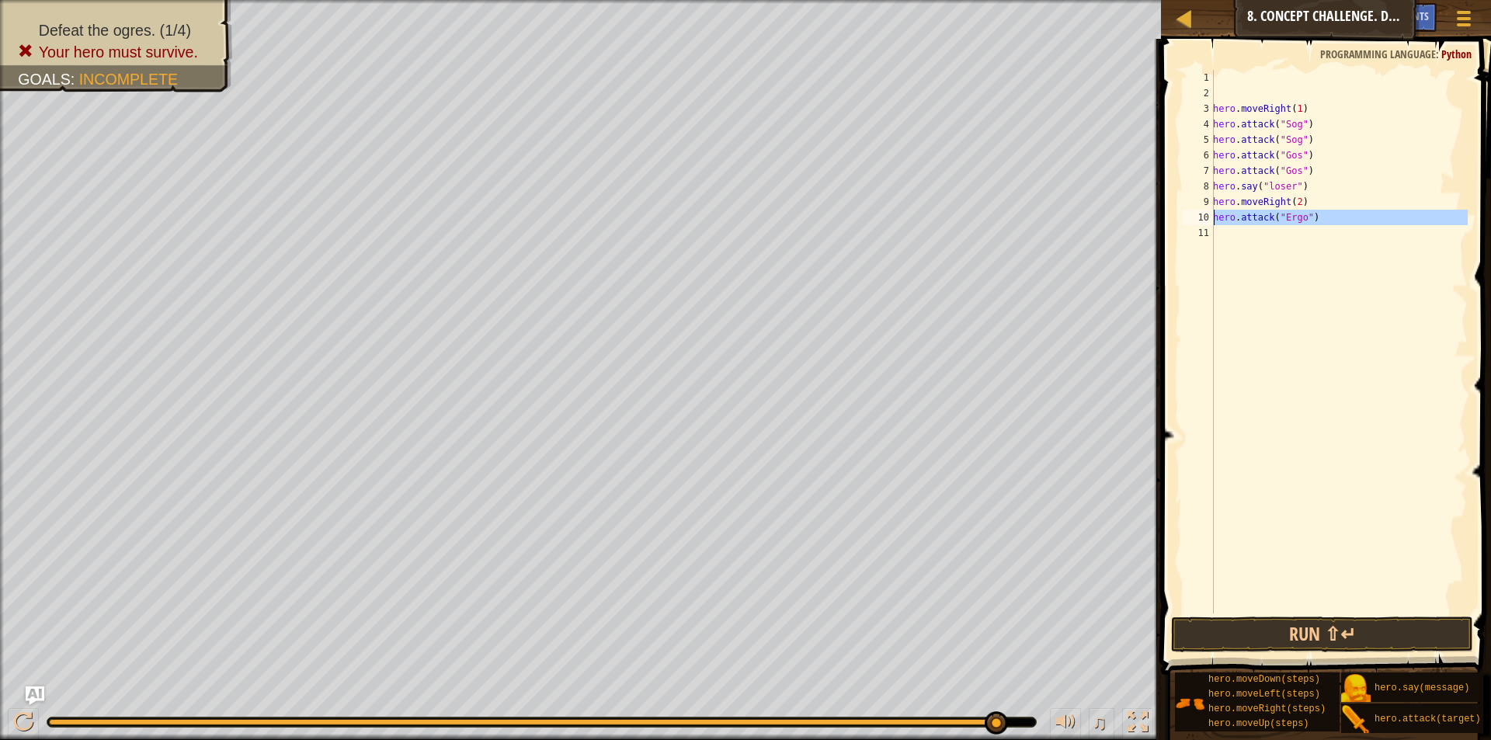
click at [1320, 227] on div "hero . moveRight ( 1 ) hero . attack ( "Sog" ) hero . attack ( "Sog" ) hero . a…" at bounding box center [1339, 342] width 258 height 544
drag, startPoint x: 1316, startPoint y: 216, endPoint x: 1214, endPoint y: 218, distance: 102.5
click at [1214, 218] on div "hero . moveRight ( 1 ) hero . attack ( "Sog" ) hero . attack ( "Sog" ) hero . a…" at bounding box center [1339, 357] width 258 height 575
type textarea "hero.attack("Ergo")"
click at [1224, 238] on div "hero . moveRight ( 1 ) hero . attack ( "Sog" ) hero . attack ( "Sog" ) hero . a…" at bounding box center [1339, 357] width 258 height 575
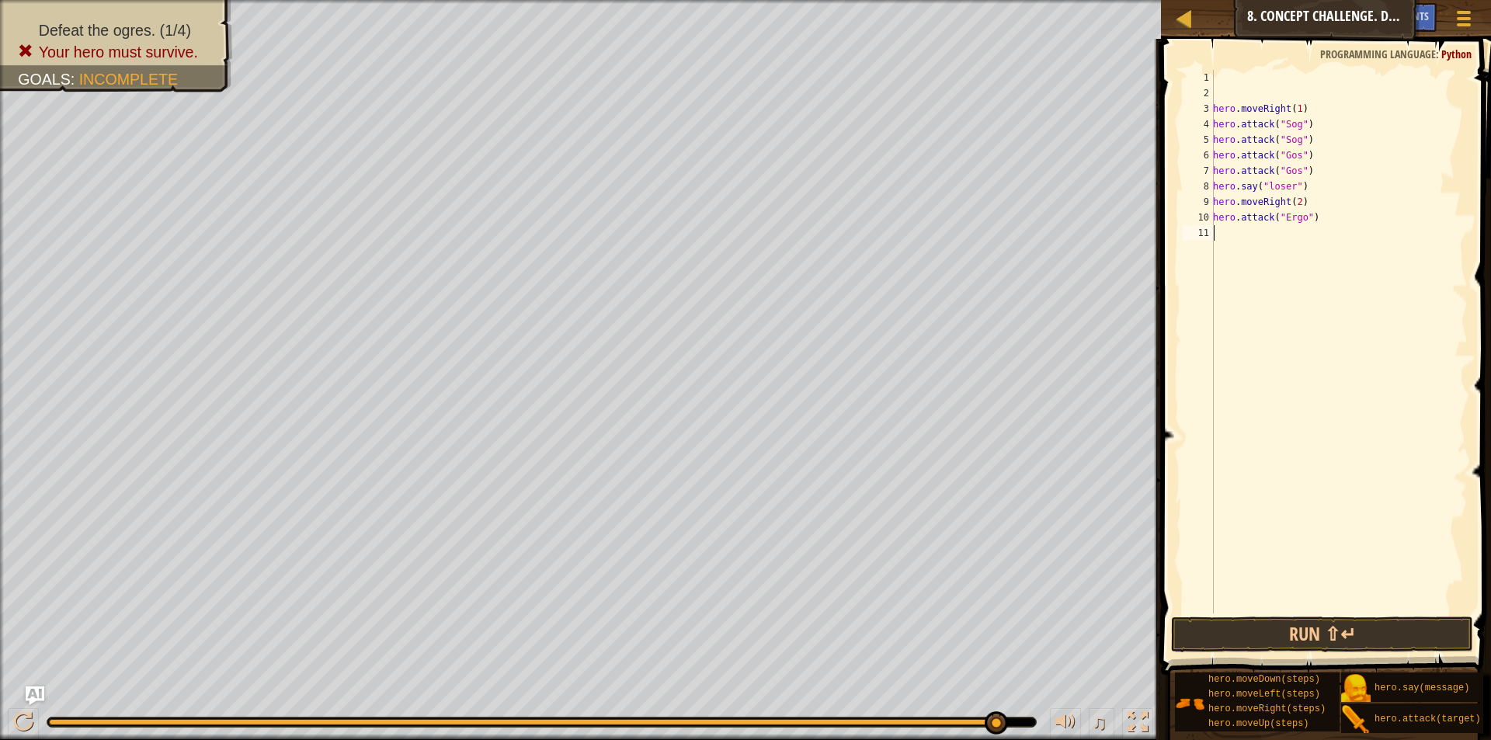
paste textarea "hero.attack("Ergo")"
type textarea "hero.attack("Ergo")"
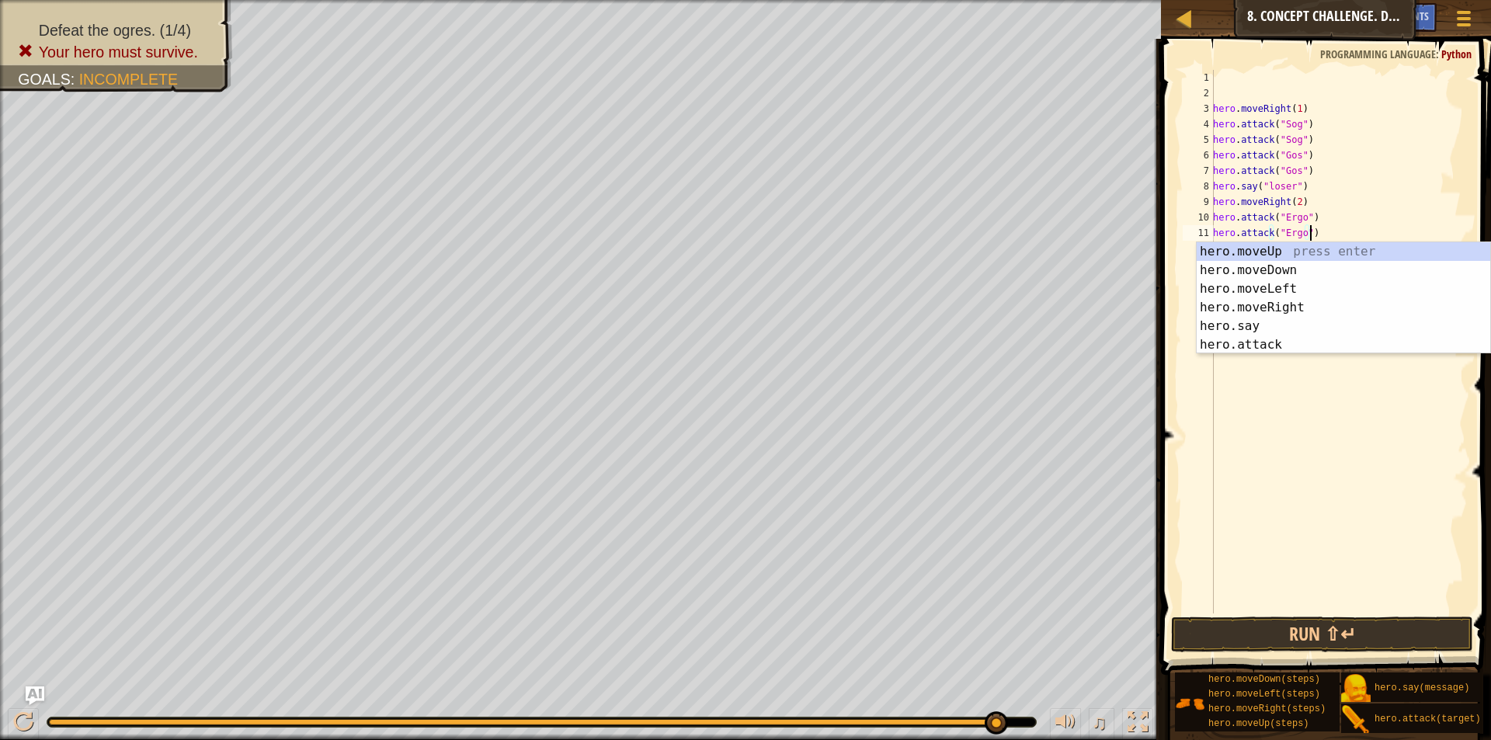
click at [1243, 406] on div "hero . moveRight ( 1 ) hero . attack ( "Sog" ) hero . attack ( "Sog" ) hero . a…" at bounding box center [1339, 357] width 258 height 575
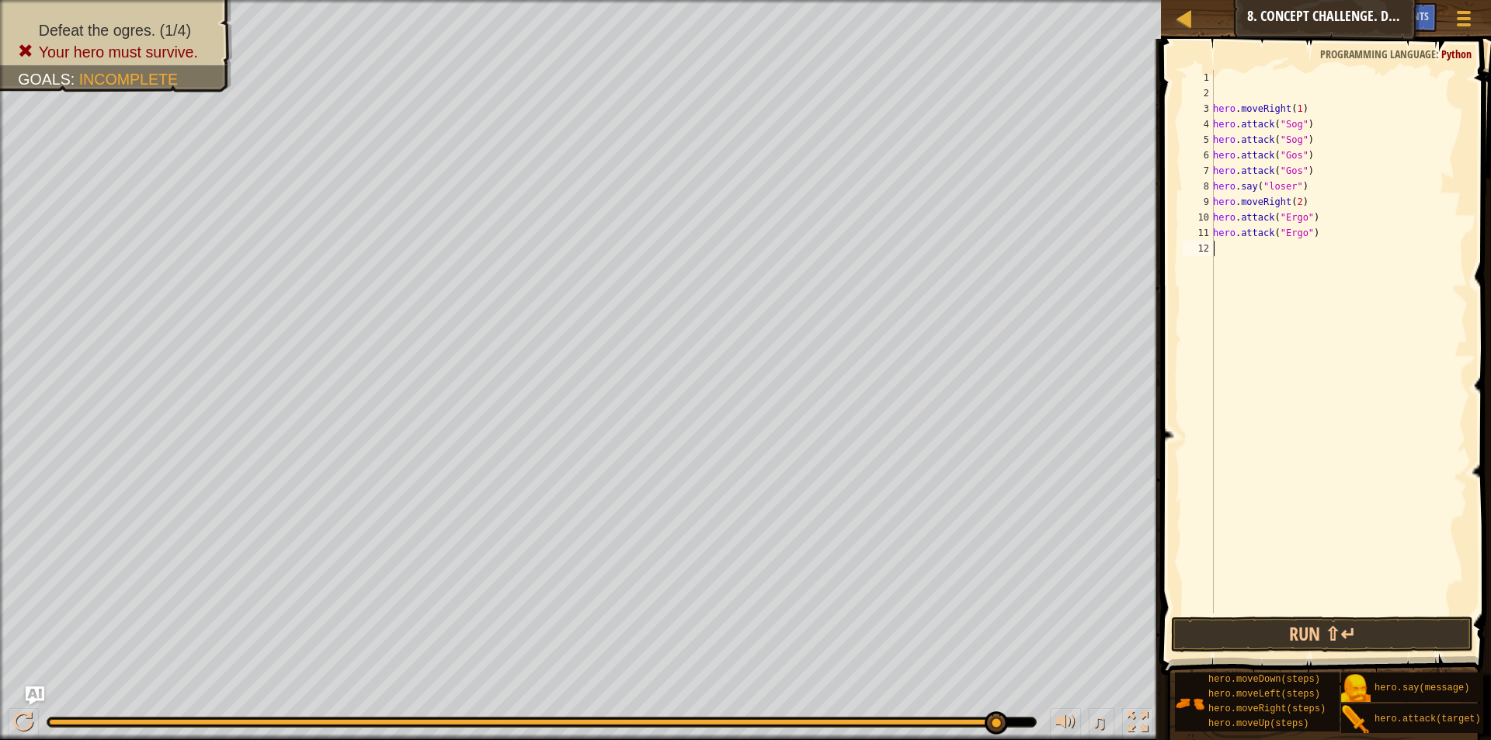
paste textarea "hero.attack("Ergo")"
click at [1297, 249] on div "hero . moveRight ( 1 ) hero . attack ( "Sog" ) hero . attack ( "Sog" ) hero . a…" at bounding box center [1339, 357] width 258 height 575
click at [1300, 249] on div "hero . moveRight ( 1 ) hero . attack ( "Sog" ) hero . attack ( "Sog" ) hero . a…" at bounding box center [1339, 357] width 258 height 575
type textarea "hero.attack("Kro")"
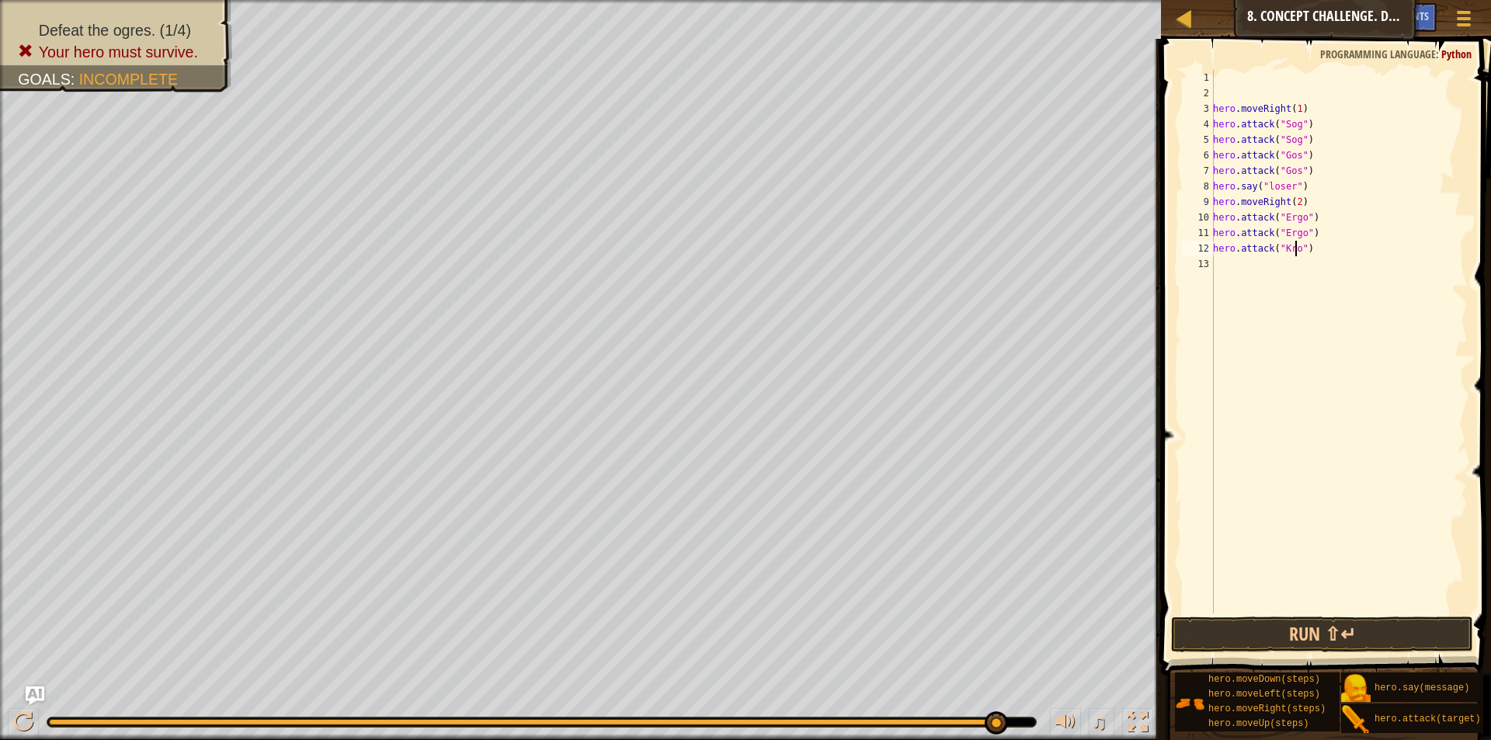
click at [1258, 262] on div "hero . moveRight ( 1 ) hero . attack ( "Sog" ) hero . attack ( "Sog" ) hero . a…" at bounding box center [1339, 357] width 258 height 575
paste textarea "hero.attack("Ergo")"
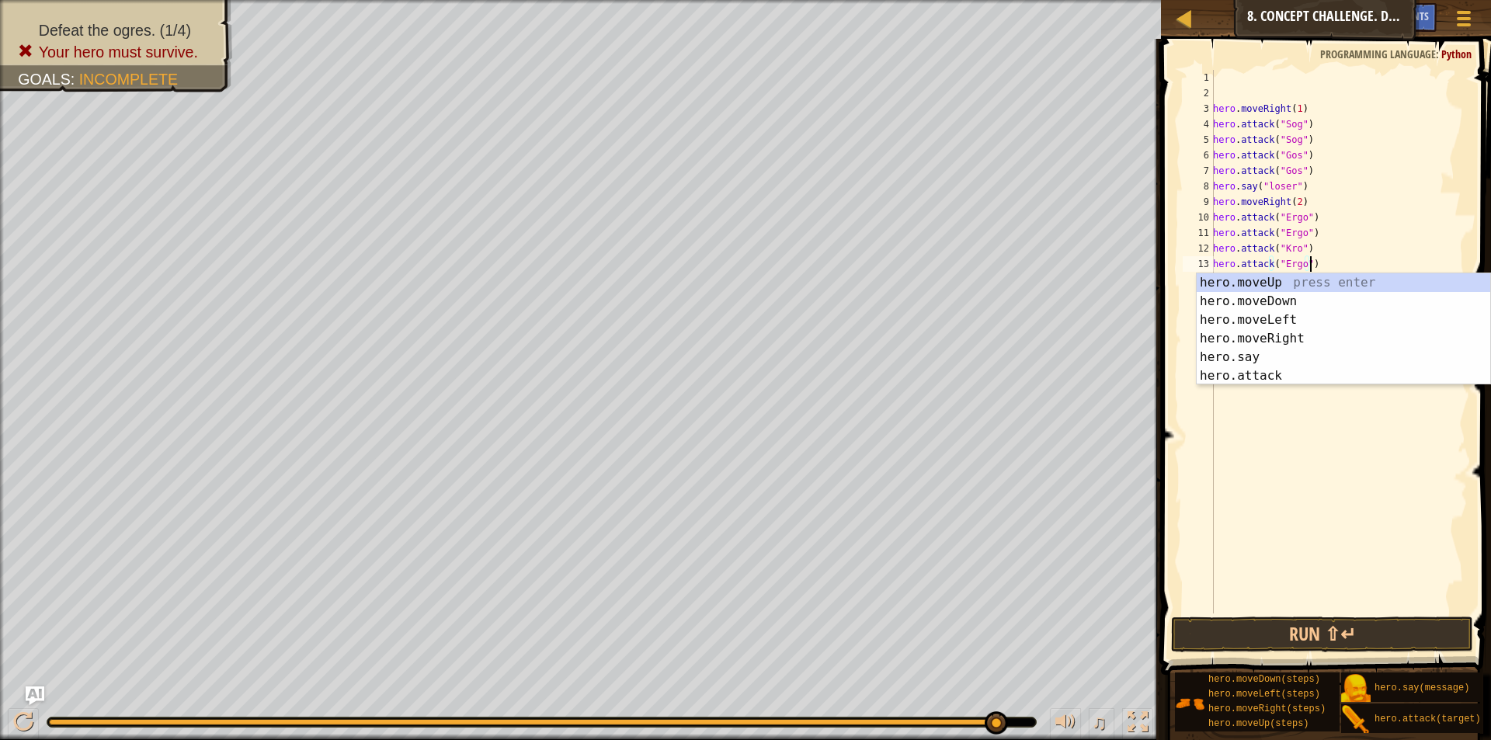
click at [1296, 262] on div "hero . moveRight ( 1 ) hero . attack ( "Sog" ) hero . attack ( "Sog" ) hero . a…" at bounding box center [1339, 357] width 258 height 575
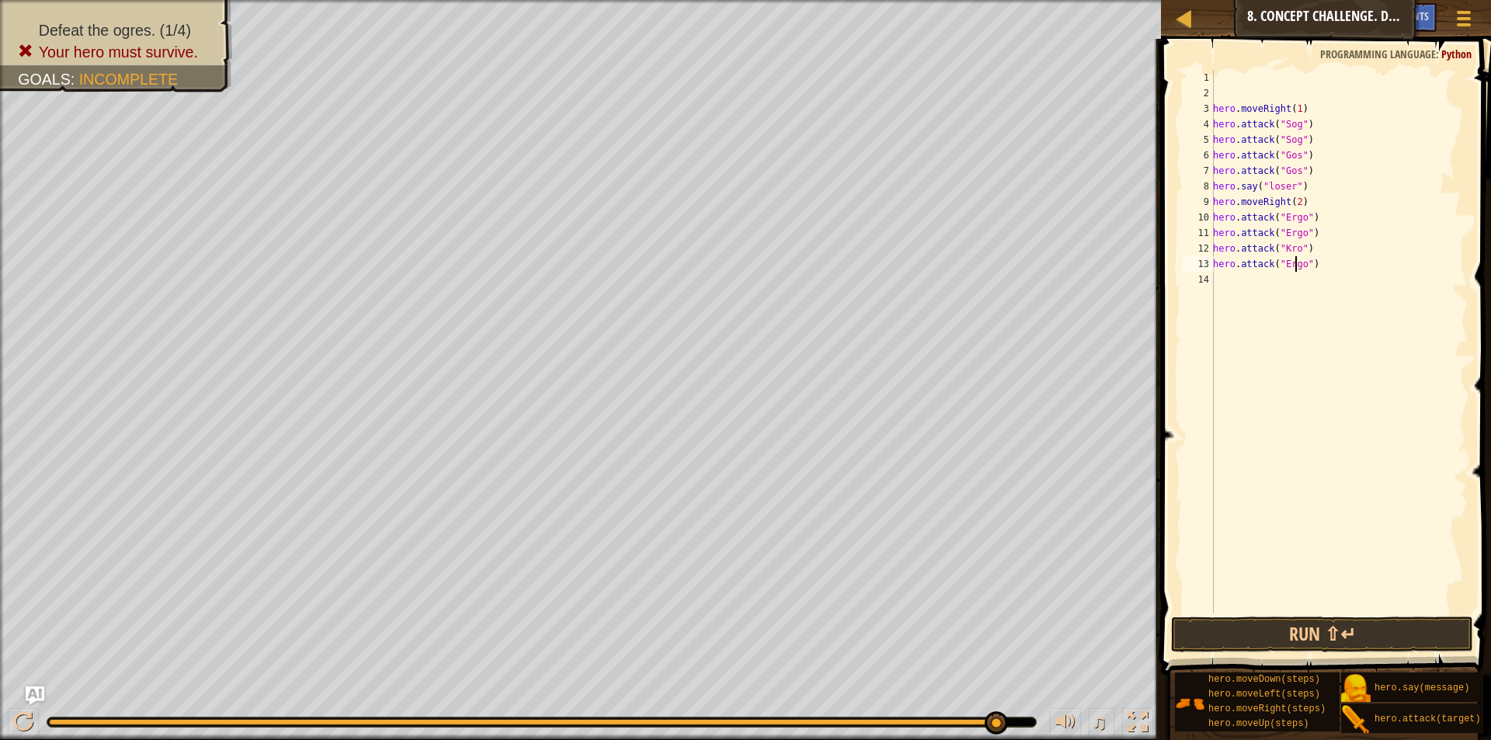
click at [1298, 262] on div "hero . moveRight ( 1 ) hero . attack ( "Sog" ) hero . attack ( "Sog" ) hero . a…" at bounding box center [1339, 357] width 258 height 575
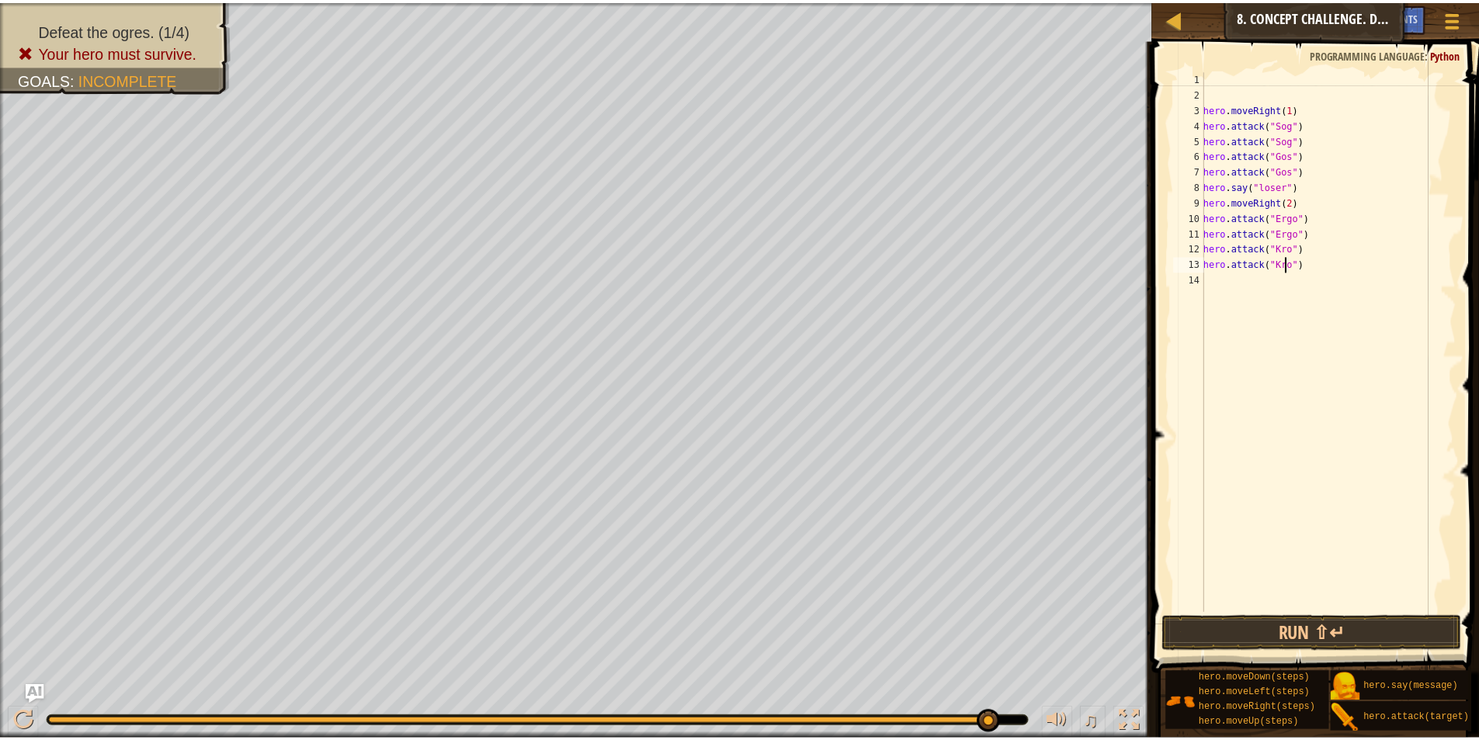
scroll to position [7, 7]
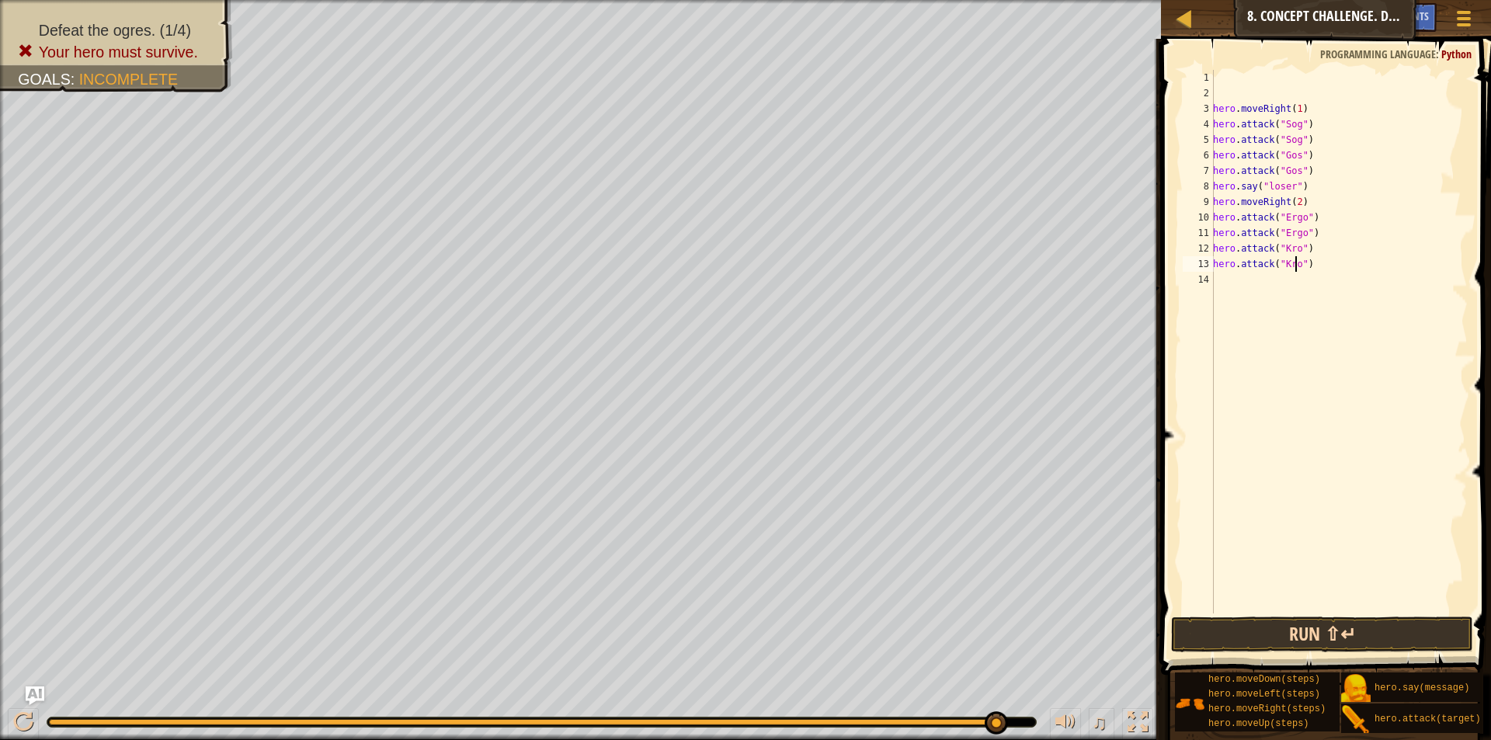
type textarea "hero.attack("Kro")"
click at [1328, 629] on button "Run ⇧↵" at bounding box center [1322, 634] width 302 height 36
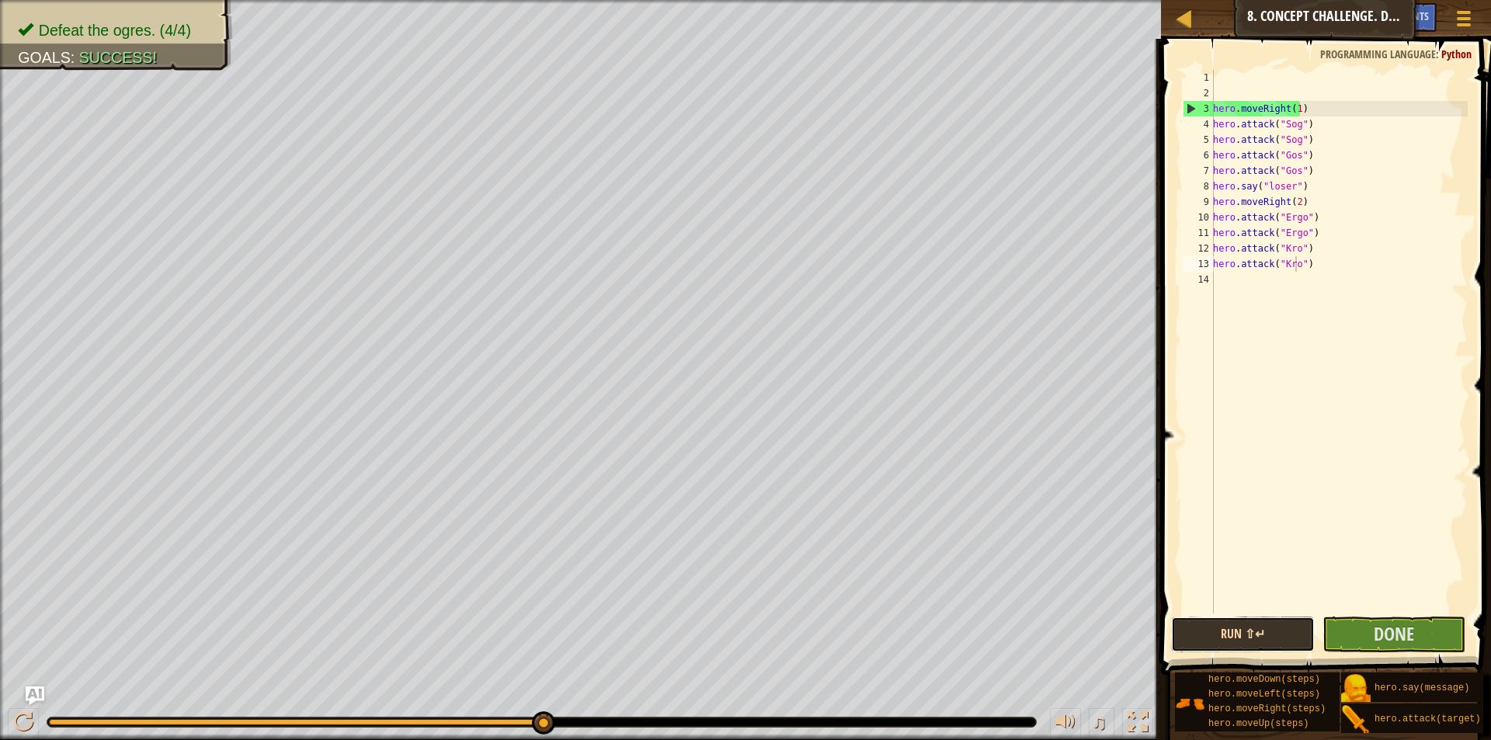
click at [1291, 630] on button "Run ⇧↵" at bounding box center [1242, 634] width 143 height 36
click at [1230, 628] on button "Run ⇧↵" at bounding box center [1242, 634] width 143 height 36
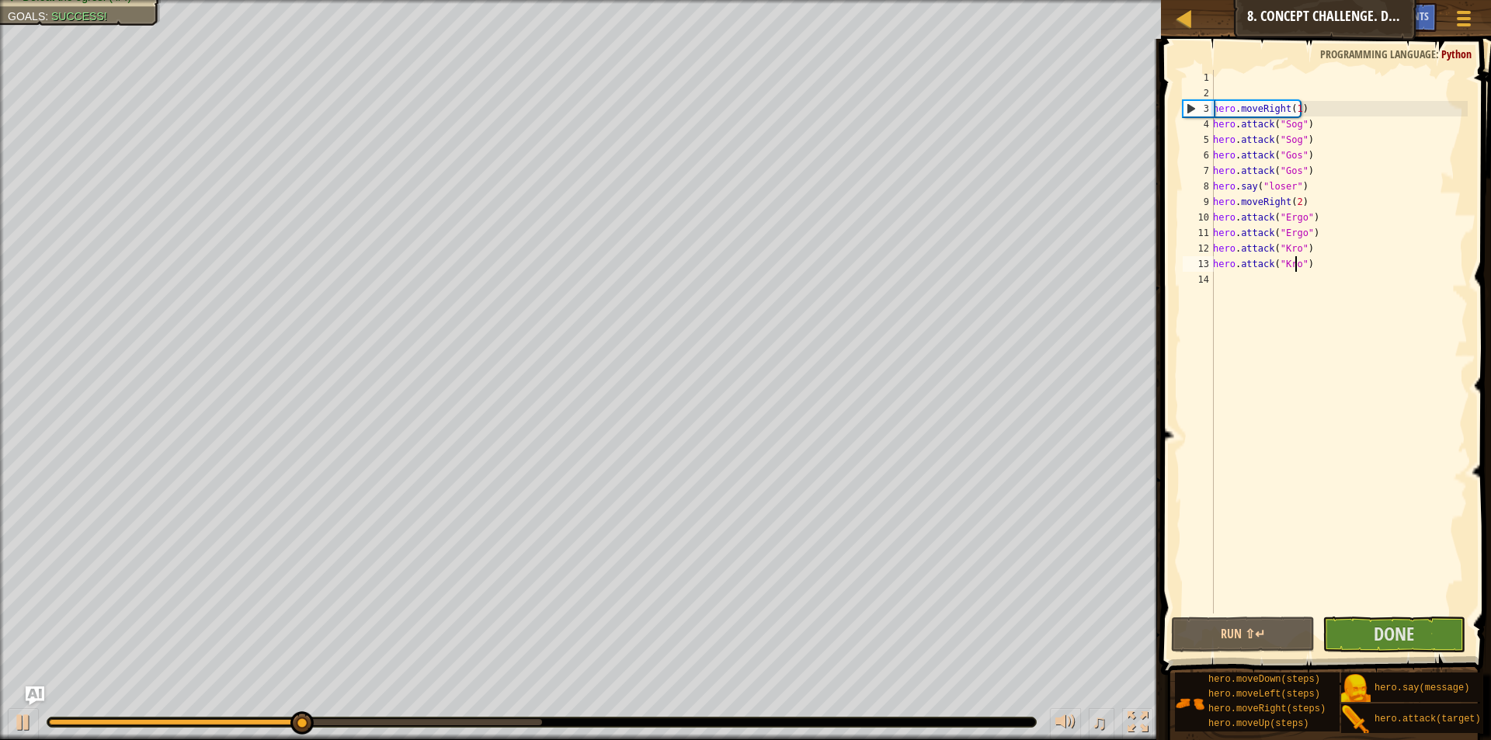
click at [1228, 615] on span at bounding box center [1327, 335] width 342 height 682
click at [1231, 622] on button "Run ⇧↵" at bounding box center [1242, 634] width 143 height 36
click at [1233, 617] on button "Run ⇧↵" at bounding box center [1242, 634] width 143 height 36
click at [1232, 619] on button "Run ⇧↵" at bounding box center [1242, 634] width 143 height 36
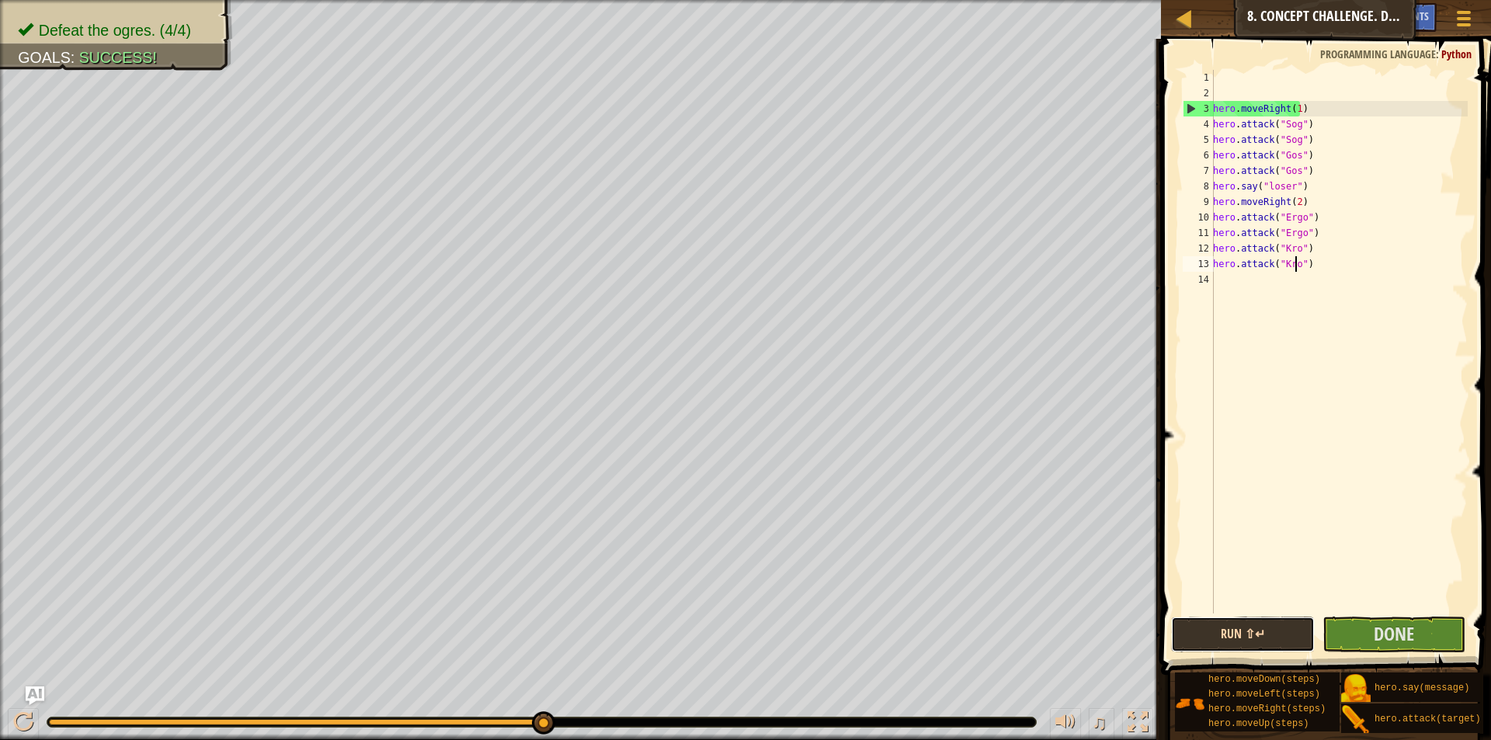
click at [1269, 624] on button "Run ⇧↵" at bounding box center [1242, 634] width 143 height 36
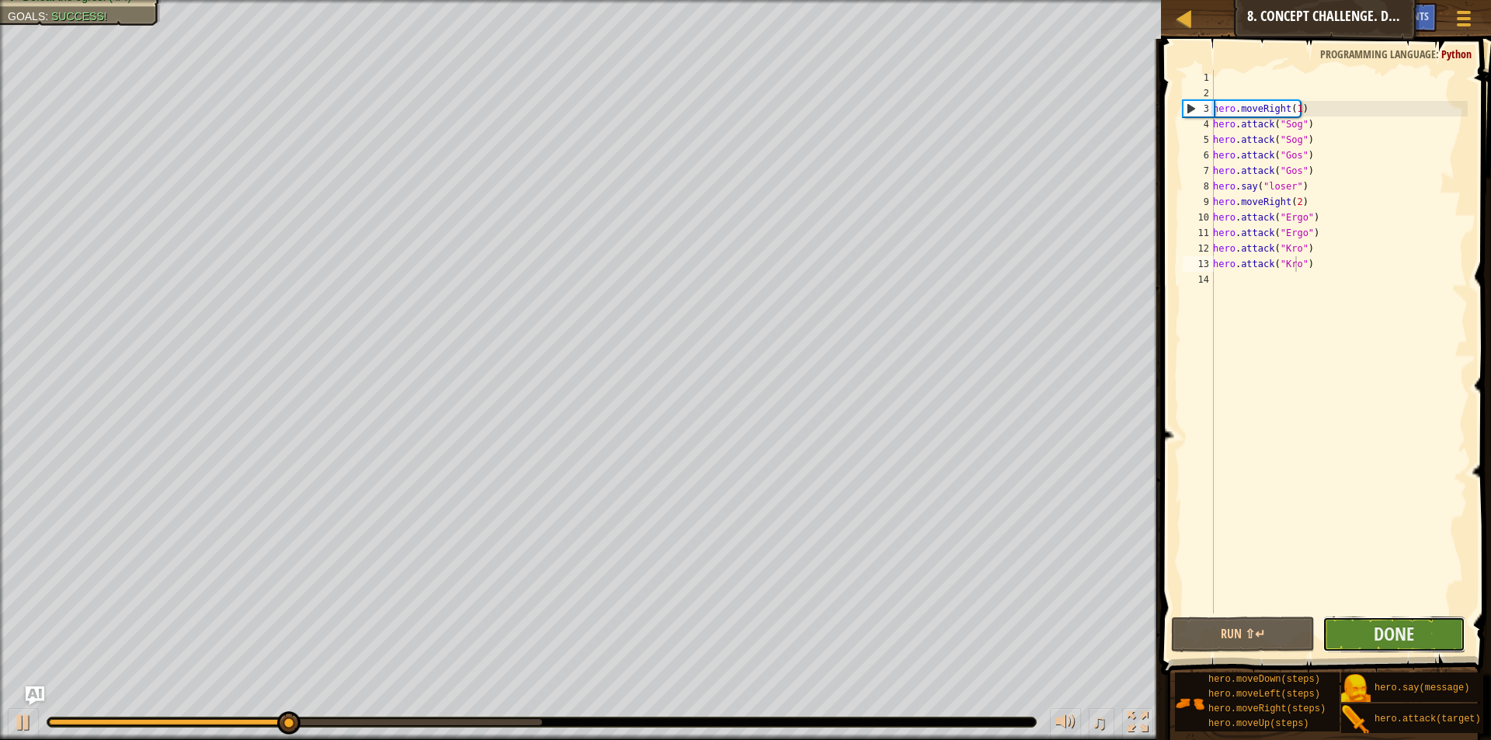
click at [1346, 630] on button "Done" at bounding box center [1393, 634] width 143 height 36
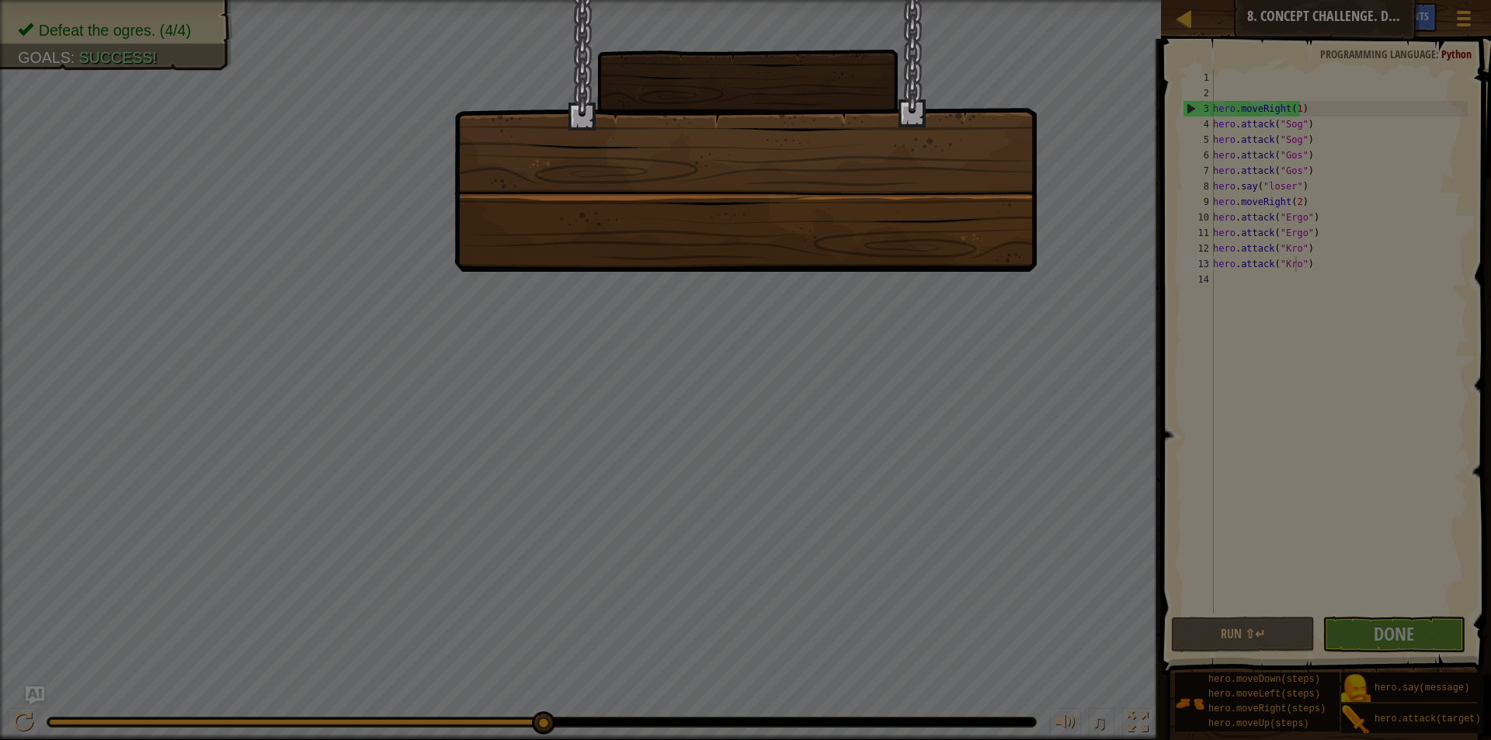
drag, startPoint x: 849, startPoint y: 212, endPoint x: 842, endPoint y: 225, distance: 14.9
click at [849, 207] on div at bounding box center [745, 136] width 582 height 272
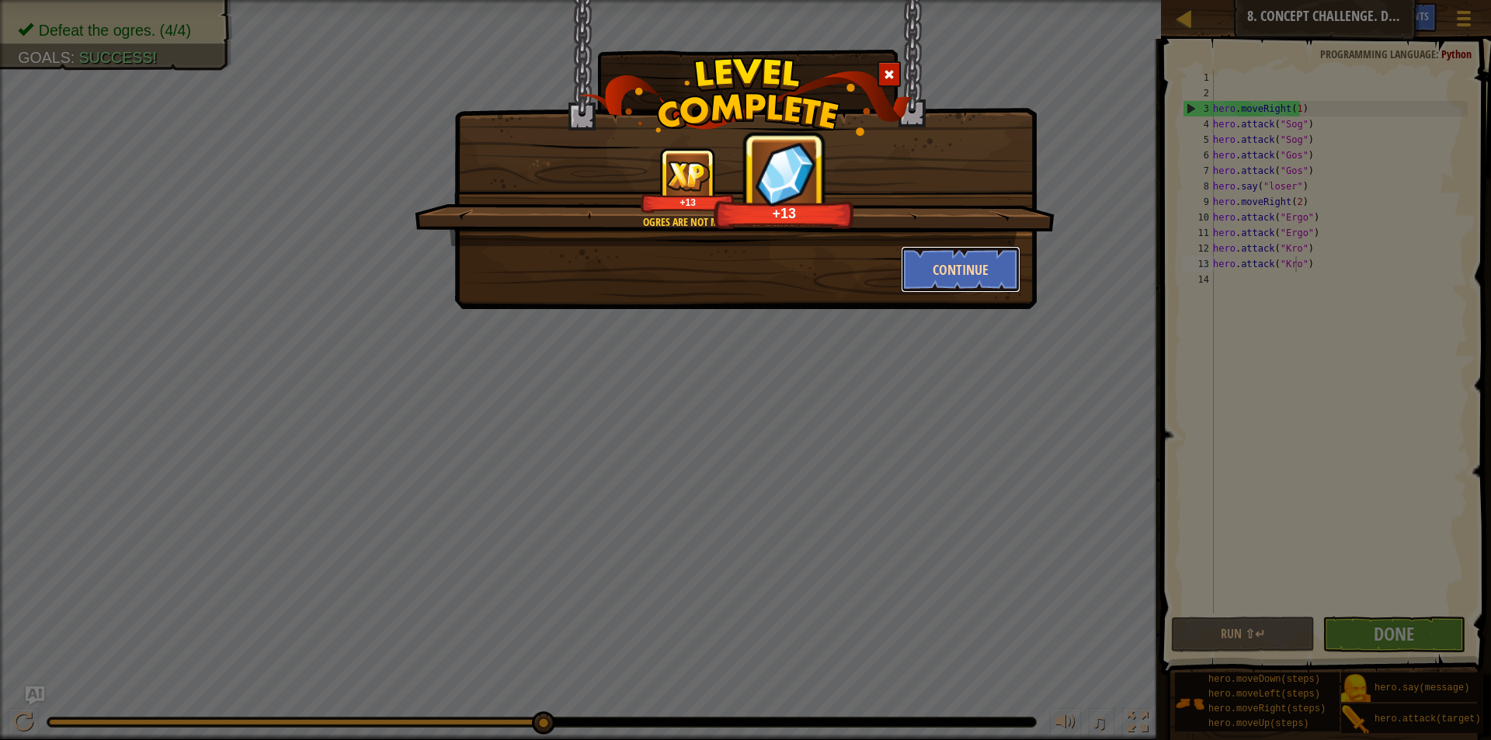
click at [961, 260] on button "Continue" at bounding box center [961, 269] width 120 height 47
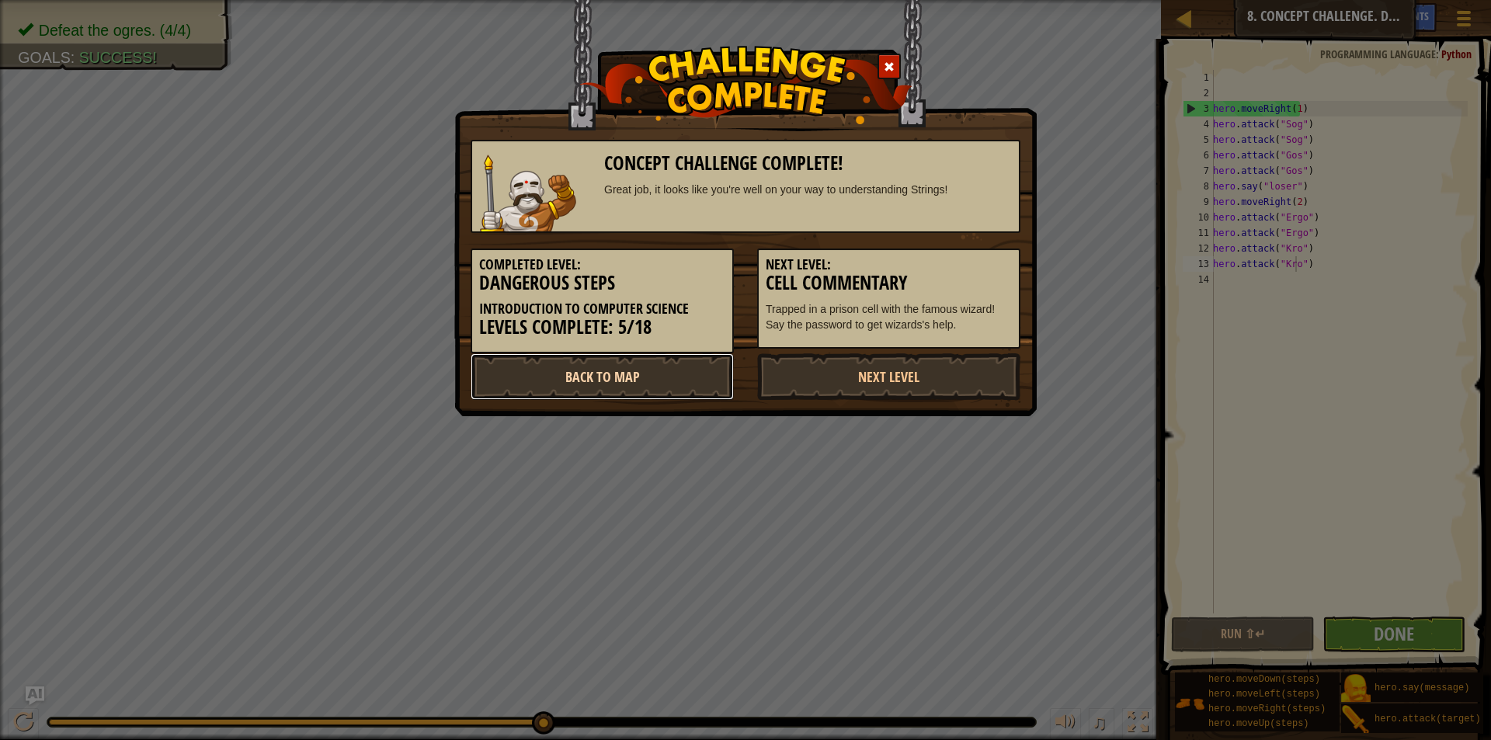
click at [653, 371] on link "Back to Map" at bounding box center [602, 376] width 263 height 47
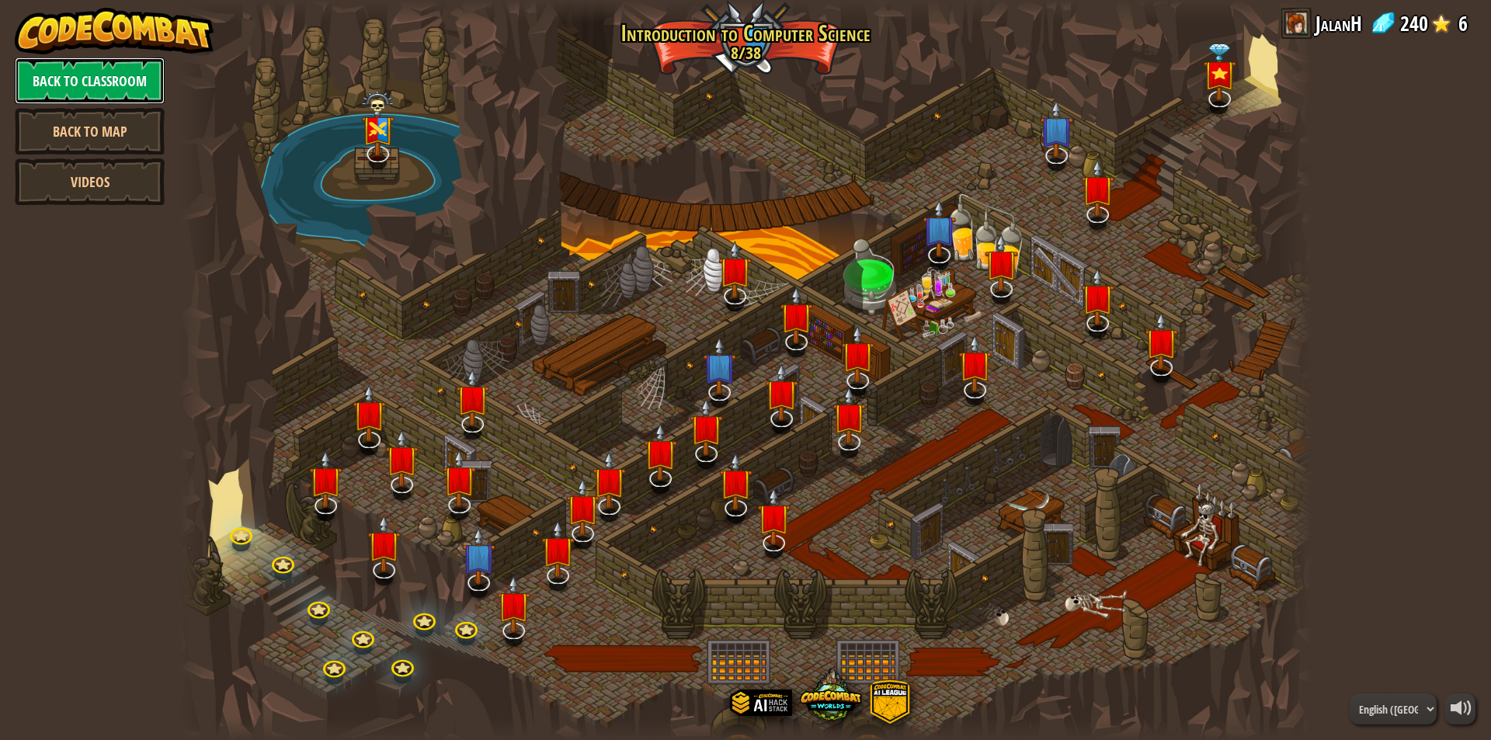
click at [141, 90] on link "Back to Classroom" at bounding box center [90, 80] width 150 height 47
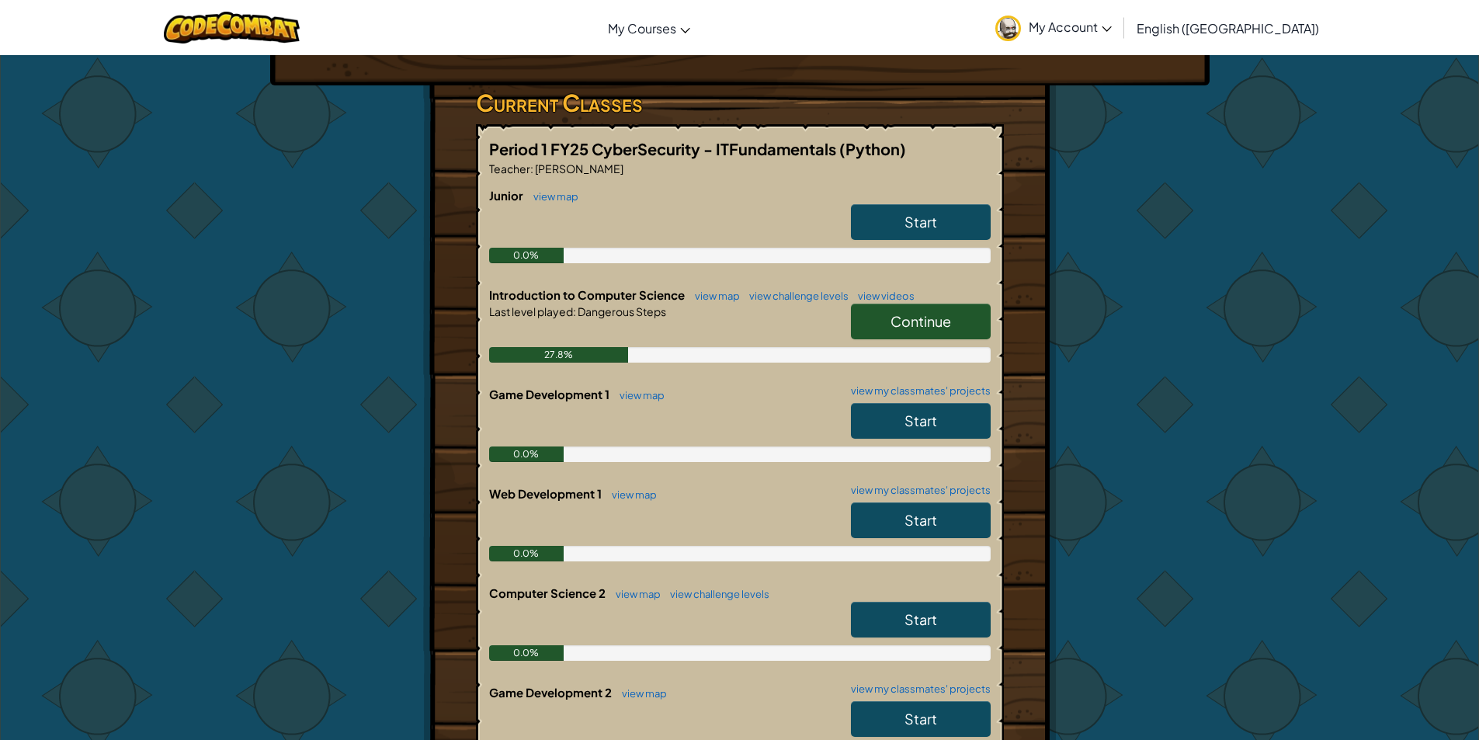
scroll to position [155, 0]
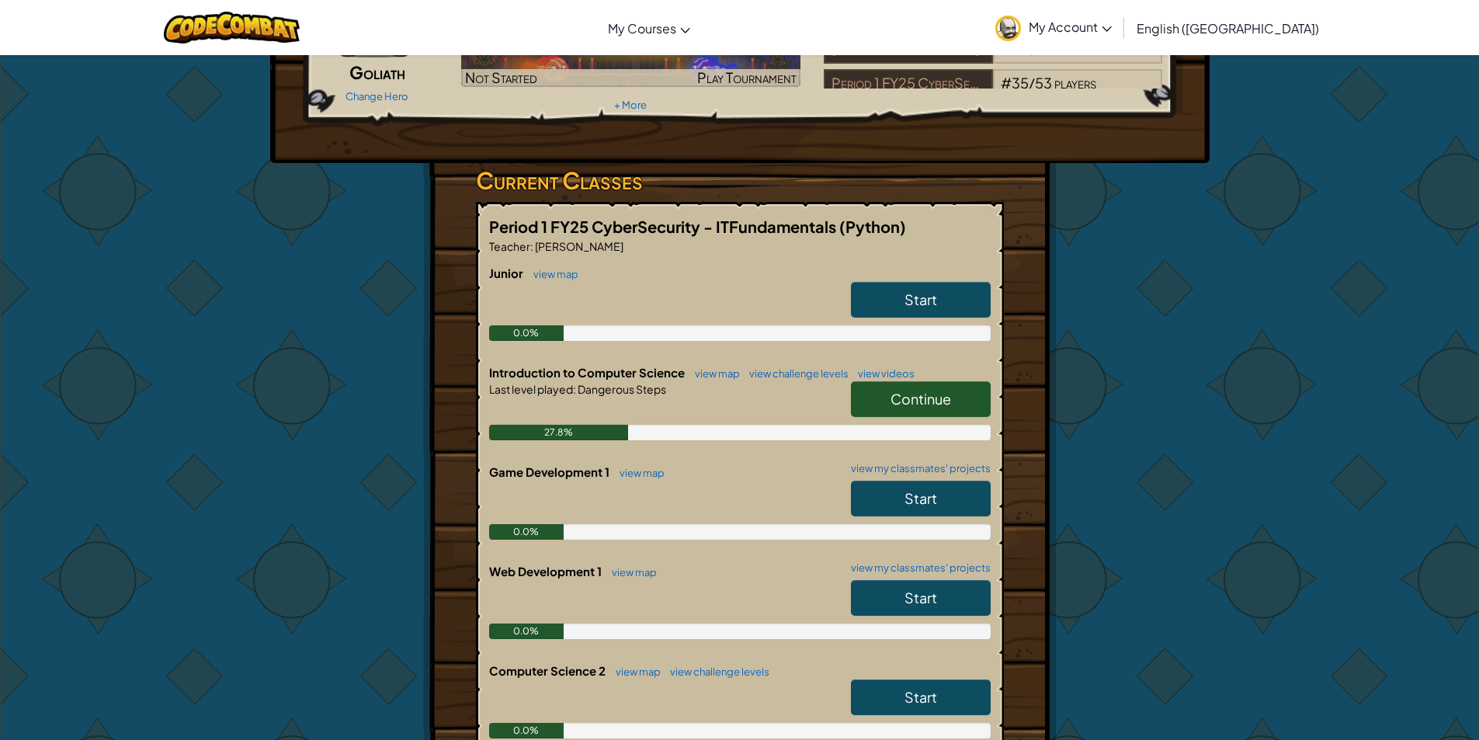
click at [901, 400] on span "Continue" at bounding box center [921, 399] width 61 height 18
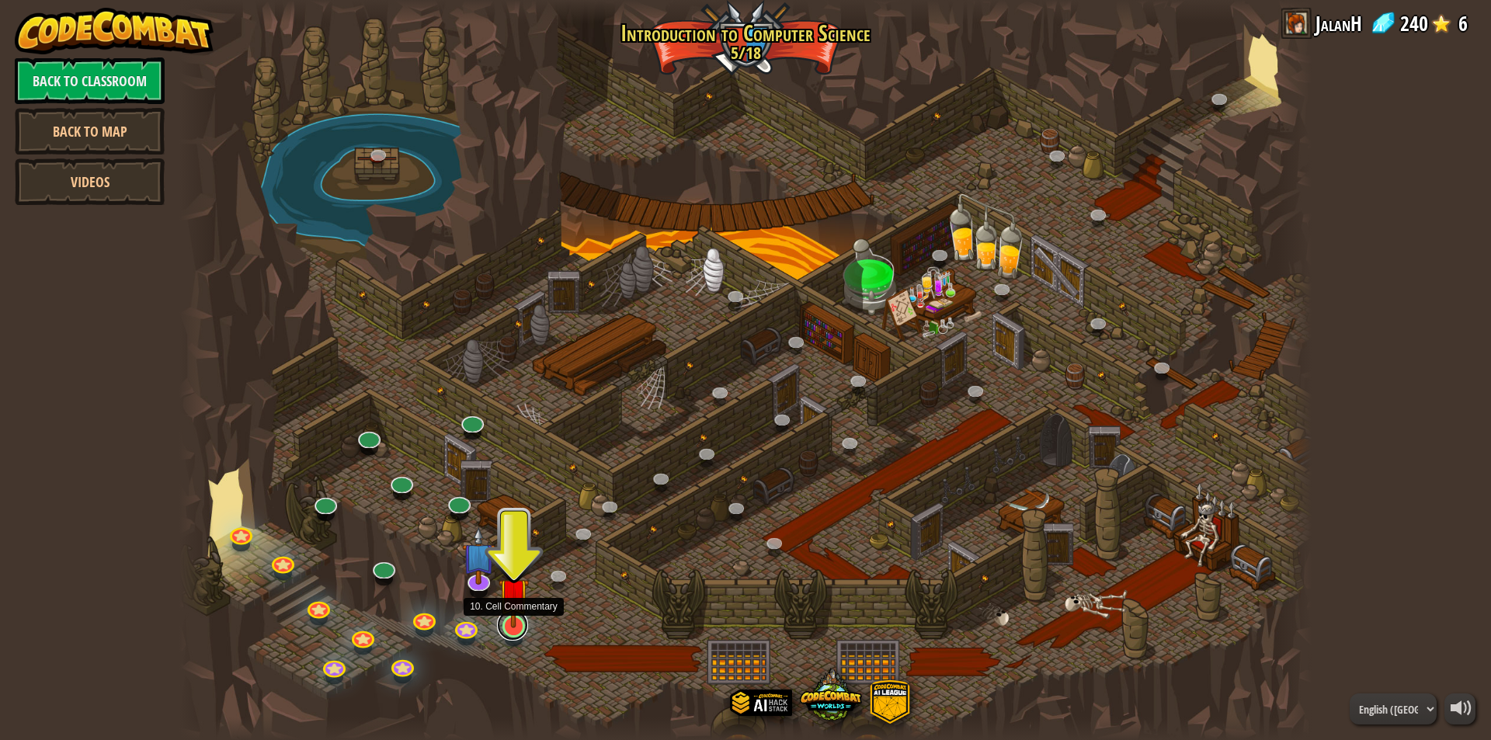
click at [514, 633] on link at bounding box center [512, 625] width 31 height 31
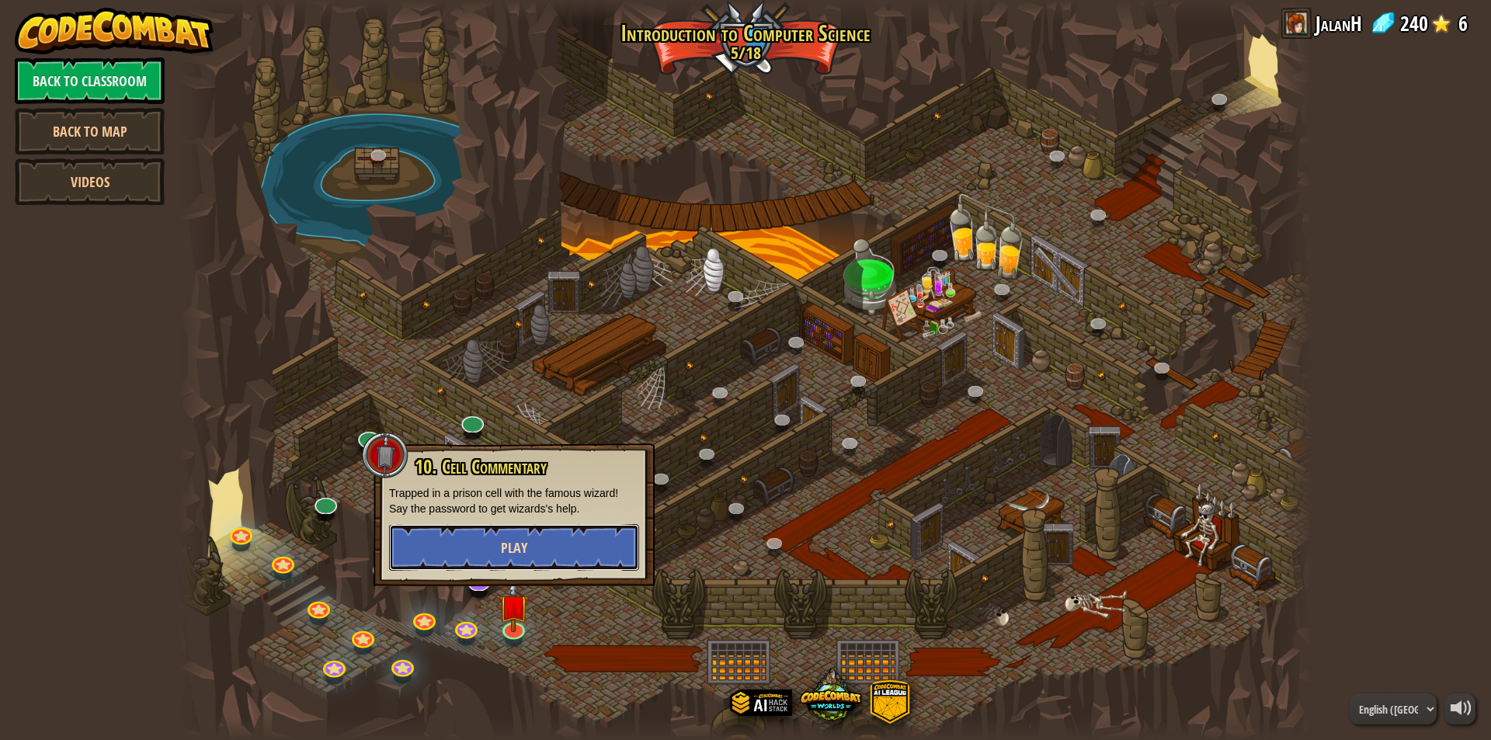
click at [513, 543] on span "Play" at bounding box center [514, 547] width 26 height 19
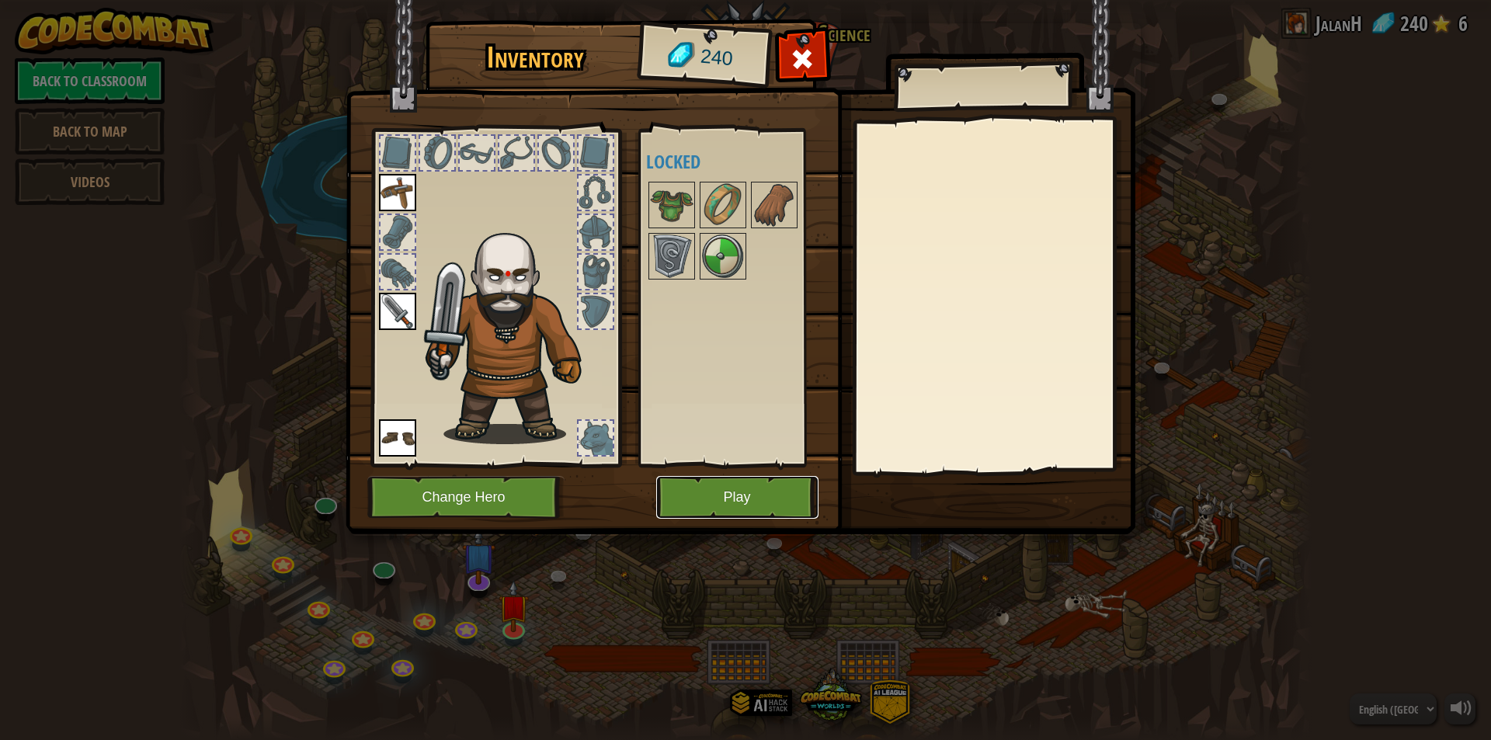
click at [697, 503] on button "Play" at bounding box center [737, 497] width 162 height 43
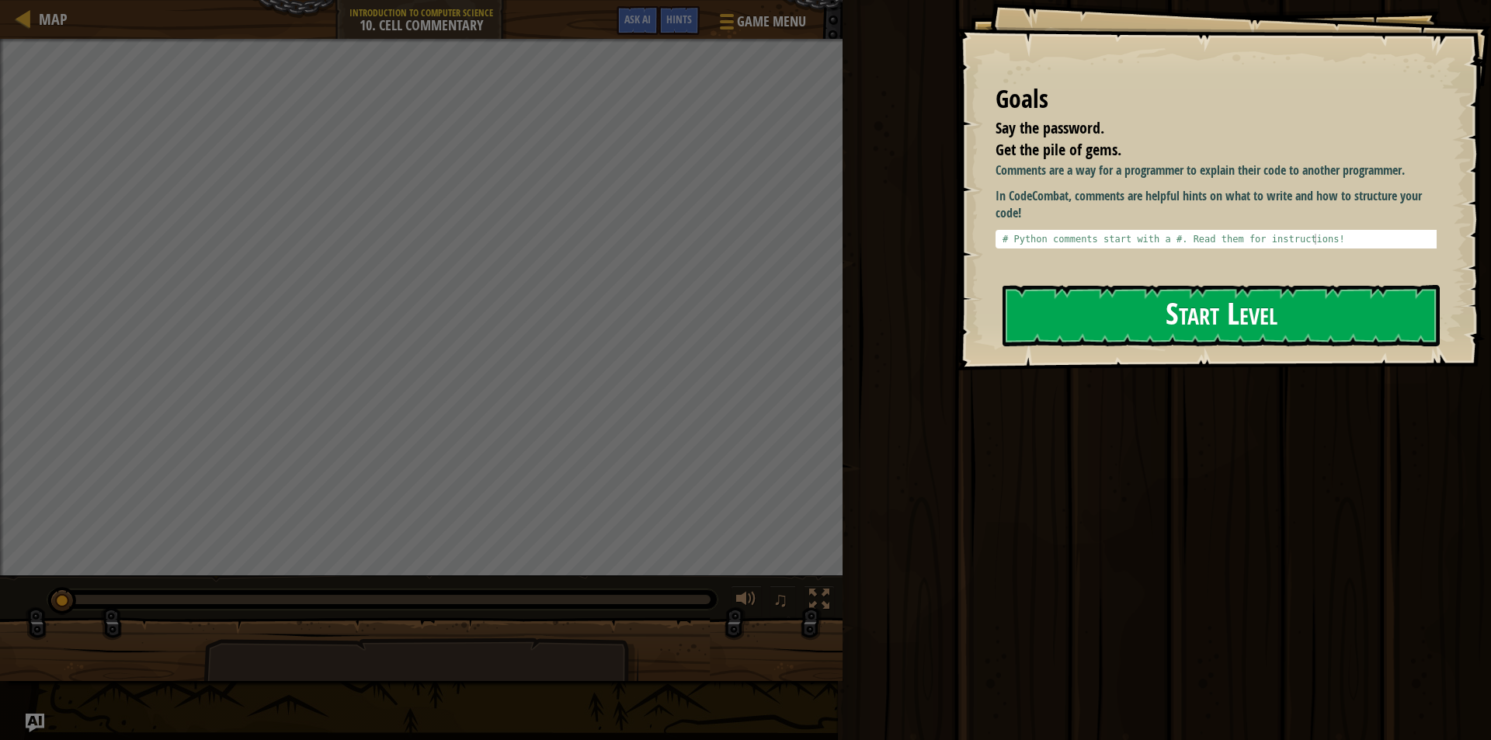
click at [1179, 325] on button "Start Level" at bounding box center [1220, 315] width 437 height 61
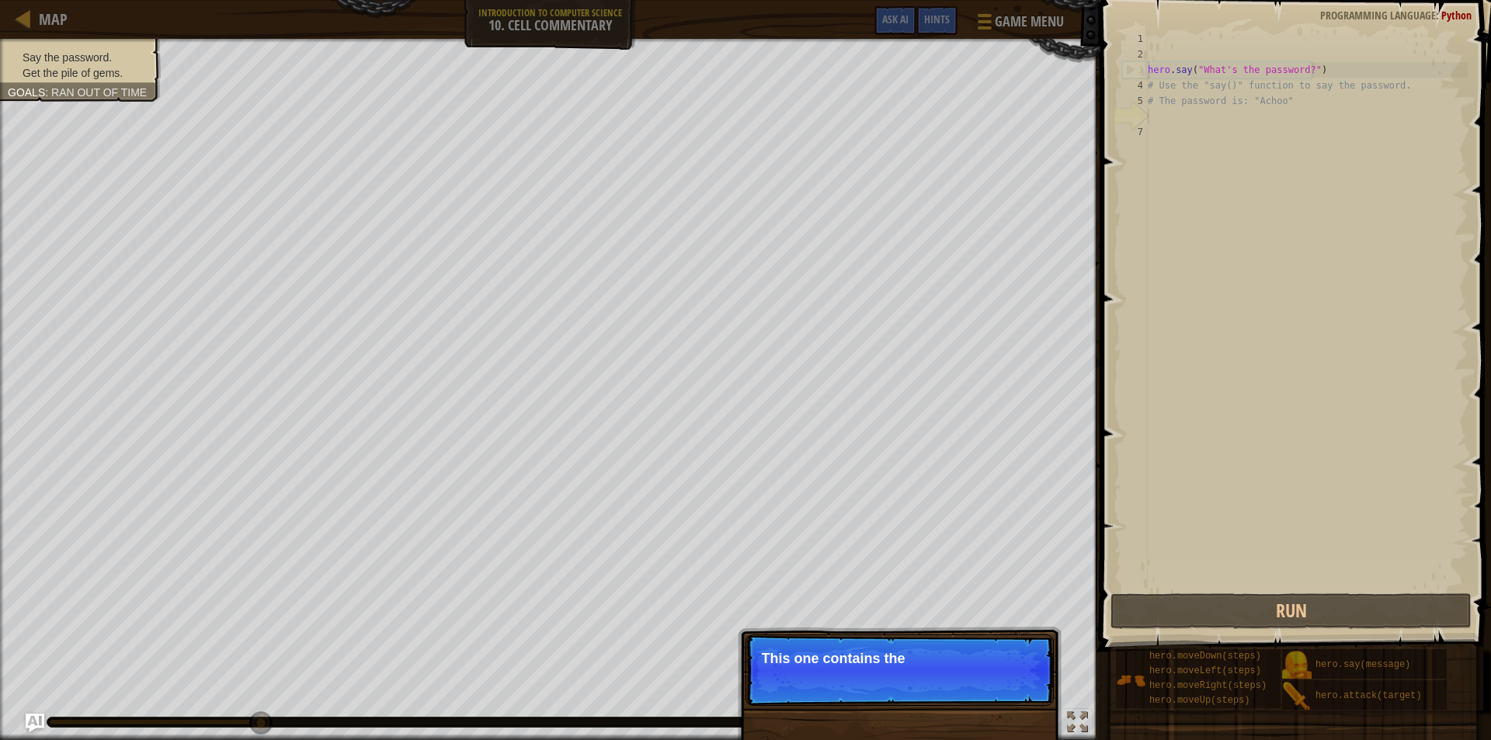
click at [967, 703] on p "Skip (esc) Continue This one contains the" at bounding box center [899, 669] width 308 height 71
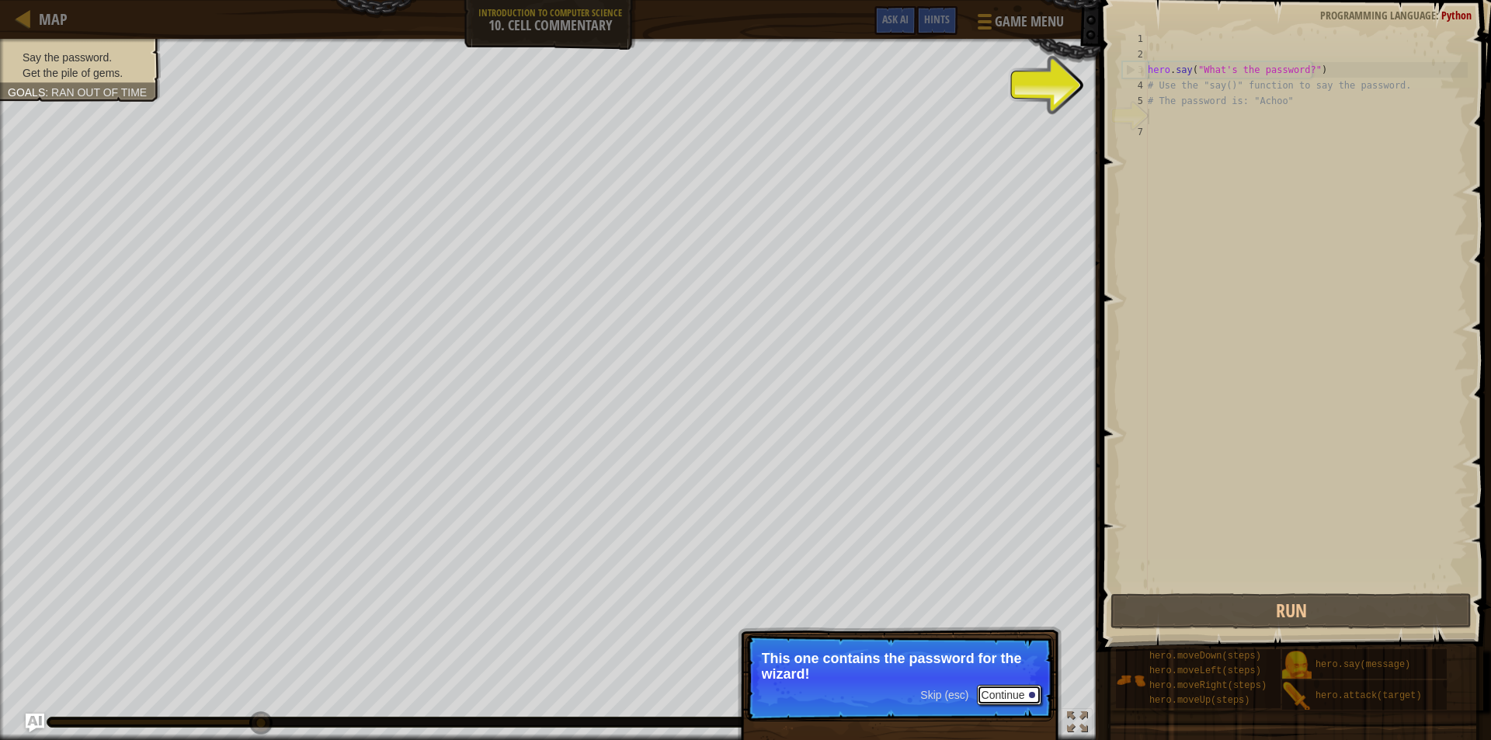
click at [988, 689] on button "Continue" at bounding box center [1009, 695] width 64 height 20
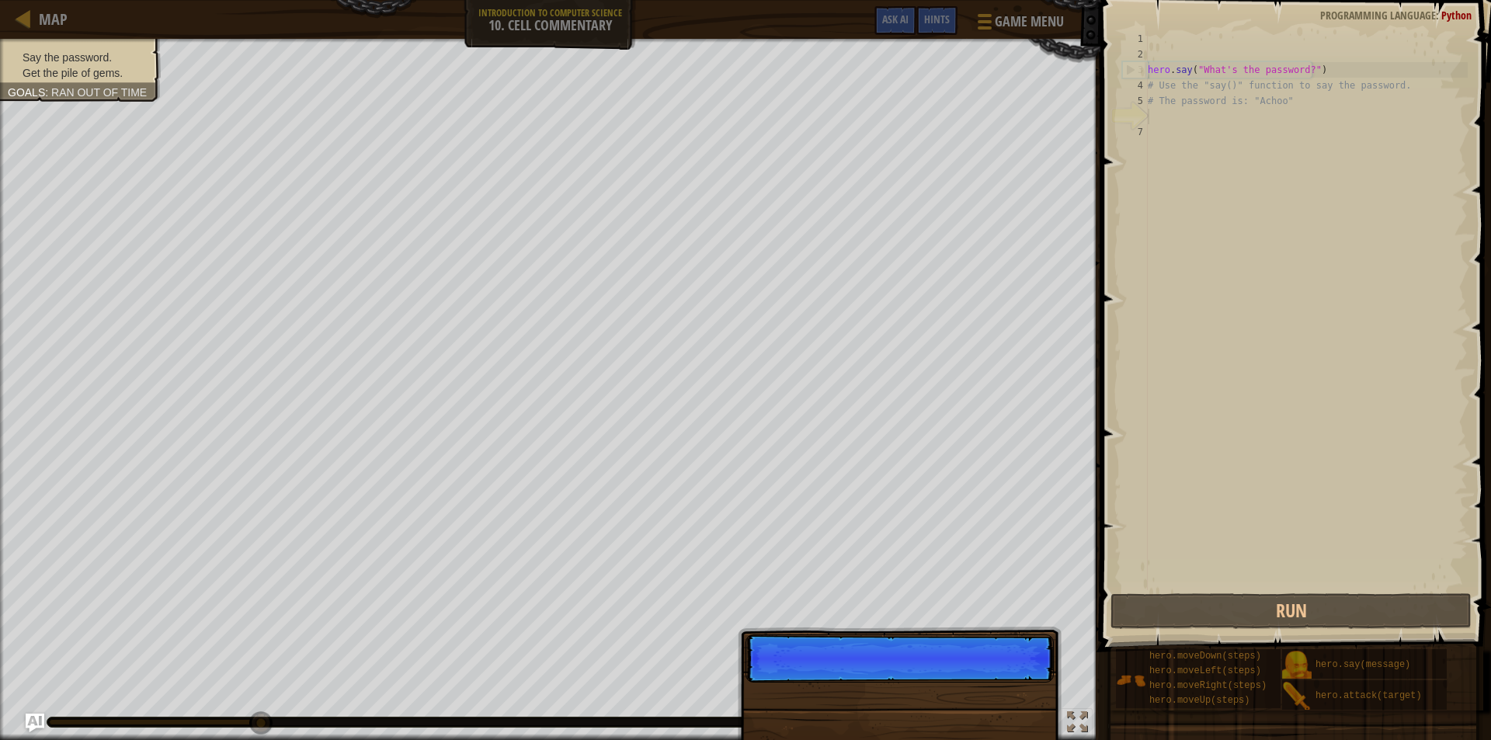
scroll to position [7, 0]
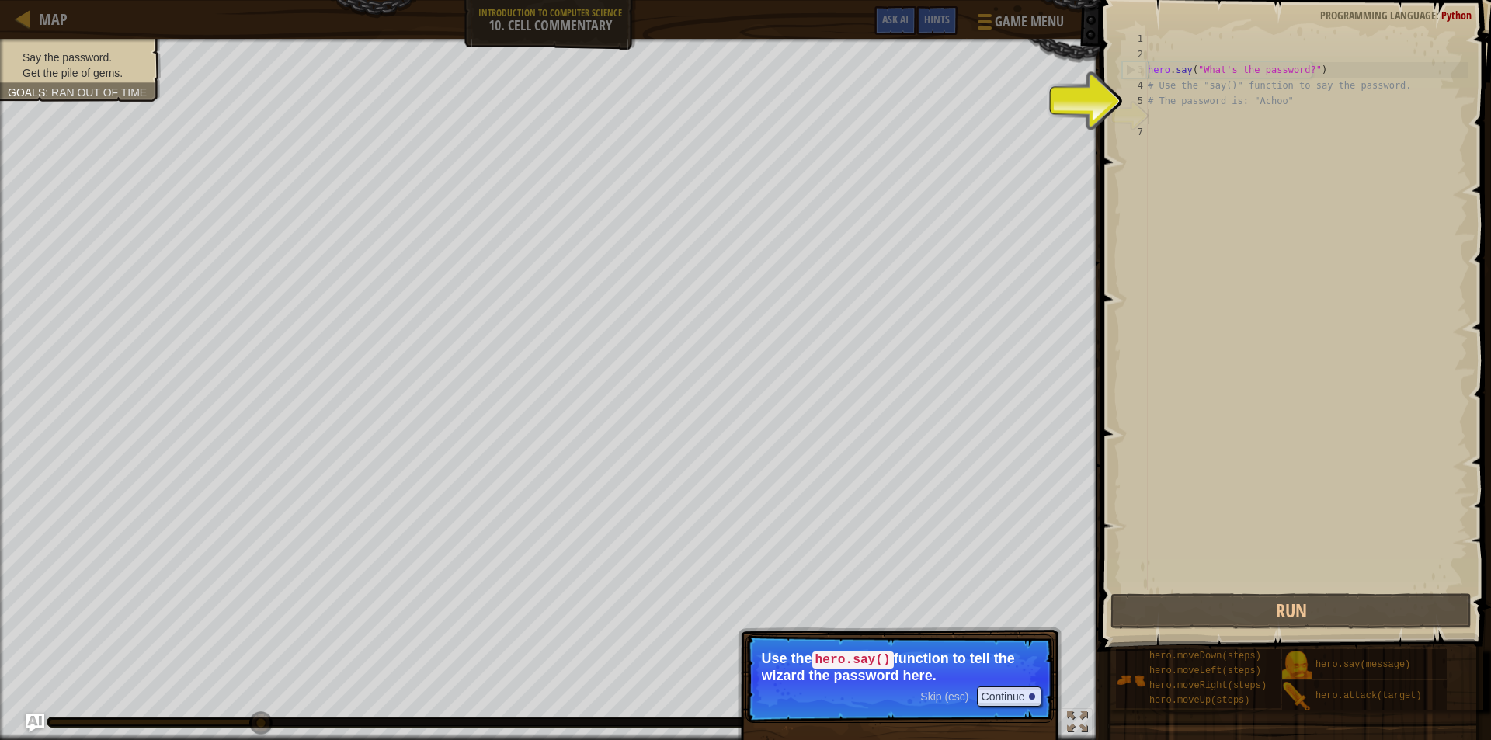
drag, startPoint x: 935, startPoint y: 706, endPoint x: 967, endPoint y: 685, distance: 38.8
click at [925, 690] on p "Skip (esc) Continue Use the hero.say() function to tell the wizard the password…" at bounding box center [899, 678] width 308 height 89
click at [978, 696] on button "Continue" at bounding box center [1009, 696] width 64 height 20
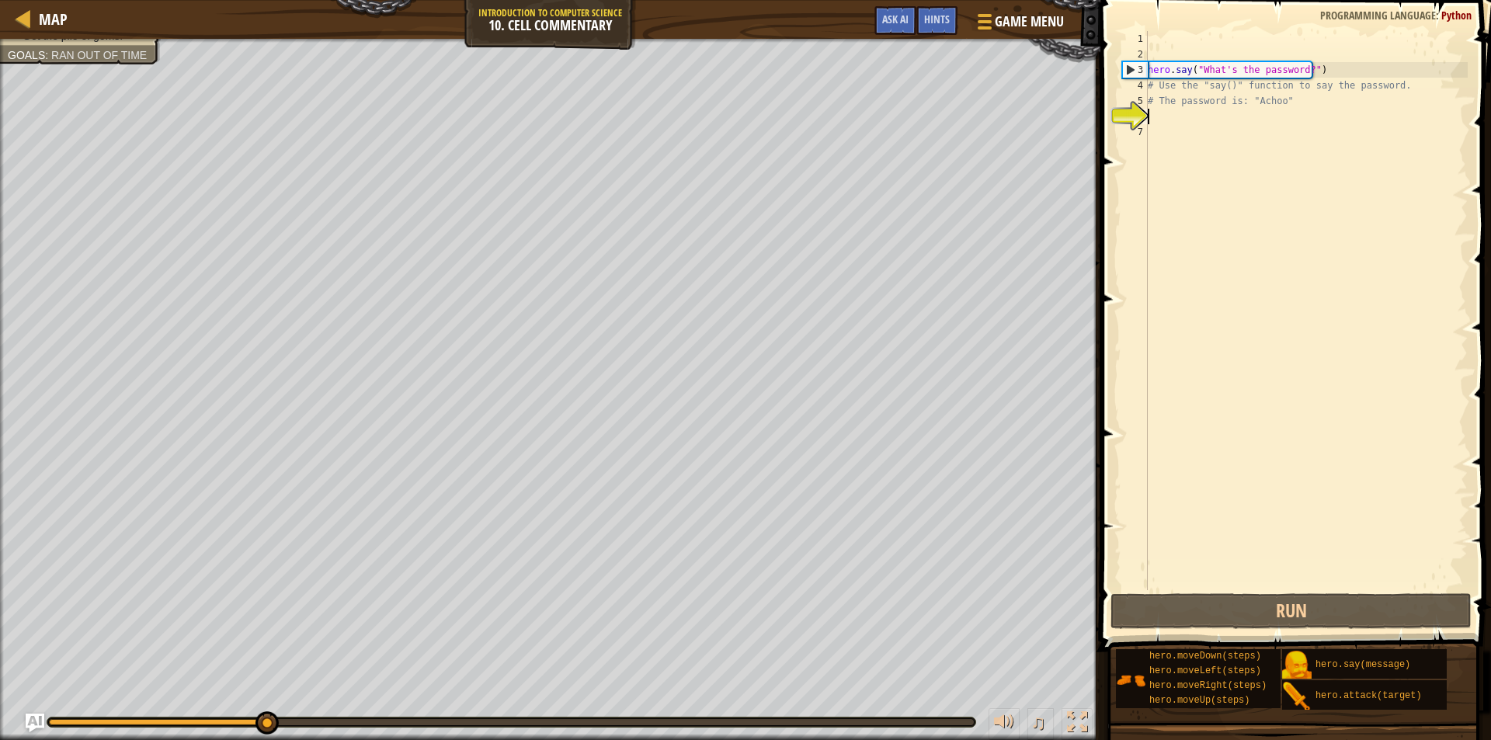
click at [973, 700] on div "Say the password. Get the pile of gems. Goals : Ran out of time ♫ Okar 21 x: 22…" at bounding box center [745, 389] width 1491 height 701
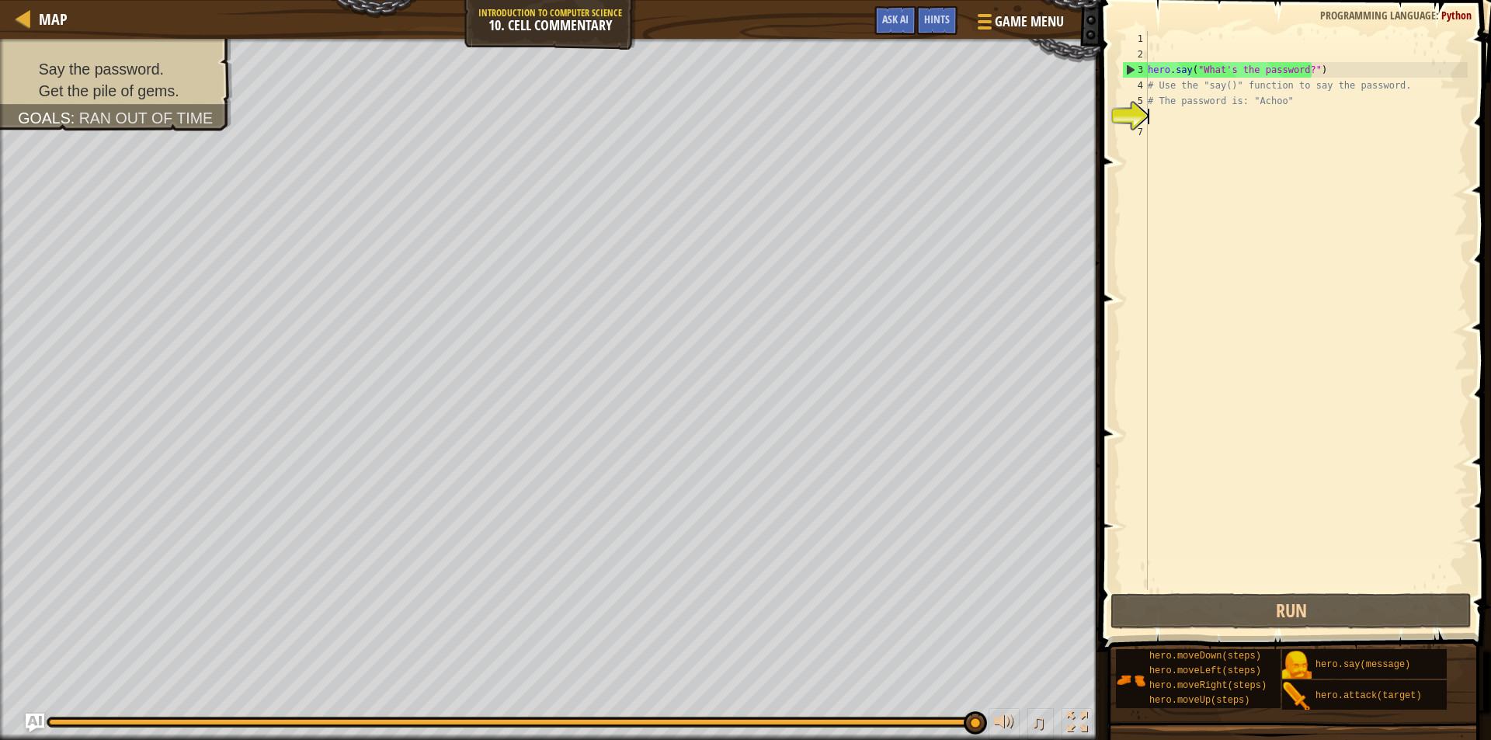
click at [1235, 110] on div "hero . say ( "What's the password?" ) # Use the "say()" function to say the pas…" at bounding box center [1305, 326] width 323 height 590
click at [1155, 112] on div "hero . say ( "What's the password?" ) # Use the "say()" function to say the pas…" at bounding box center [1305, 326] width 323 height 590
type textarea "we"
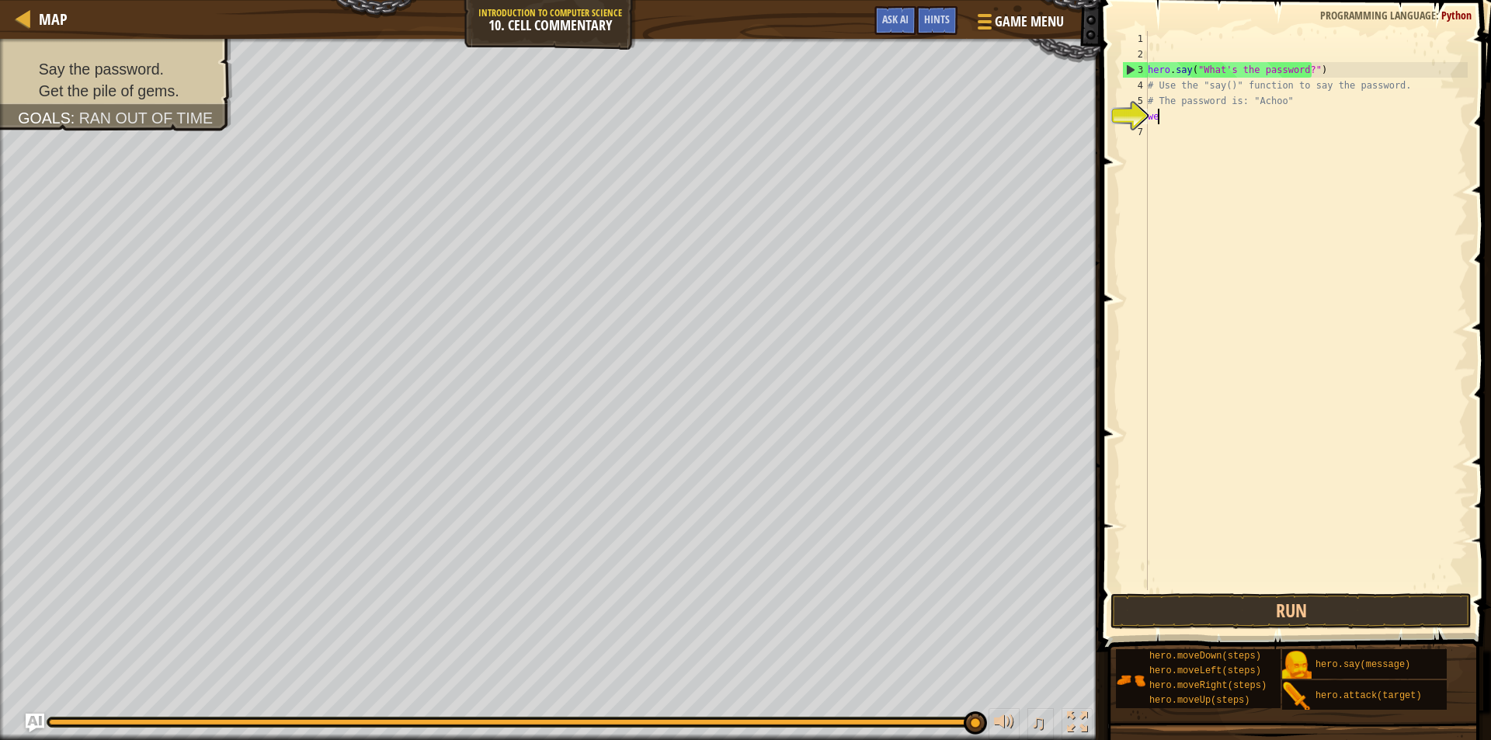
scroll to position [4, 0]
drag, startPoint x: 1162, startPoint y: 106, endPoint x: 1393, endPoint y: 141, distance: 234.0
click at [1391, 148] on div "hero . say ( "What's the password?" ) # Use the "say()" function to say the pas…" at bounding box center [1305, 326] width 323 height 590
type textarea "w"
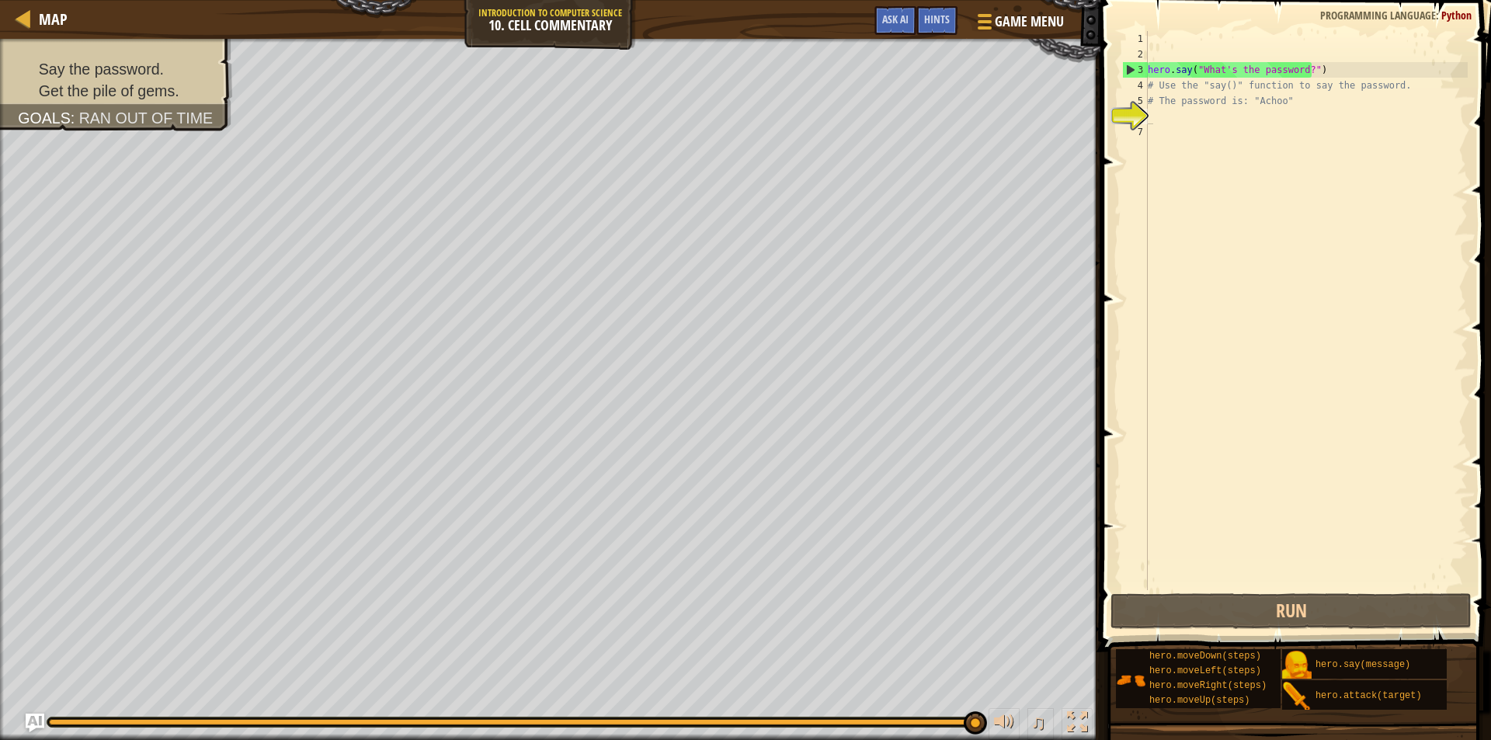
drag, startPoint x: 259, startPoint y: 720, endPoint x: 173, endPoint y: 719, distance: 86.2
click at [174, 719] on div "♫" at bounding box center [550, 718] width 1100 height 47
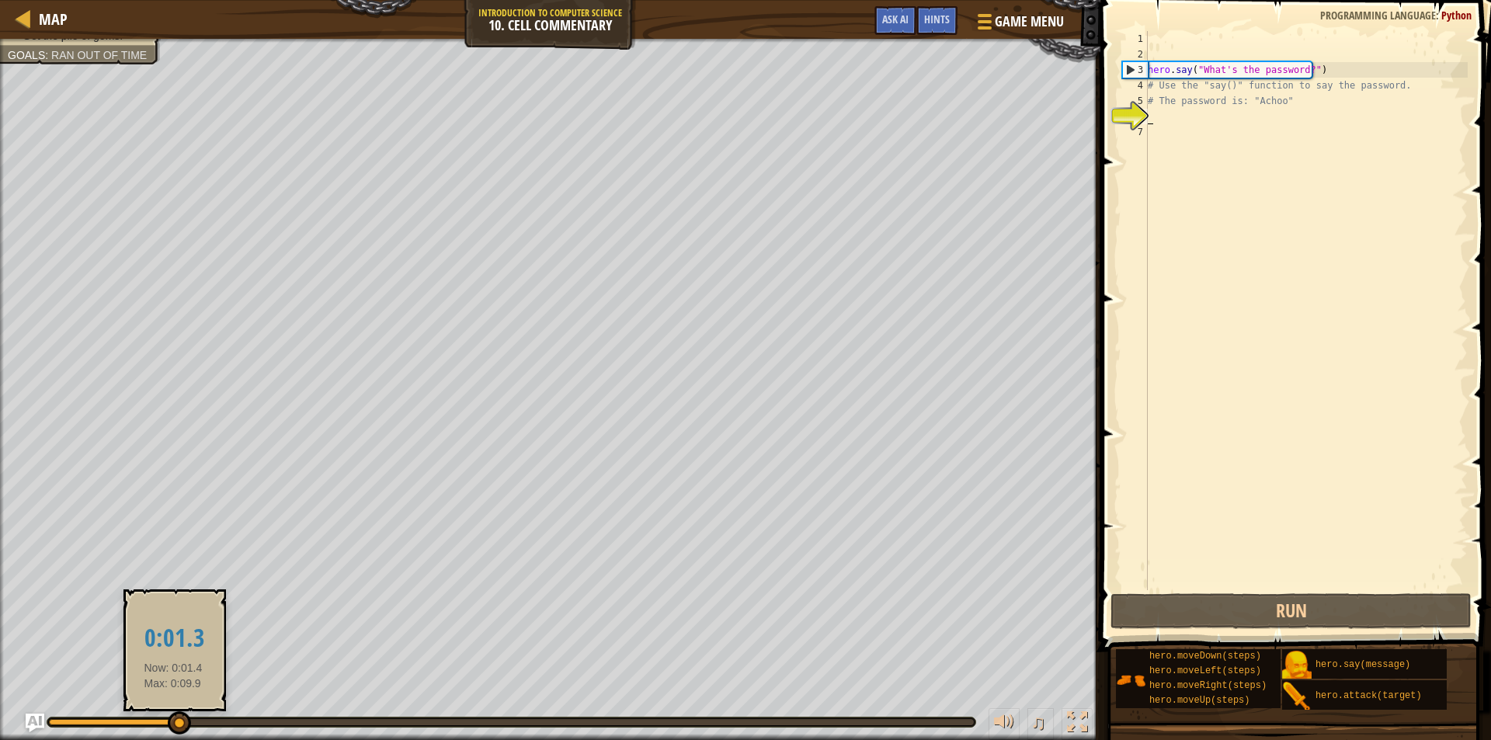
click at [173, 720] on div at bounding box center [113, 722] width 129 height 6
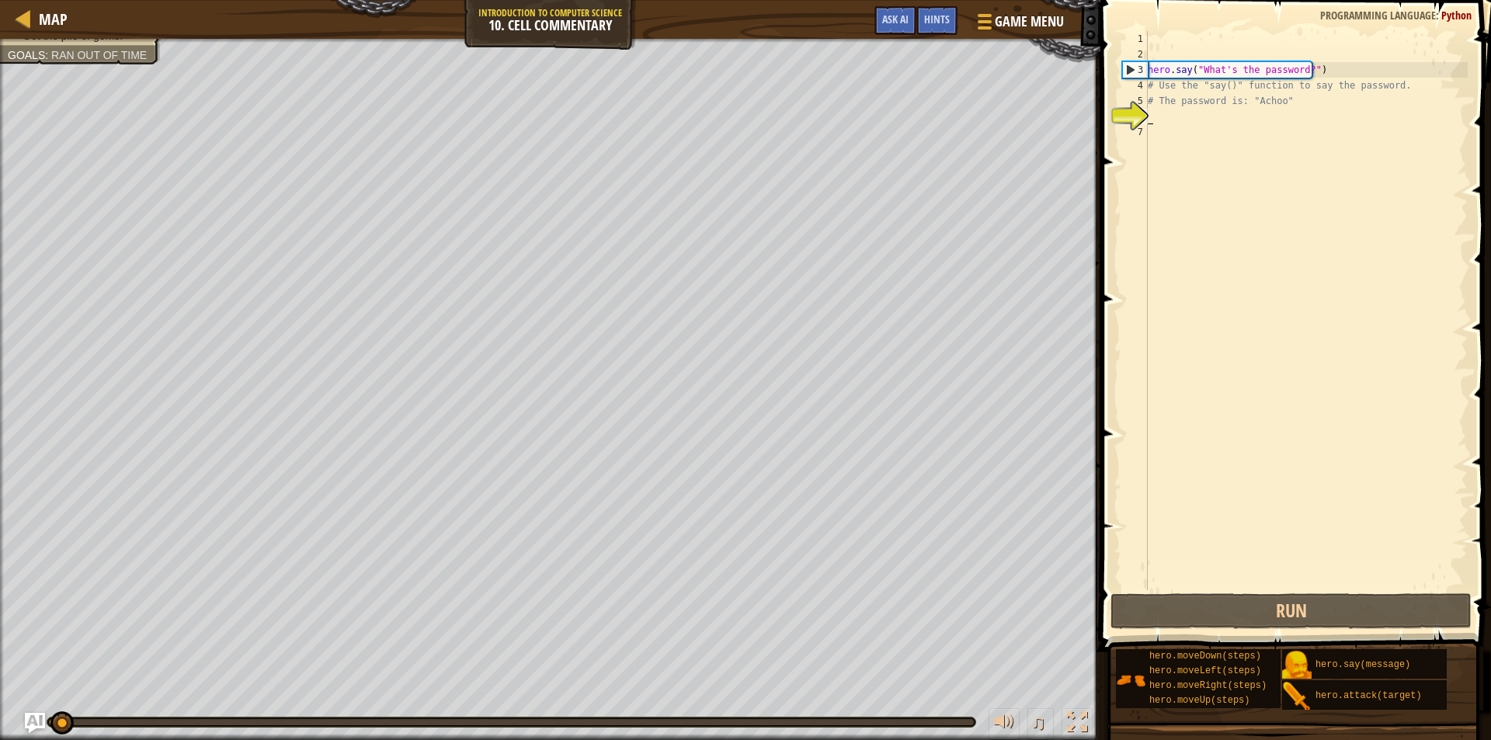
drag, startPoint x: 172, startPoint y: 722, endPoint x: 43, endPoint y: 725, distance: 129.7
click at [43, 725] on div "Map Introduction to Computer Science 10. Cell Commentary Game Menu Done Hints A…" at bounding box center [745, 370] width 1491 height 740
click at [811, 696] on div "Say the password. Get the pile of gems. Goals : Ran out of time ♫ Okar 21 x: 22…" at bounding box center [745, 389] width 1491 height 701
click at [33, 719] on img "Ask AI" at bounding box center [35, 723] width 20 height 20
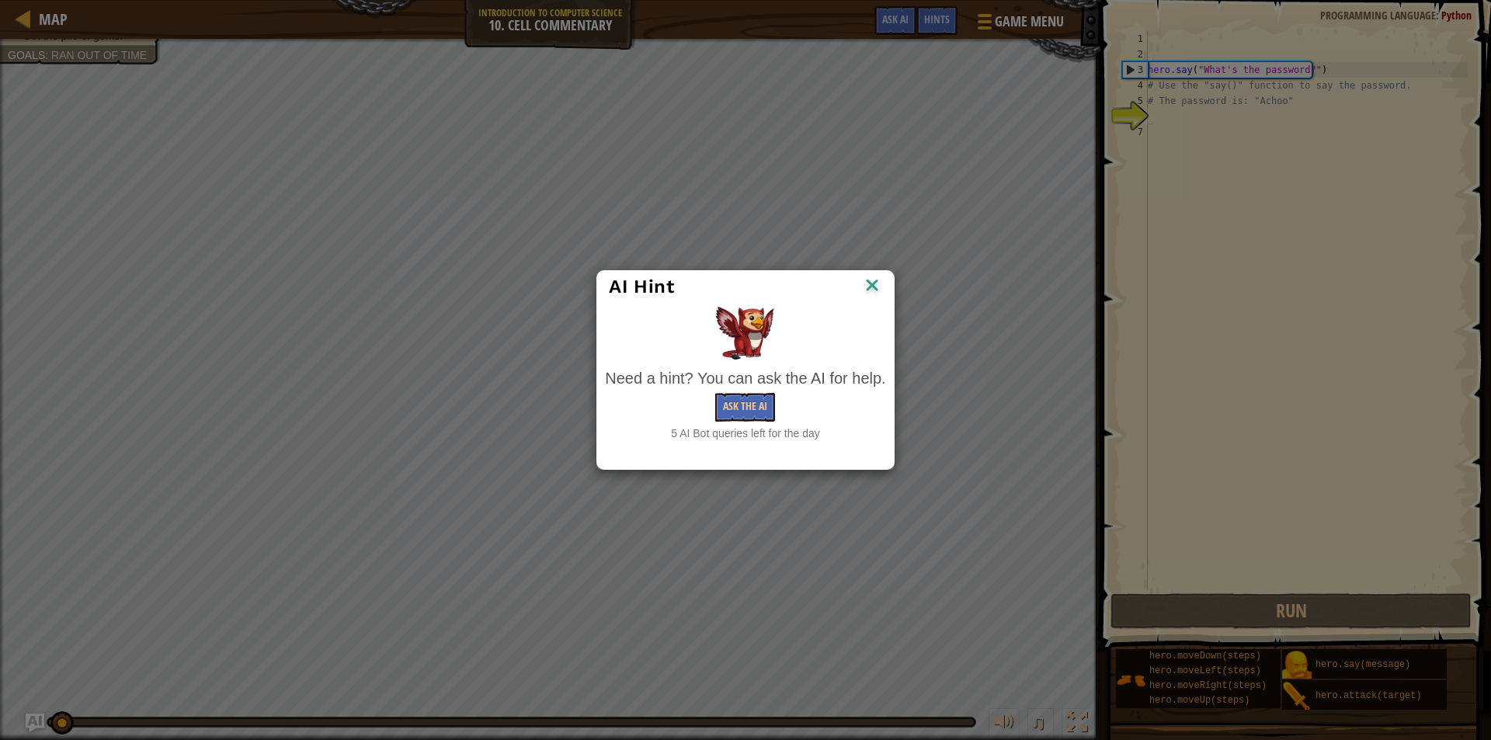
click at [875, 290] on img at bounding box center [872, 286] width 20 height 23
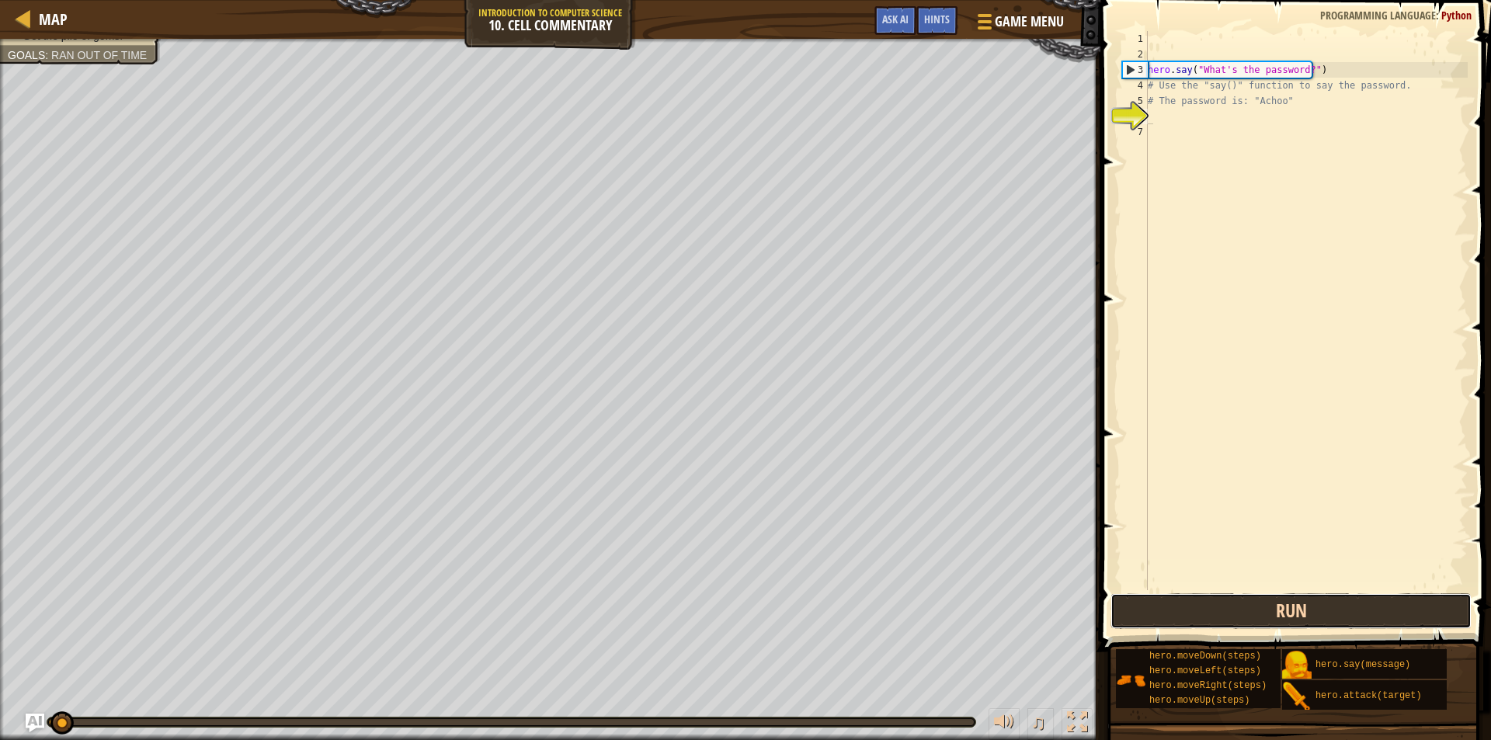
click at [1169, 616] on button "Run" at bounding box center [1290, 611] width 361 height 36
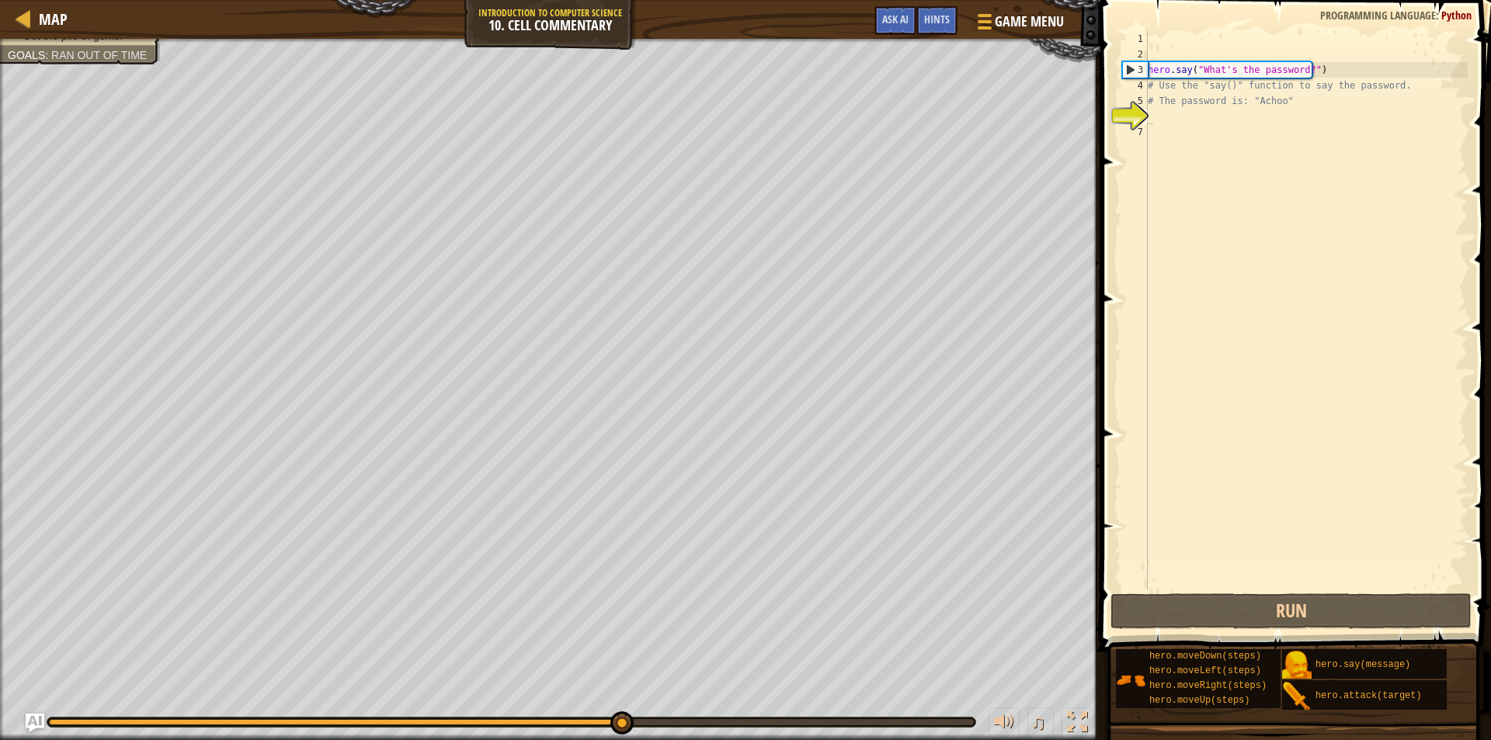
drag, startPoint x: 354, startPoint y: 715, endPoint x: 335, endPoint y: 717, distance: 18.8
click at [327, 716] on div "♫" at bounding box center [550, 718] width 1100 height 47
click at [315, 720] on div at bounding box center [511, 721] width 928 height 9
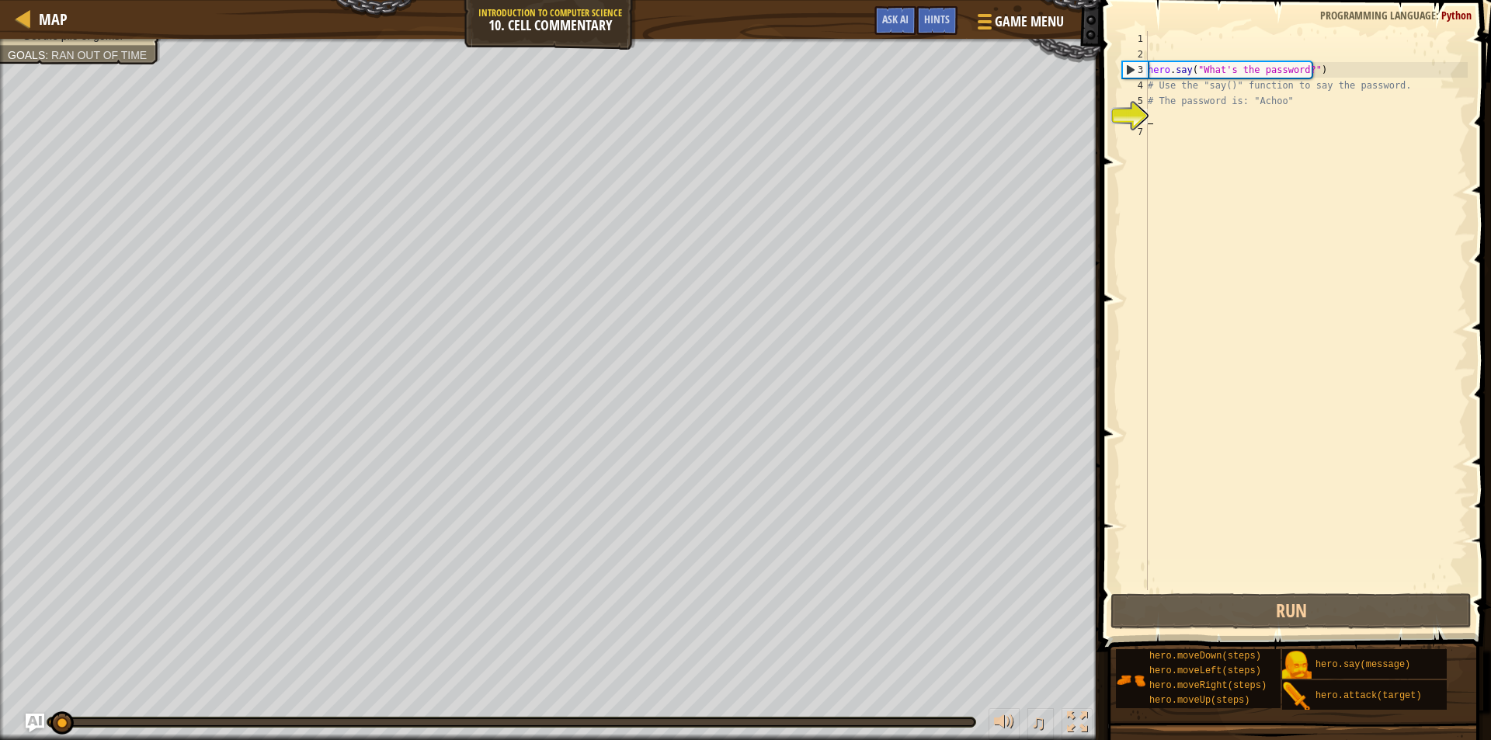
drag, startPoint x: 318, startPoint y: 723, endPoint x: 13, endPoint y: 719, distance: 304.4
click at [7, 722] on div "♫" at bounding box center [550, 718] width 1100 height 47
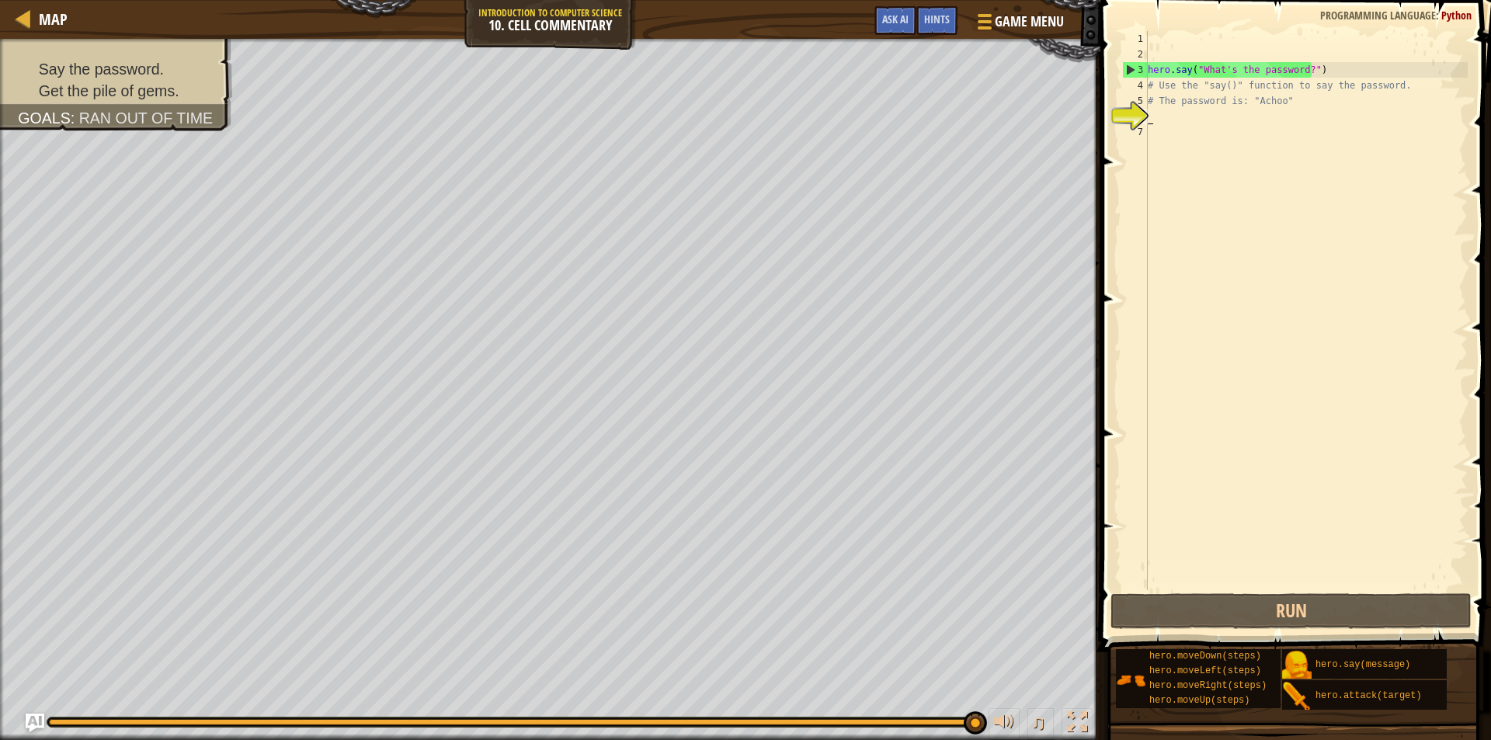
click at [1171, 119] on div "hero . say ( "What's the password?" ) # Use the "say()" function to say the pas…" at bounding box center [1305, 326] width 323 height 590
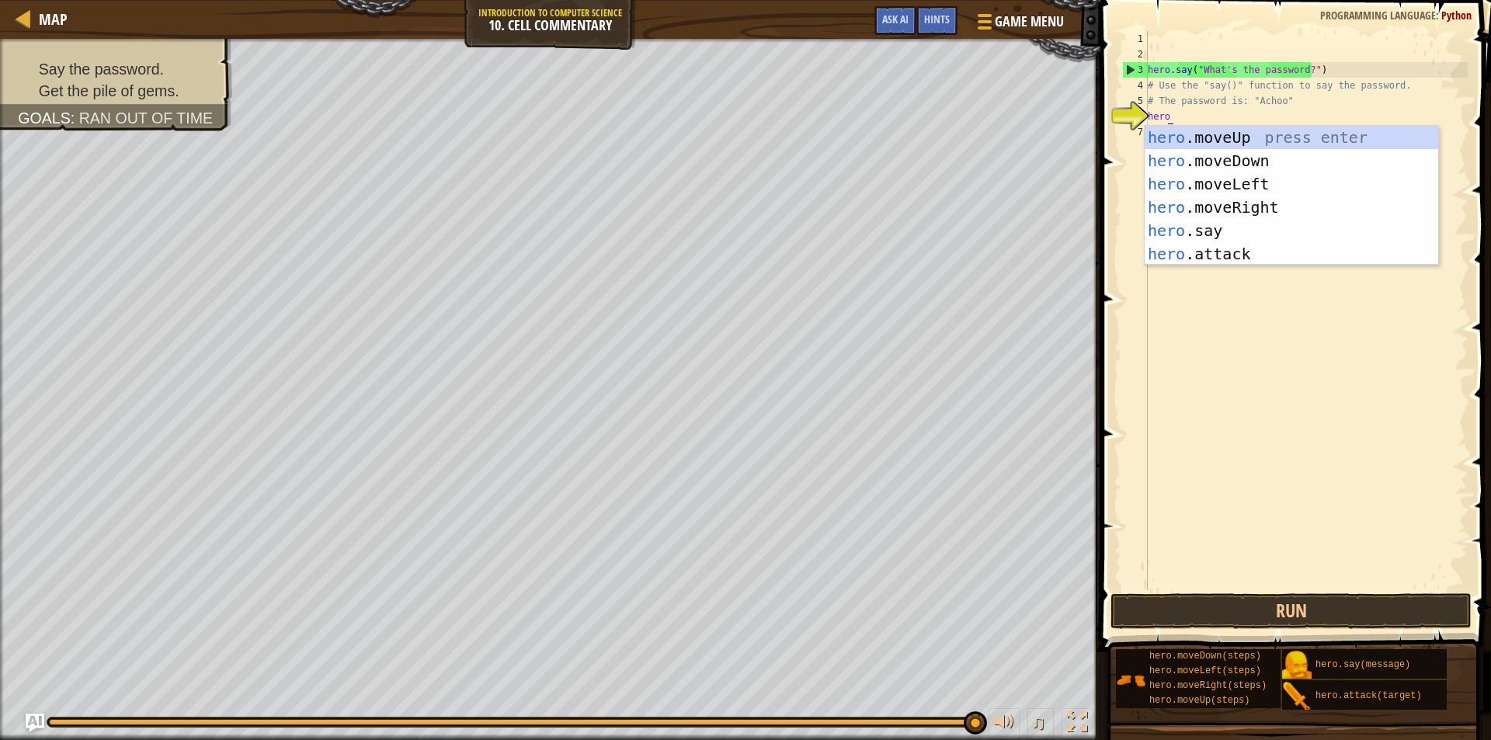
scroll to position [7, 1]
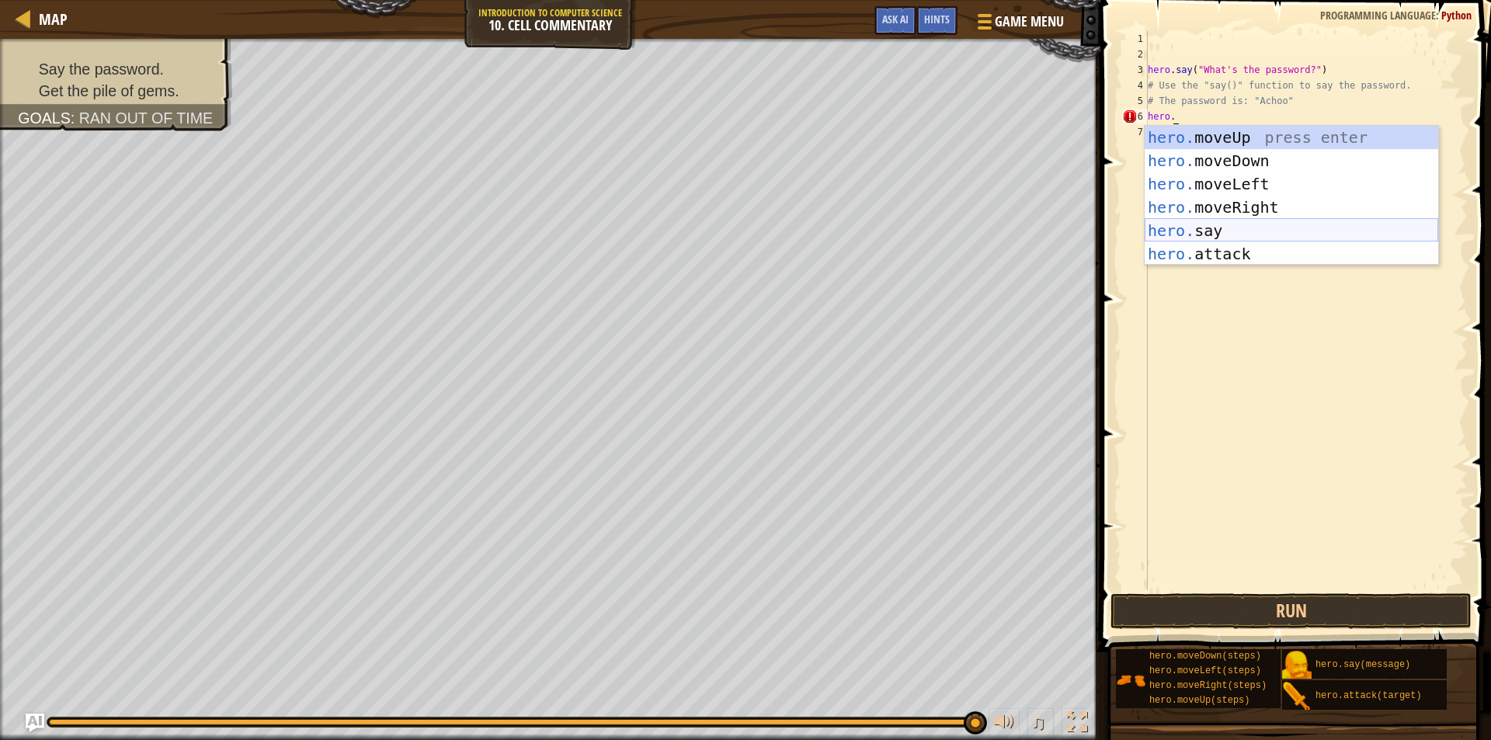
click at [1235, 234] on div "hero. moveUp press enter hero. moveDown press enter hero. moveLeft press enter …" at bounding box center [1290, 219] width 293 height 186
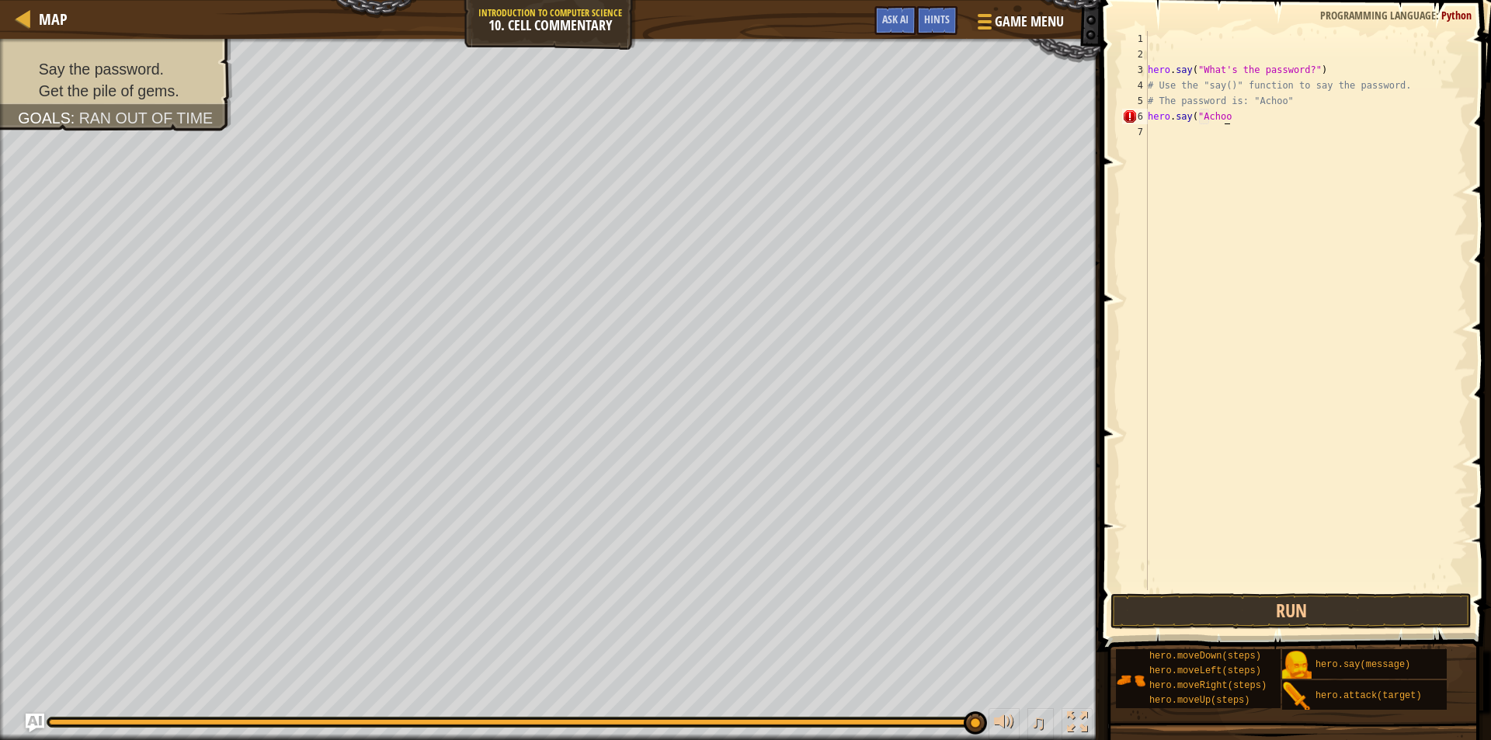
scroll to position [7, 6]
type textarea "hero.say("Achoo"")"
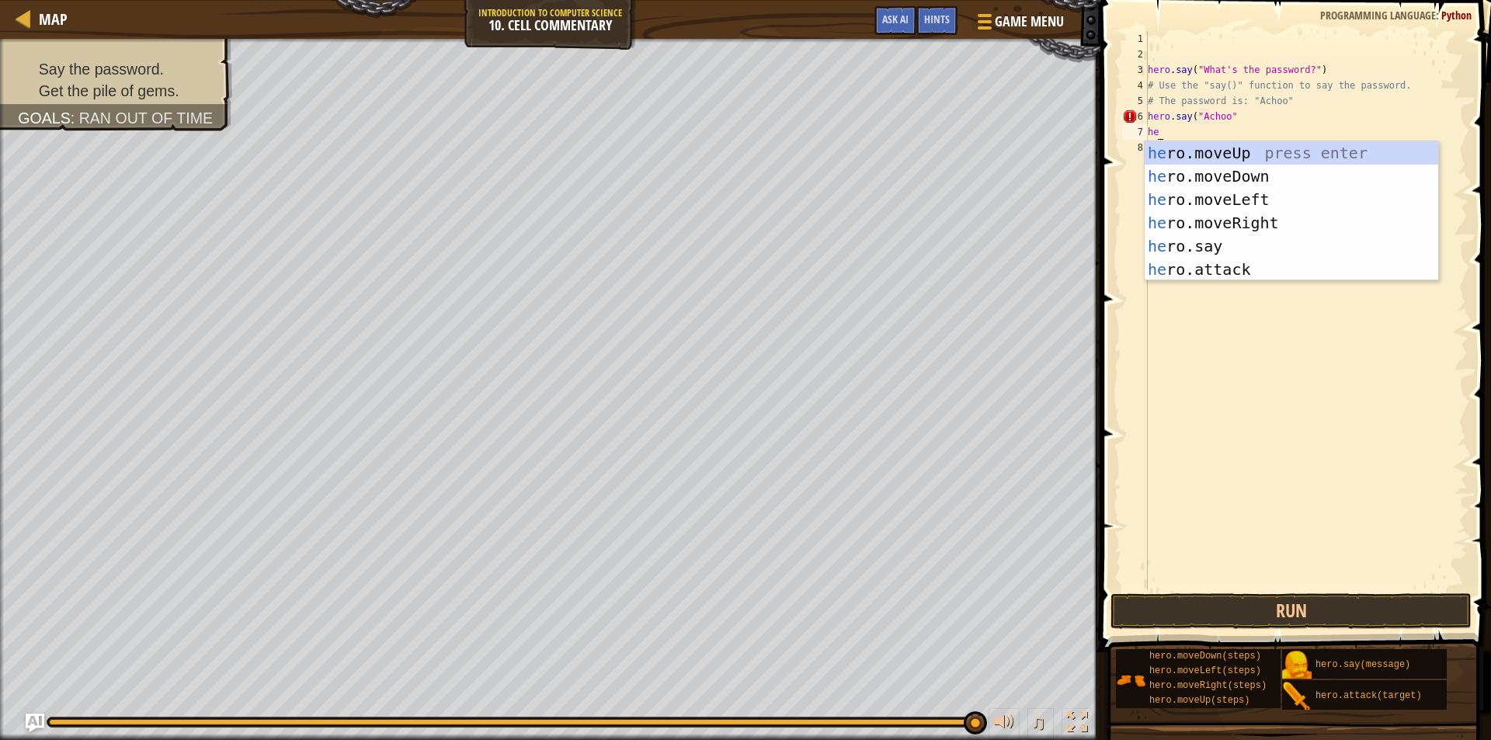
type textarea "hero"
click at [1281, 141] on div "hero .moveUp press enter hero .moveDown press enter hero .moveLeft press enter …" at bounding box center [1290, 234] width 293 height 186
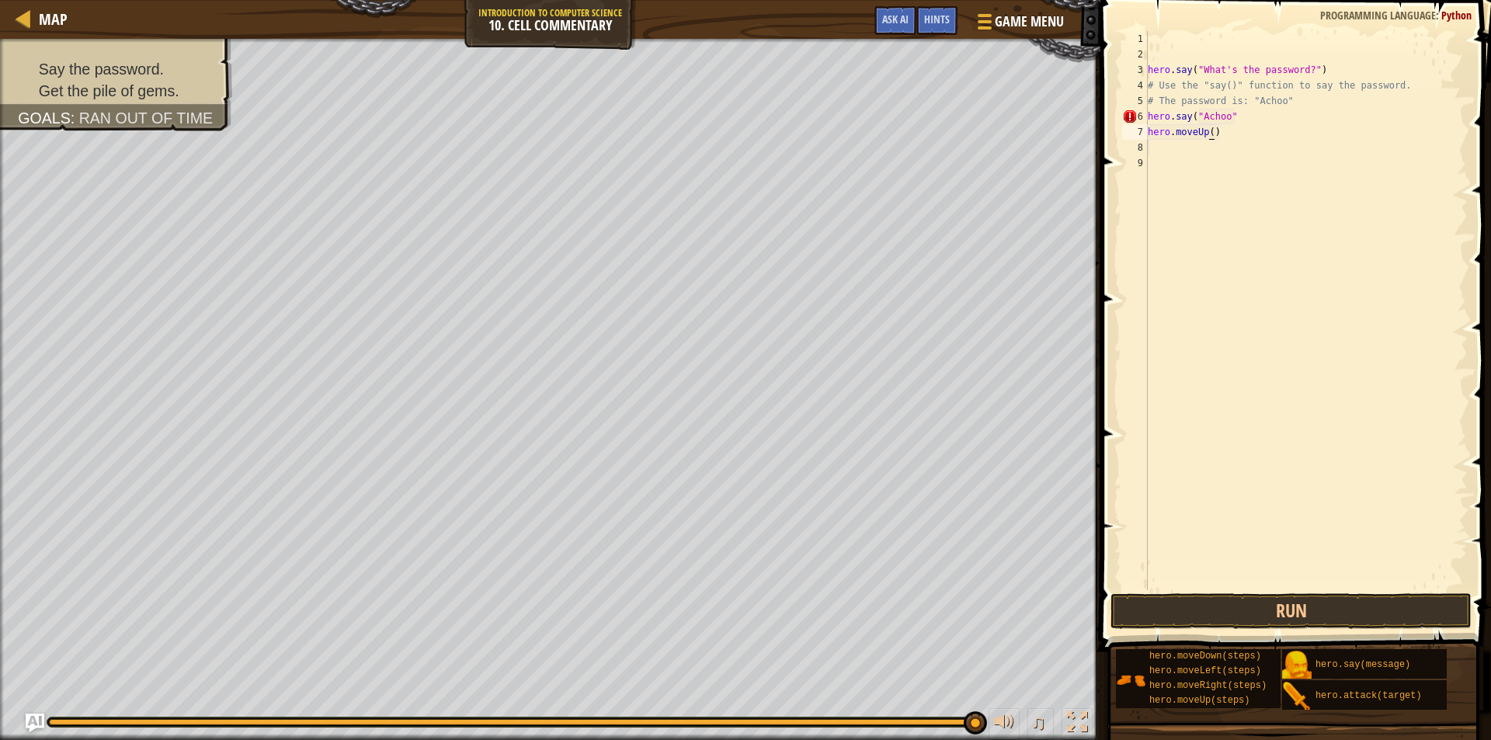
click at [1207, 131] on div "hero . say ( "What's the password?" ) # Use the "say()" function to say the pas…" at bounding box center [1305, 326] width 323 height 590
click at [1210, 131] on div "hero . say ( "What's the password?" ) # Use the "say()" function to say the pas…" at bounding box center [1305, 326] width 323 height 590
type textarea "hero.moveUp(2)"
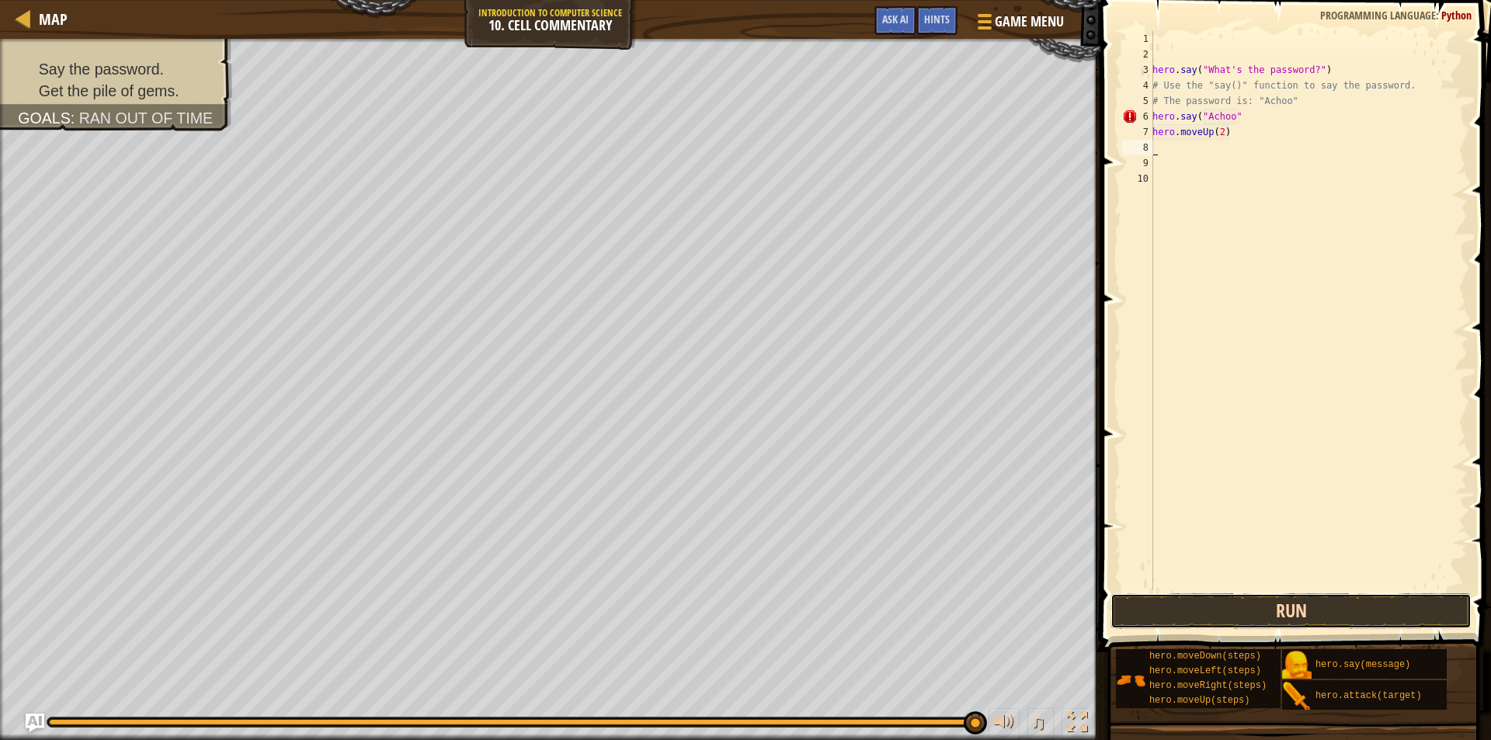
click at [1272, 610] on button "Run" at bounding box center [1290, 611] width 361 height 36
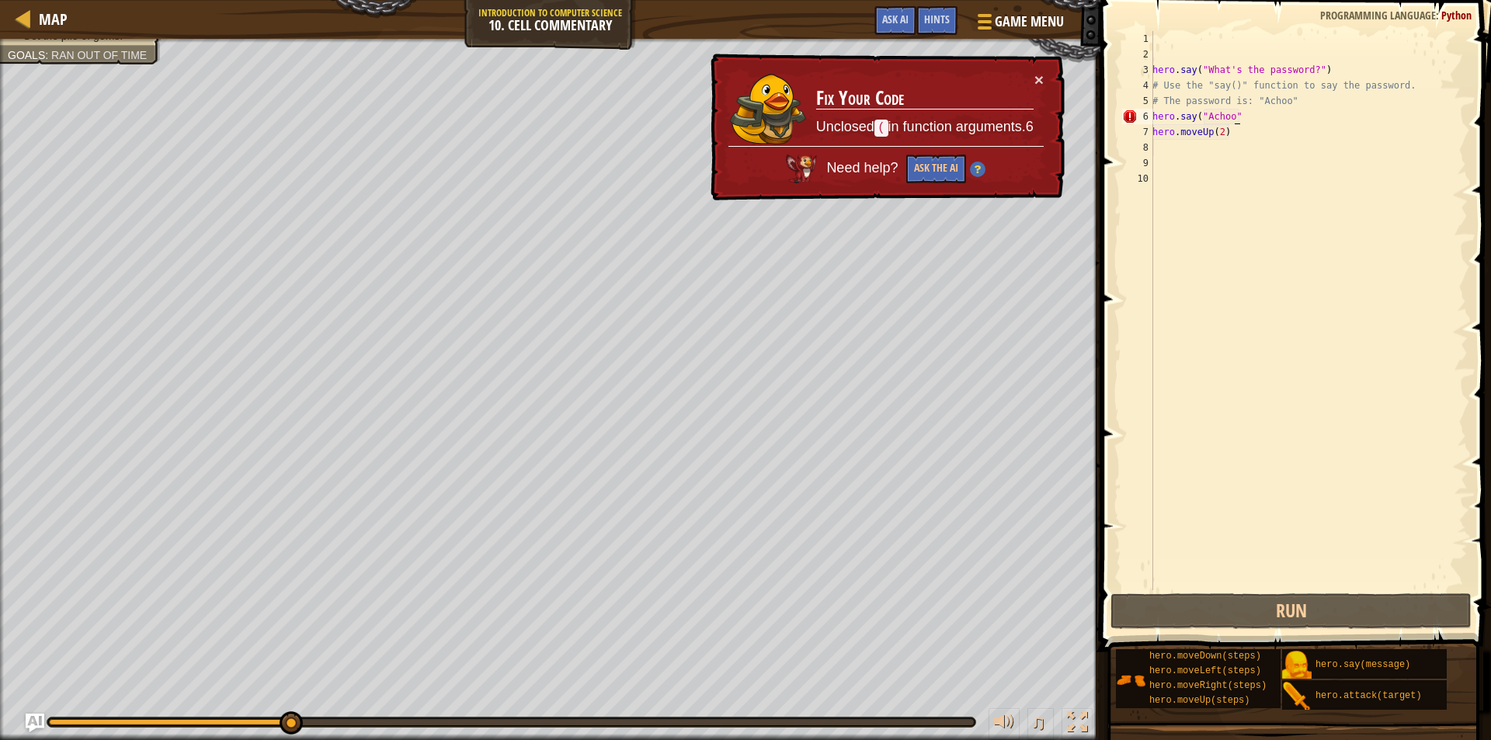
click at [1244, 111] on div "hero . say ( "What's the password?" ) # Use the "say()" function to say the pas…" at bounding box center [1308, 326] width 318 height 590
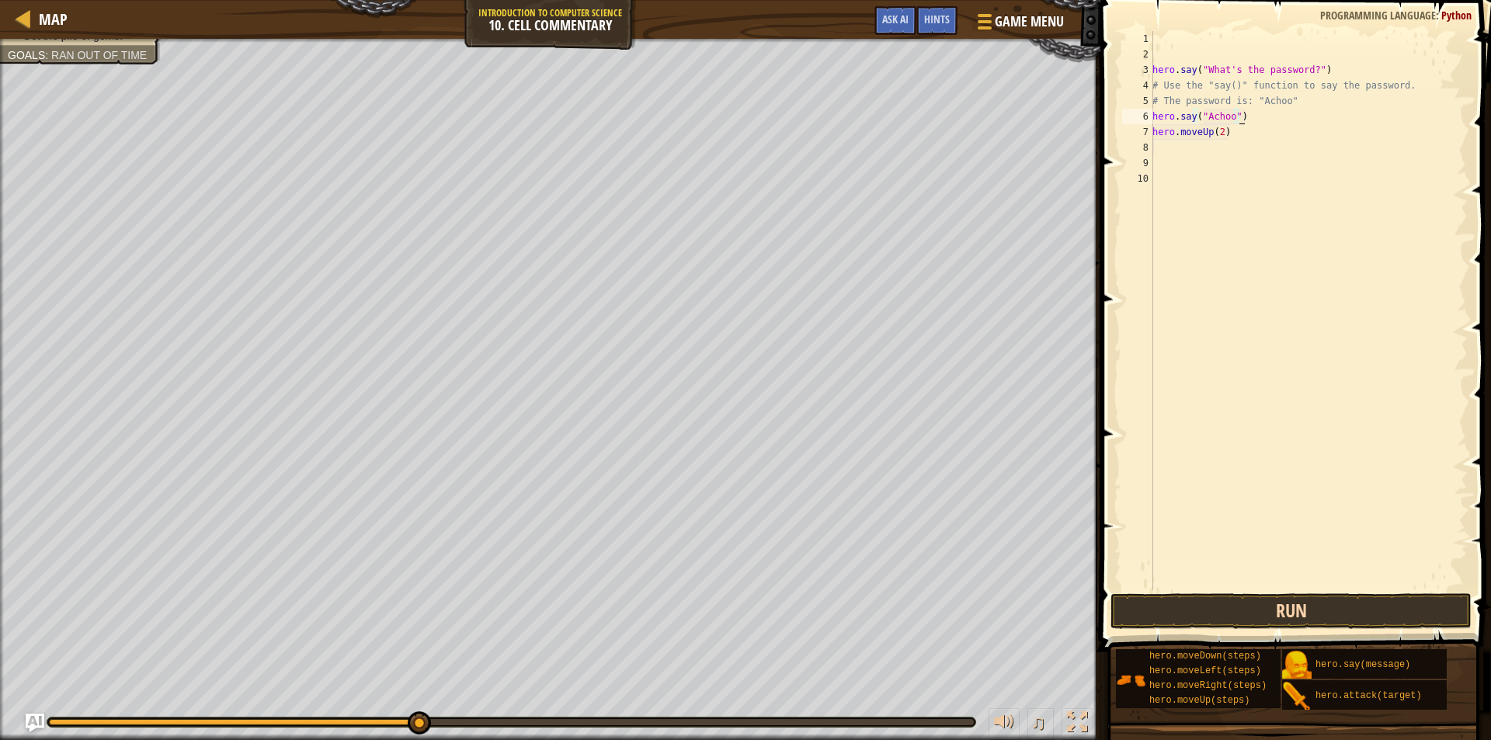
type textarea "hero.say("Achoo")"
click at [1270, 606] on button "Run" at bounding box center [1290, 611] width 361 height 36
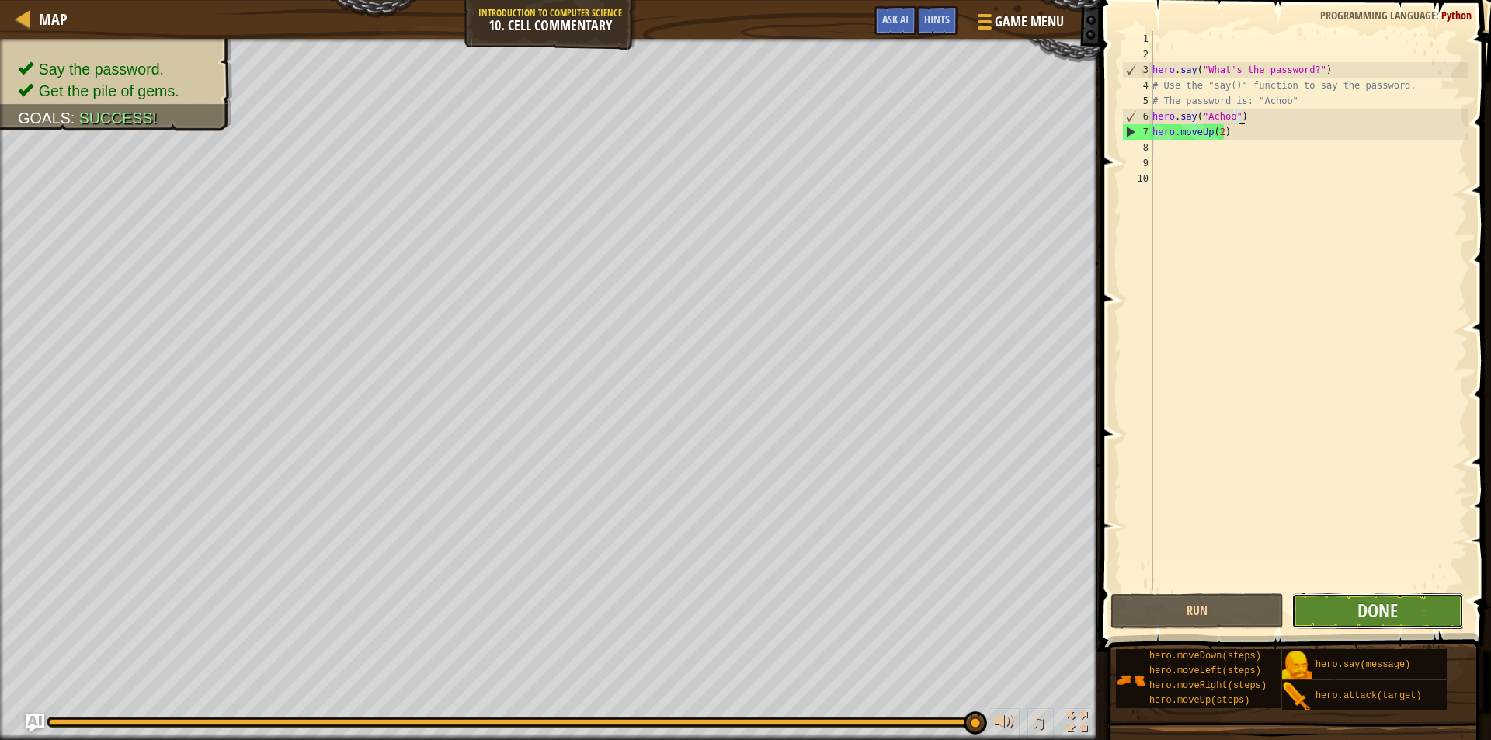
click at [1331, 620] on button "Done" at bounding box center [1377, 611] width 173 height 36
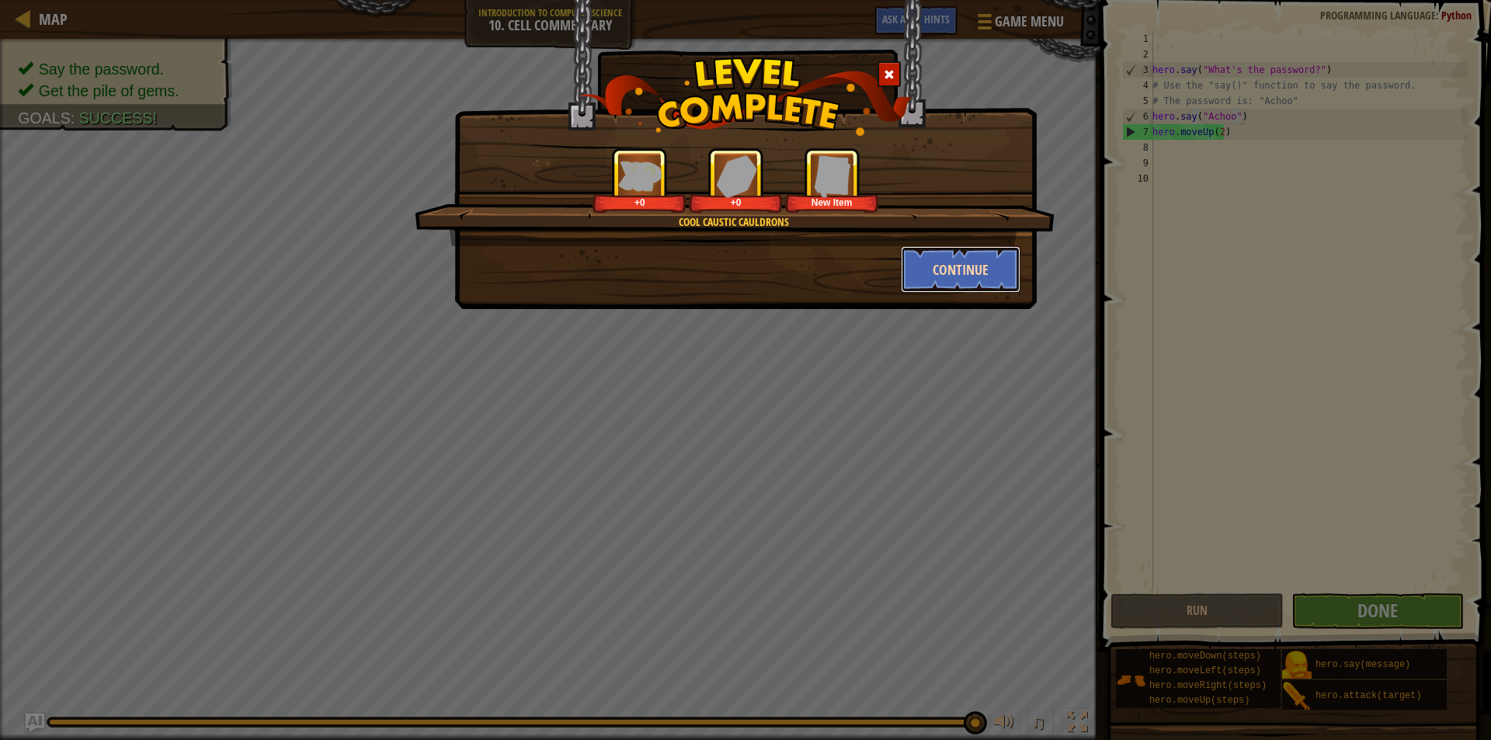
click at [961, 250] on button "Continue" at bounding box center [961, 269] width 120 height 47
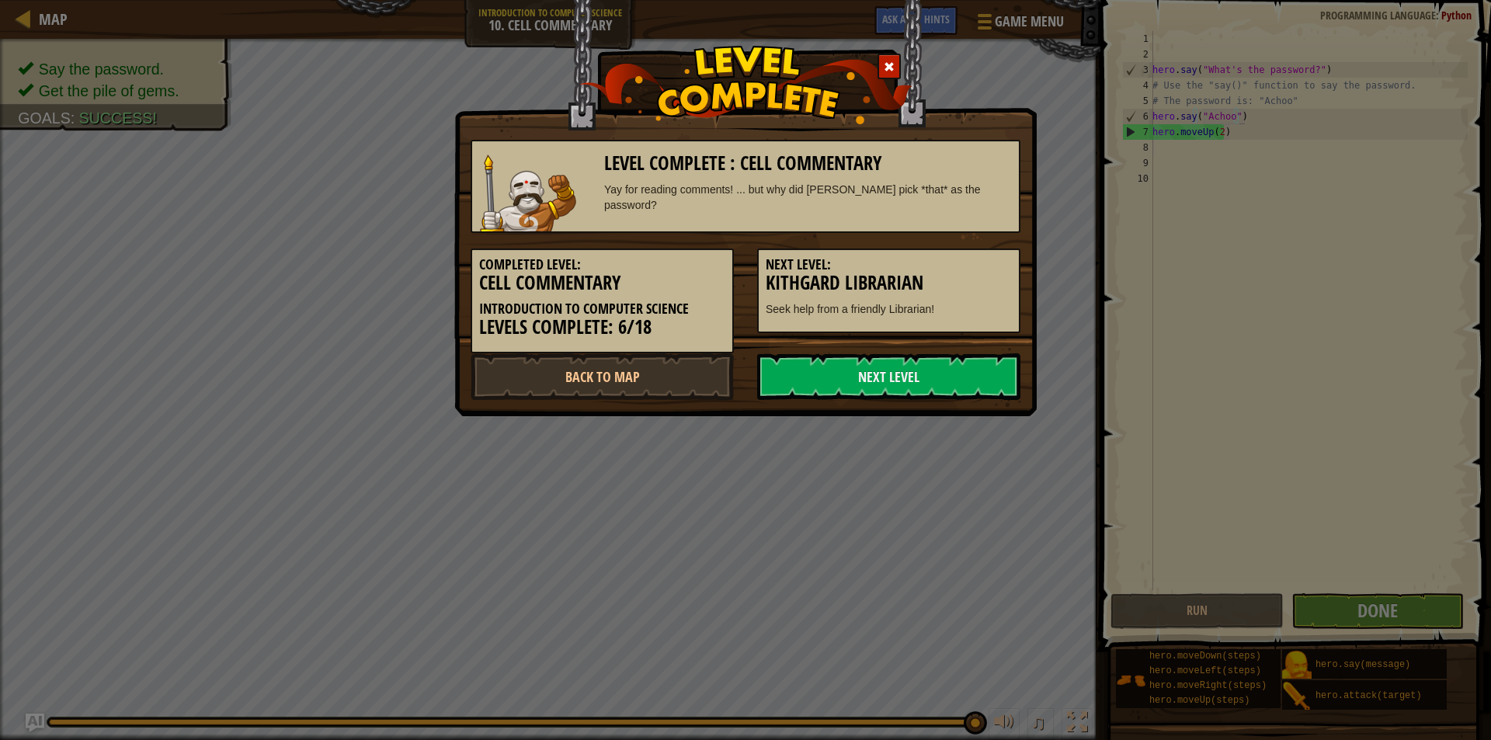
click at [960, 262] on div "Next Level: Kithgard Librarian Seek help from a friendly Librarian!" at bounding box center [888, 290] width 263 height 85
click at [676, 352] on div "Completed Level: Cell Commentary Introduction to Computer Science Levels Comple…" at bounding box center [602, 300] width 263 height 105
click at [682, 363] on link "Back to Map" at bounding box center [602, 376] width 263 height 47
